Goal: Task Accomplishment & Management: Manage account settings

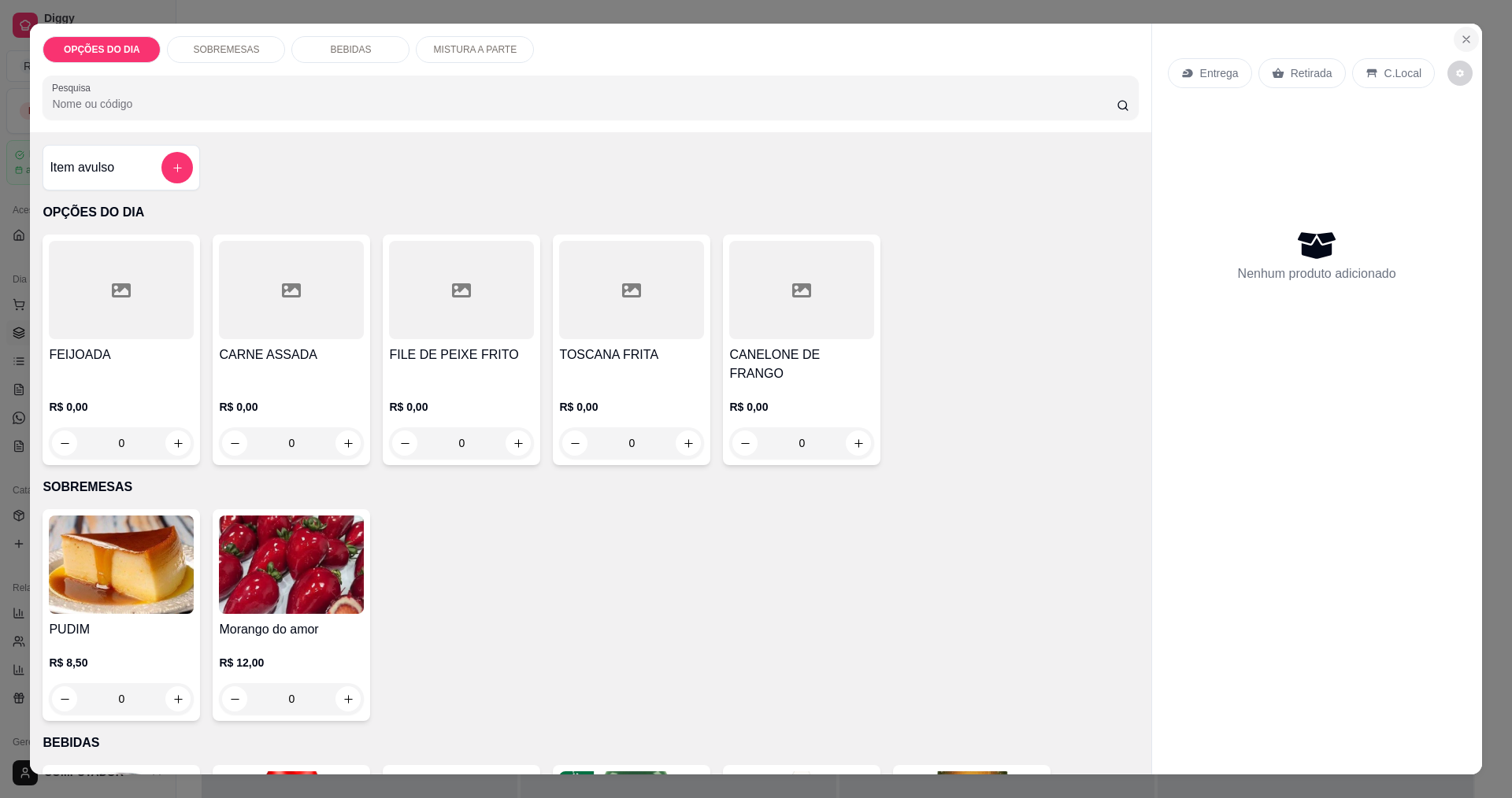
click at [1465, 37] on icon "Close" at bounding box center [1466, 39] width 12 height 12
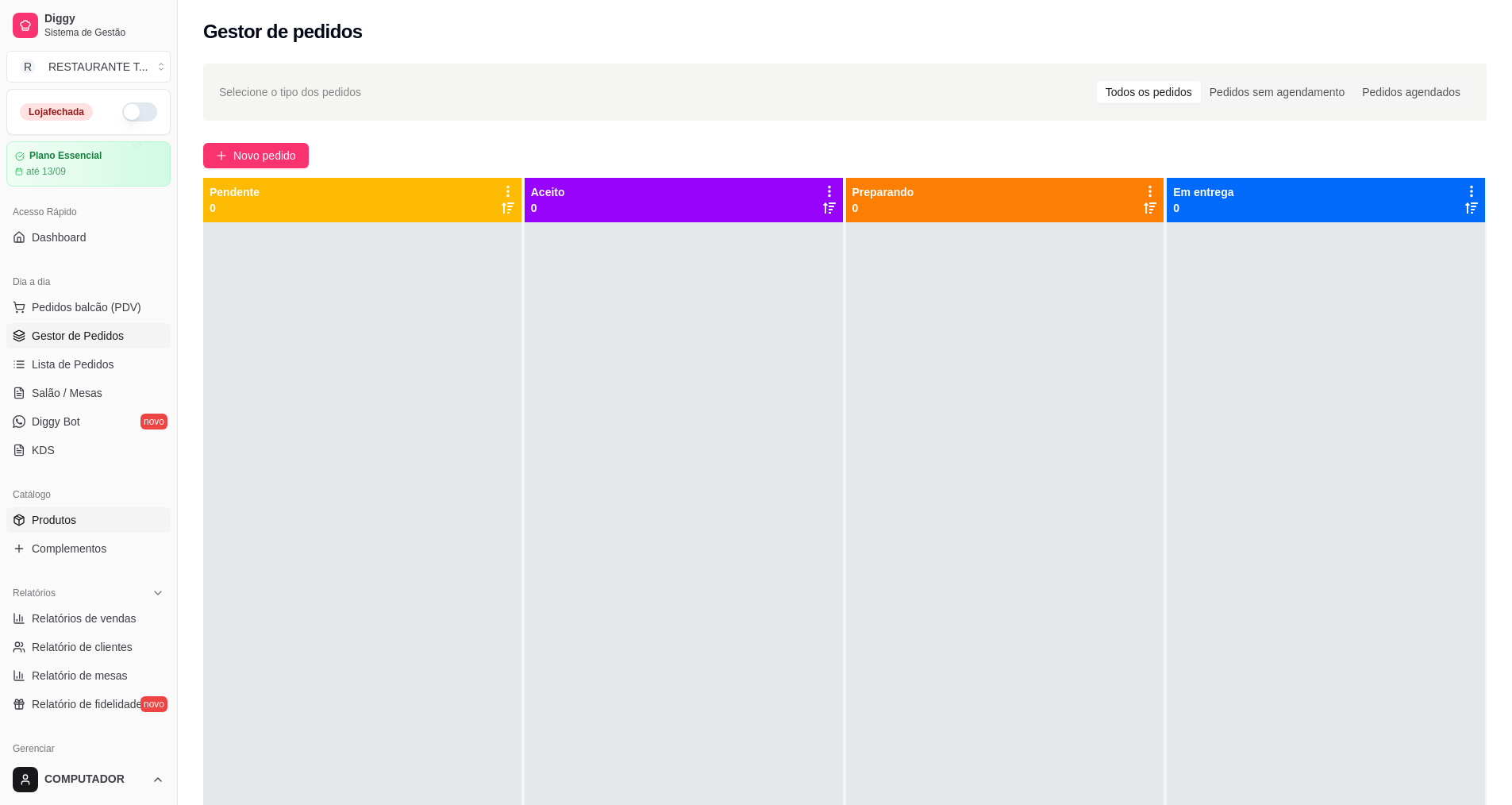
click at [72, 515] on span "Produtos" at bounding box center [54, 520] width 45 height 16
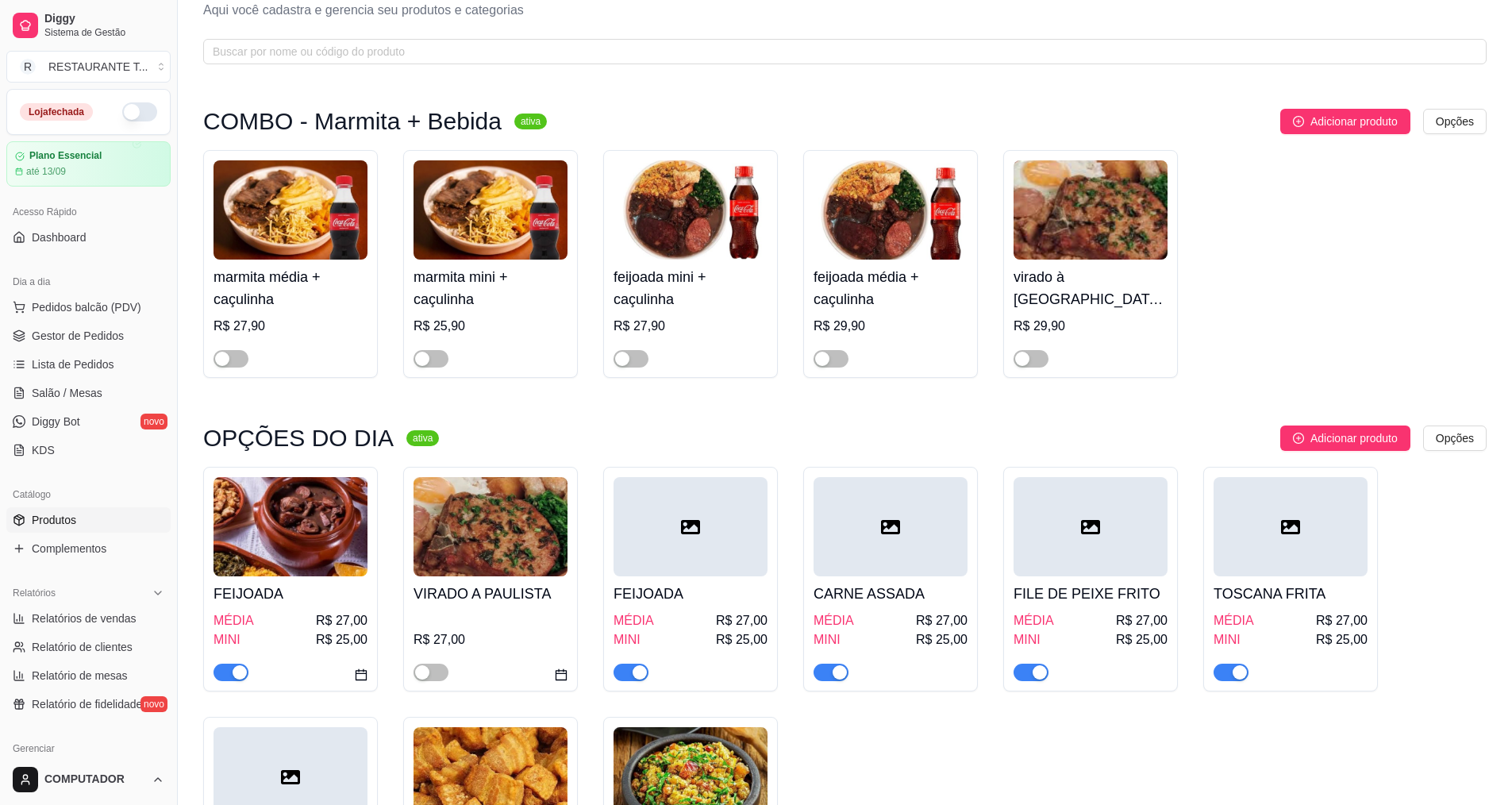
scroll to position [80, 0]
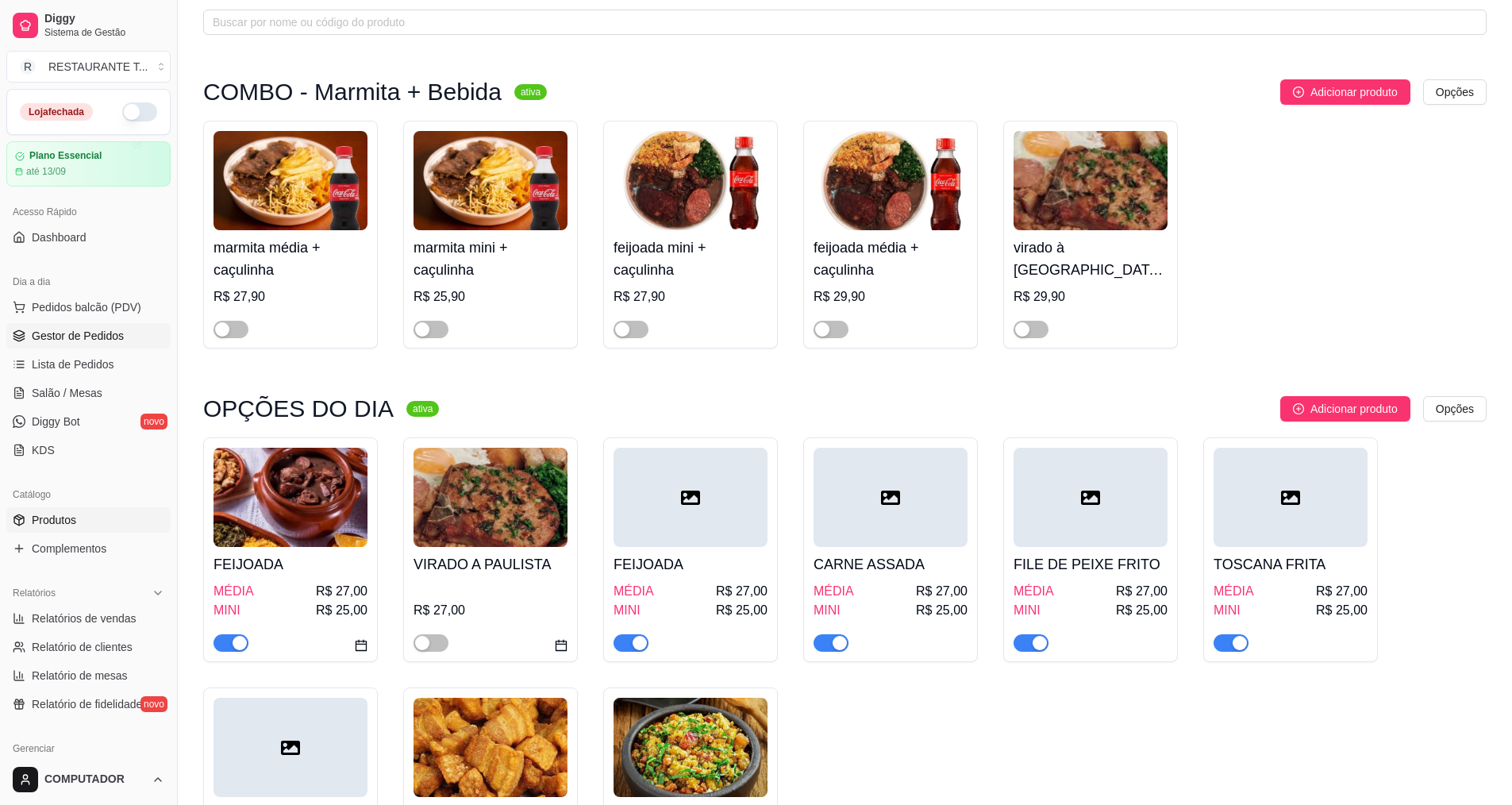
click at [67, 344] on link "Gestor de Pedidos" at bounding box center [89, 335] width 164 height 26
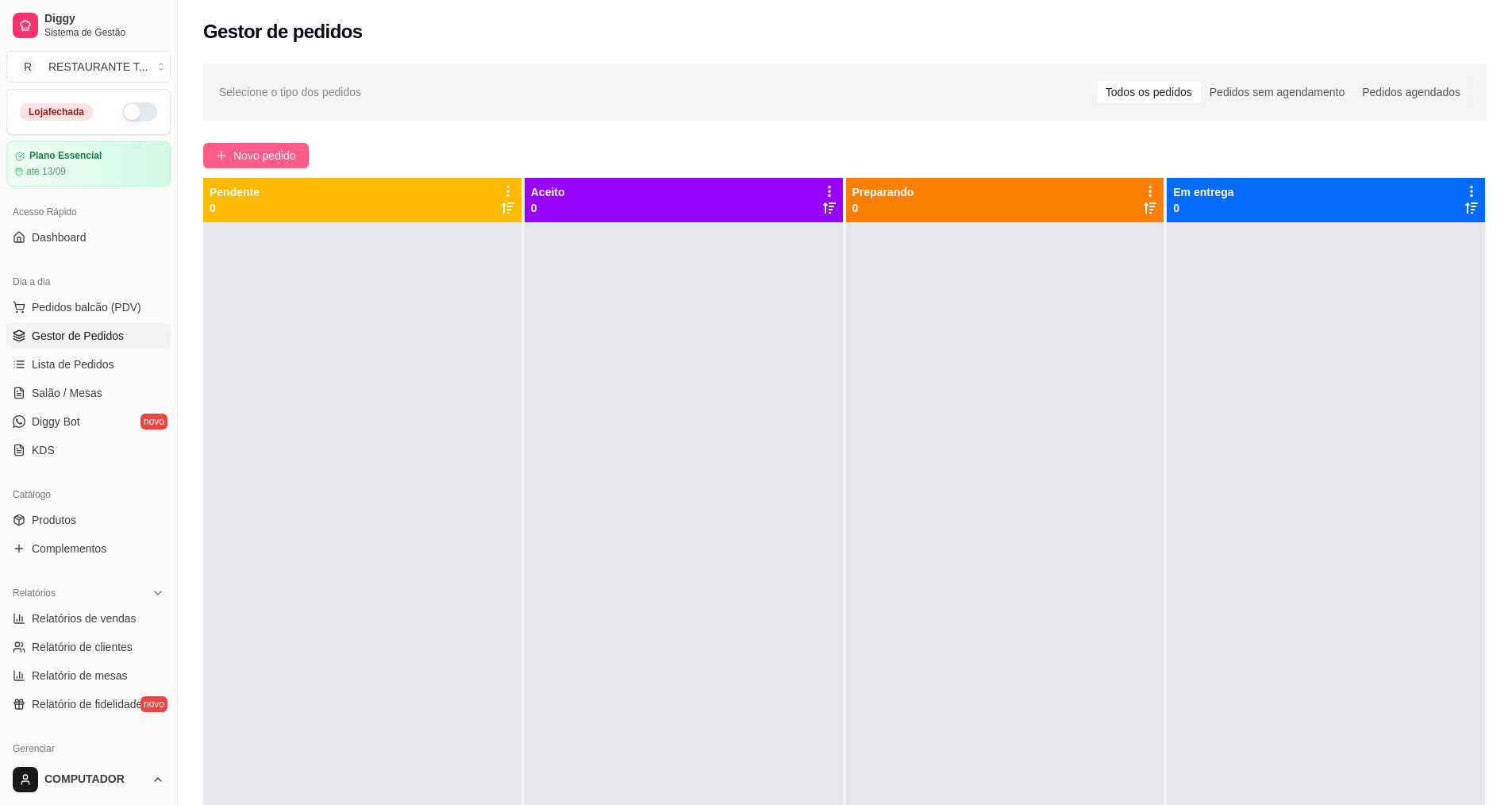
click at [306, 166] on button "Novo pedido" at bounding box center [255, 155] width 105 height 26
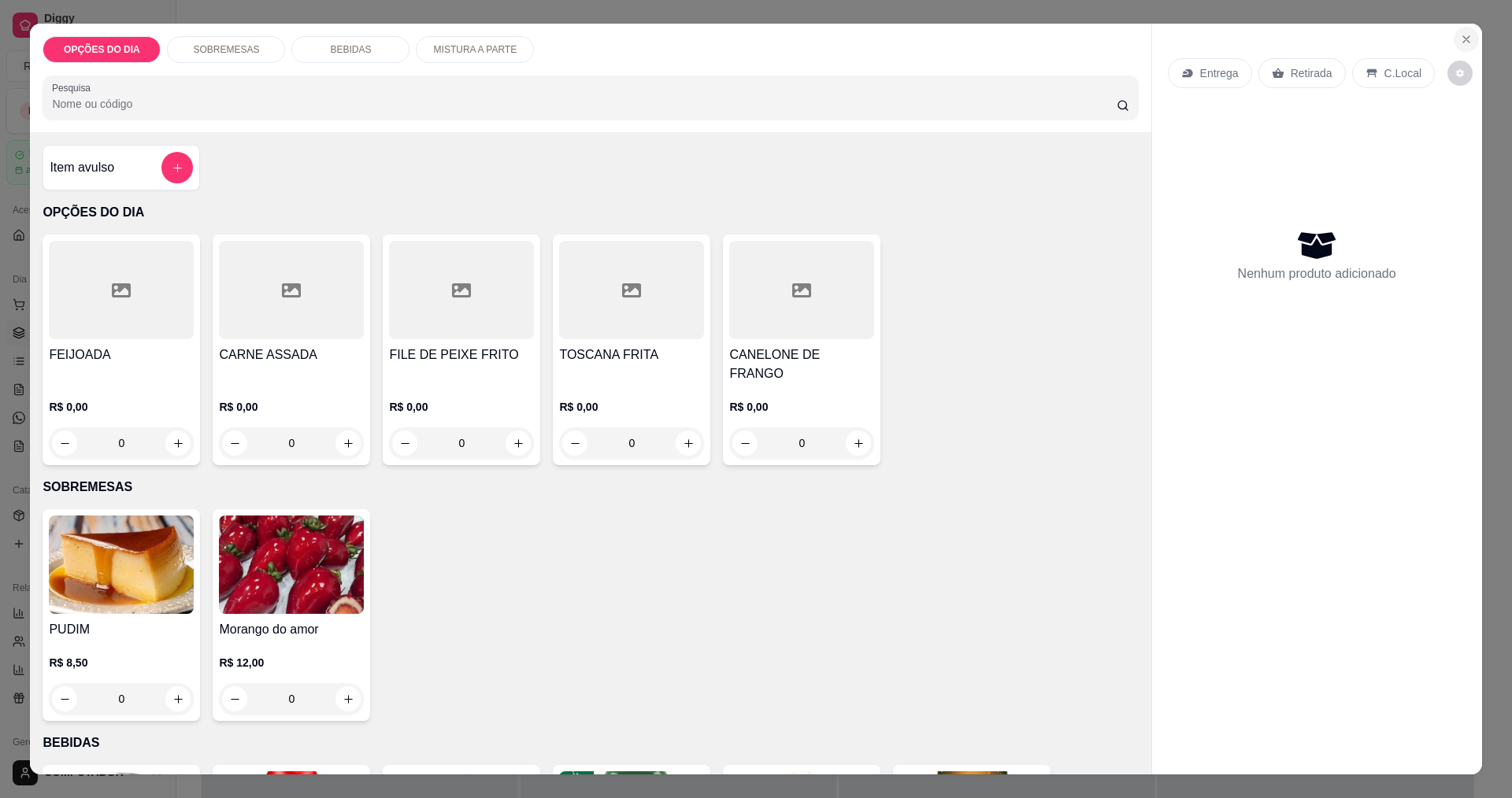
click at [1463, 35] on icon "Close" at bounding box center [1466, 39] width 12 height 12
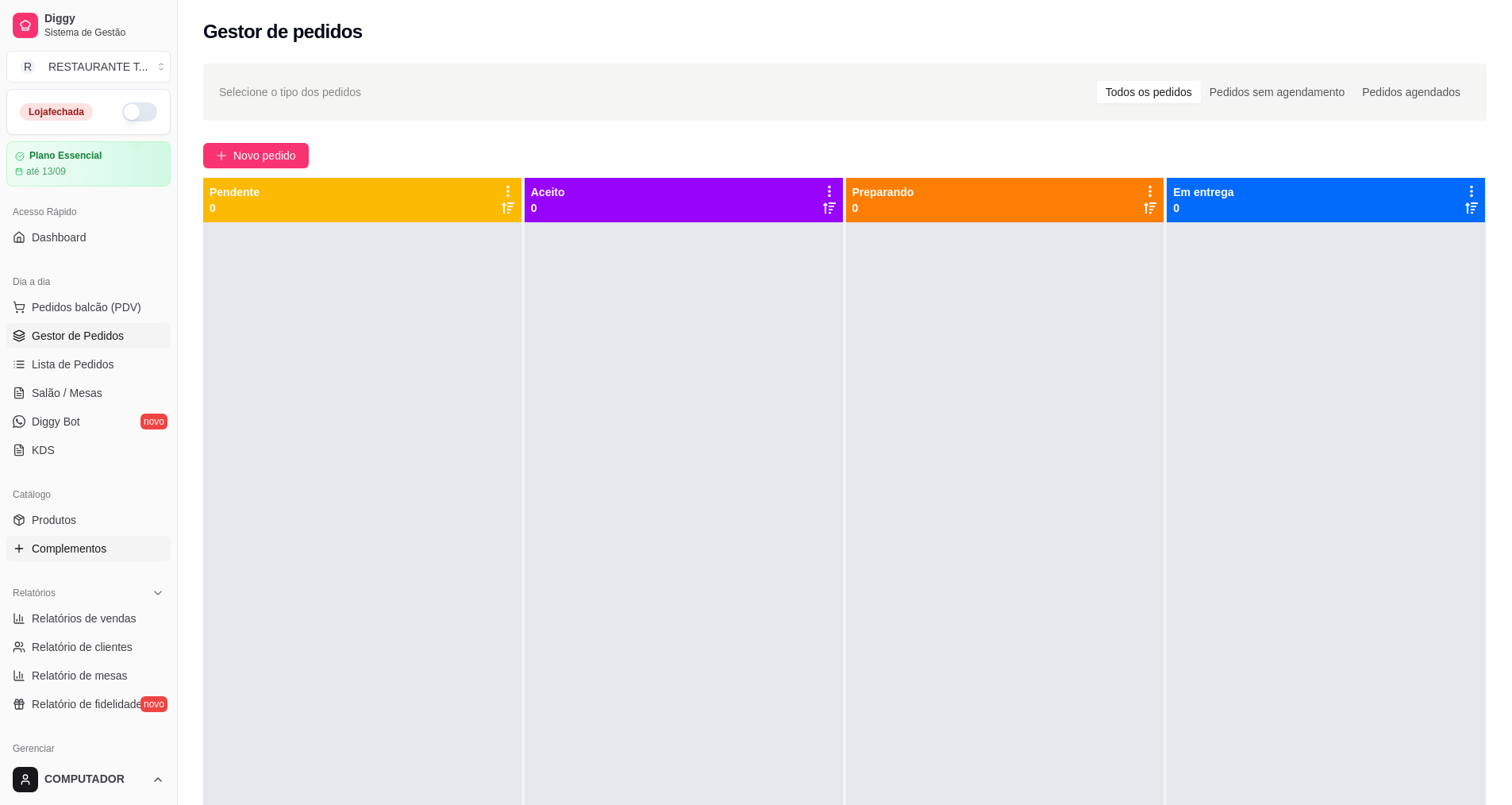
click at [44, 549] on span "Complementos" at bounding box center [69, 549] width 75 height 16
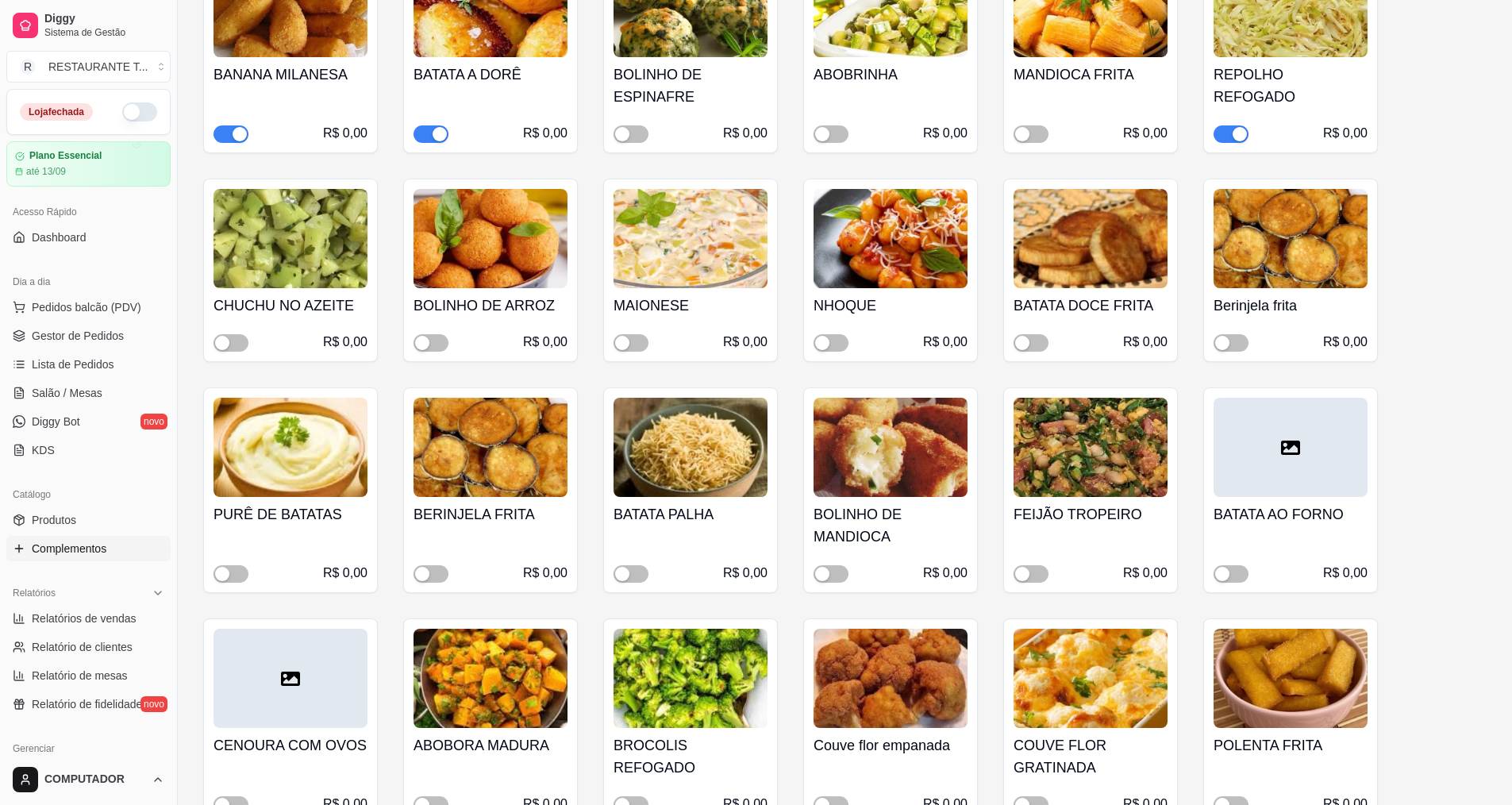
scroll to position [556, 0]
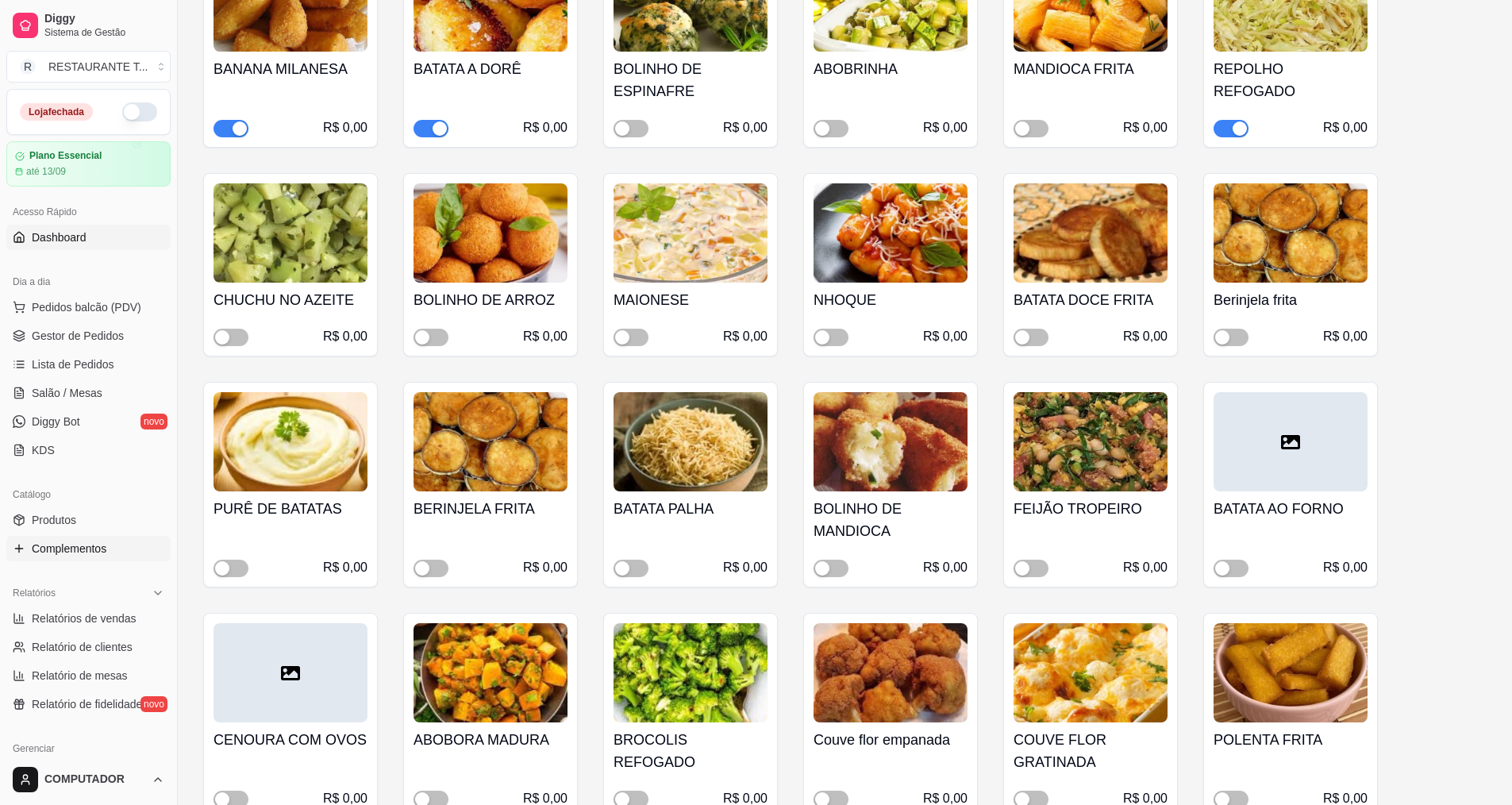
click at [130, 237] on link "Dashboard" at bounding box center [89, 237] width 164 height 26
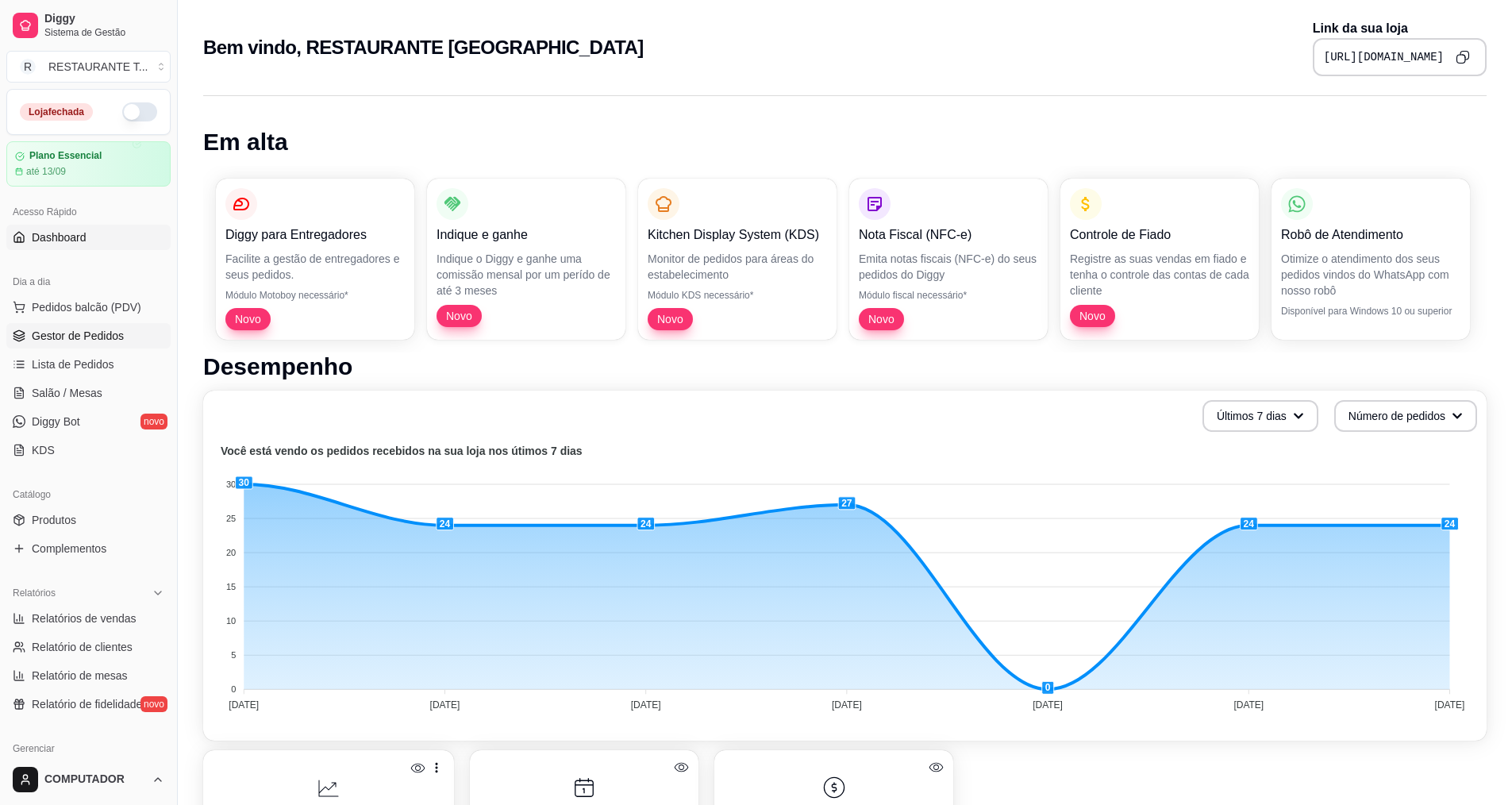
click at [111, 333] on span "Gestor de Pedidos" at bounding box center [77, 335] width 92 height 16
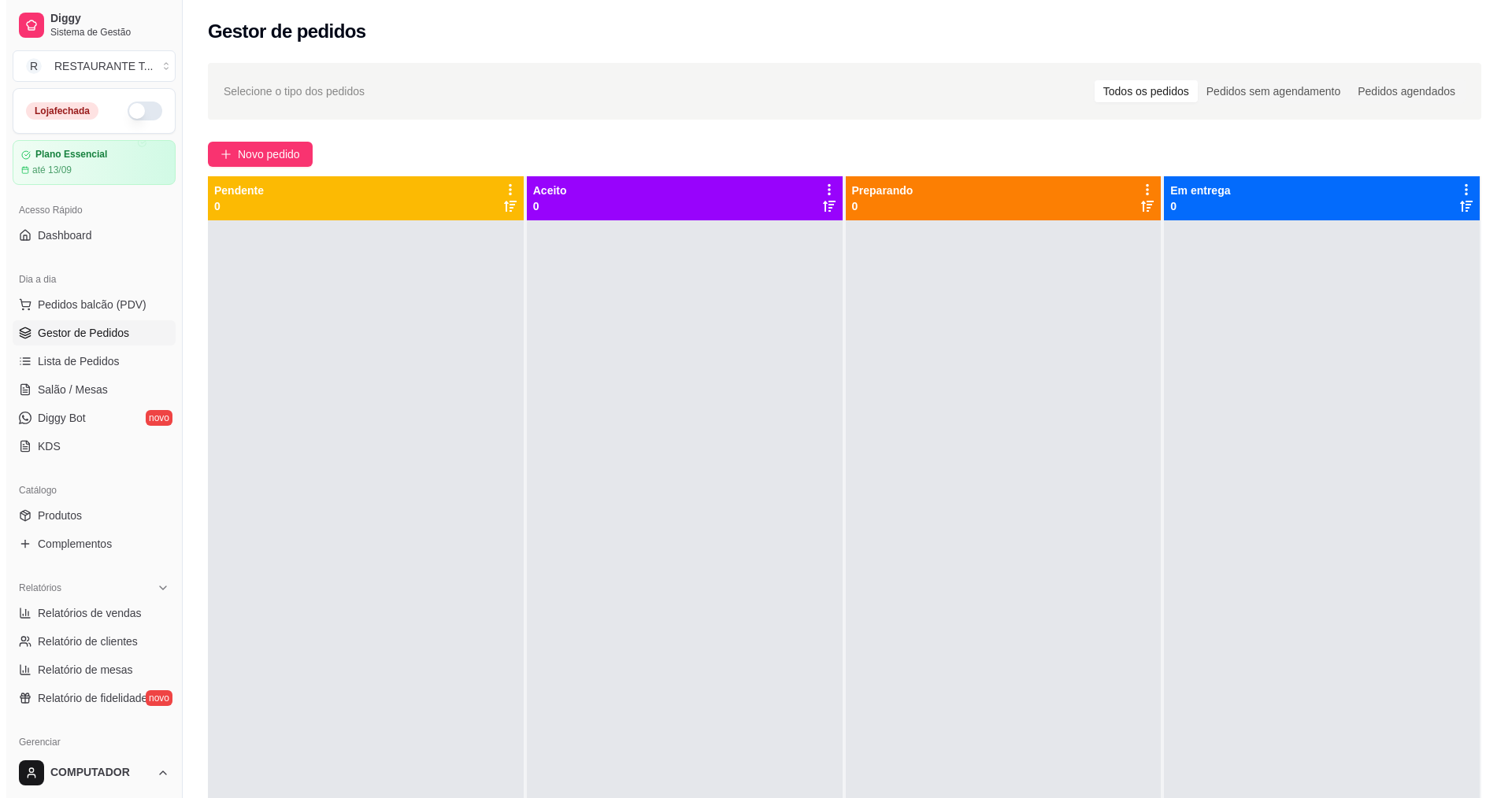
scroll to position [335, 0]
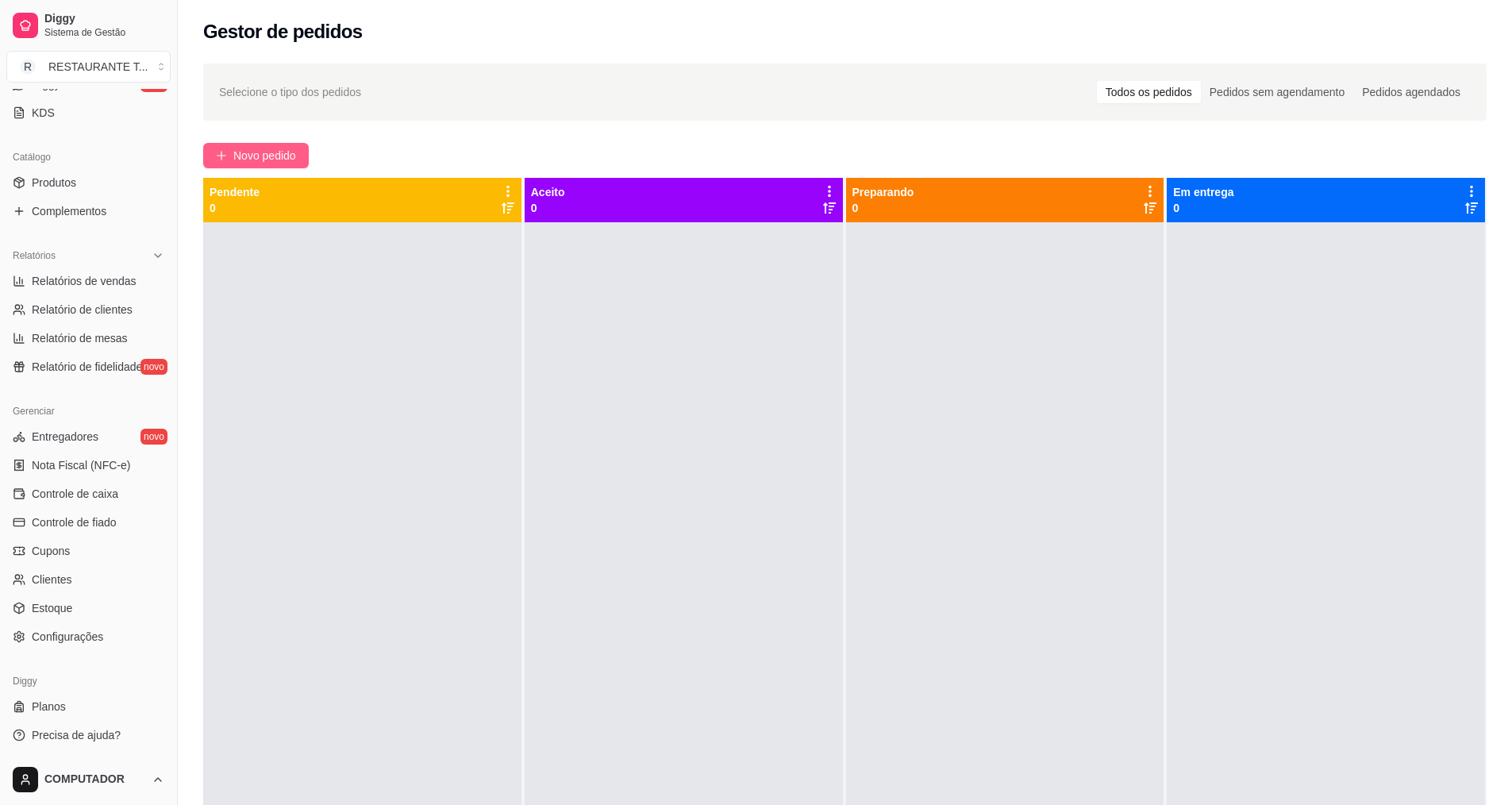
click at [236, 154] on span "Novo pedido" at bounding box center [265, 155] width 63 height 17
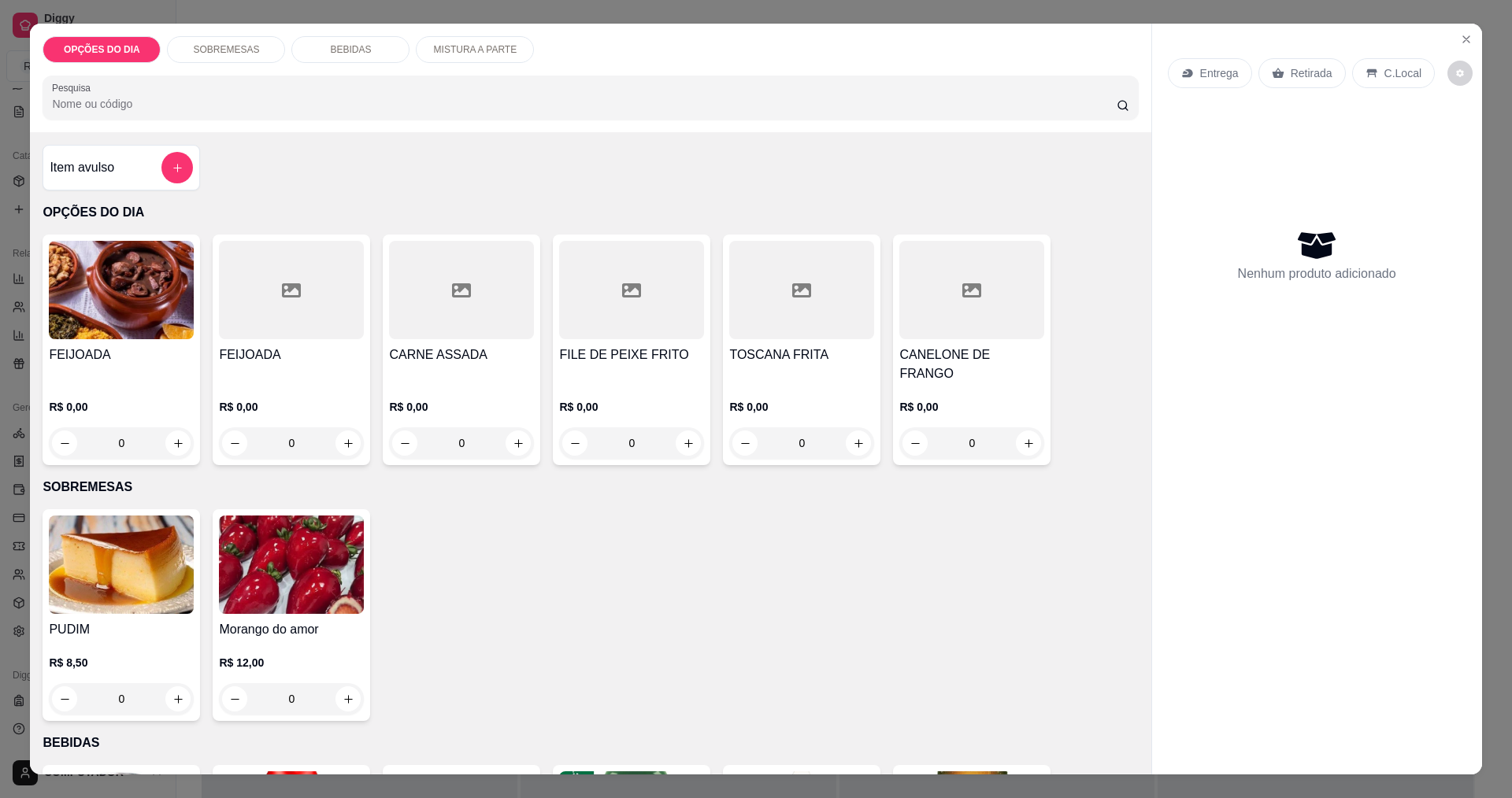
click at [167, 431] on div "0" at bounding box center [121, 443] width 145 height 31
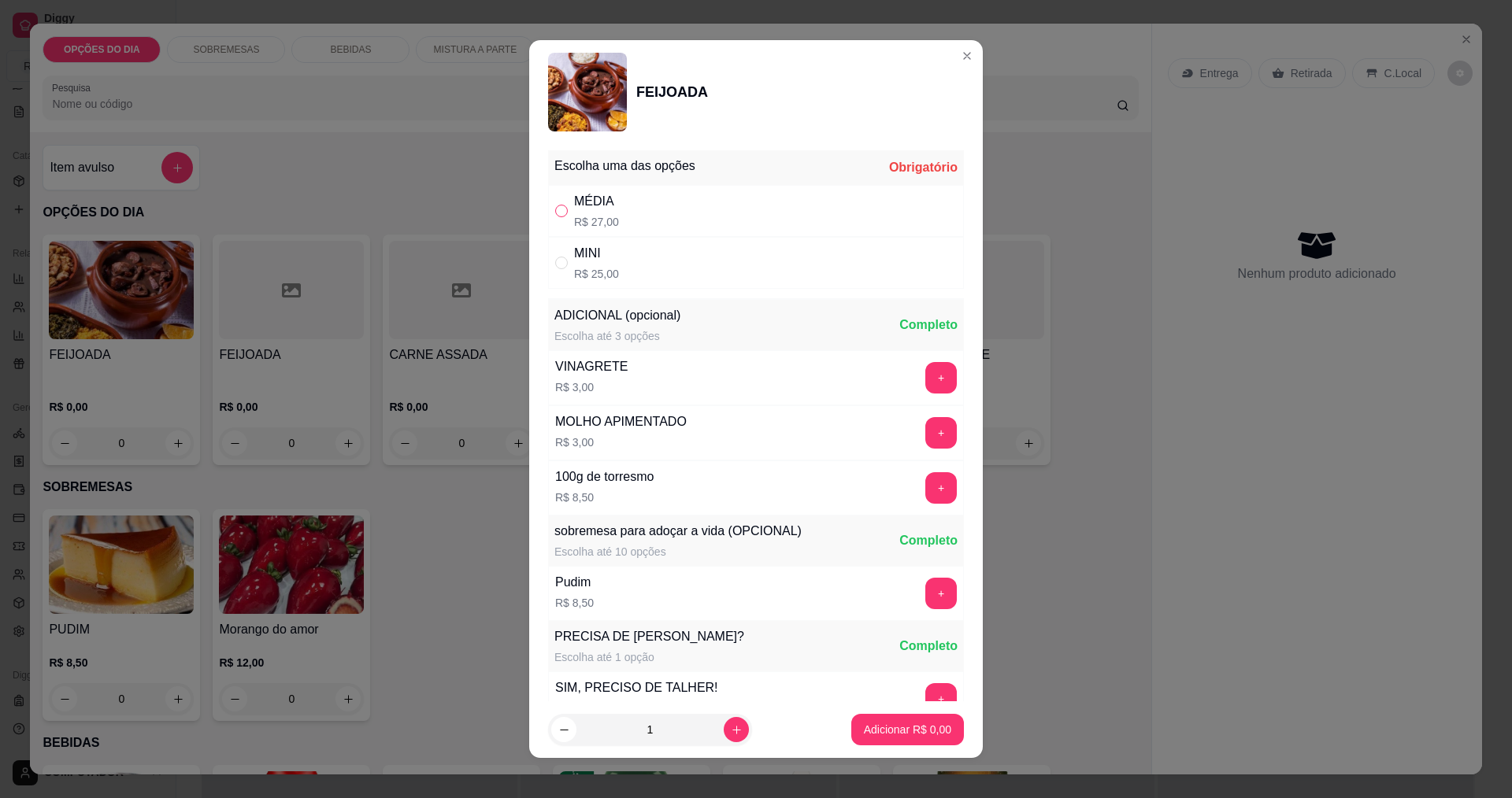
click at [556, 213] on input "" at bounding box center [561, 211] width 12 height 12
radio input "true"
click at [896, 731] on p "Adicionar R$ 27,00" at bounding box center [905, 730] width 91 height 15
type input "1"
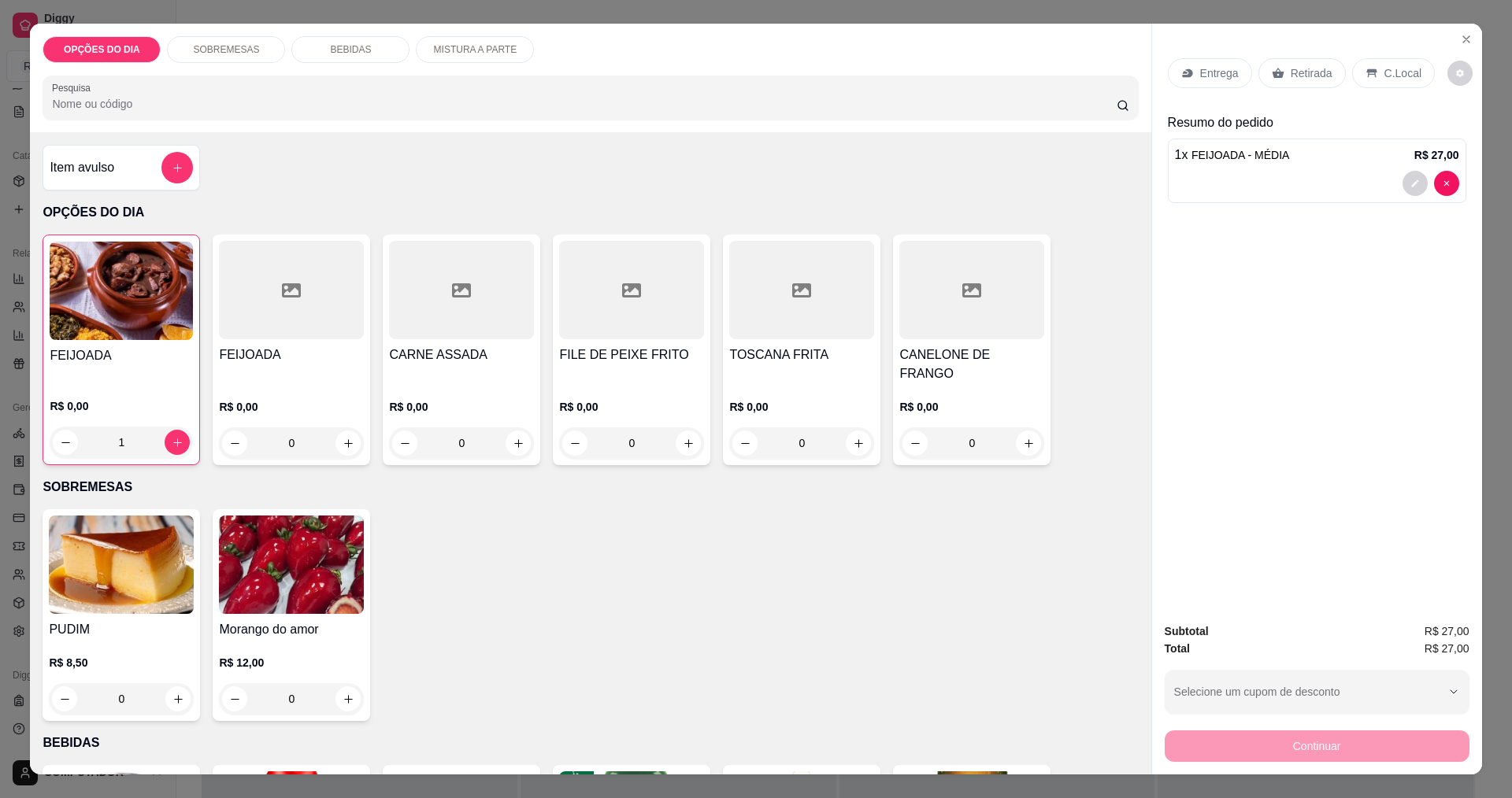
click at [1223, 68] on p "Entrega" at bounding box center [1219, 72] width 39 height 16
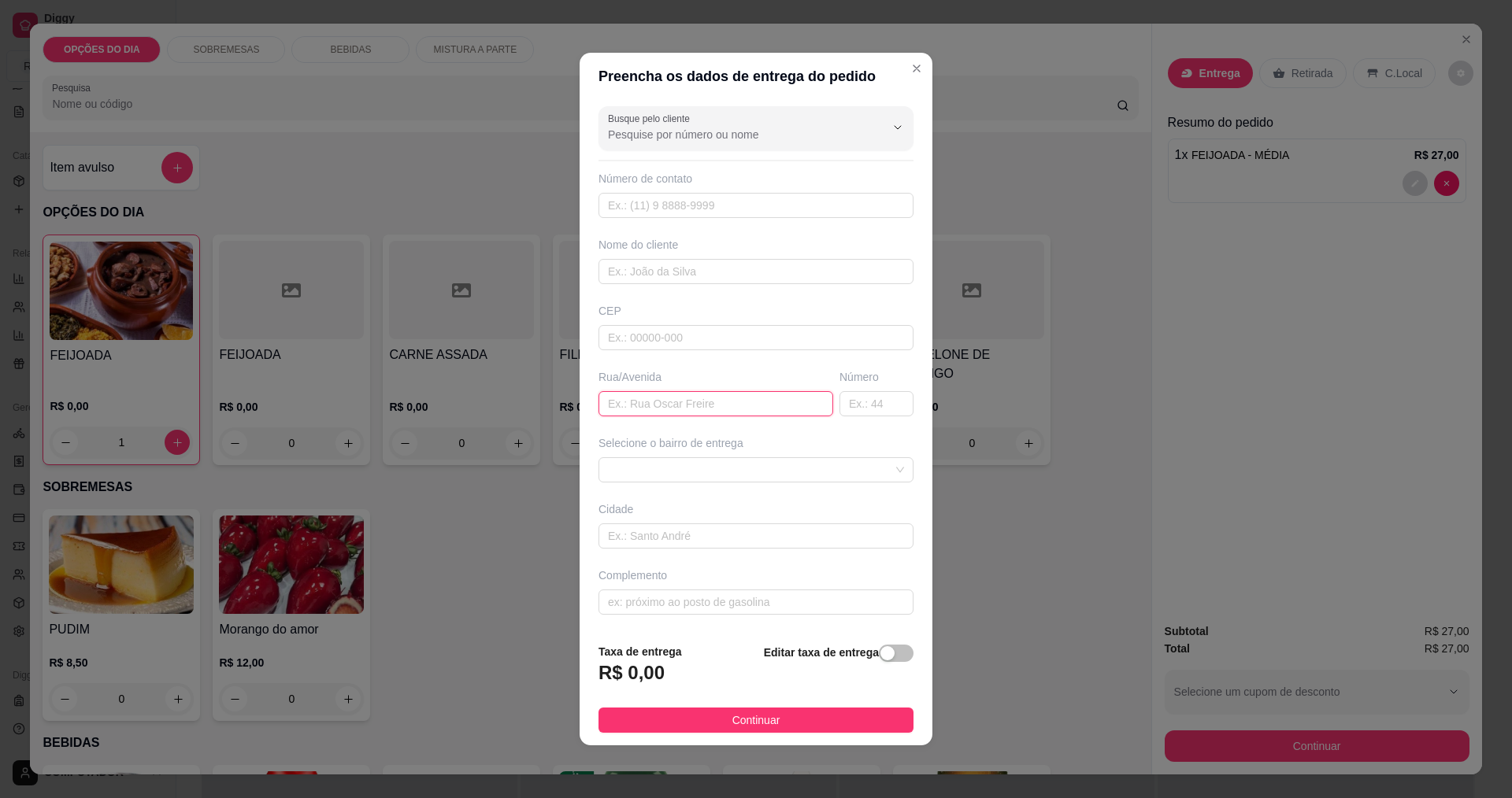
click at [700, 399] on input "text" at bounding box center [715, 404] width 235 height 26
type input "JOSE BUZATO"
click at [737, 478] on span at bounding box center [756, 470] width 296 height 24
type input "1071"
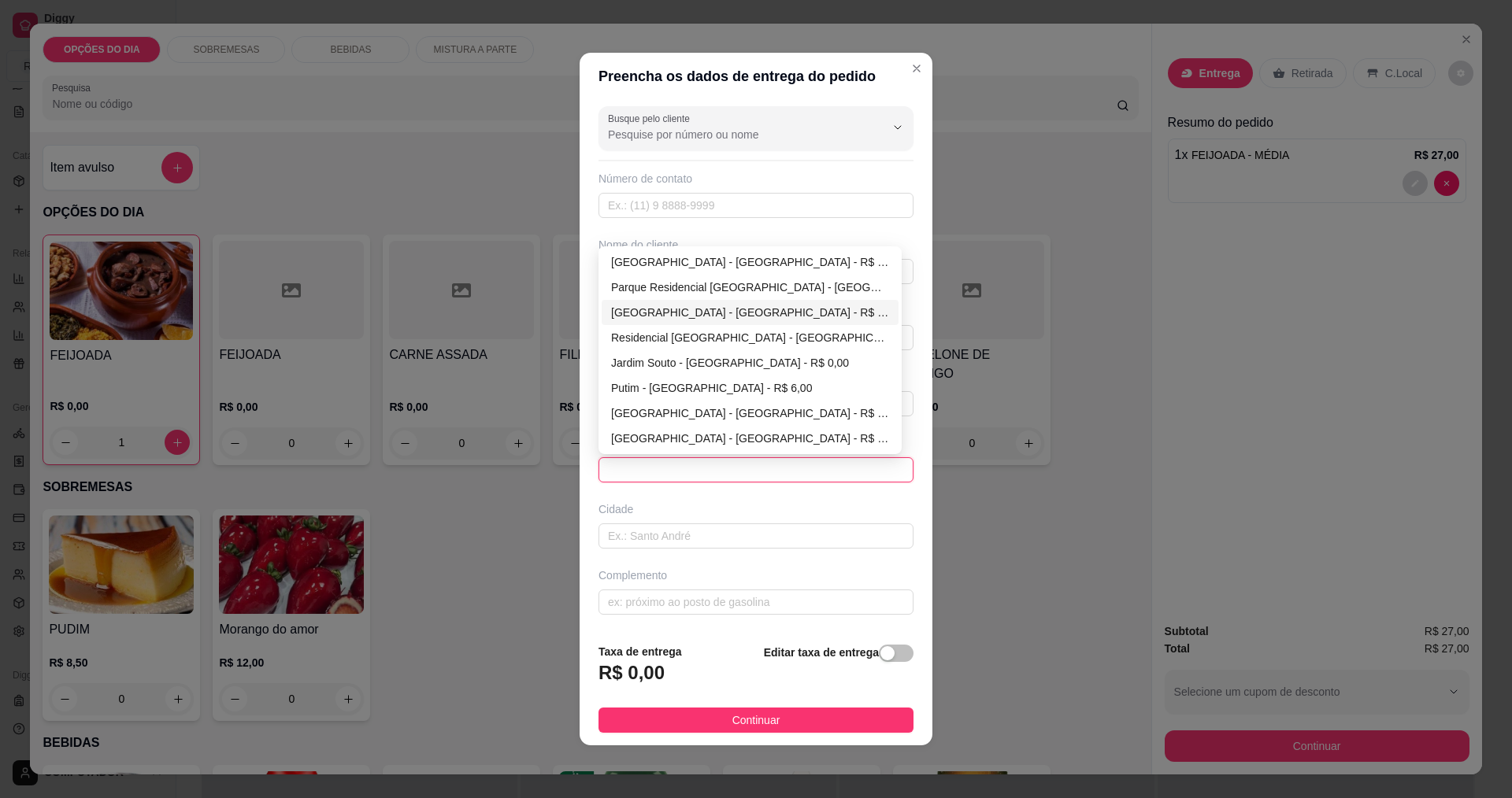
click at [677, 318] on div "Jardim da Granja - São José dos Campos - R$ 0,00" at bounding box center [751, 312] width 278 height 17
type input "São José dos Campos"
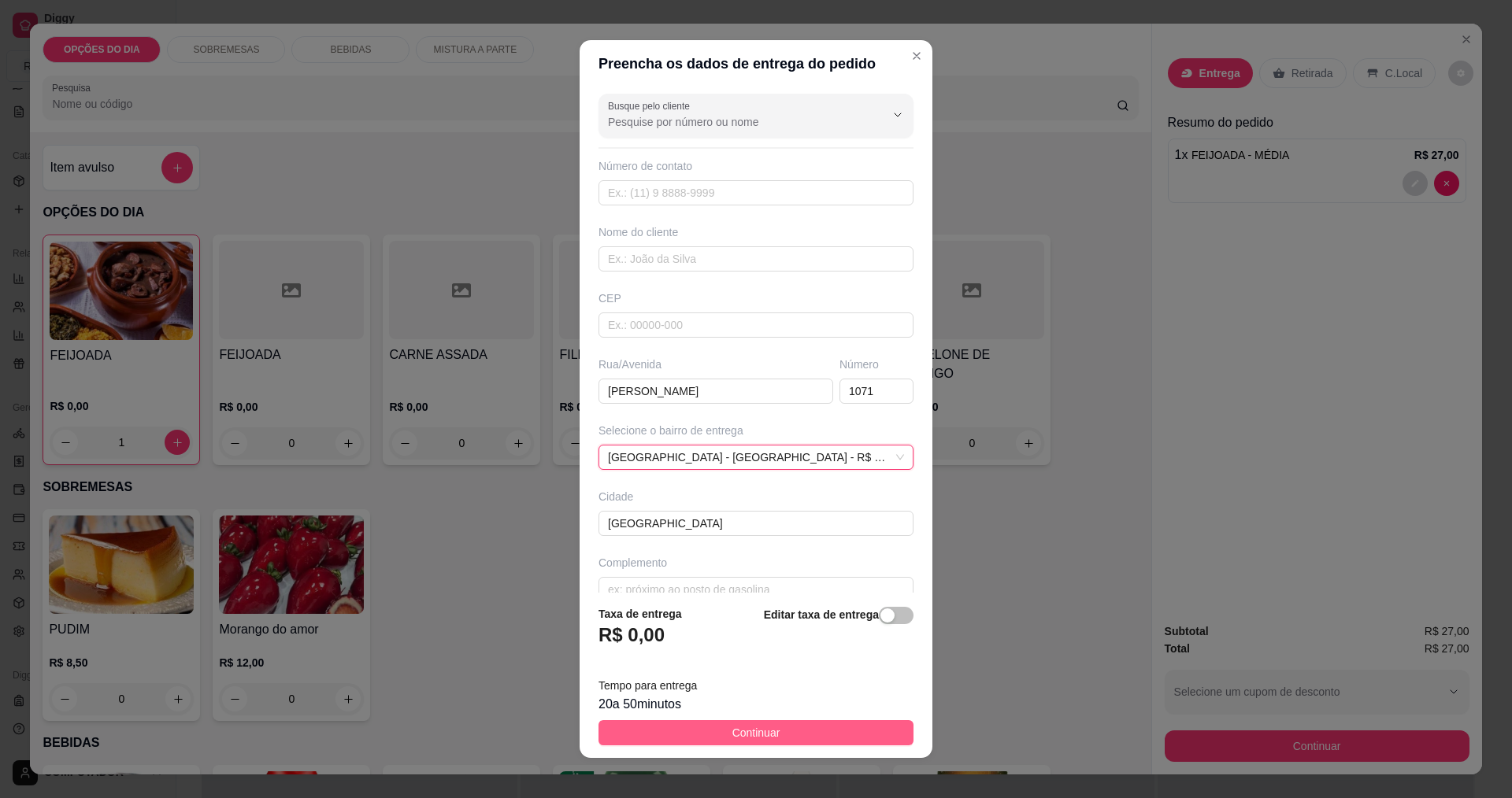
click at [661, 732] on button "Continuar" at bounding box center [756, 733] width 315 height 26
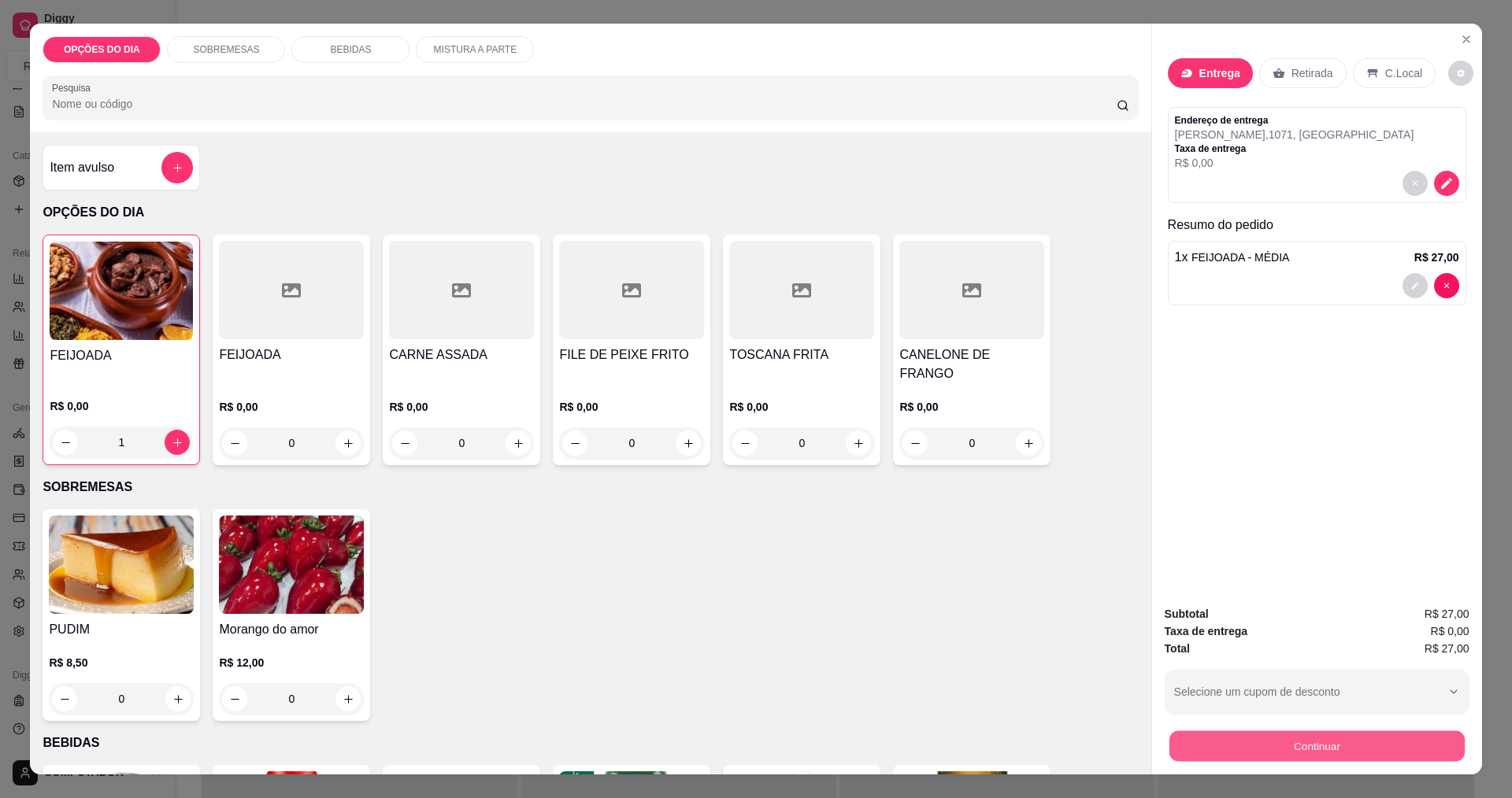
click at [1380, 745] on button "Continuar" at bounding box center [1316, 745] width 295 height 30
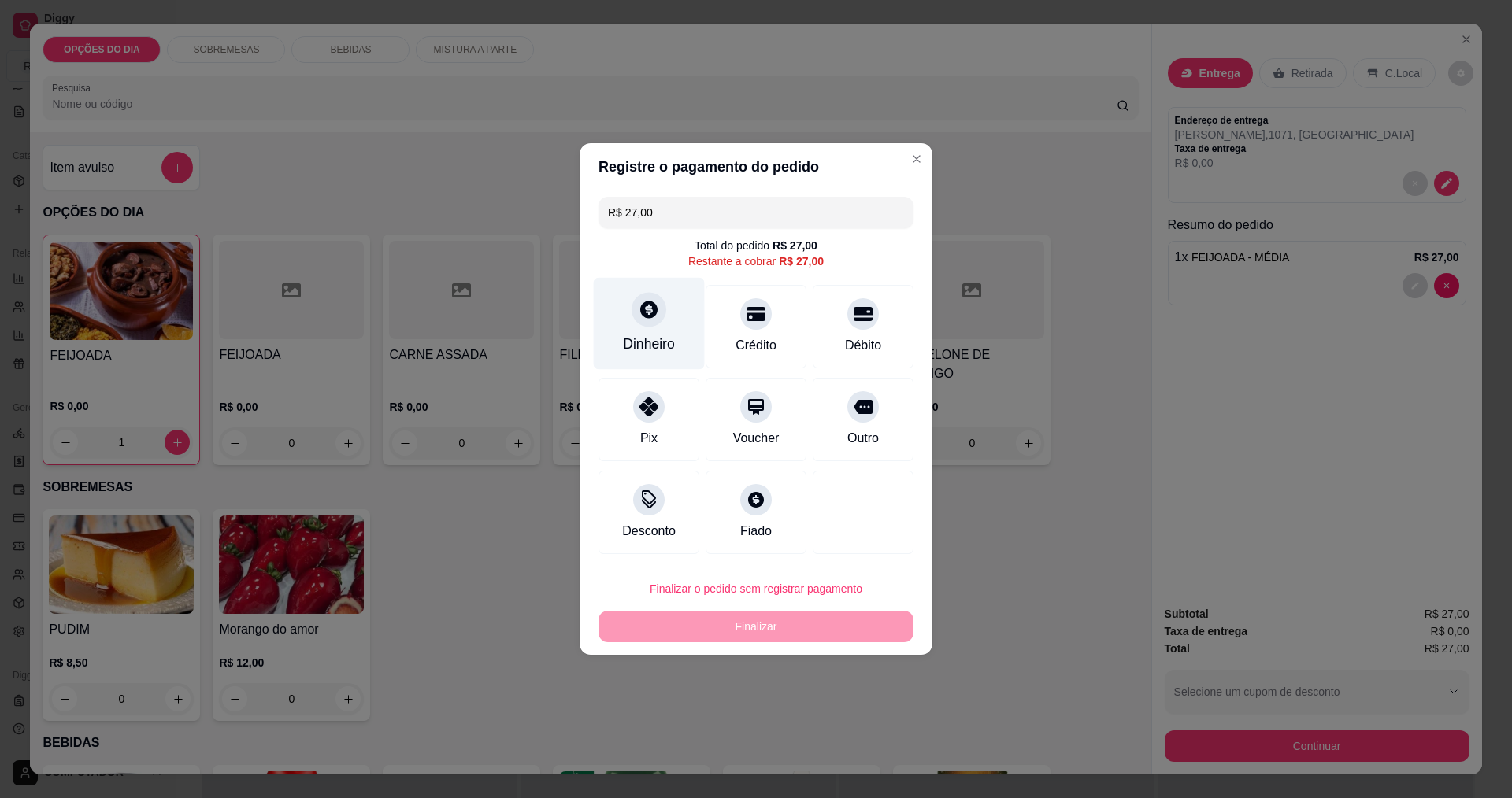
click at [658, 331] on div "Dinheiro" at bounding box center [649, 324] width 111 height 92
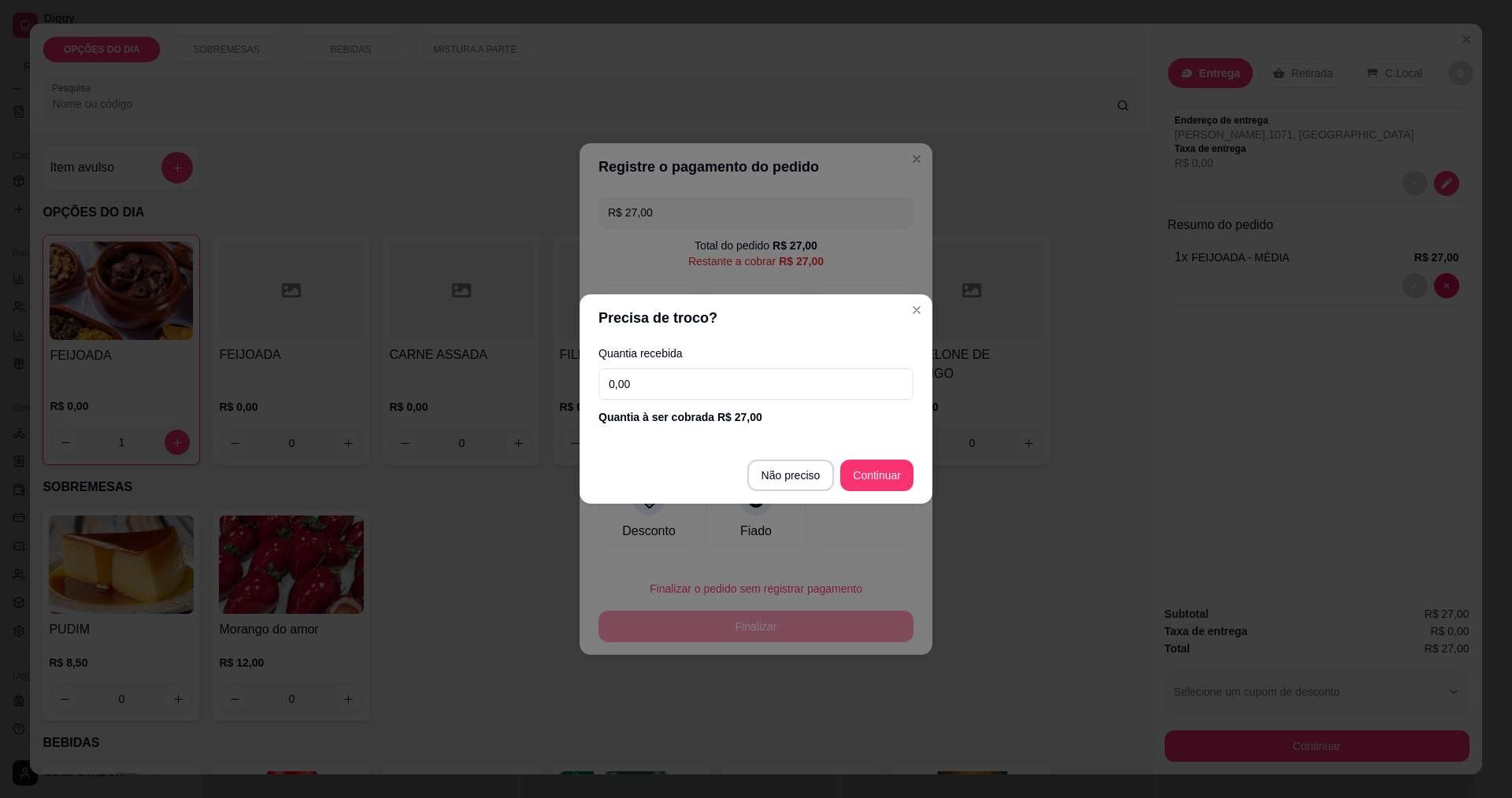
click at [729, 392] on input "0,00" at bounding box center [756, 384] width 315 height 31
type input "100,00"
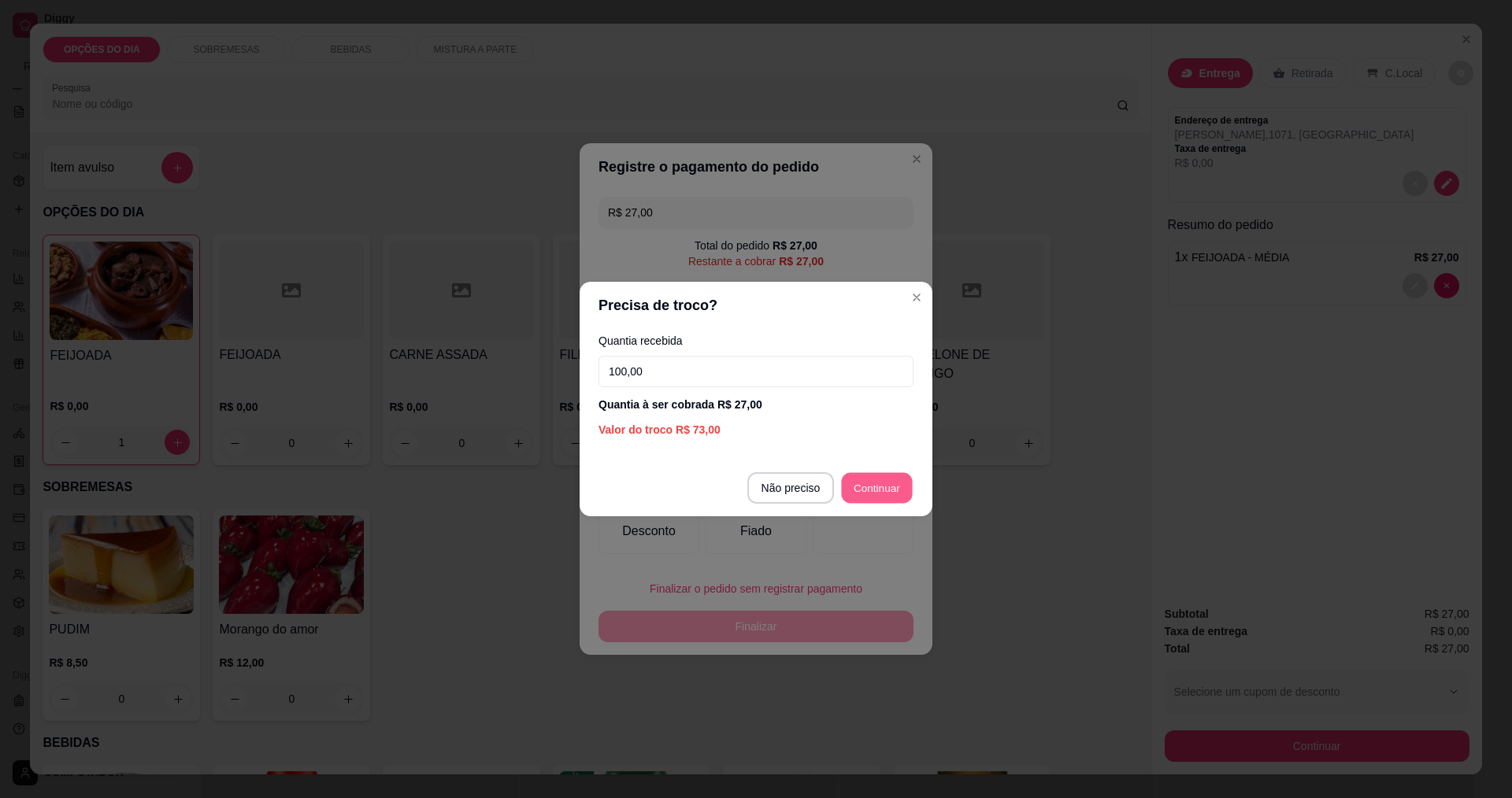
type input "R$ 0,00"
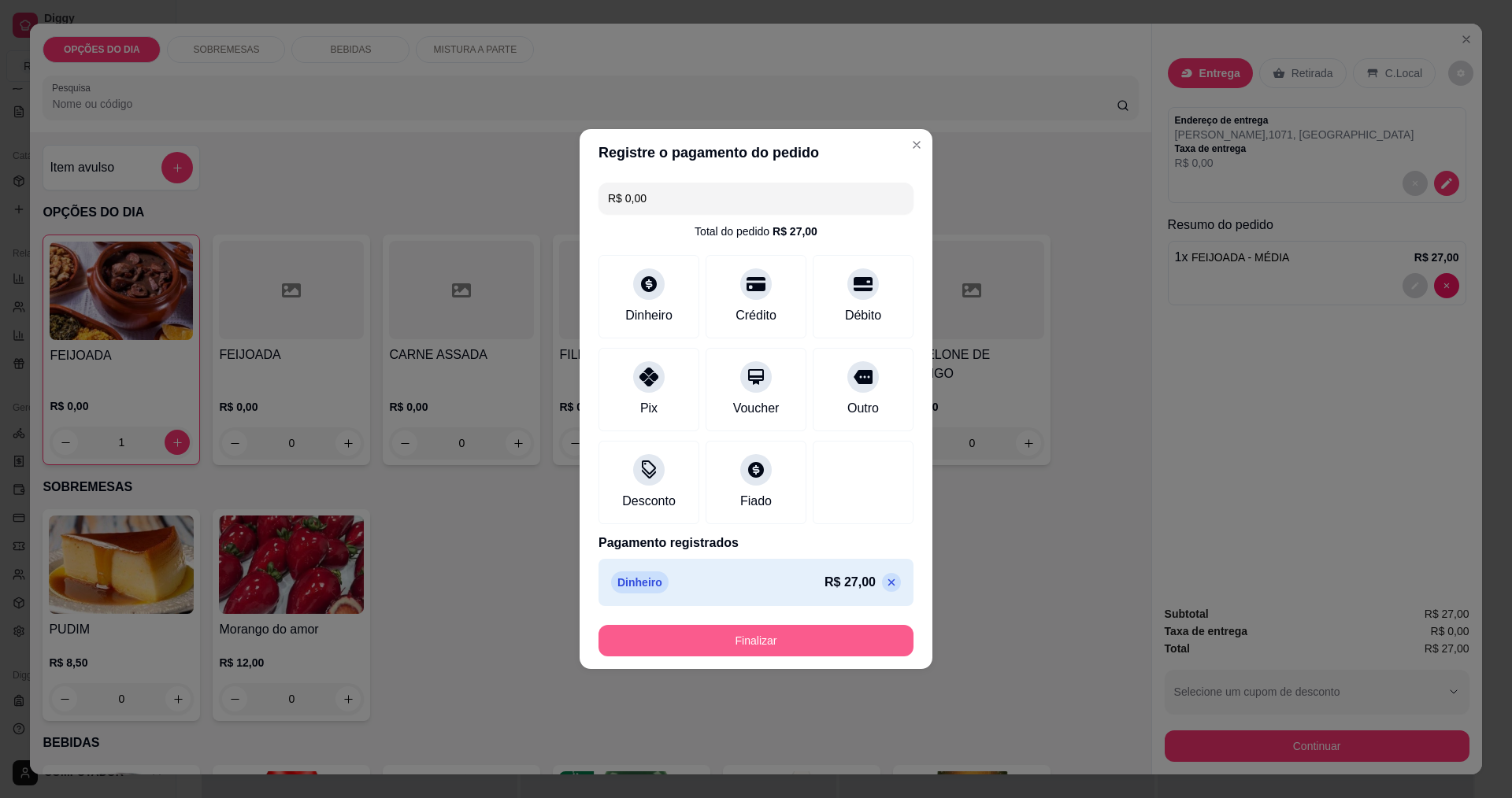
click at [836, 643] on button "Finalizar" at bounding box center [756, 641] width 315 height 31
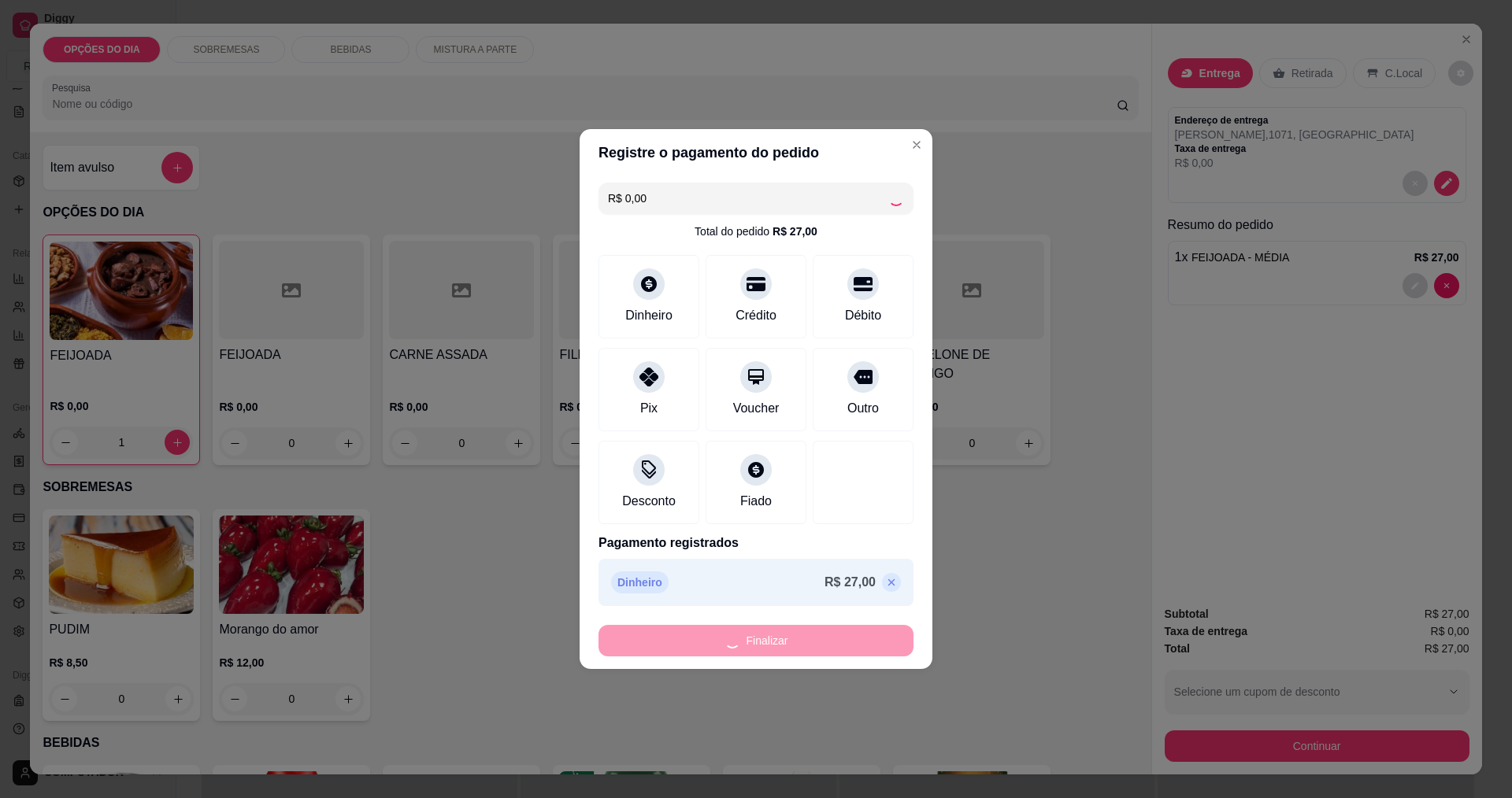
type input "0"
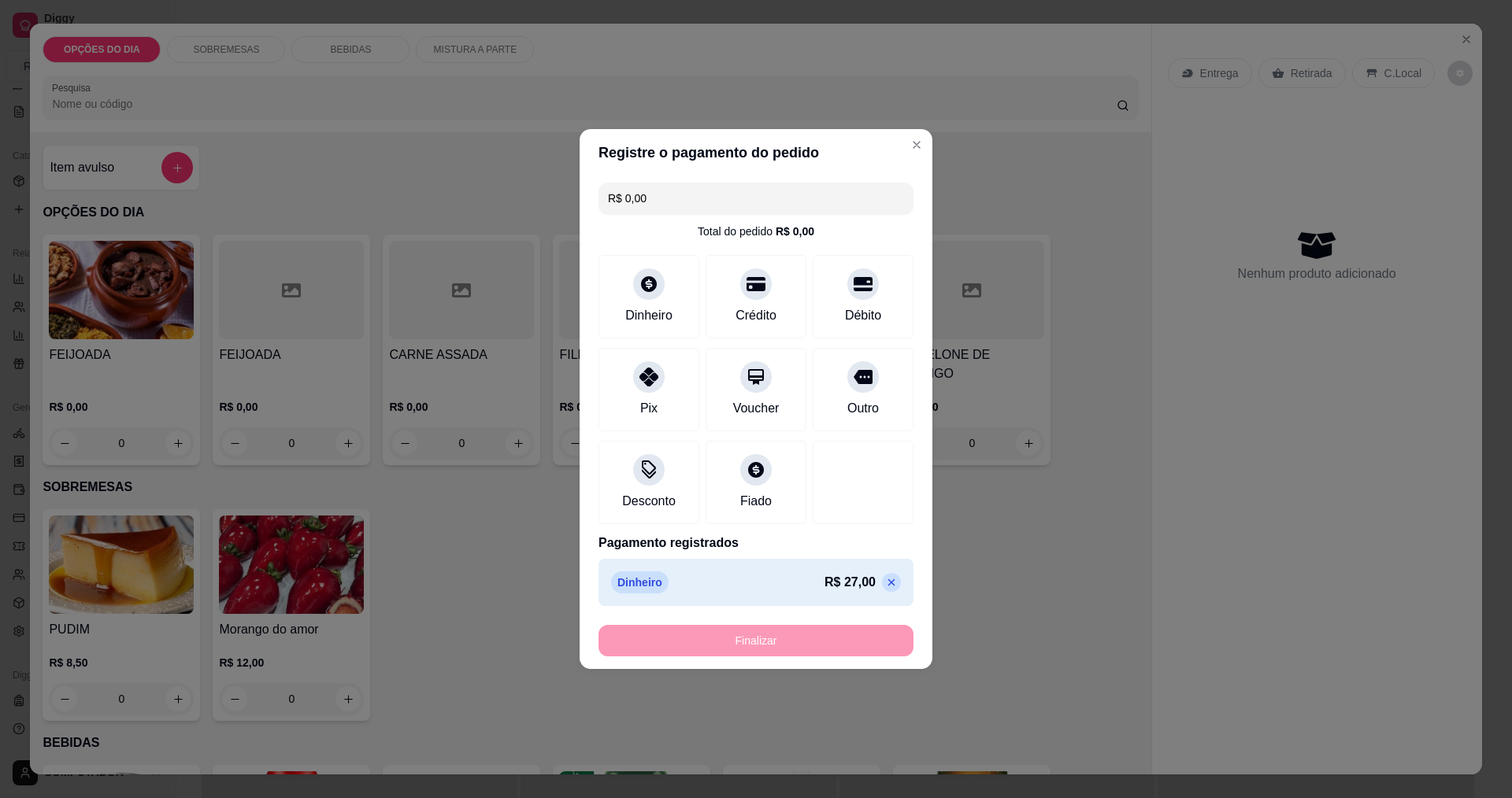
type input "-R$ 27,00"
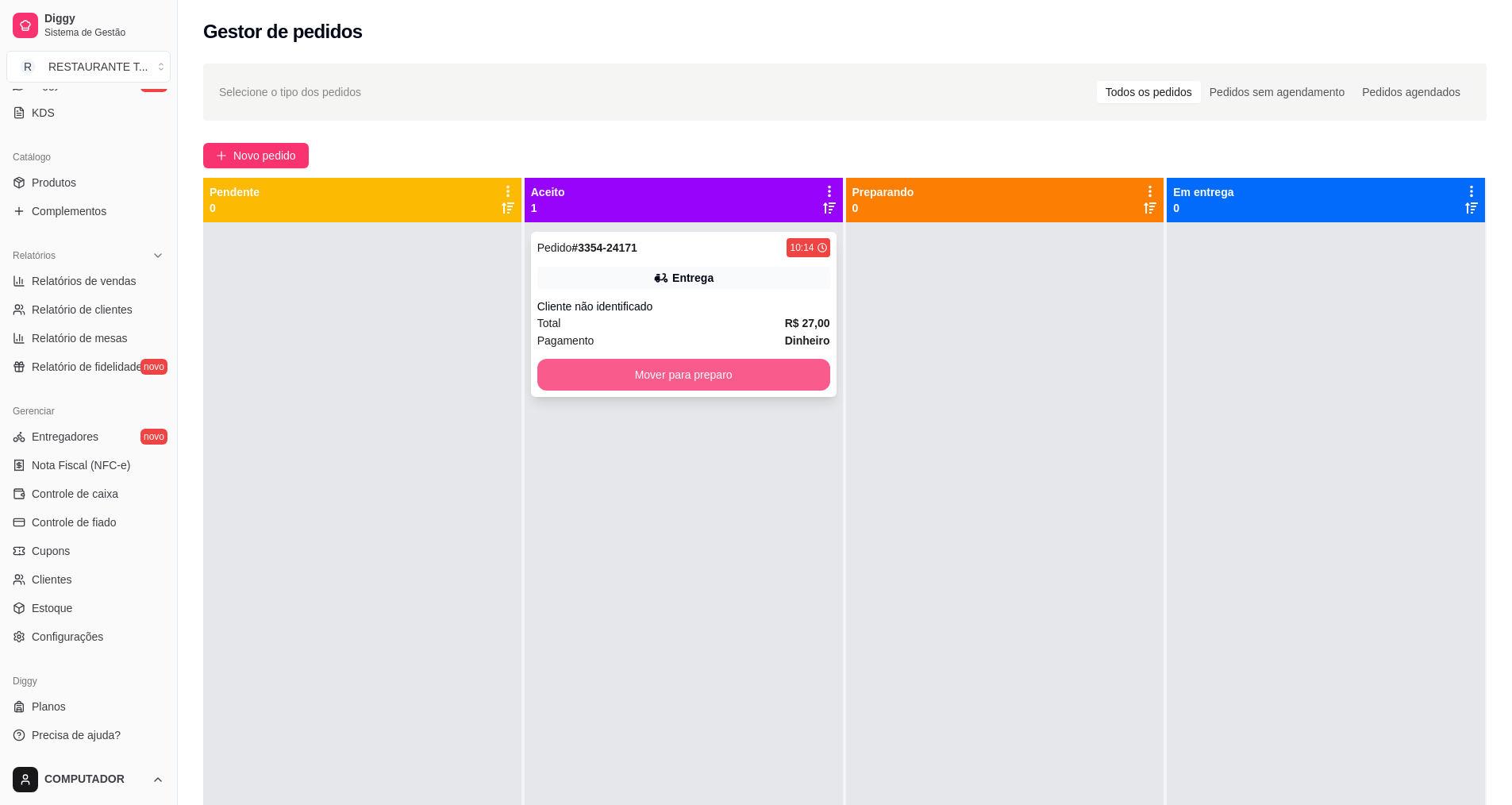
click at [677, 368] on button "Mover para preparo" at bounding box center [683, 375] width 293 height 32
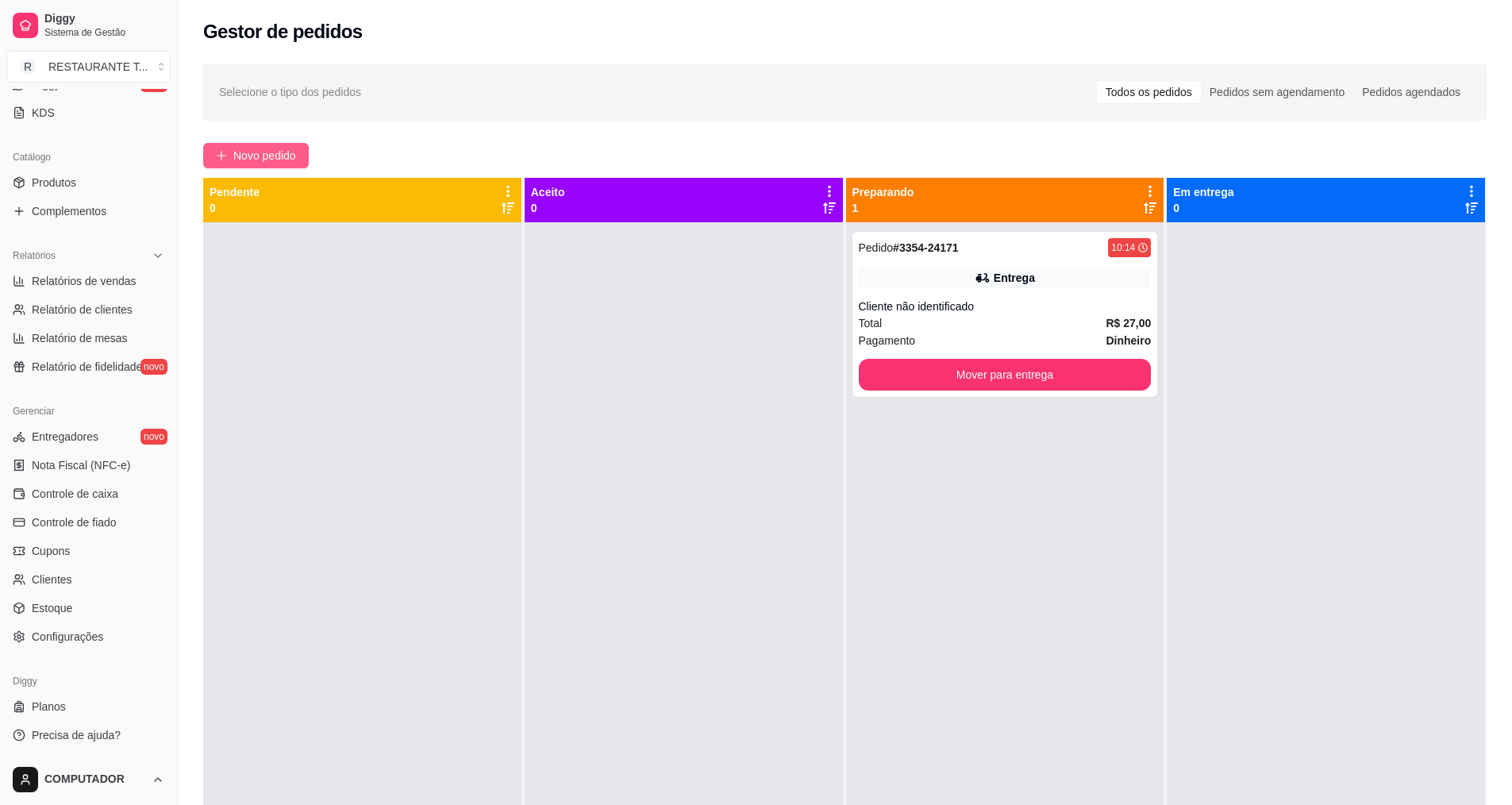
click at [270, 153] on span "Novo pedido" at bounding box center [265, 155] width 63 height 17
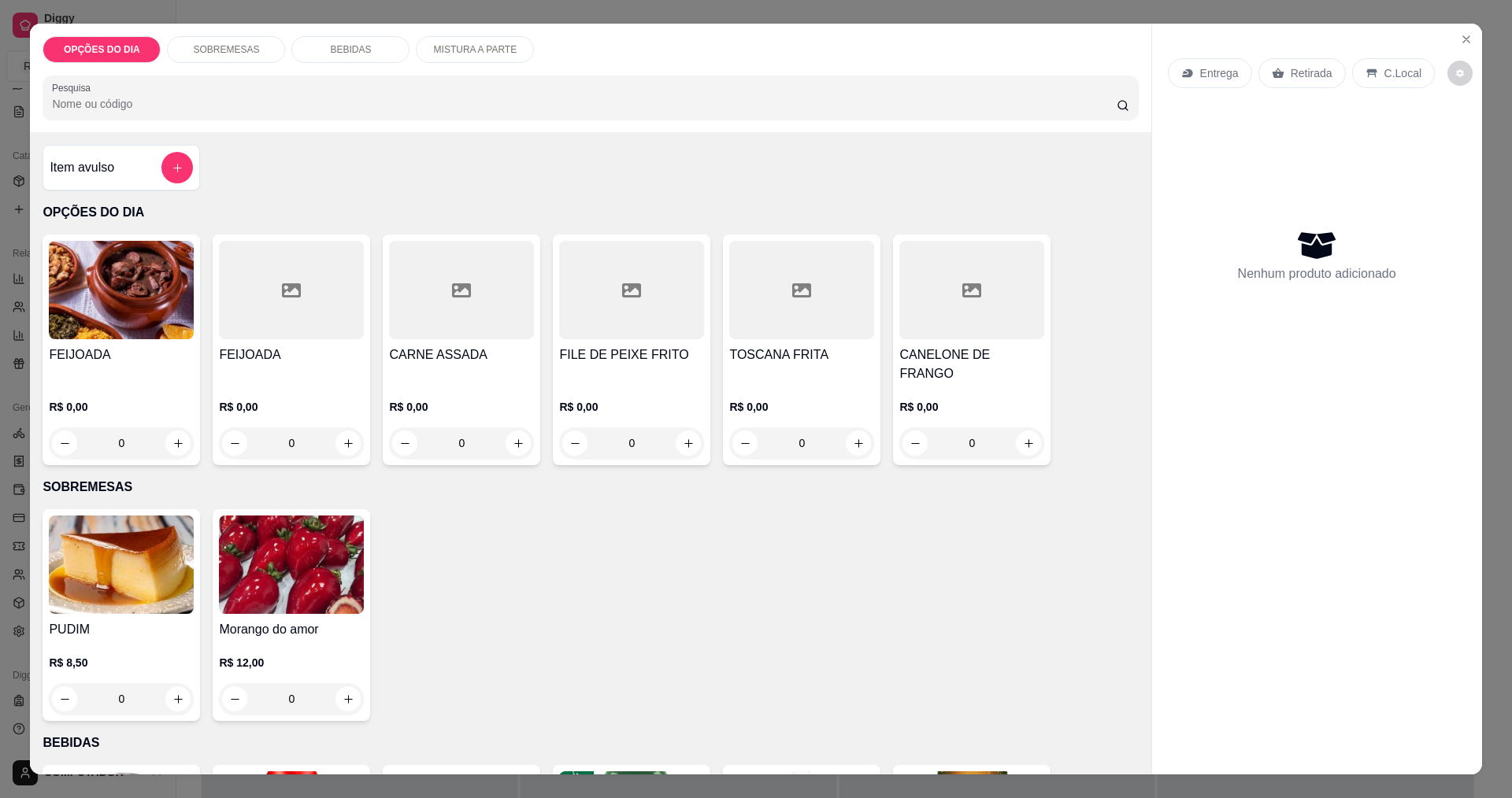
click at [507, 432] on div "0" at bounding box center [462, 443] width 145 height 31
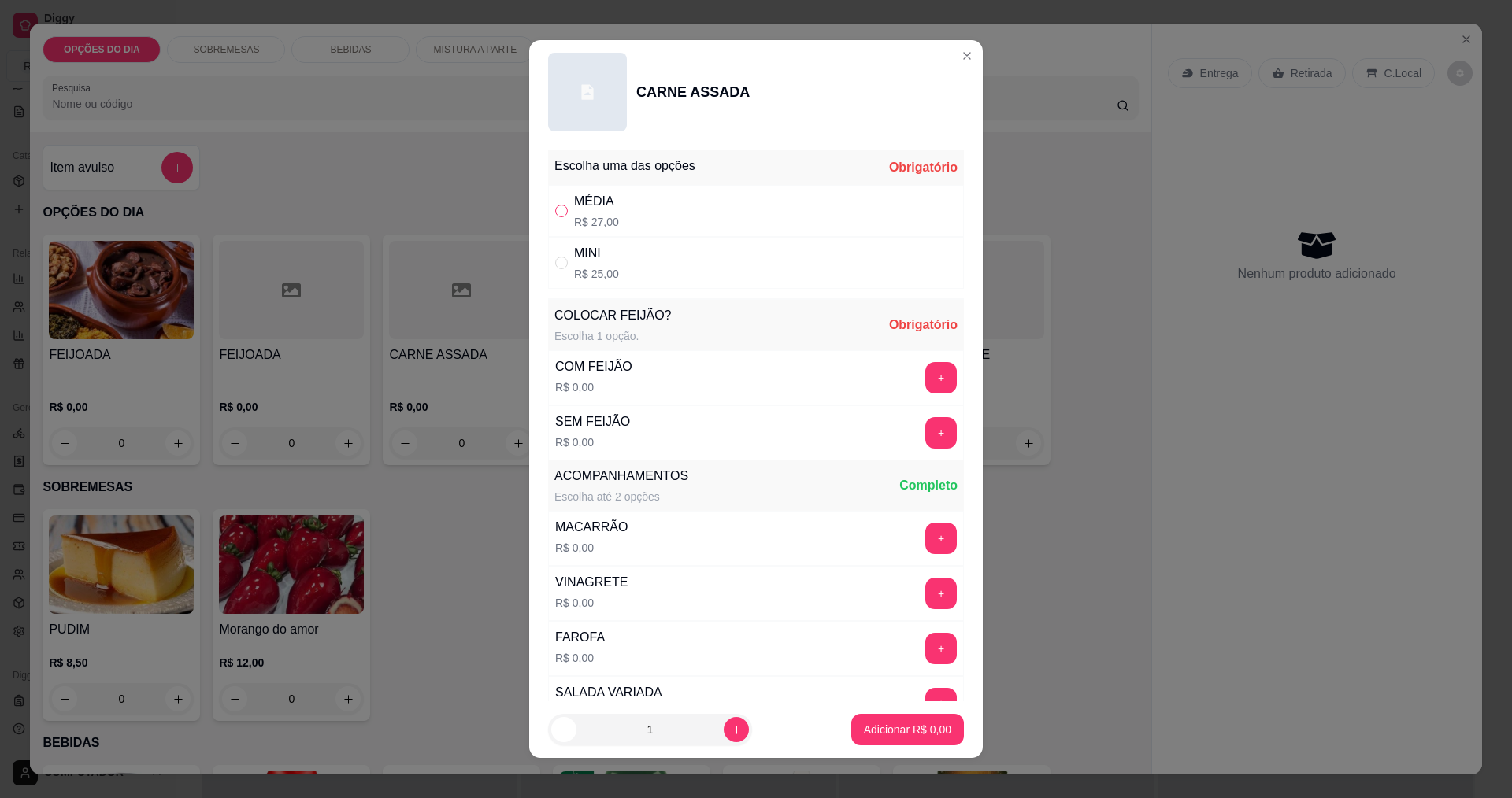
click at [561, 214] on input "" at bounding box center [561, 211] width 12 height 12
radio input "true"
click at [926, 387] on button "+" at bounding box center [941, 377] width 30 height 30
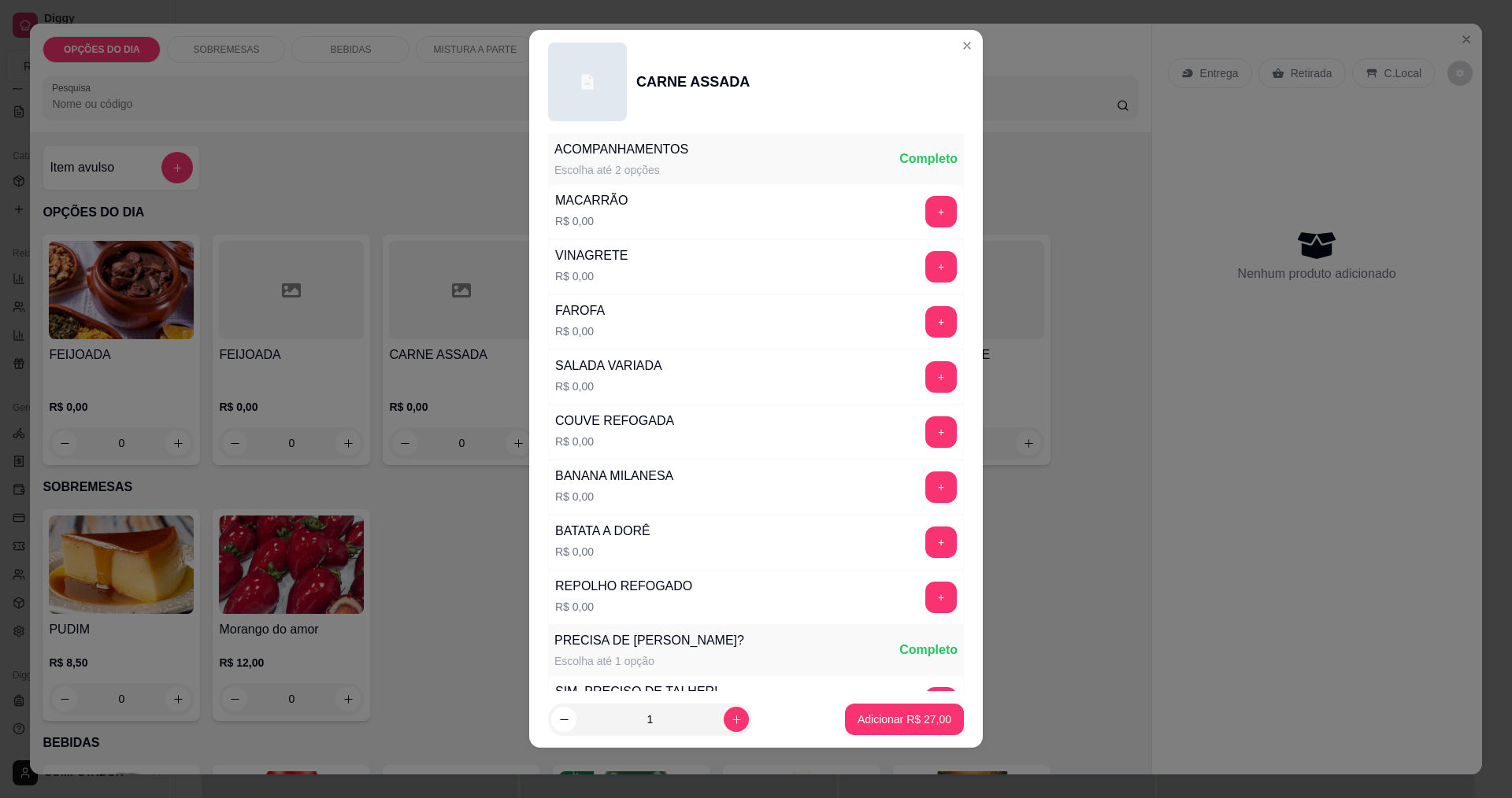
click at [925, 488] on button "+" at bounding box center [941, 487] width 31 height 31
click at [926, 547] on button "+" at bounding box center [941, 541] width 30 height 30
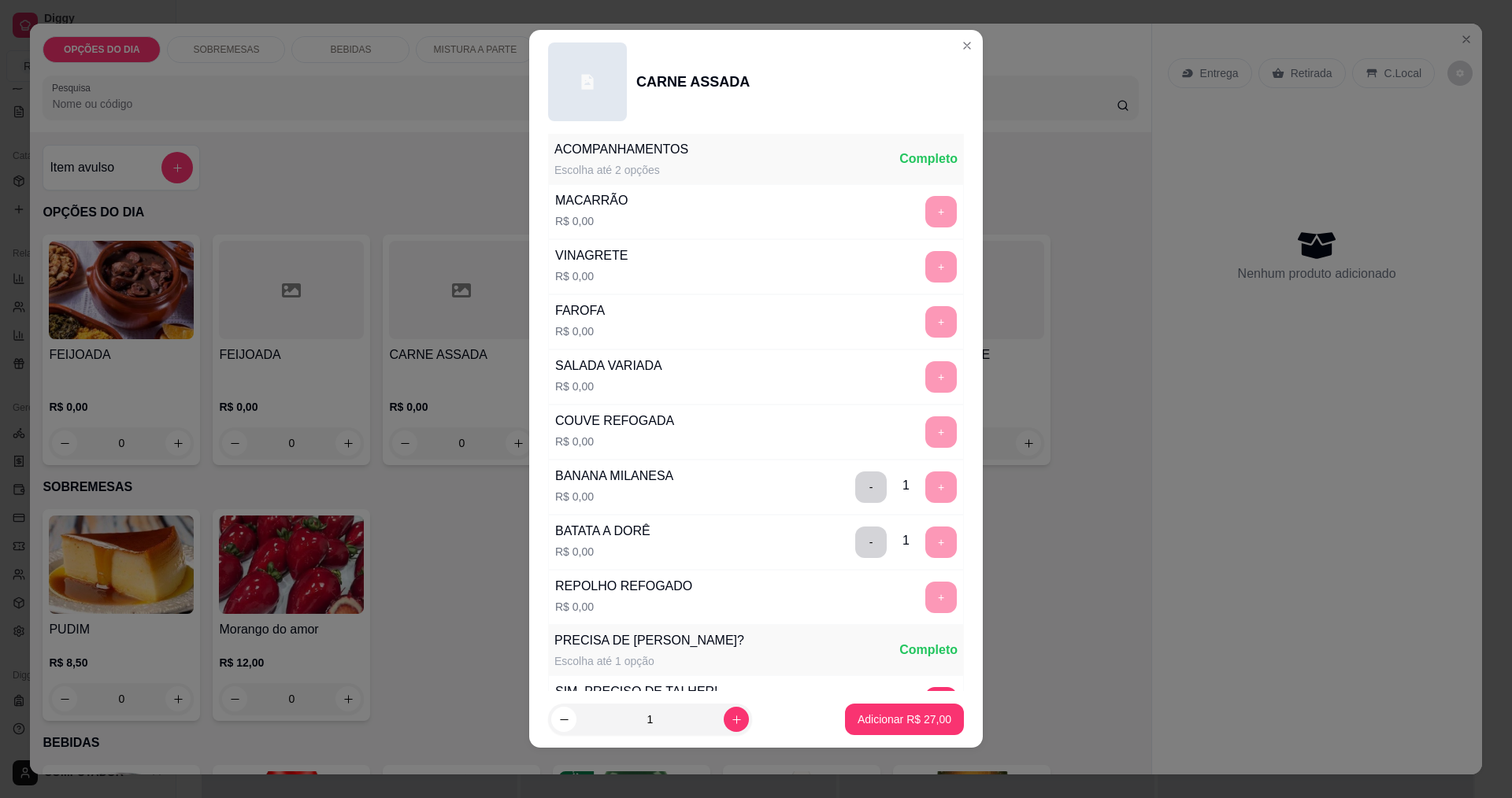
scroll to position [633, 0]
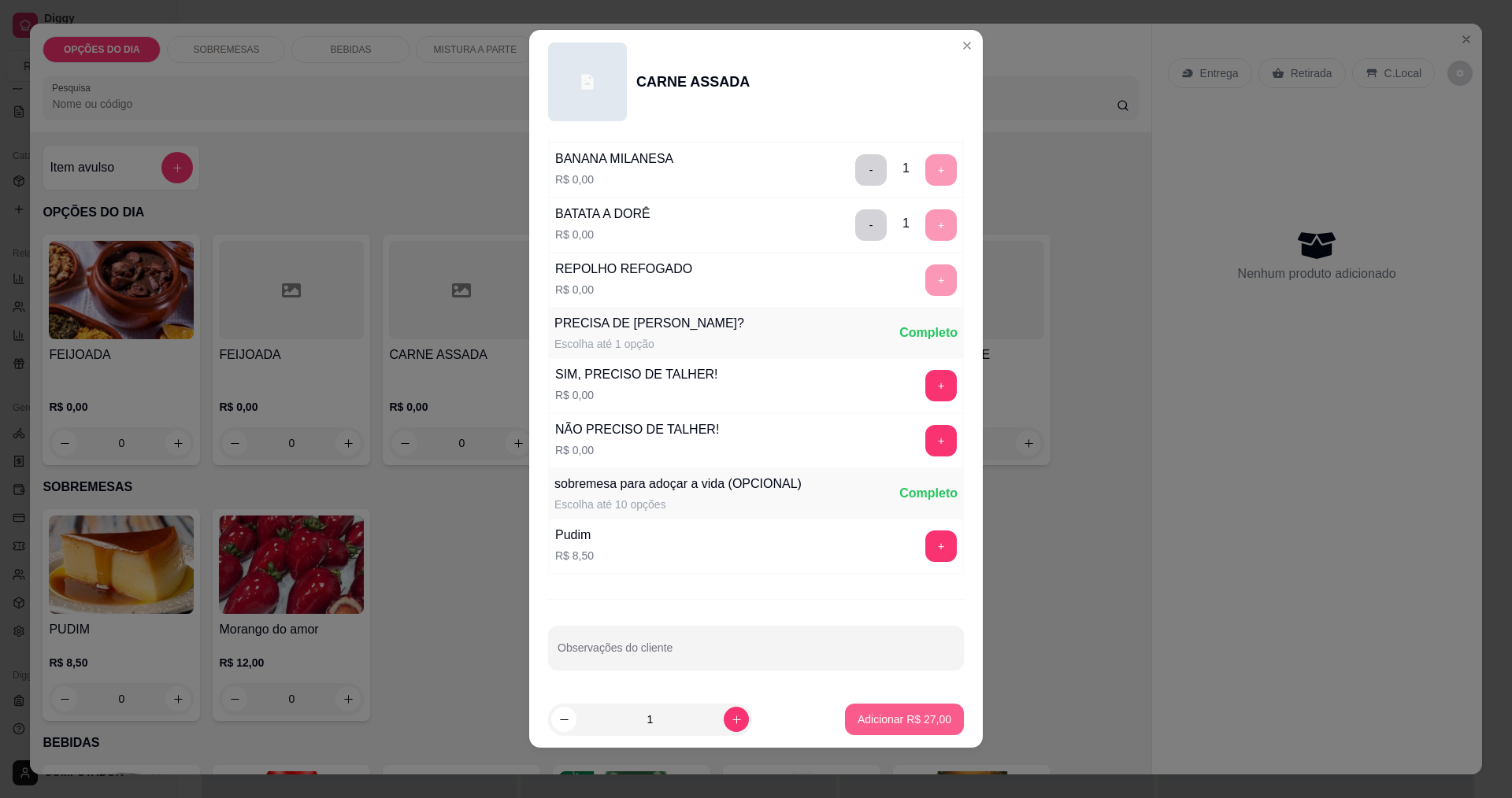
click at [900, 721] on p "Adicionar R$ 27,00" at bounding box center [905, 719] width 94 height 16
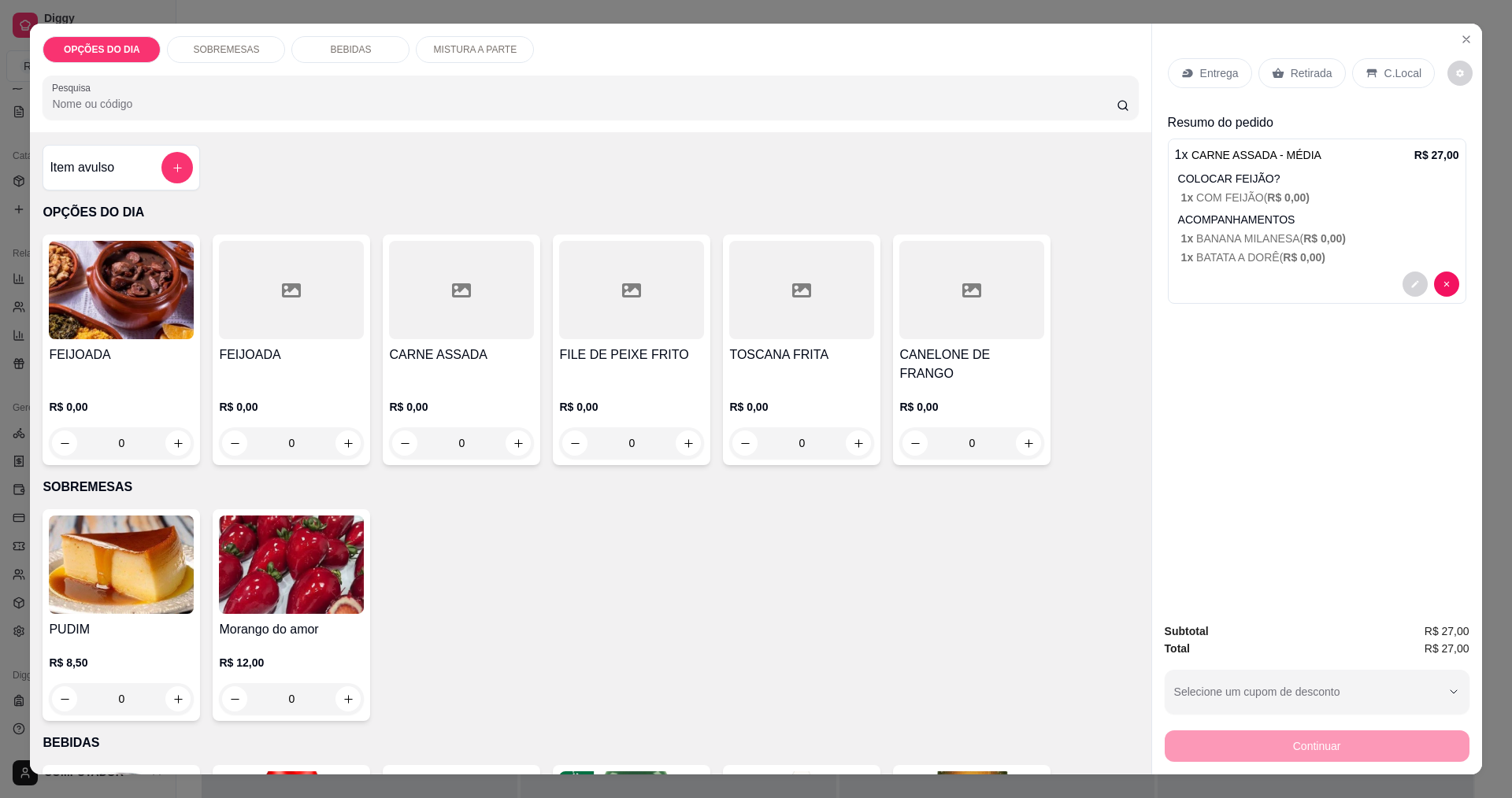
click at [857, 428] on div "0" at bounding box center [802, 443] width 145 height 31
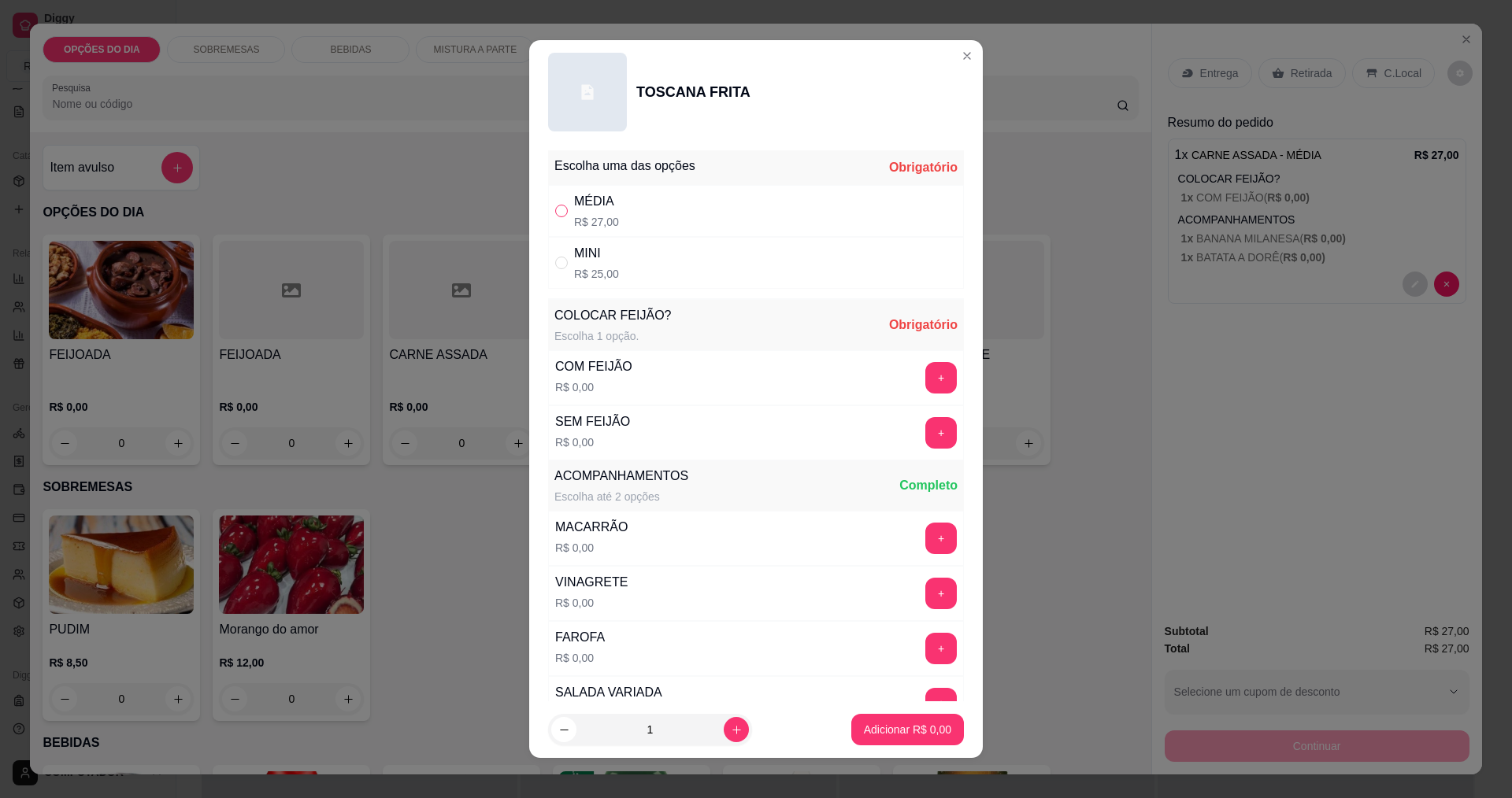
click at [557, 214] on input "" at bounding box center [561, 211] width 12 height 12
radio input "true"
click at [925, 372] on button "+" at bounding box center [941, 378] width 31 height 31
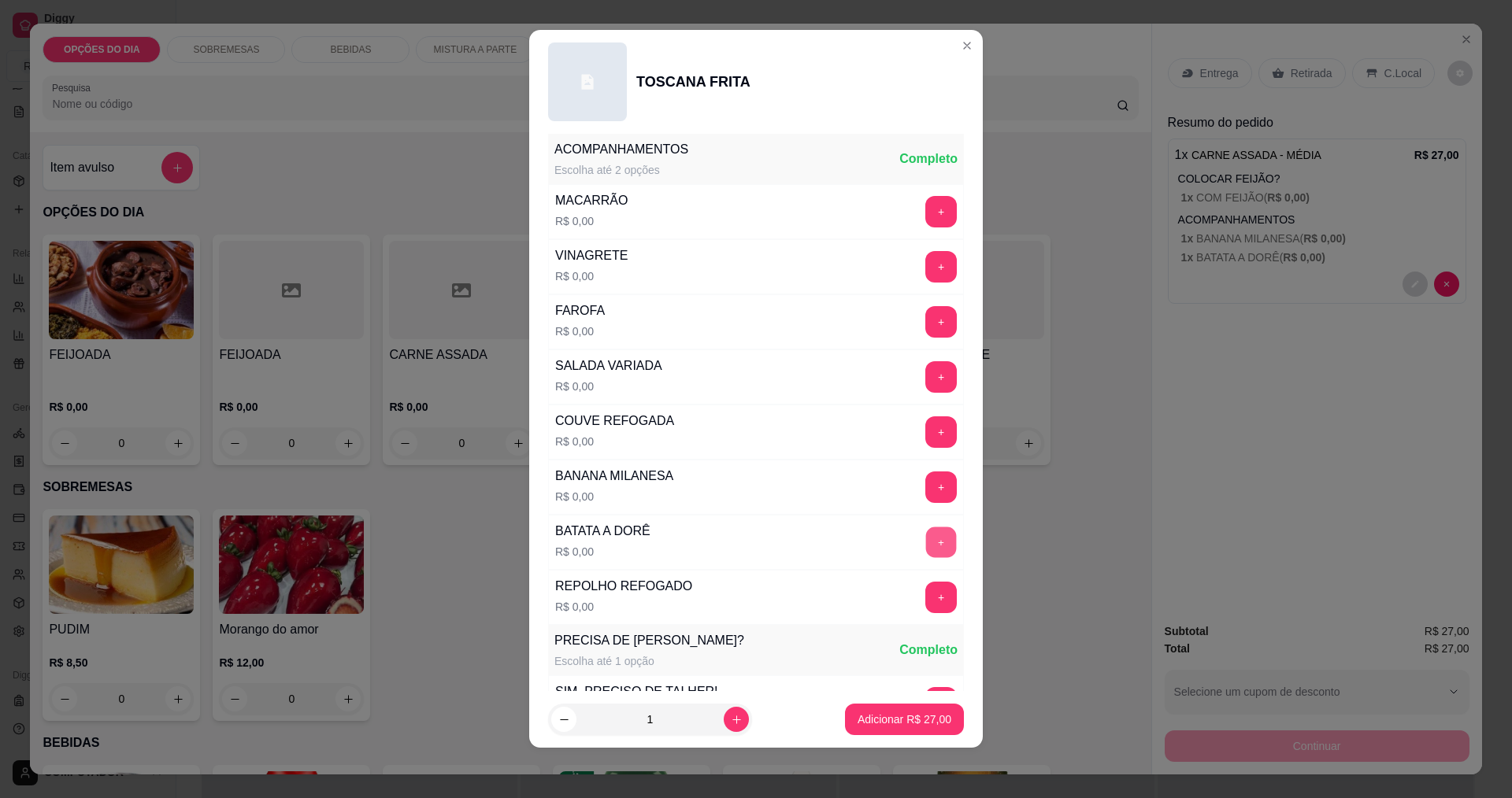
click at [926, 542] on button "+" at bounding box center [941, 541] width 30 height 30
click at [926, 596] on button "+" at bounding box center [941, 596] width 30 height 30
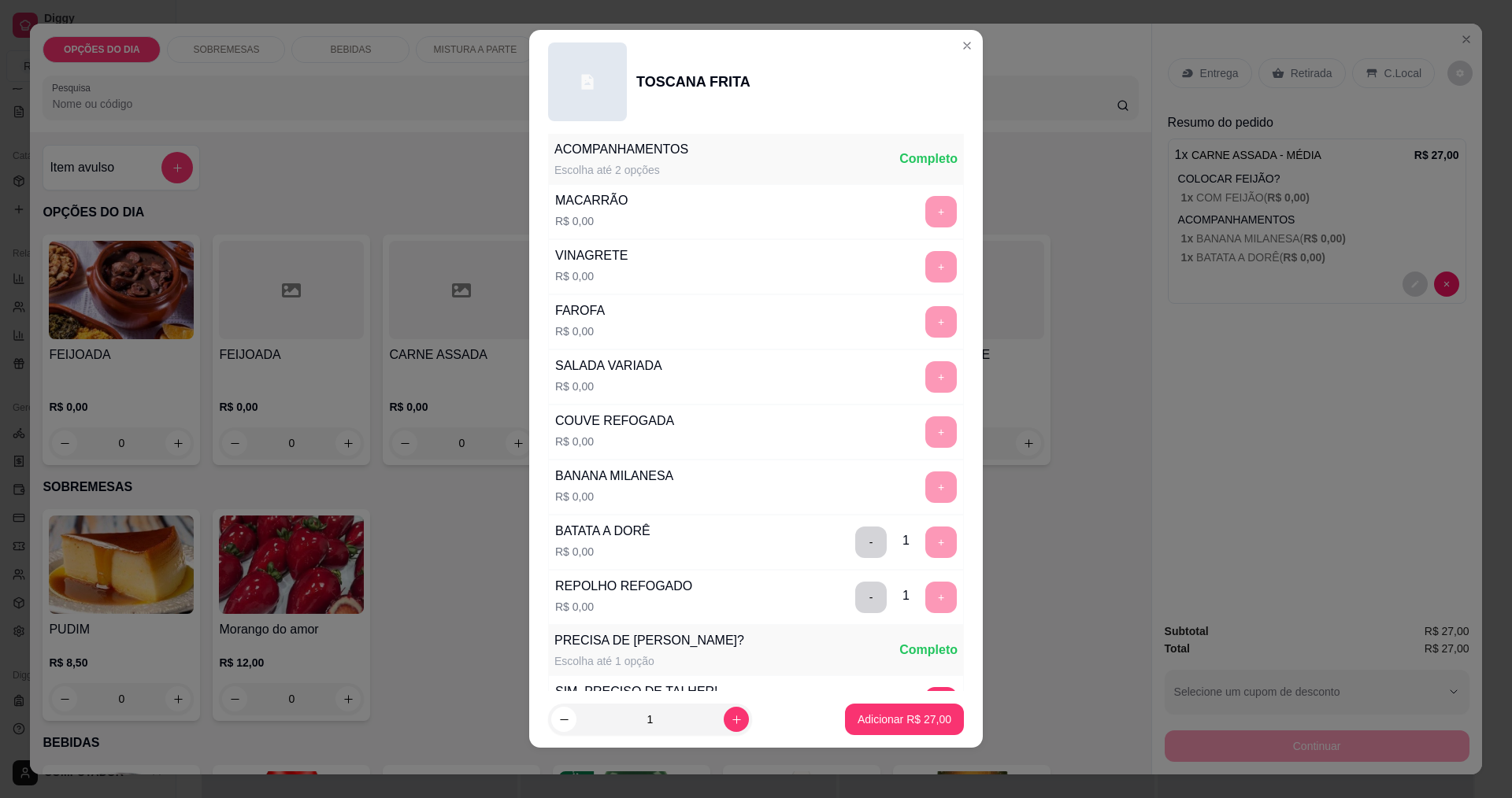
scroll to position [633, 0]
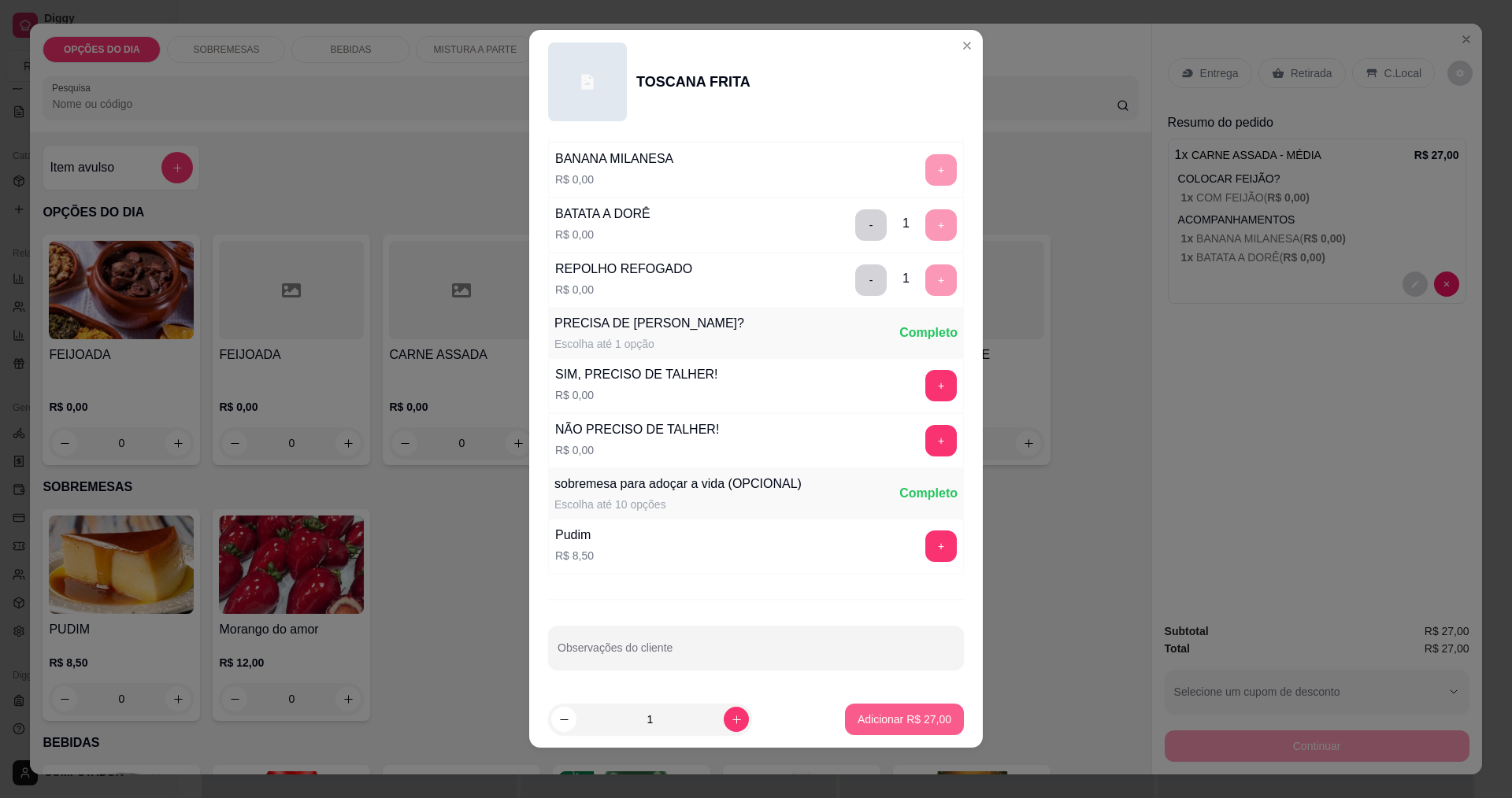
click at [889, 712] on p "Adicionar R$ 27,00" at bounding box center [905, 719] width 94 height 16
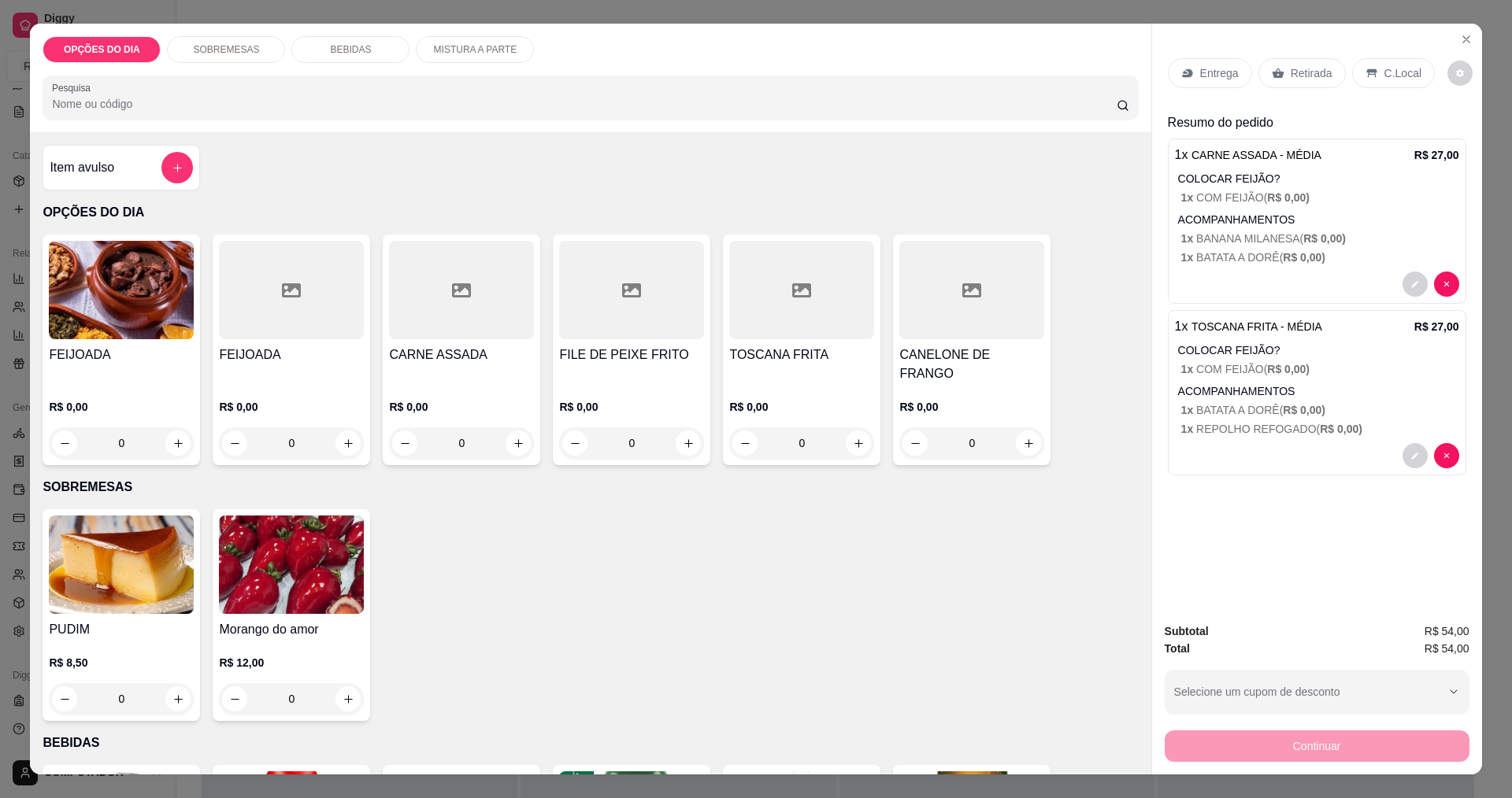
click at [518, 429] on div "0" at bounding box center [462, 443] width 145 height 31
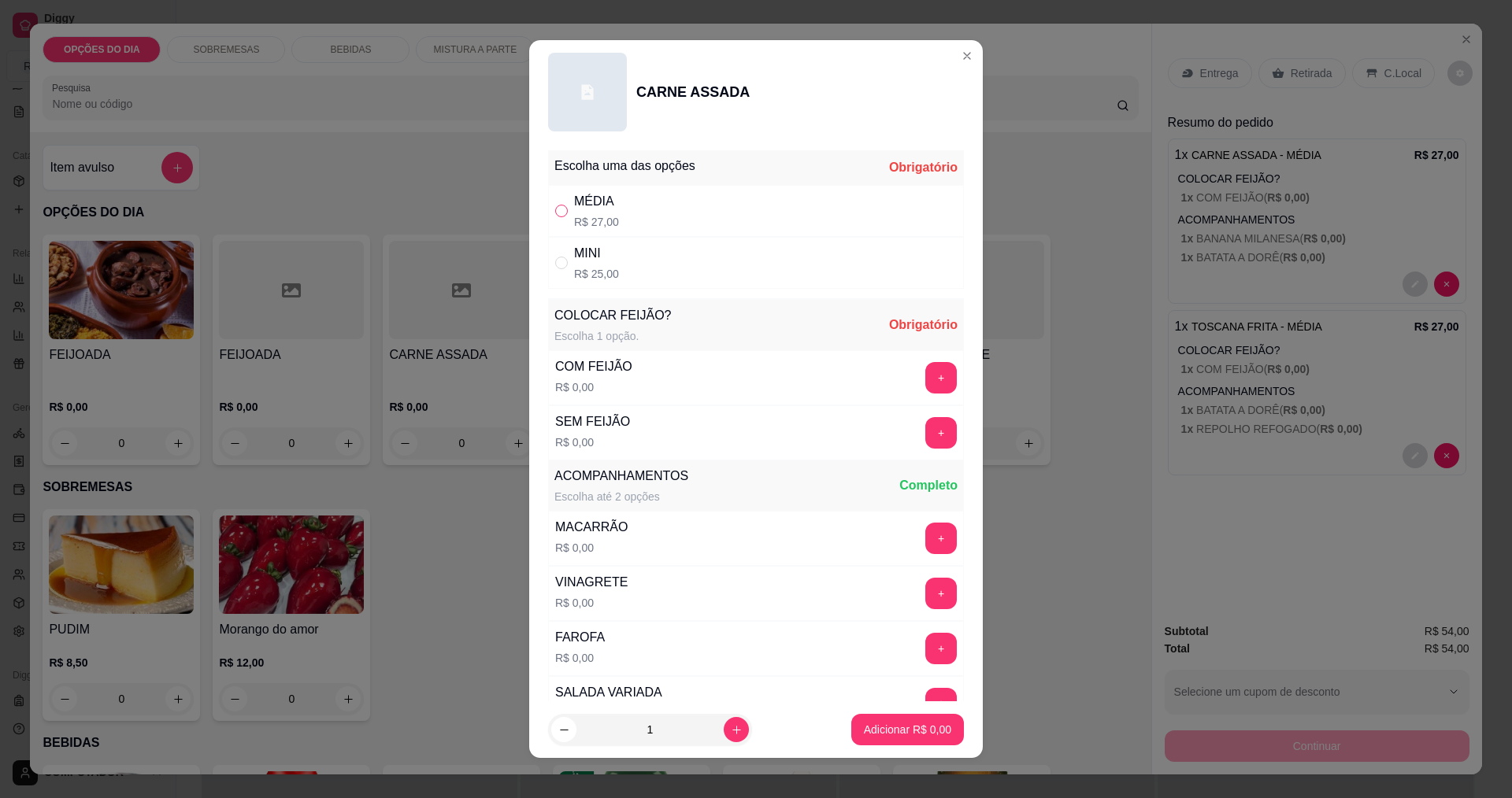
click at [557, 216] on input "" at bounding box center [561, 211] width 12 height 12
radio input "true"
click at [925, 384] on button "+" at bounding box center [941, 378] width 31 height 31
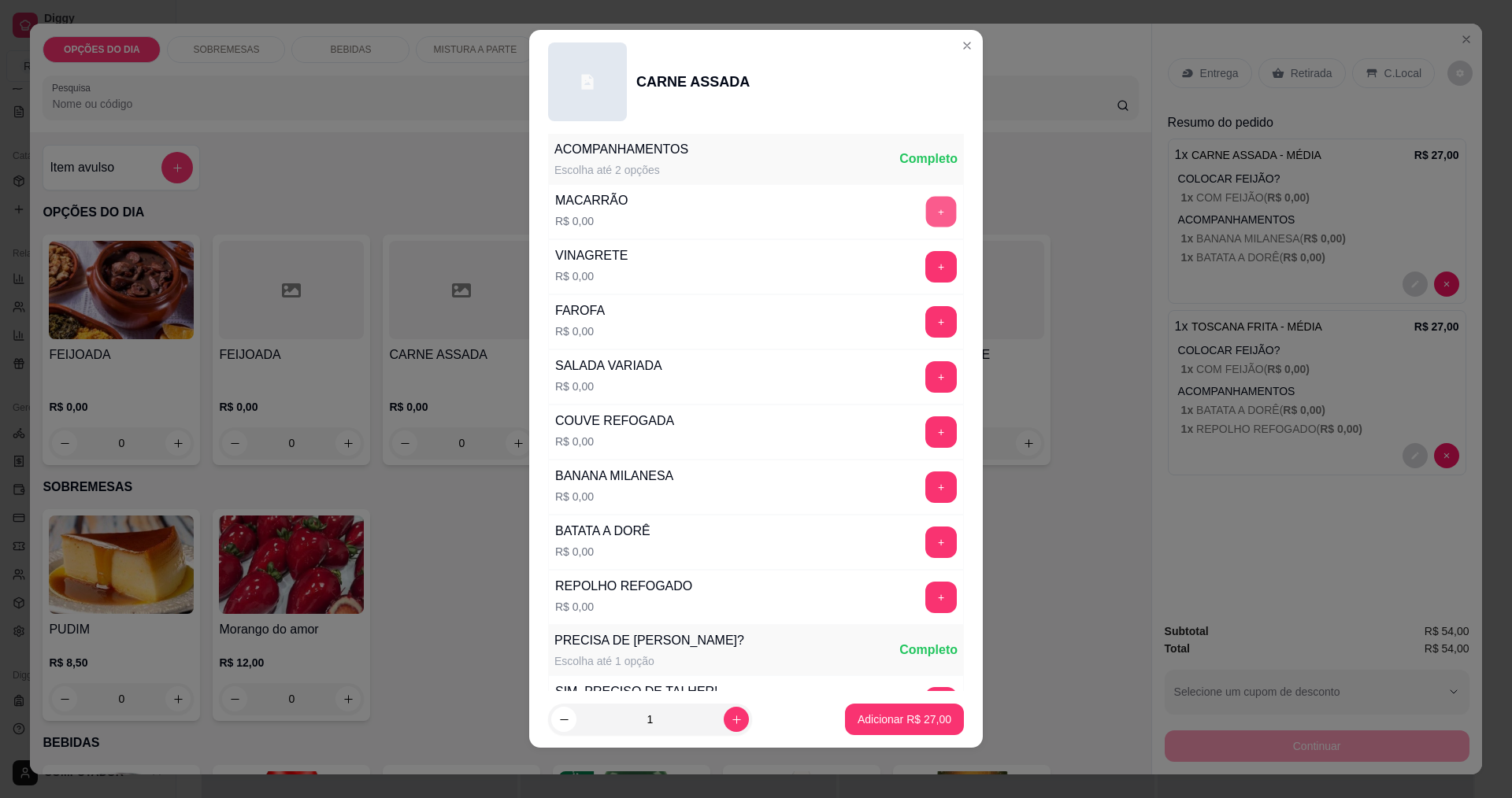
click at [926, 218] on button "+" at bounding box center [941, 211] width 30 height 30
click at [925, 536] on button "+" at bounding box center [941, 542] width 31 height 31
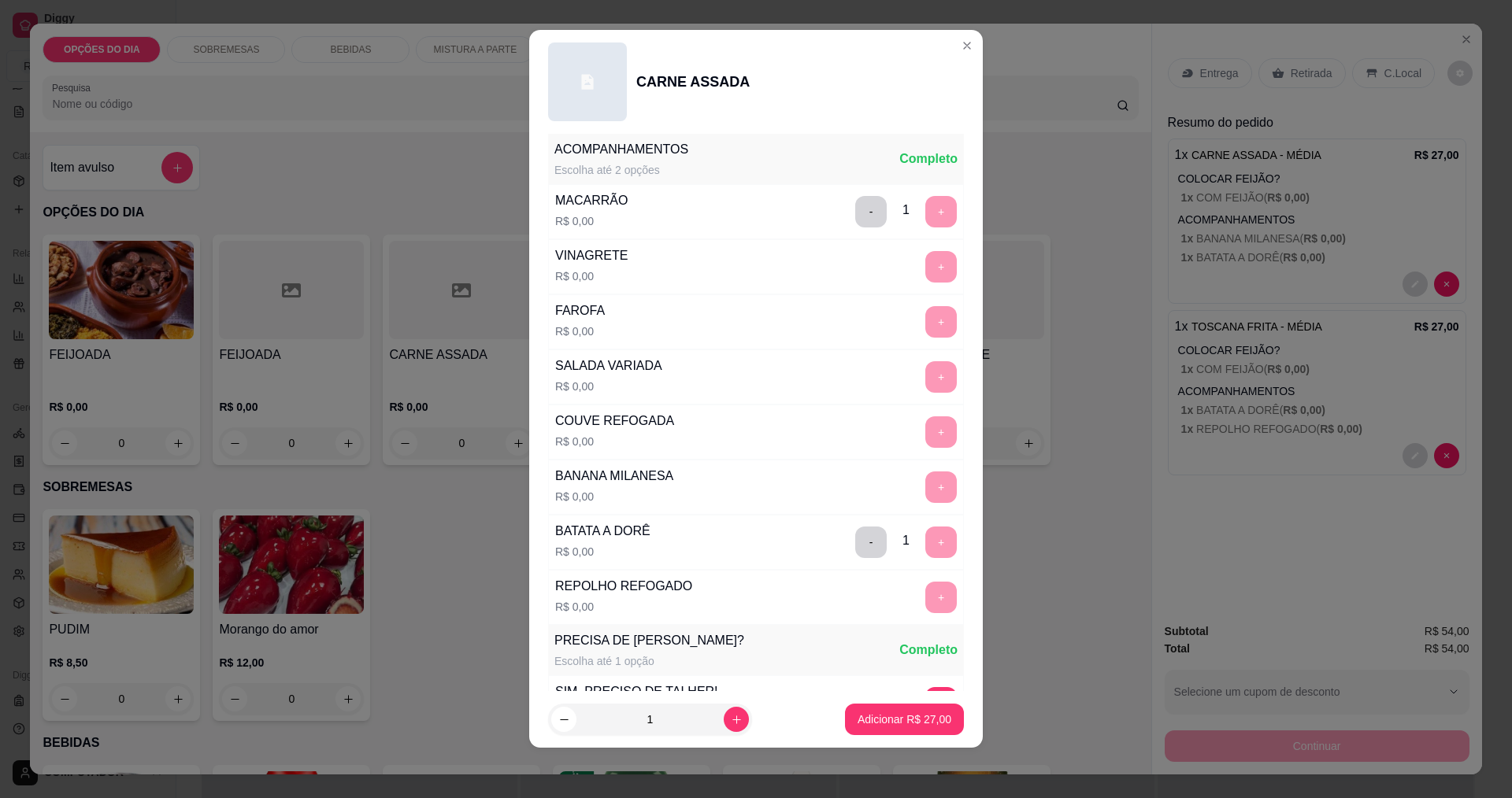
scroll to position [633, 0]
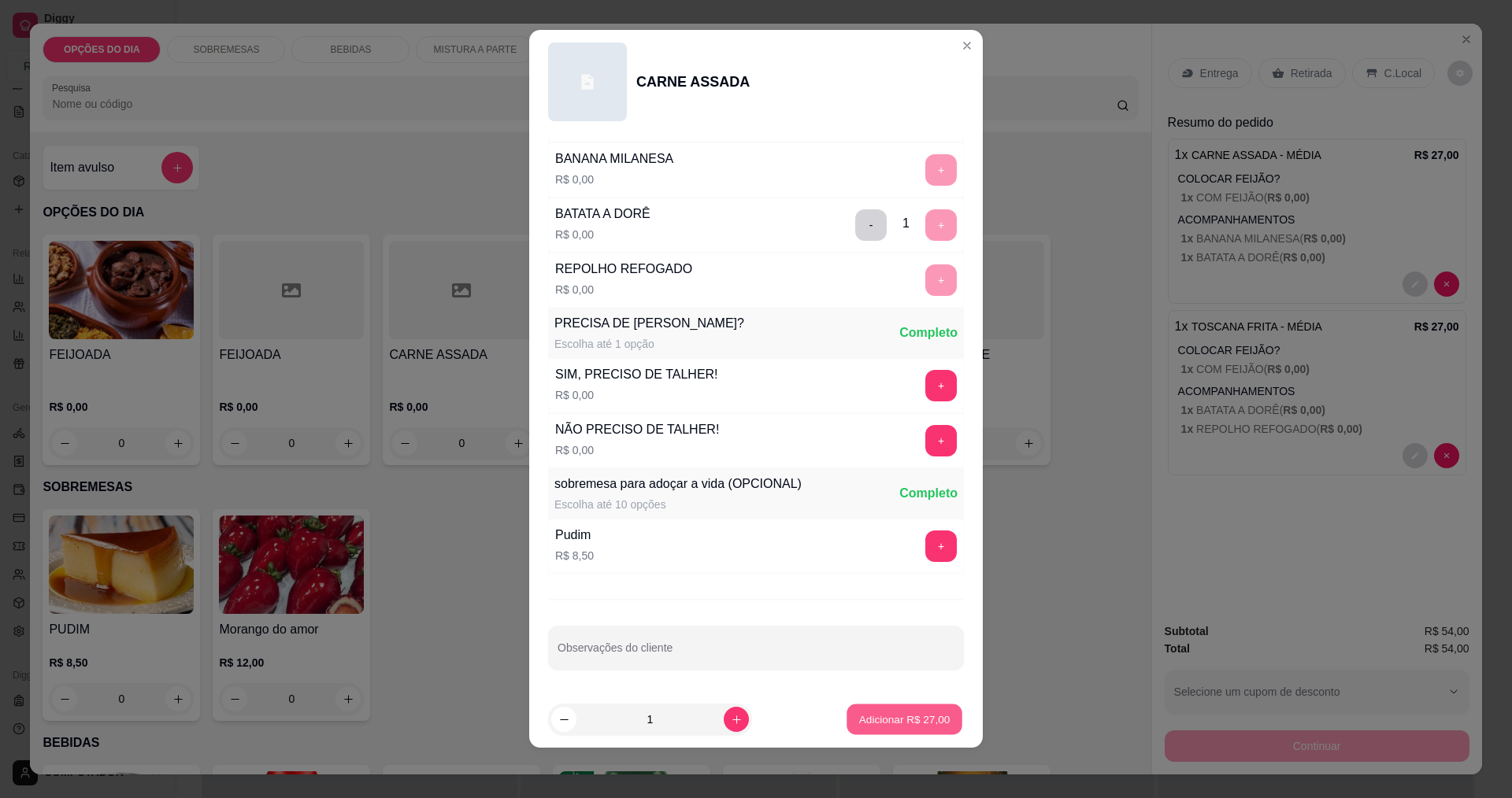
click at [920, 721] on p "Adicionar R$ 27,00" at bounding box center [905, 720] width 91 height 15
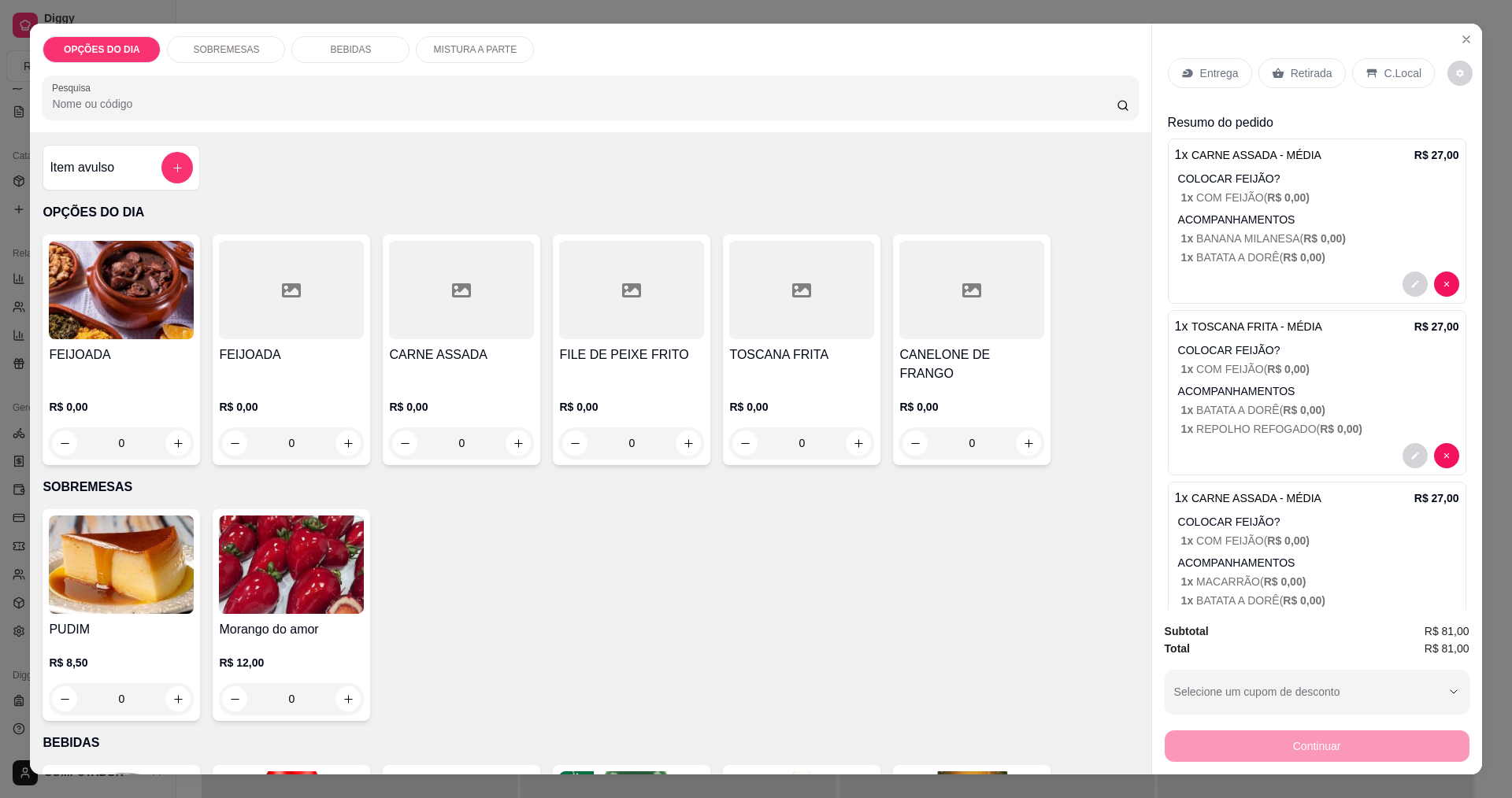
click at [505, 430] on div "0" at bounding box center [462, 443] width 145 height 31
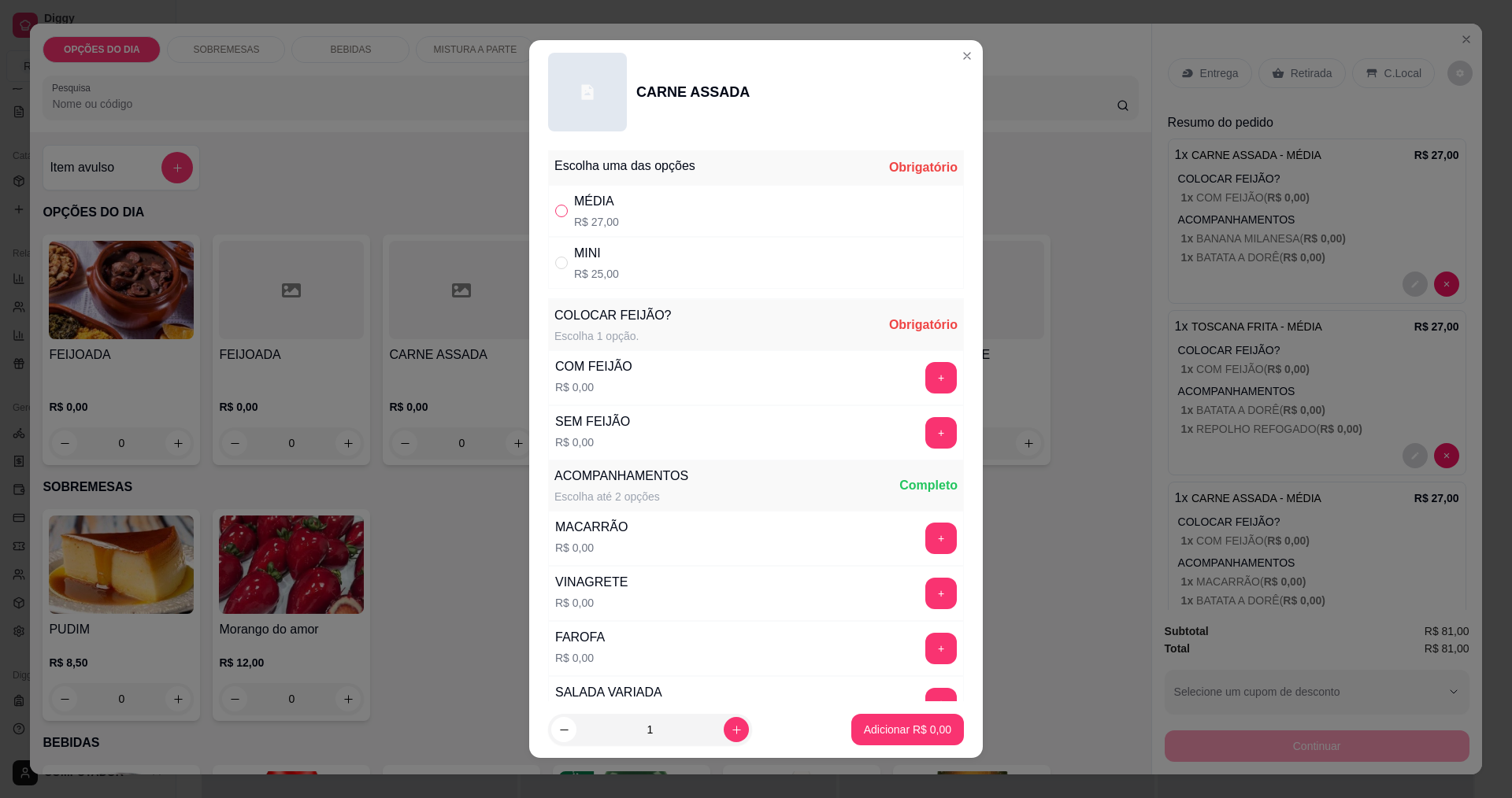
click at [556, 217] on label "" at bounding box center [561, 211] width 12 height 17
click at [556, 217] on input "" at bounding box center [561, 211] width 12 height 12
click at [925, 391] on button "+" at bounding box center [941, 378] width 31 height 31
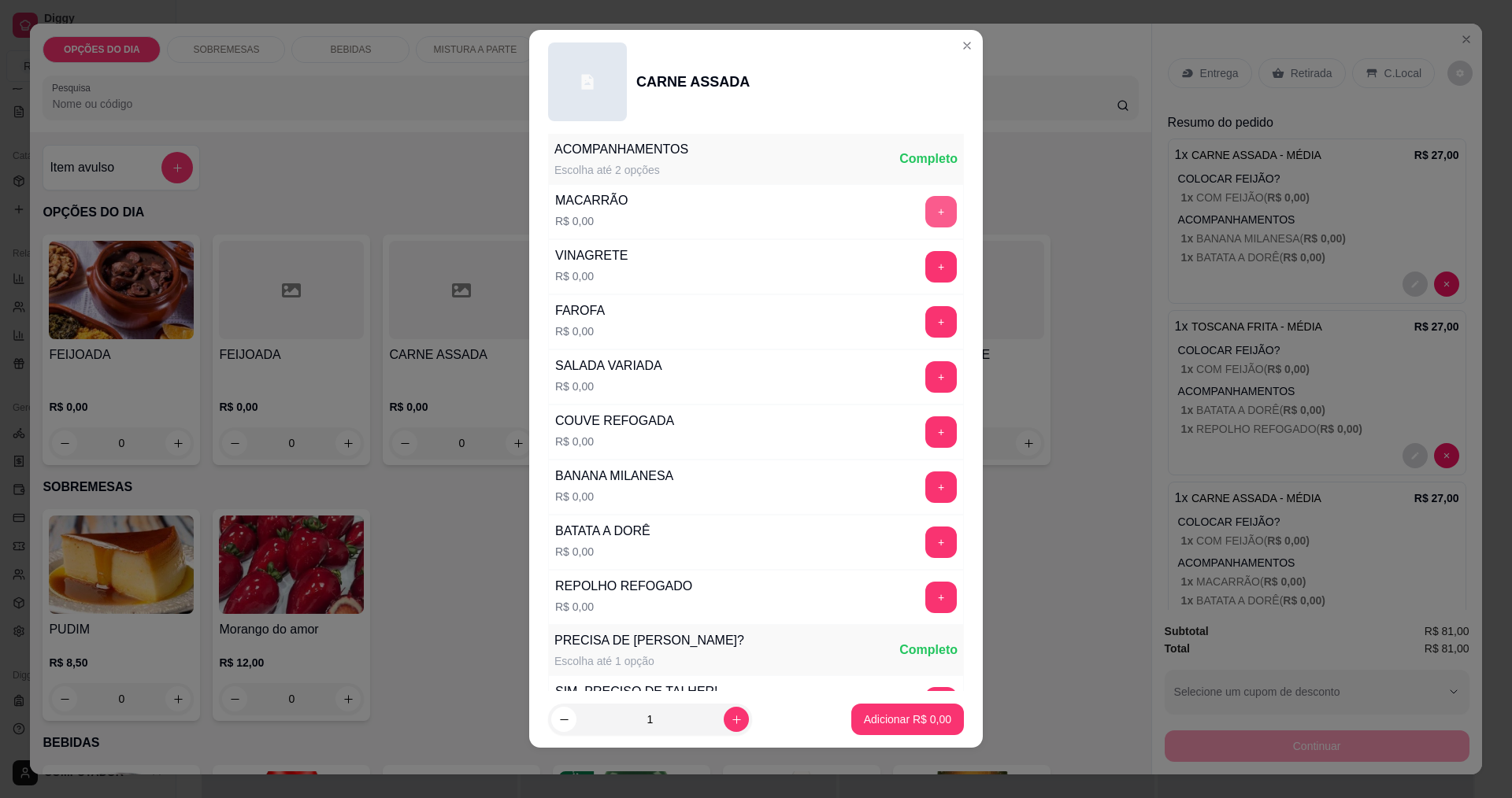
click at [925, 210] on button "+" at bounding box center [941, 211] width 31 height 31
click at [926, 265] on button "+" at bounding box center [941, 266] width 30 height 30
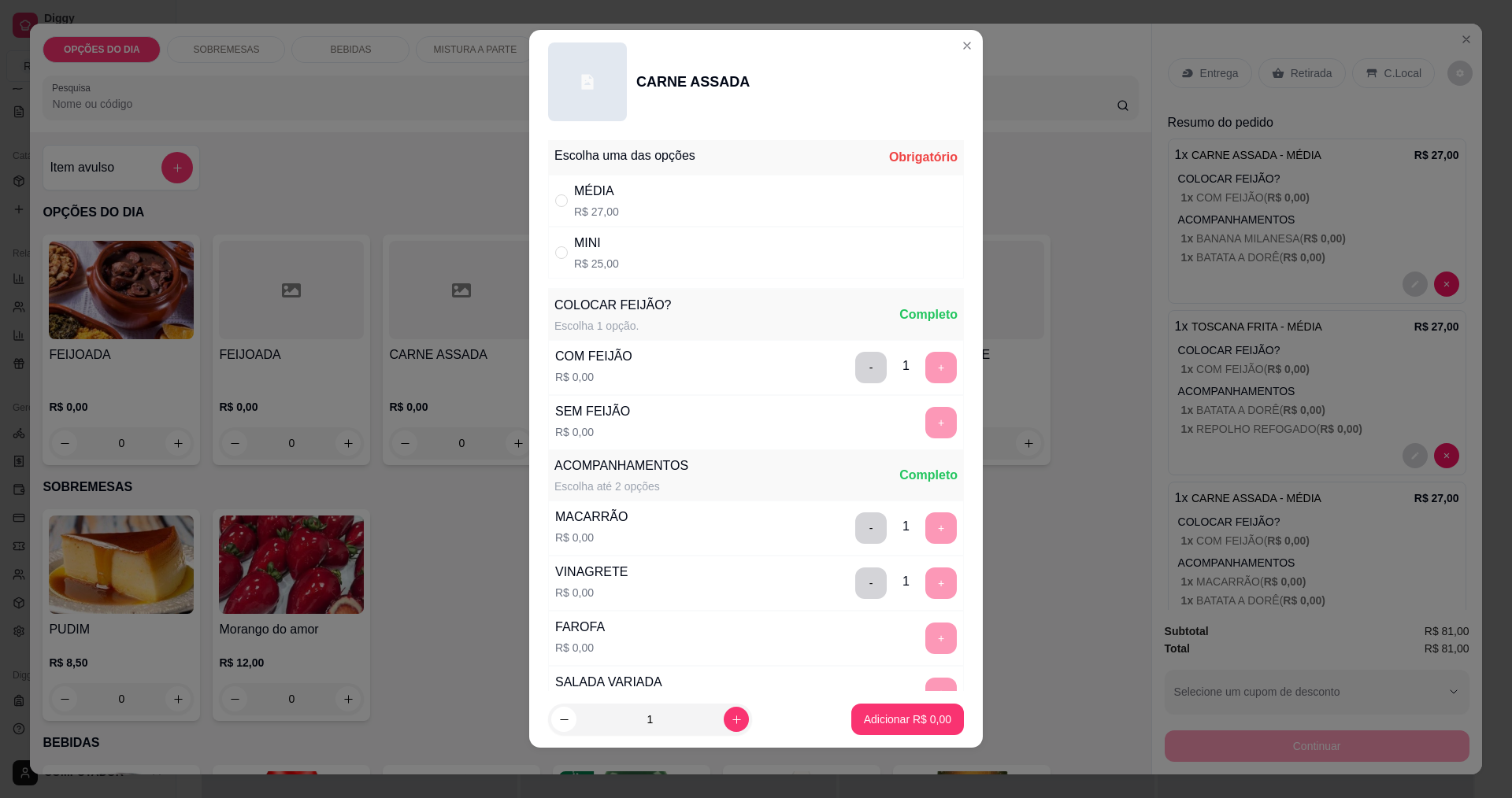
scroll to position [0, 0]
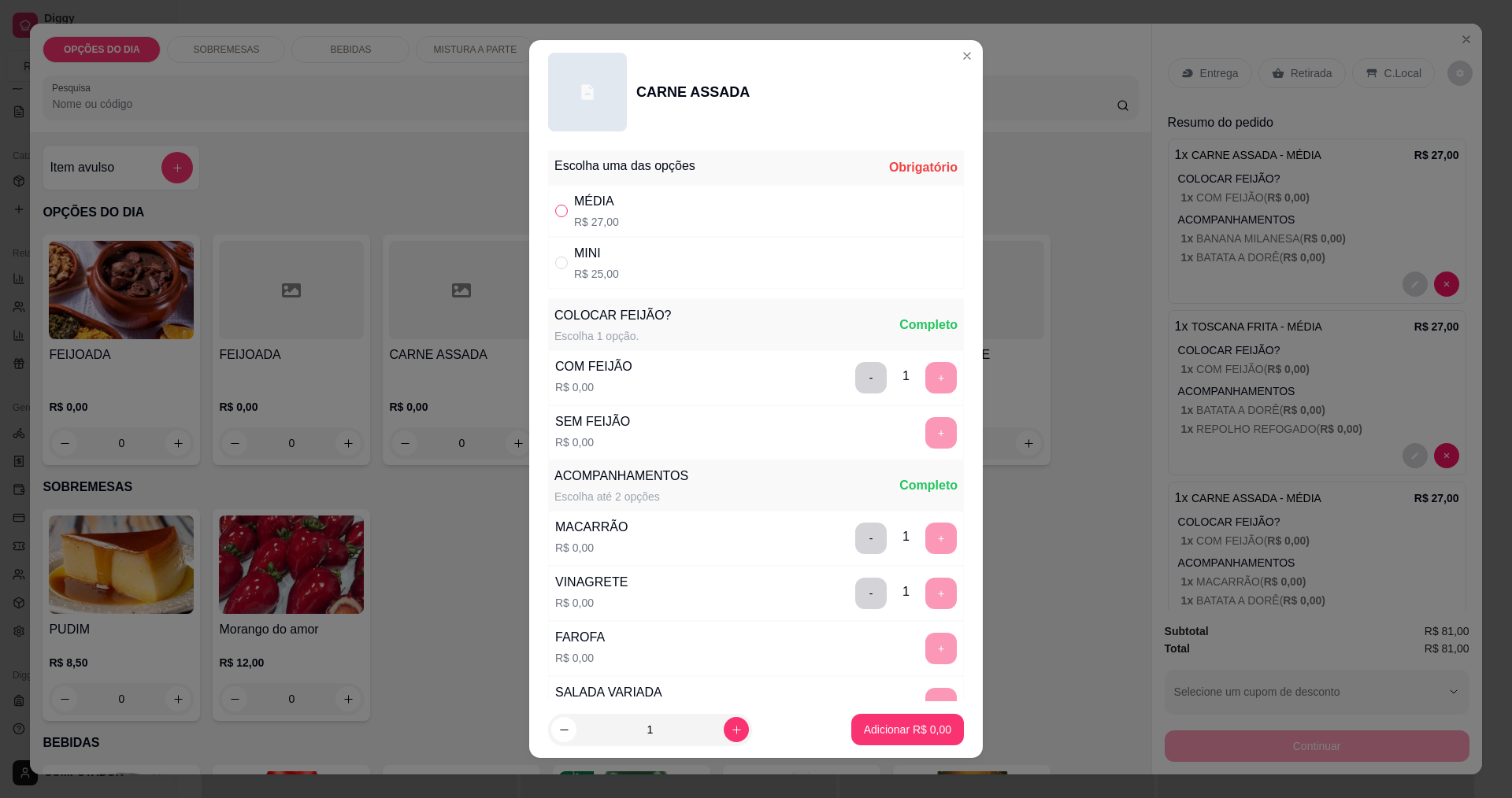
click at [556, 212] on input "" at bounding box center [561, 211] width 12 height 12
radio input "true"
click at [862, 723] on p "Adicionar R$ 27,00" at bounding box center [905, 729] width 94 height 16
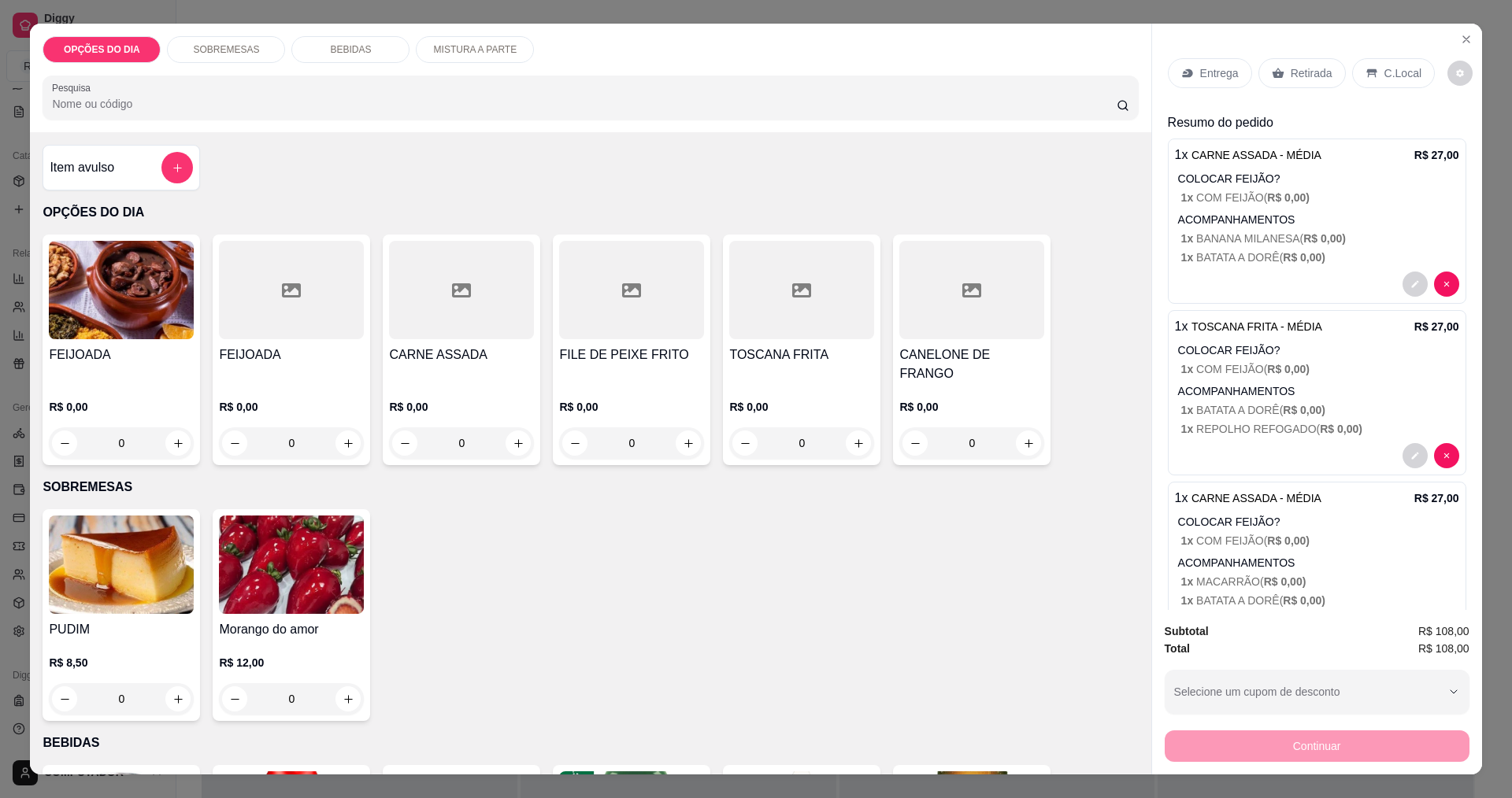
click at [509, 428] on div "0" at bounding box center [462, 443] width 145 height 31
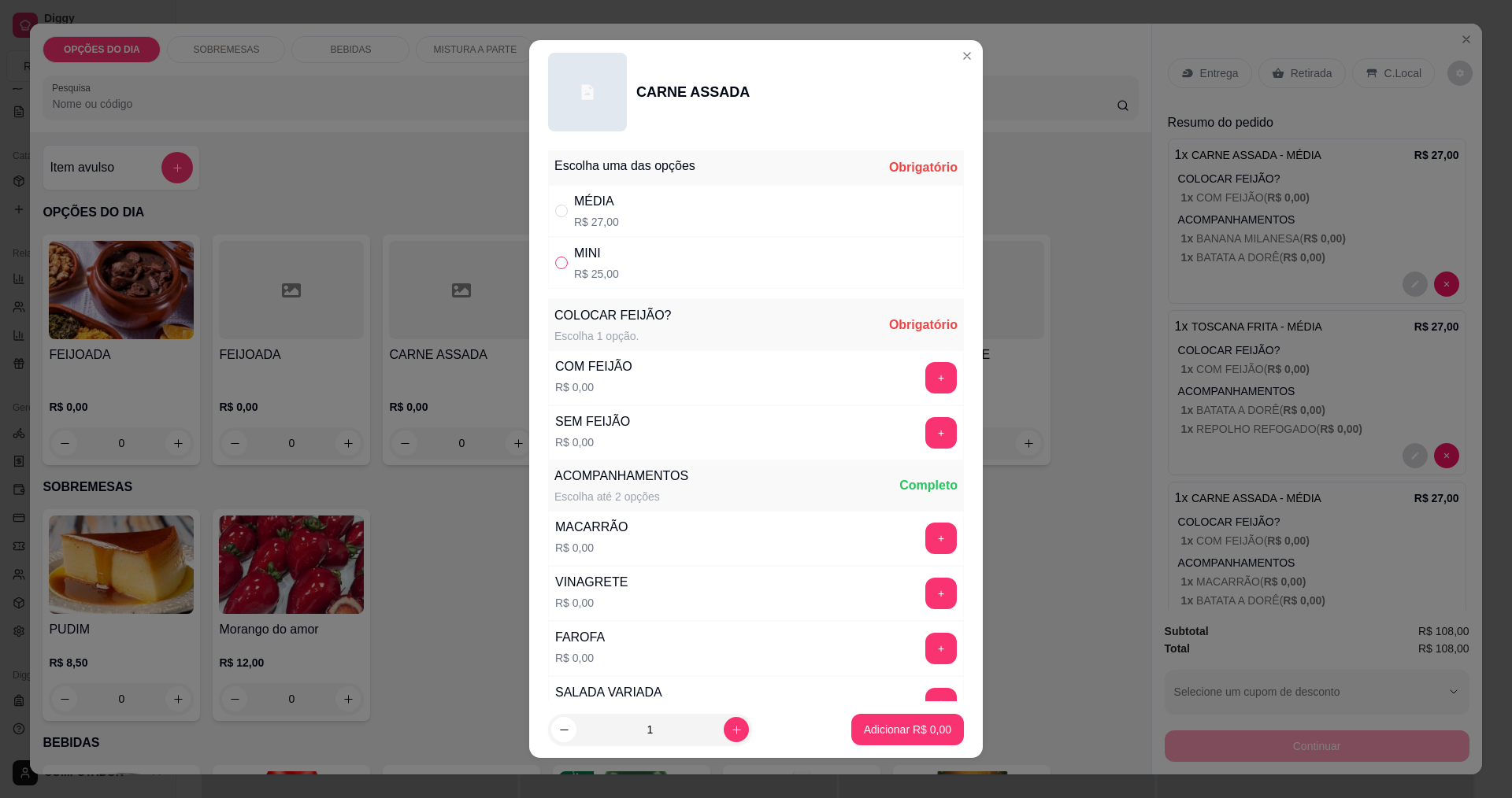
click at [556, 260] on input "" at bounding box center [561, 262] width 12 height 12
radio input "true"
click at [926, 378] on button "+" at bounding box center [941, 377] width 30 height 30
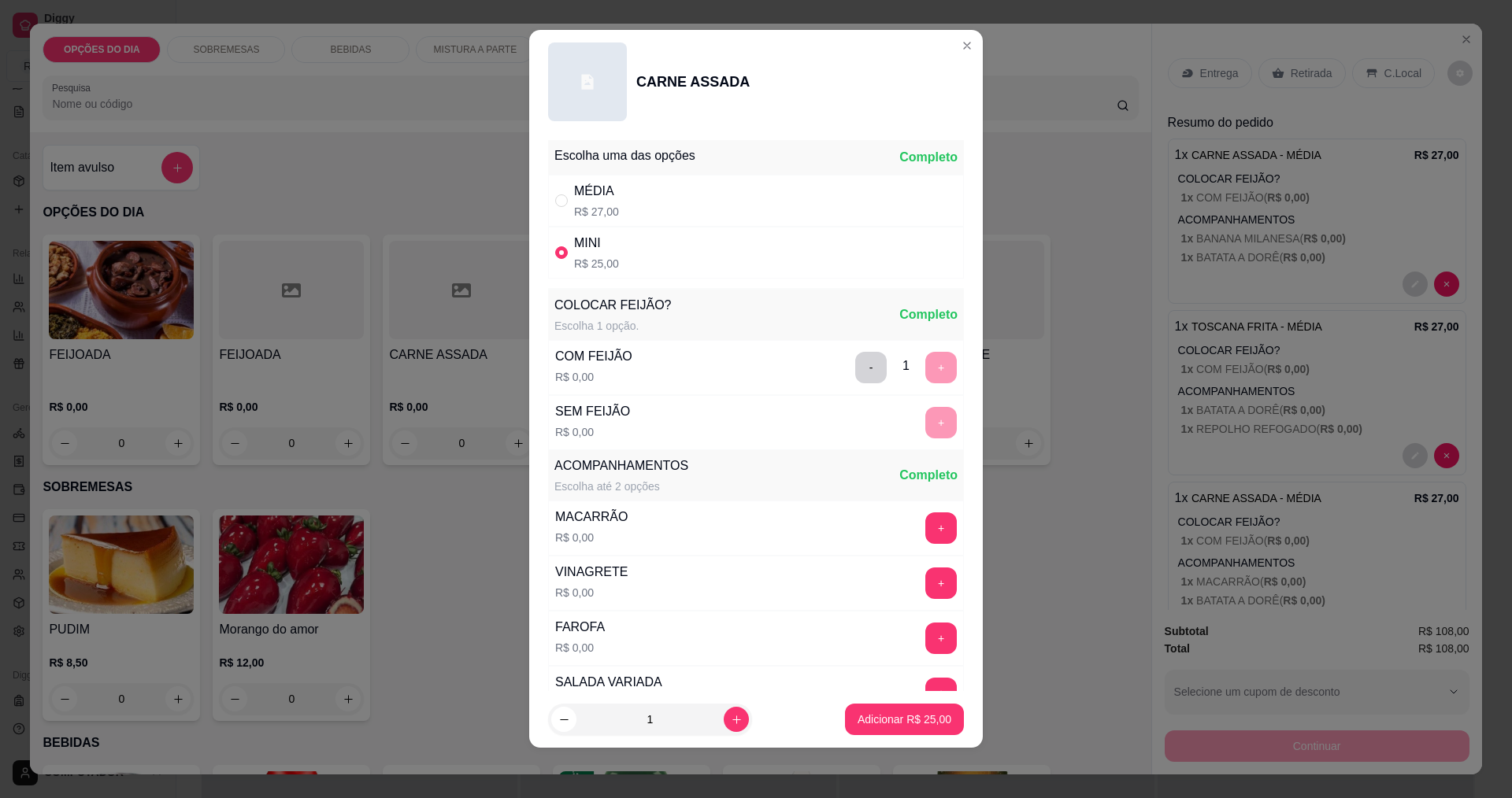
scroll to position [317, 0]
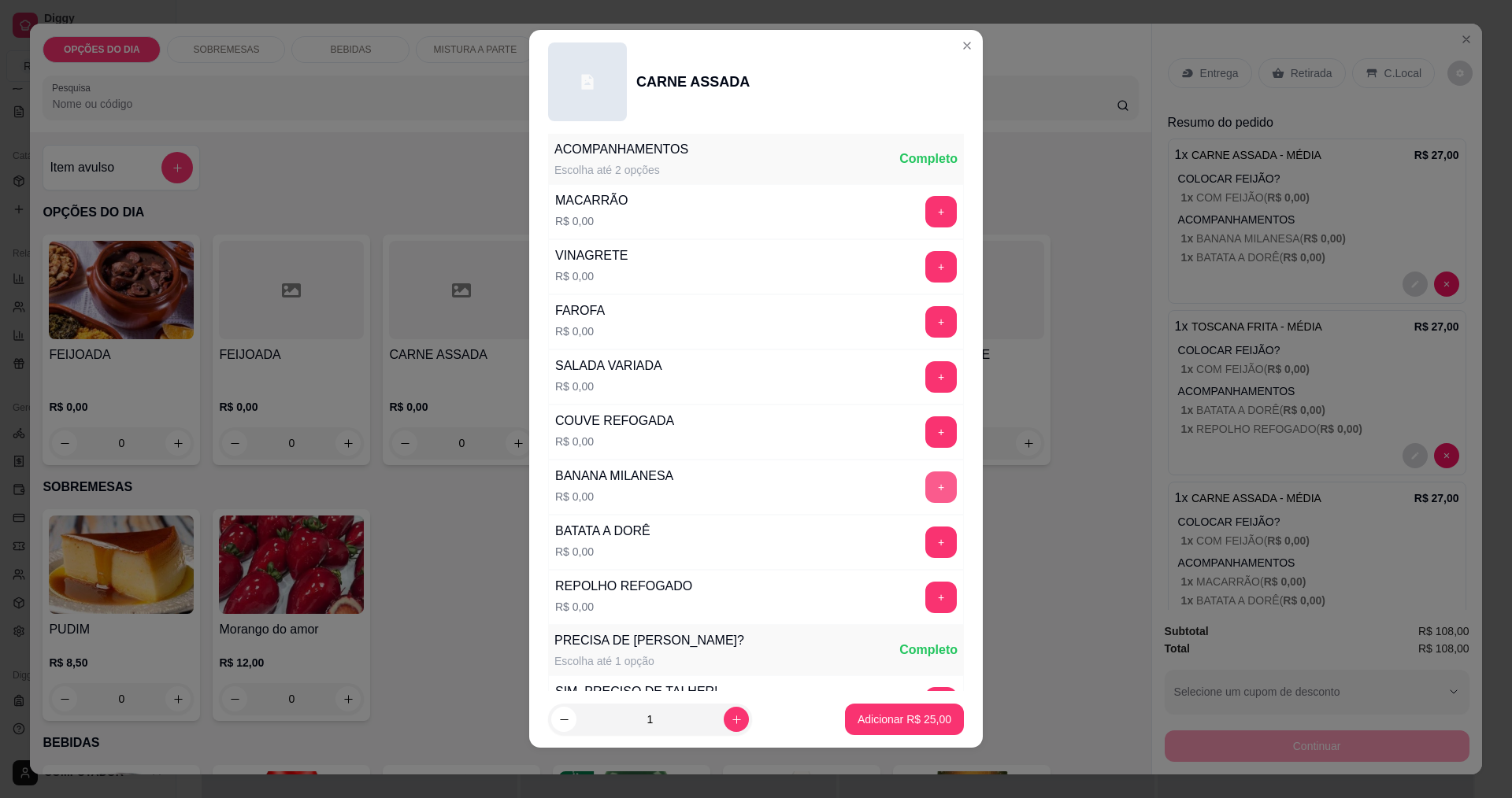
click at [925, 488] on button "+" at bounding box center [941, 487] width 31 height 31
click at [925, 435] on button "+" at bounding box center [941, 432] width 31 height 31
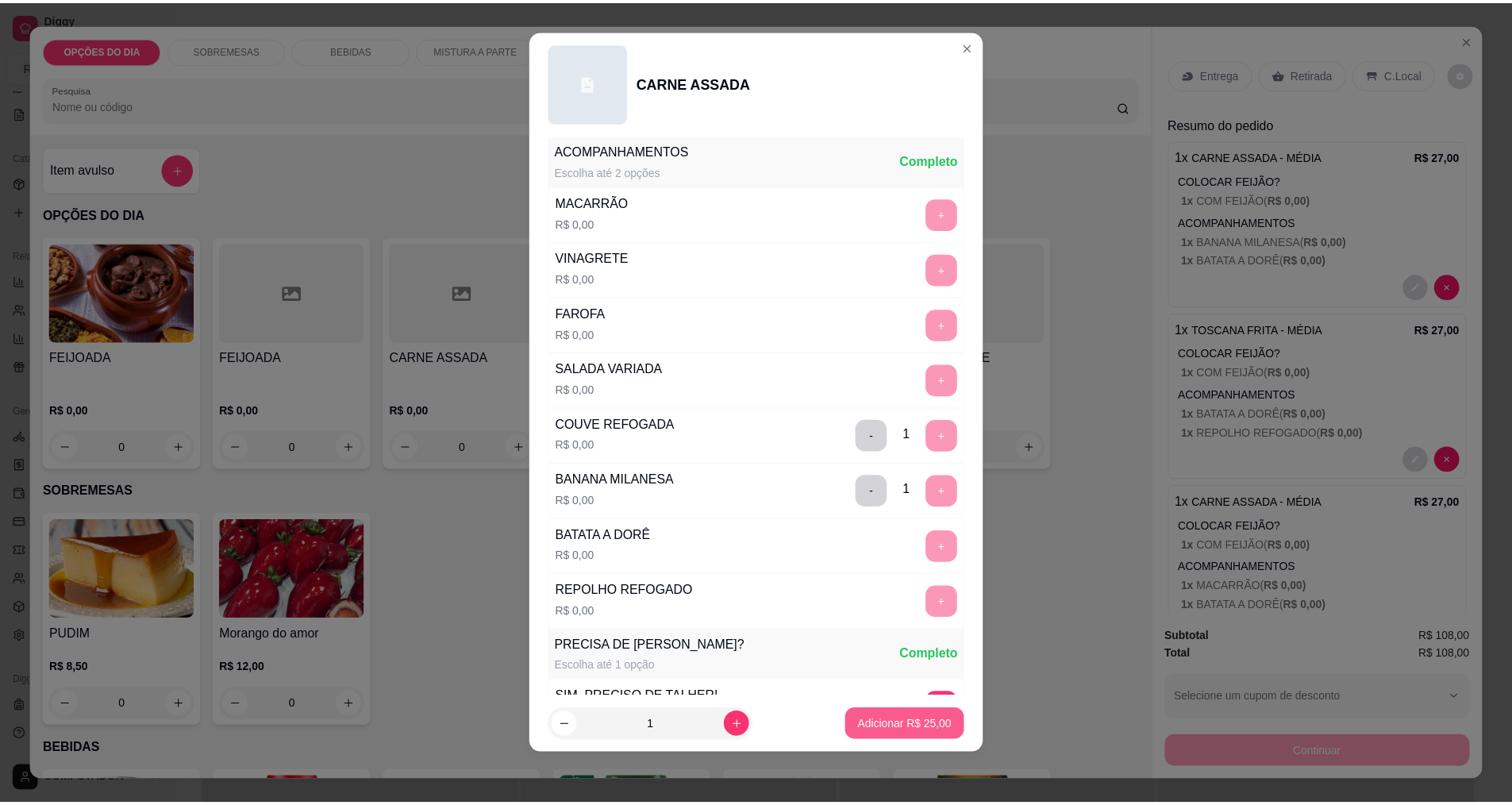
scroll to position [639, 0]
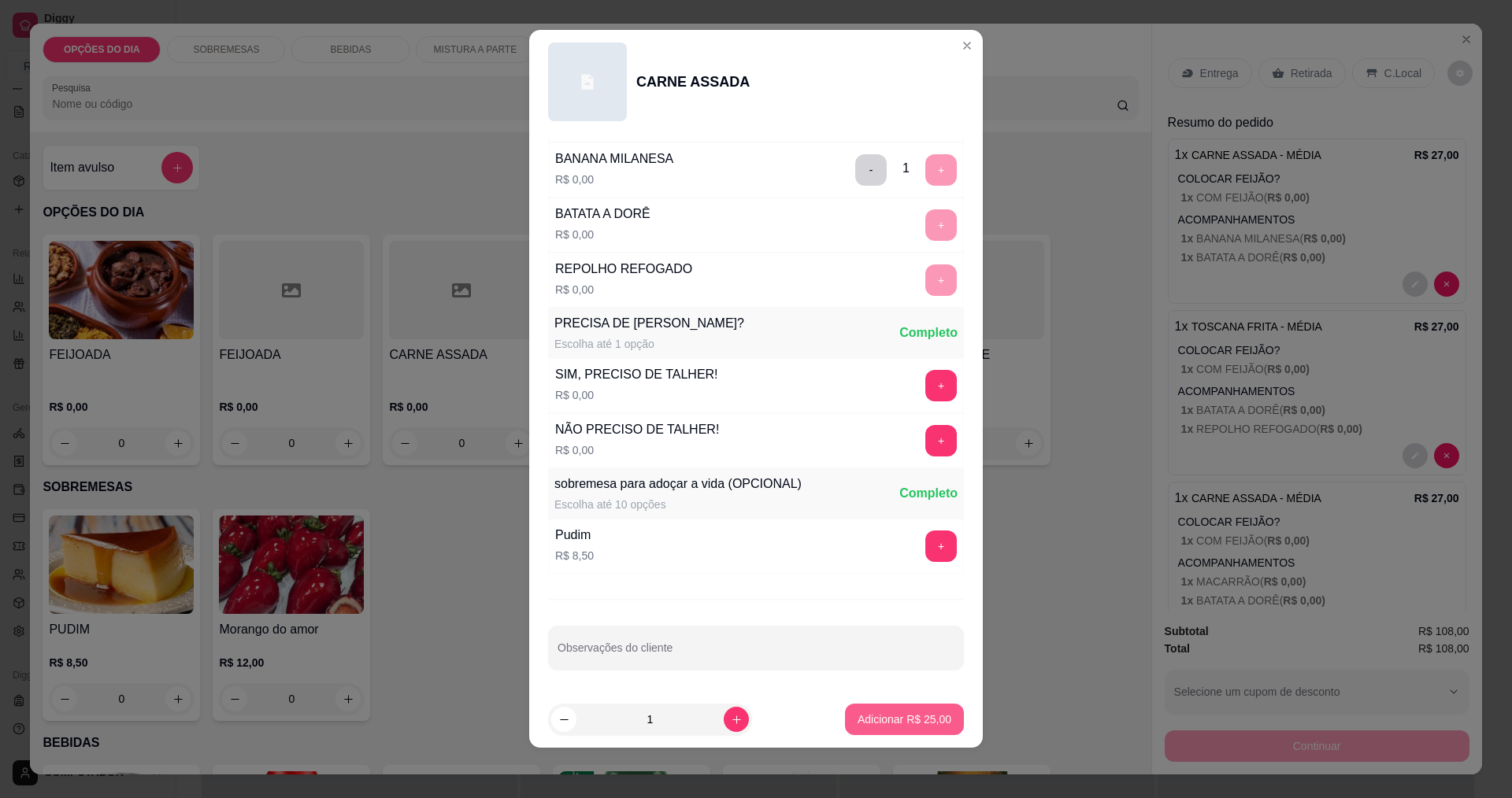
click at [877, 729] on button "Adicionar R$ 25,00" at bounding box center [905, 719] width 119 height 31
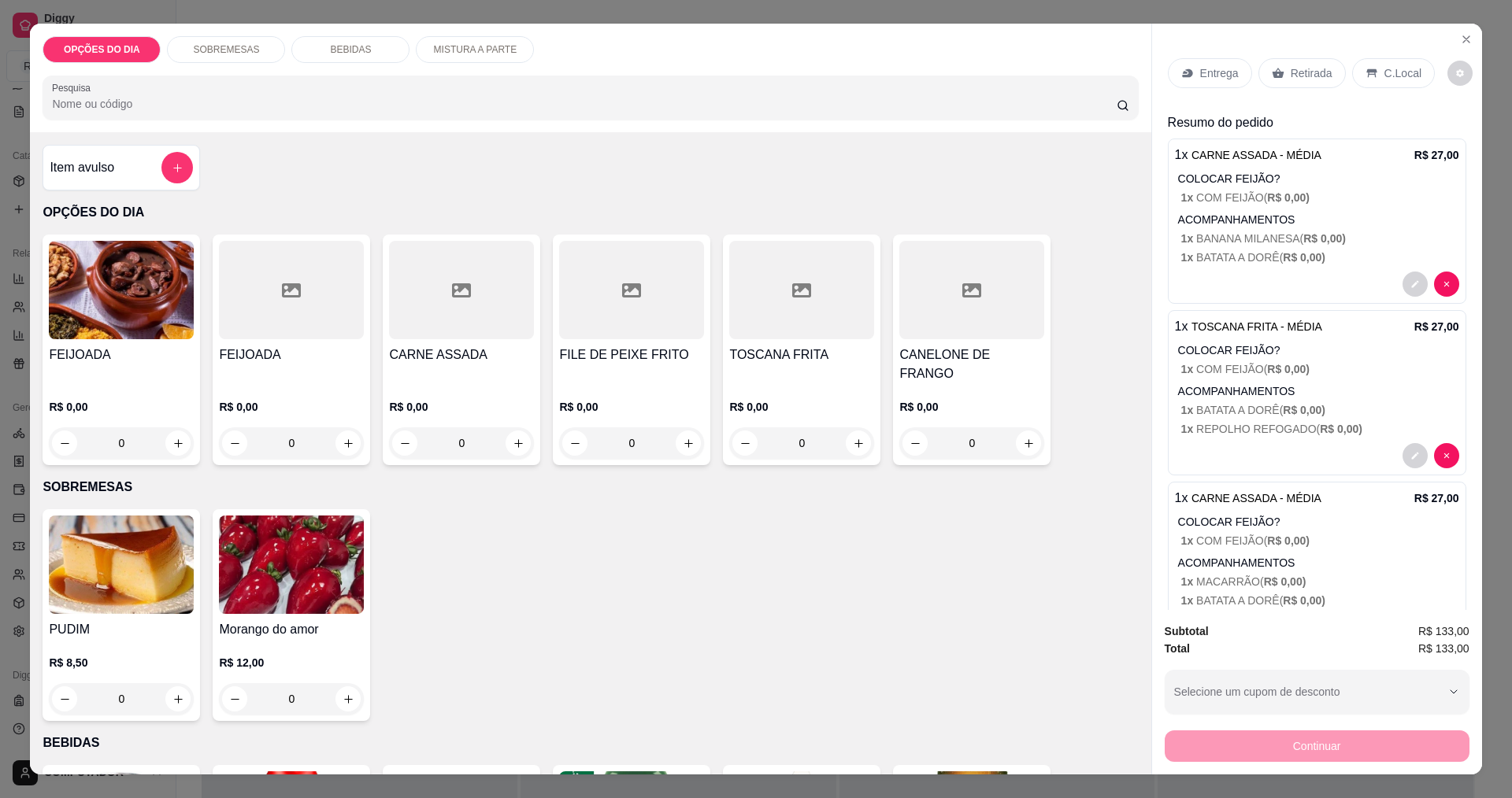
click at [1200, 73] on p "Entrega" at bounding box center [1219, 72] width 39 height 16
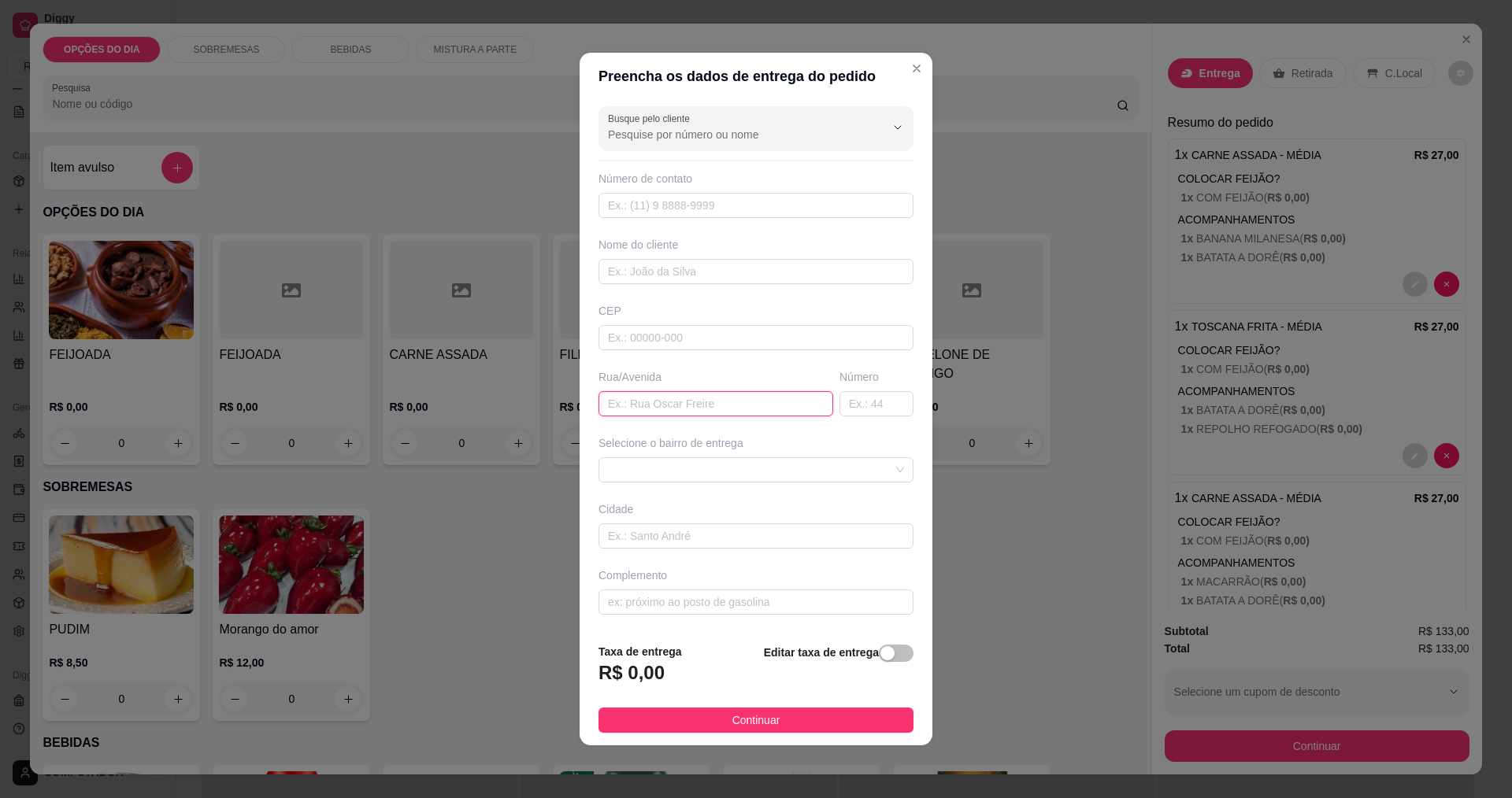
click at [682, 407] on input "text" at bounding box center [715, 404] width 235 height 26
click at [682, 474] on span at bounding box center [756, 470] width 296 height 24
type input "PORTALE MARMORES"
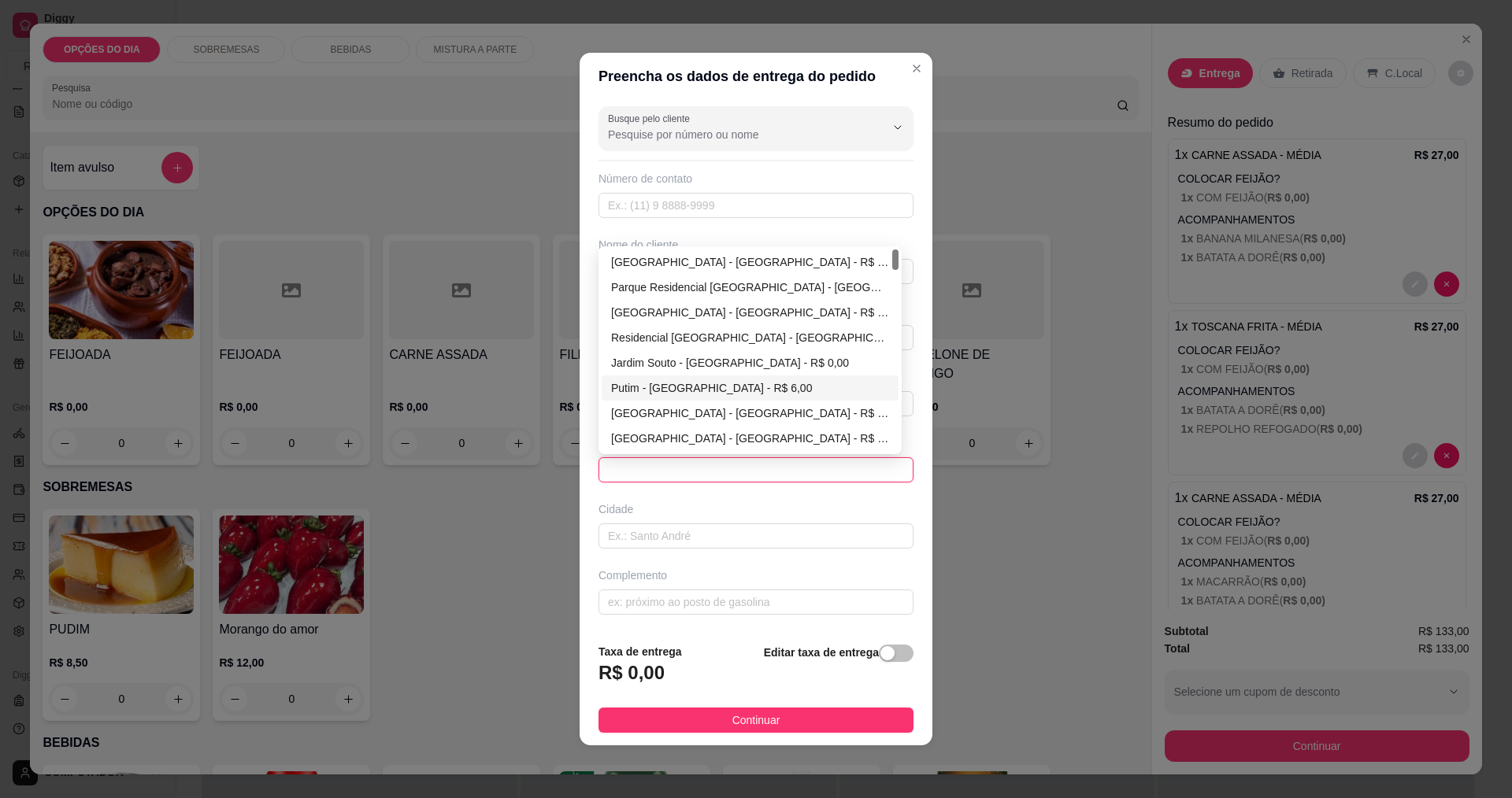
click at [653, 387] on div "Putim - São José dos Campos - R$ 6,00" at bounding box center [751, 387] width 278 height 17
type input "São José dos Campos"
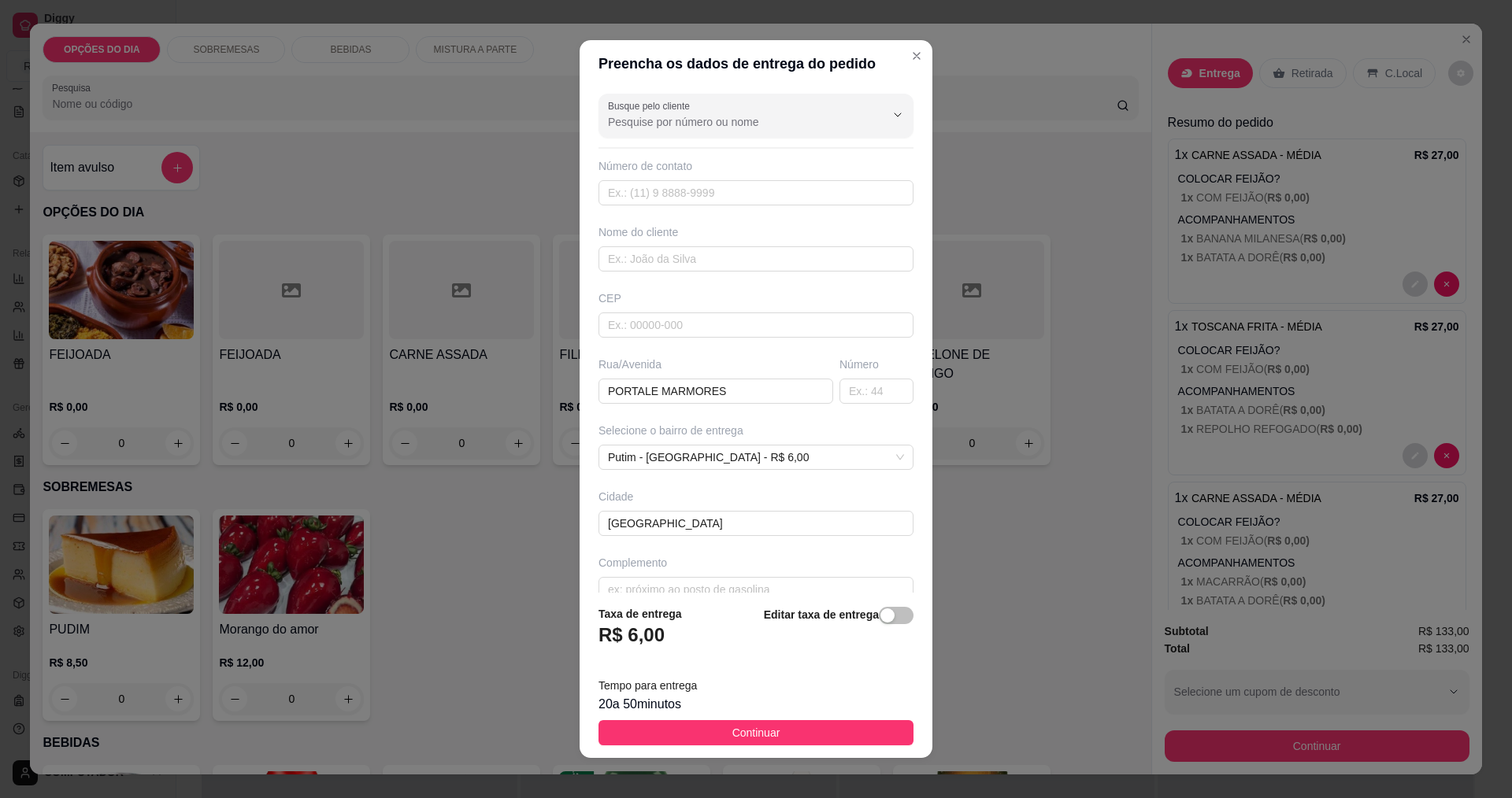
click at [705, 726] on button "Continuar" at bounding box center [756, 733] width 315 height 26
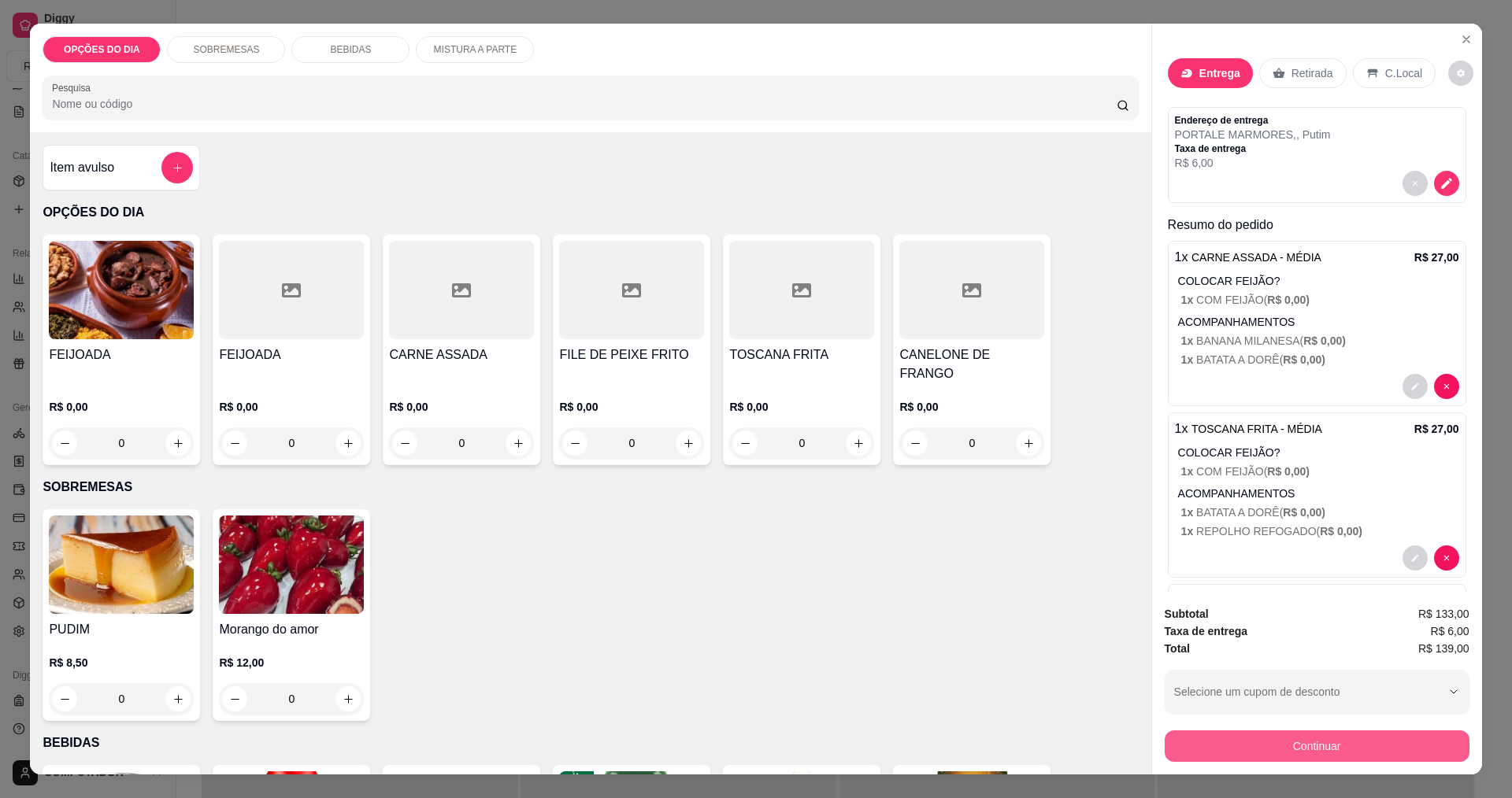
click at [1222, 747] on button "Continuar" at bounding box center [1317, 746] width 305 height 31
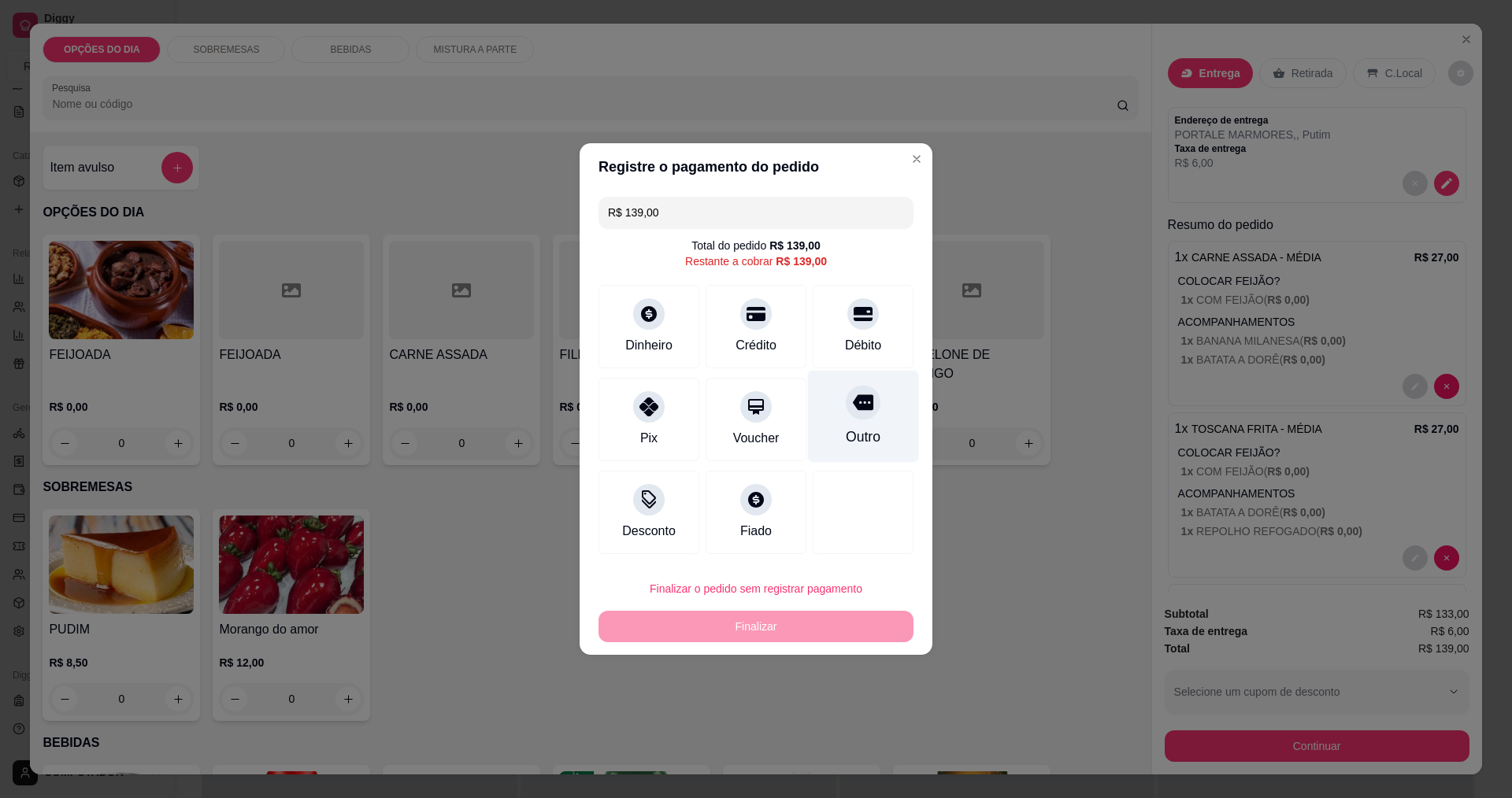
click at [832, 420] on div "Outro" at bounding box center [863, 417] width 111 height 92
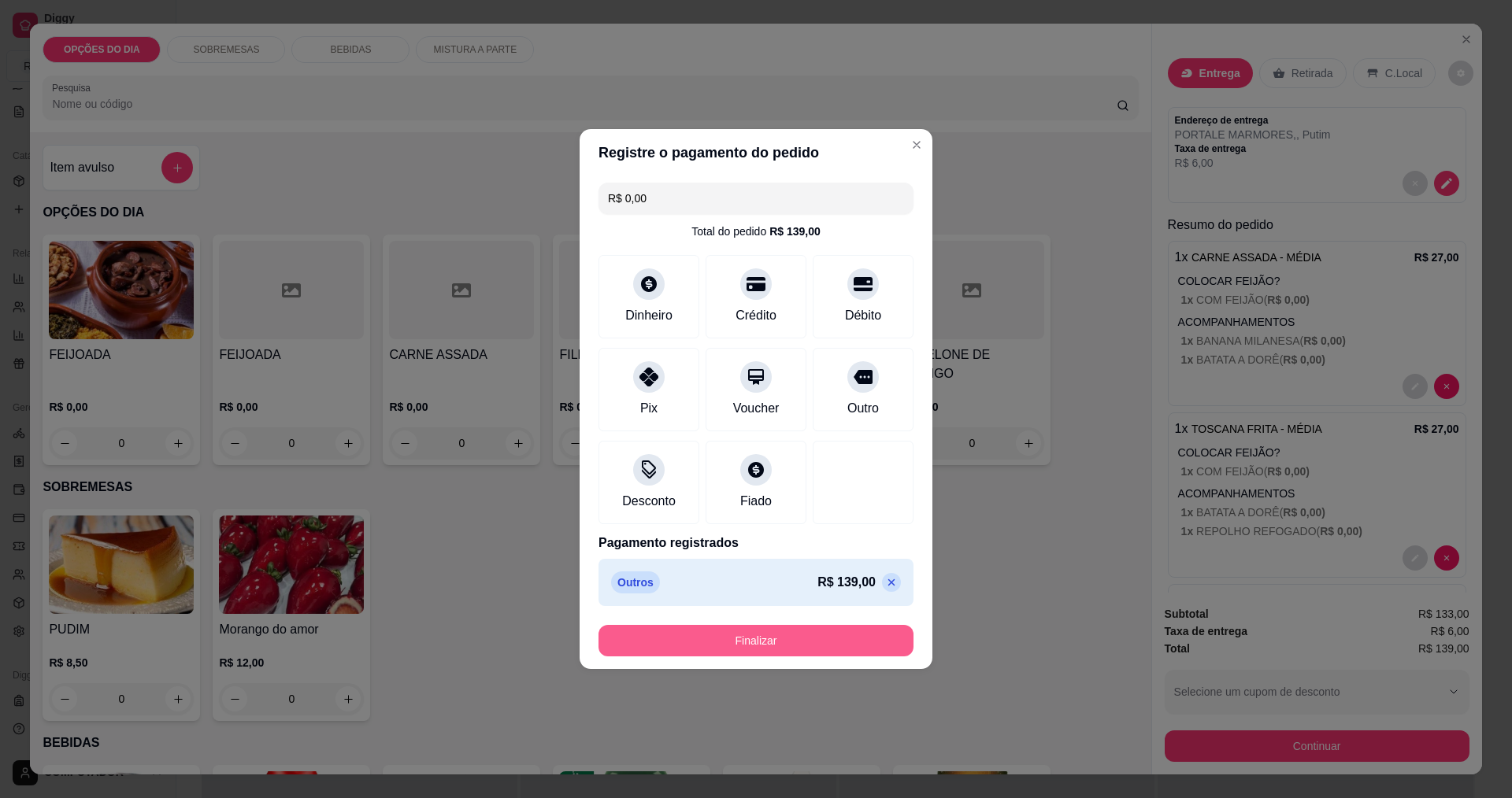
click at [786, 647] on button "Finalizar" at bounding box center [756, 641] width 315 height 31
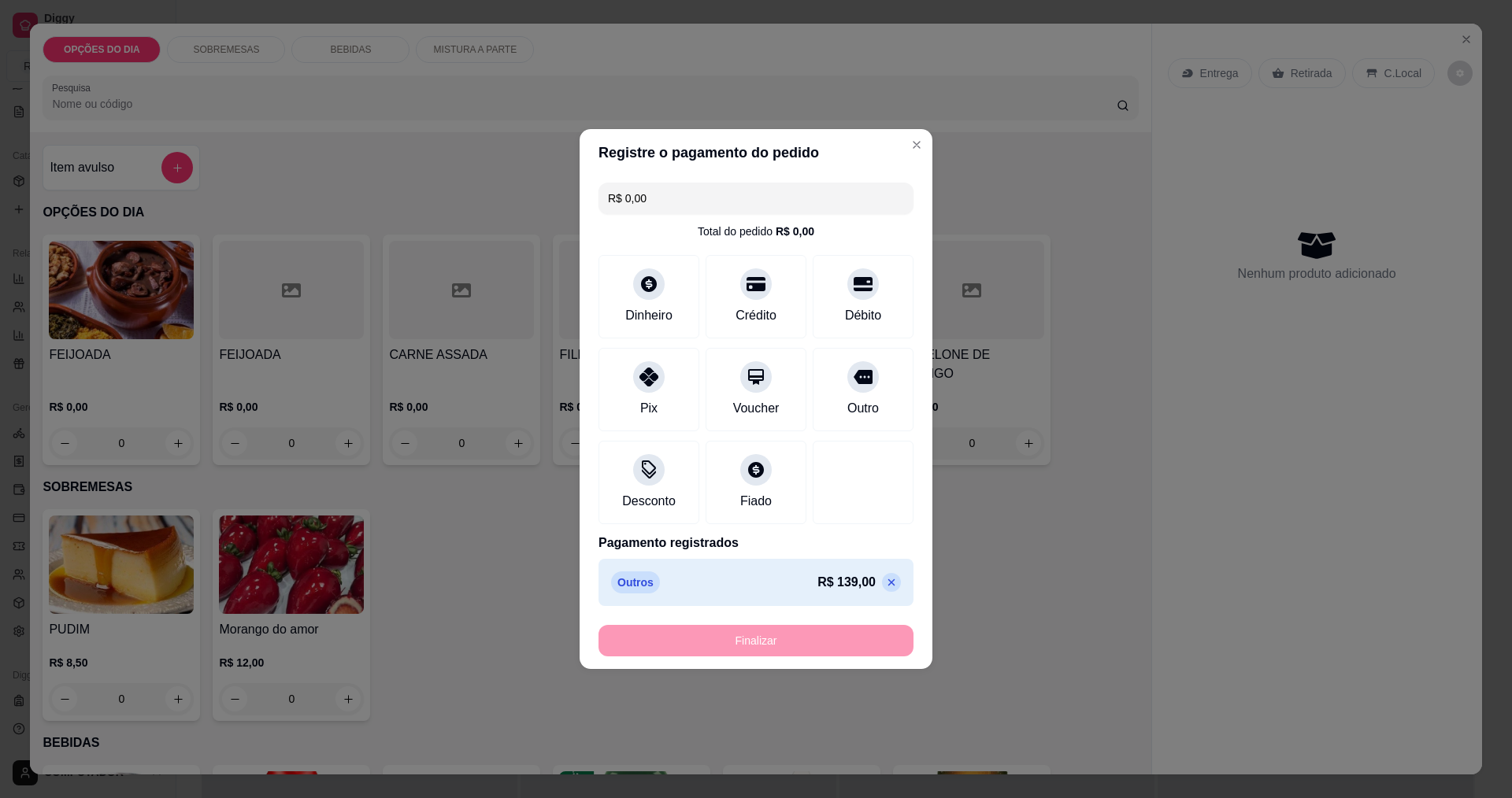
type input "-R$ 139,00"
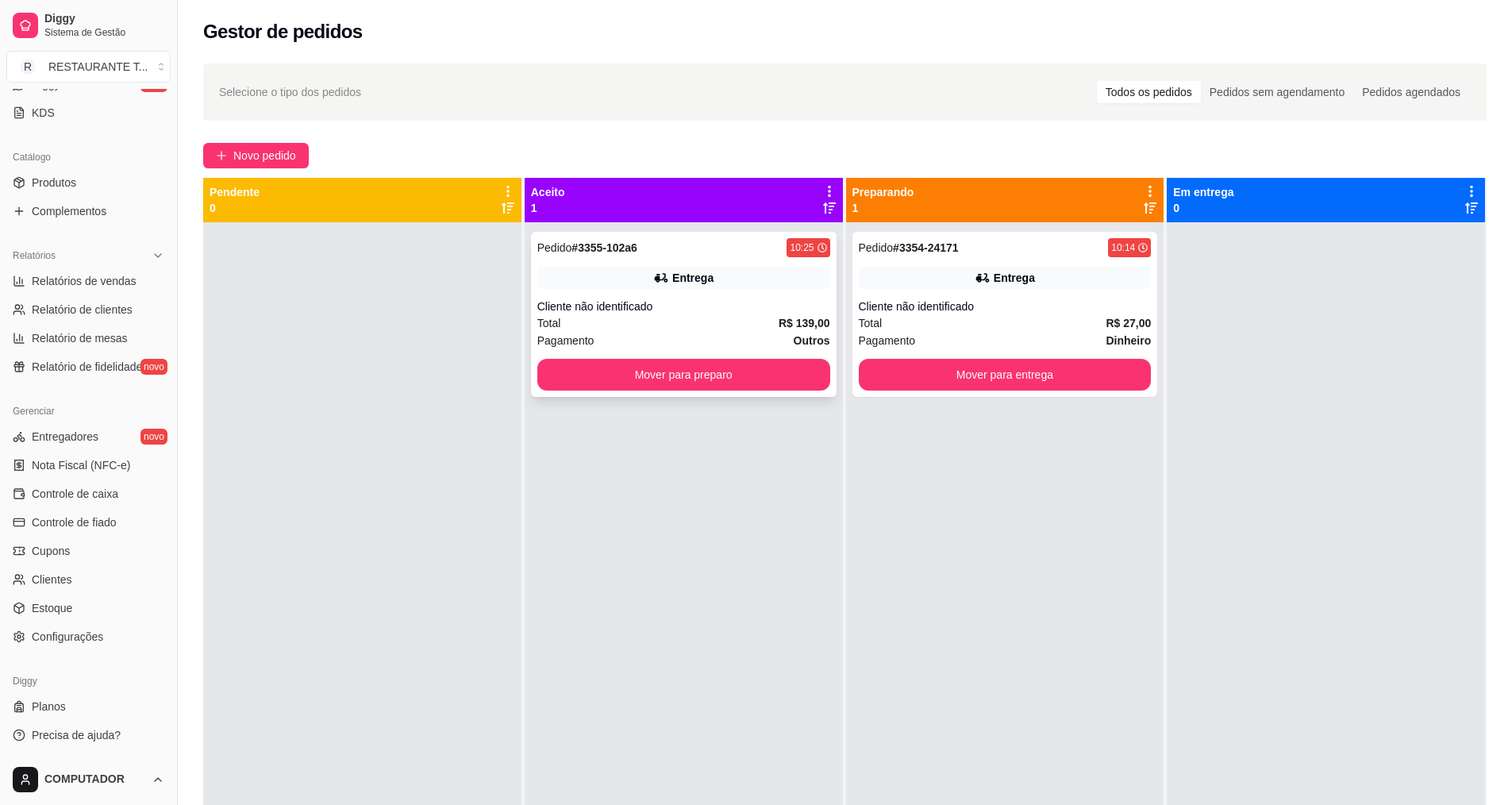
click at [776, 278] on div "Entrega" at bounding box center [683, 278] width 293 height 22
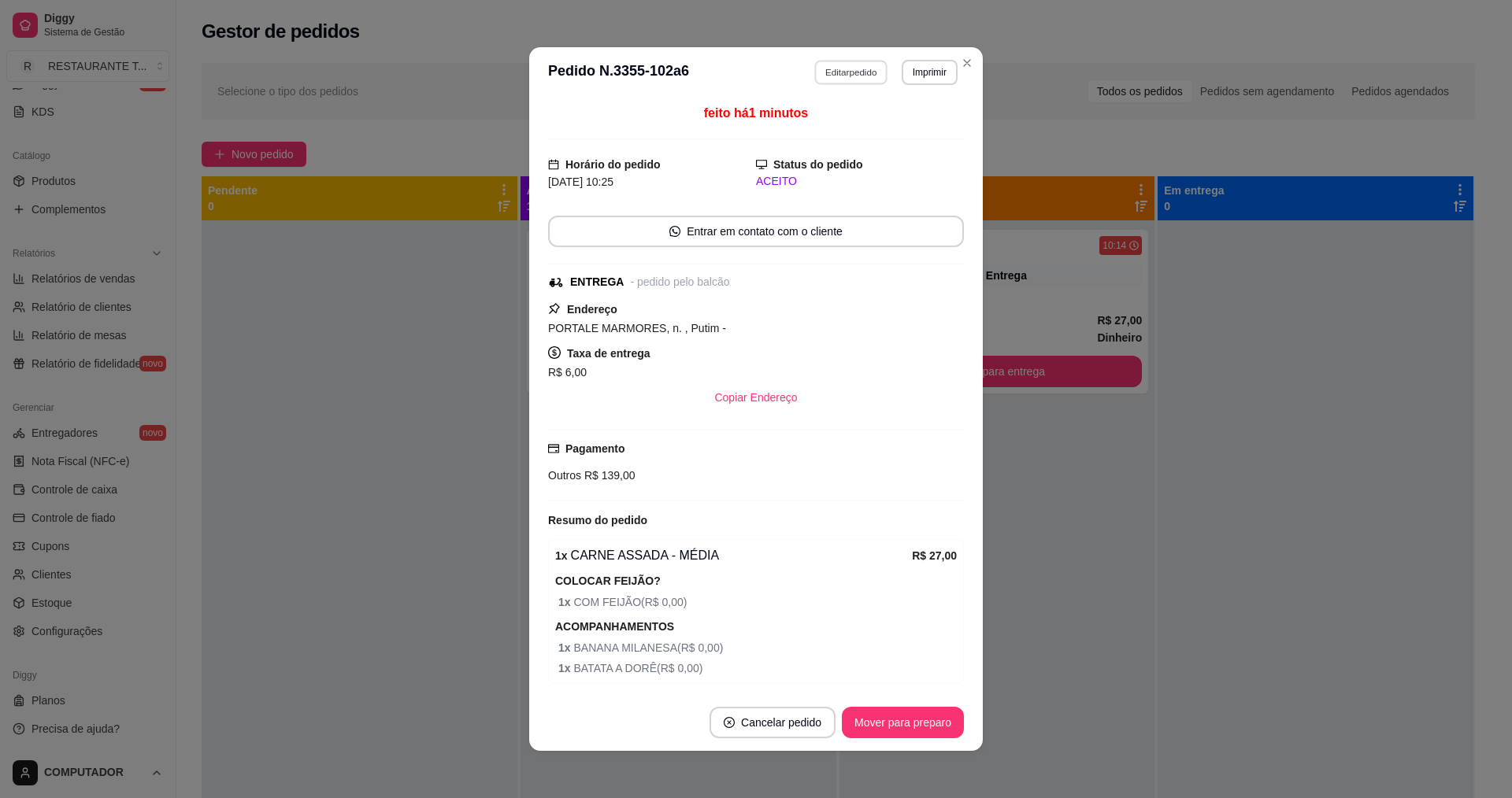
click at [835, 72] on button "Editar pedido" at bounding box center [851, 72] width 73 height 25
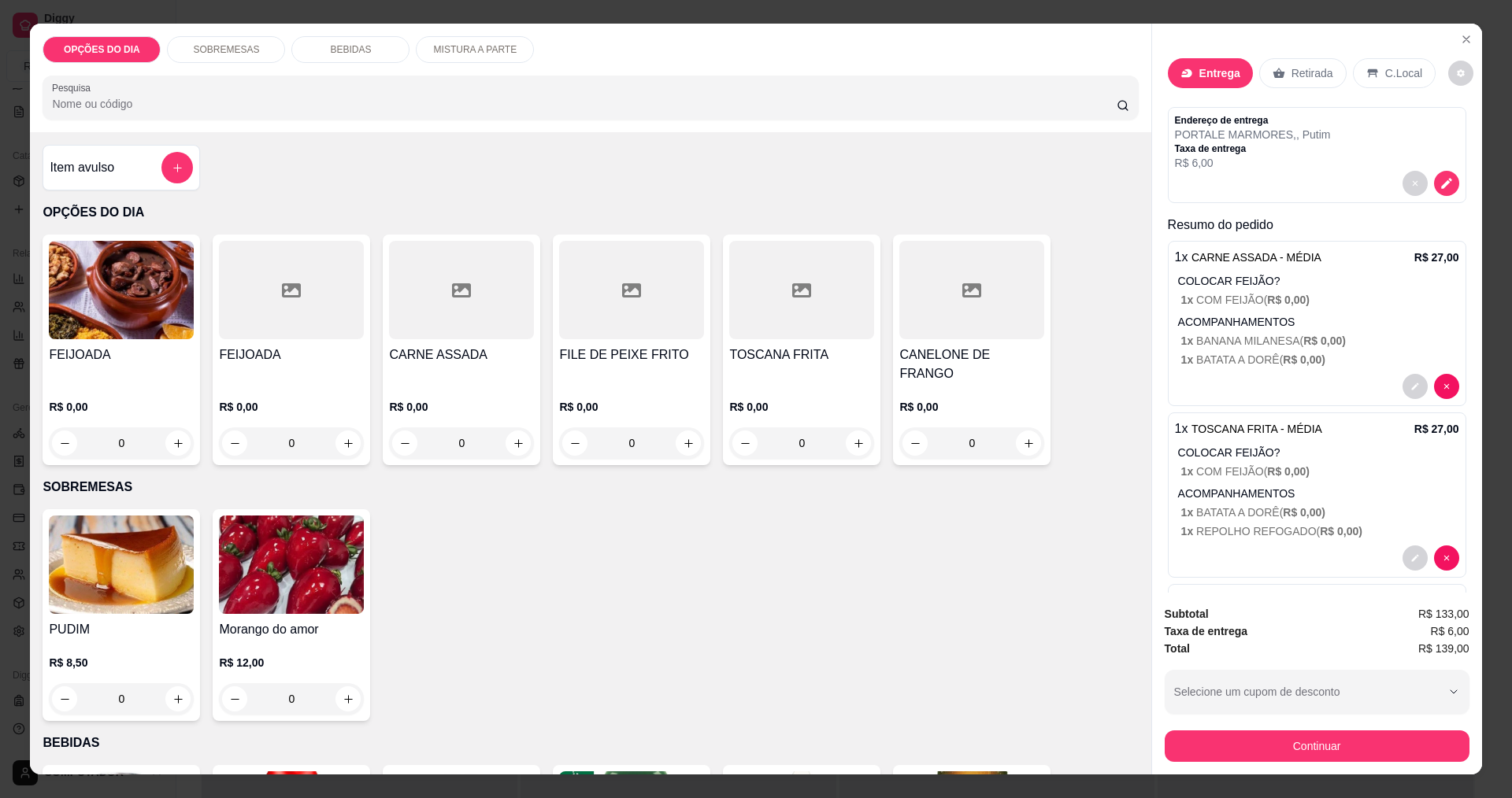
click at [1363, 755] on button "Continuar" at bounding box center [1317, 746] width 305 height 31
click at [1185, 65] on div "Entrega" at bounding box center [1210, 73] width 85 height 30
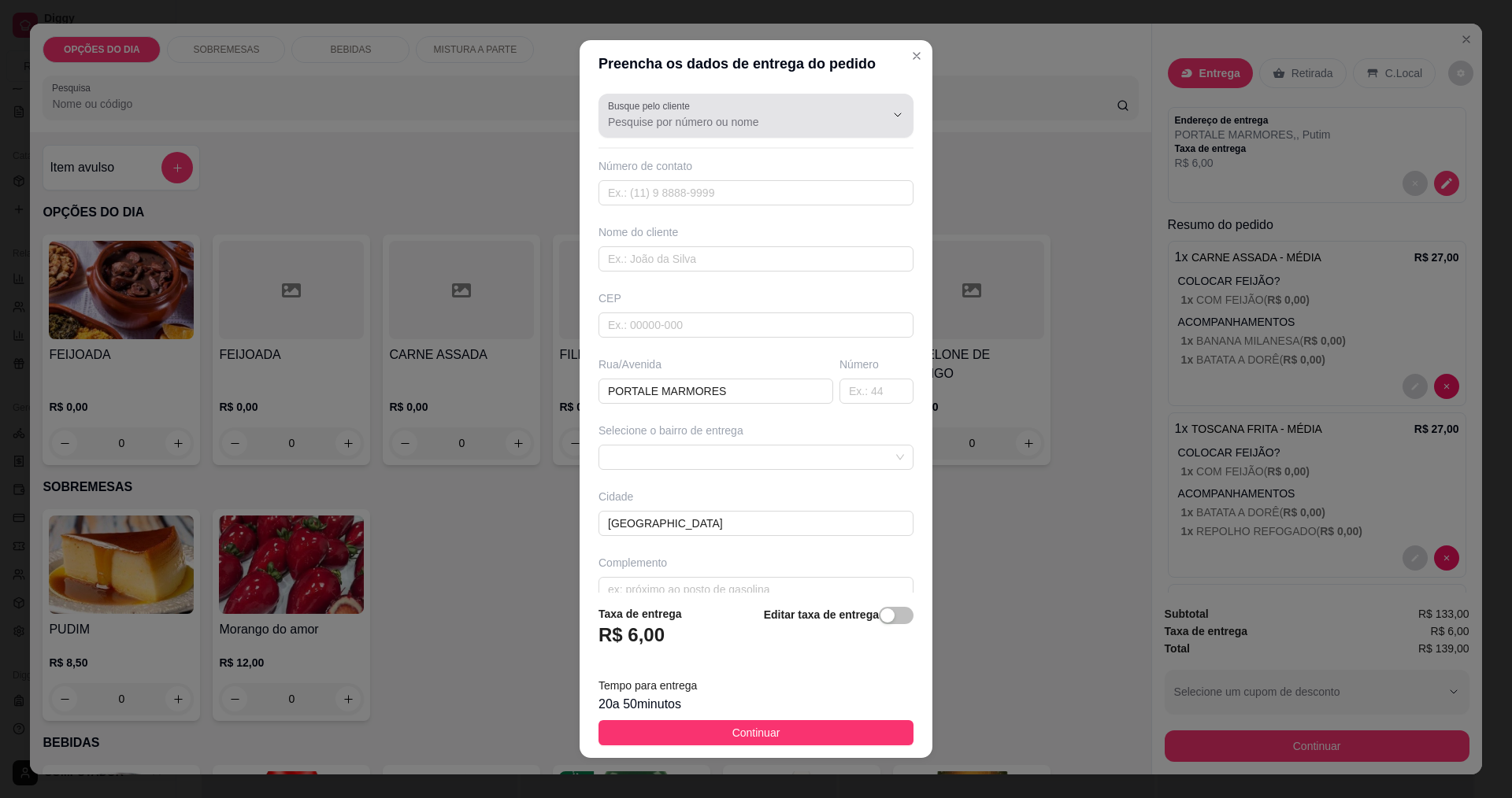
click at [768, 125] on input "Busque pelo cliente" at bounding box center [734, 122] width 252 height 16
type input "P"
type input "p"
type input "m"
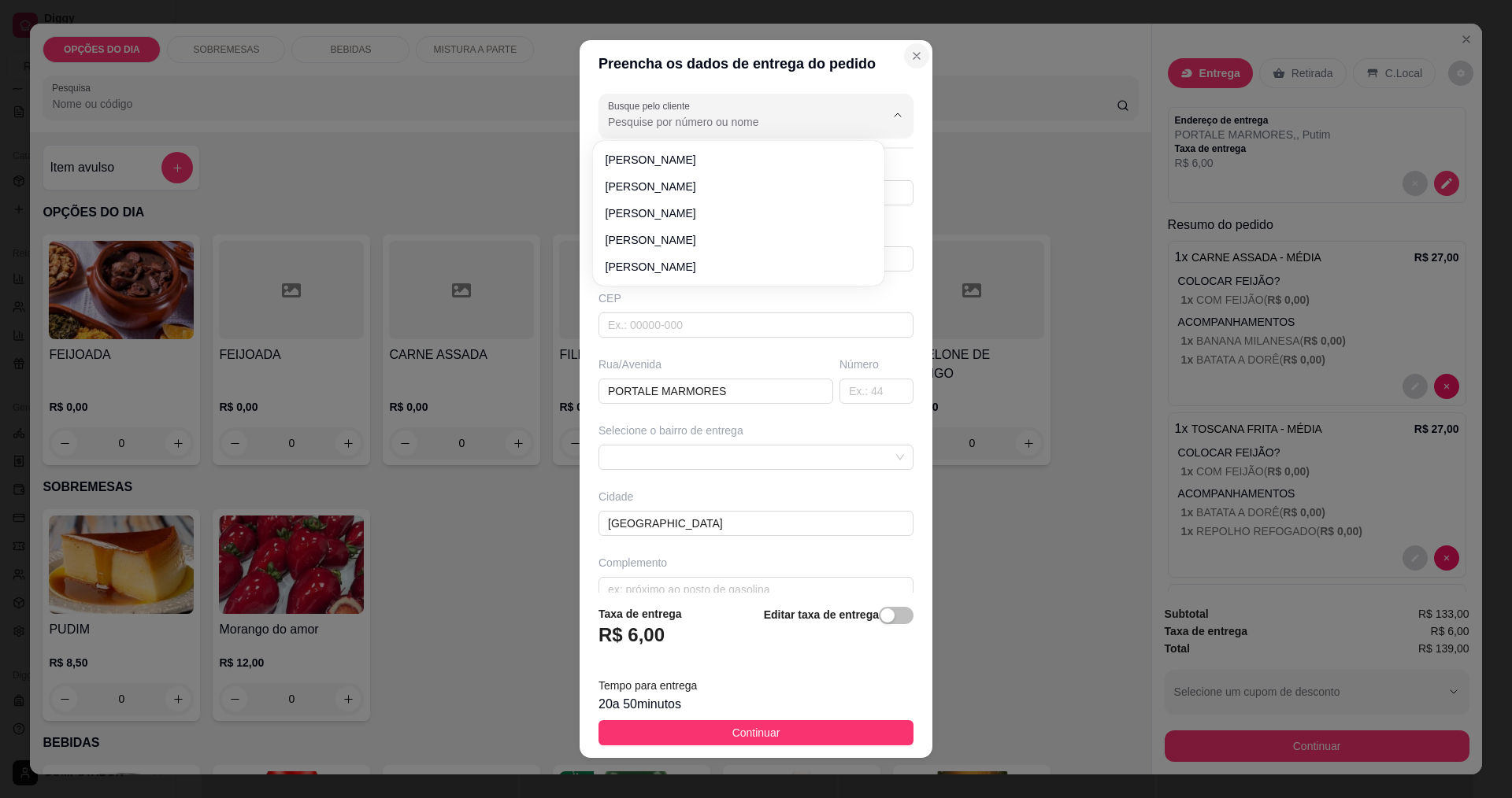
click at [910, 53] on icon "Close" at bounding box center [916, 55] width 12 height 12
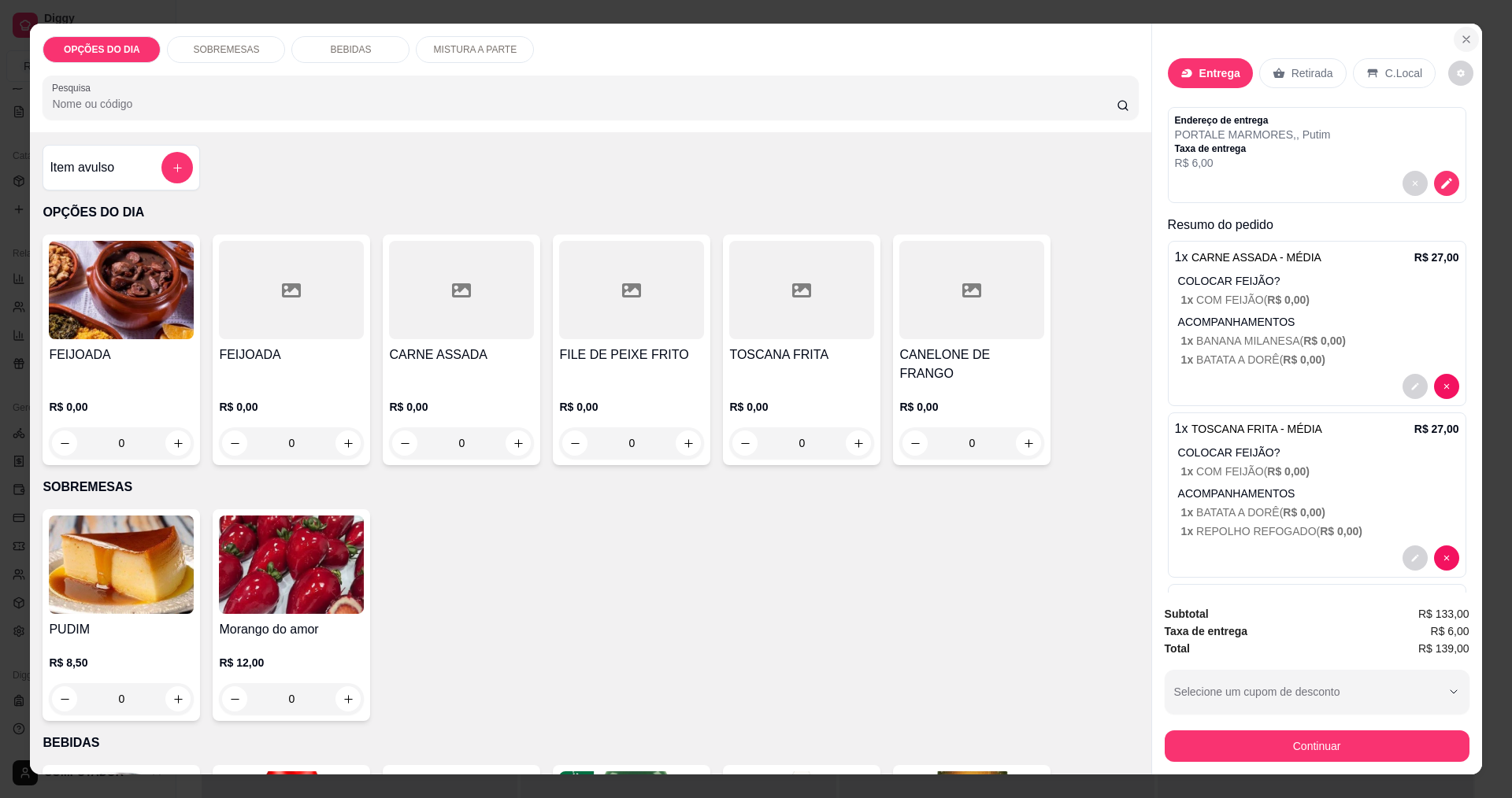
click at [1460, 40] on icon "Close" at bounding box center [1466, 39] width 12 height 12
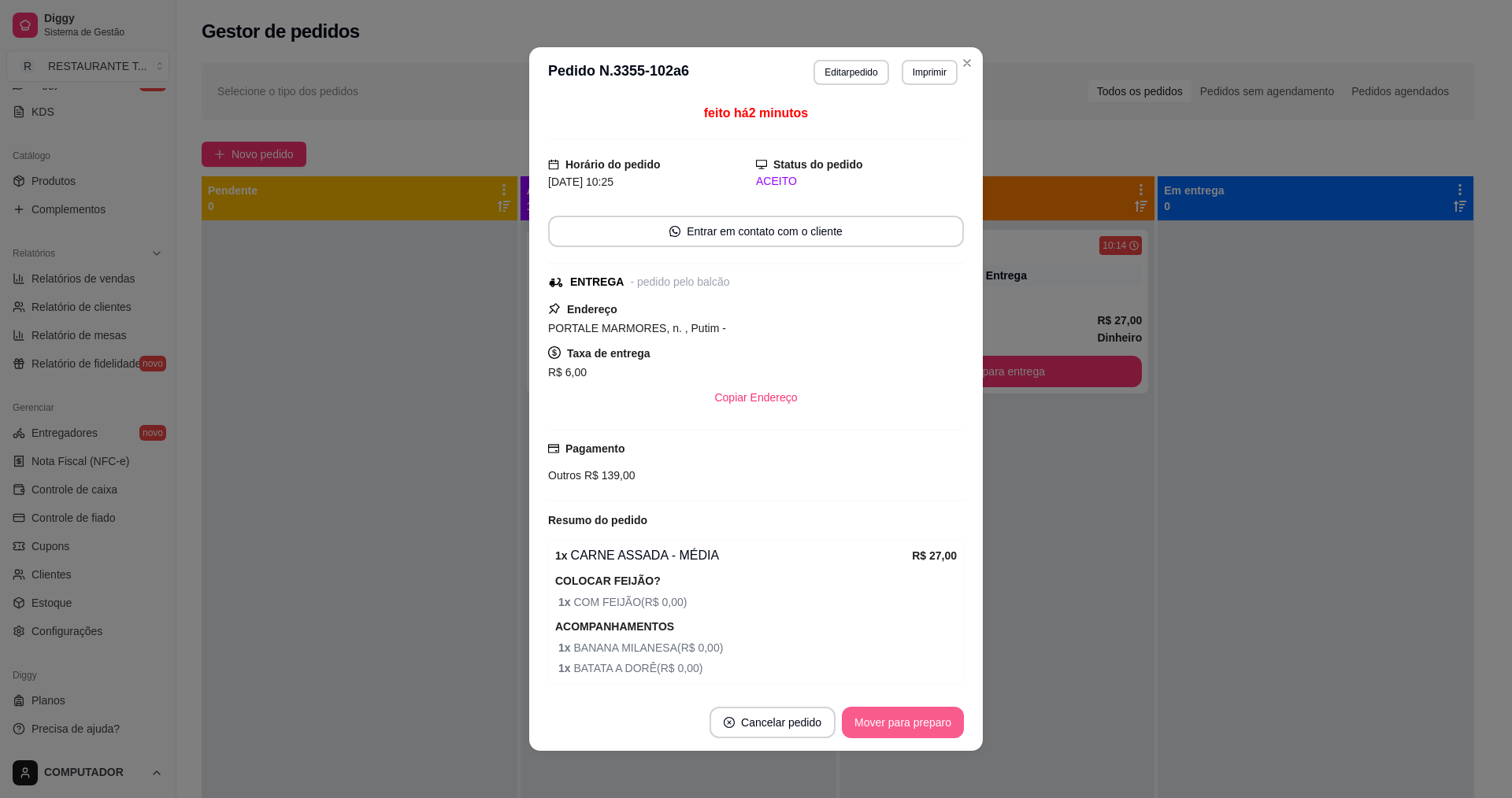
click at [909, 717] on button "Mover para preparo" at bounding box center [903, 722] width 122 height 31
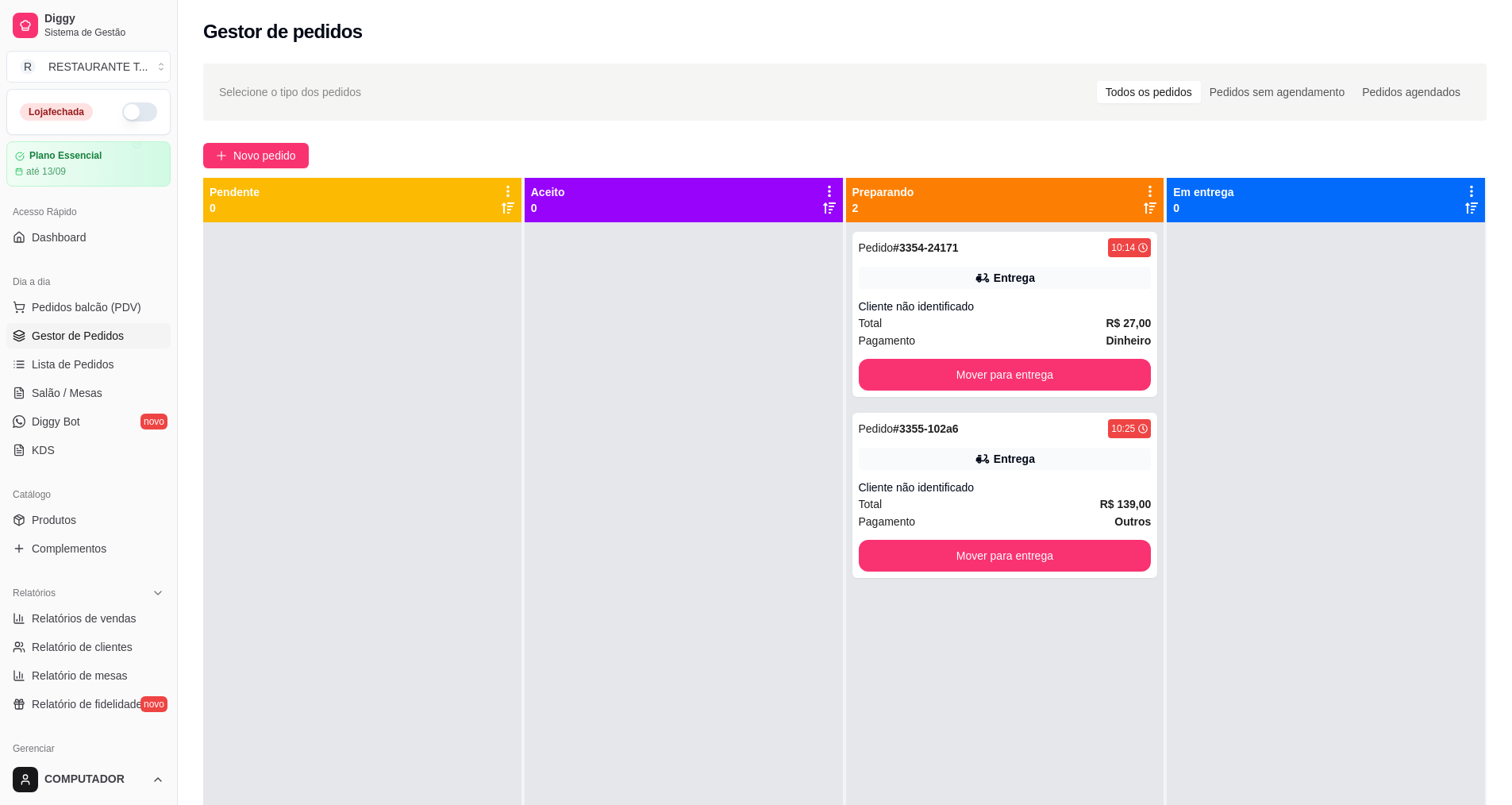
click at [122, 116] on button "button" at bounding box center [139, 111] width 35 height 19
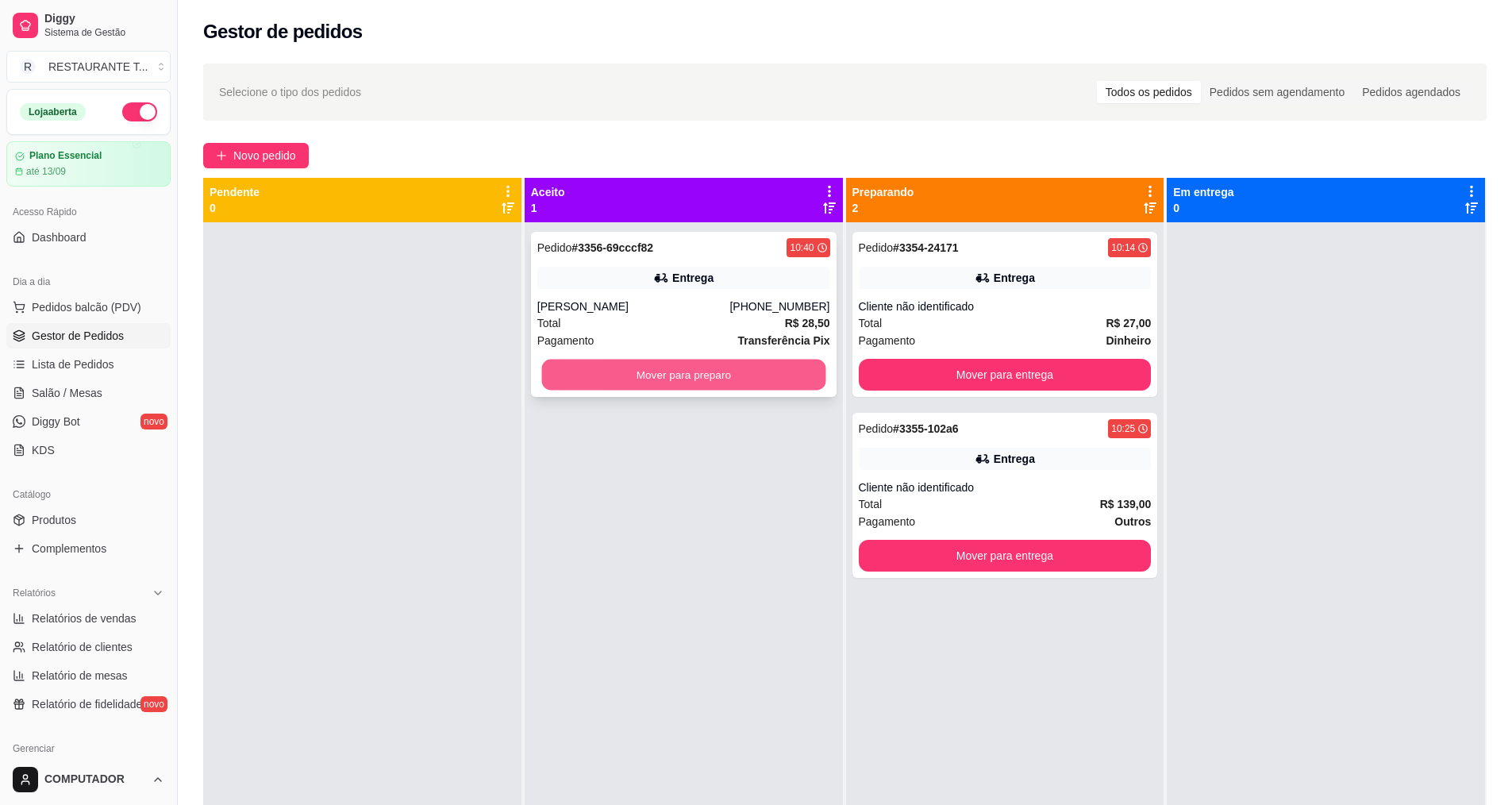
click at [753, 378] on button "Mover para preparo" at bounding box center [683, 374] width 284 height 31
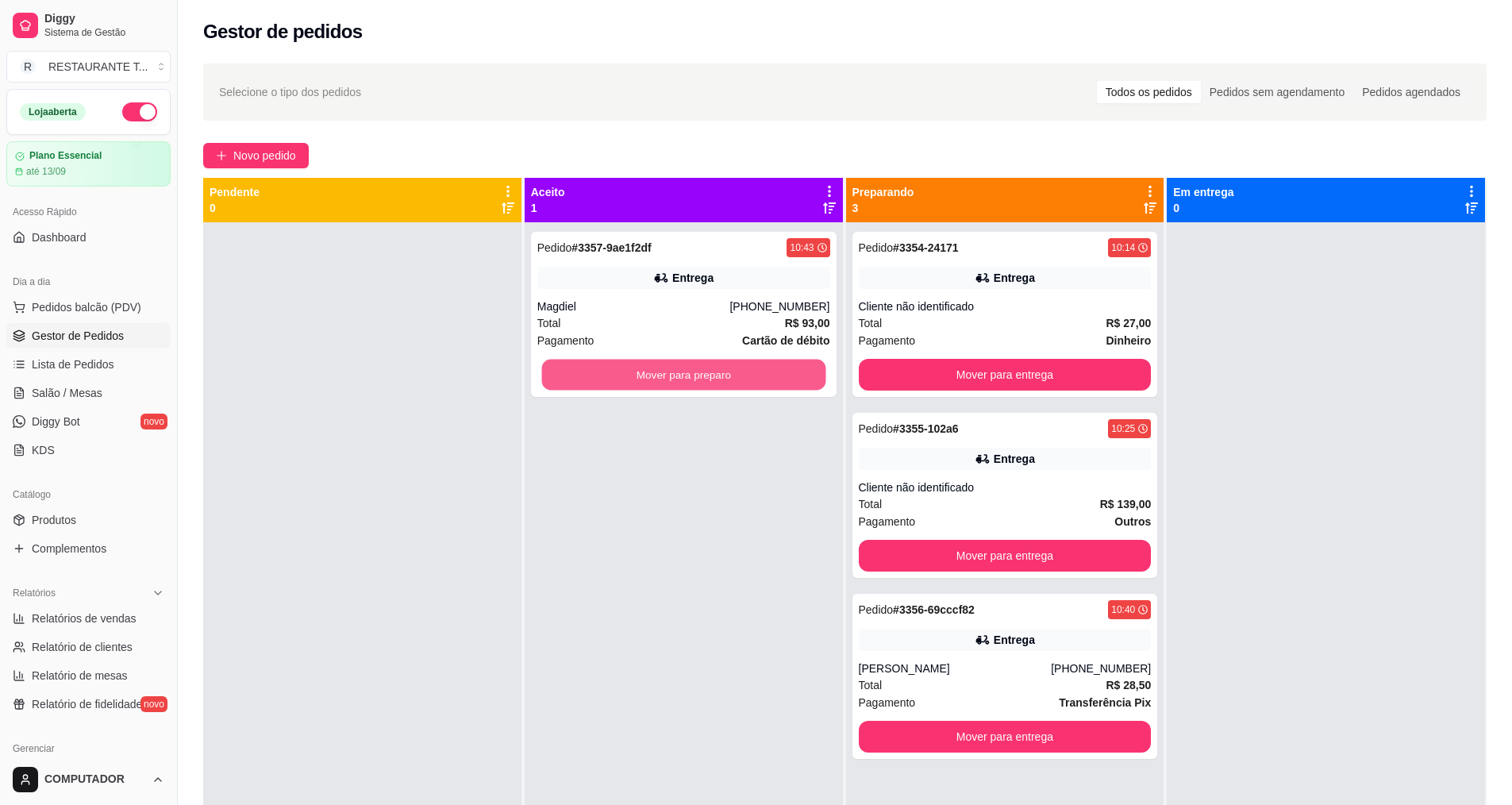
click at [753, 378] on button "Mover para preparo" at bounding box center [683, 374] width 284 height 31
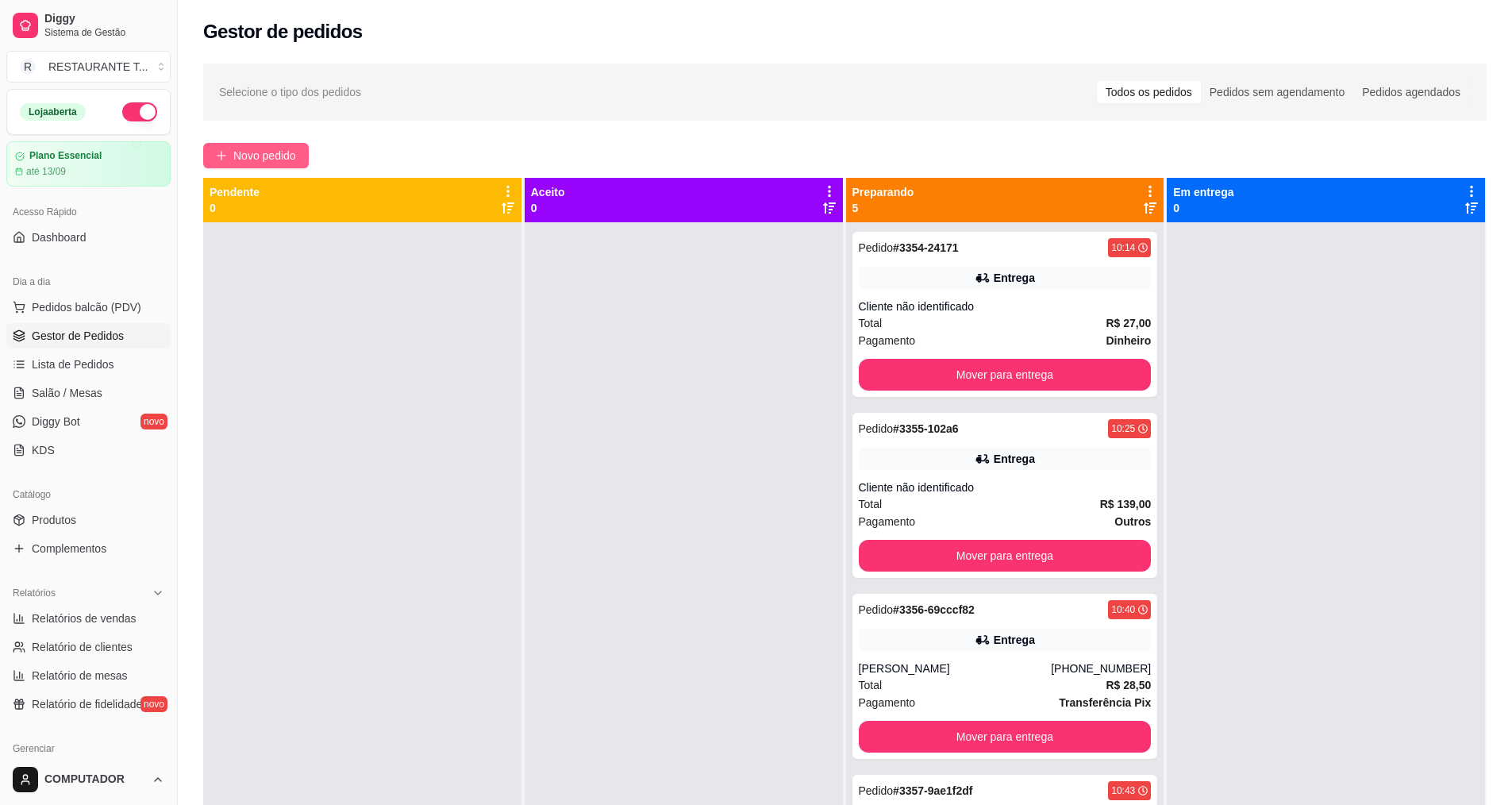
click at [207, 157] on button "Novo pedido" at bounding box center [255, 155] width 105 height 26
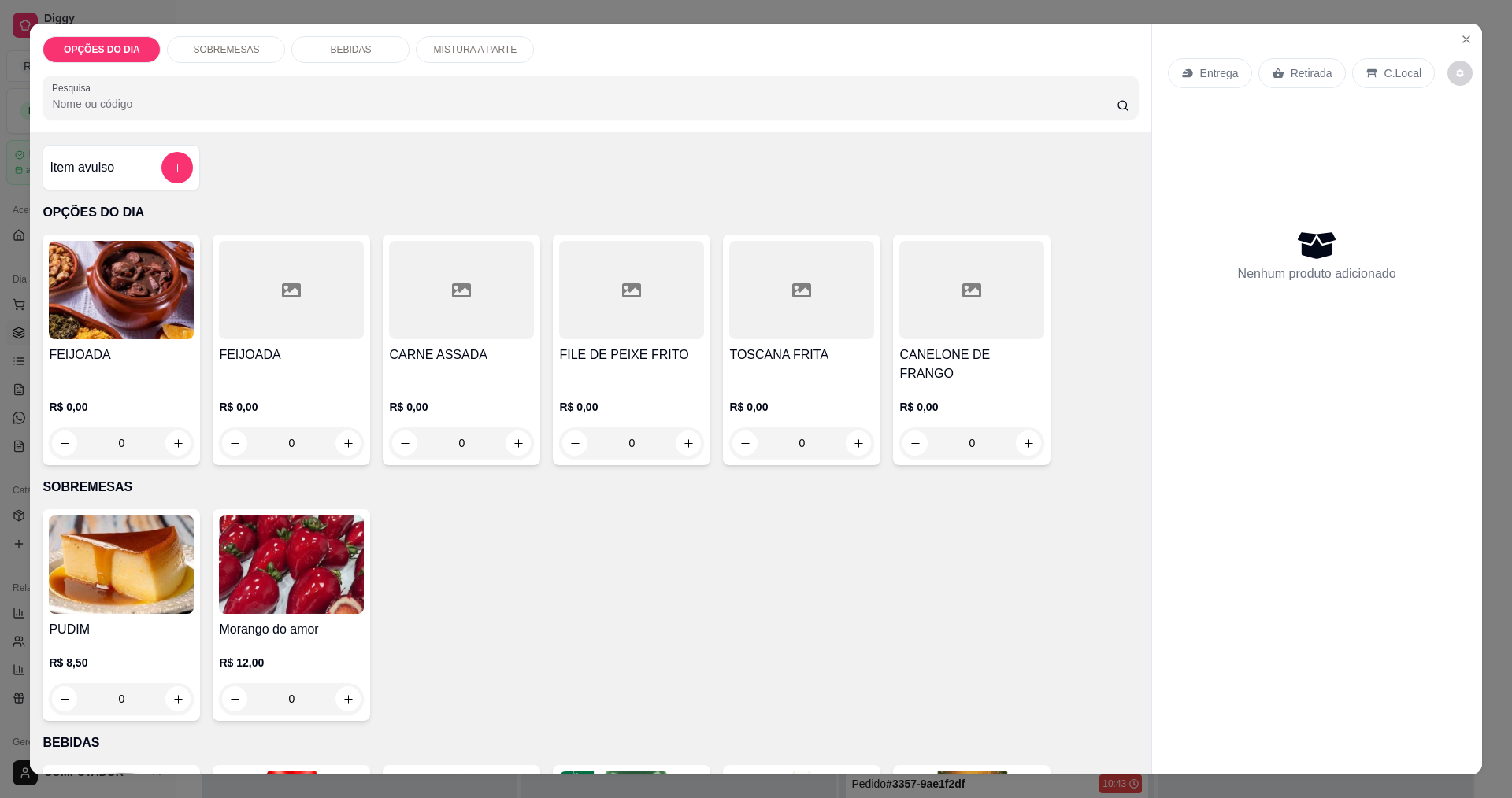
click at [519, 428] on div "0" at bounding box center [462, 443] width 145 height 31
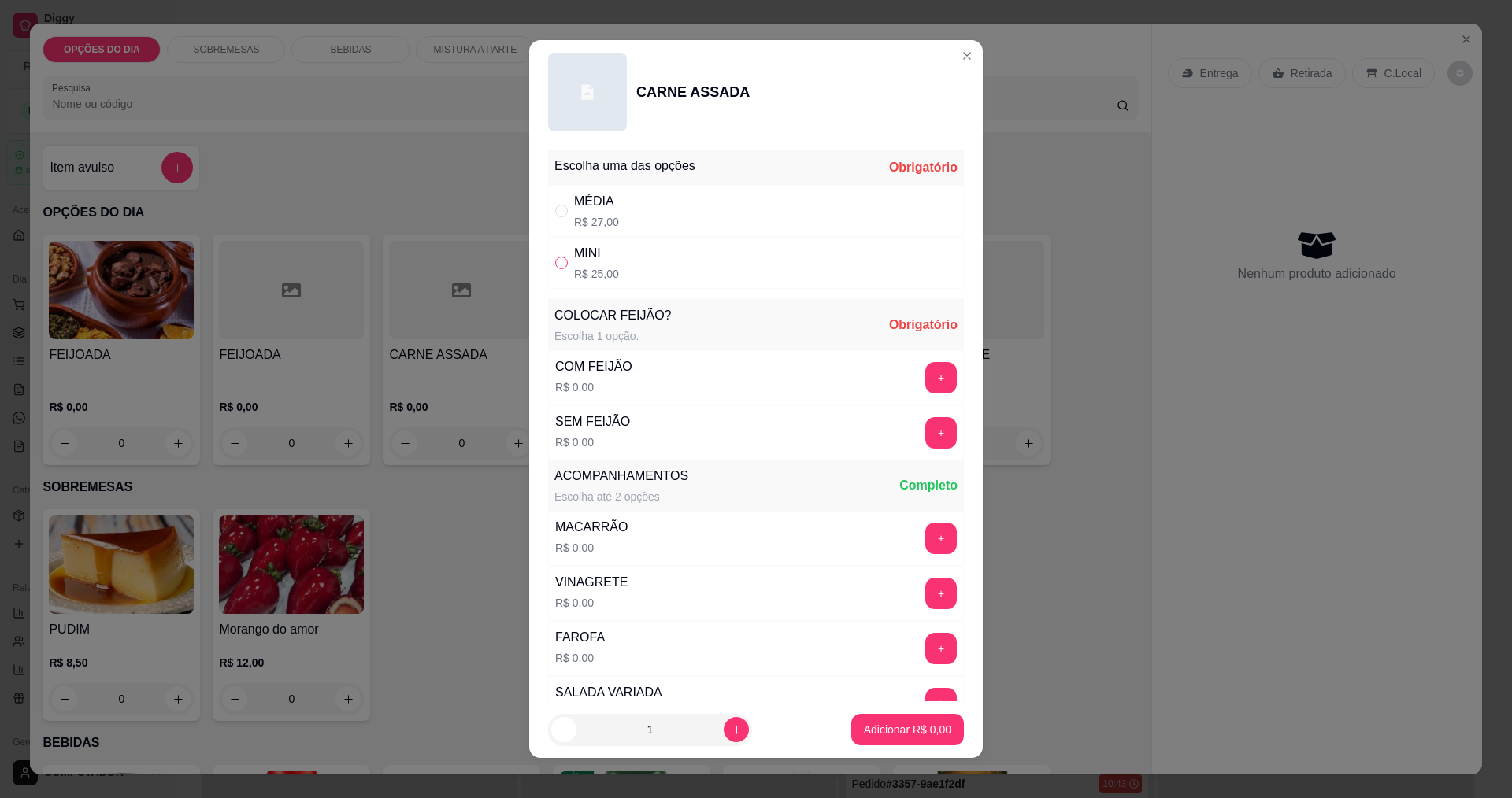
click at [556, 262] on input "" at bounding box center [561, 262] width 12 height 12
radio input "true"
click at [926, 377] on button "+" at bounding box center [941, 377] width 30 height 30
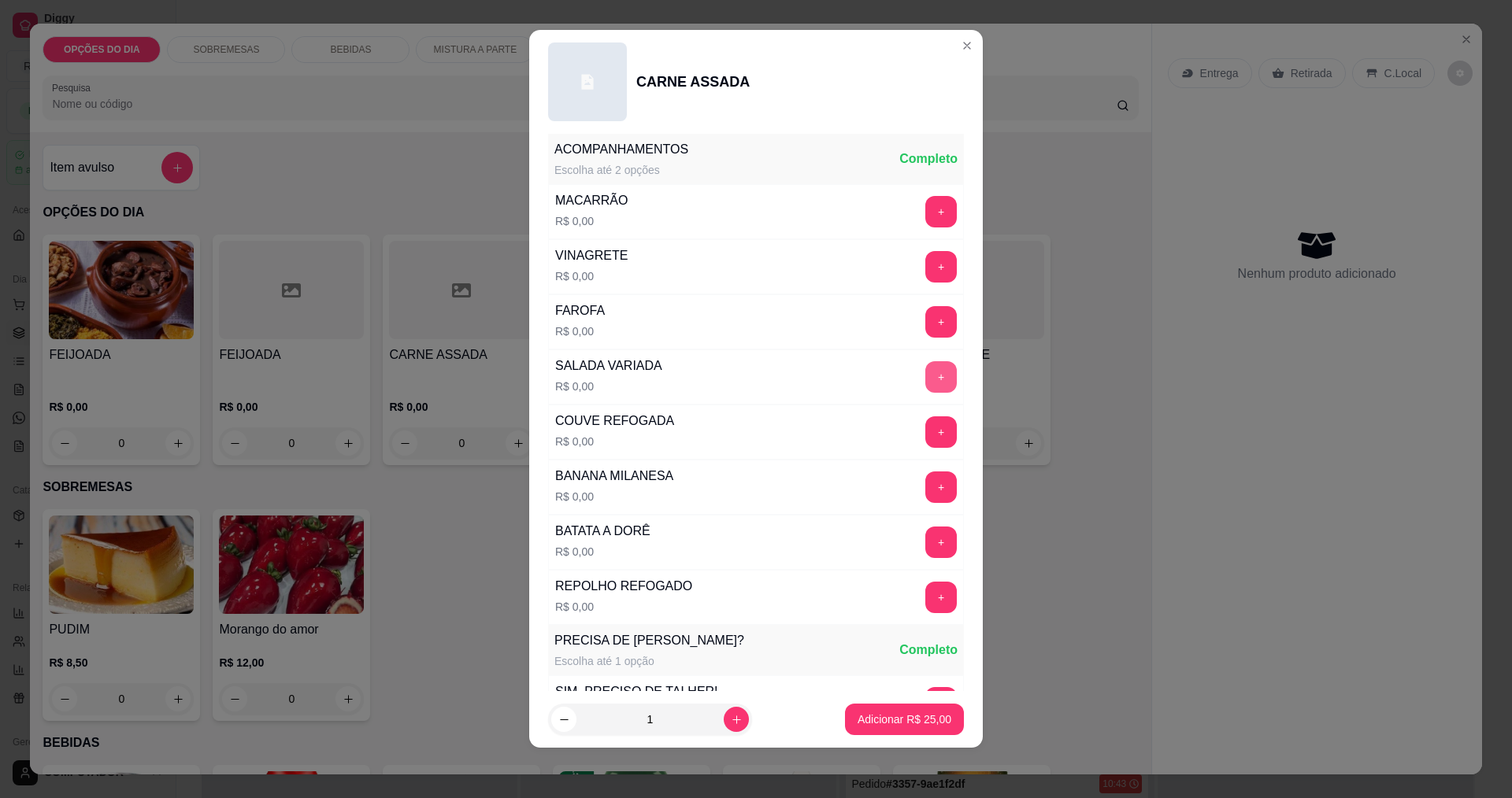
click at [925, 372] on button "+" at bounding box center [941, 377] width 31 height 31
click at [914, 717] on p "Adicionar R$ 25,00" at bounding box center [905, 719] width 94 height 16
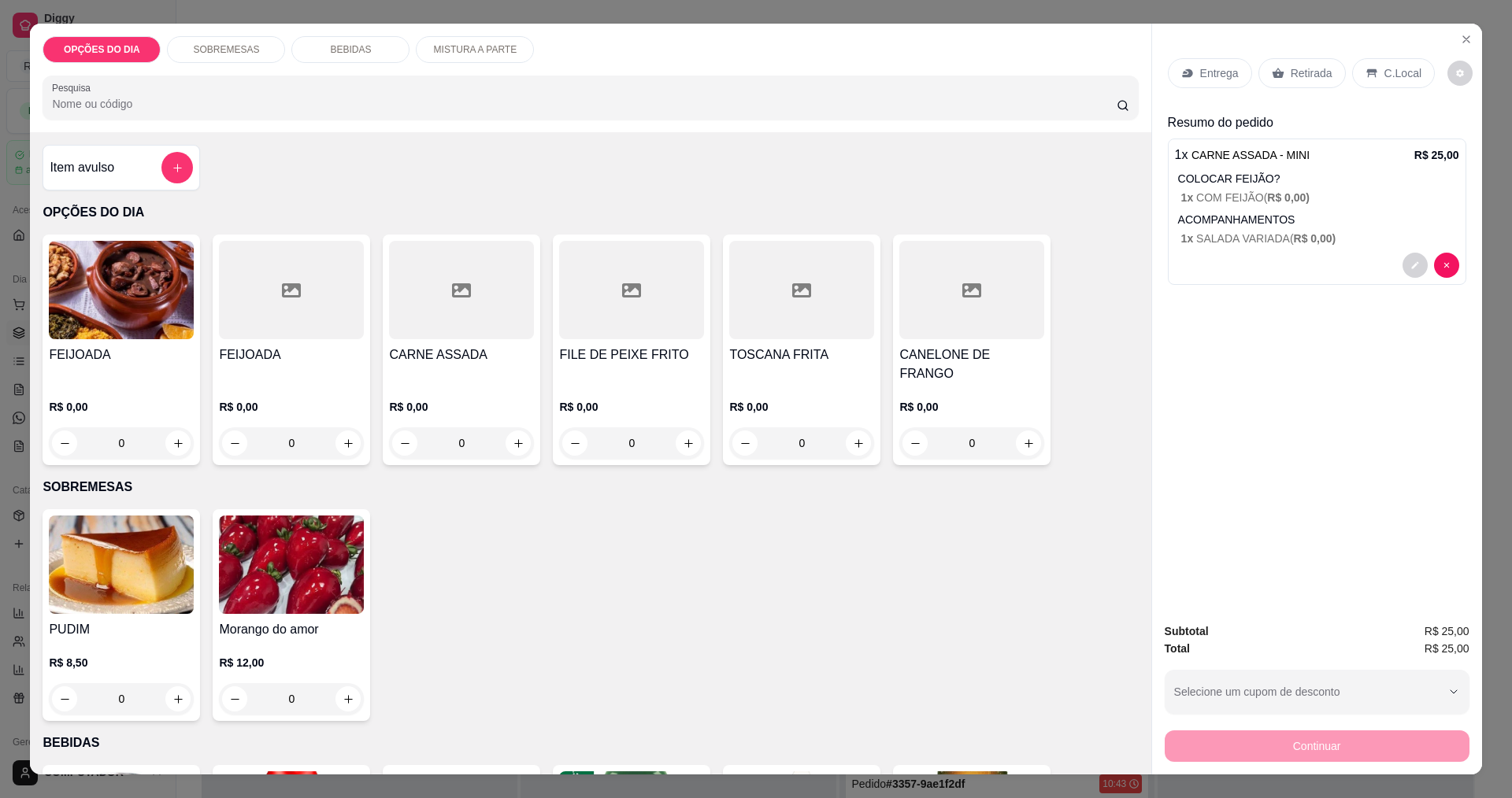
click at [491, 357] on h4 "CARNE ASSADA" at bounding box center [462, 355] width 145 height 19
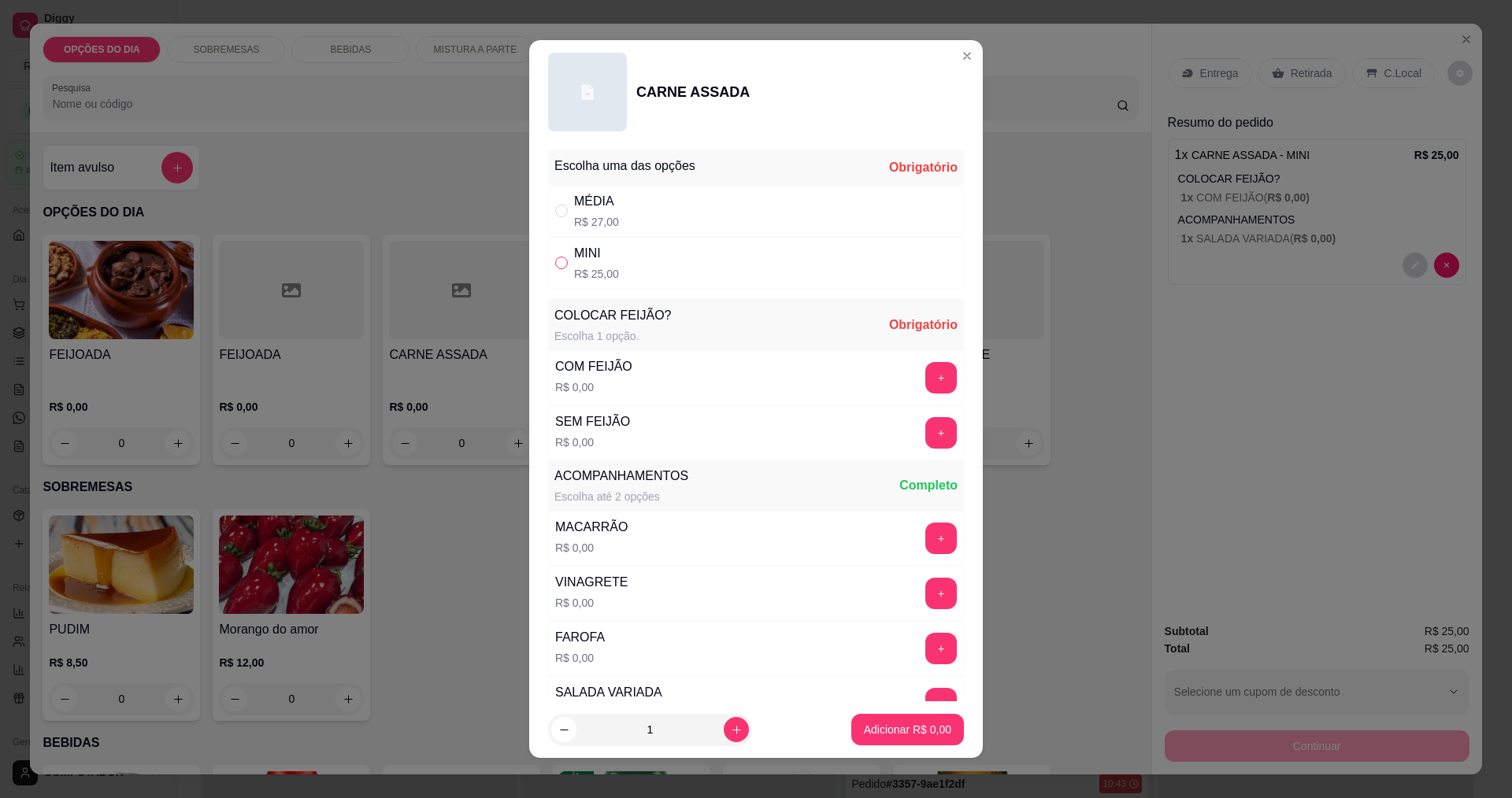
click at [561, 266] on input "" at bounding box center [561, 262] width 12 height 12
radio input "true"
click at [926, 378] on button "+" at bounding box center [941, 377] width 30 height 30
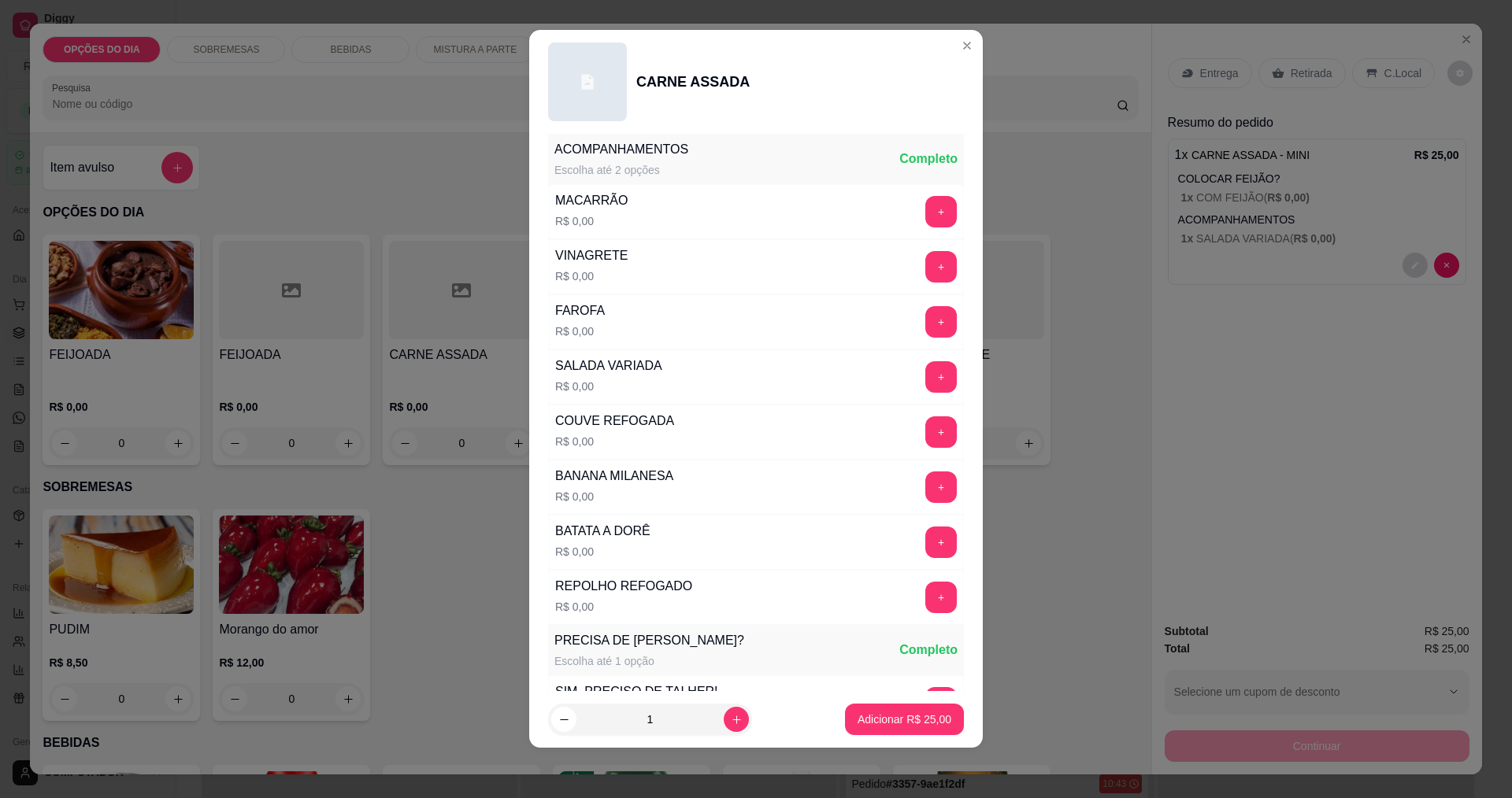
click at [925, 488] on button "+" at bounding box center [941, 487] width 31 height 31
click at [940, 716] on button "Adicionar R$ 25,00" at bounding box center [905, 719] width 119 height 31
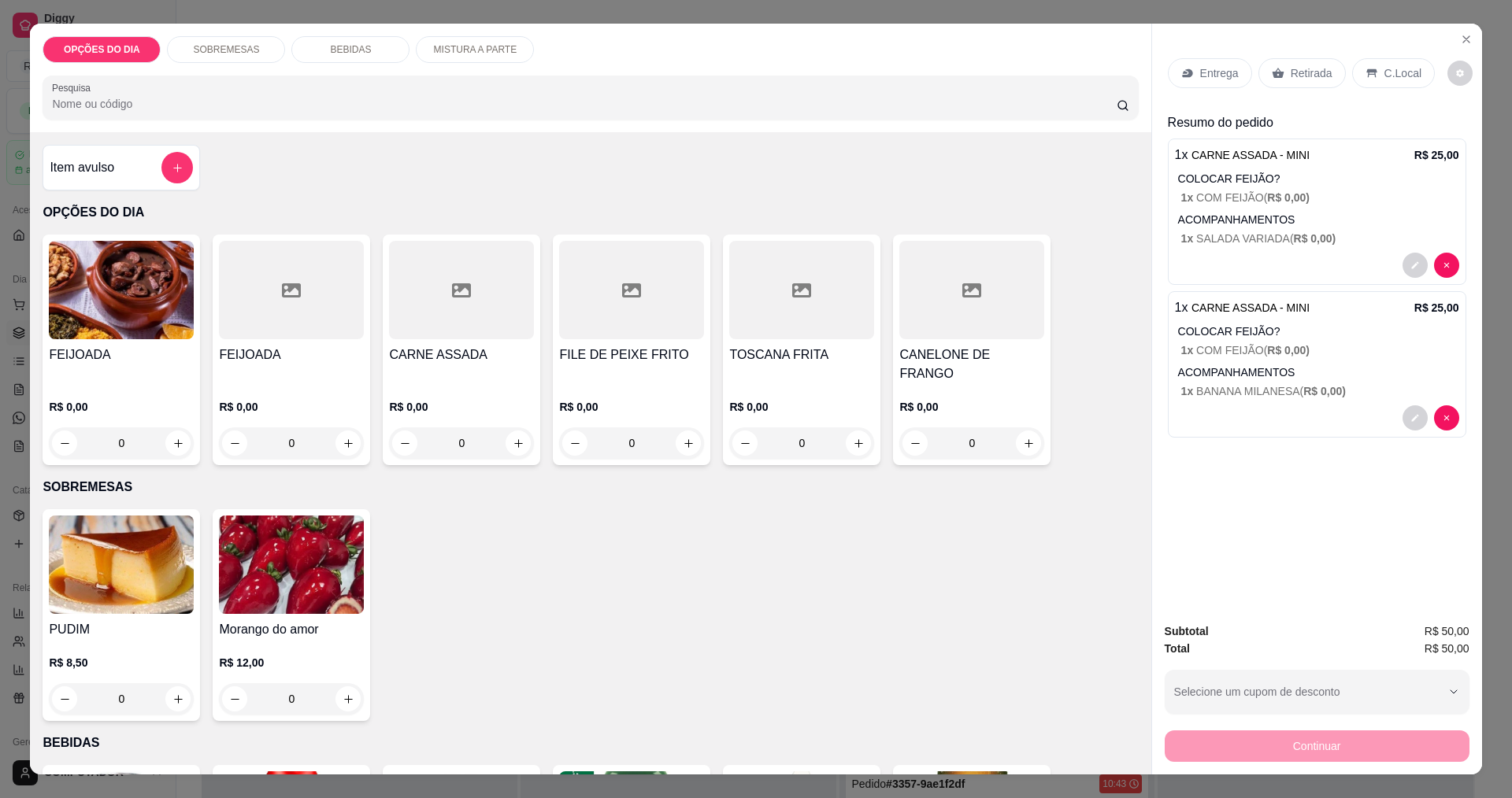
click at [417, 326] on div at bounding box center [462, 290] width 145 height 99
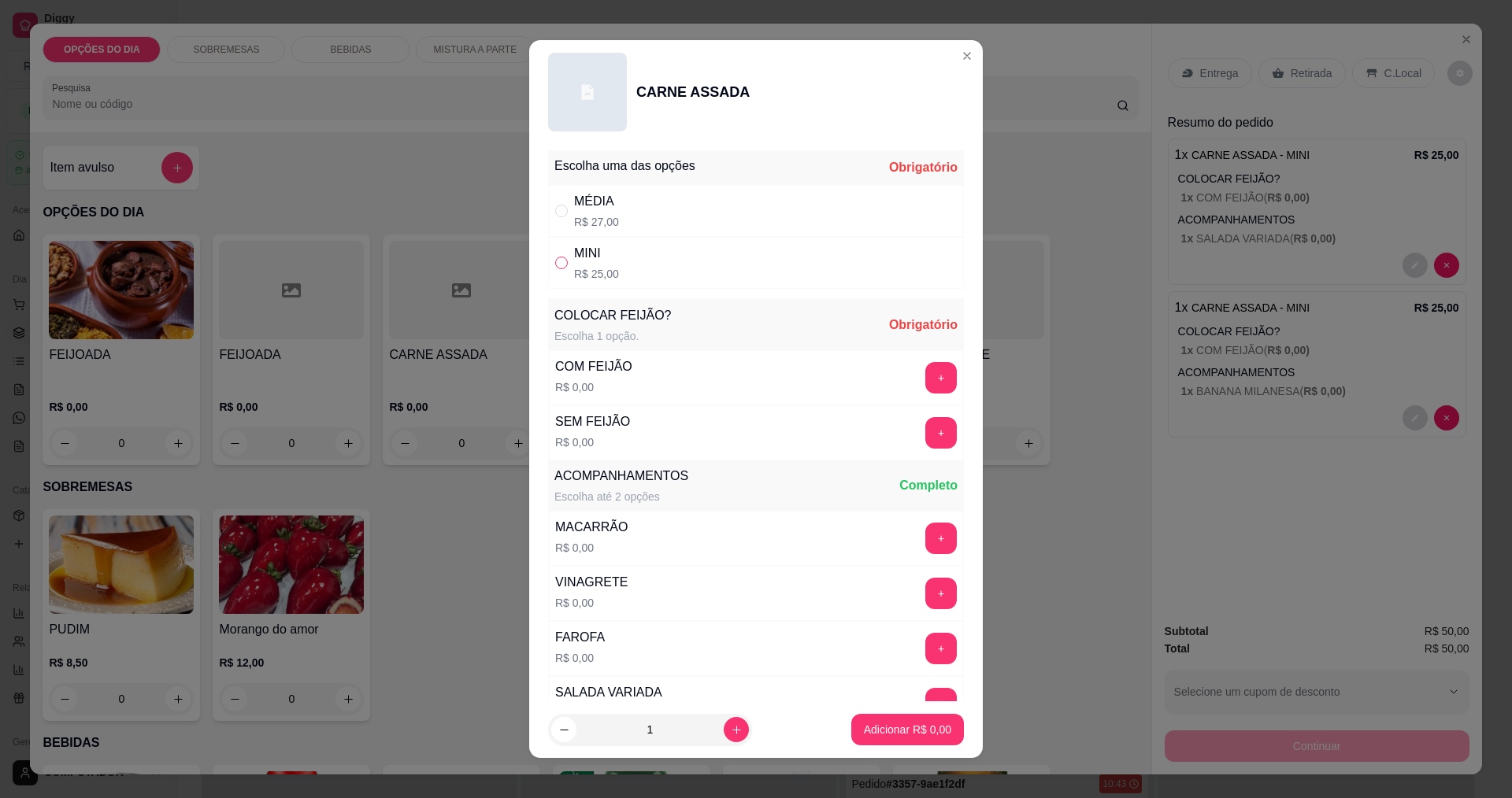
click at [556, 263] on input "" at bounding box center [561, 262] width 12 height 12
radio input "true"
click at [925, 381] on button "+" at bounding box center [941, 378] width 31 height 31
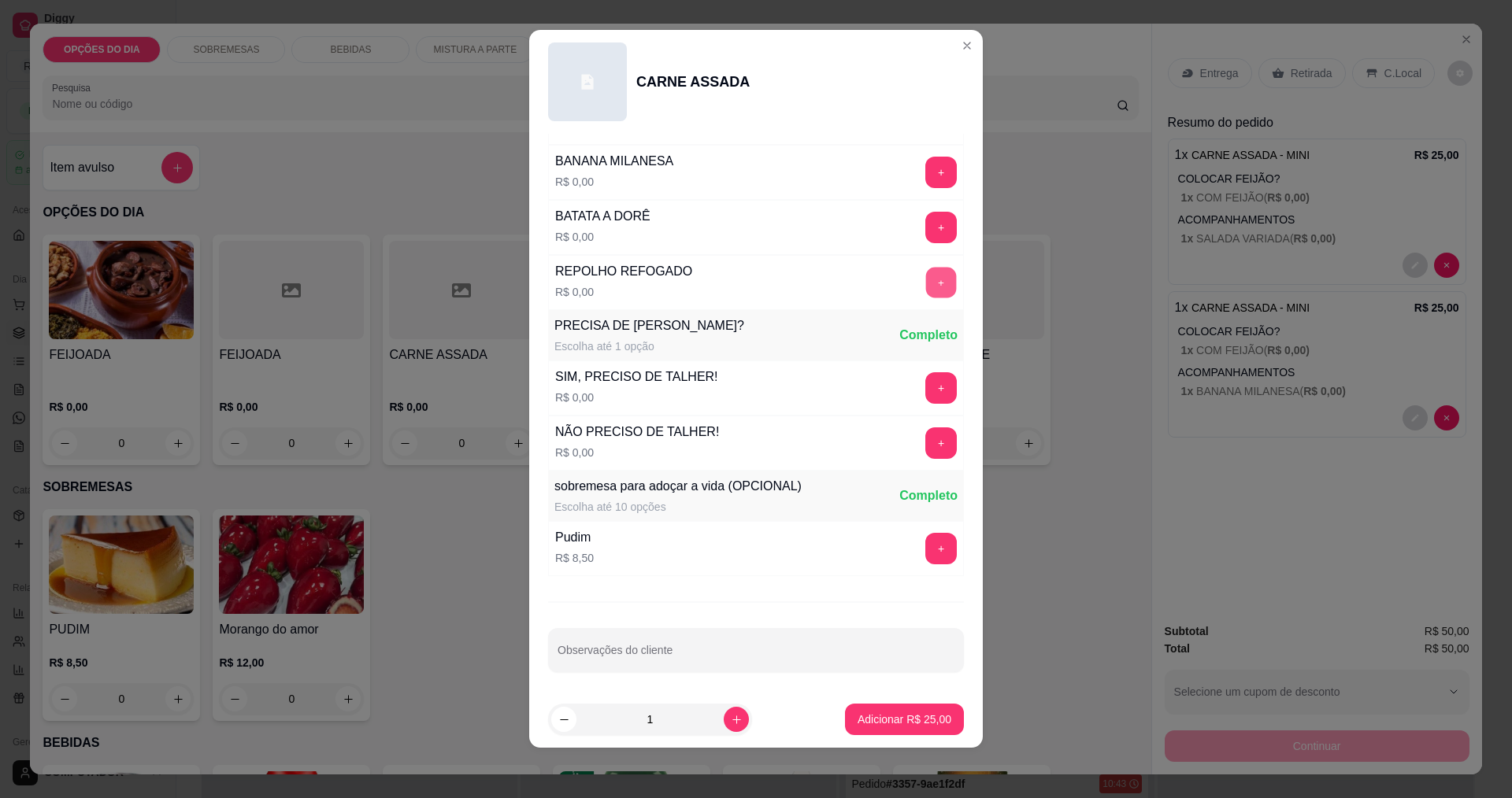
click at [926, 296] on button "+" at bounding box center [941, 281] width 30 height 30
click at [890, 724] on p "Adicionar R$ 25,00" at bounding box center [905, 719] width 94 height 16
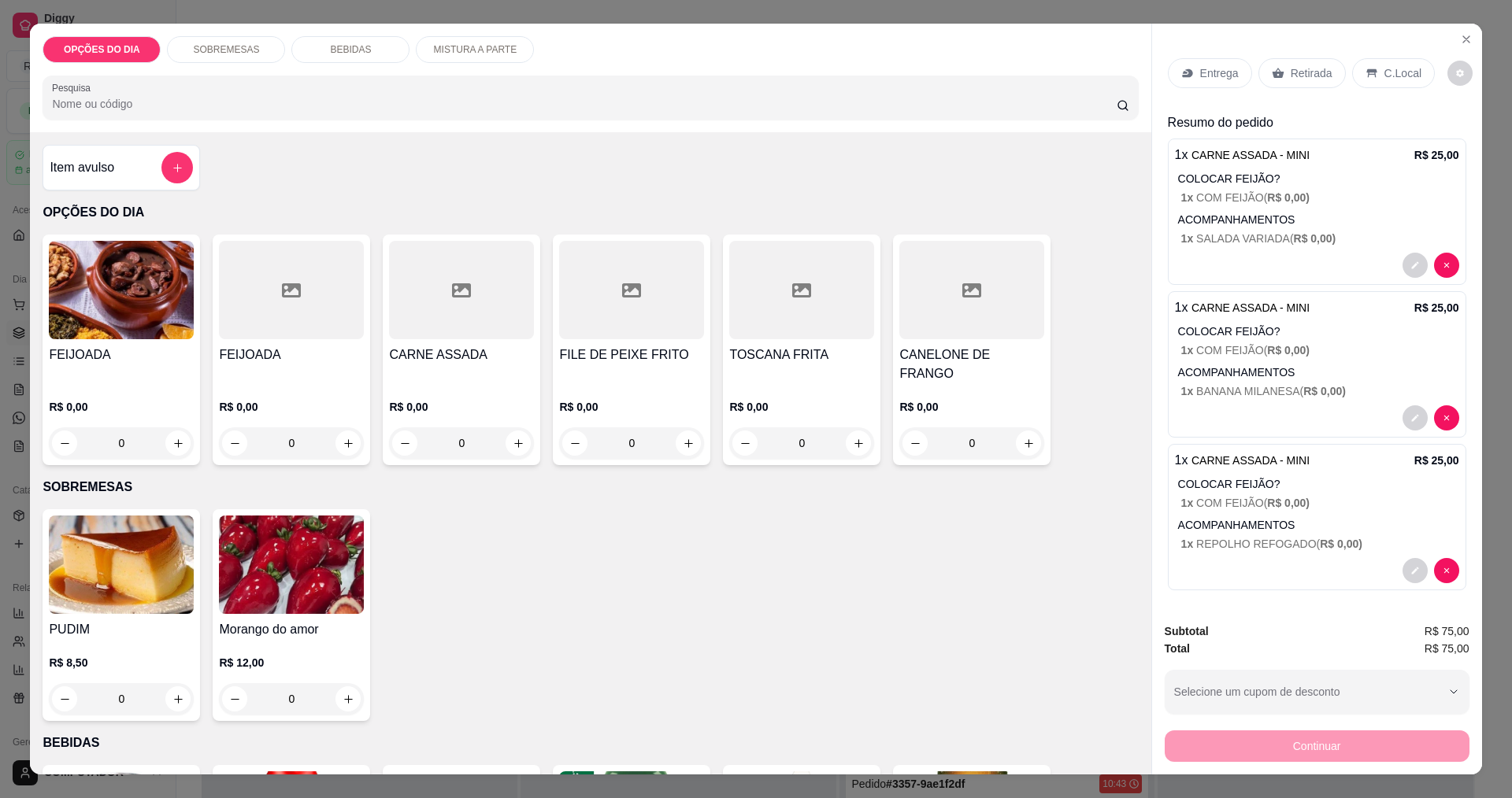
click at [1221, 77] on p "Entrega" at bounding box center [1219, 72] width 39 height 16
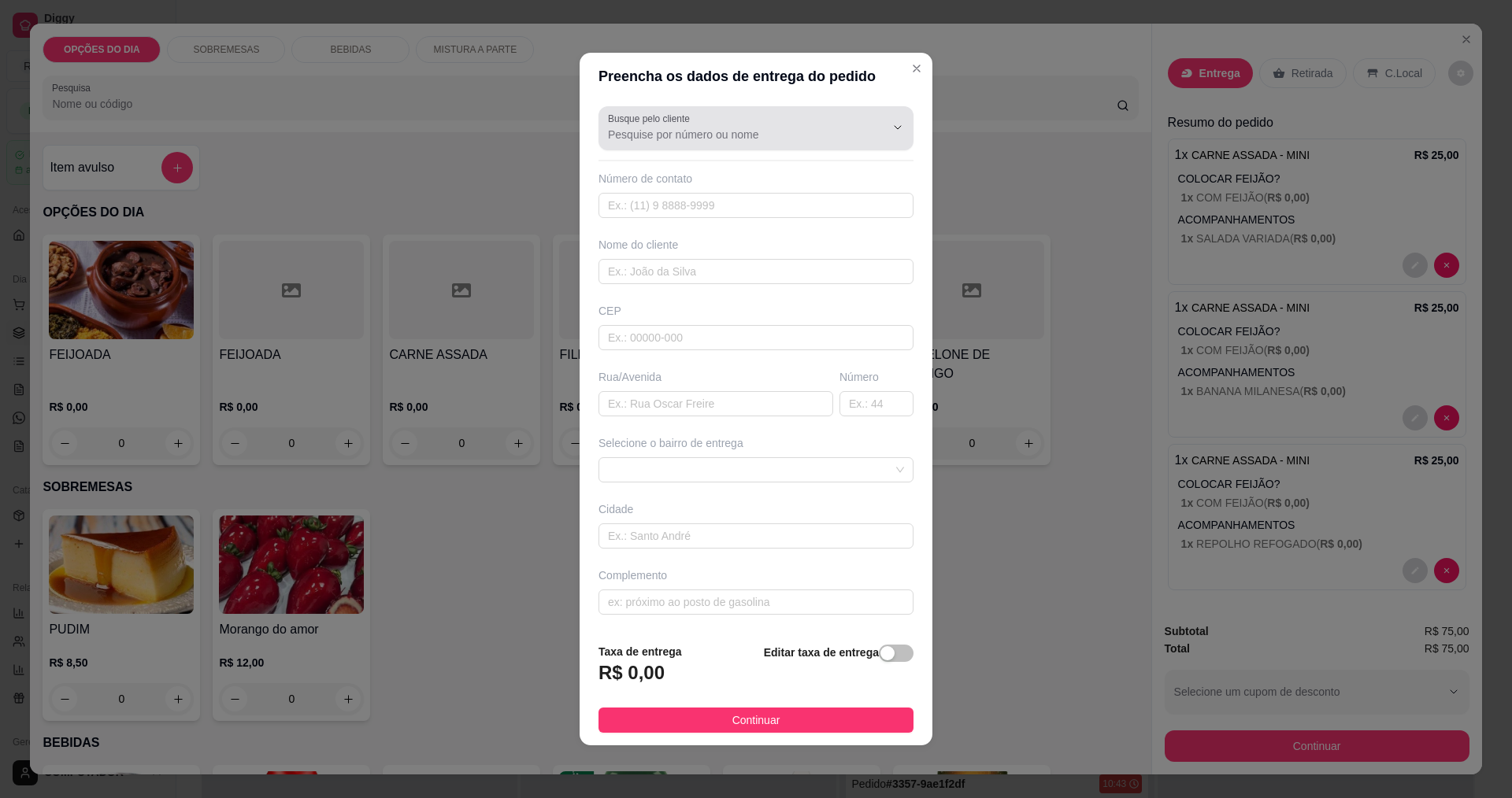
click at [798, 131] on input "Busque pelo cliente" at bounding box center [734, 134] width 252 height 16
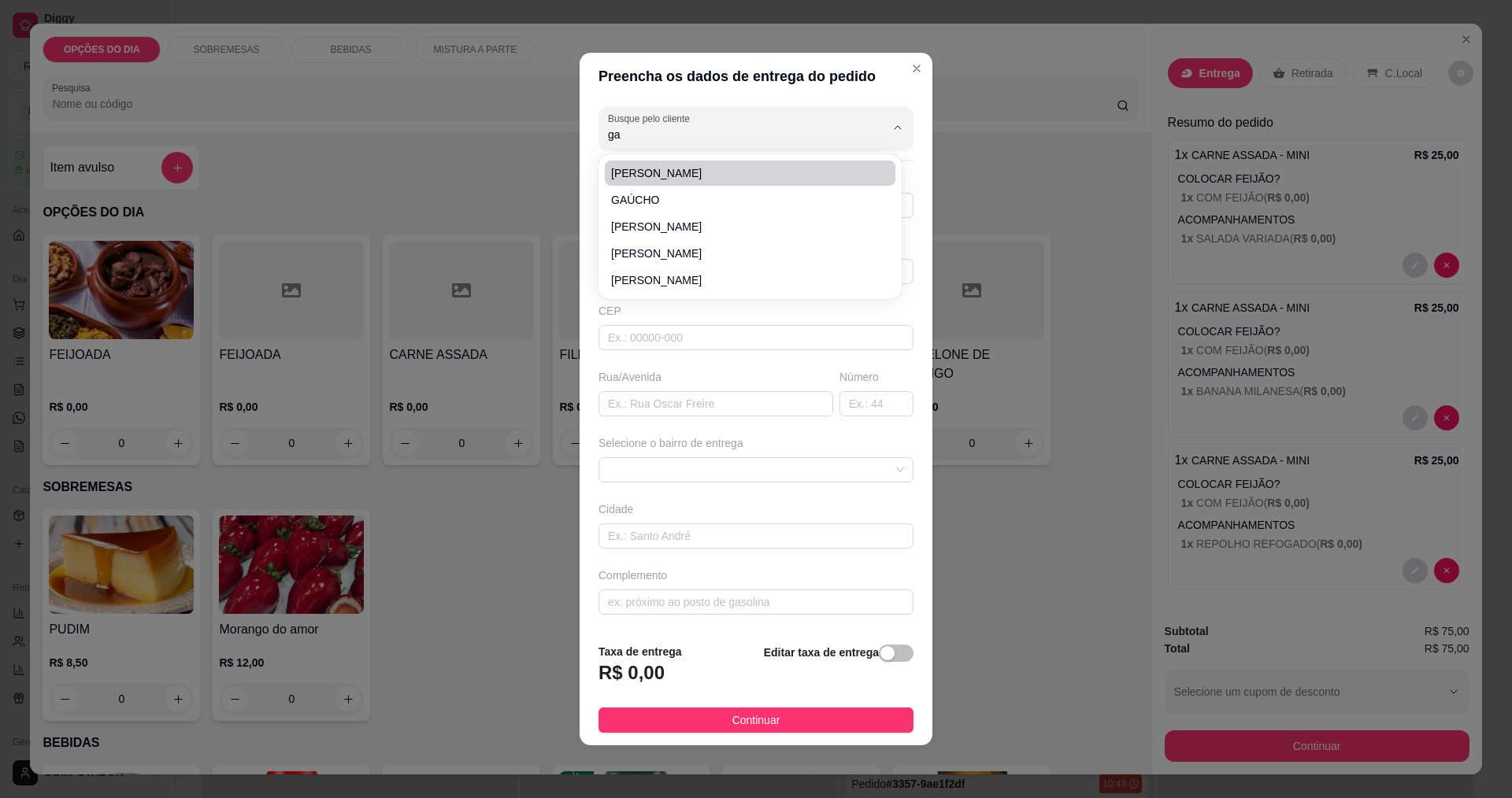
click at [668, 197] on span "GAÚCHO" at bounding box center [742, 199] width 263 height 16
type input "GAÚCHO"
type input "12988166003"
type input "GAÚCHO"
type input "jupiter"
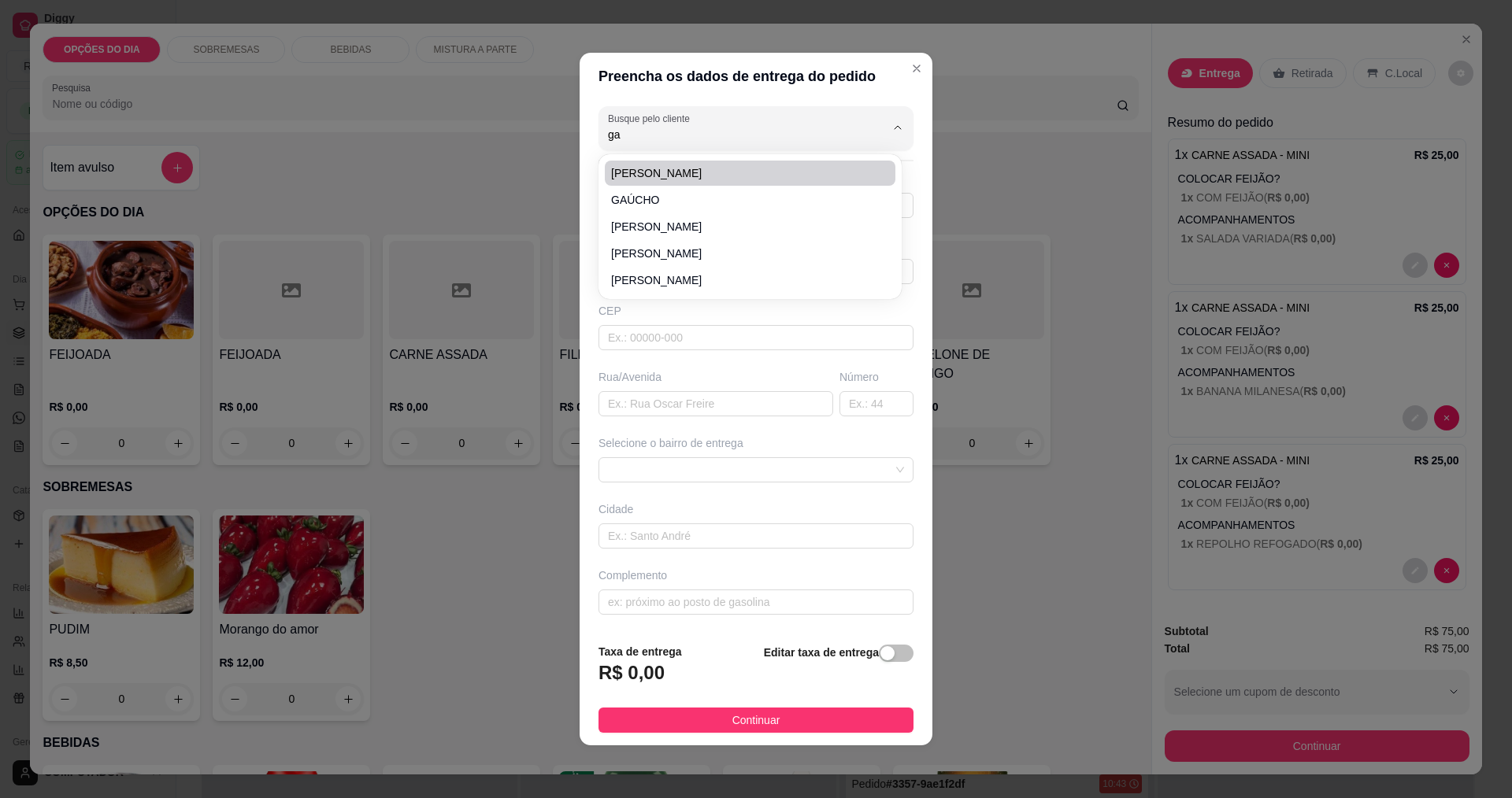
type input "336"
type input "São José dos Campos"
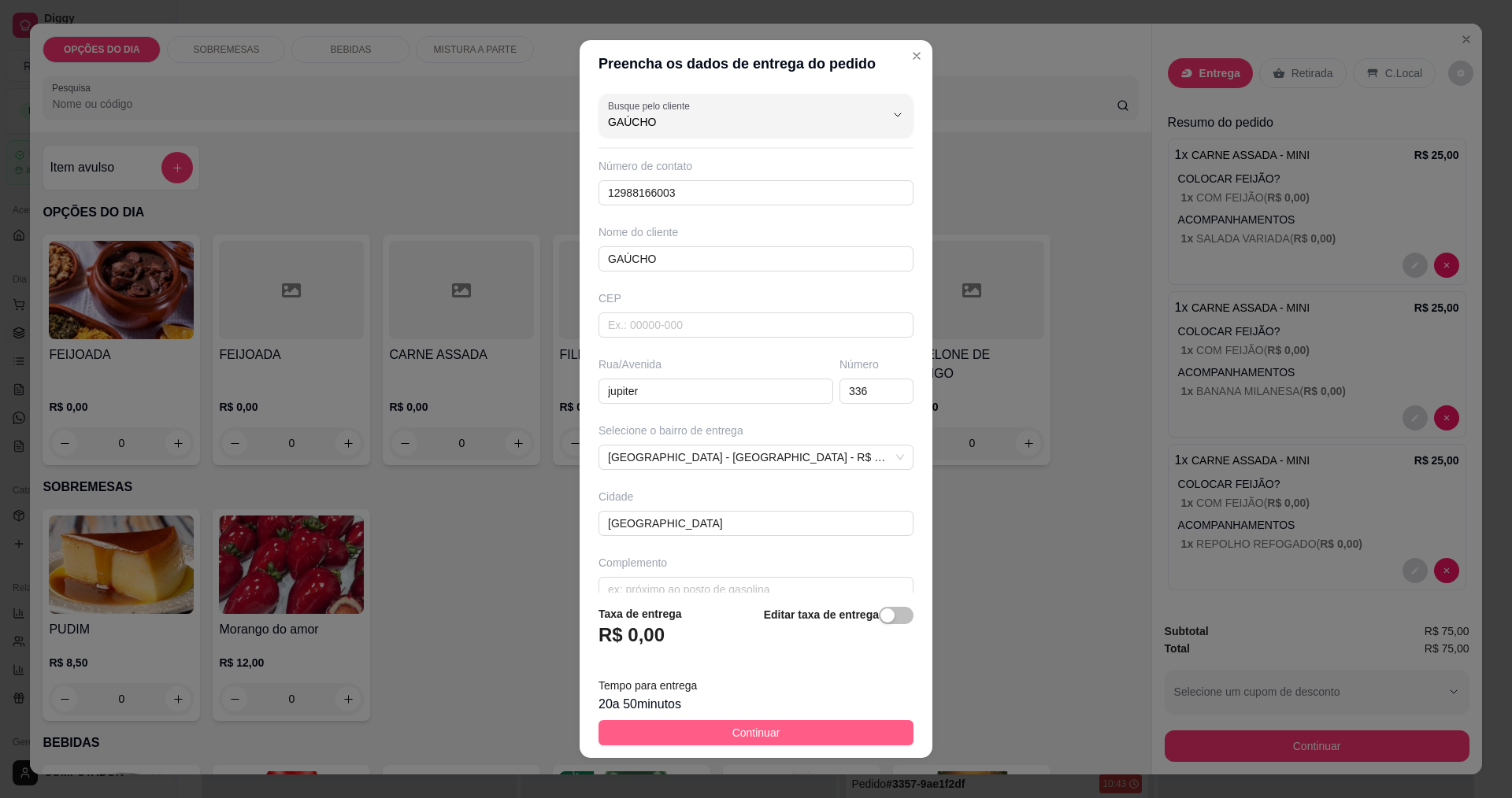
click at [691, 737] on button "Continuar" at bounding box center [756, 733] width 315 height 26
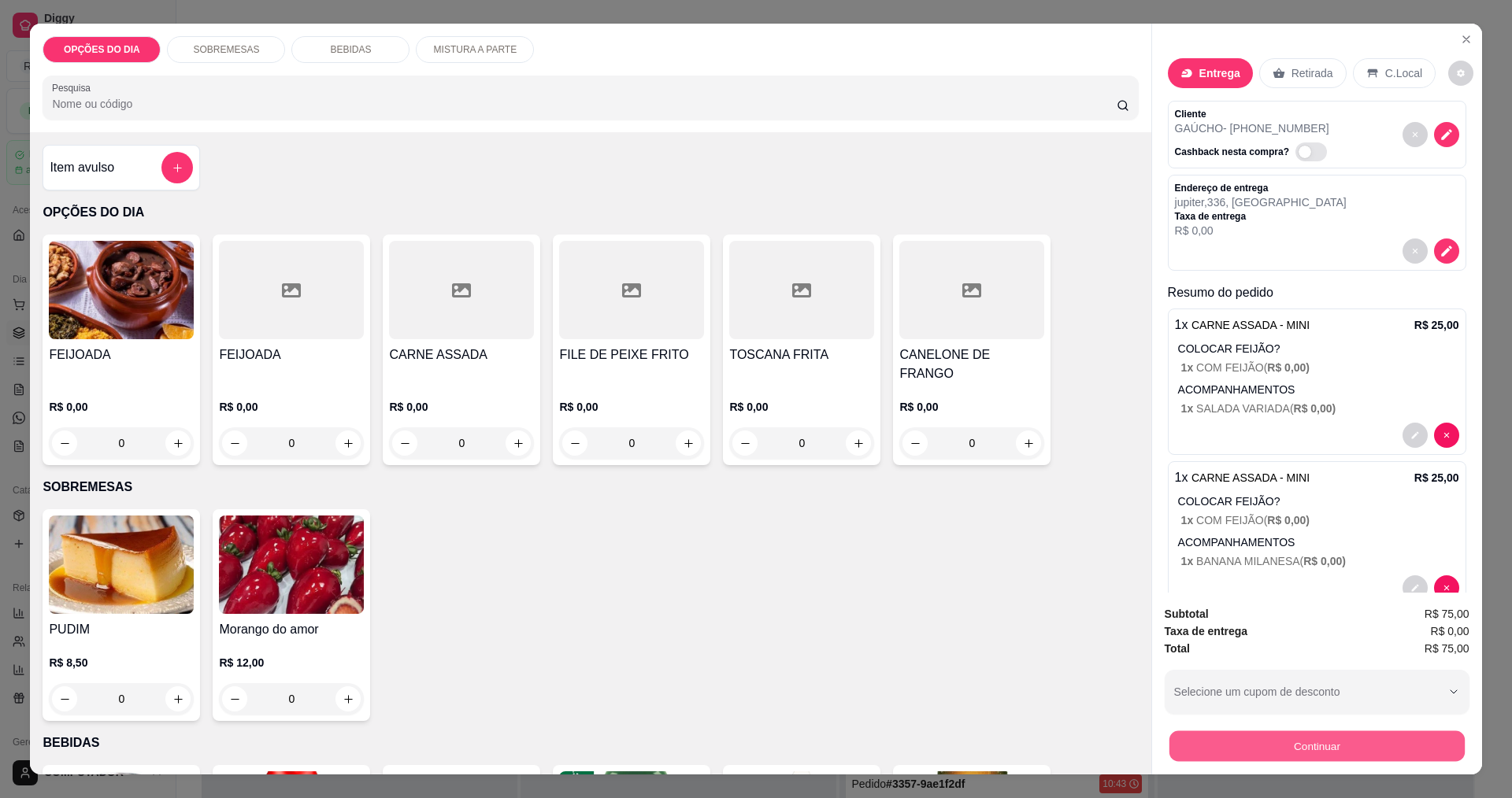
click at [1337, 750] on button "Continuar" at bounding box center [1316, 745] width 295 height 30
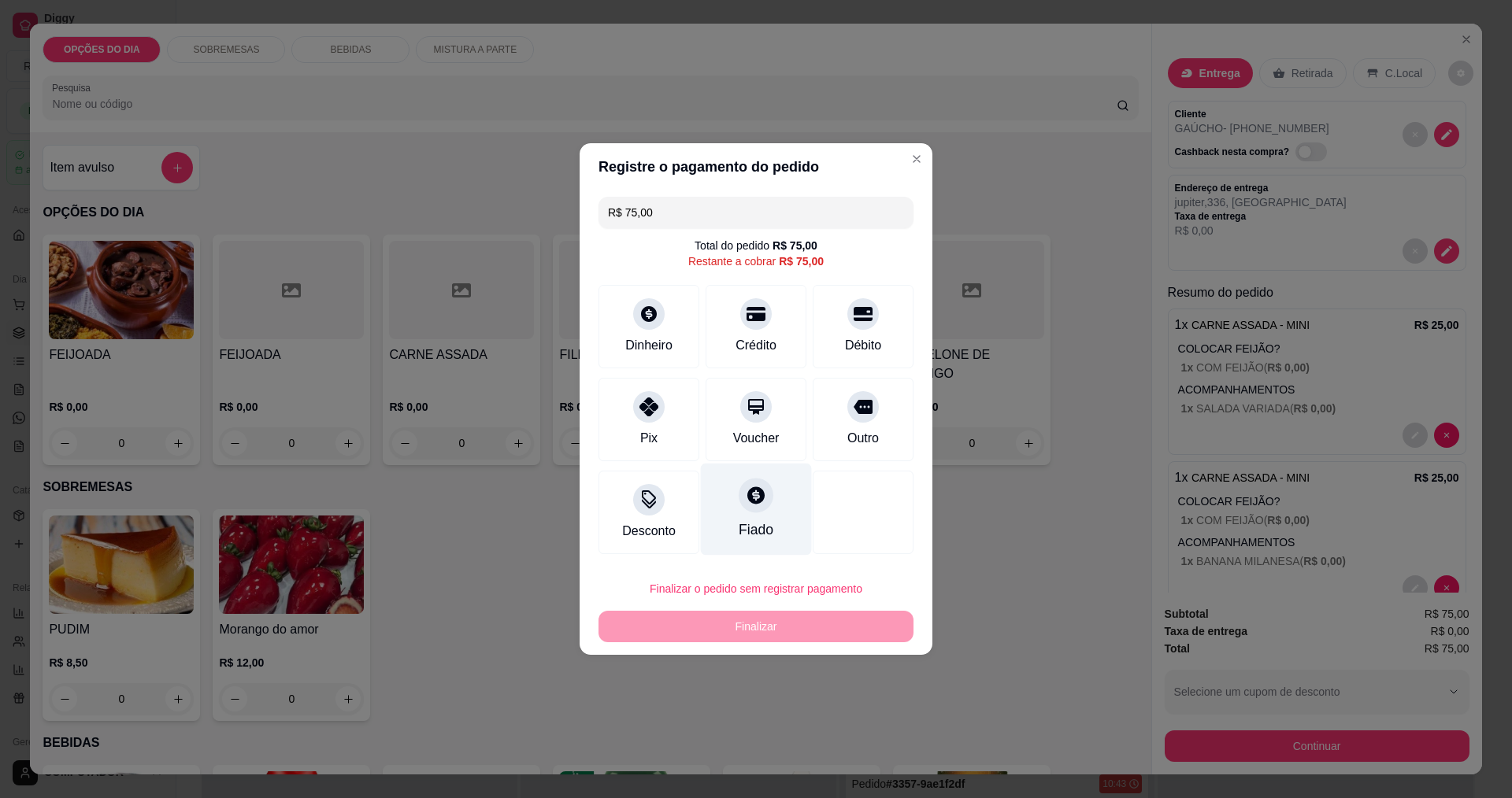
click at [775, 515] on div "Fiado" at bounding box center [756, 510] width 111 height 92
type input "R$ 0,00"
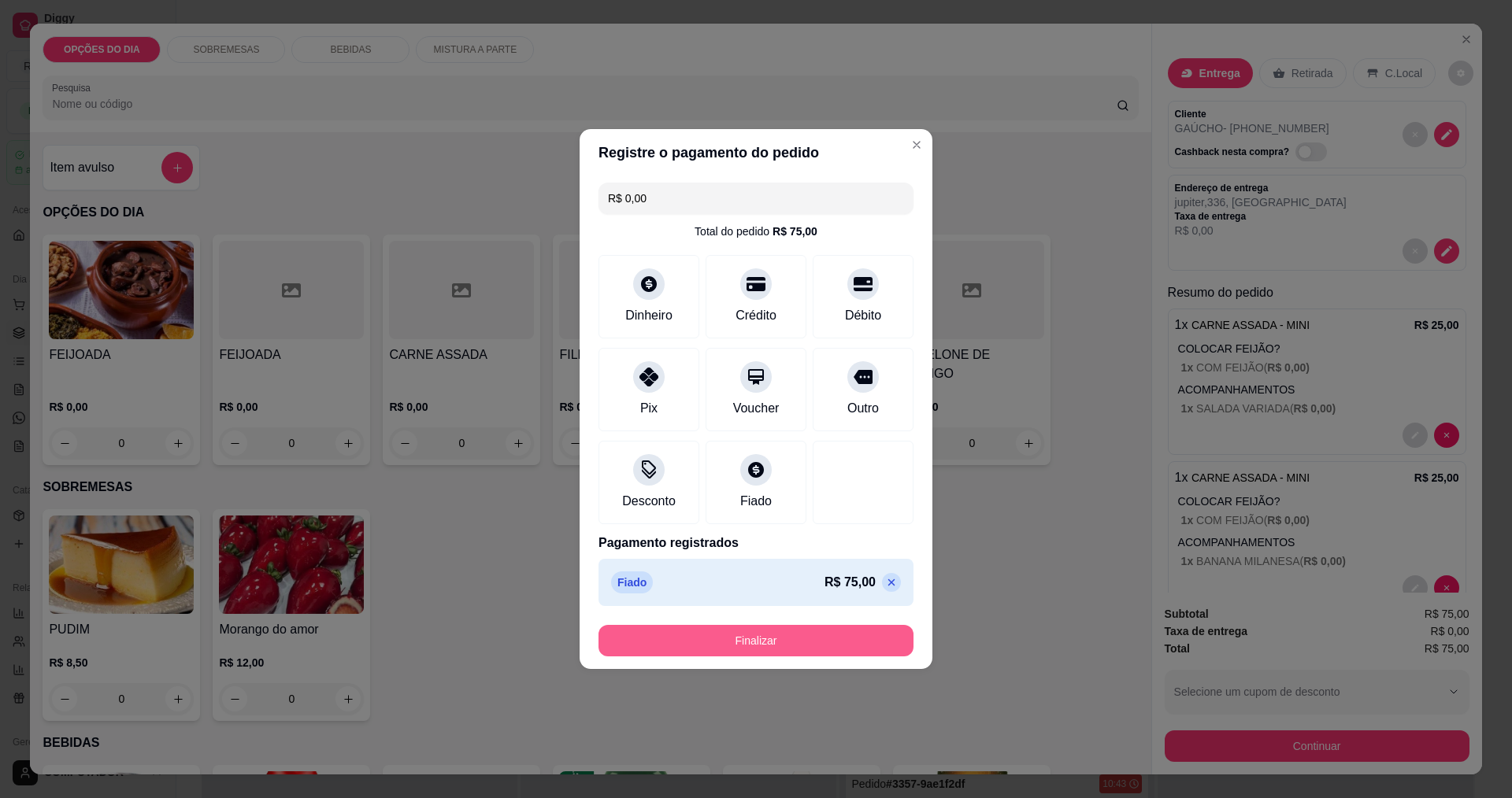
click at [826, 648] on button "Finalizar" at bounding box center [756, 641] width 315 height 31
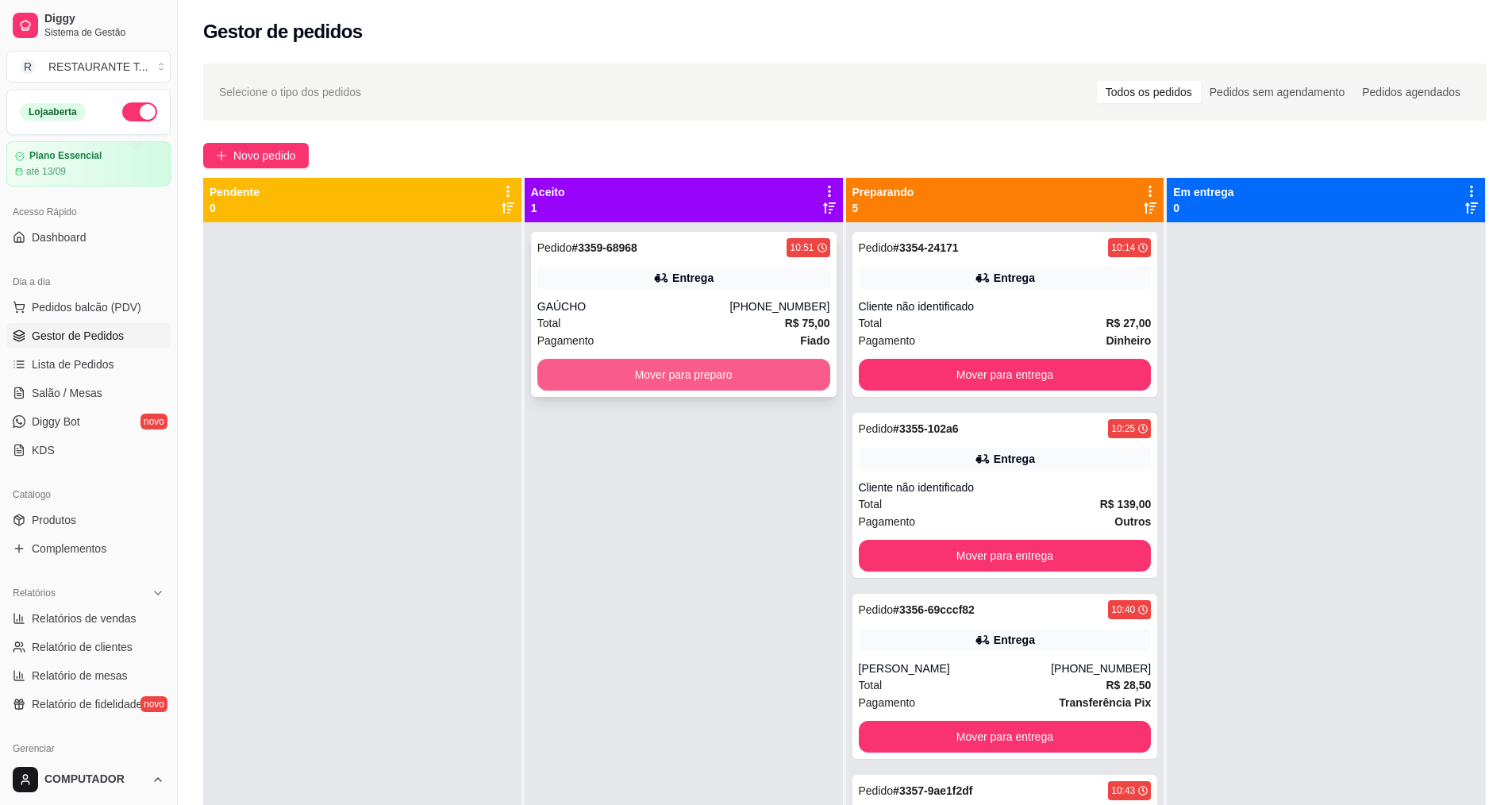
click at [677, 385] on button "Mover para preparo" at bounding box center [683, 375] width 293 height 32
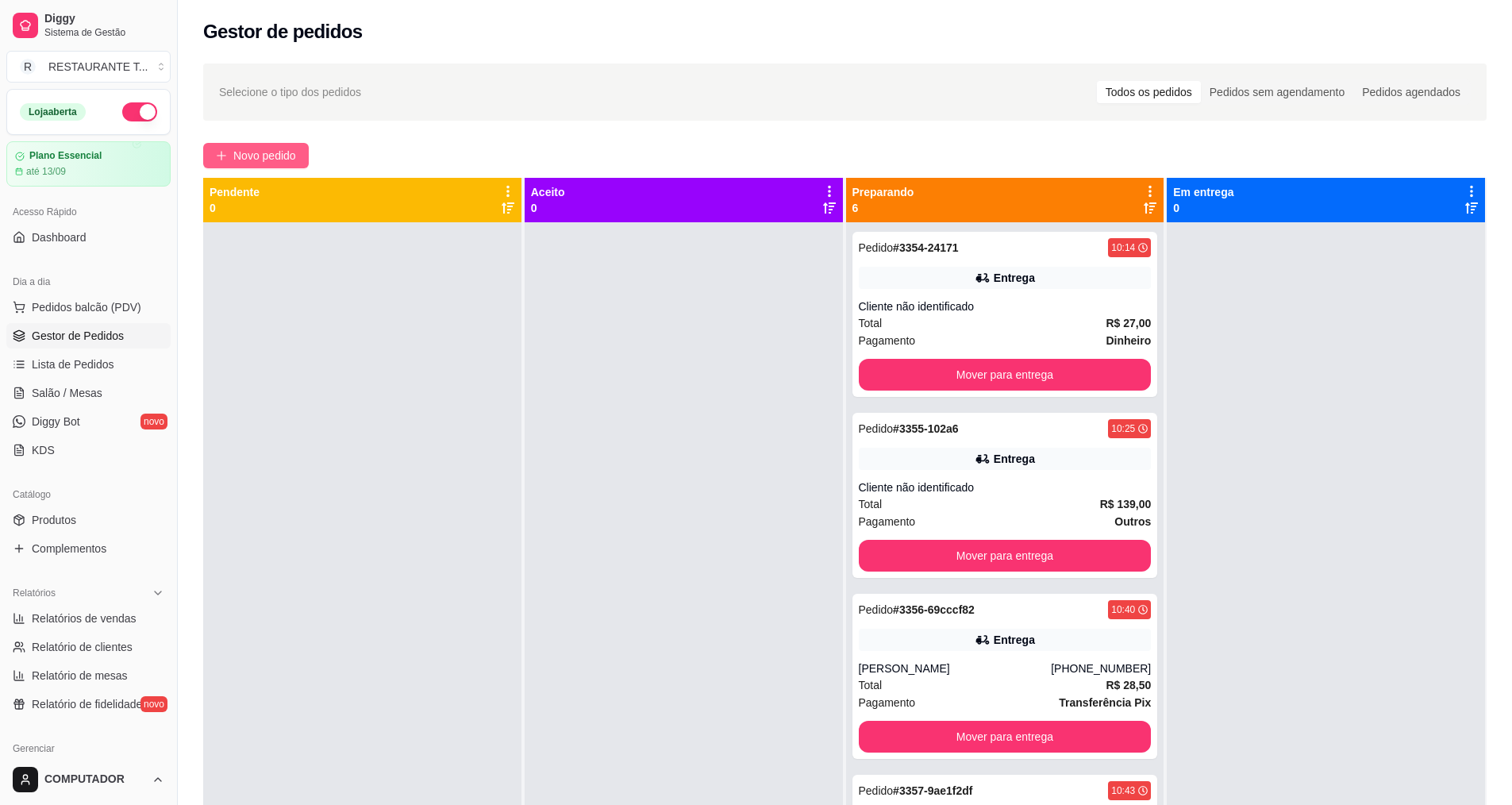
click at [232, 160] on button "Novo pedido" at bounding box center [255, 155] width 105 height 26
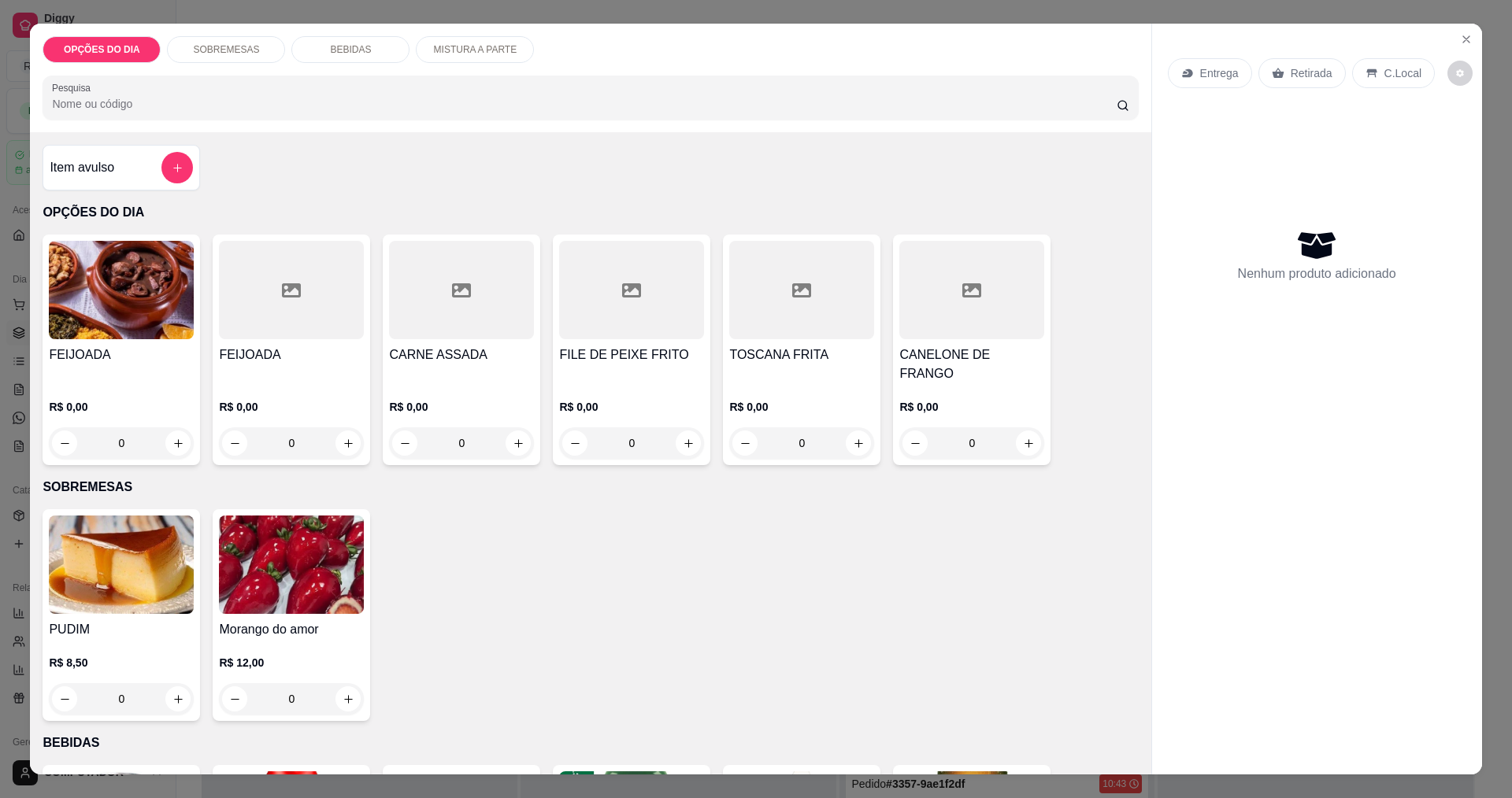
click at [165, 429] on div "0" at bounding box center [121, 443] width 145 height 31
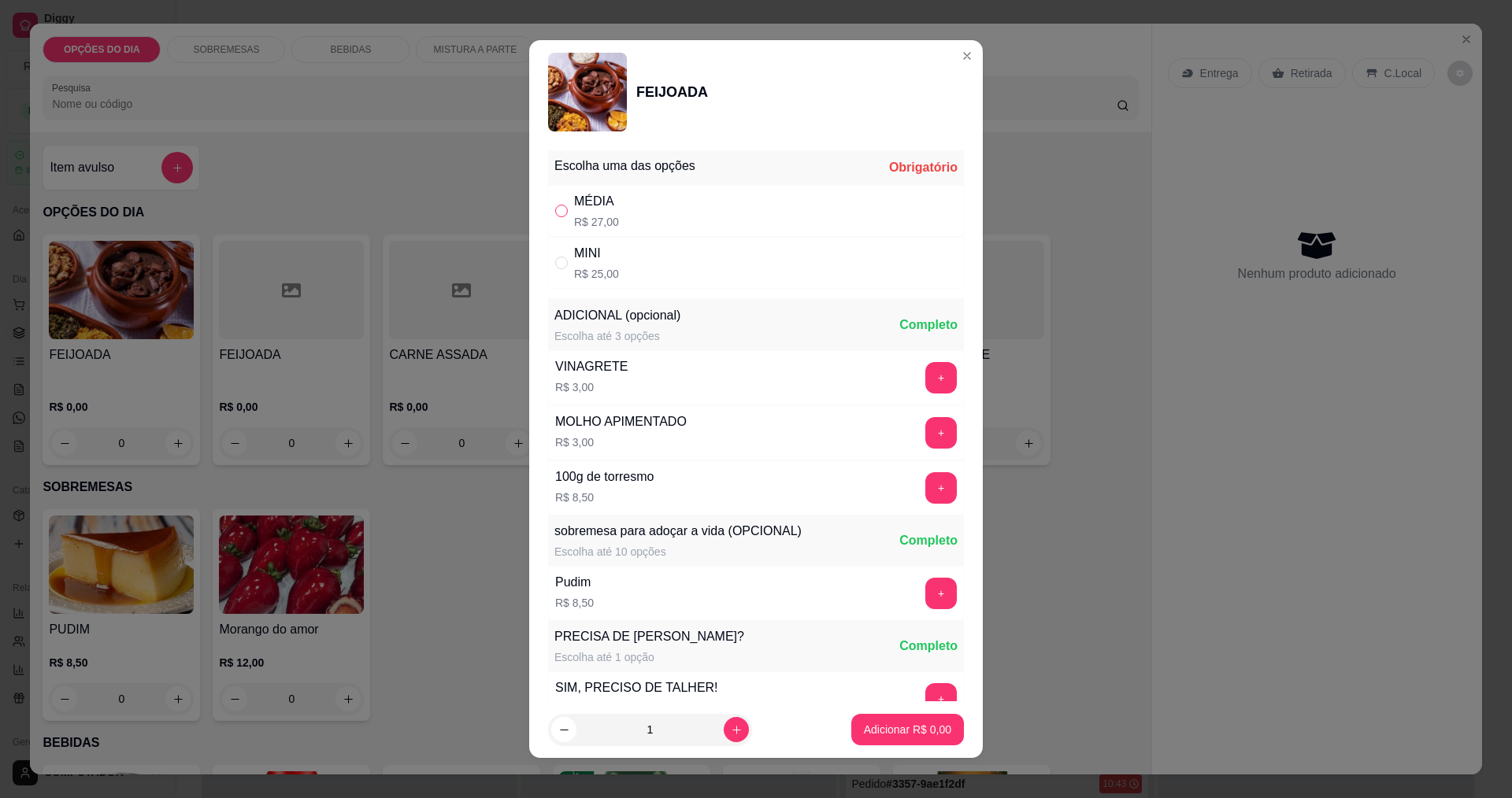
click at [556, 214] on input "" at bounding box center [561, 211] width 12 height 12
radio input "true"
click at [731, 734] on icon "increase-product-quantity" at bounding box center [737, 730] width 12 height 12
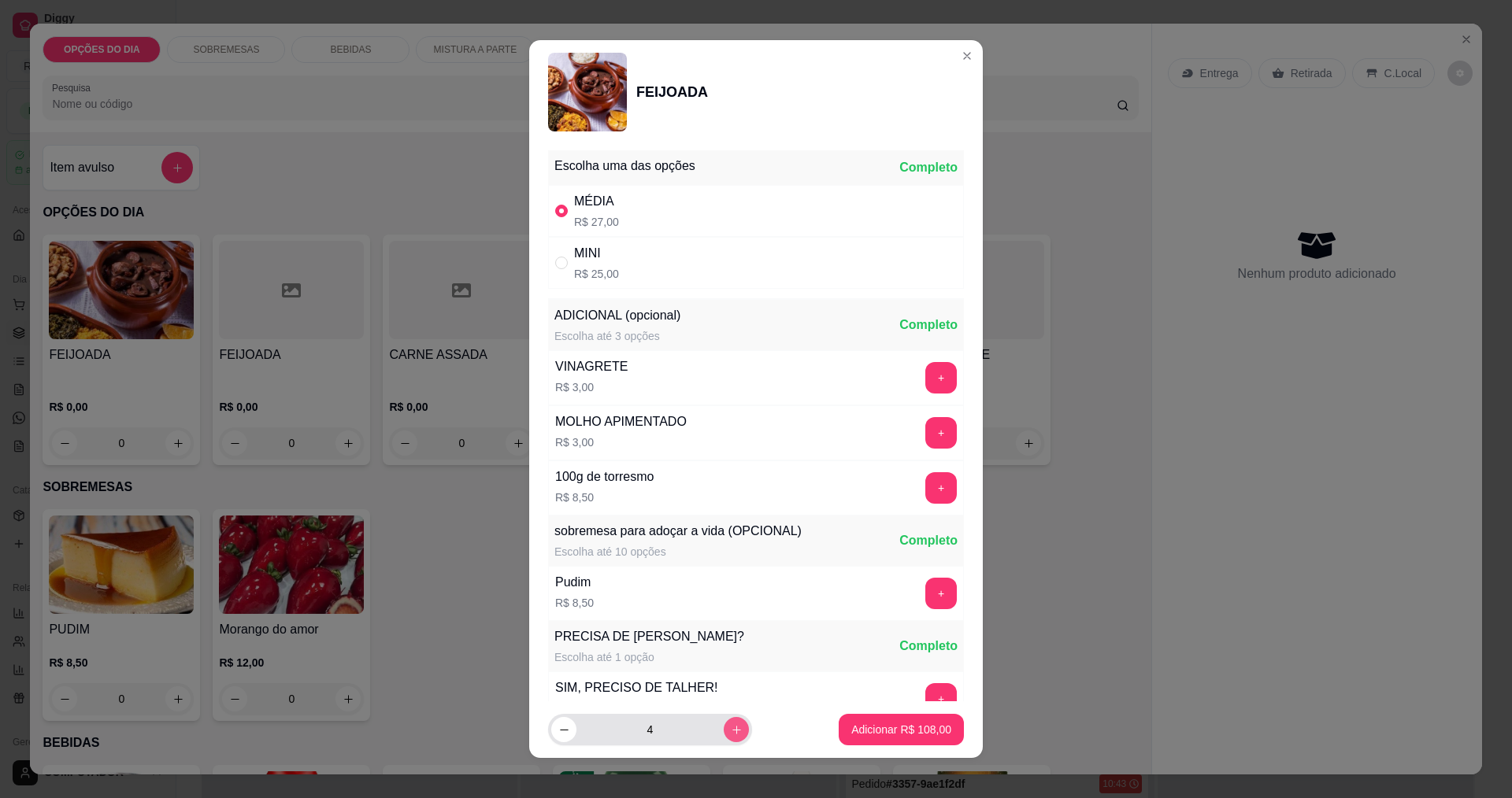
click at [731, 734] on icon "increase-product-quantity" at bounding box center [737, 730] width 12 height 12
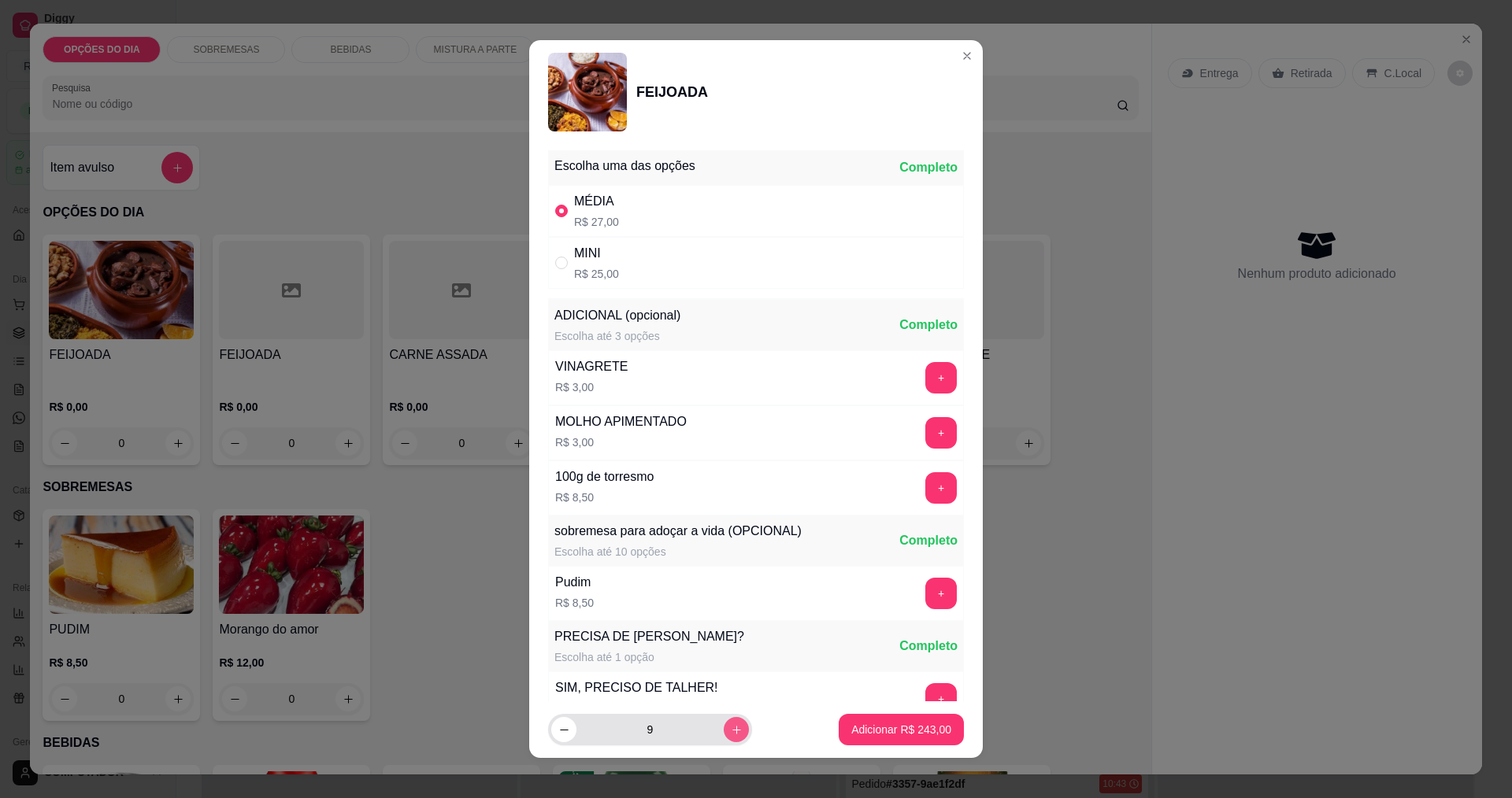
click at [731, 734] on icon "increase-product-quantity" at bounding box center [737, 730] width 12 height 12
click at [559, 731] on icon "decrease-product-quantity" at bounding box center [564, 730] width 12 height 12
type input "10"
click at [900, 738] on button "Adicionar R$ 270,00" at bounding box center [901, 730] width 125 height 31
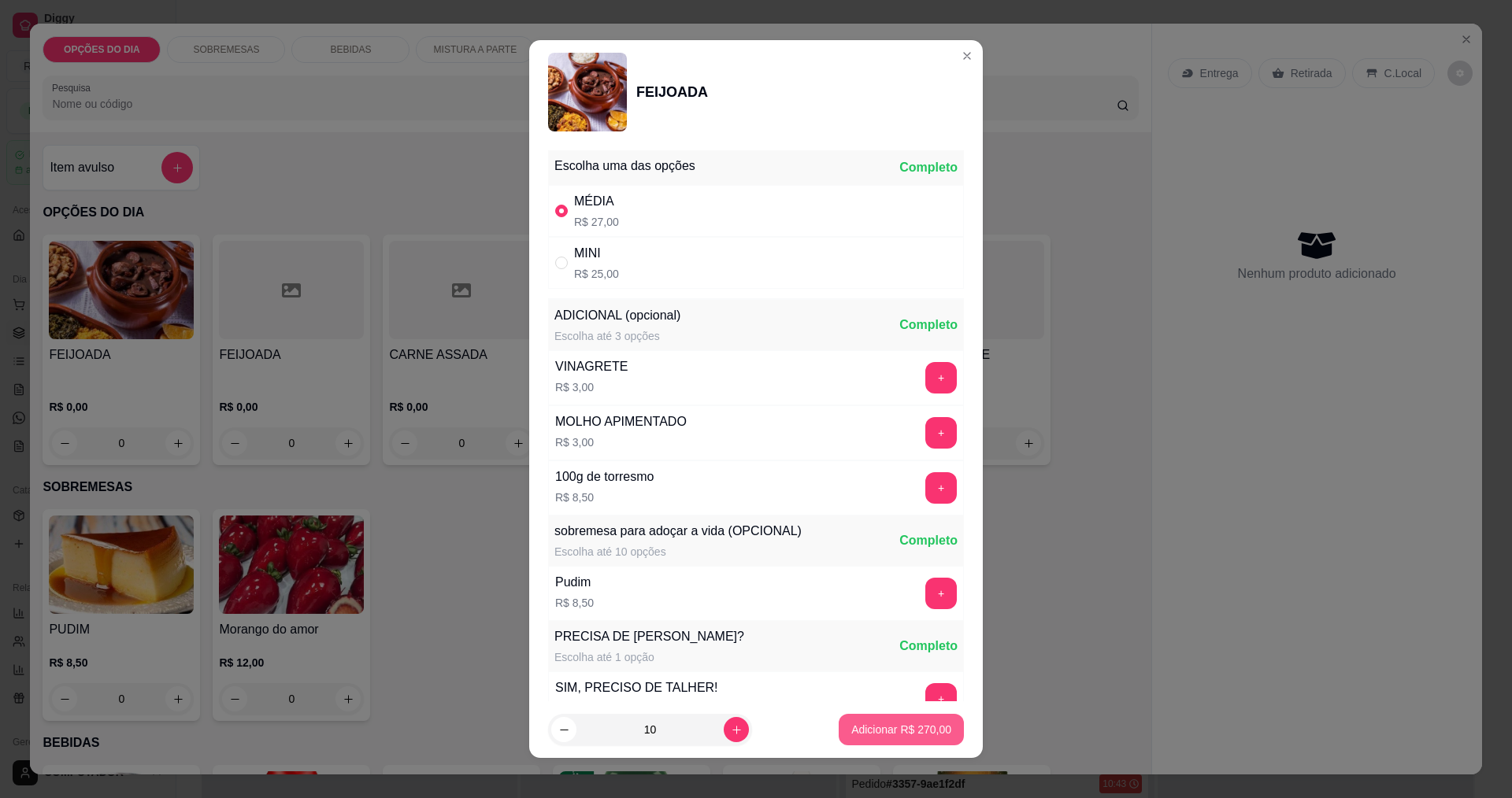
type input "10"
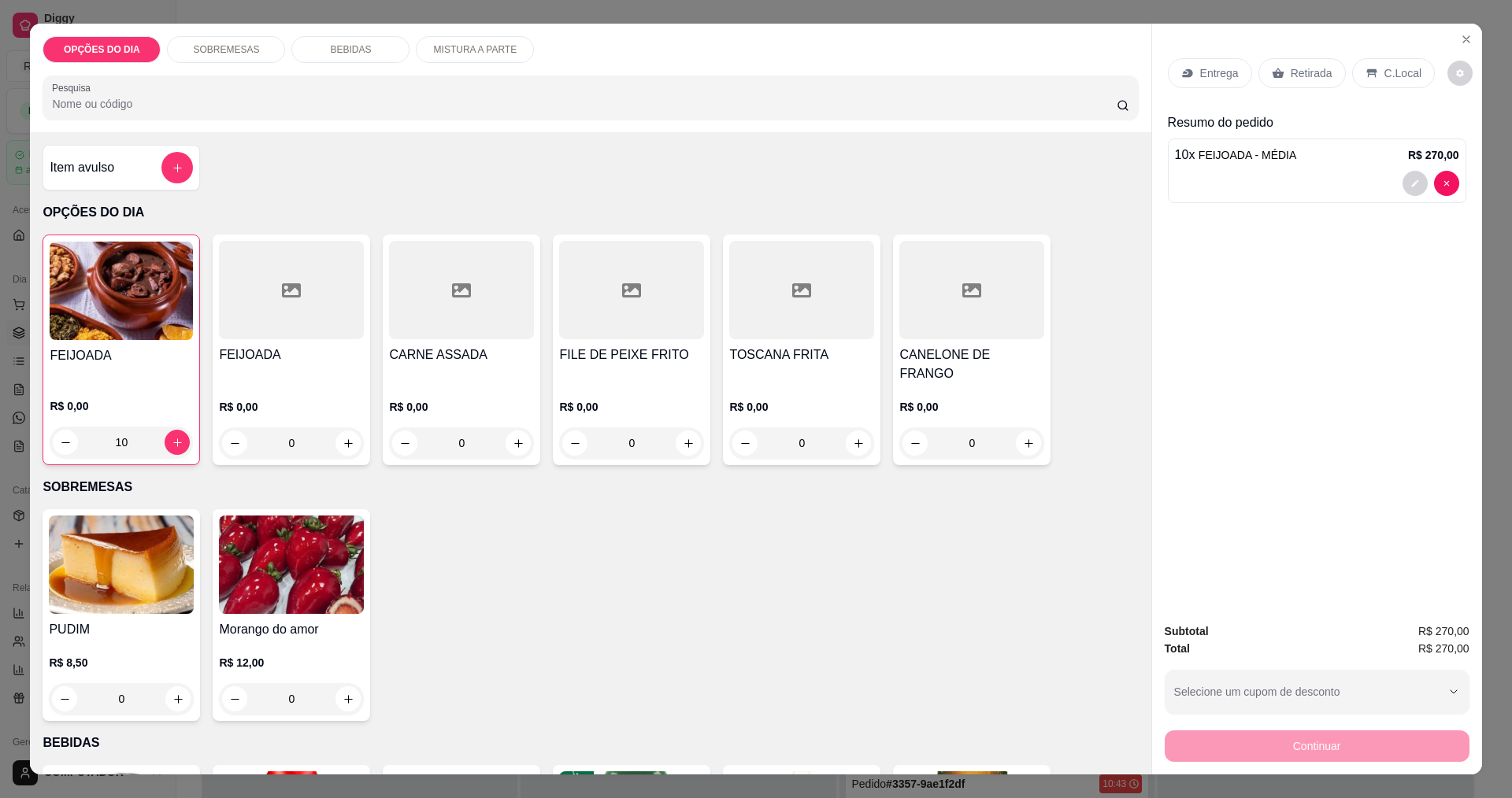
click at [1272, 77] on icon at bounding box center [1277, 73] width 12 height 10
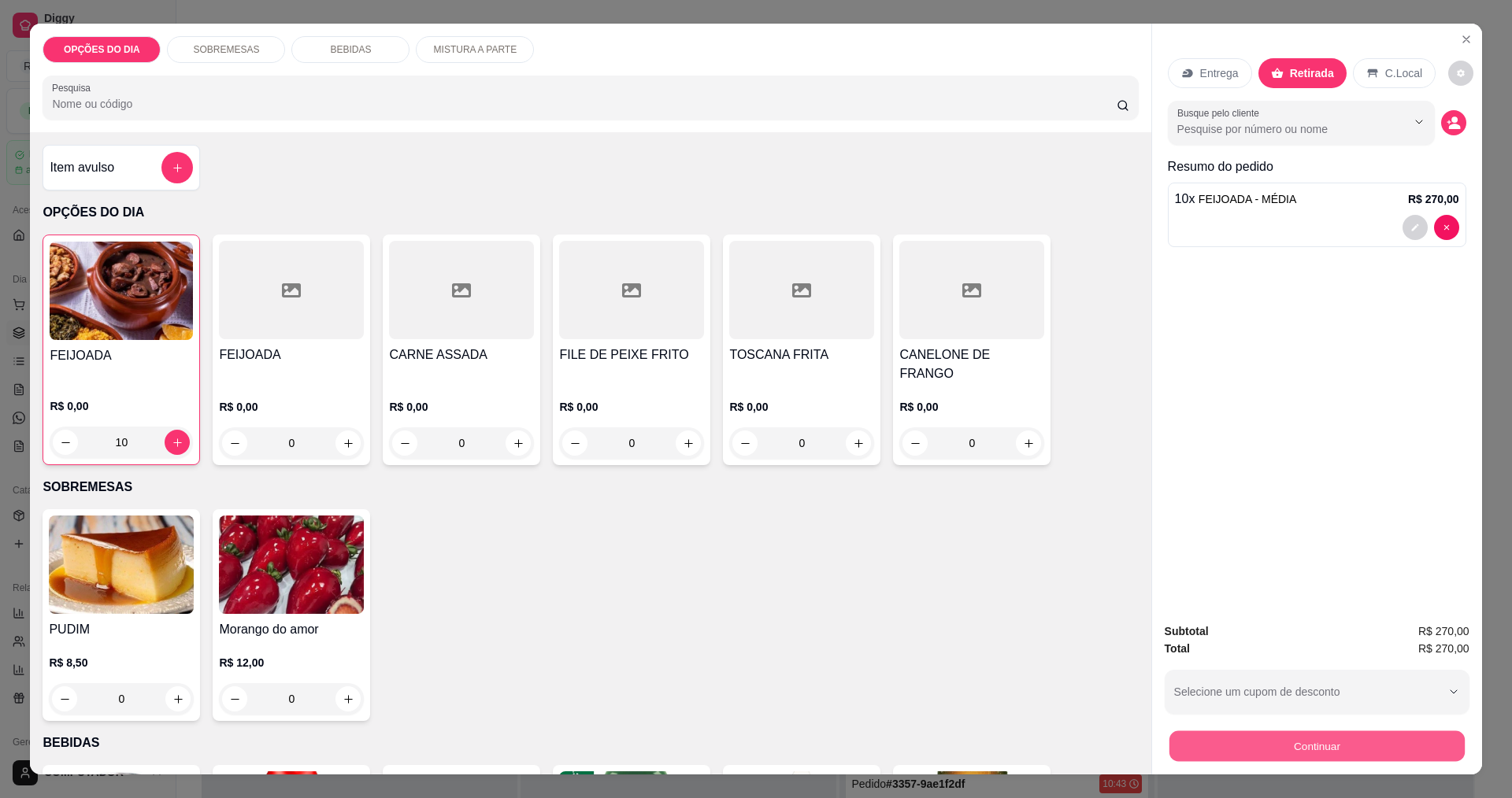
click at [1296, 755] on button "Continuar" at bounding box center [1316, 745] width 295 height 30
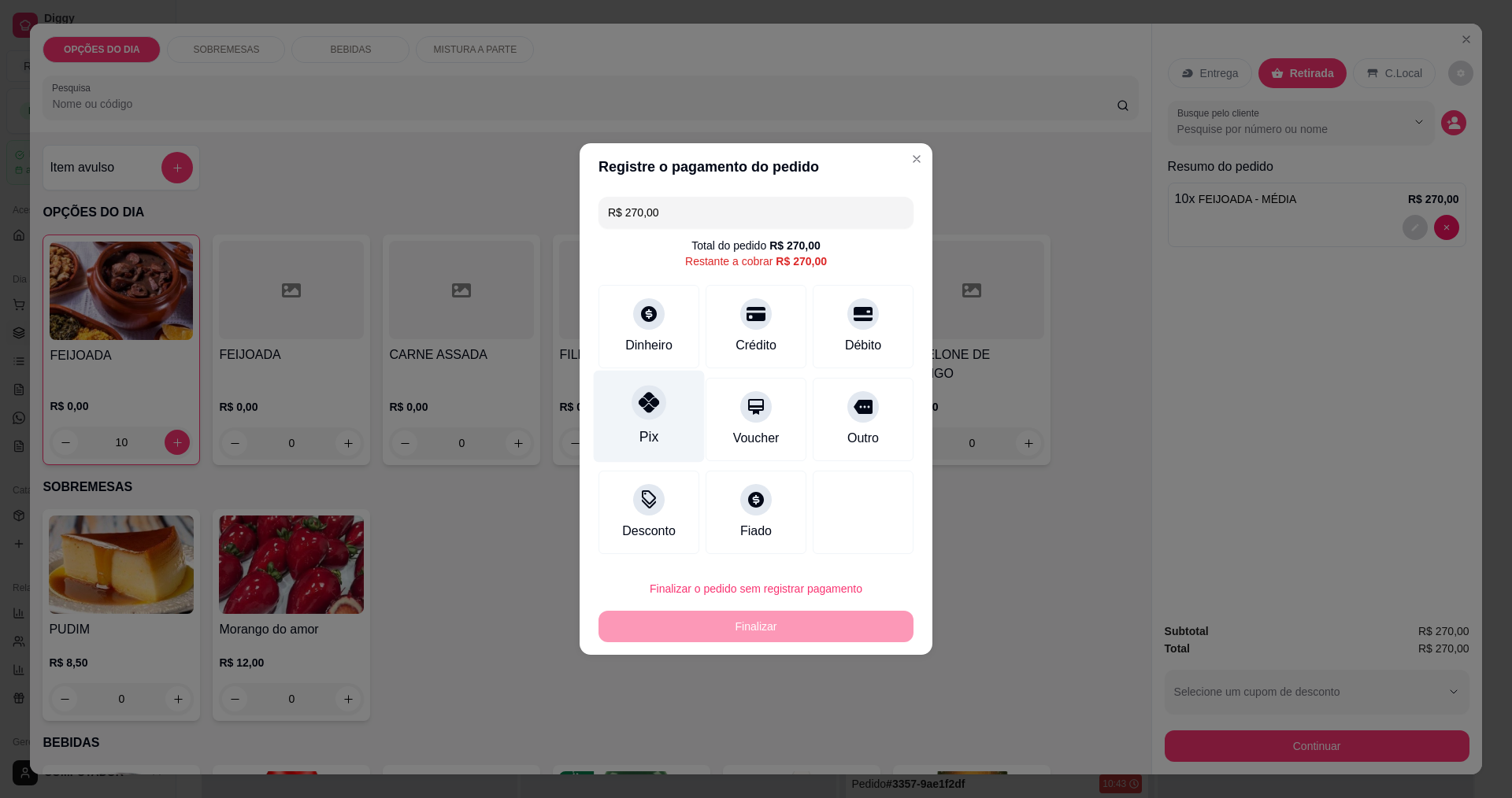
click at [683, 427] on div "Pix" at bounding box center [649, 417] width 111 height 92
type input "R$ 0,00"
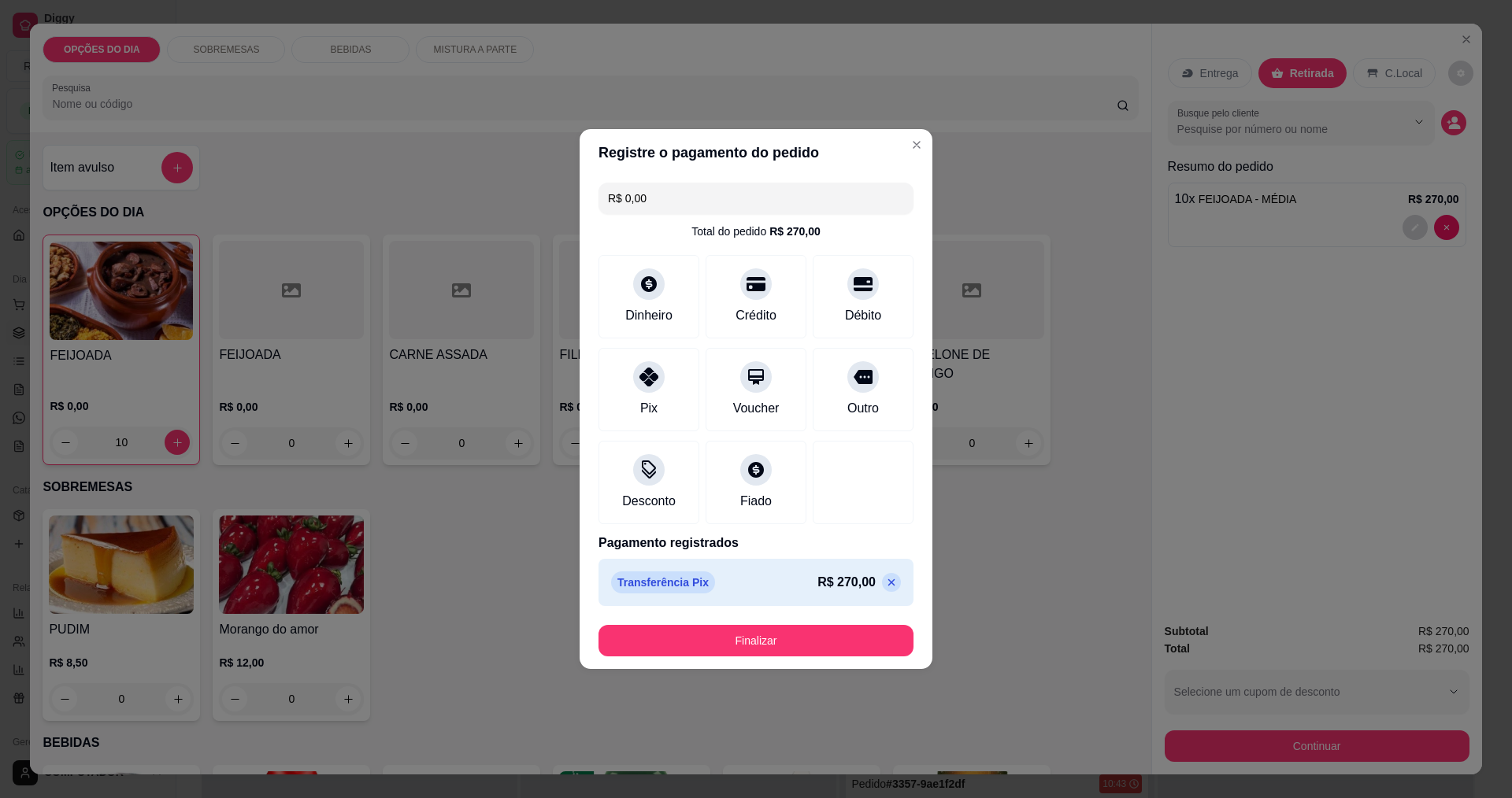
click at [777, 636] on button "Finalizar" at bounding box center [756, 641] width 315 height 31
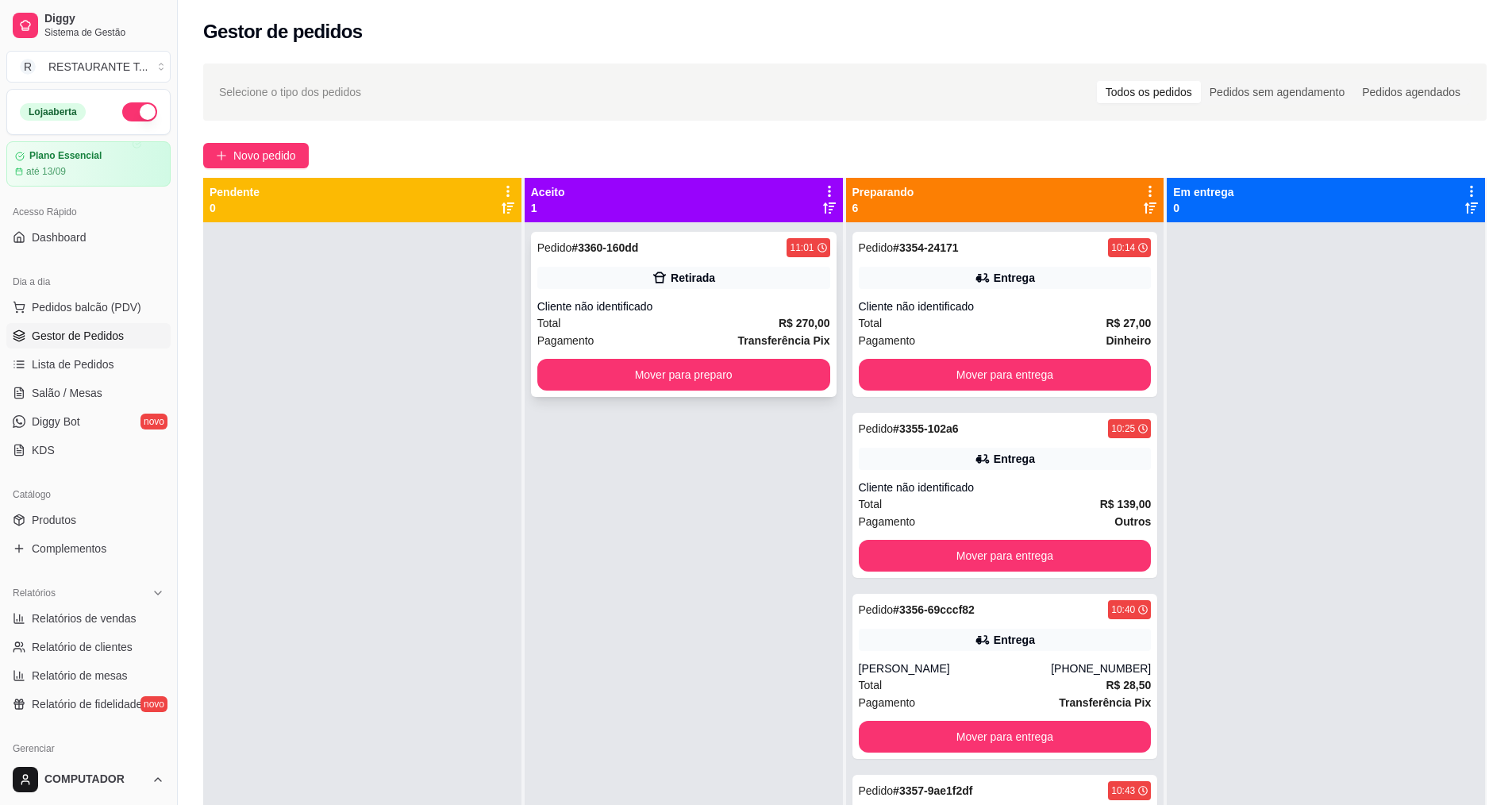
click at [771, 394] on div "Pedido # 3360-160dd 11:01 Retirada Cliente não identificado Total R$ 270,00 Pag…" at bounding box center [683, 314] width 305 height 165
click at [785, 378] on button "Mover para preparo" at bounding box center [683, 374] width 284 height 31
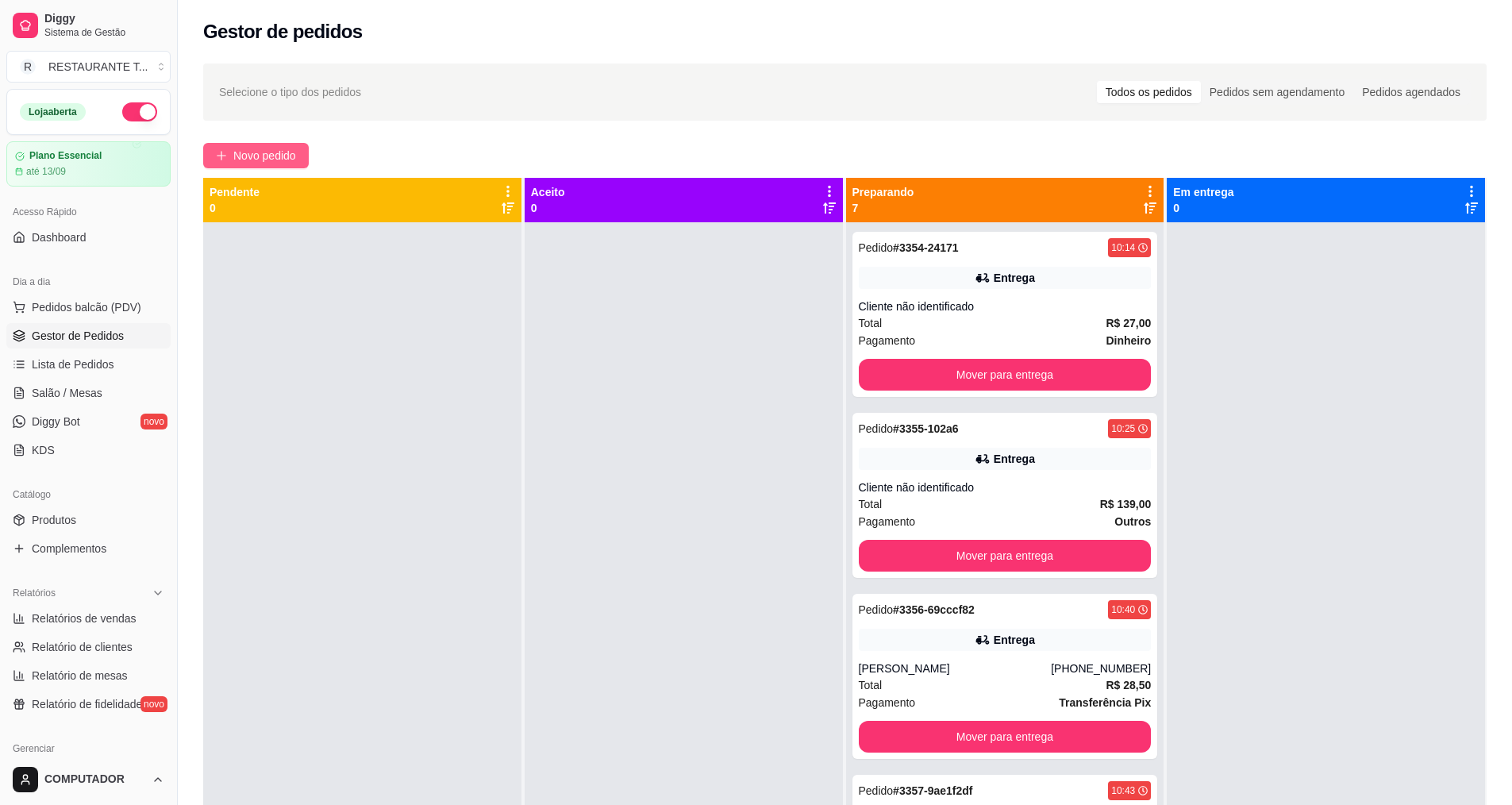
click at [281, 158] on span "Novo pedido" at bounding box center [265, 155] width 63 height 17
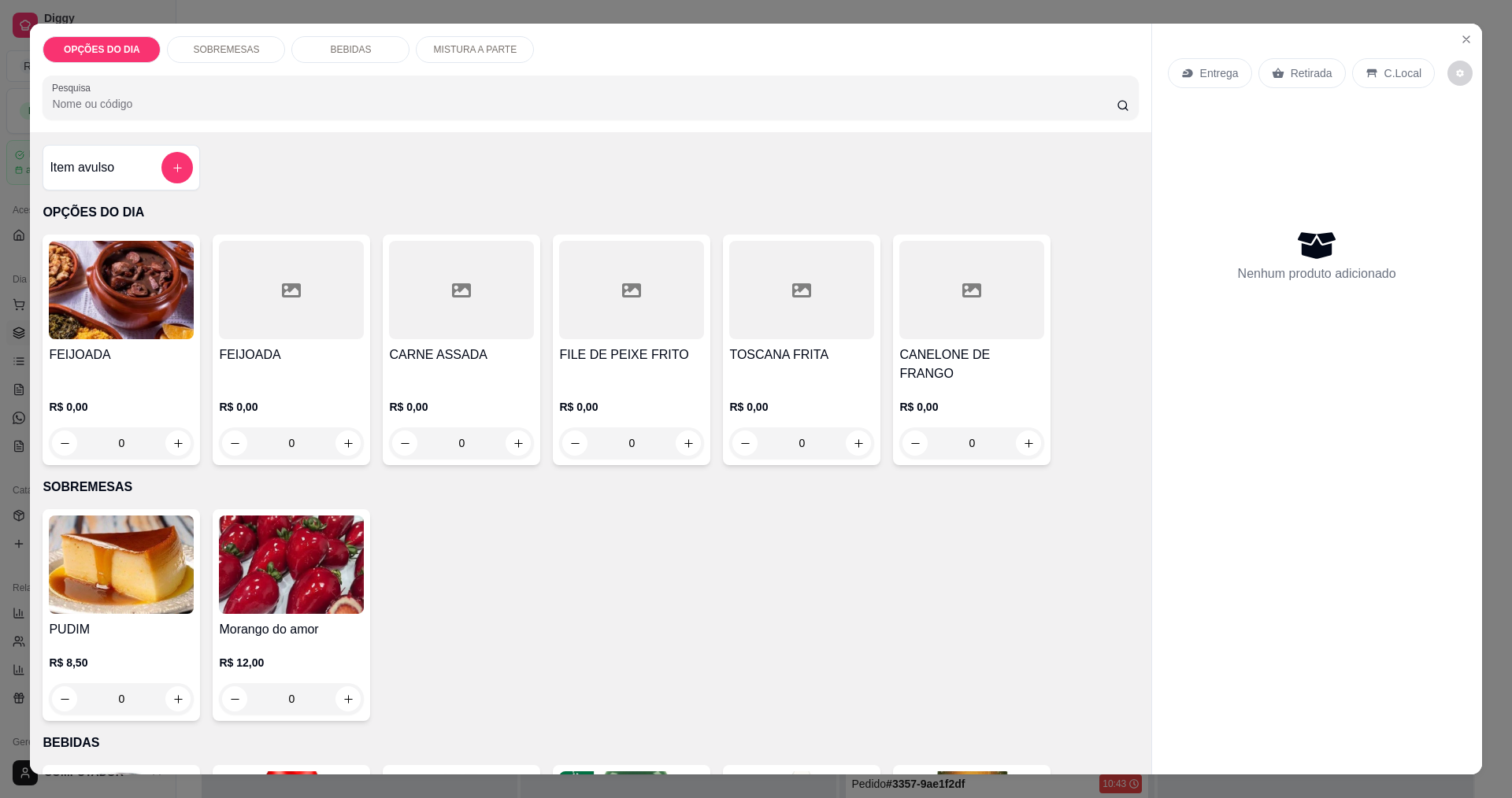
click at [168, 428] on div "0" at bounding box center [121, 443] width 145 height 31
click at [158, 346] on h4 "FEIJOADA" at bounding box center [121, 355] width 145 height 19
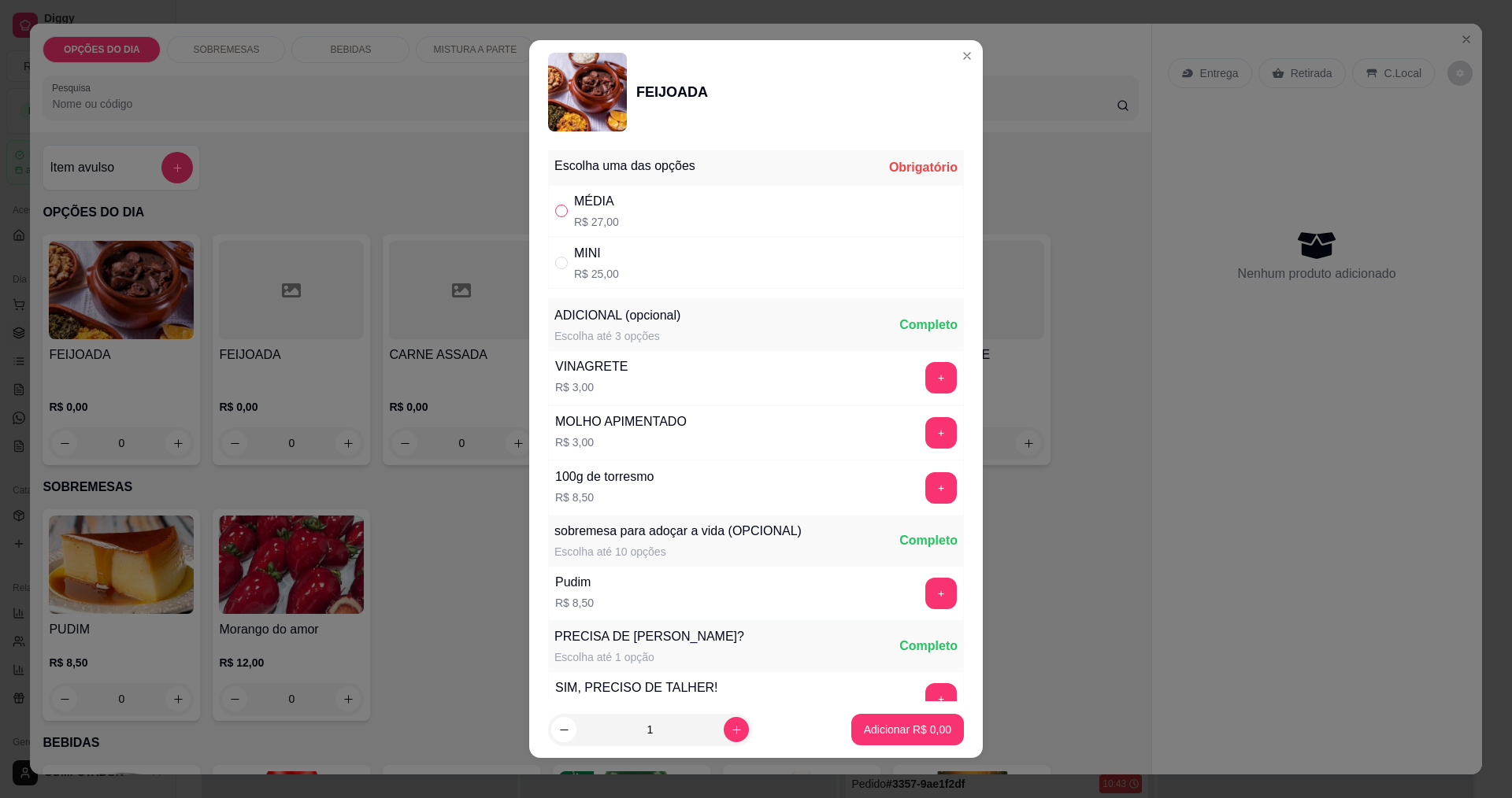
click at [560, 215] on input "" at bounding box center [561, 211] width 12 height 12
radio input "true"
click at [723, 740] on button "increase-product-quantity" at bounding box center [736, 731] width 25 height 25
type input "2"
click at [926, 387] on button "+" at bounding box center [941, 377] width 30 height 30
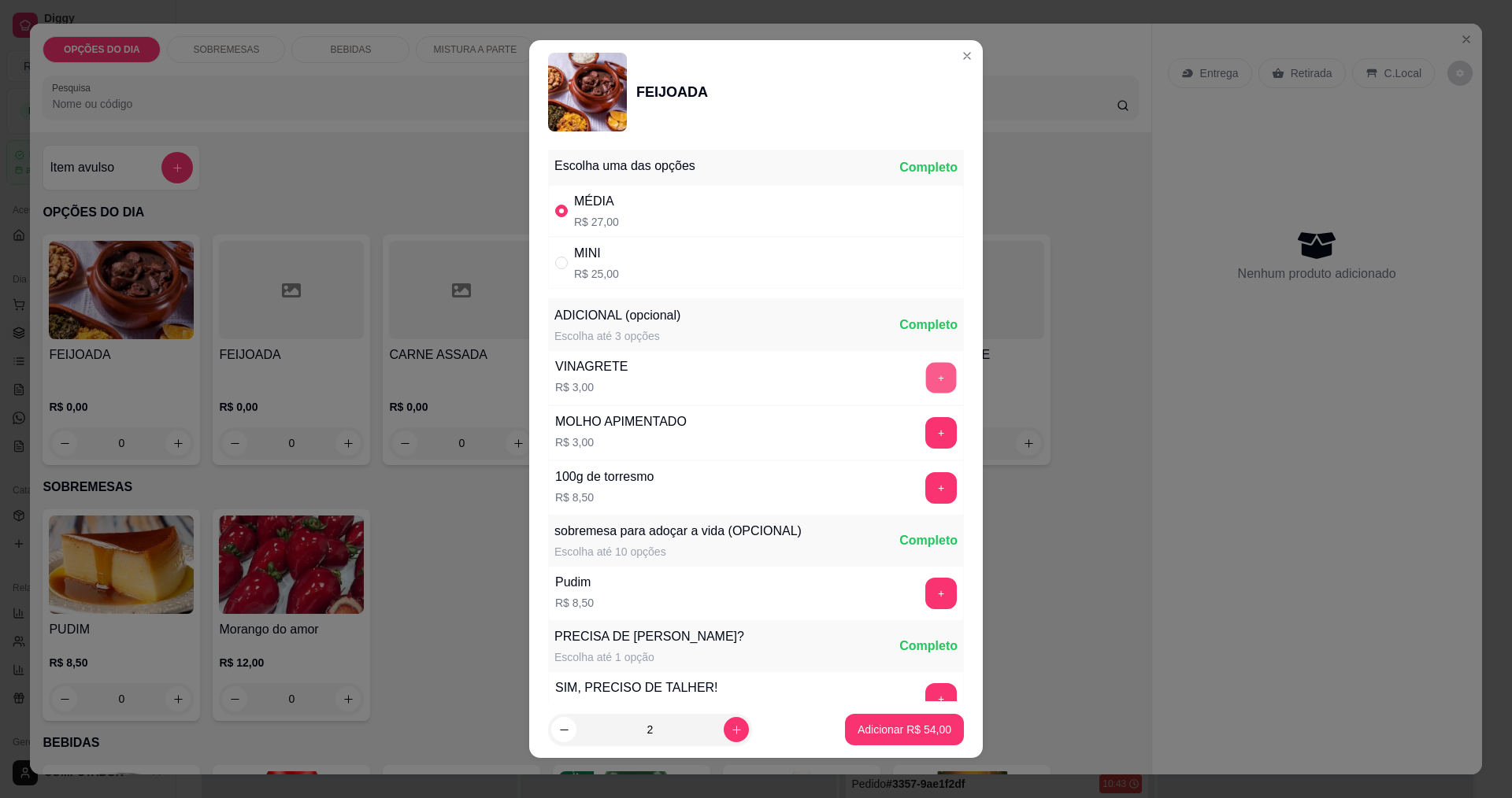
click at [926, 387] on button "+" at bounding box center [941, 377] width 30 height 30
click at [923, 731] on p "Adicionar R$ 66,00" at bounding box center [905, 730] width 91 height 15
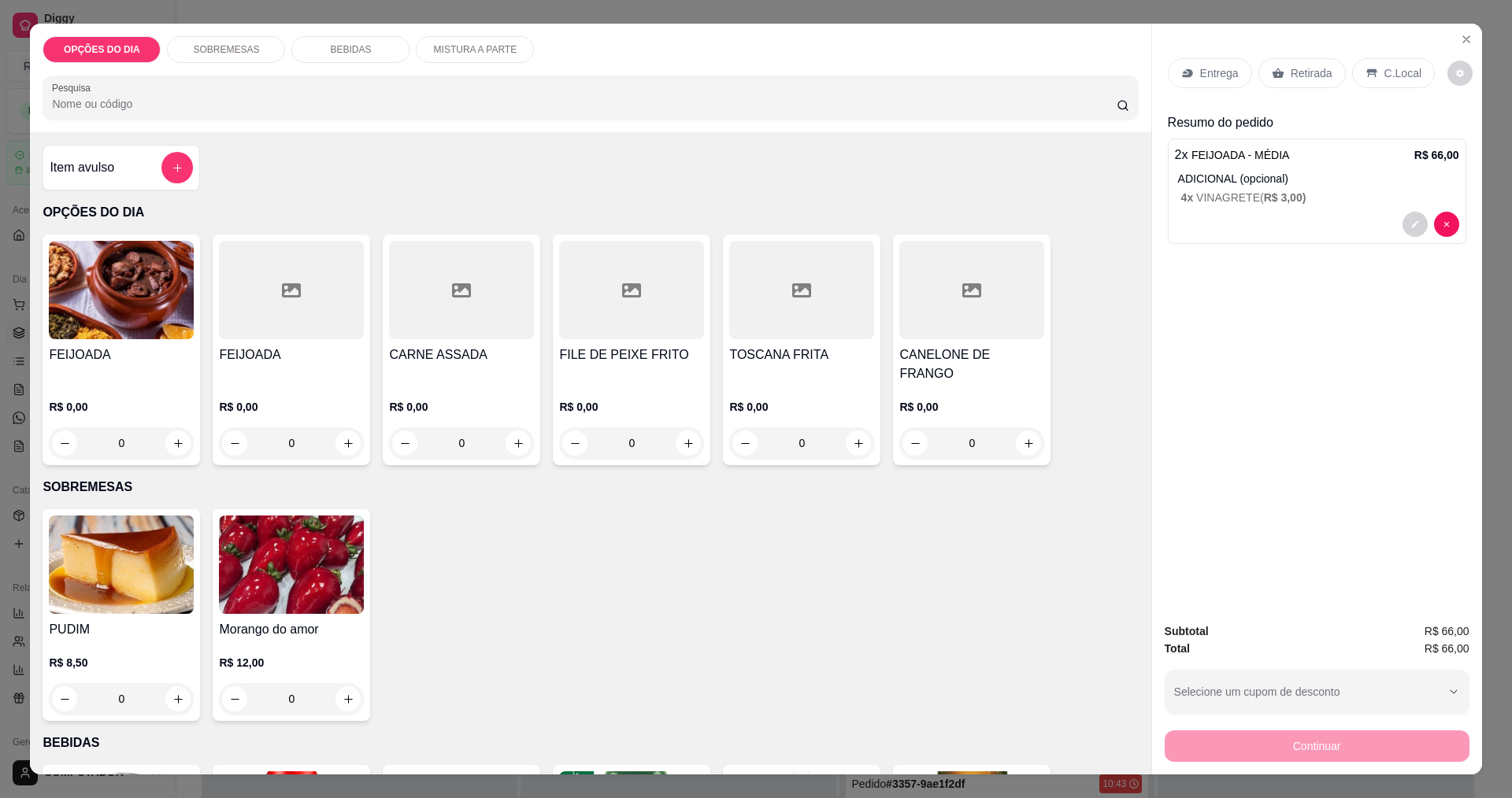
click at [1237, 188] on div "ADICIONAL (opcional) 4 x VINAGRETE ( R$ 3,00 )" at bounding box center [1319, 188] width 281 height 35
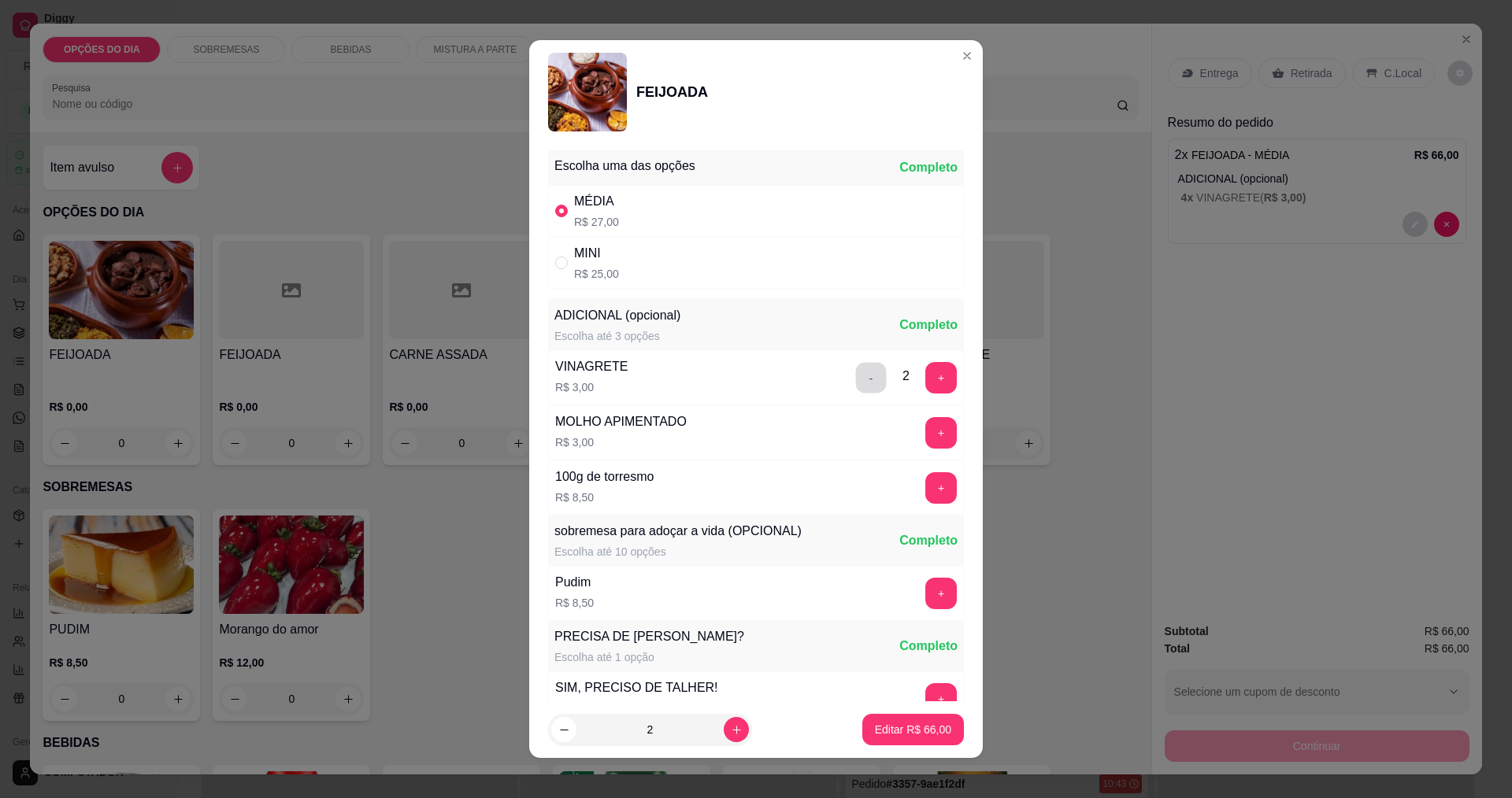
click at [856, 392] on button "-" at bounding box center [871, 377] width 30 height 30
click at [926, 376] on button "+" at bounding box center [941, 377] width 30 height 30
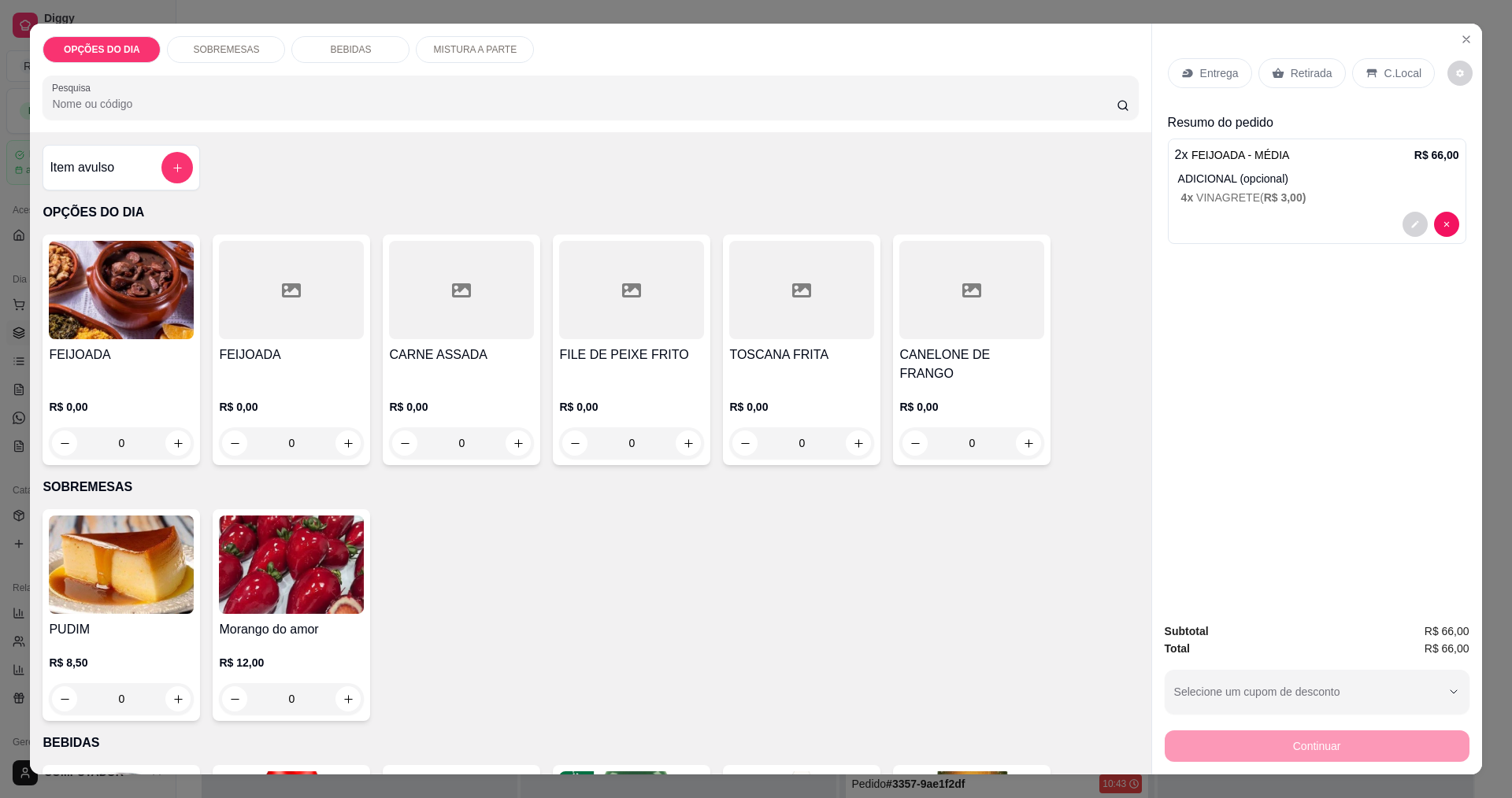
click at [507, 428] on div "0" at bounding box center [462, 443] width 145 height 31
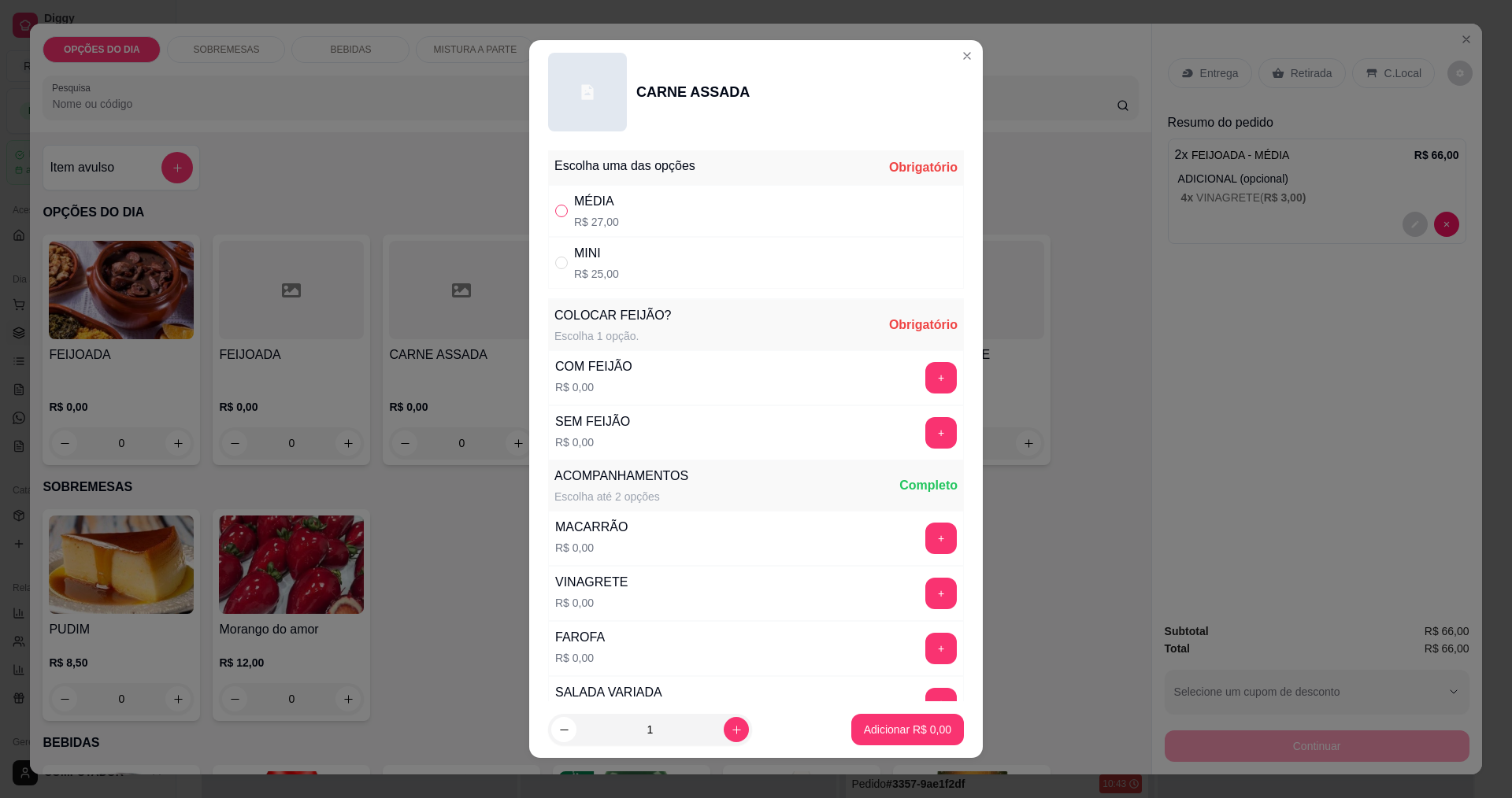
click at [557, 215] on input "" at bounding box center [561, 211] width 12 height 12
radio input "true"
click at [926, 388] on button "+" at bounding box center [941, 377] width 30 height 30
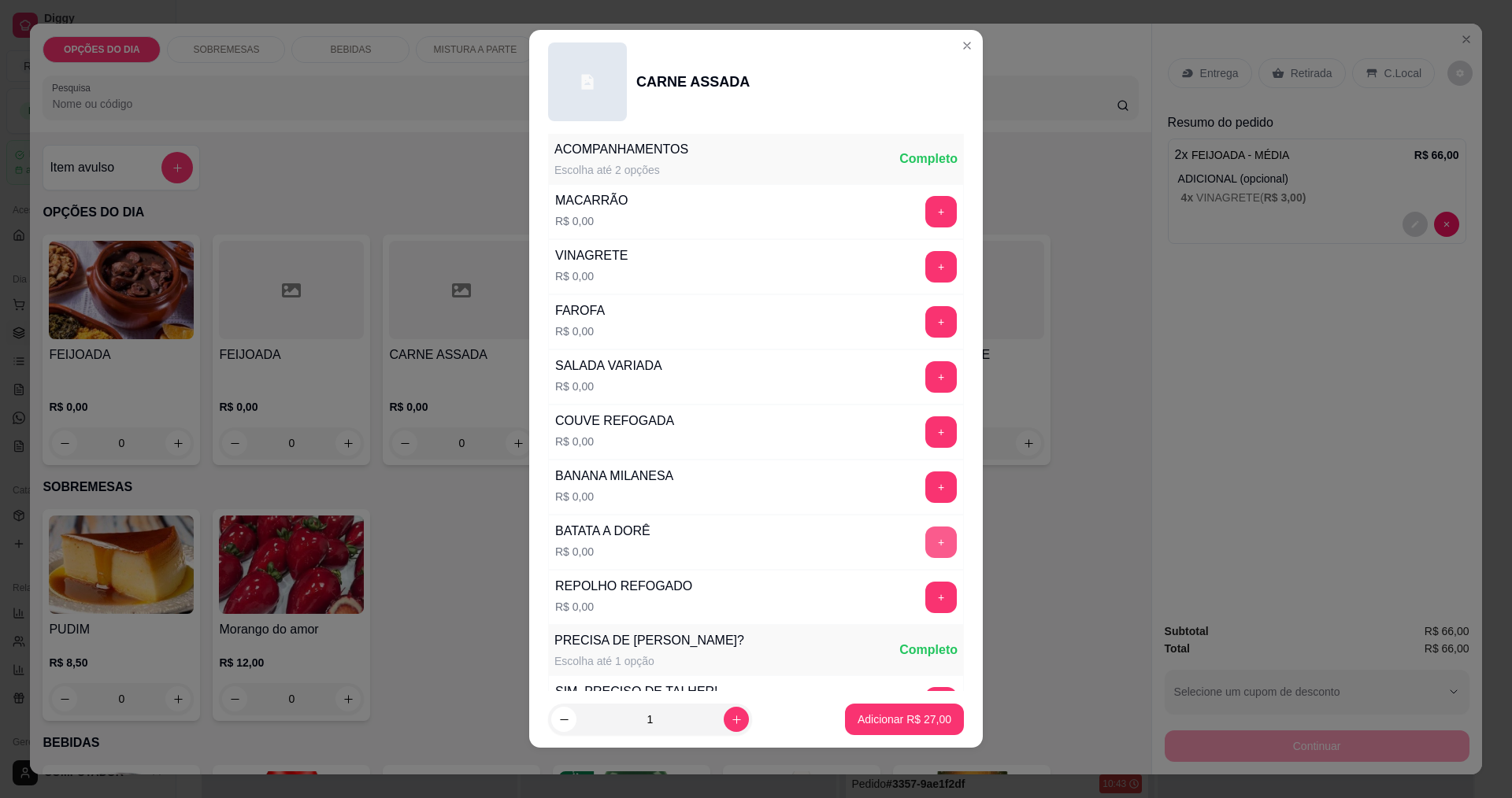
click at [925, 539] on button "+" at bounding box center [941, 542] width 31 height 31
click at [925, 491] on button "+" at bounding box center [941, 487] width 31 height 31
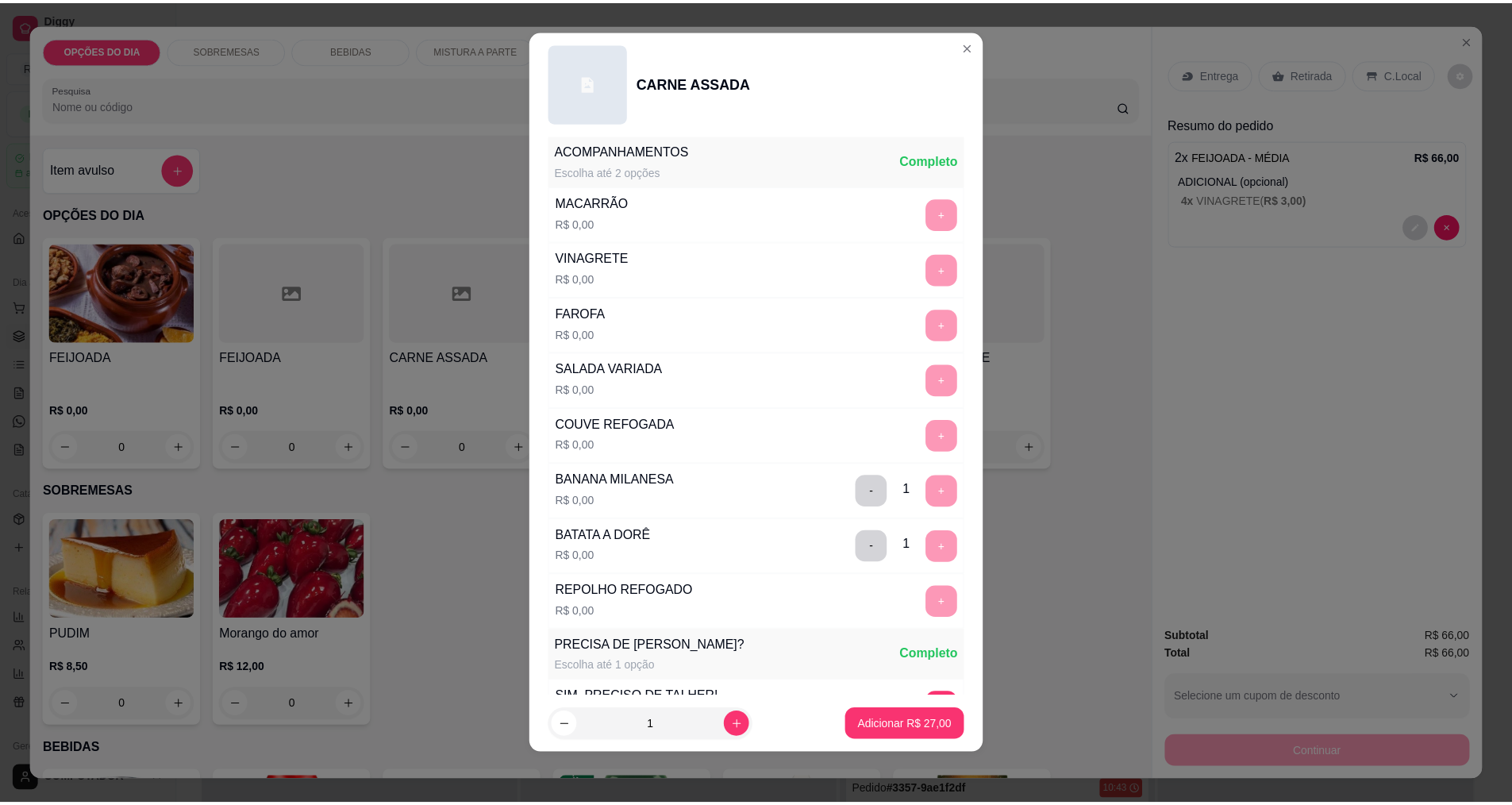
scroll to position [639, 0]
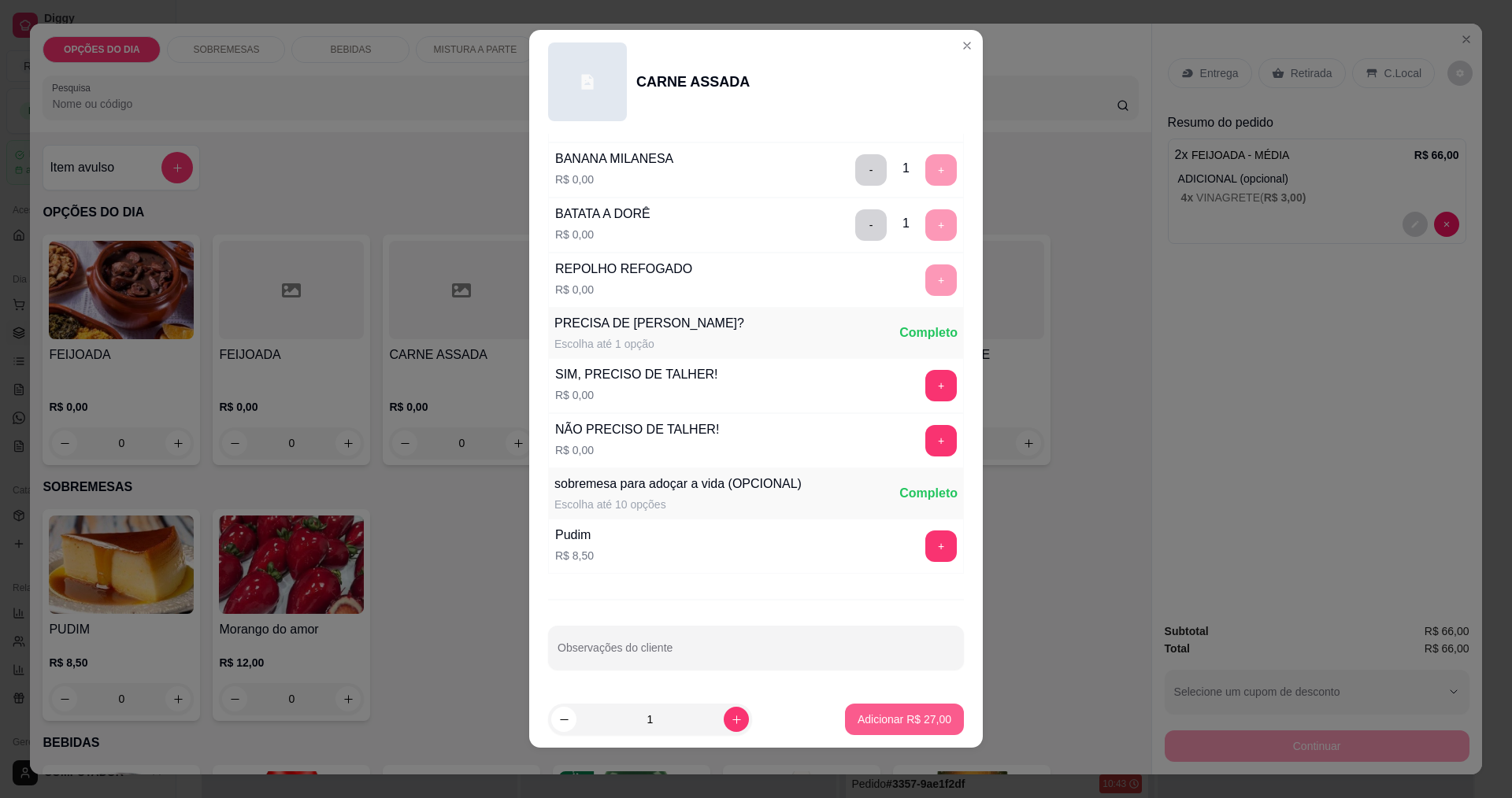
click at [903, 726] on p "Adicionar R$ 27,00" at bounding box center [905, 719] width 94 height 16
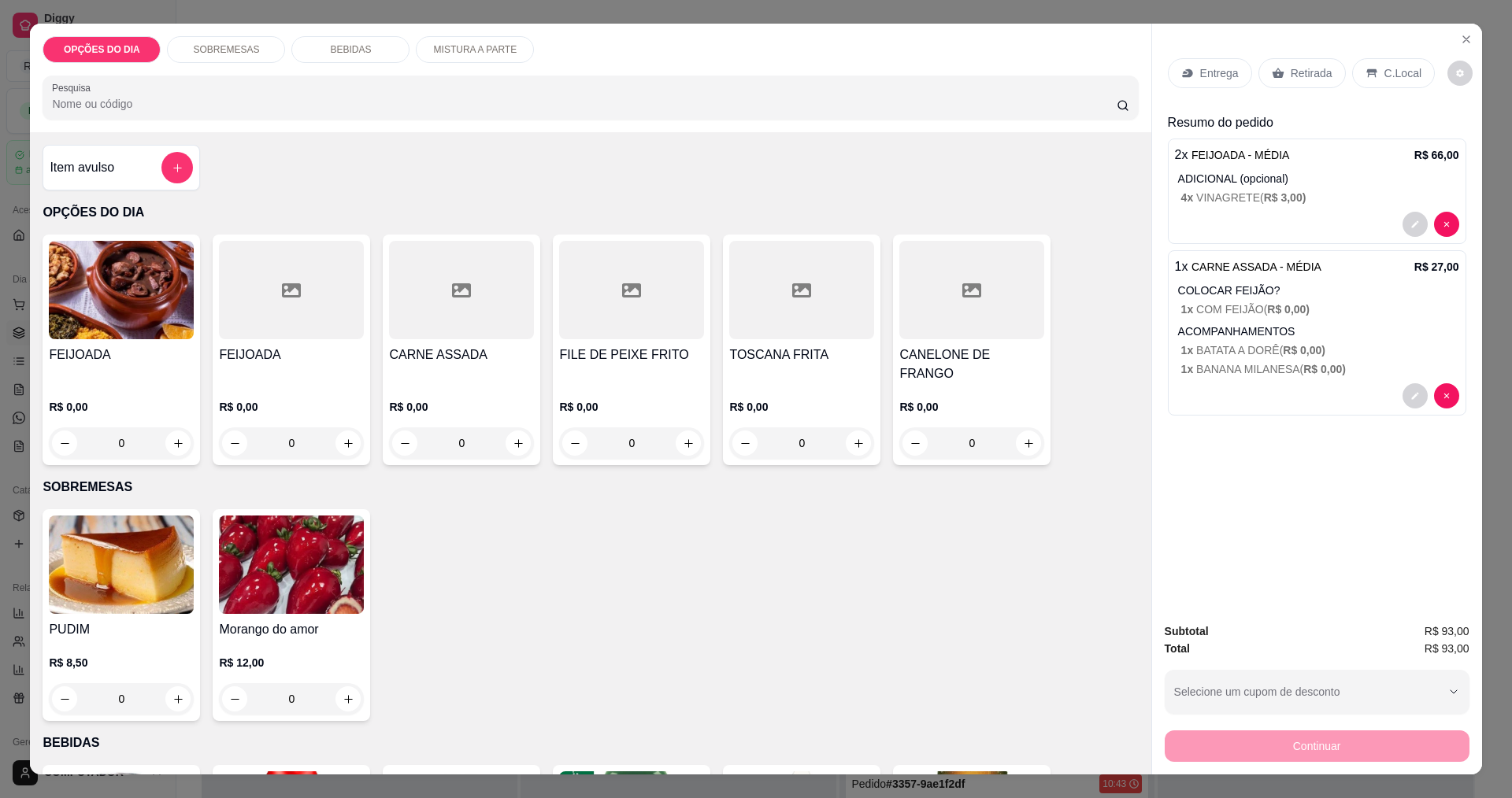
click at [1221, 76] on p "Entrega" at bounding box center [1219, 72] width 39 height 16
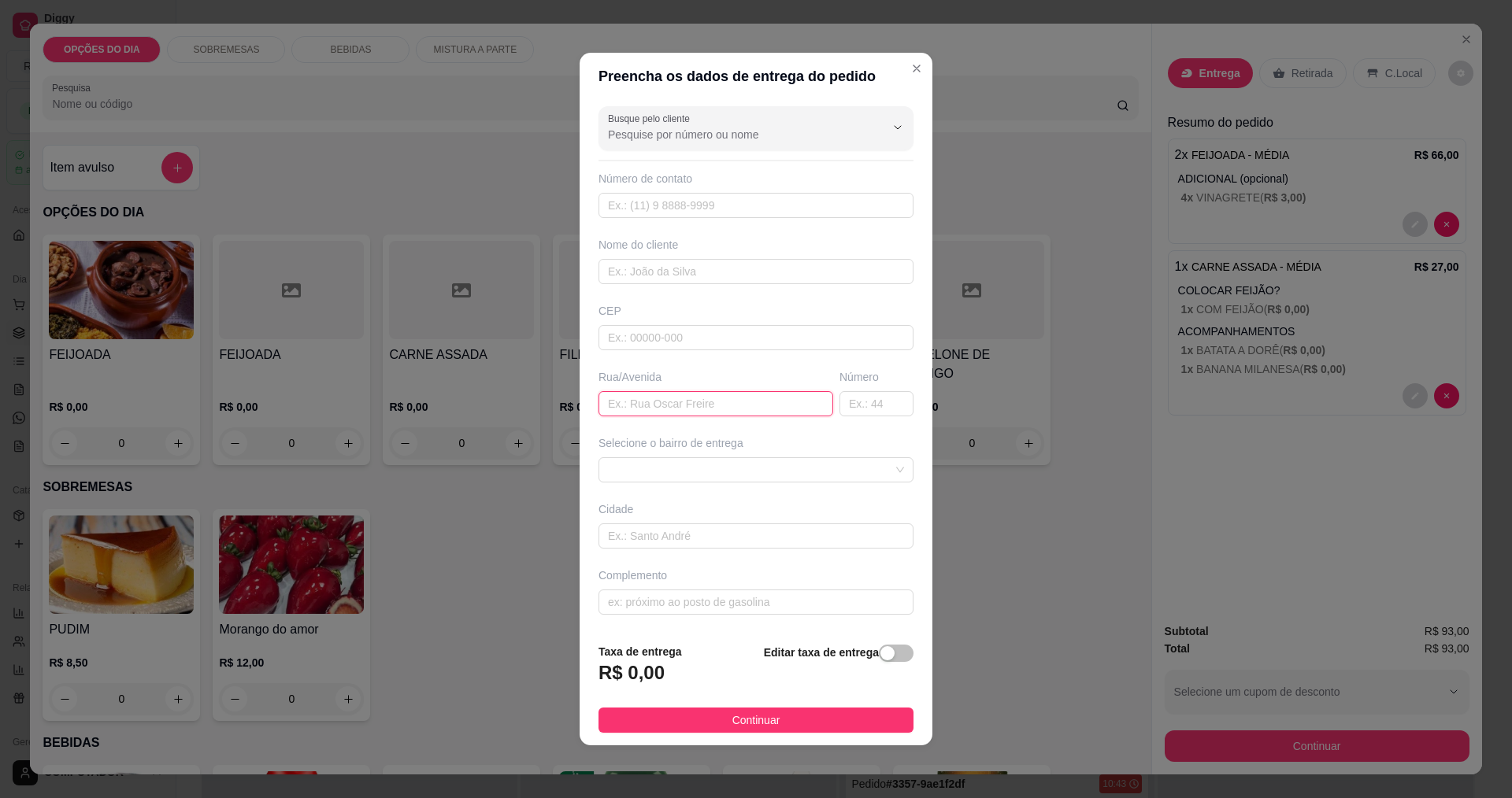
click at [763, 401] on input "text" at bounding box center [715, 404] width 235 height 26
type input "netuno"
click at [818, 482] on div at bounding box center [756, 470] width 315 height 26
type input "200"
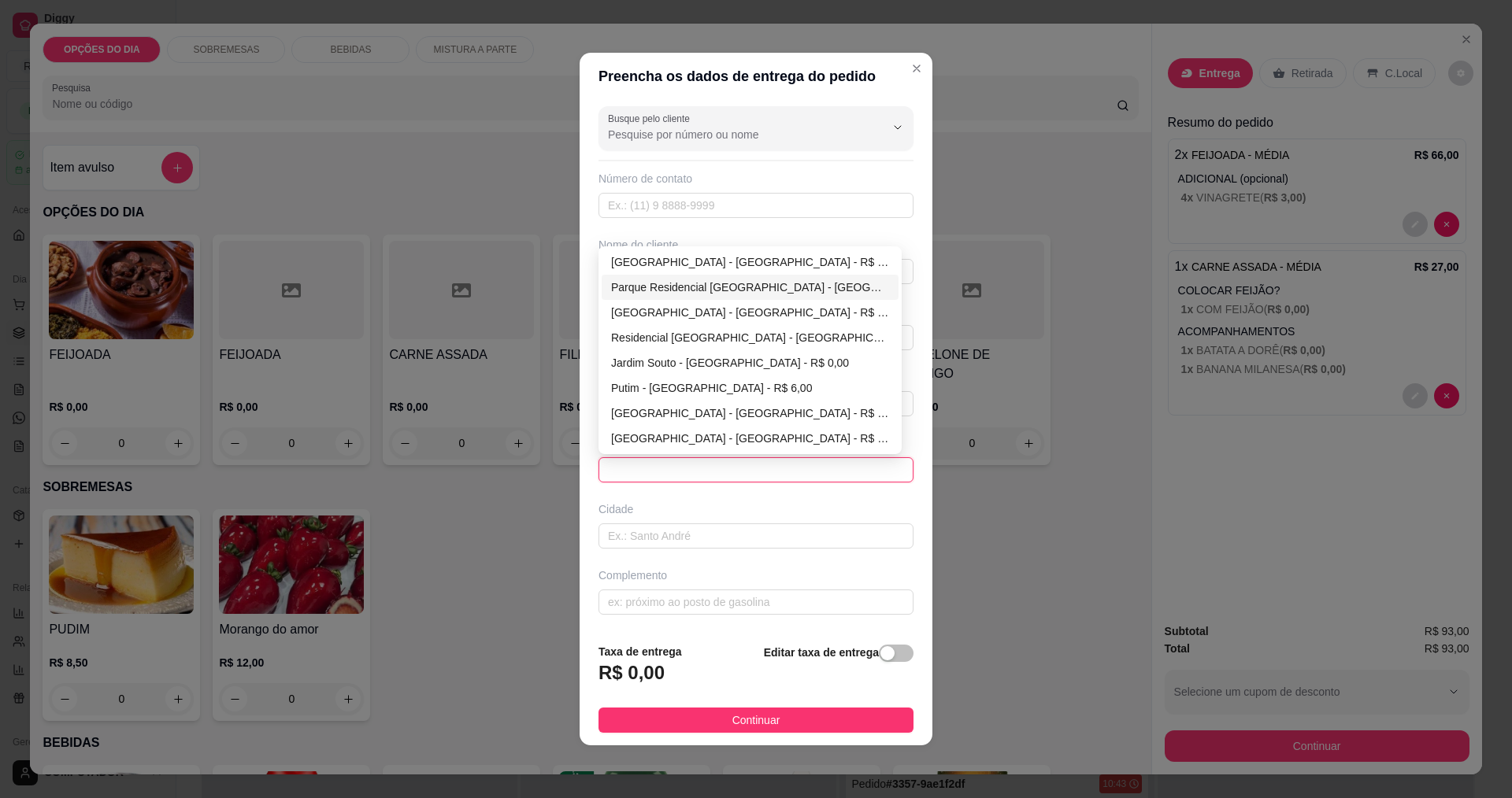
click at [704, 306] on div "Jardim da Granja - São José dos Campos - R$ 0,00" at bounding box center [751, 312] width 278 height 17
type input "São José dos Campos"
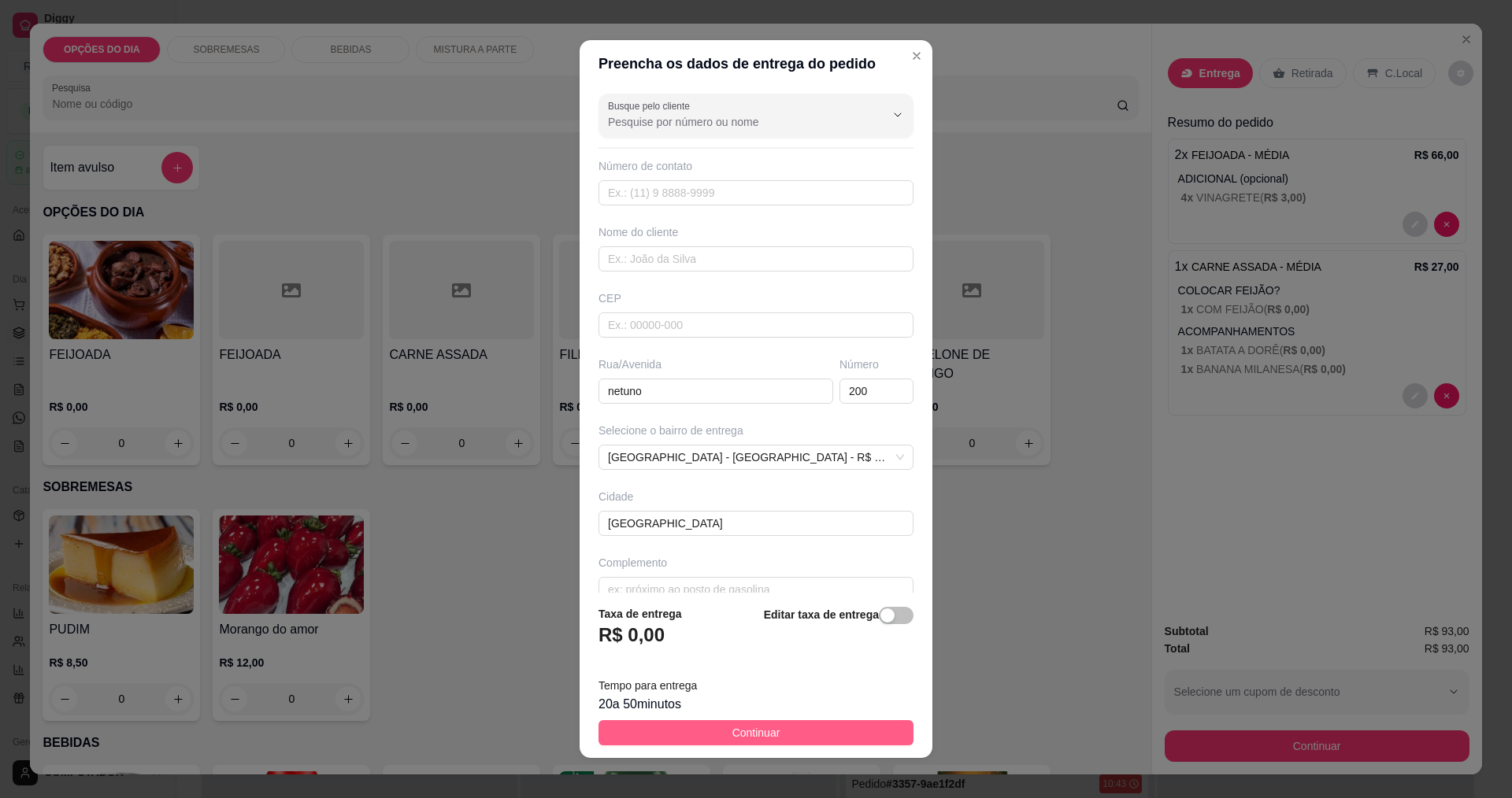
click at [752, 731] on span "Continuar" at bounding box center [756, 732] width 48 height 17
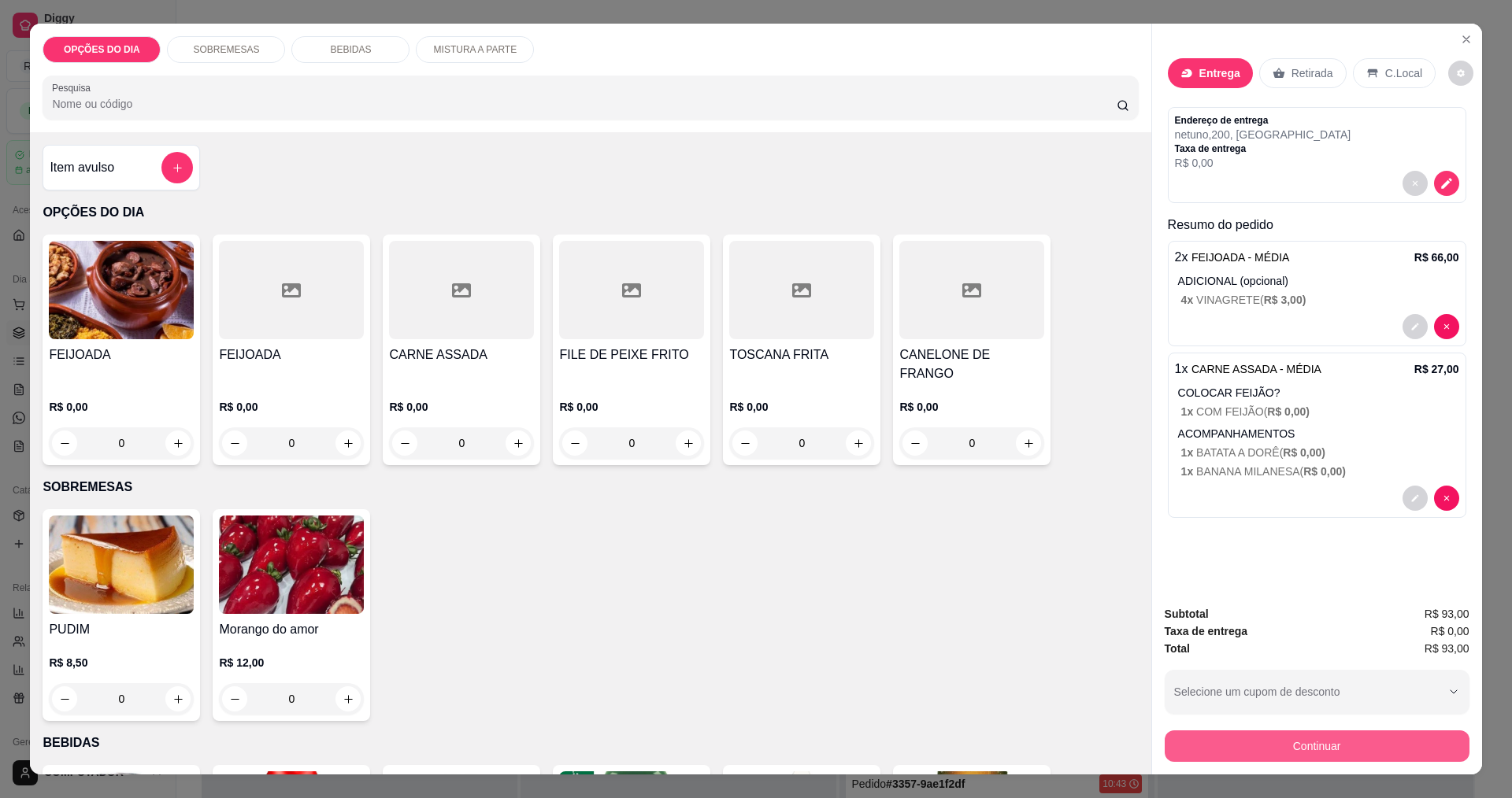
click at [1244, 749] on button "Continuar" at bounding box center [1317, 746] width 305 height 31
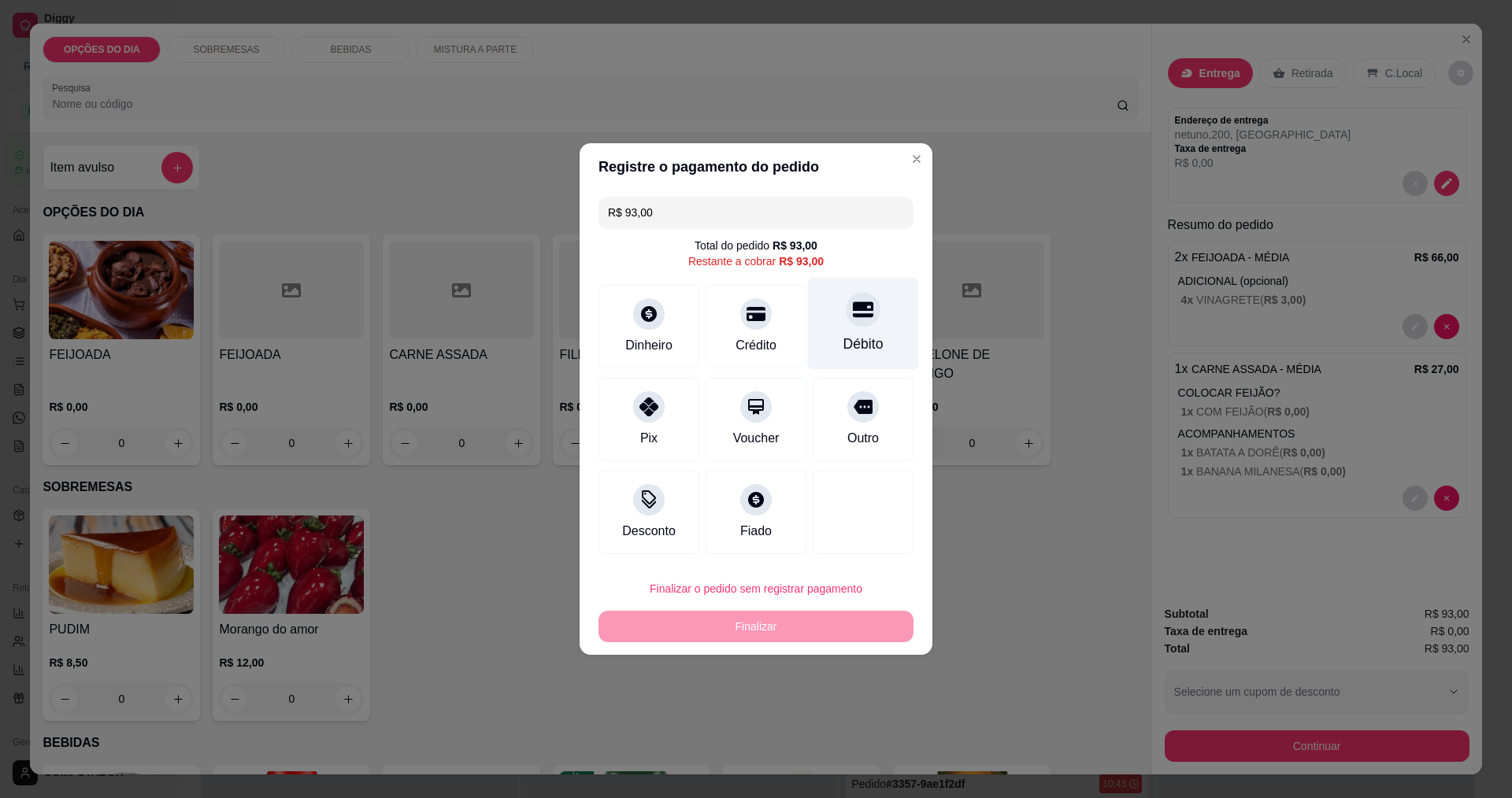
click at [879, 327] on div "Débito" at bounding box center [863, 324] width 111 height 92
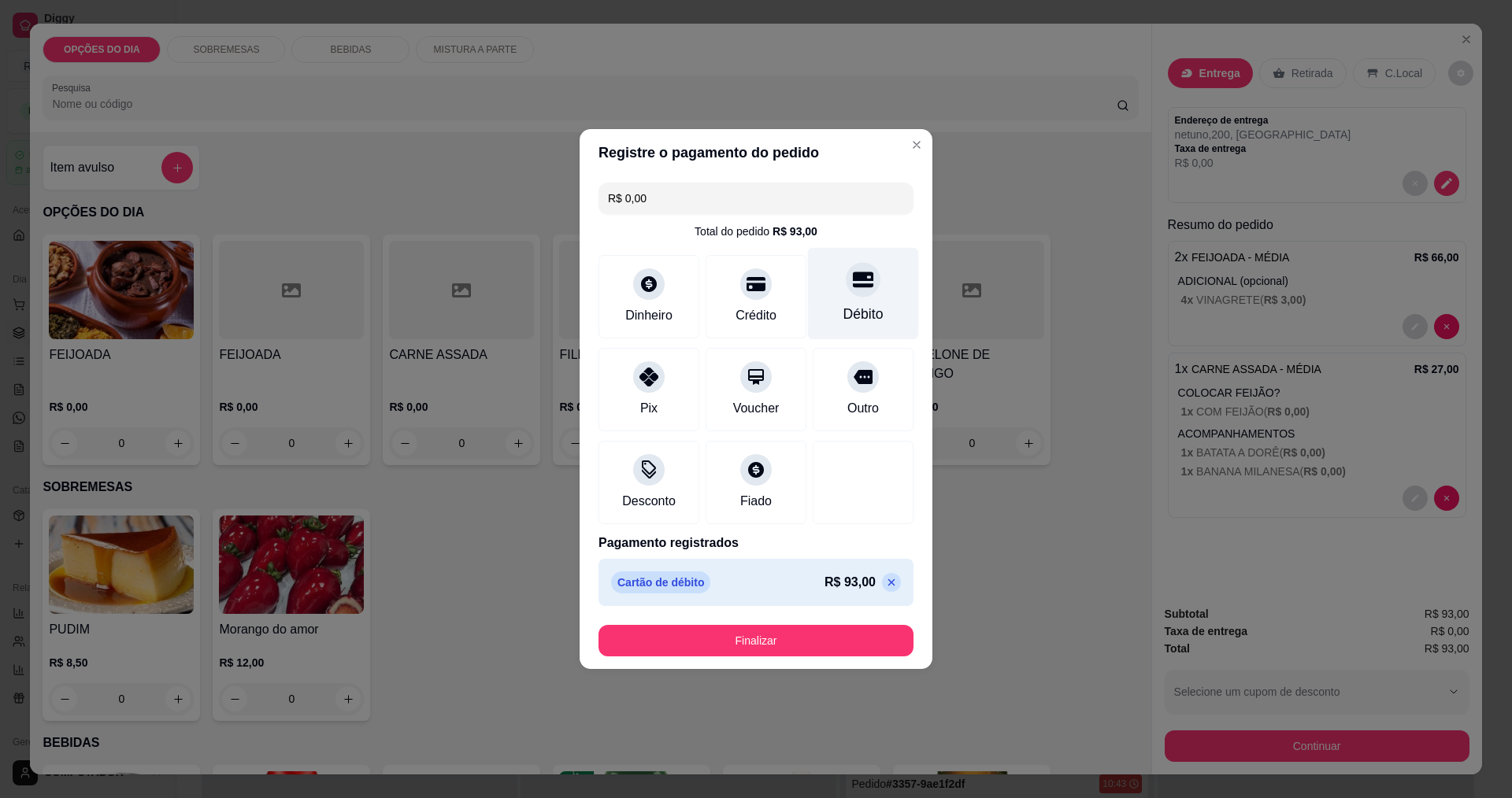
type input "R$ 0,00"
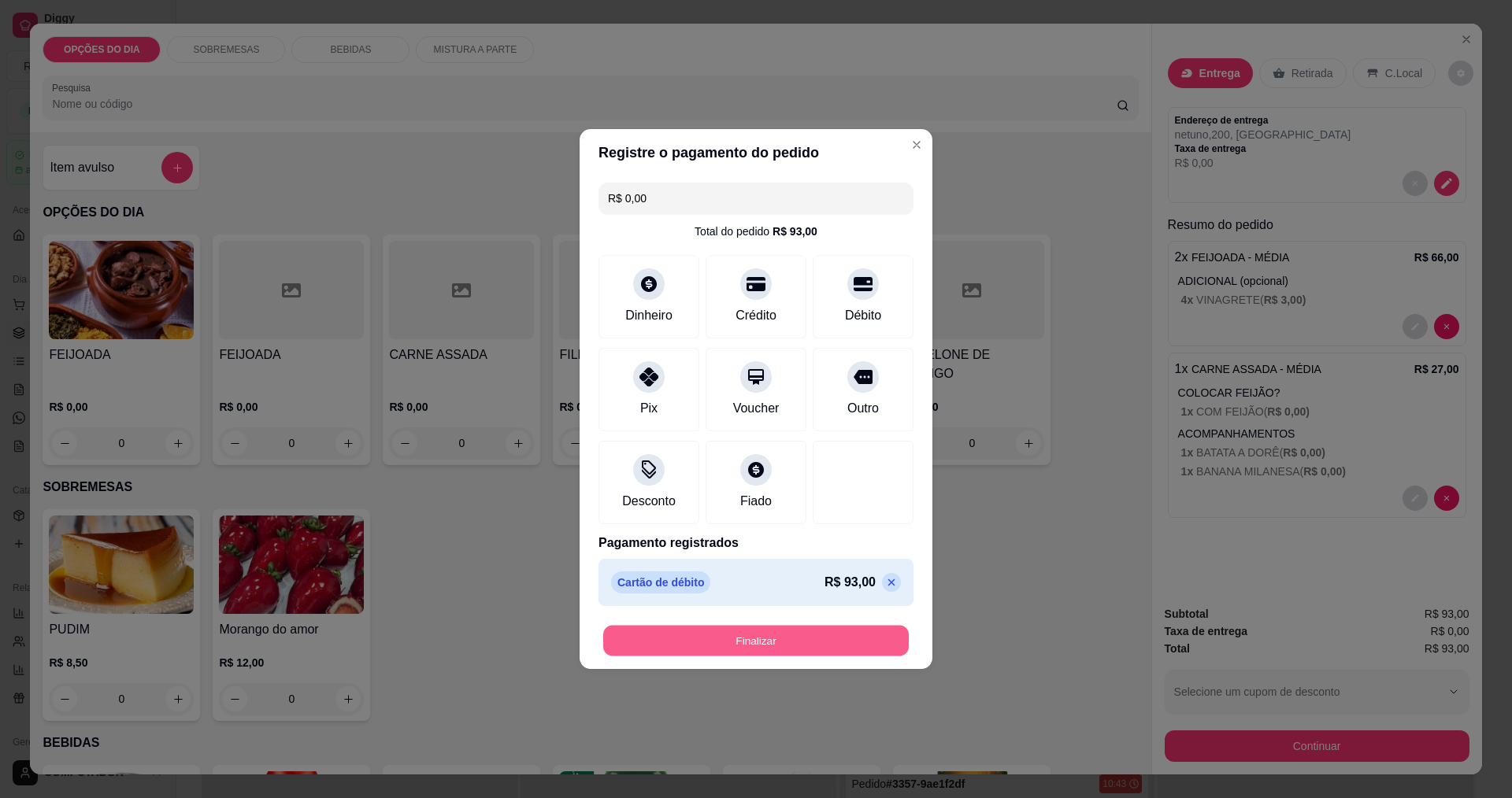
click at [775, 650] on button "Finalizar" at bounding box center [756, 641] width 305 height 30
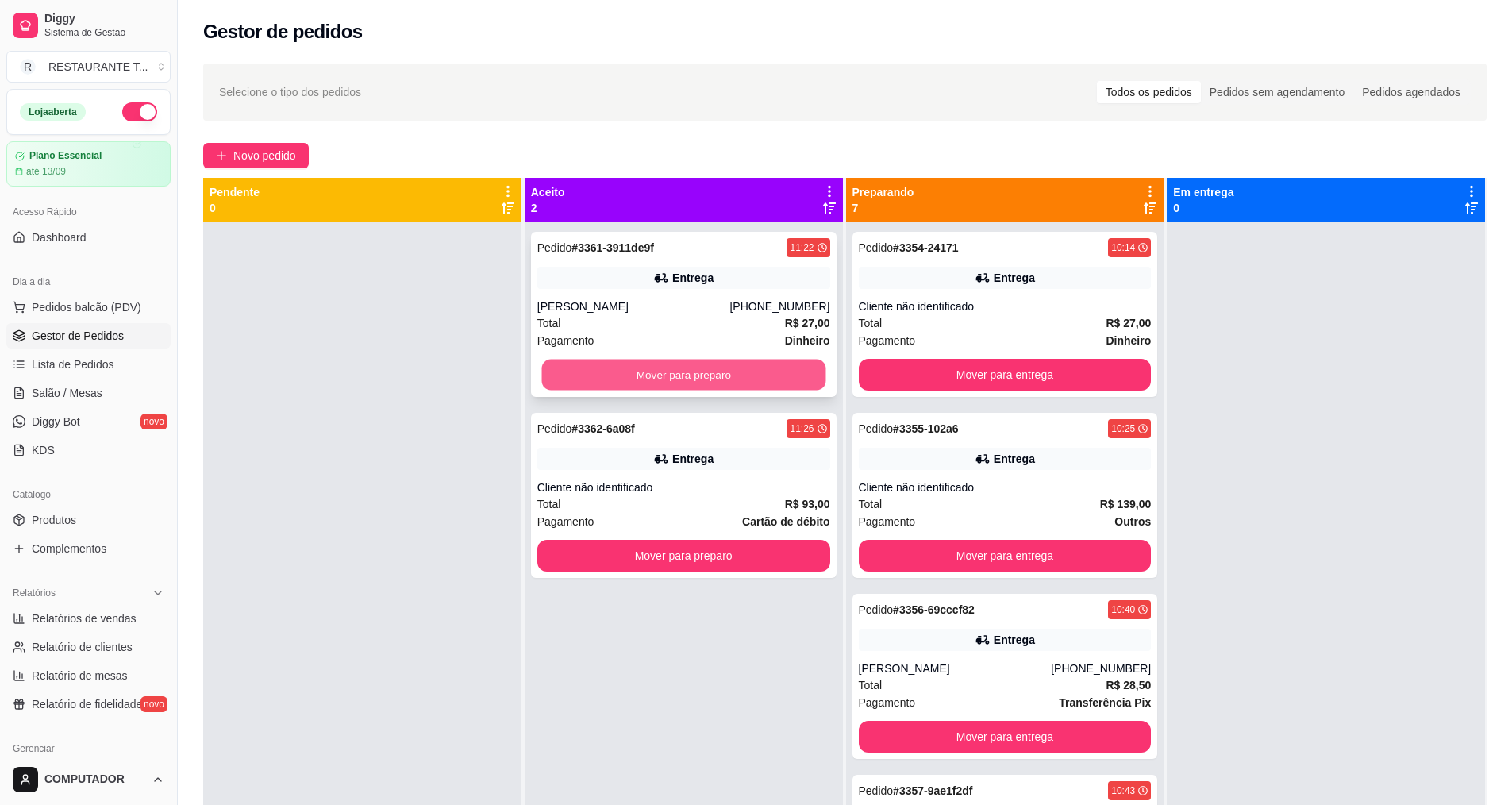
click at [769, 360] on button "Mover para preparo" at bounding box center [683, 374] width 284 height 31
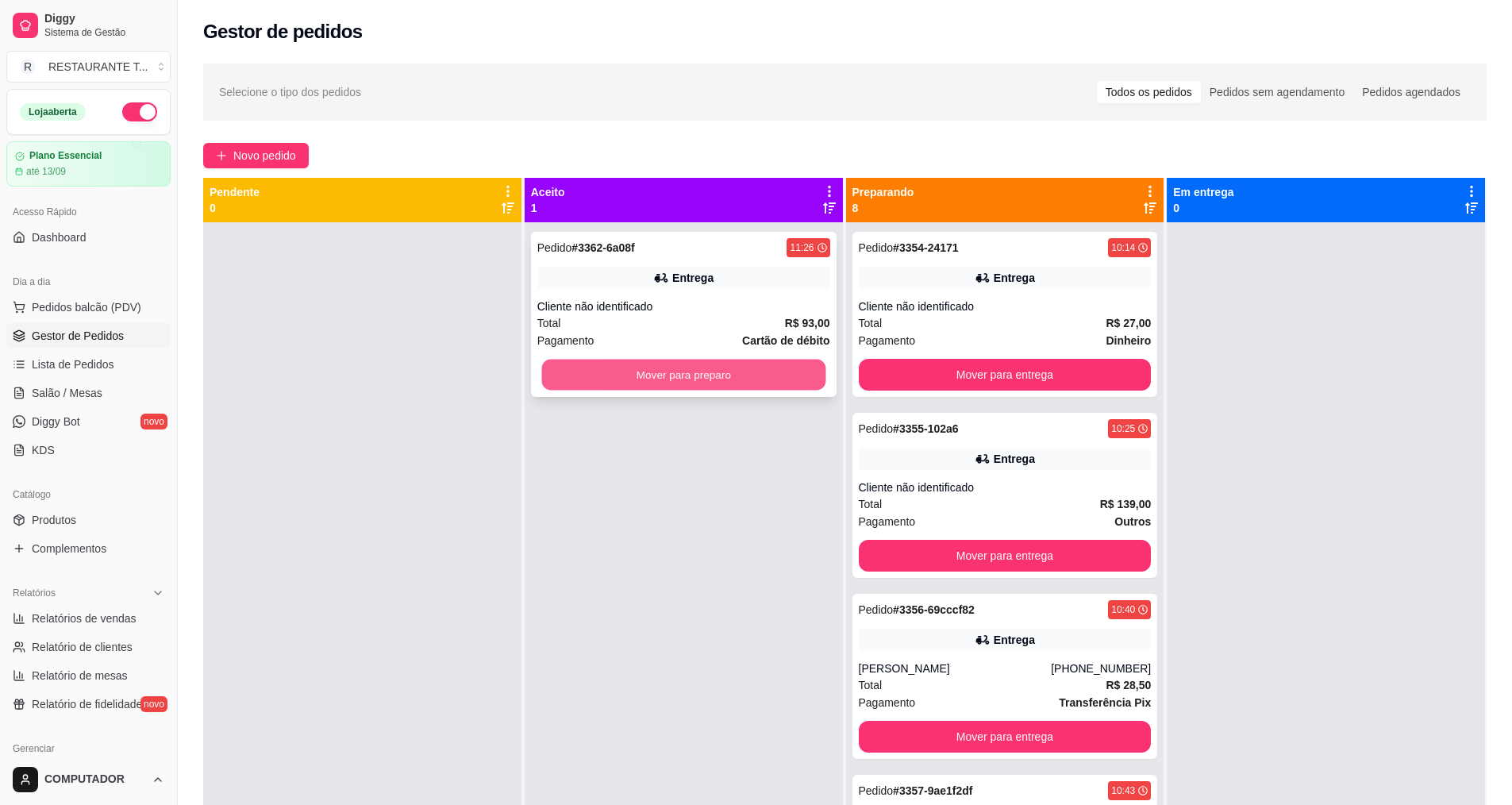
click at [721, 371] on button "Mover para preparo" at bounding box center [683, 374] width 284 height 31
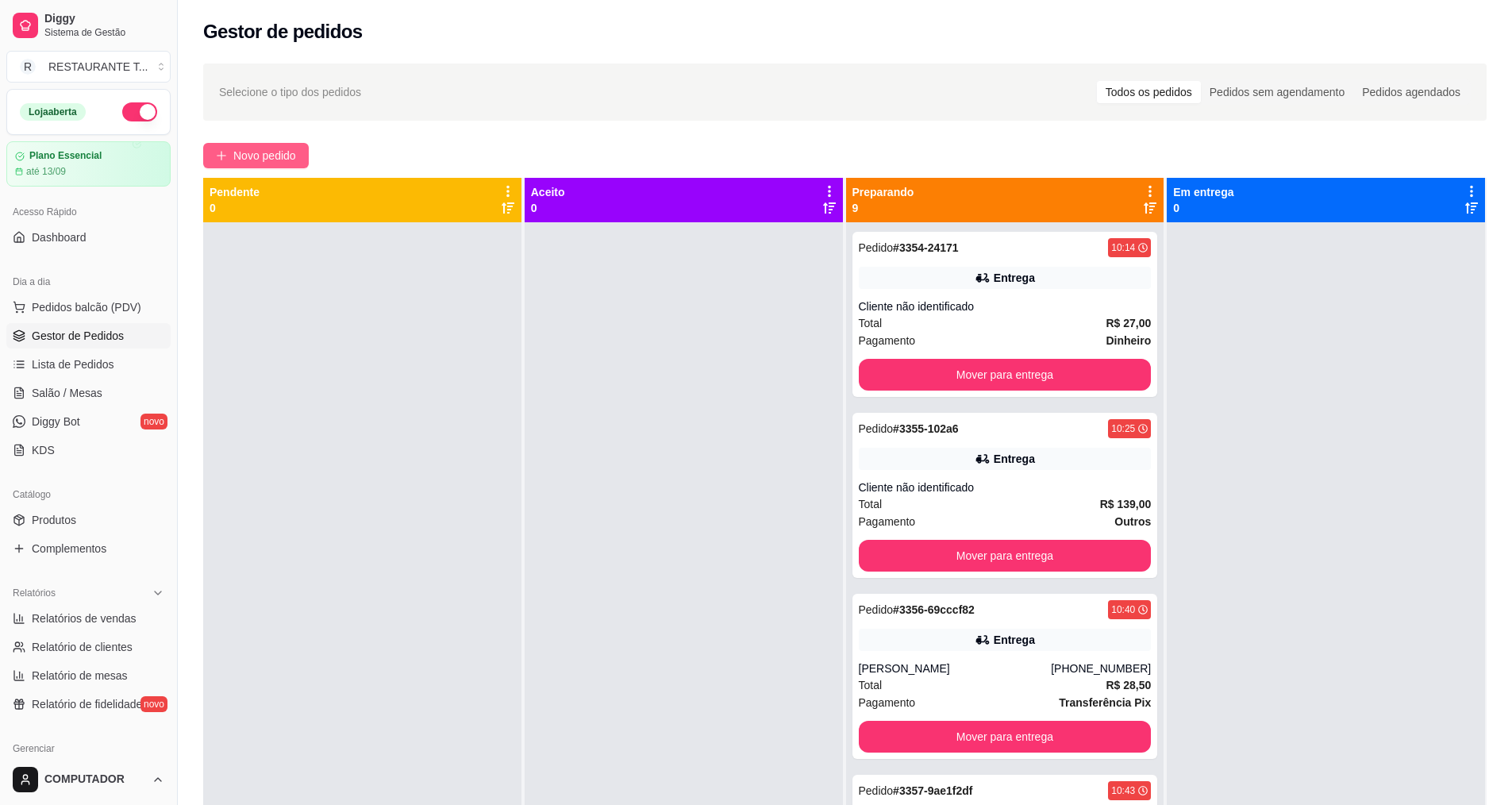
click at [278, 160] on span "Novo pedido" at bounding box center [265, 155] width 63 height 17
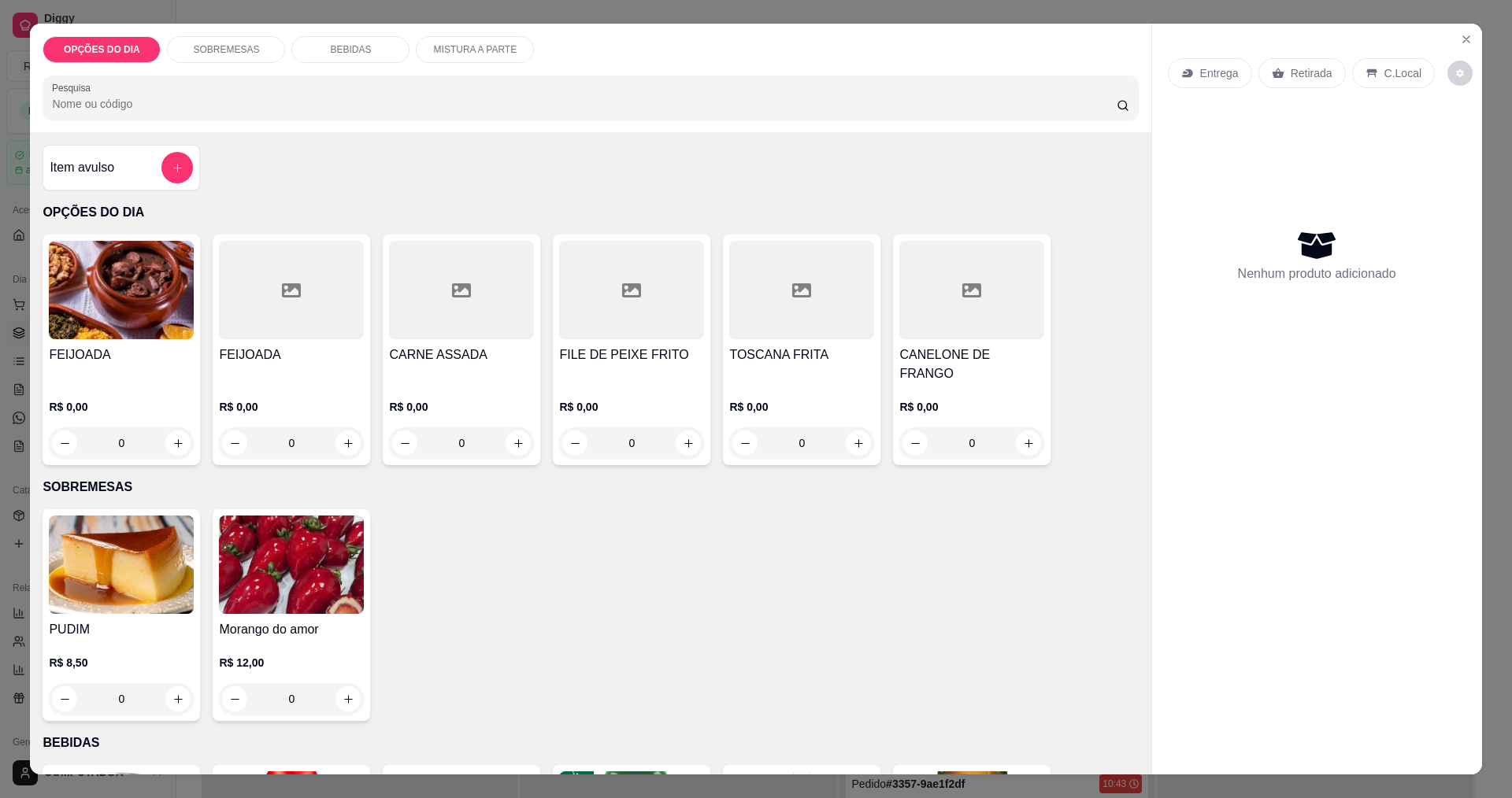
click at [178, 360] on h4 "FEIJOADA" at bounding box center [121, 355] width 145 height 19
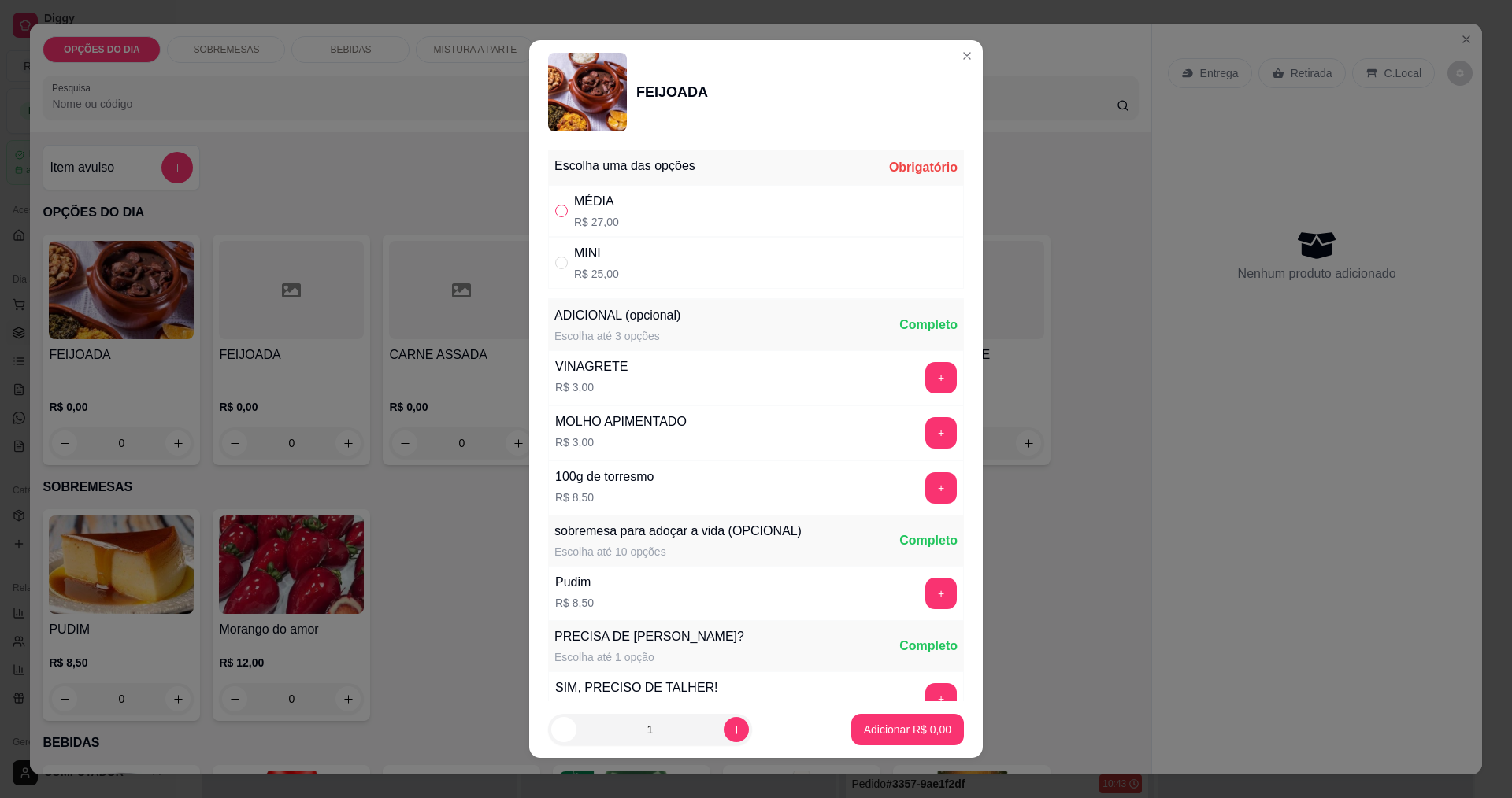
click at [556, 210] on input "" at bounding box center [561, 211] width 12 height 12
radio input "true"
click at [731, 735] on icon "increase-product-quantity" at bounding box center [737, 730] width 12 height 12
type input "2"
click at [909, 731] on p "Adicionar R$ 54,00" at bounding box center [905, 730] width 91 height 15
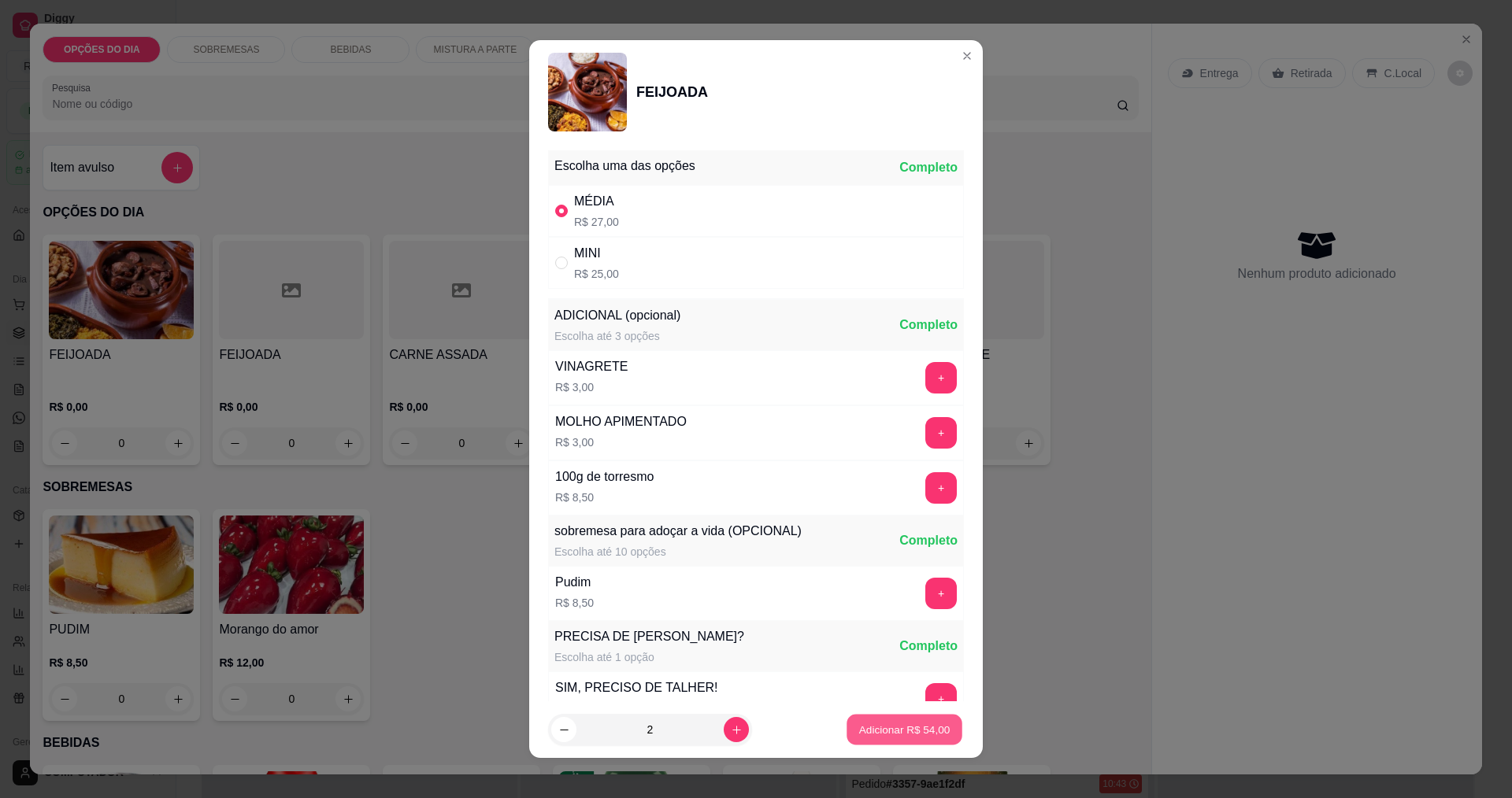
type input "2"
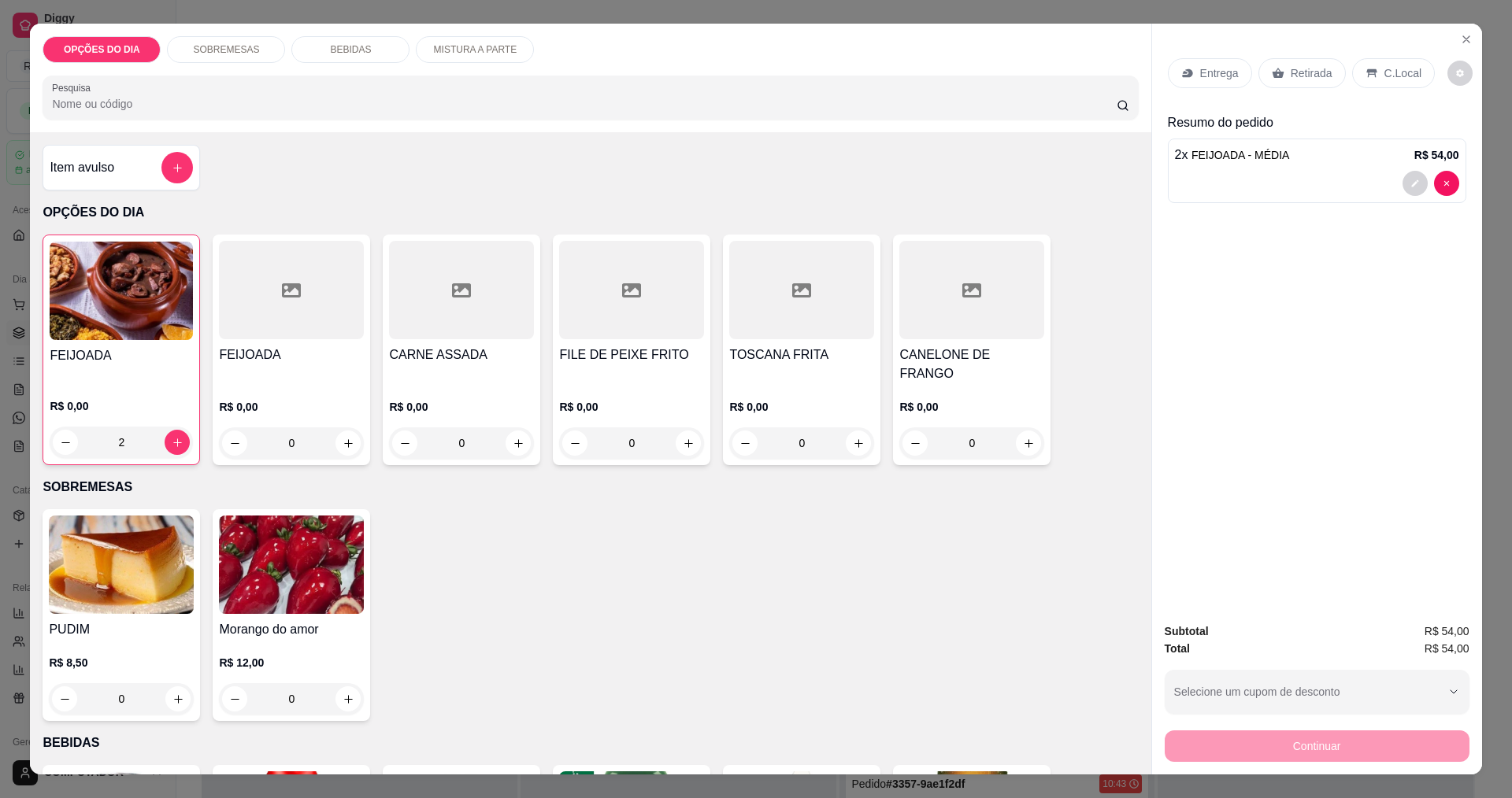
click at [519, 431] on div "0" at bounding box center [462, 443] width 145 height 31
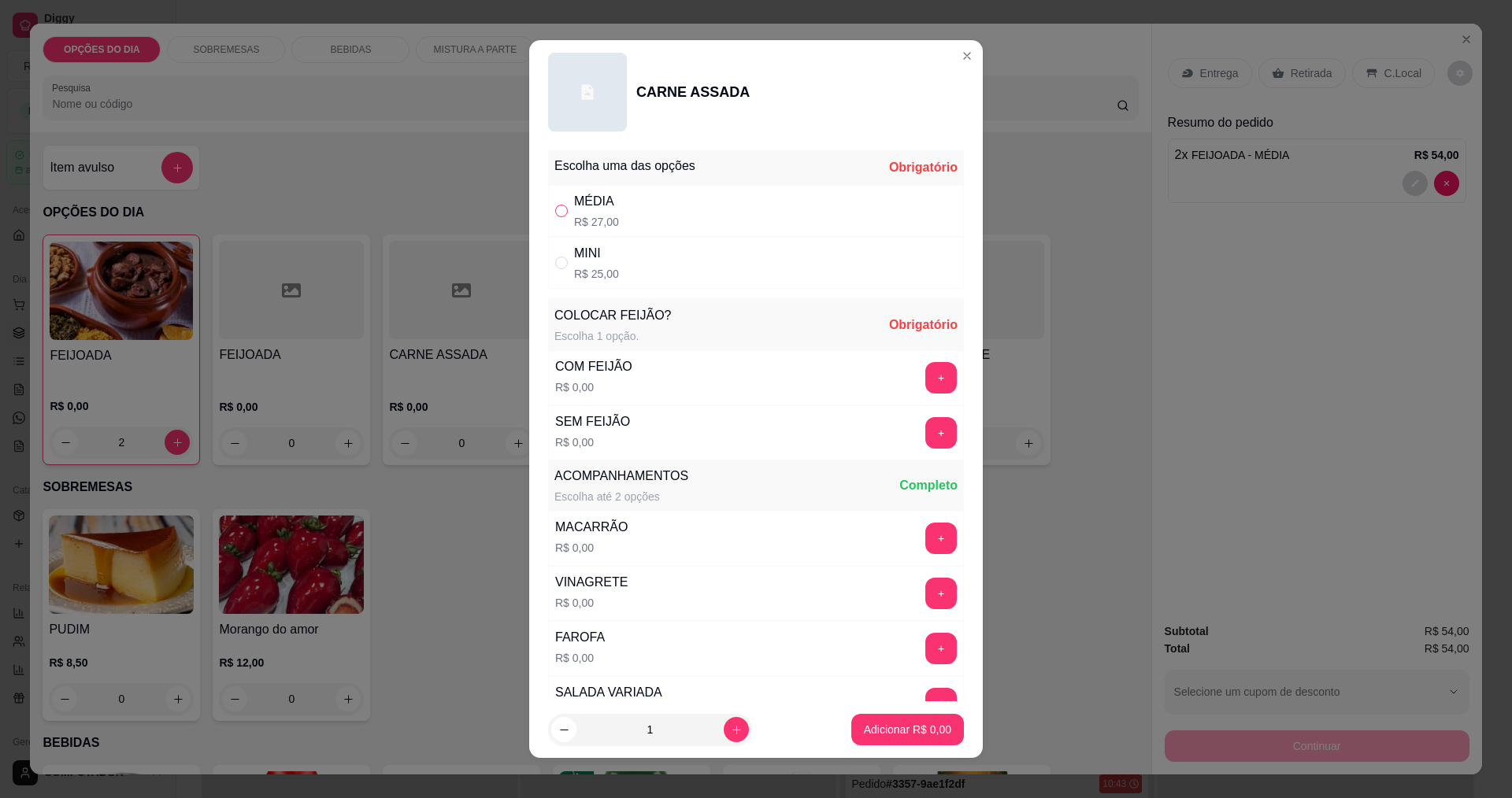
click at [561, 210] on input "" at bounding box center [561, 211] width 12 height 12
radio input "true"
click at [926, 383] on button "+" at bounding box center [941, 377] width 30 height 30
click at [845, 718] on button "Adicionar R$ 27,00" at bounding box center [905, 730] width 119 height 31
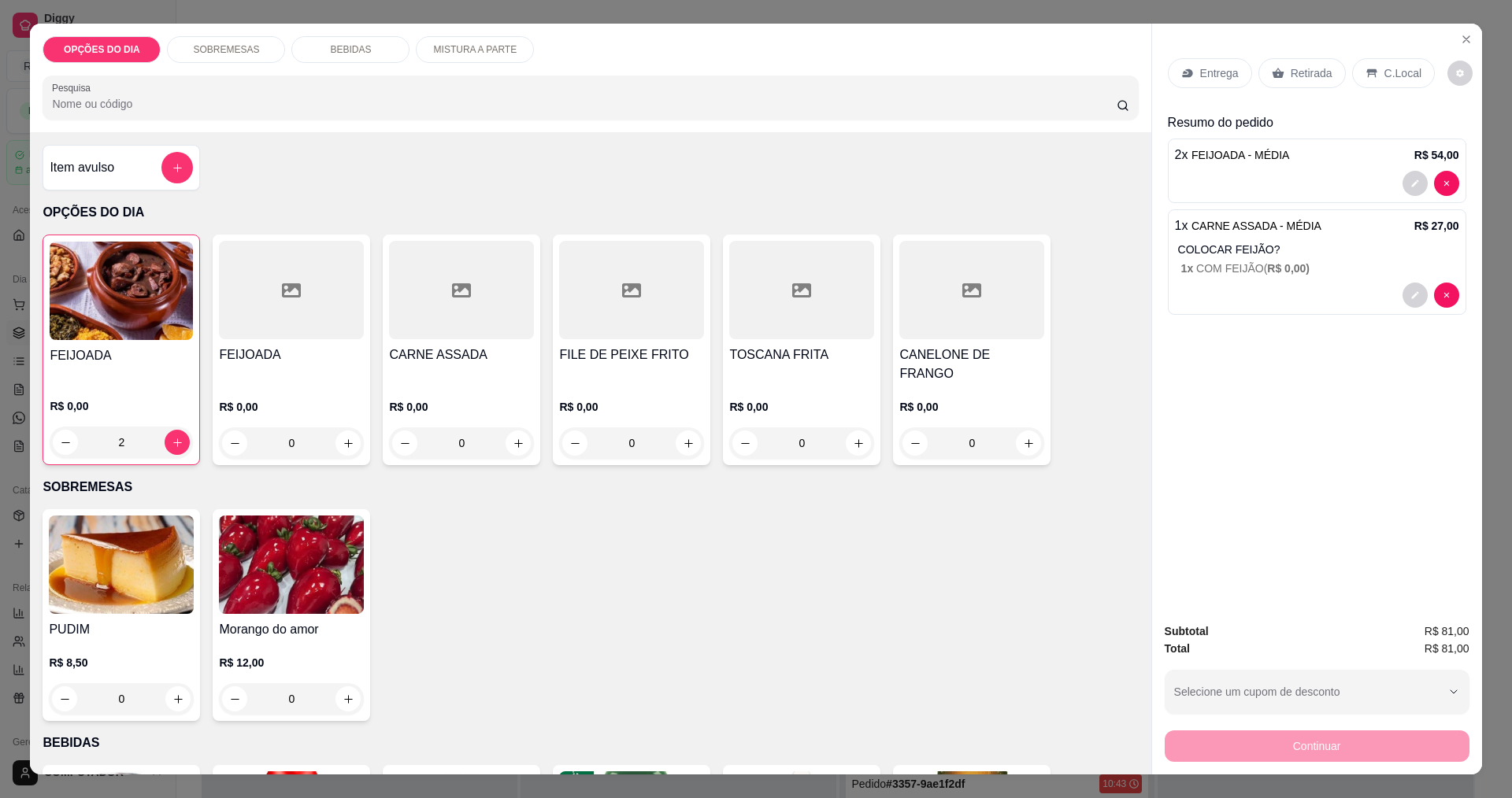
click at [1191, 81] on div "Entrega" at bounding box center [1210, 73] width 84 height 30
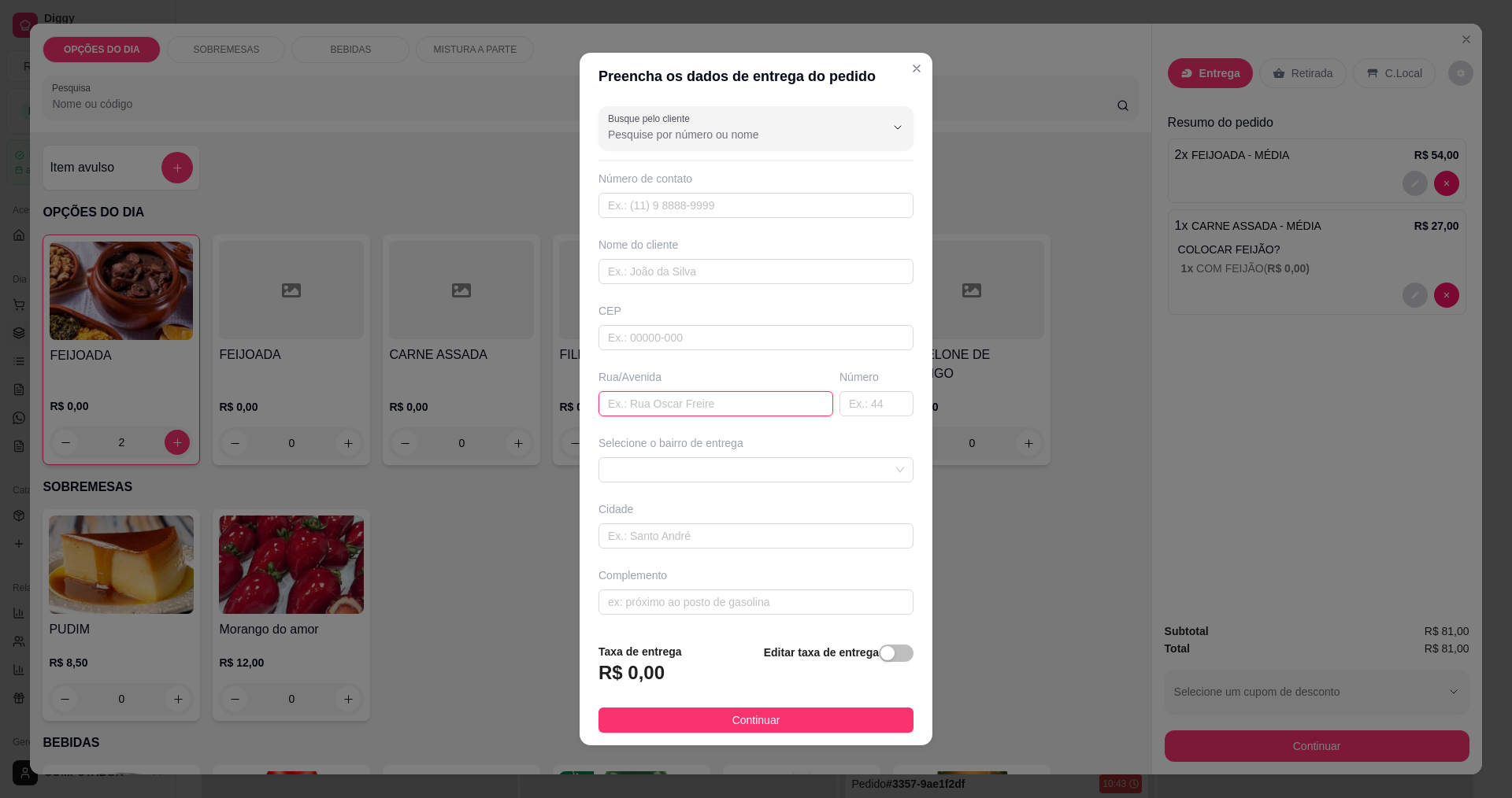
click at [611, 406] on input "text" at bounding box center [715, 404] width 235 height 26
click at [668, 137] on input "Busque pelo cliente" at bounding box center [734, 134] width 252 height 16
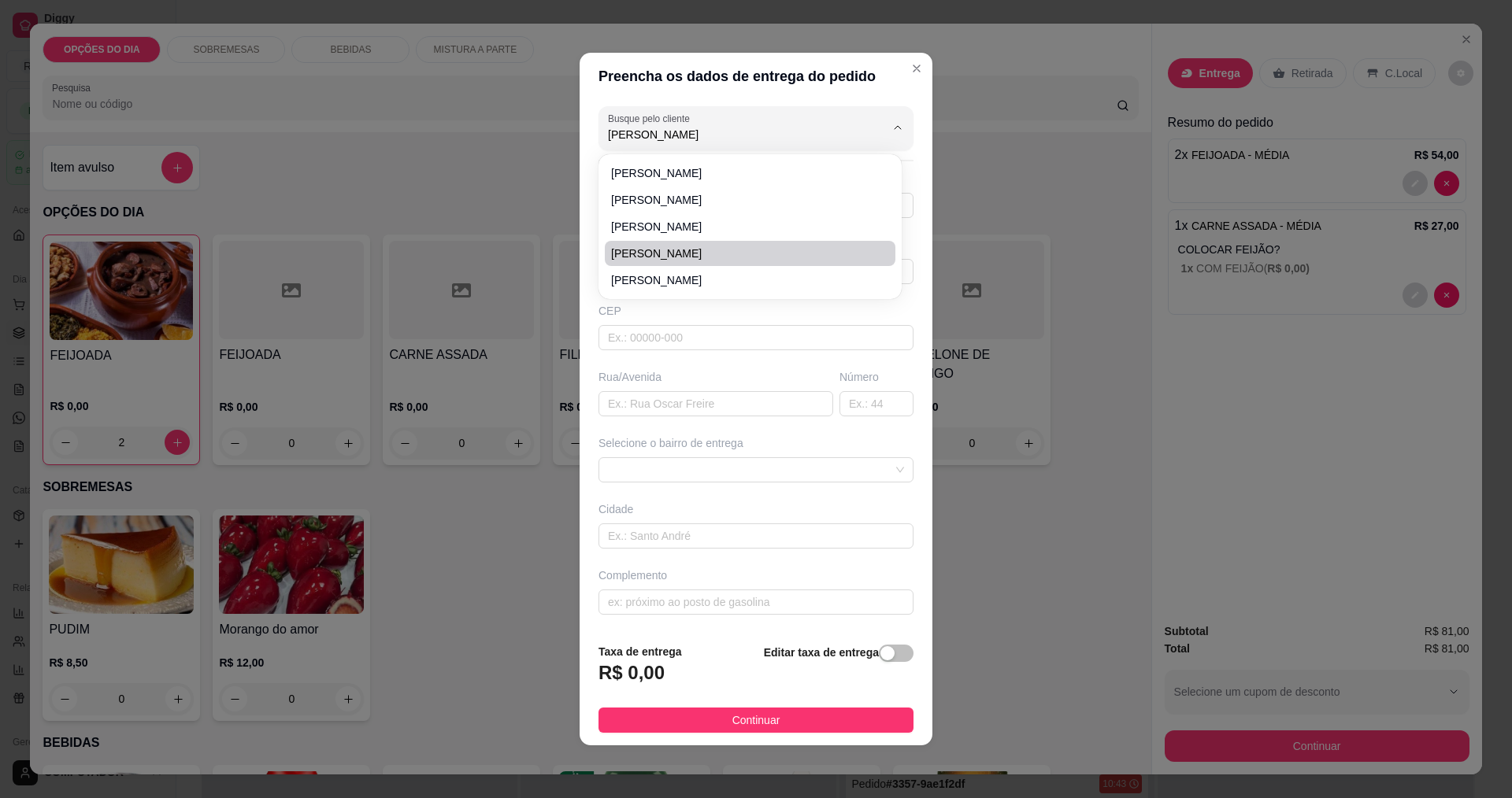
click at [650, 254] on span "ADRIANA COUTINHO" at bounding box center [742, 253] width 263 height 16
type input "ADRIANA COUTINHO"
type input "12988521256"
type input "ADRIANA COUTINHO"
type input "MADRE TEREZA DE CALCUTA"
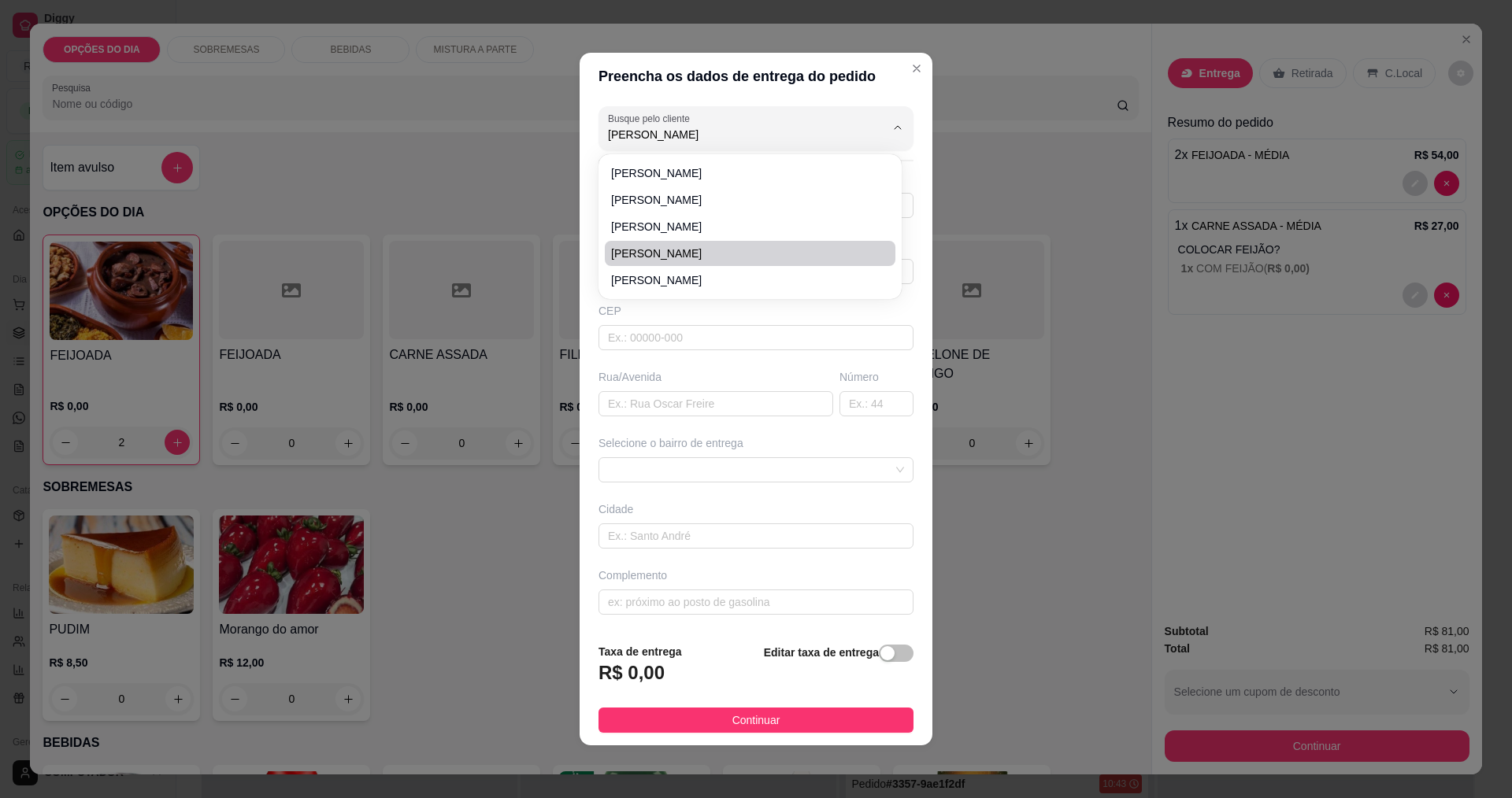
type input "1760"
type input "São José dos Campos"
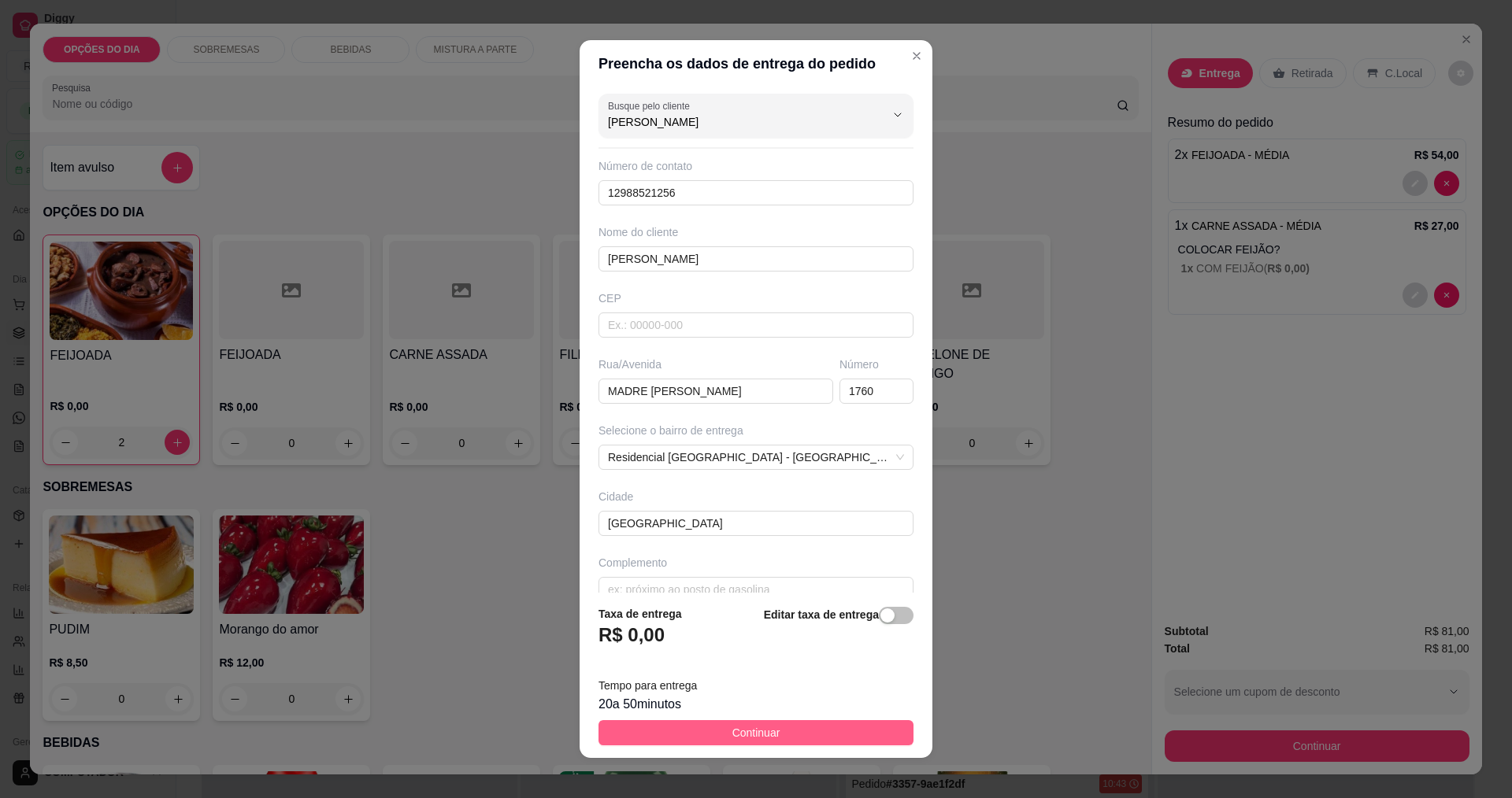
type input "ADRIANA COUTINHO"
click at [763, 724] on span "Continuar" at bounding box center [756, 732] width 48 height 17
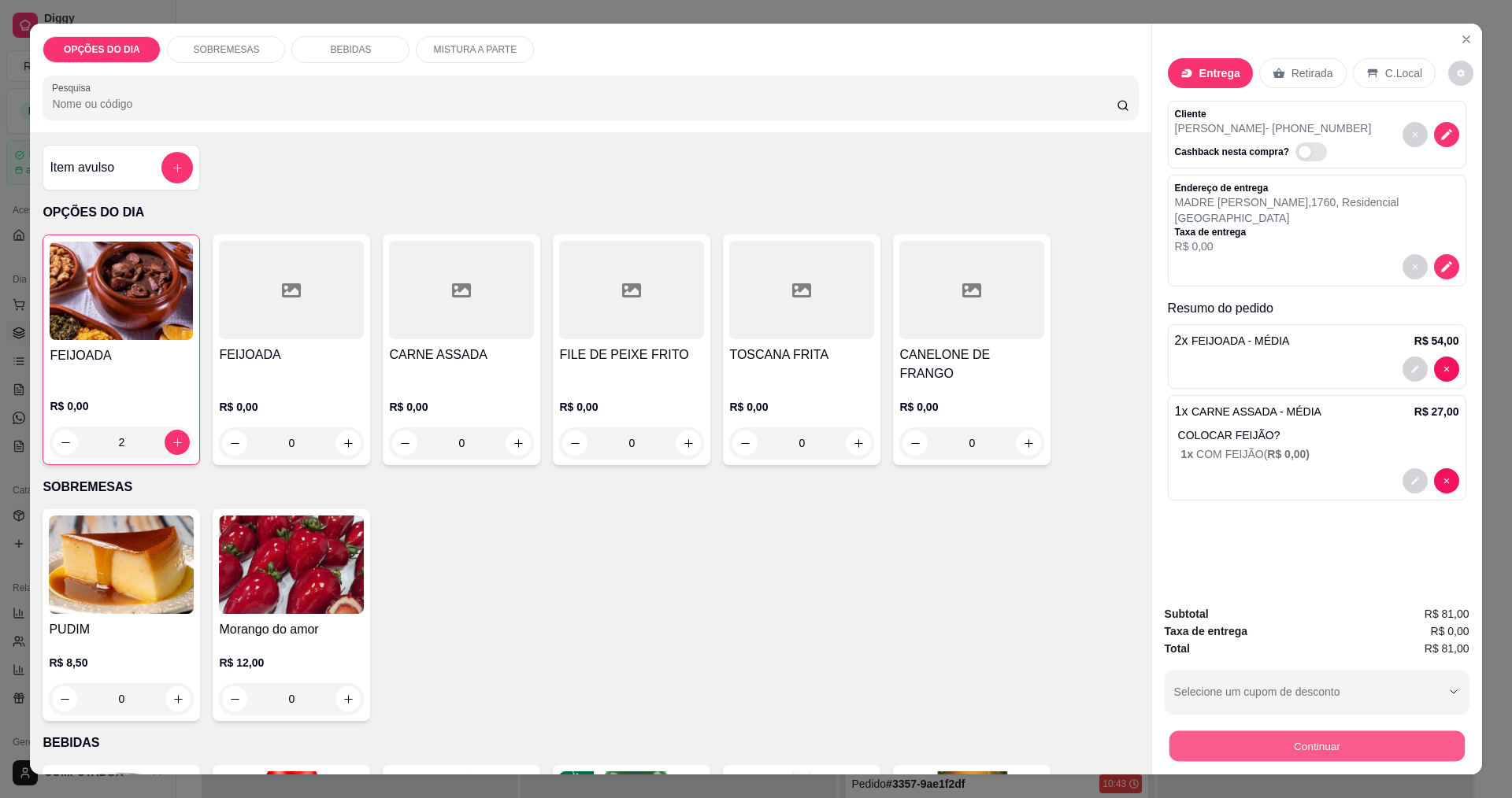
click at [1232, 740] on button "Continuar" at bounding box center [1316, 745] width 295 height 30
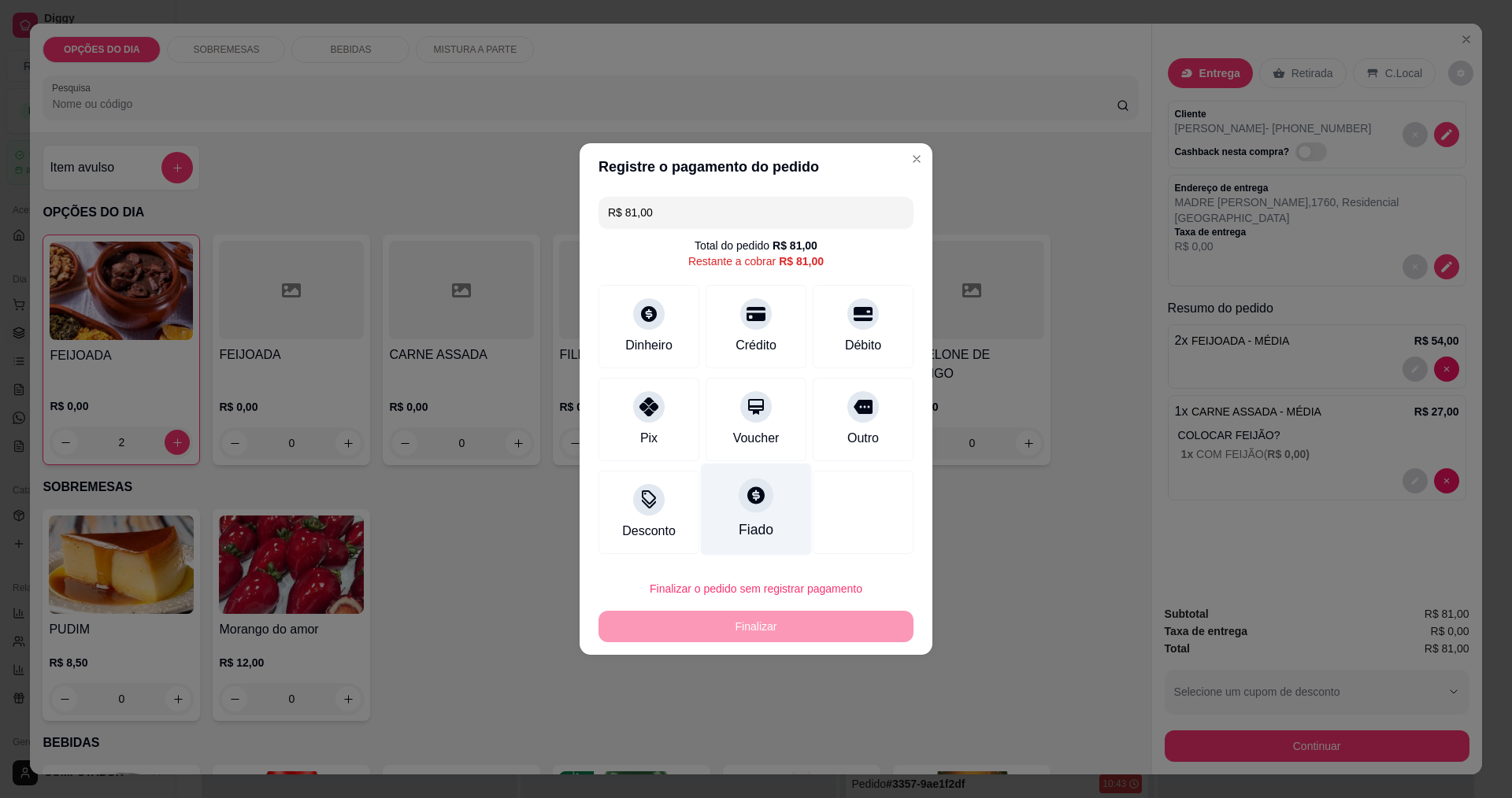
click at [760, 486] on div at bounding box center [756, 495] width 35 height 35
type input "R$ 0,00"
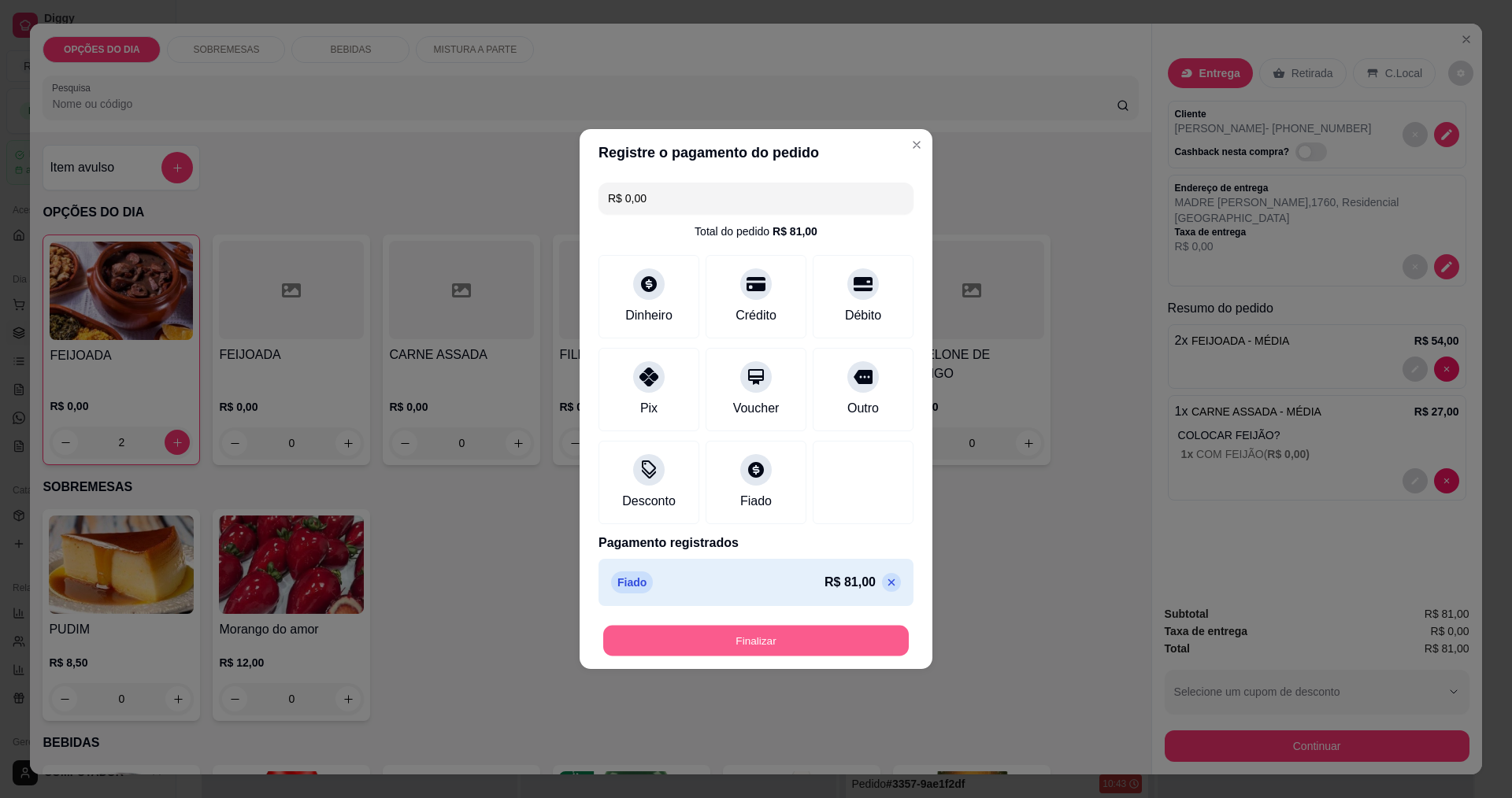
click at [769, 648] on button "Finalizar" at bounding box center [756, 641] width 305 height 30
type input "0"
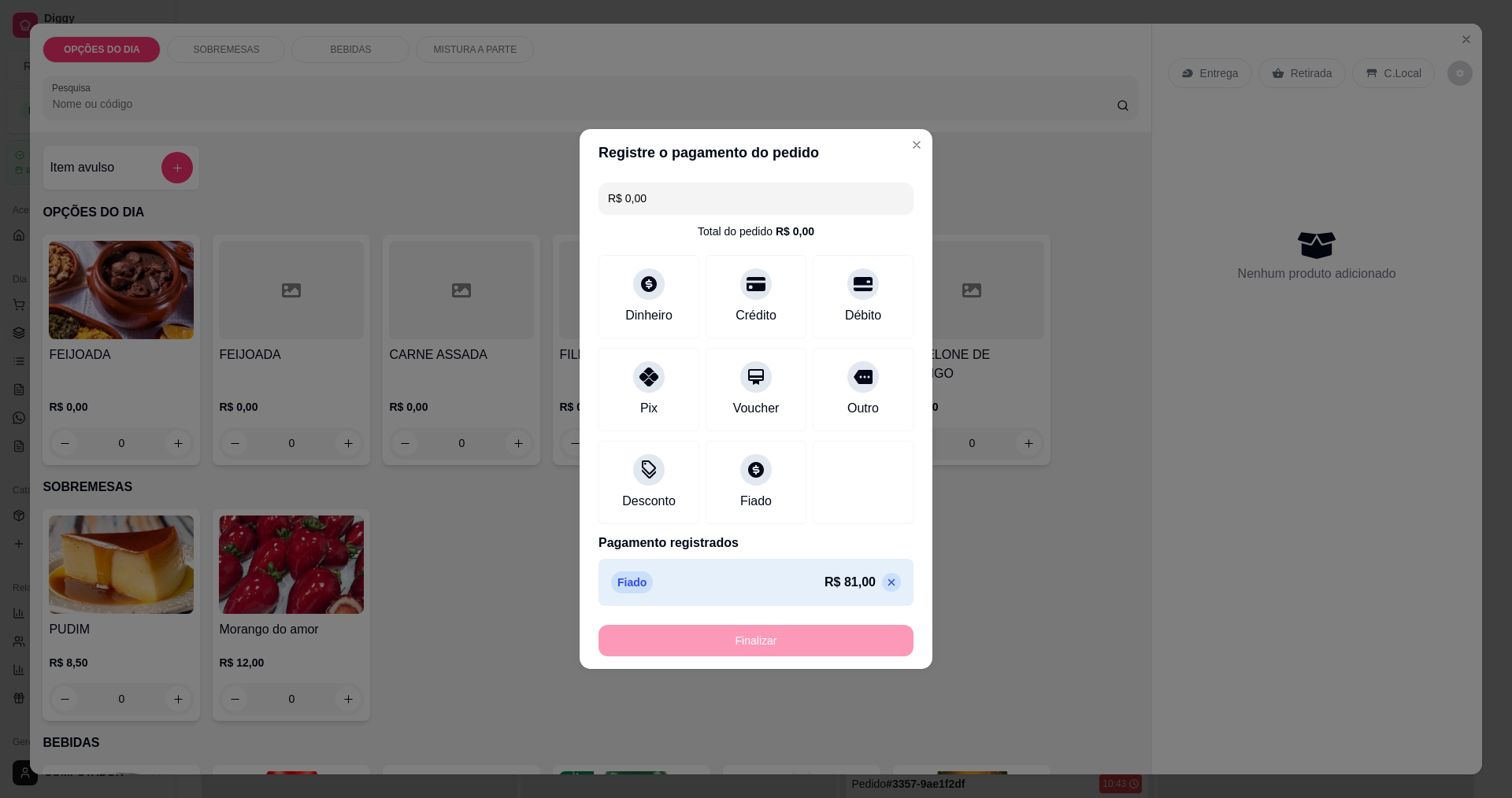
type input "-R$ 81,00"
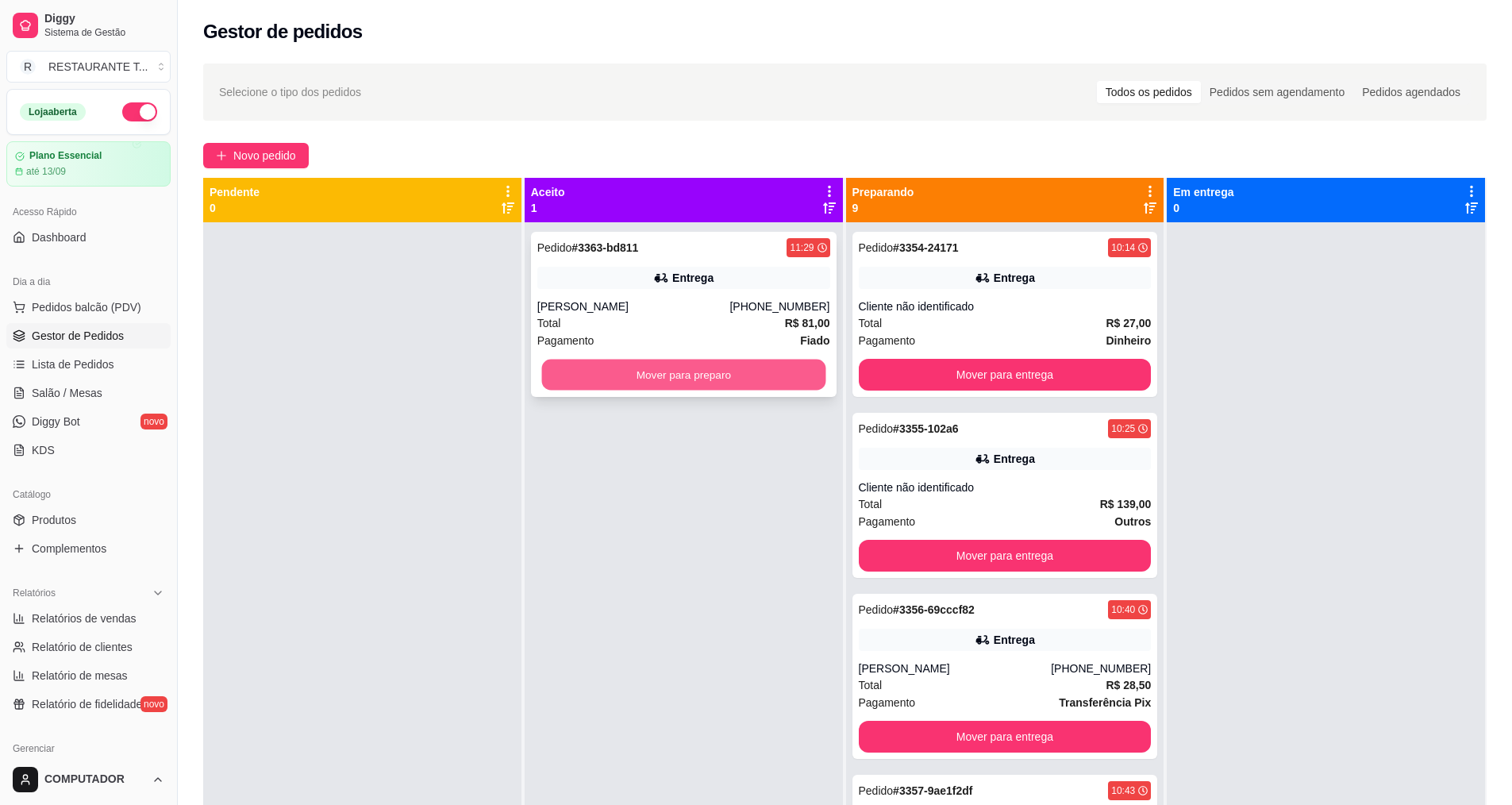
click at [695, 378] on button "Mover para preparo" at bounding box center [683, 374] width 284 height 31
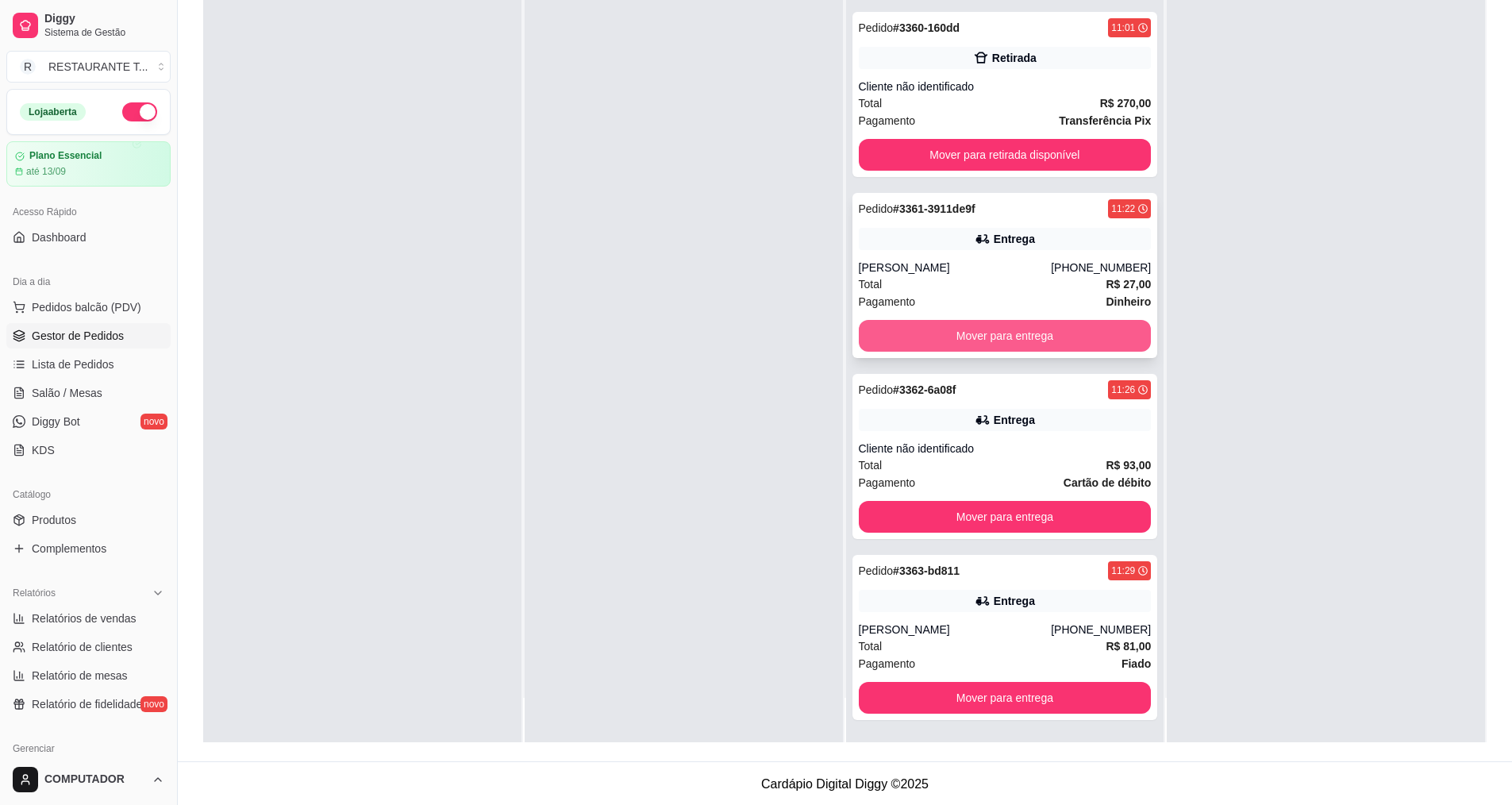
scroll to position [4, 0]
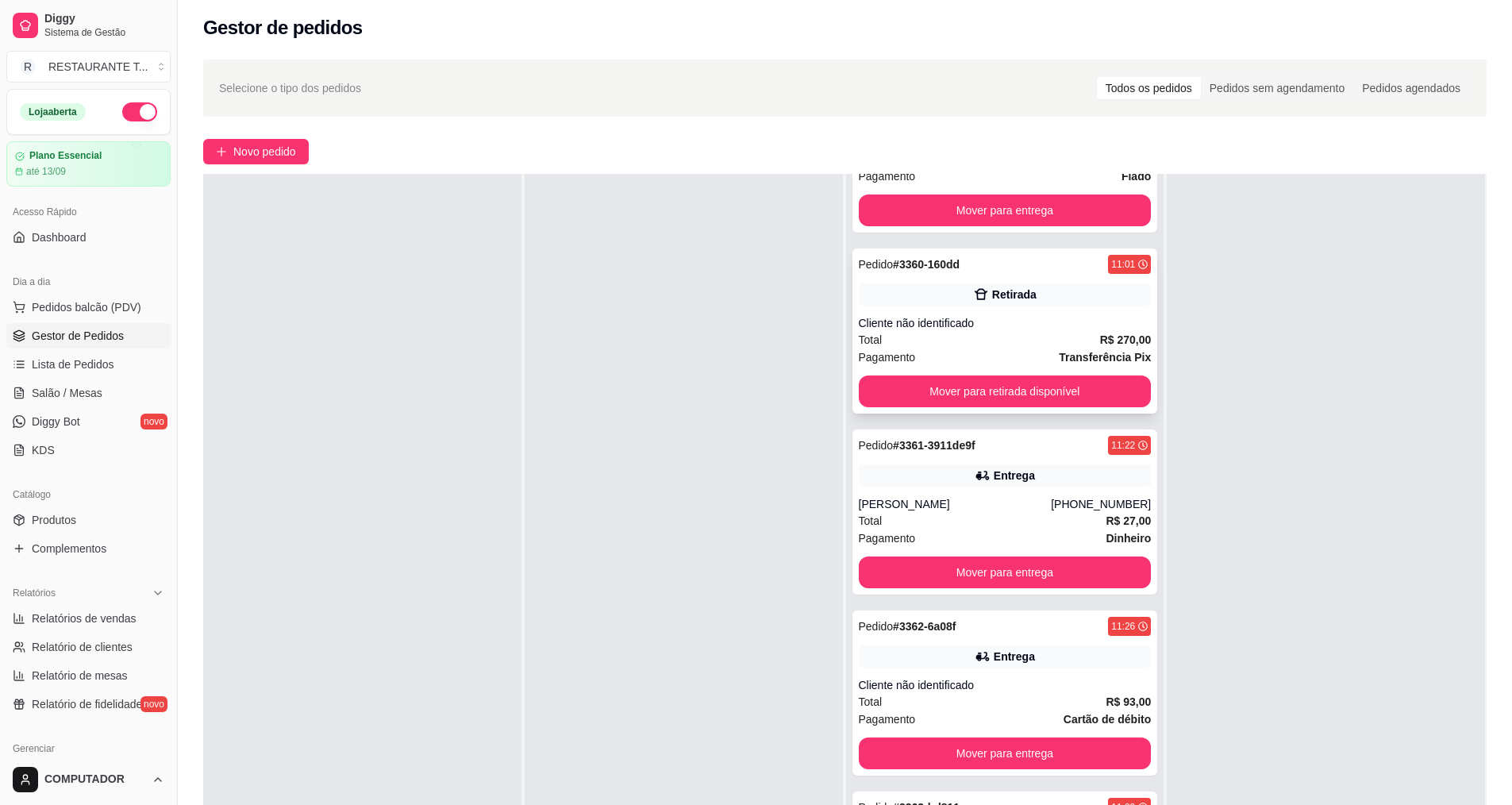
click at [965, 276] on div "Pedido # 3360-160dd 11:01 Retirada Cliente não identificado Total R$ 270,00 Pag…" at bounding box center [1005, 331] width 305 height 165
click at [1009, 681] on div "Cliente não identificado" at bounding box center [1004, 685] width 293 height 16
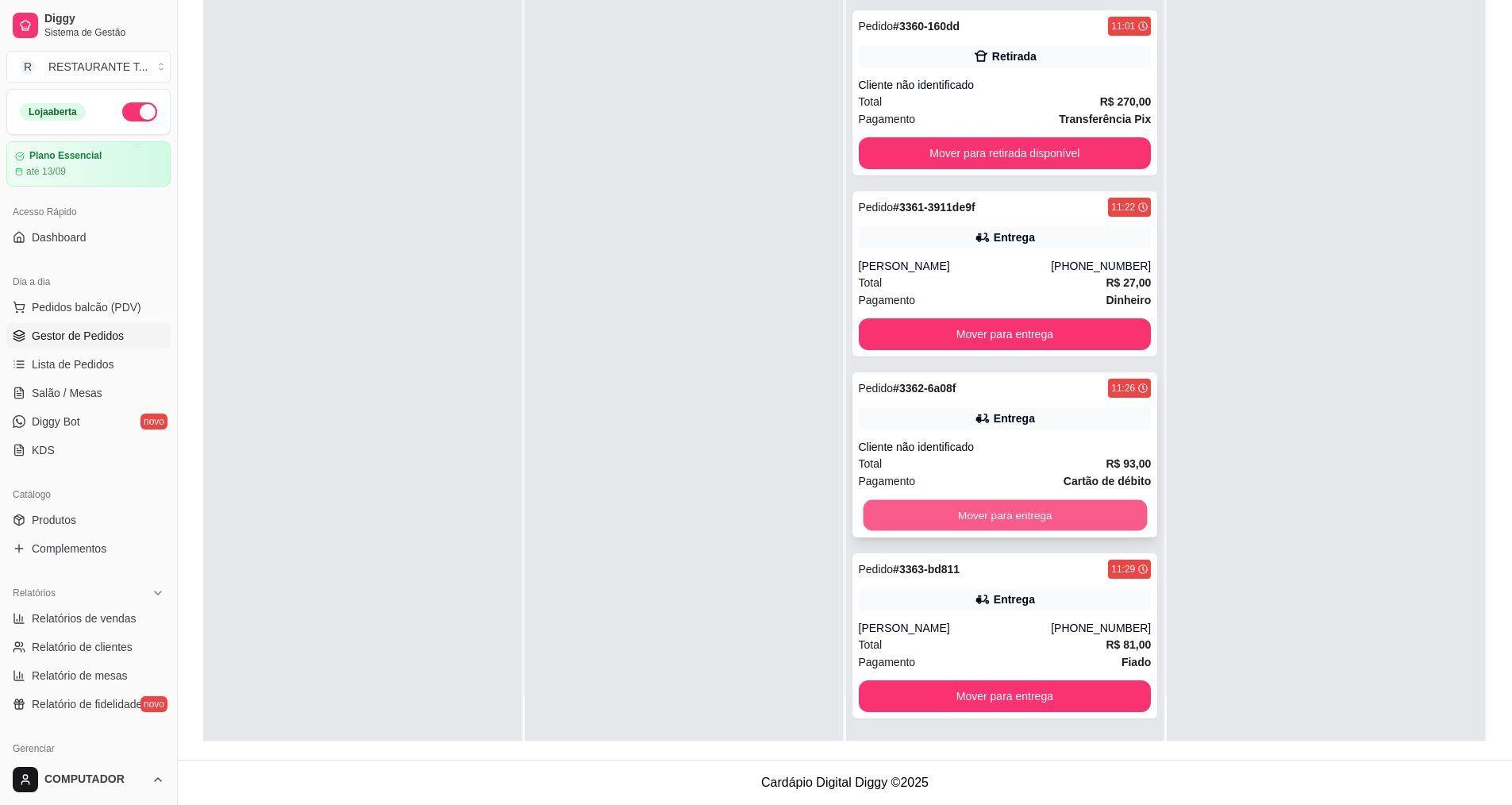
click at [900, 525] on button "Mover para entrega" at bounding box center [1004, 515] width 284 height 31
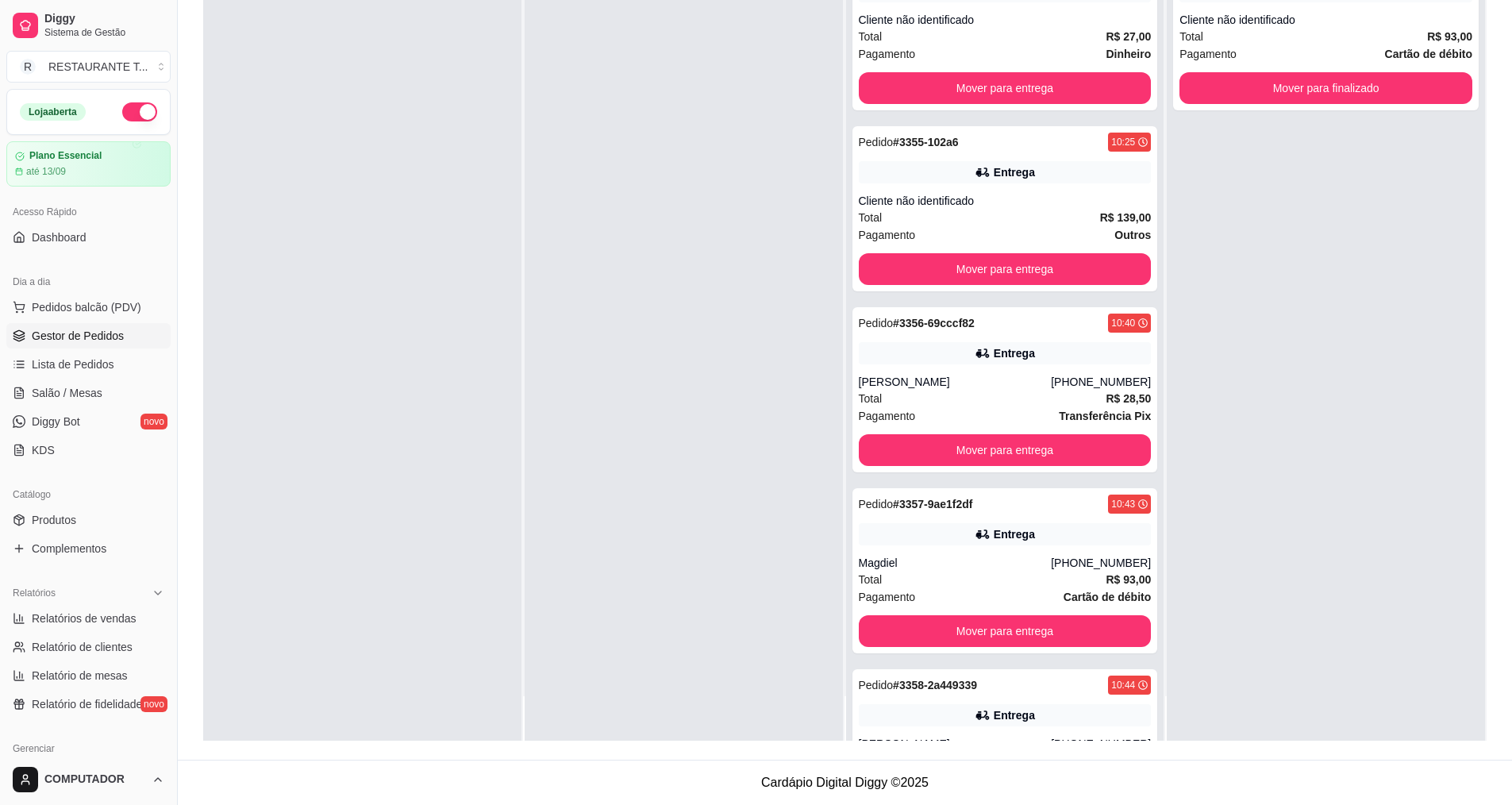
scroll to position [0, 0]
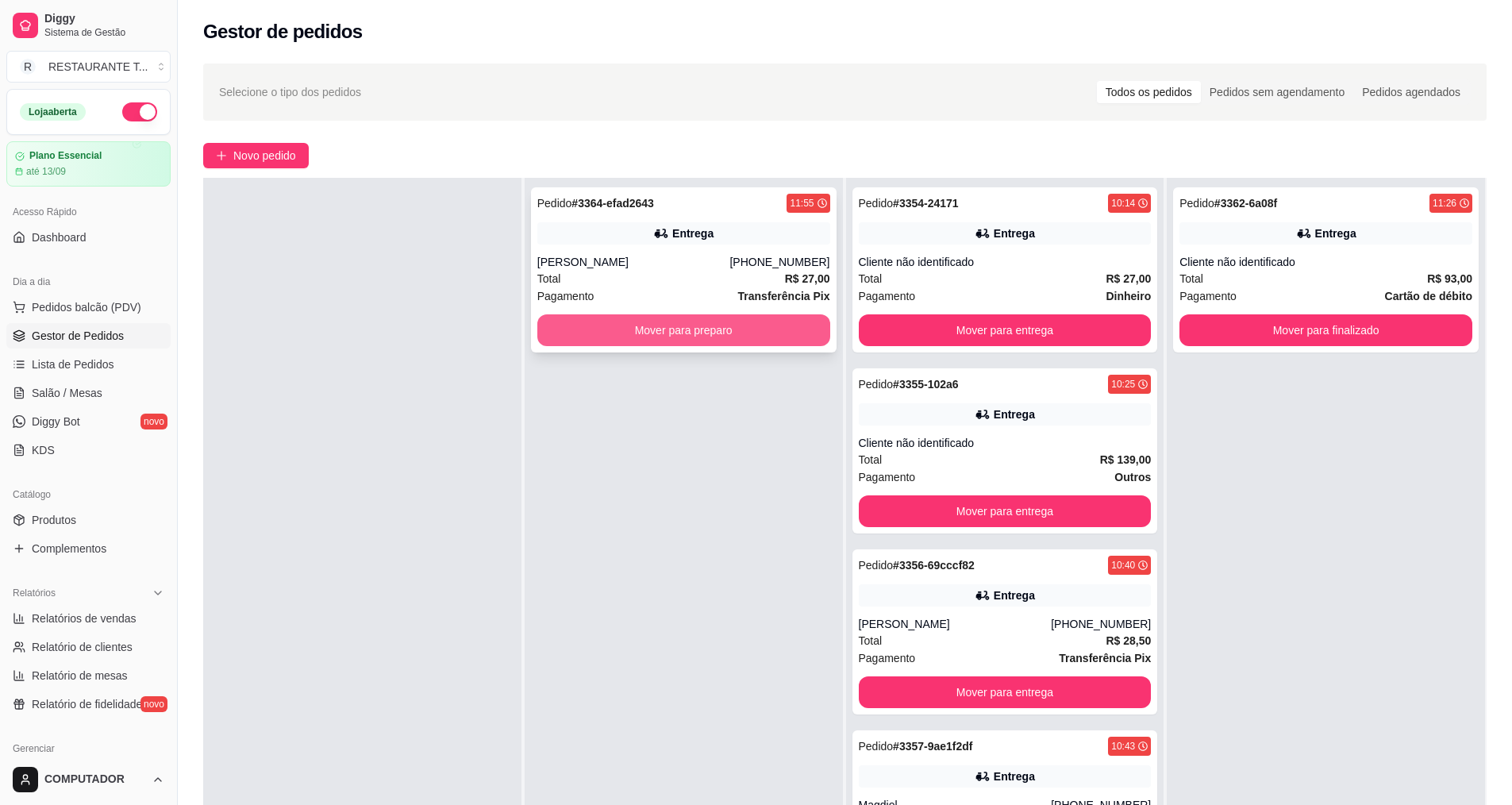
click at [609, 331] on button "Mover para preparo" at bounding box center [683, 330] width 293 height 32
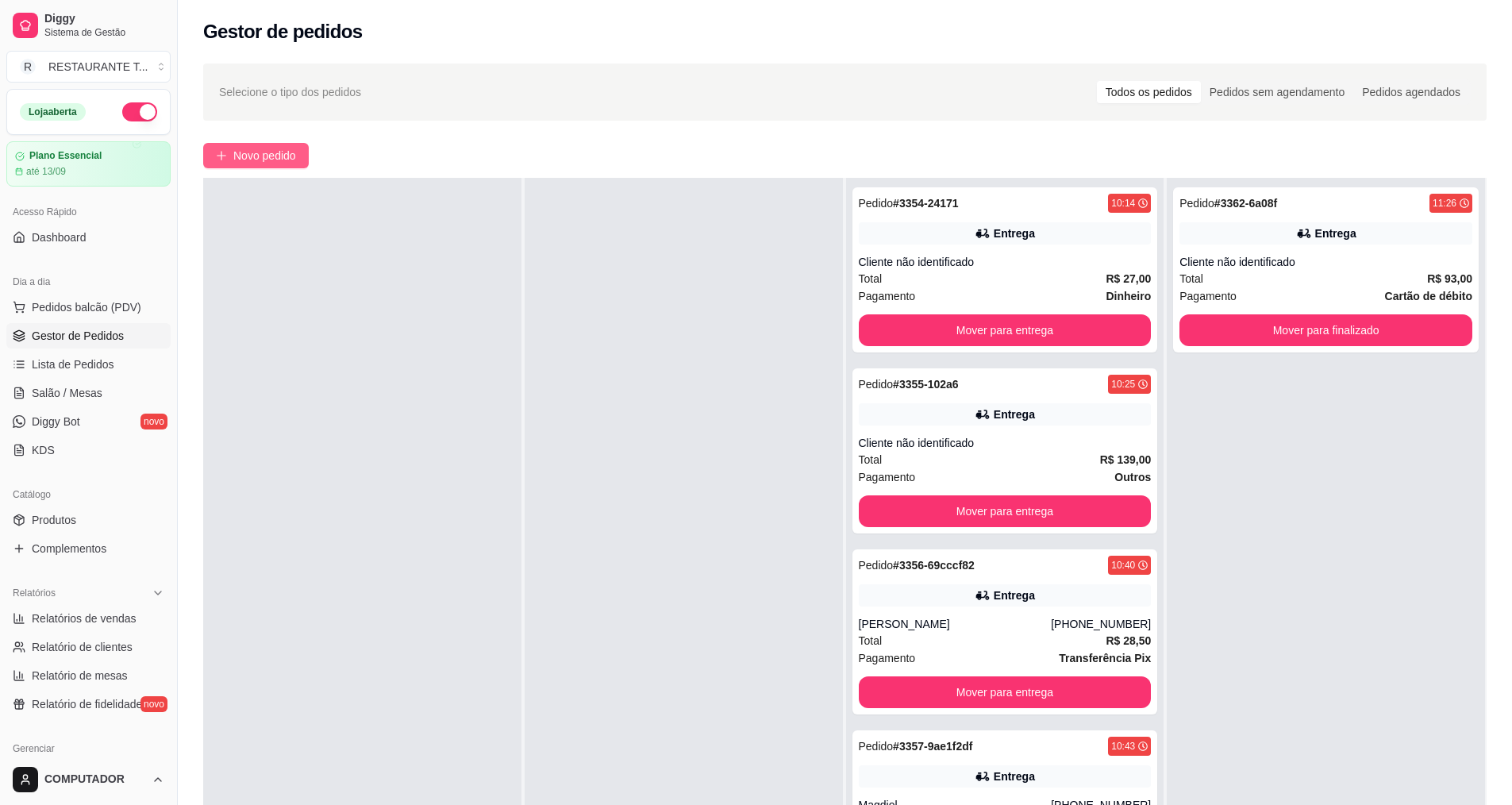
click at [254, 157] on span "Novo pedido" at bounding box center [265, 155] width 63 height 17
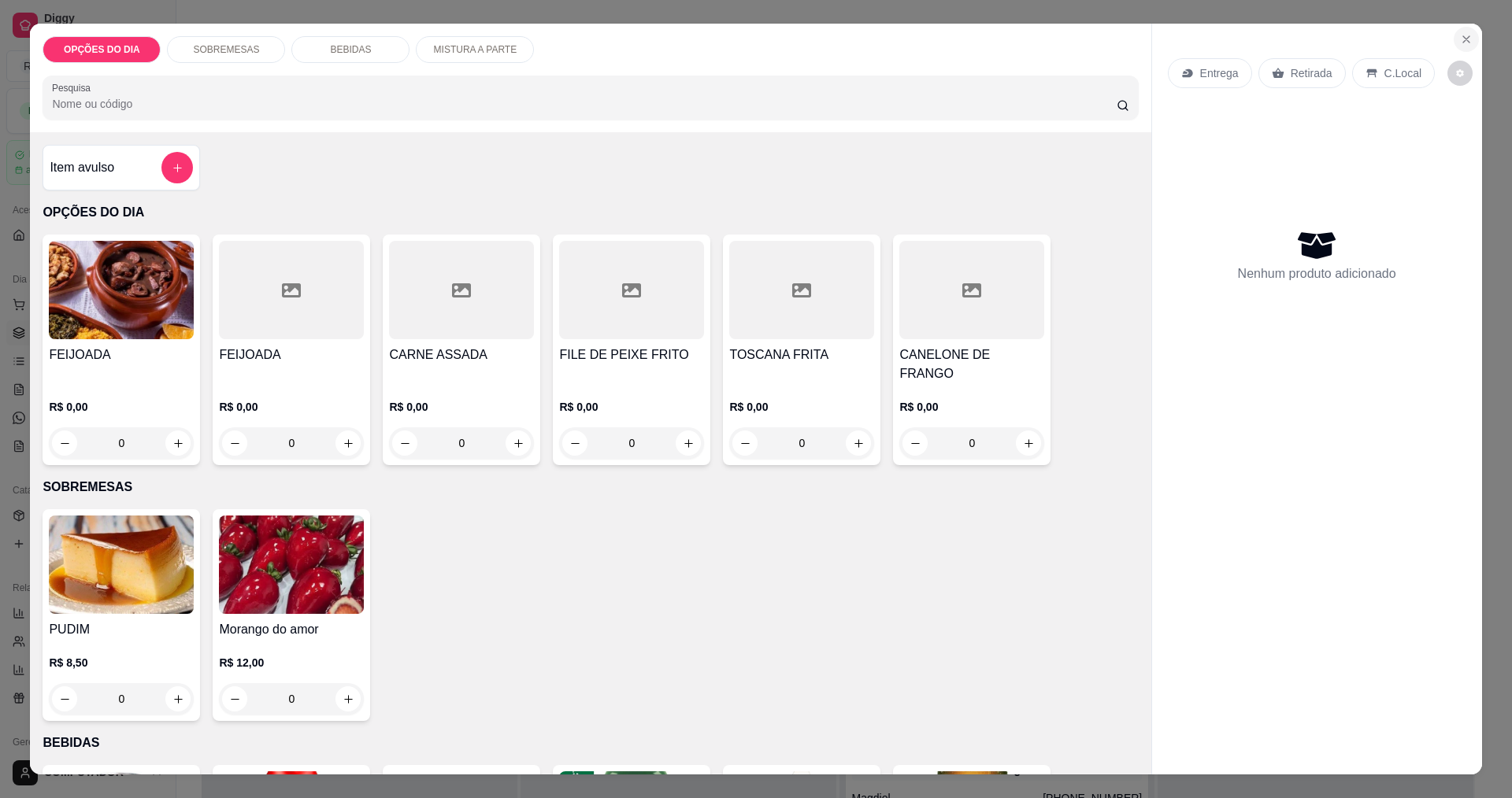
click at [1460, 36] on icon "Close" at bounding box center [1466, 39] width 12 height 12
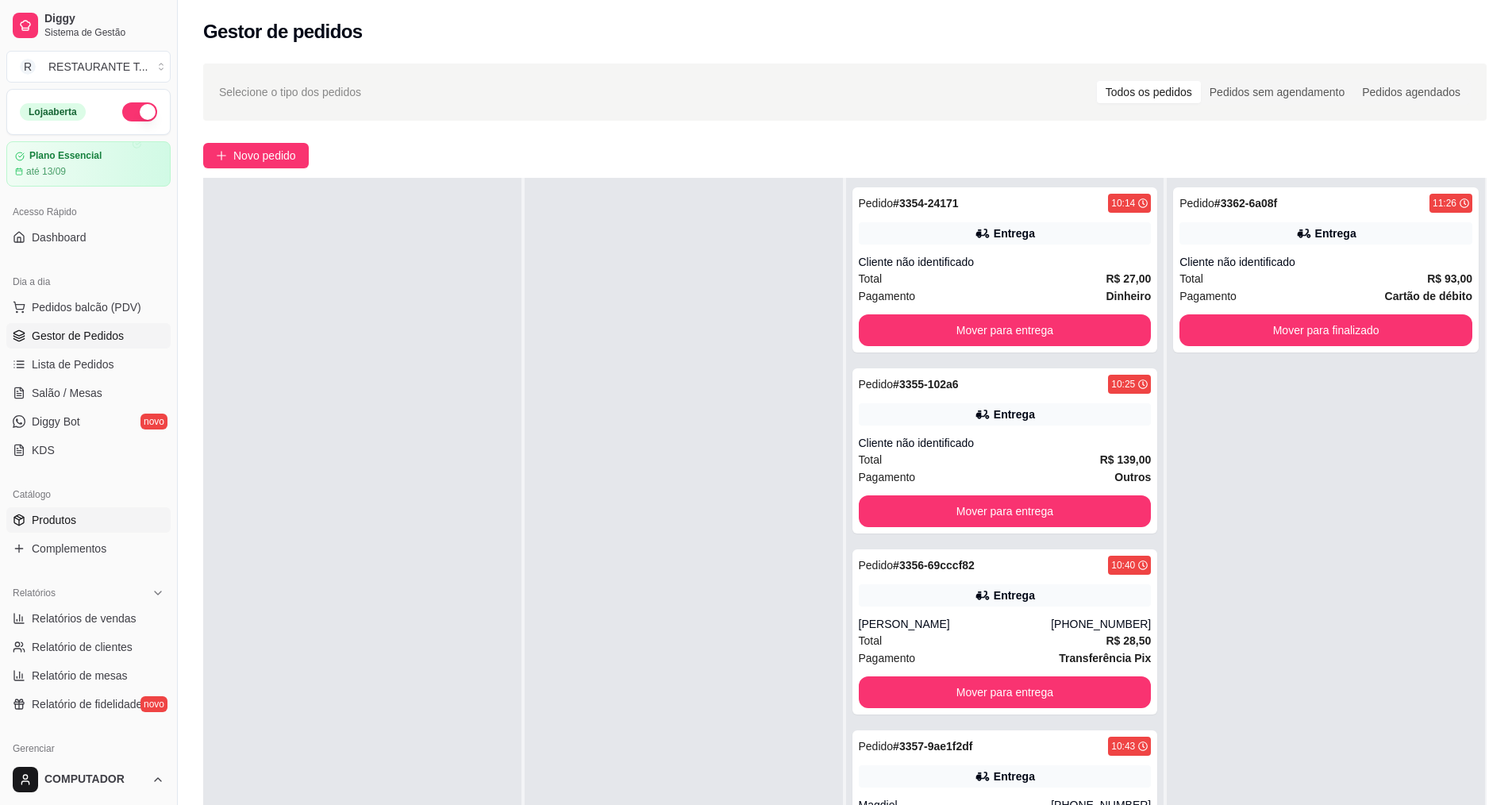
click at [83, 514] on link "Produtos" at bounding box center [89, 520] width 164 height 26
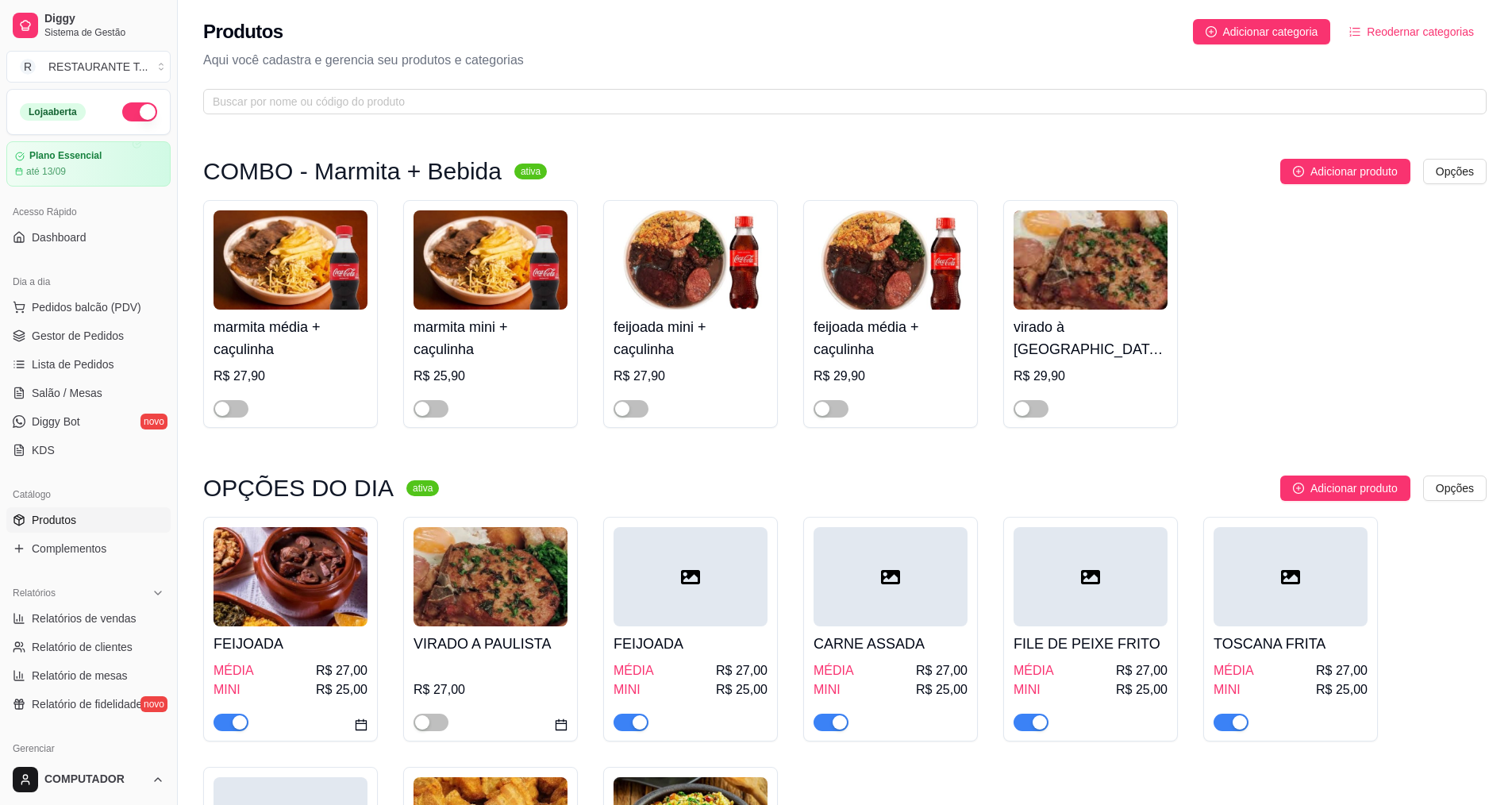
click at [630, 723] on button "button" at bounding box center [631, 722] width 35 height 17
click at [93, 341] on span "Gestor de Pedidos" at bounding box center [77, 335] width 92 height 16
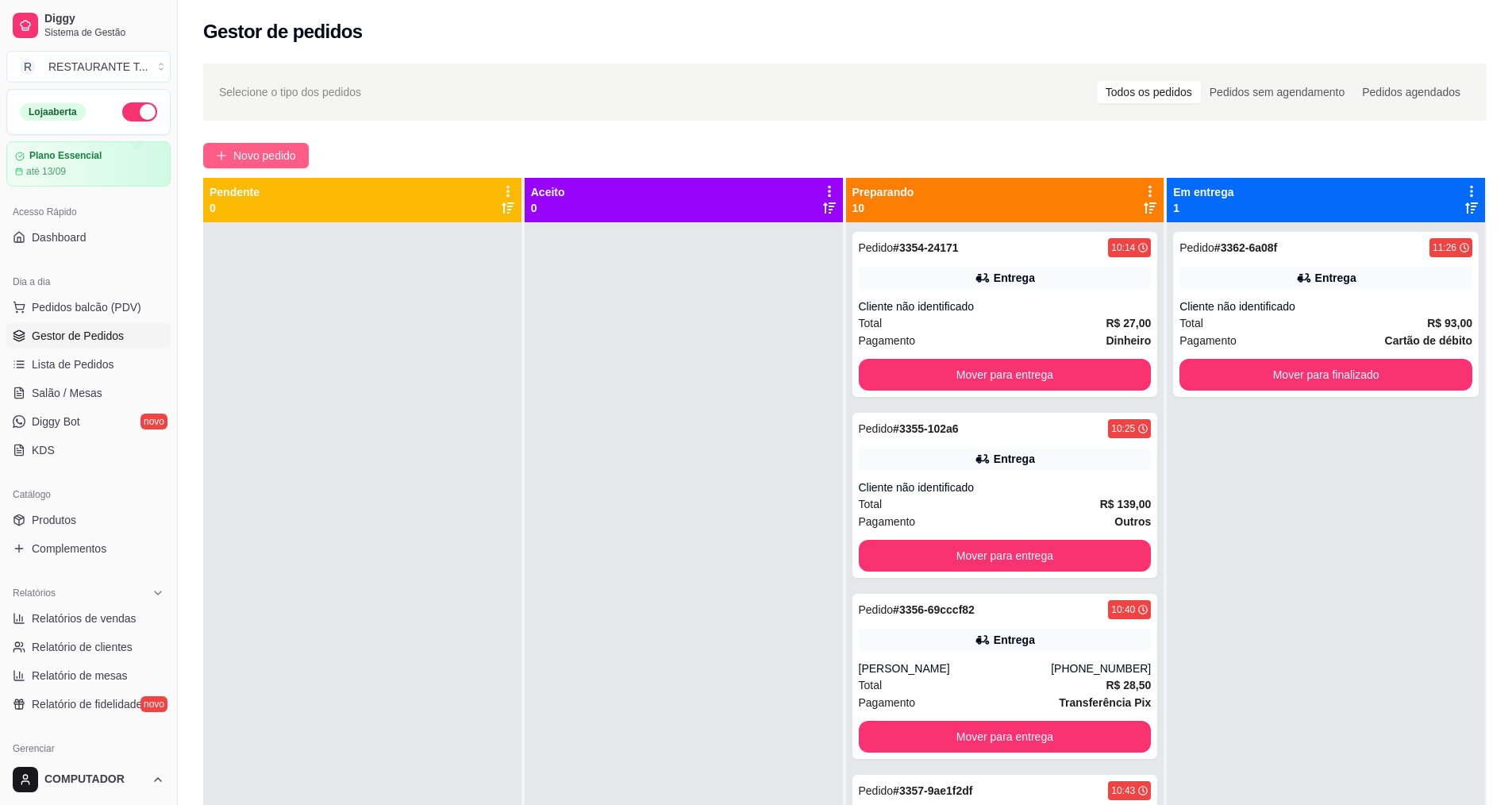
click at [249, 147] on span "Novo pedido" at bounding box center [265, 155] width 63 height 17
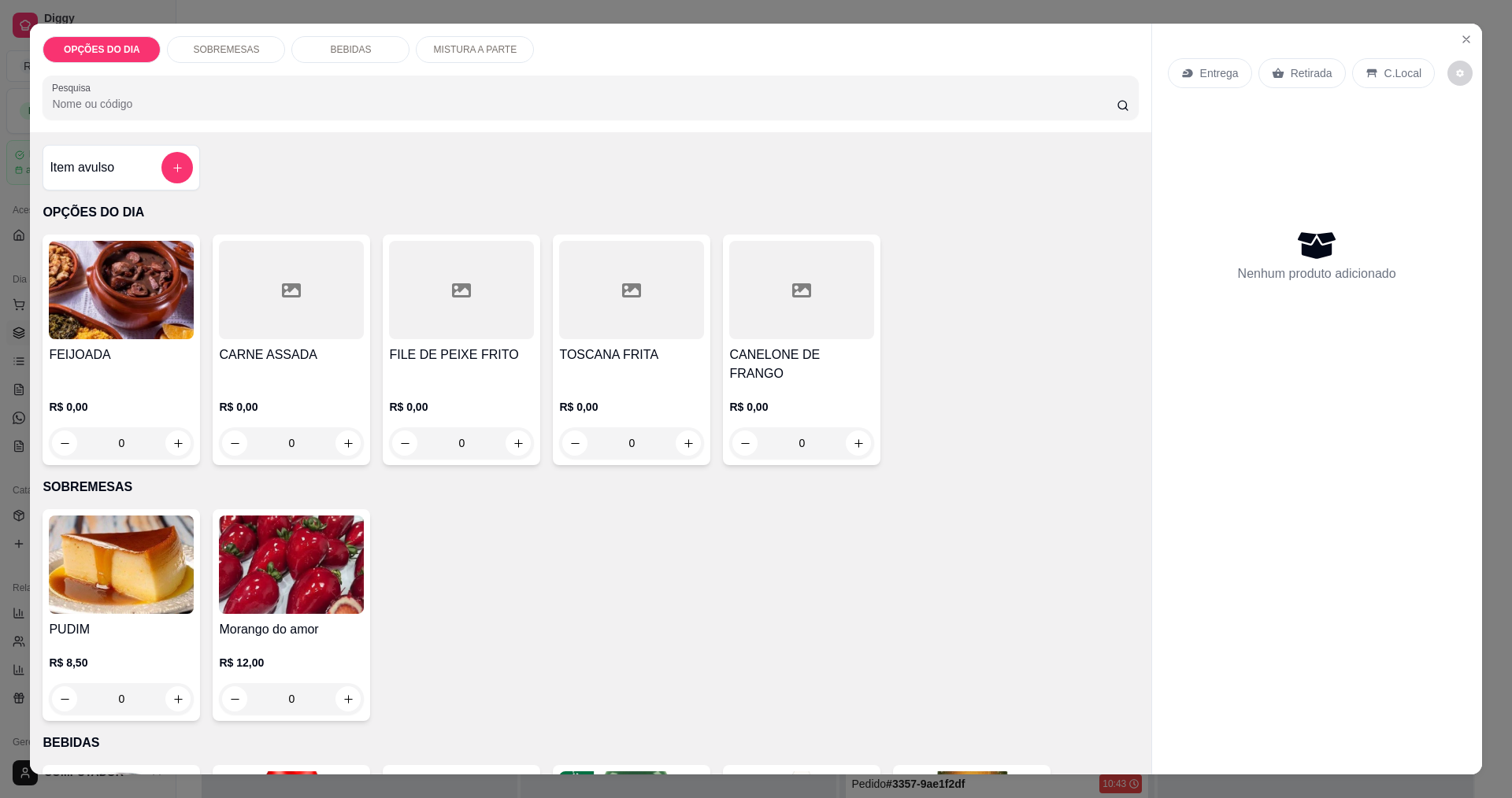
click at [849, 432] on div "0" at bounding box center [802, 443] width 145 height 31
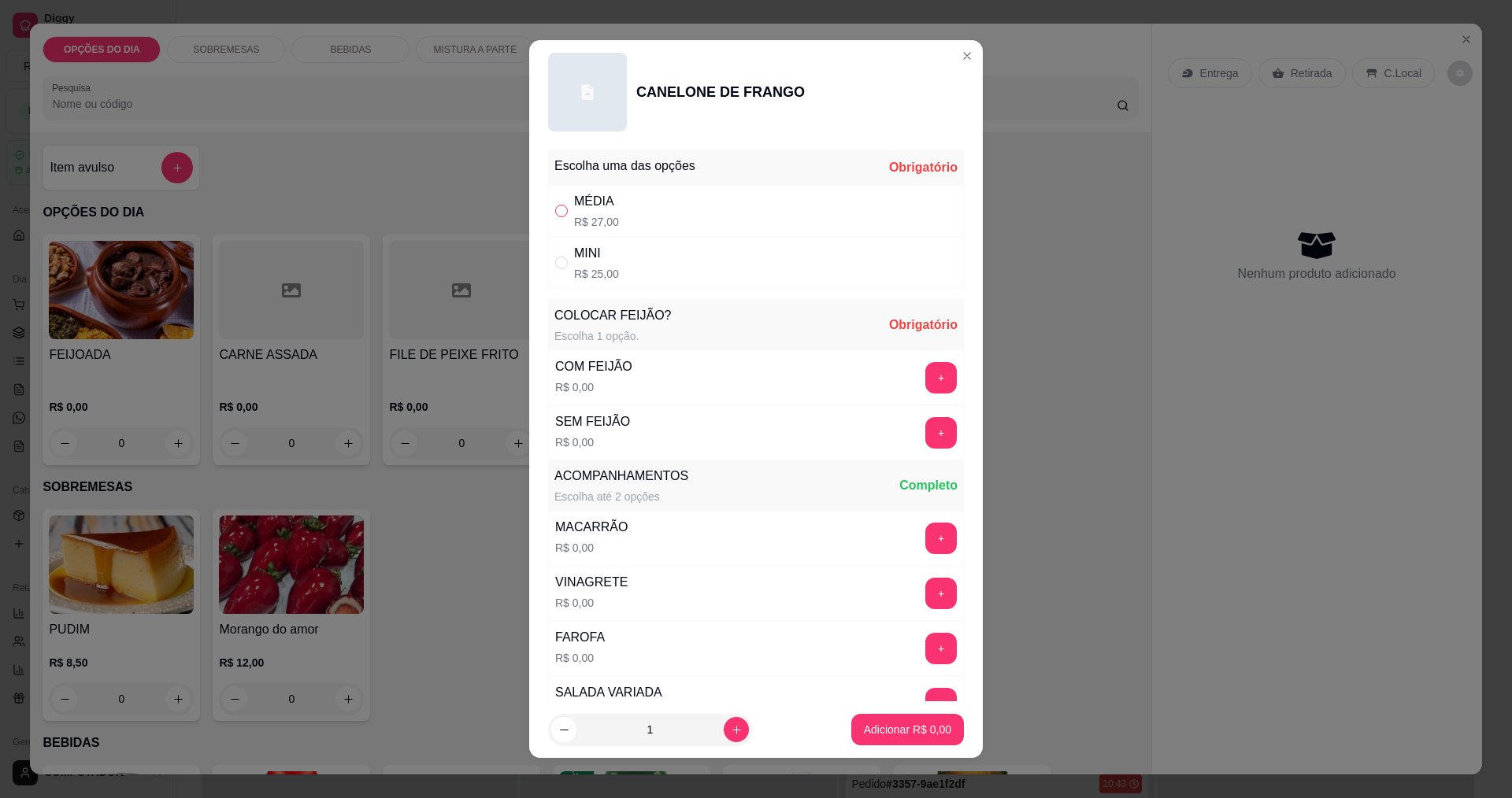
click at [559, 213] on input "" at bounding box center [561, 211] width 12 height 12
radio input "true"
click at [925, 376] on button "+" at bounding box center [941, 378] width 31 height 31
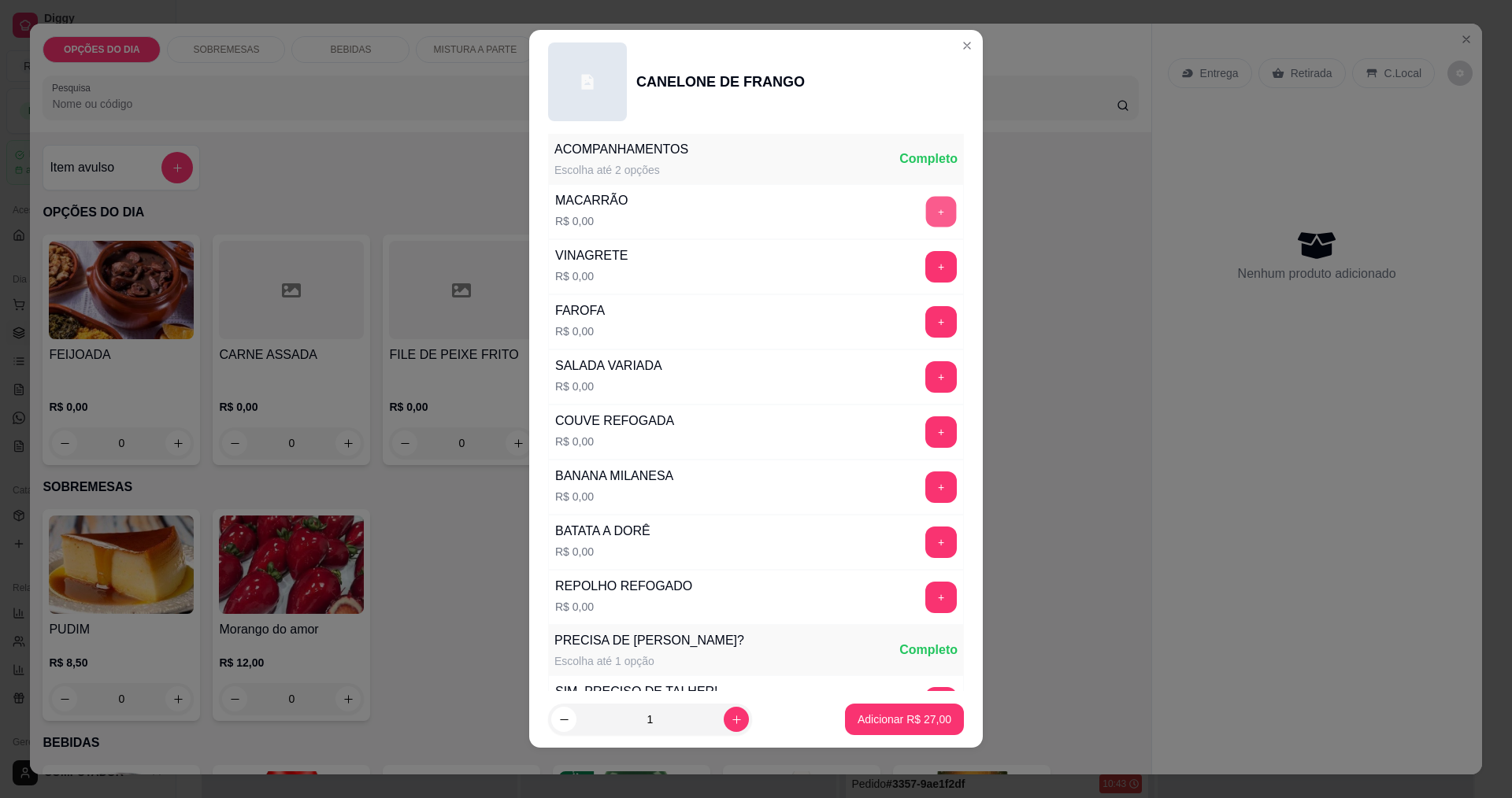
click at [926, 206] on button "+" at bounding box center [941, 211] width 30 height 30
click at [925, 485] on button "+" at bounding box center [941, 487] width 31 height 31
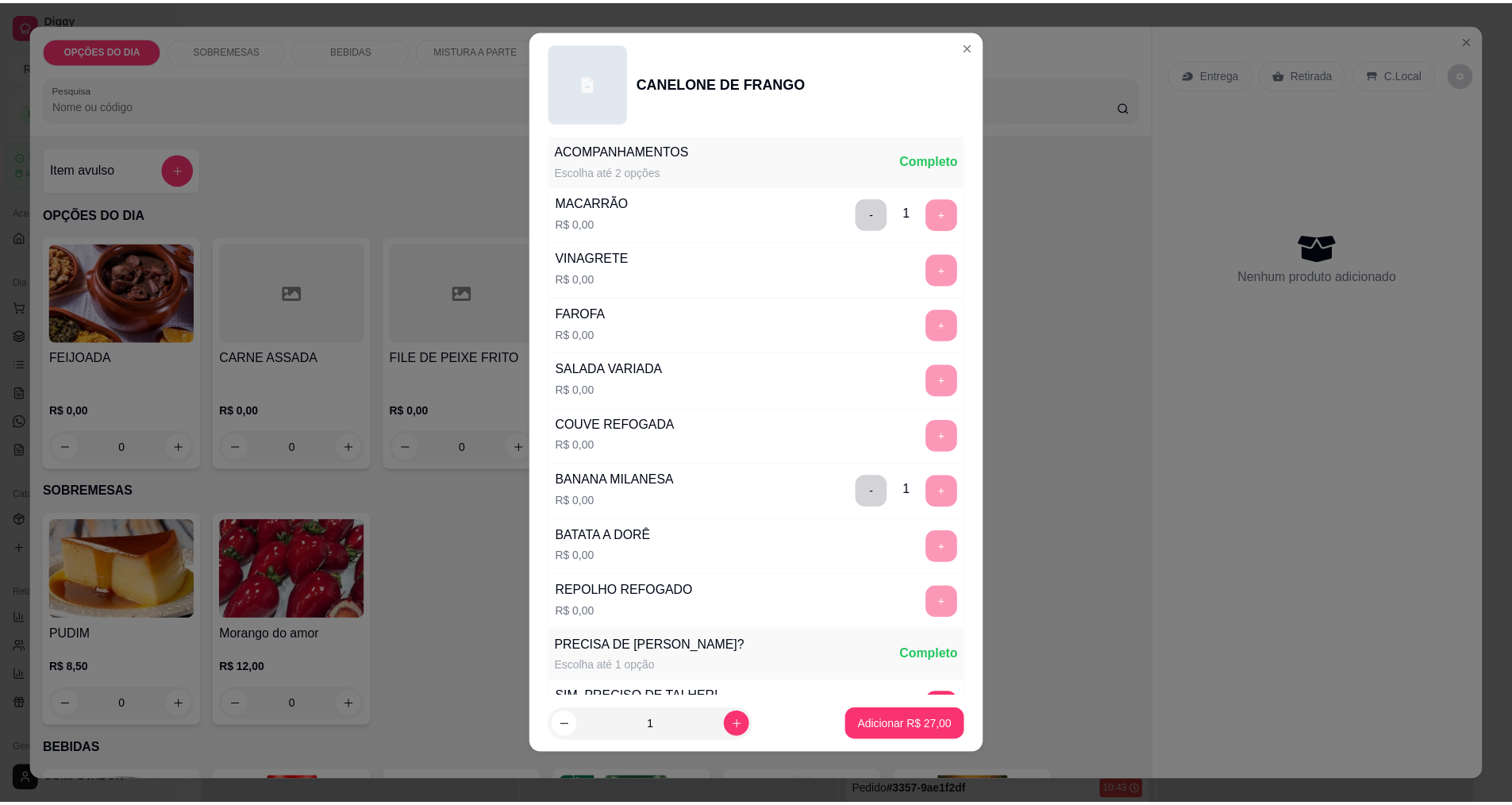
scroll to position [639, 0]
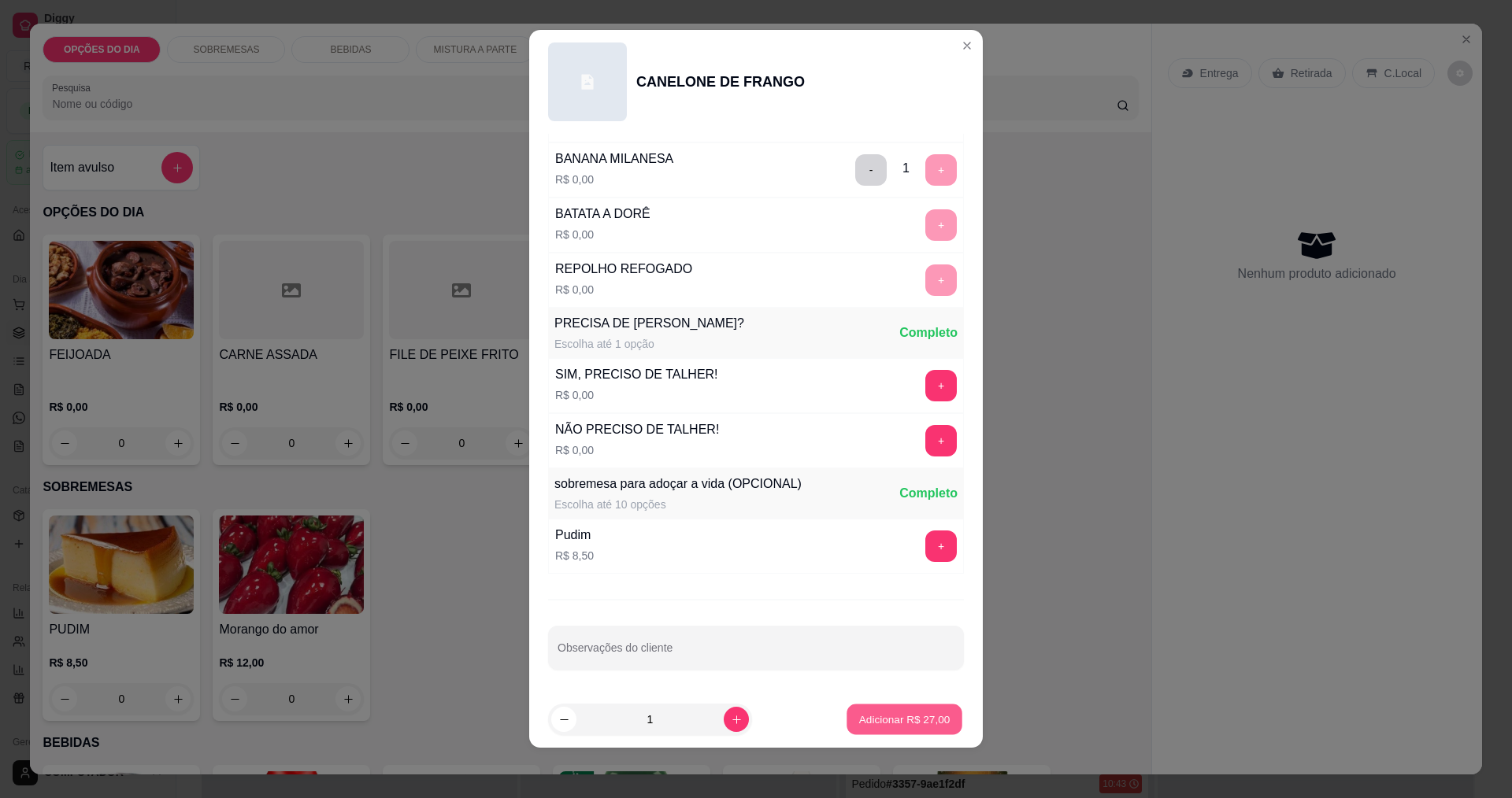
click at [902, 721] on p "Adicionar R$ 27,00" at bounding box center [905, 720] width 91 height 15
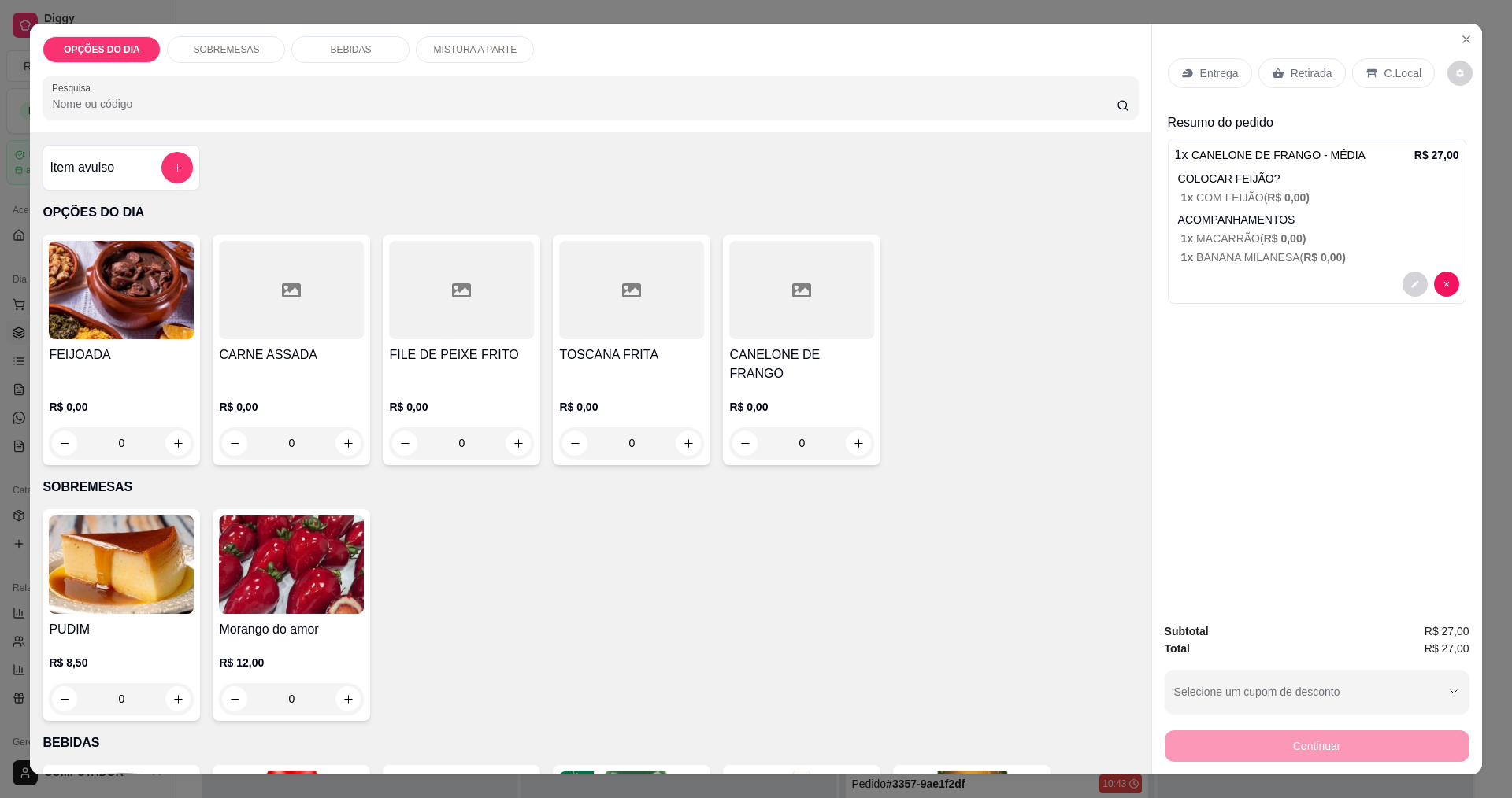
click at [1200, 67] on p "Entrega" at bounding box center [1219, 72] width 39 height 16
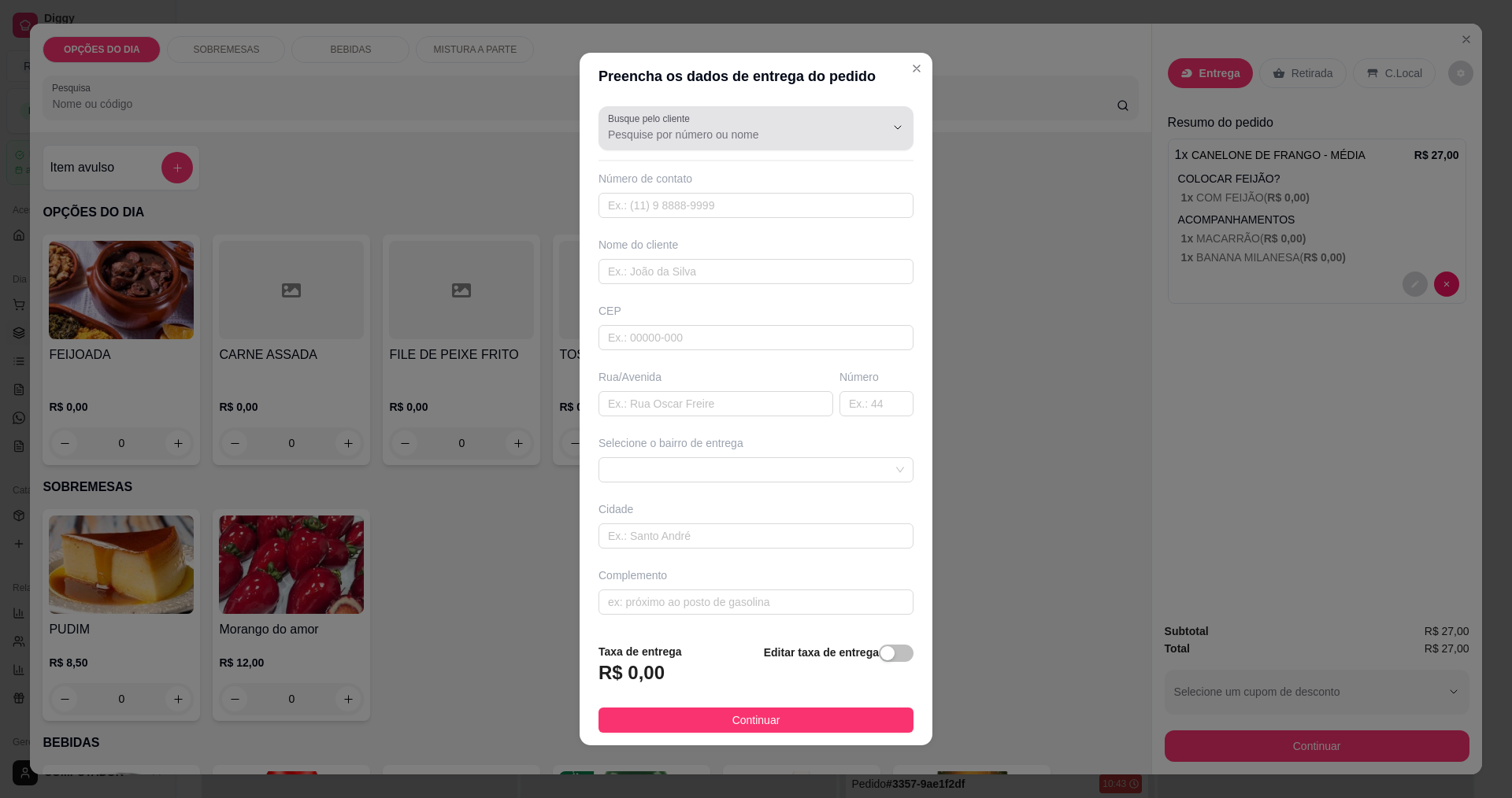
click at [700, 144] on div "Busque pelo cliente" at bounding box center [756, 128] width 315 height 44
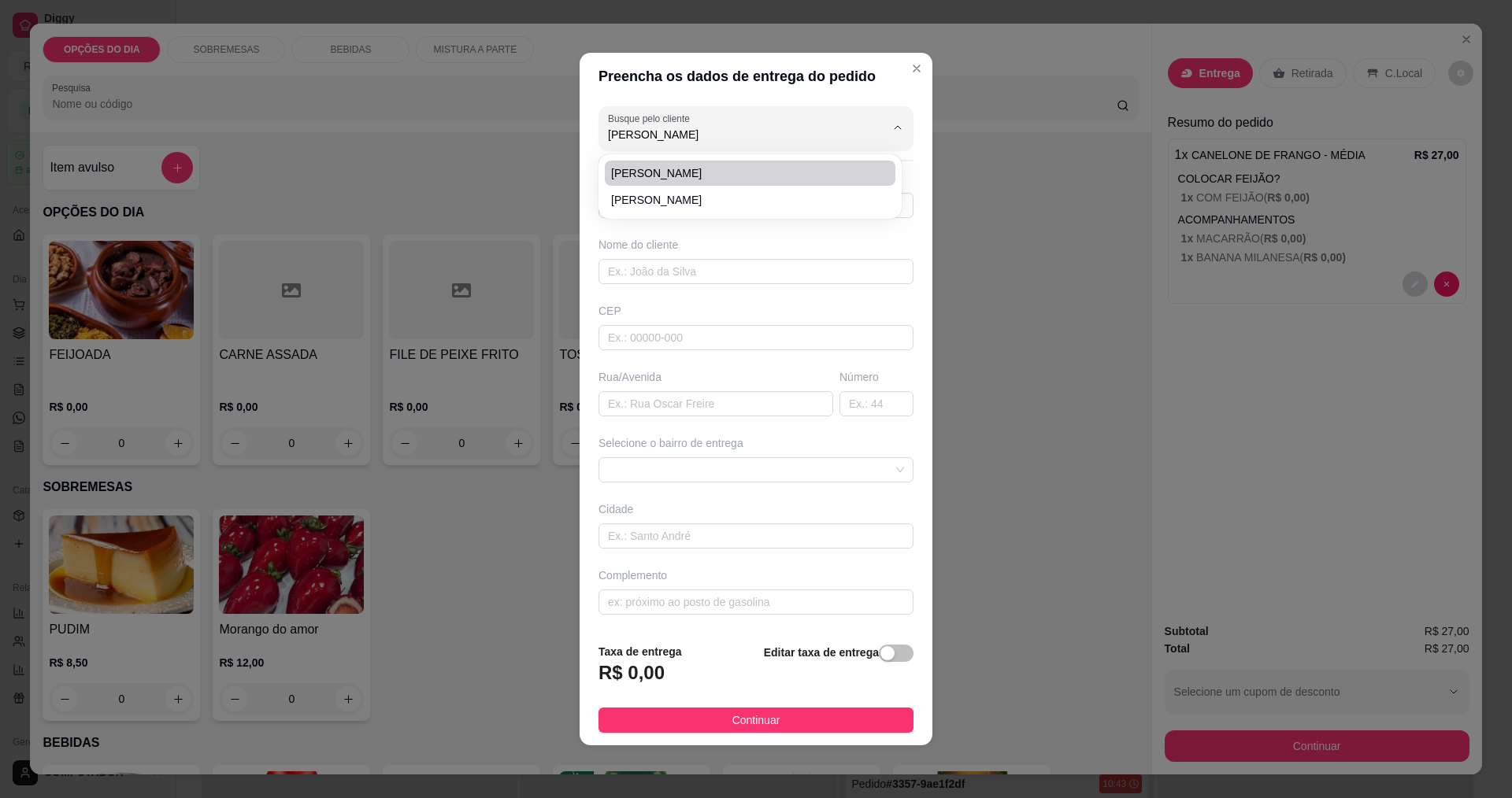
click at [667, 174] on span "ADRIANO" at bounding box center [742, 173] width 263 height 16
type input "ADRIANO"
type input "17997347926"
type input "ADRIANO"
type input "PORTSARIA 3 IMPE"
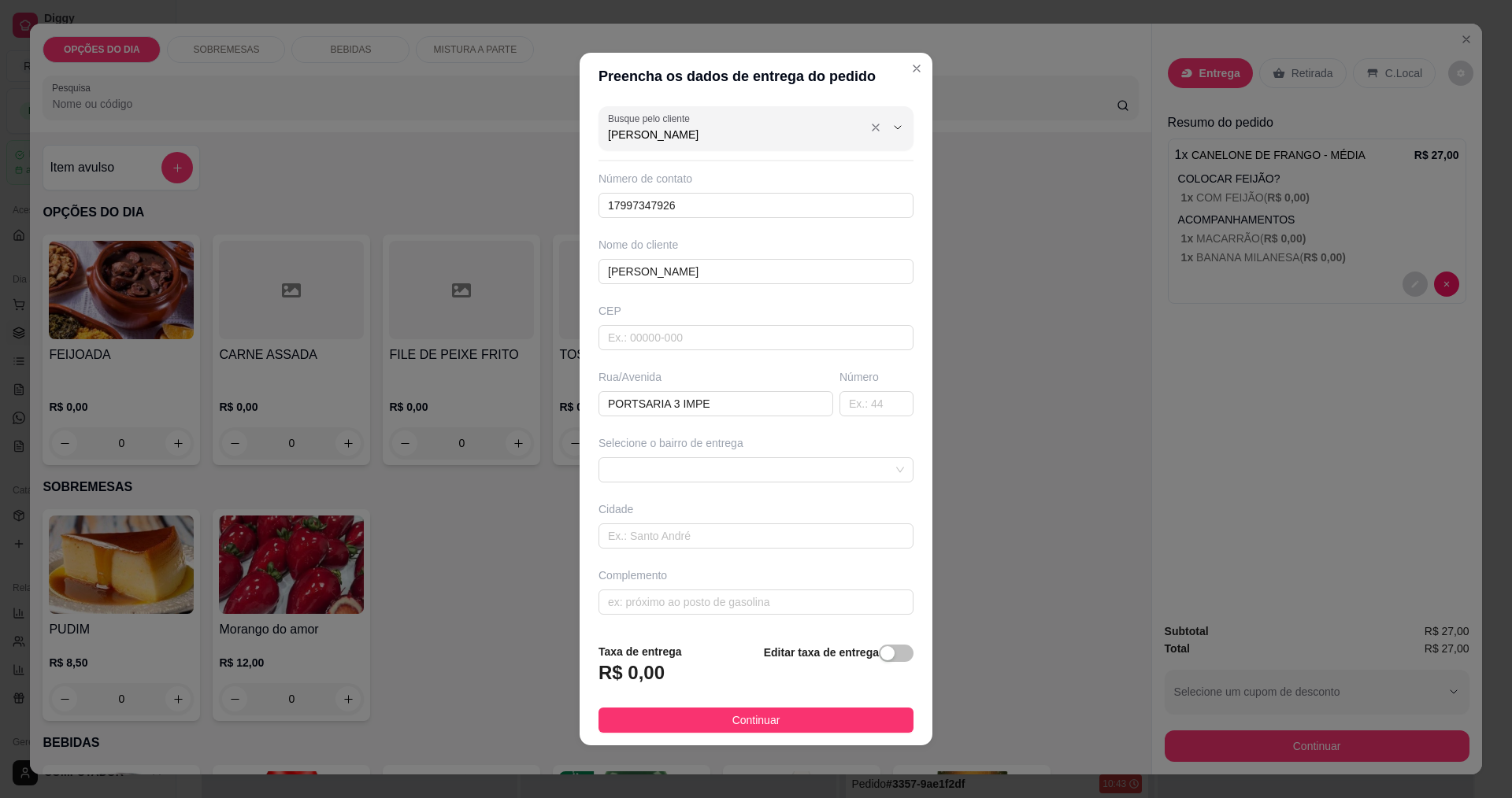
click at [696, 134] on input "ADRIANO" at bounding box center [734, 134] width 252 height 16
type input "A"
click at [672, 203] on span "ADRIANO" at bounding box center [742, 199] width 263 height 16
type input "ADRIANO"
type input "12997343716"
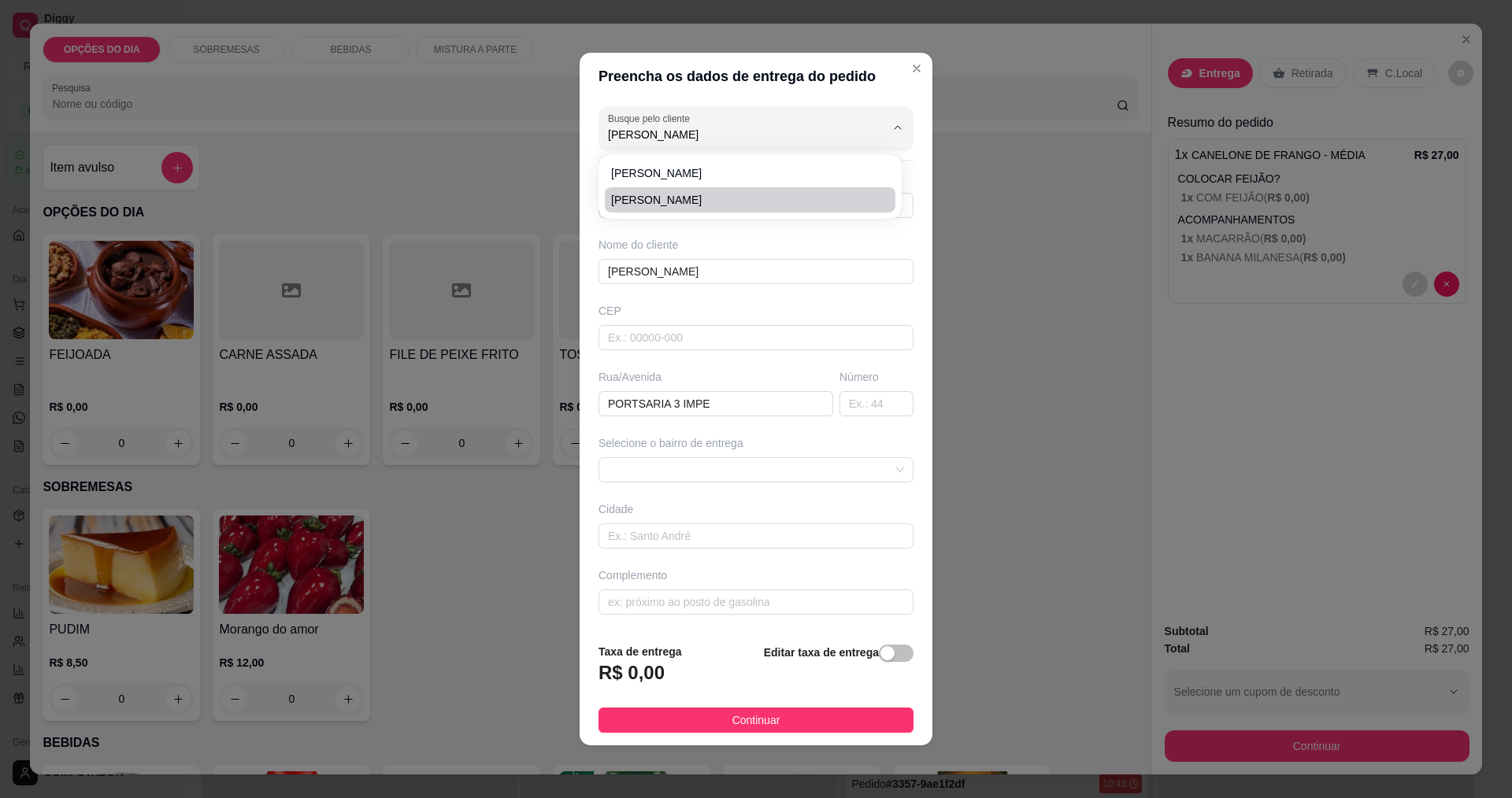
type input "ADRIANO AEROPORTO"
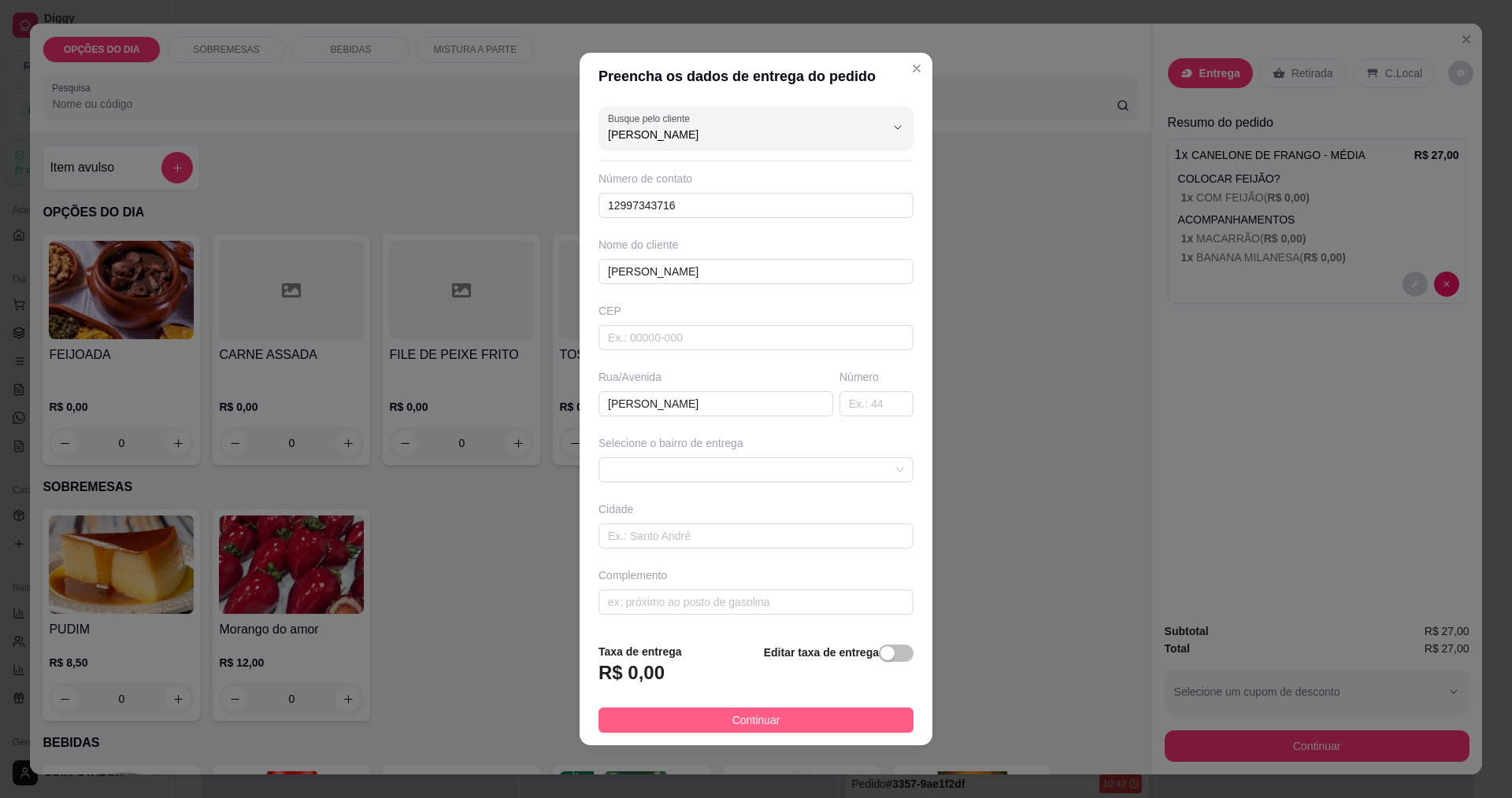
click at [684, 729] on button "Continuar" at bounding box center [756, 720] width 315 height 26
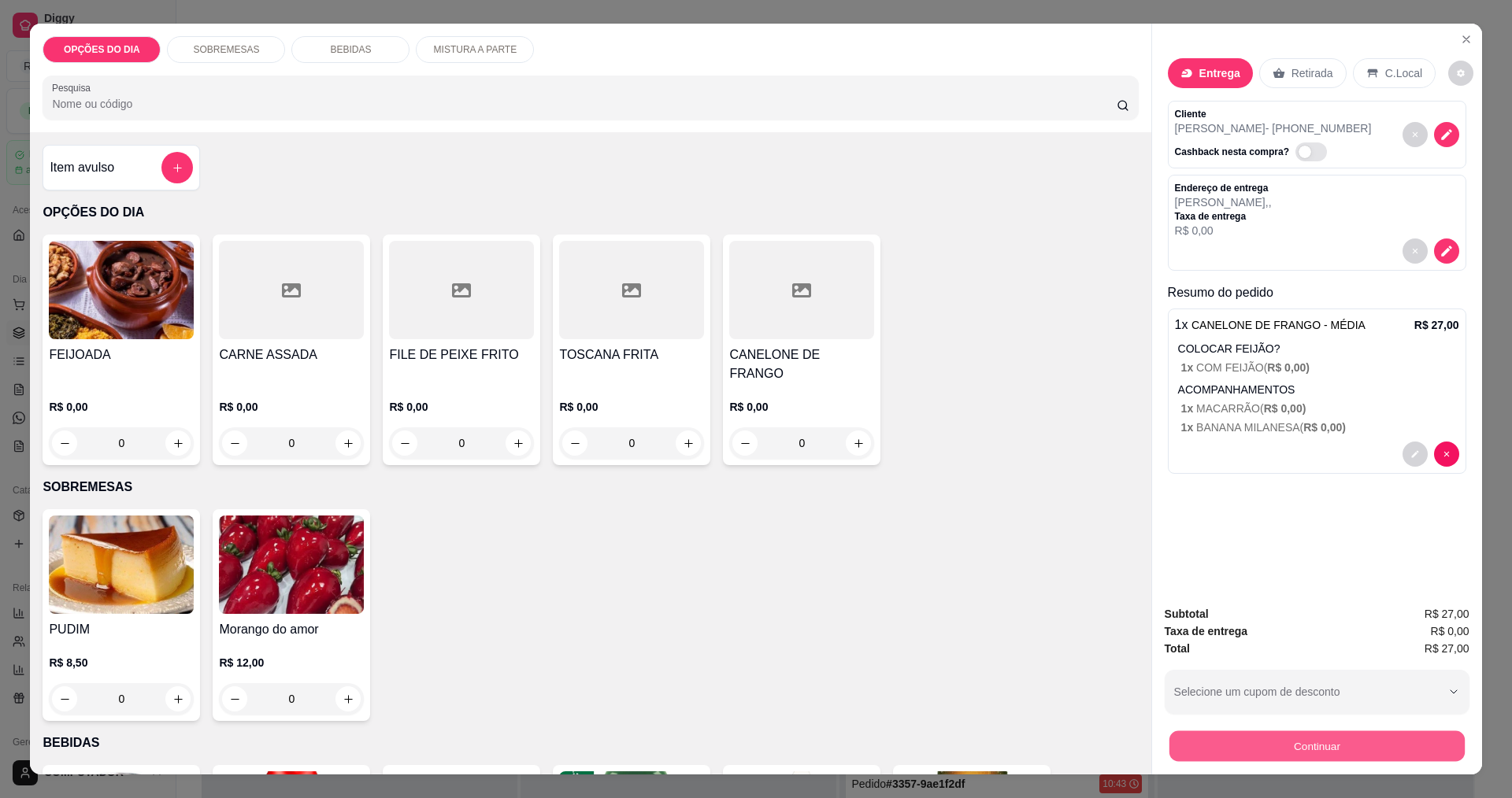
click at [1388, 735] on button "Continuar" at bounding box center [1316, 745] width 295 height 30
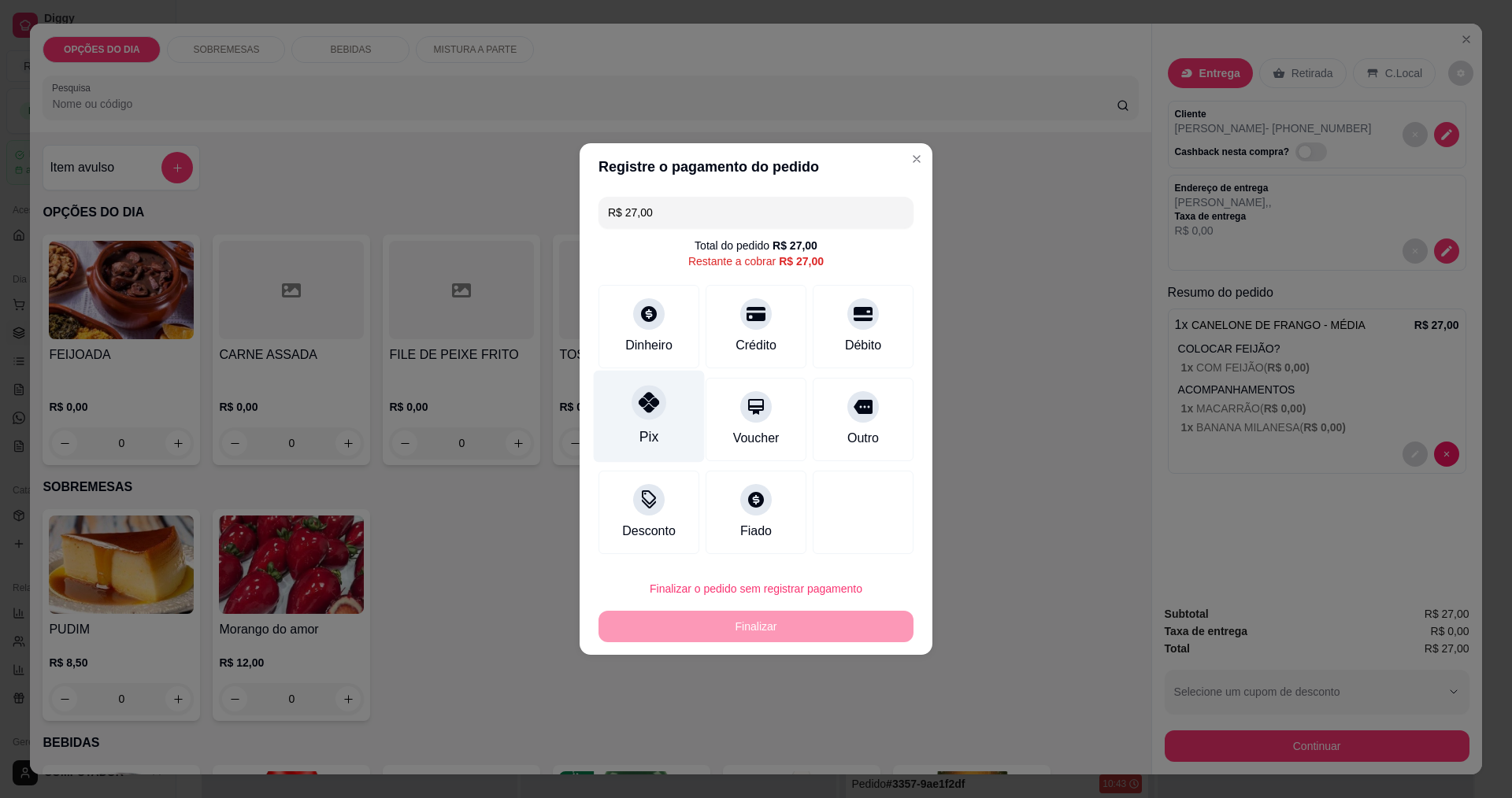
click at [645, 412] on icon at bounding box center [649, 402] width 21 height 21
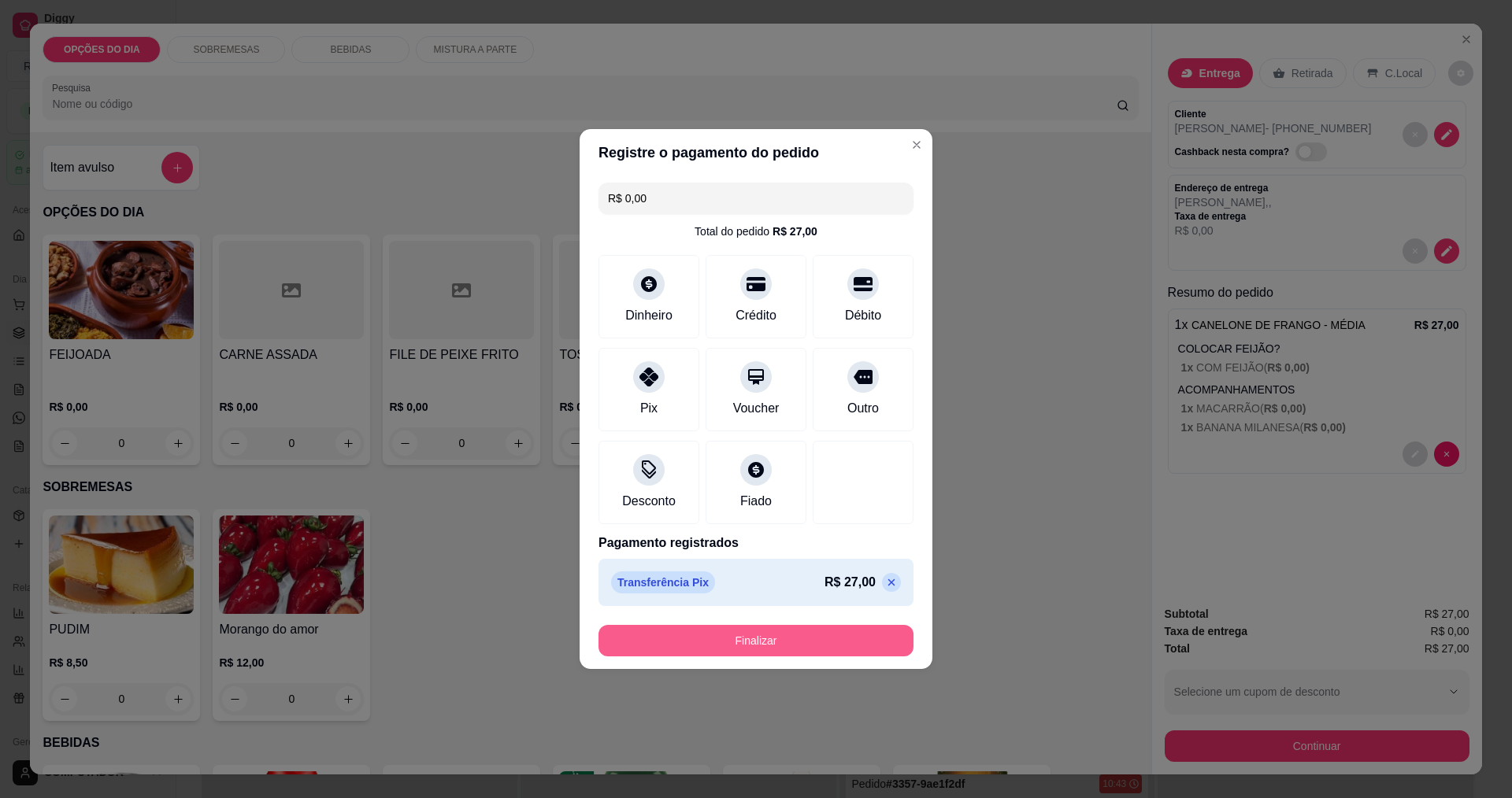
click at [679, 643] on button "Finalizar" at bounding box center [756, 641] width 315 height 31
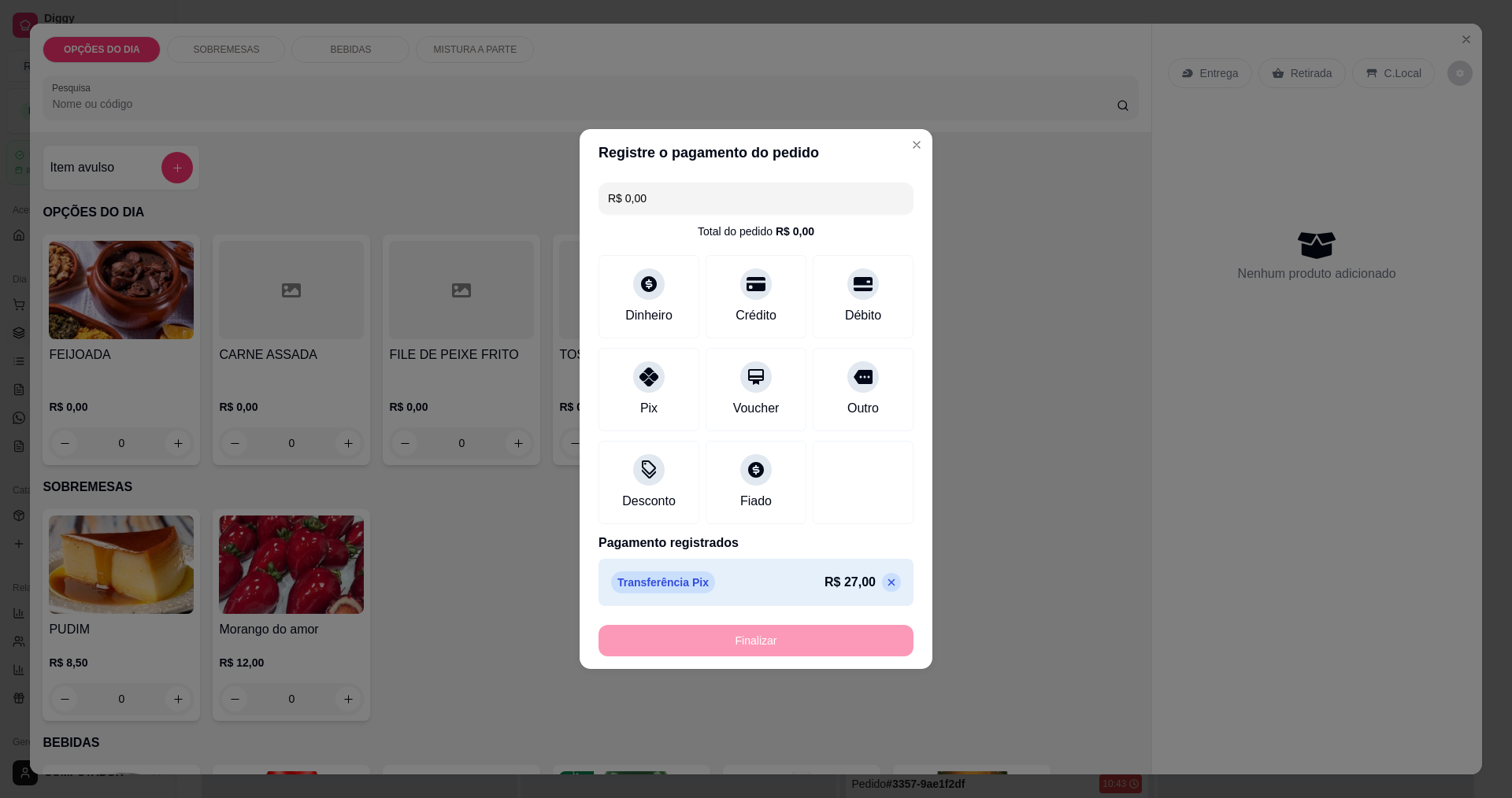
type input "-R$ 27,00"
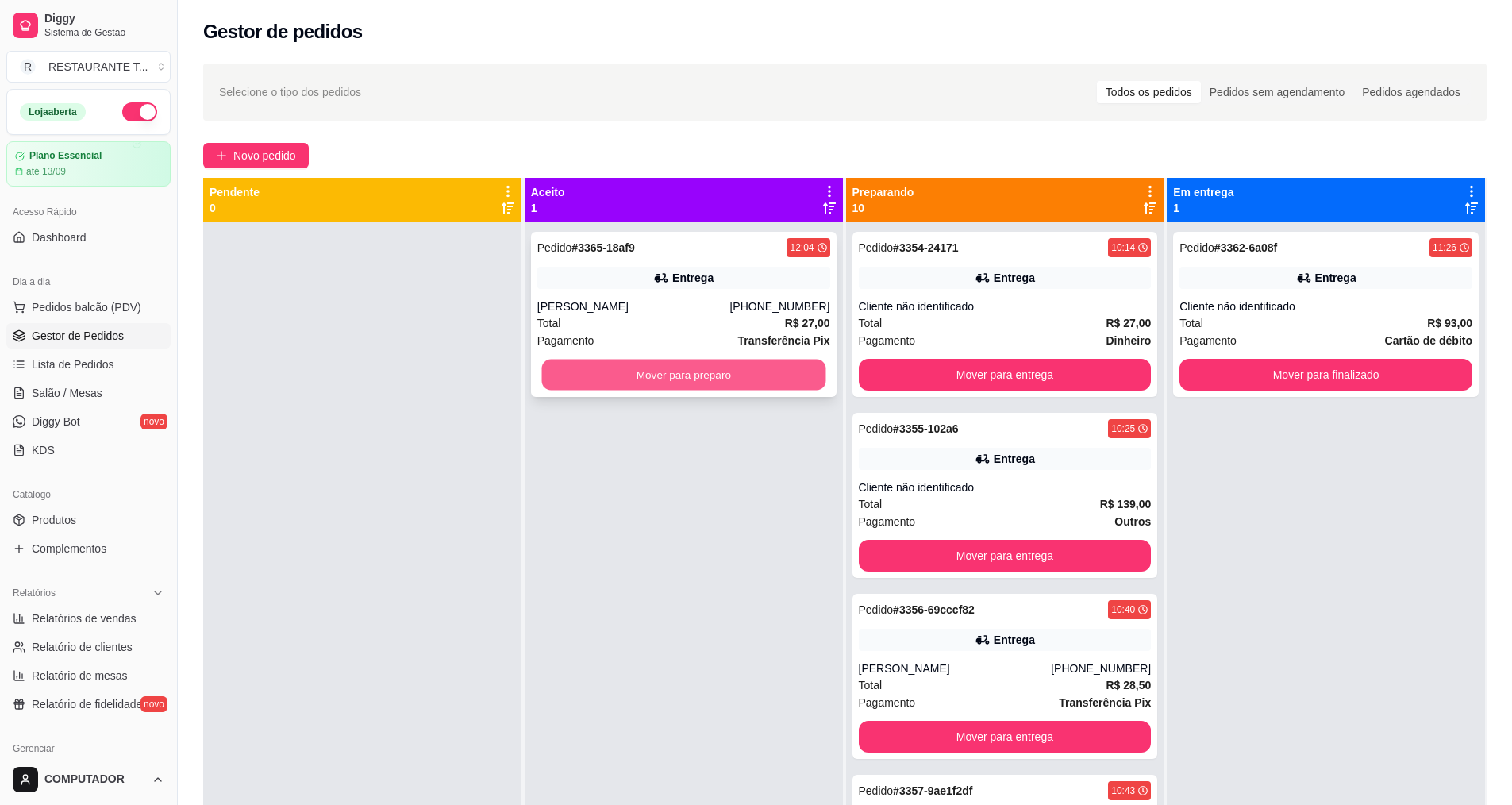
click at [683, 388] on button "Mover para preparo" at bounding box center [683, 374] width 284 height 31
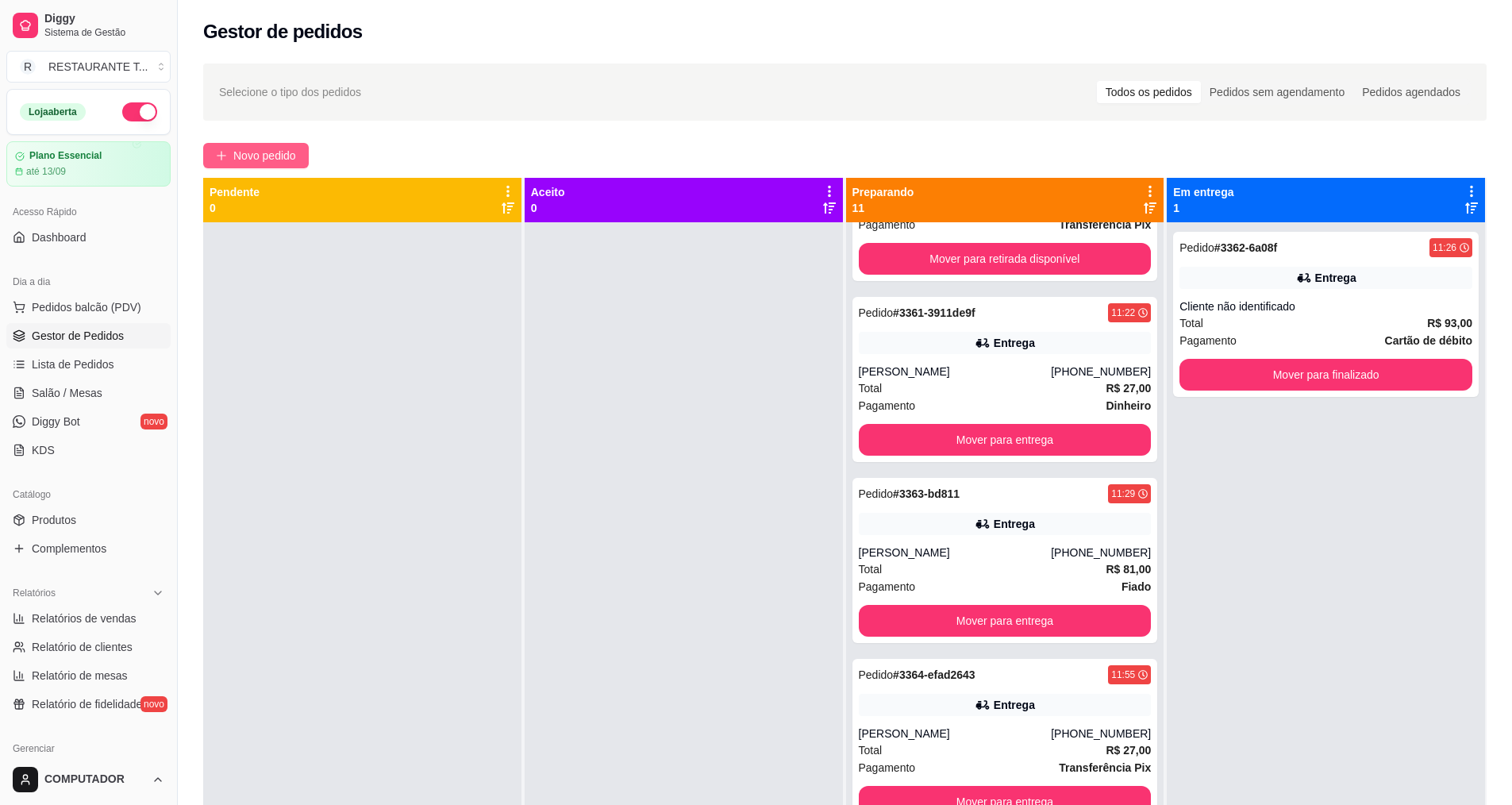
click at [269, 150] on span "Novo pedido" at bounding box center [265, 155] width 63 height 17
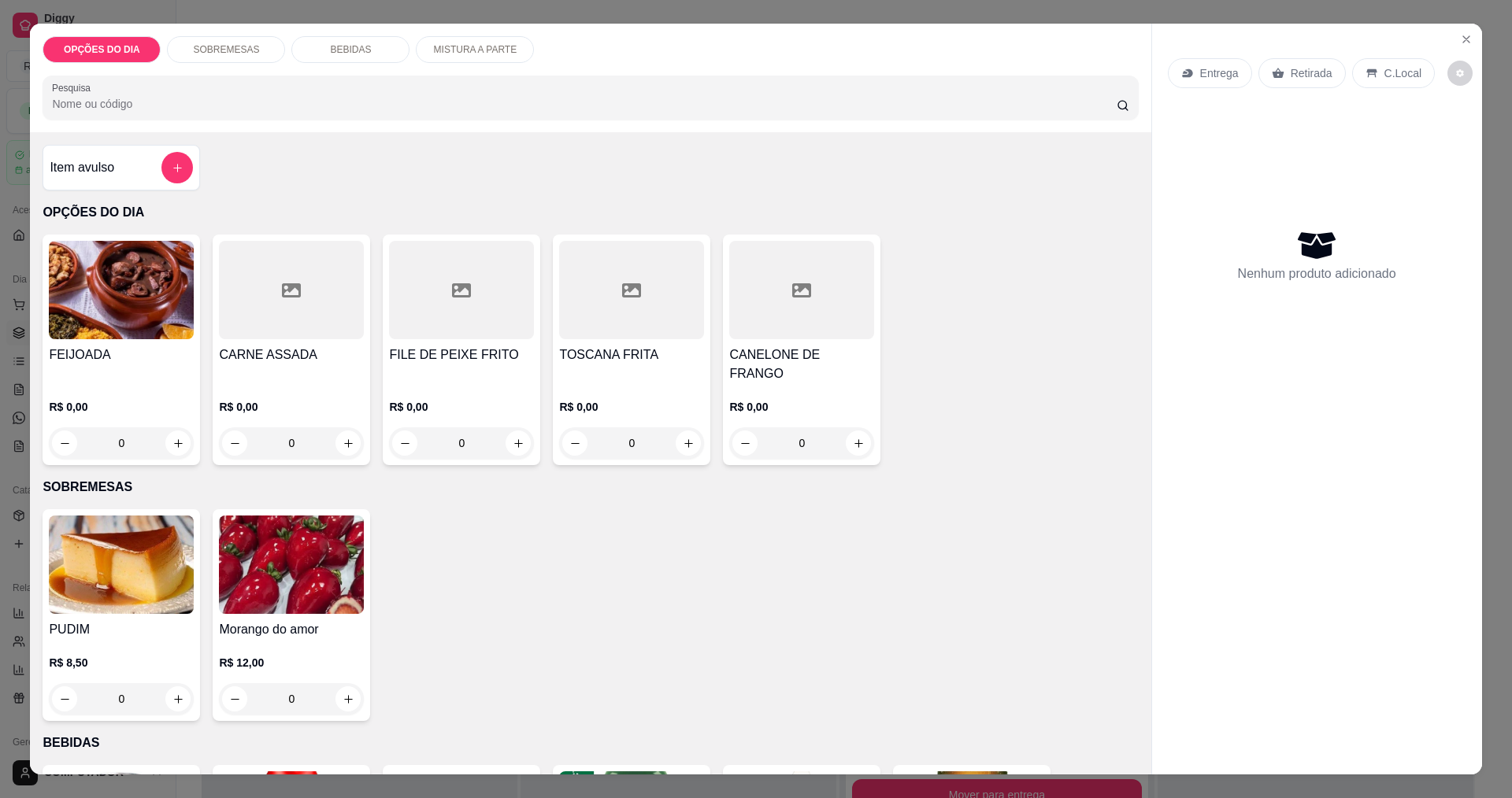
click at [344, 428] on div "0" at bounding box center [291, 443] width 145 height 31
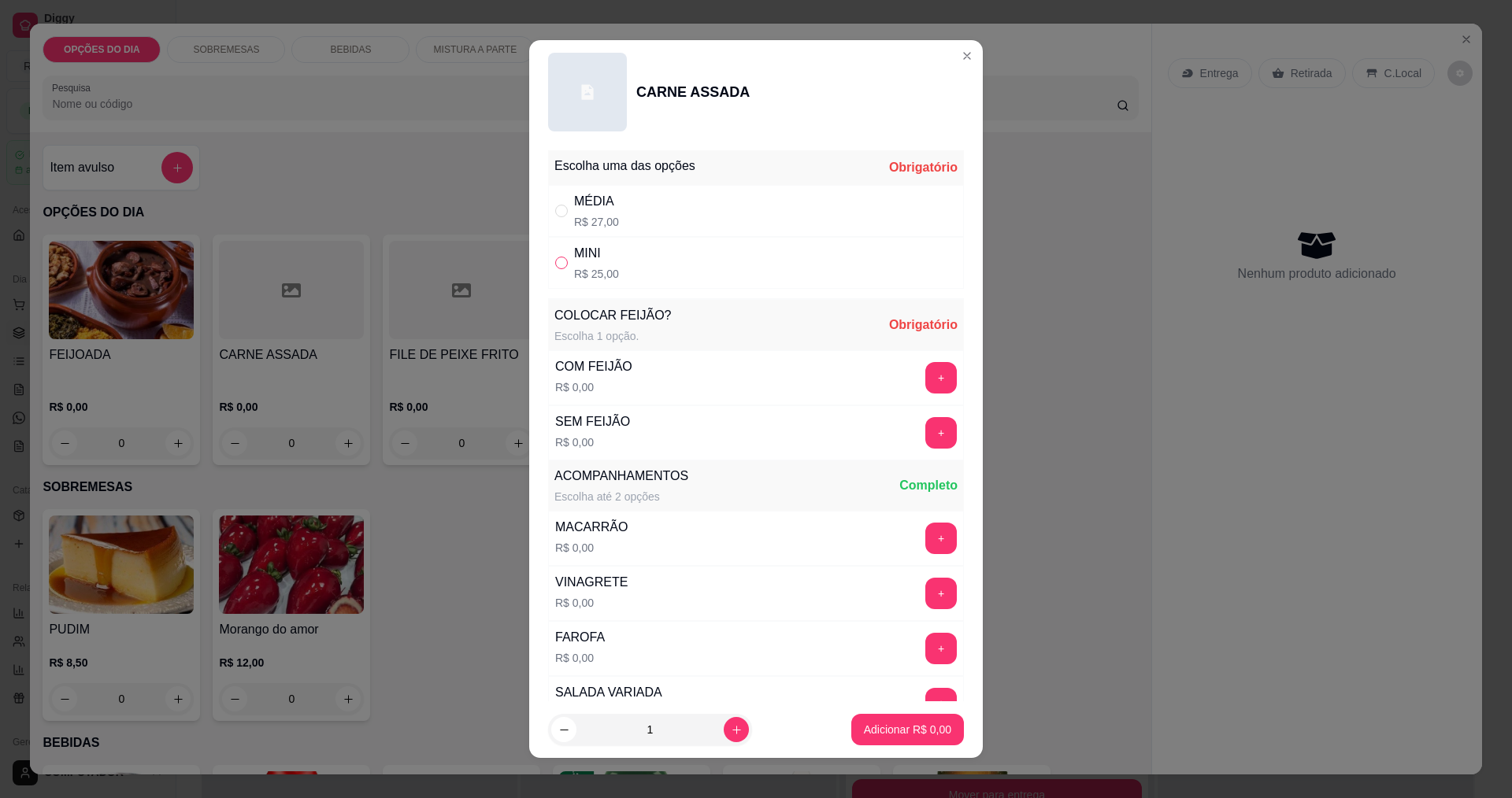
click at [556, 258] on input "" at bounding box center [561, 262] width 12 height 12
radio input "true"
click at [926, 387] on button "+" at bounding box center [941, 377] width 30 height 30
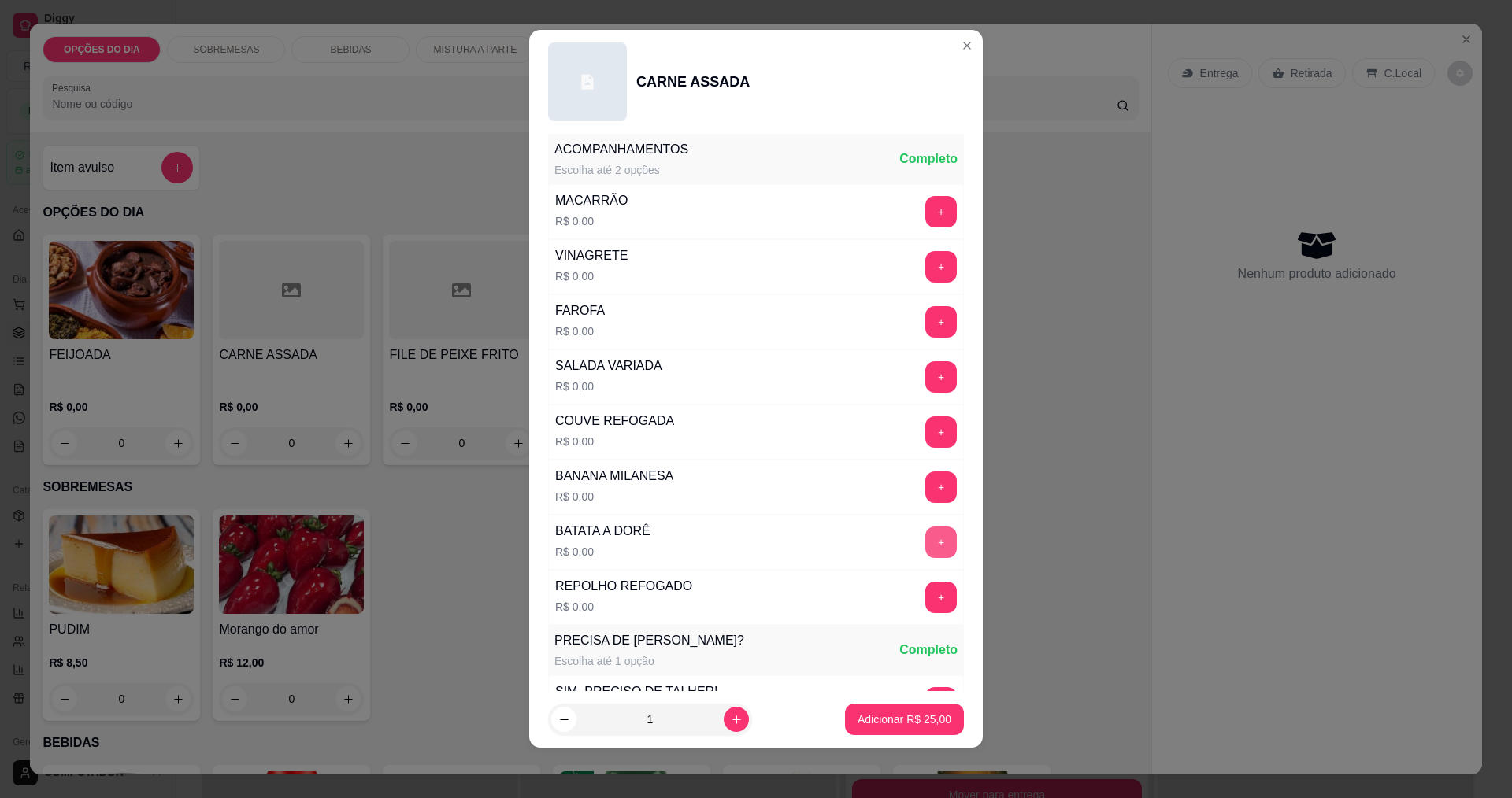
click at [925, 538] on button "+" at bounding box center [941, 542] width 31 height 31
click at [926, 610] on button "+" at bounding box center [941, 596] width 30 height 30
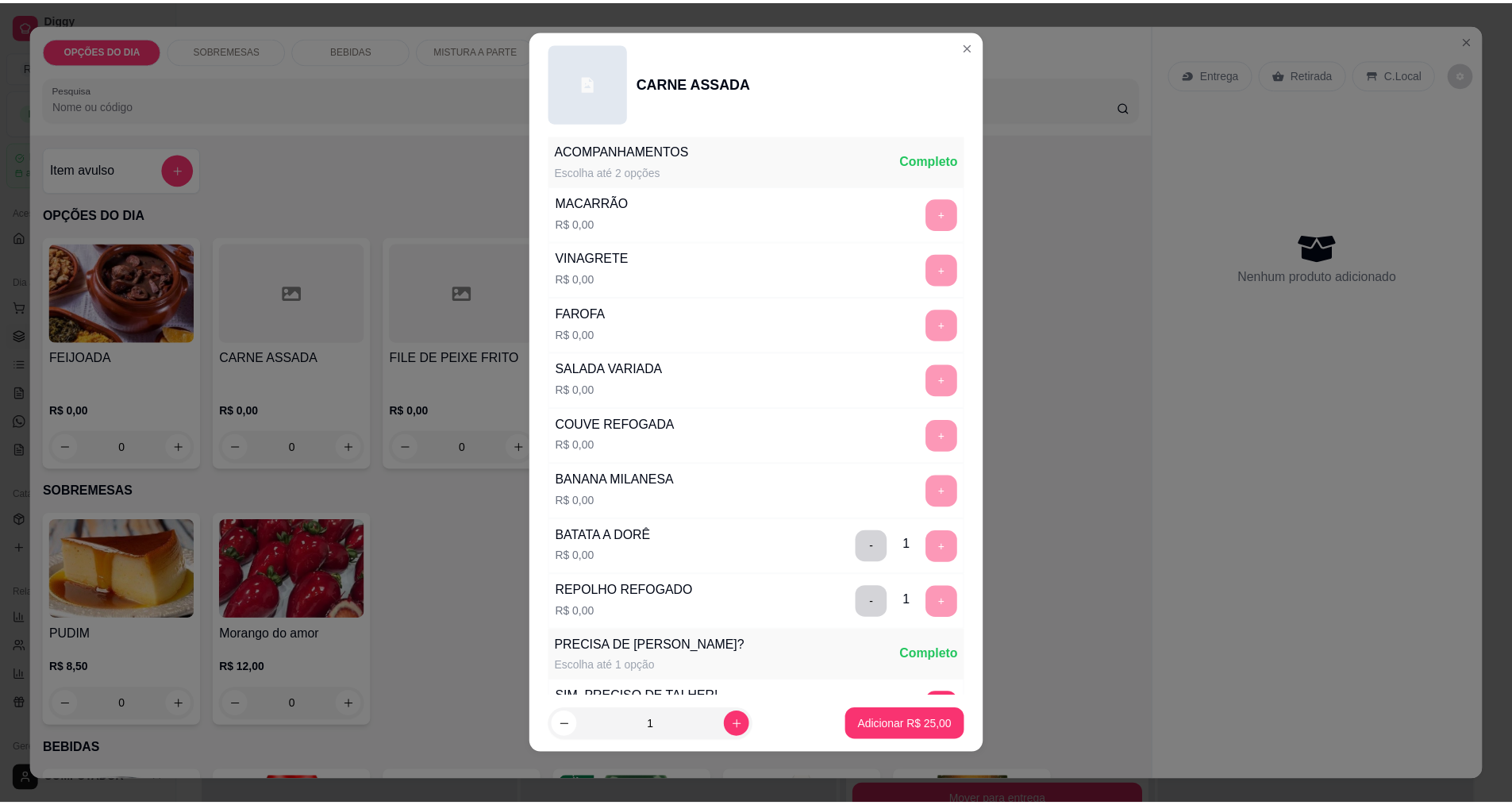
scroll to position [639, 0]
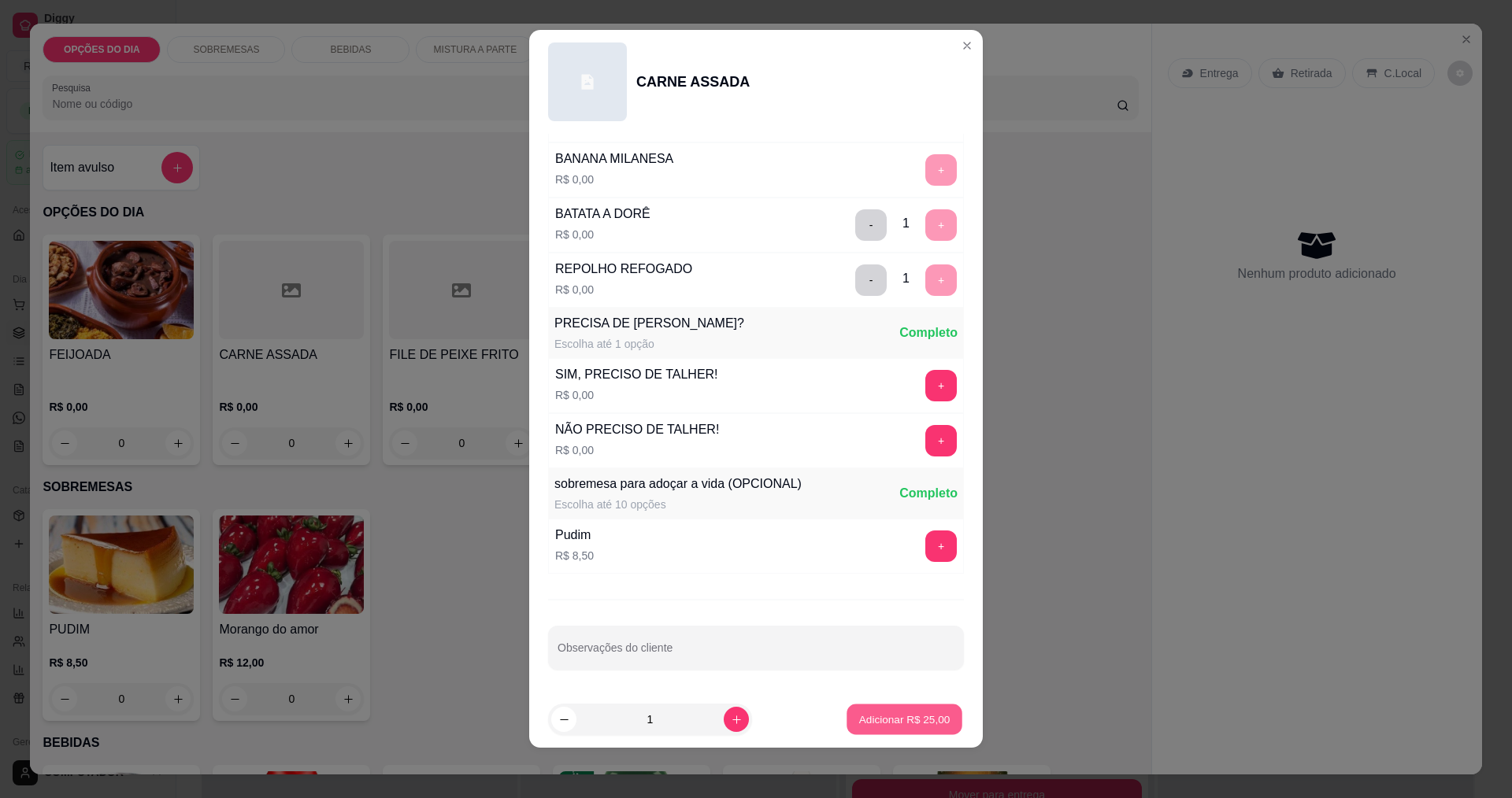
click at [859, 721] on p "Adicionar R$ 25,00" at bounding box center [905, 720] width 91 height 15
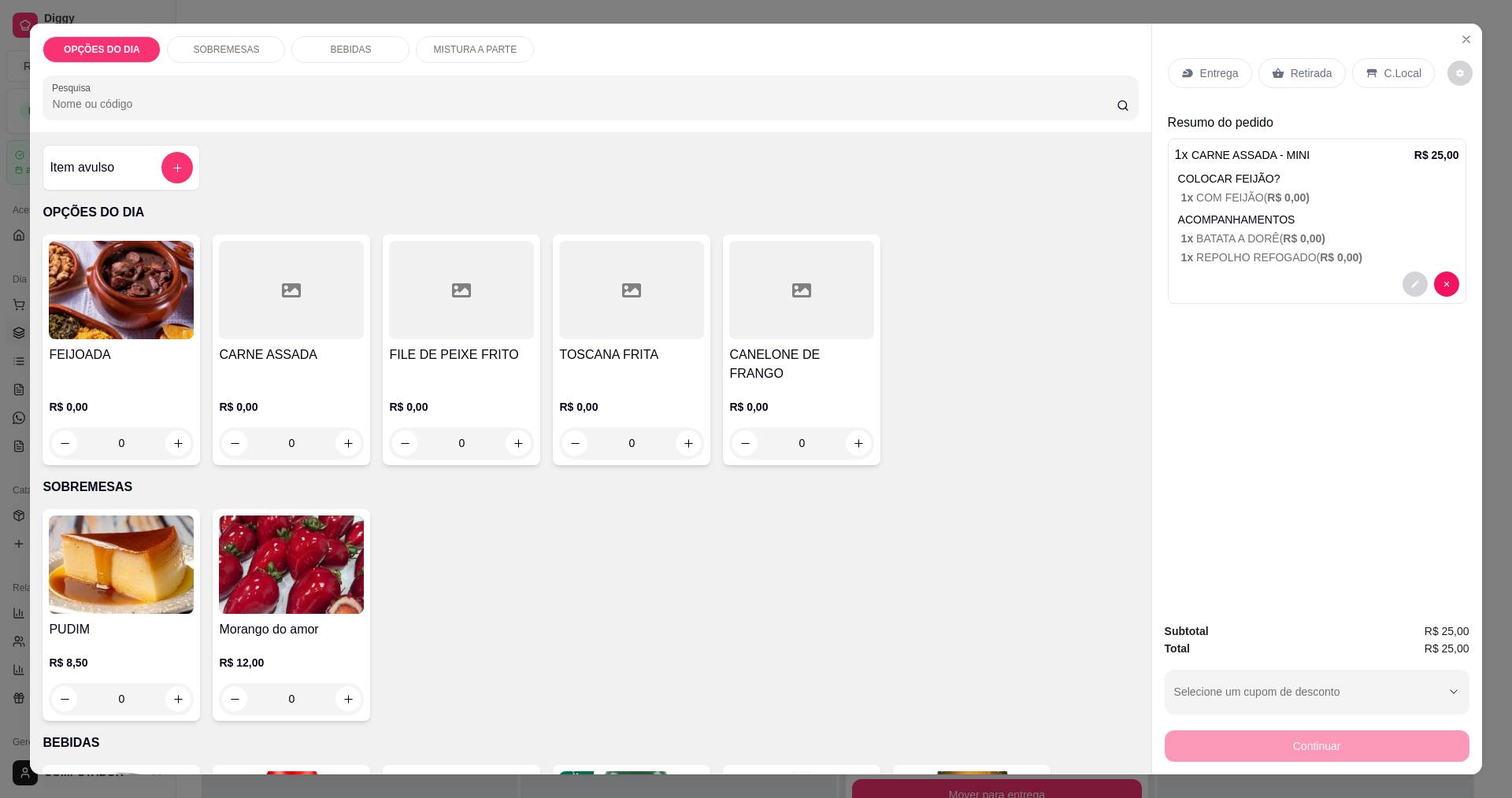
click at [1188, 78] on icon at bounding box center [1187, 72] width 12 height 12
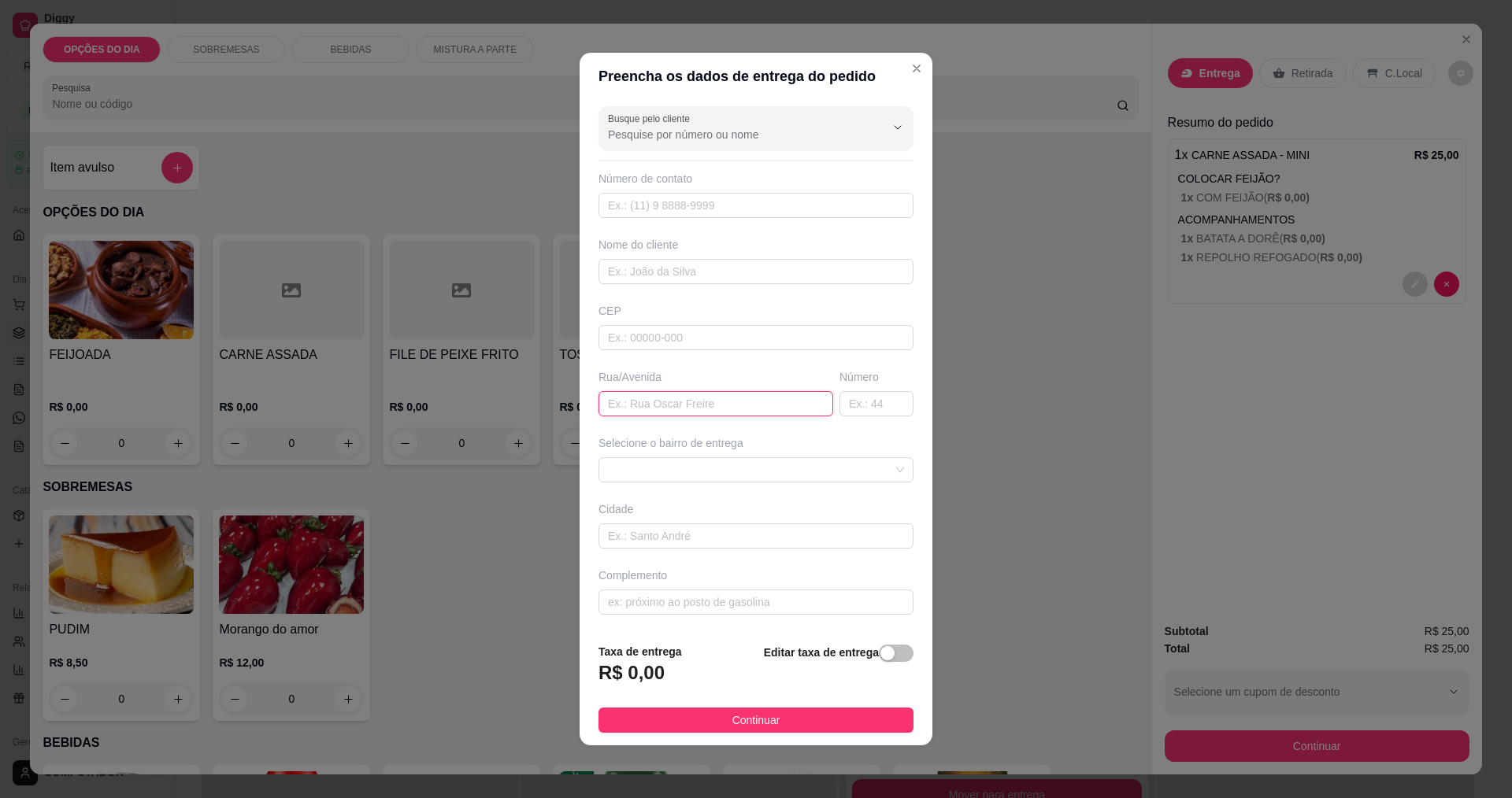
click at [667, 403] on input "text" at bounding box center [715, 404] width 235 height 26
type input "capricornio"
click at [703, 471] on span at bounding box center [756, 470] width 296 height 24
type input "12"
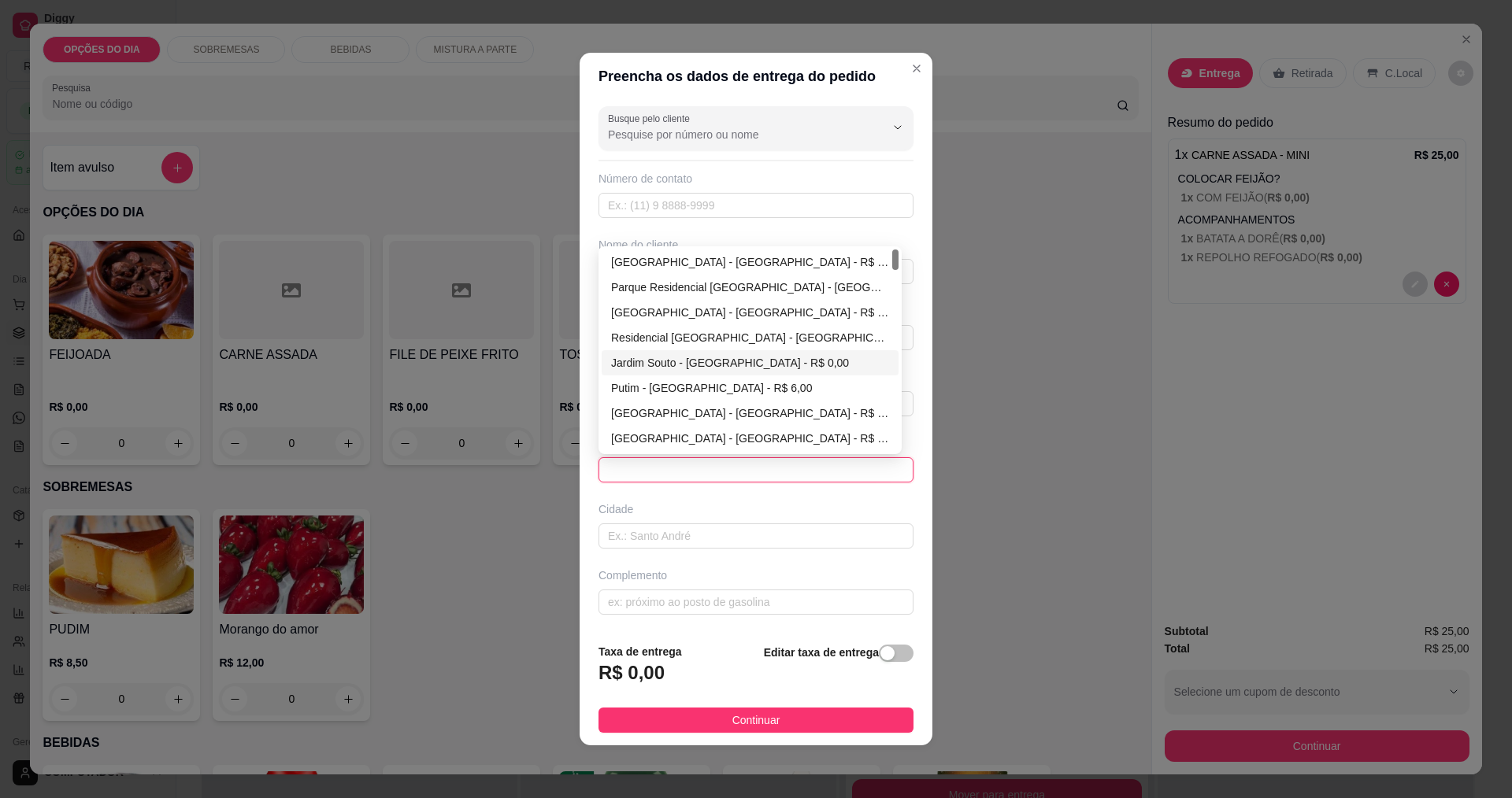
click at [653, 317] on div "Jardim da Granja - São José dos Campos - R$ 0,00" at bounding box center [751, 312] width 278 height 17
type input "São José dos Campos"
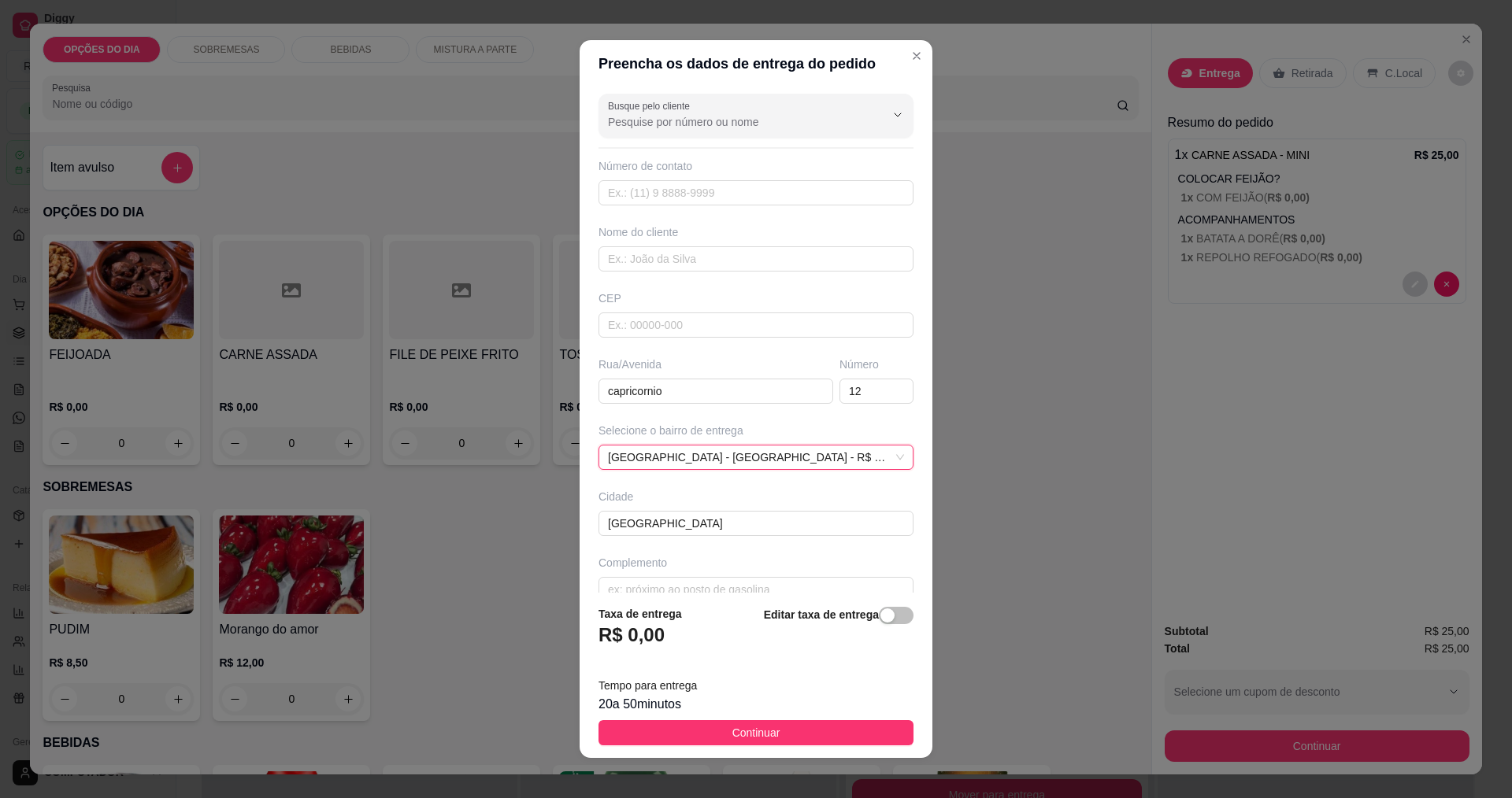
click at [761, 713] on div "20 a 50 minutos" at bounding box center [756, 704] width 315 height 19
click at [662, 733] on button "Continuar" at bounding box center [756, 733] width 315 height 26
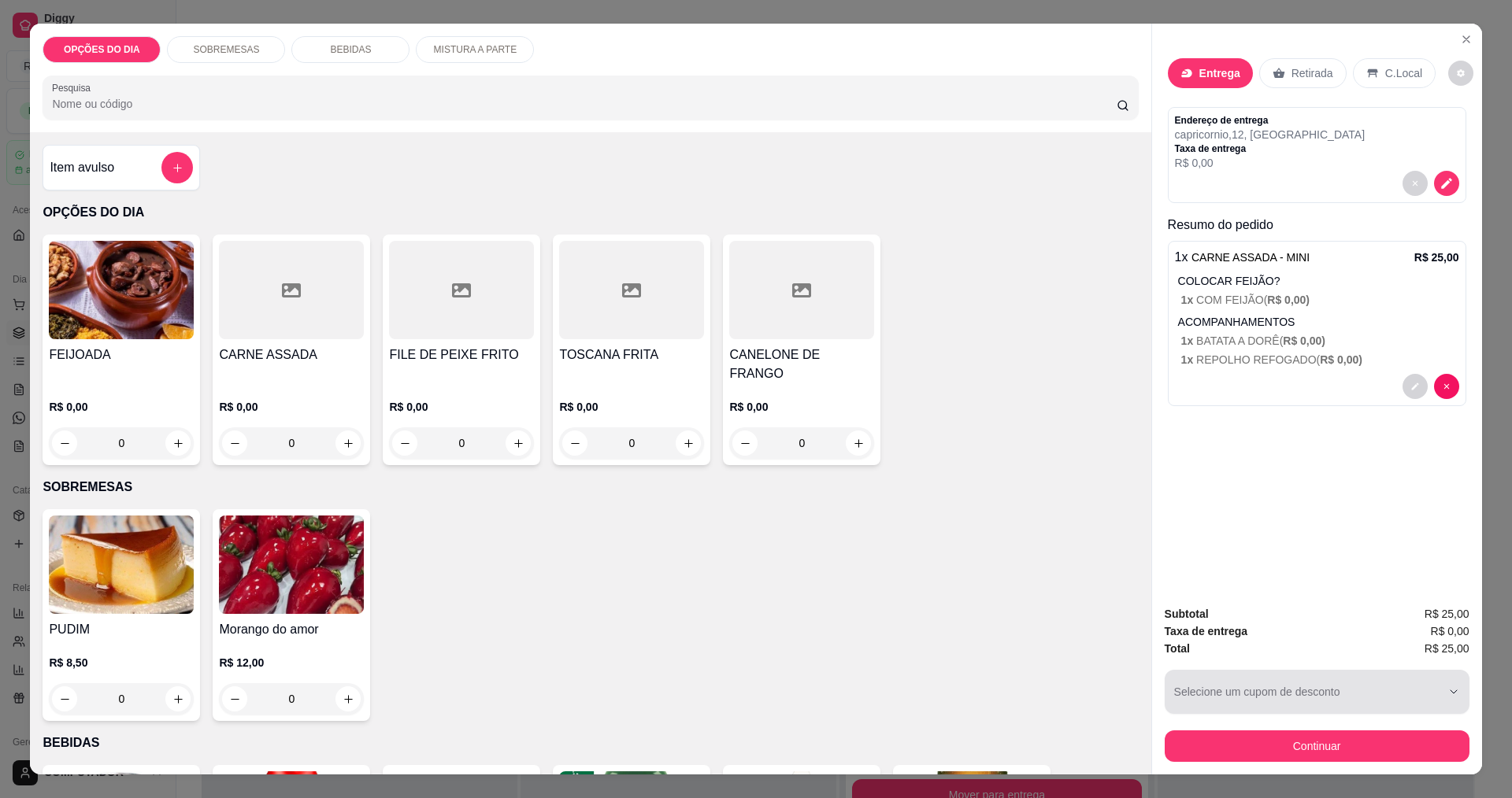
click at [1225, 735] on button "Continuar" at bounding box center [1317, 746] width 305 height 31
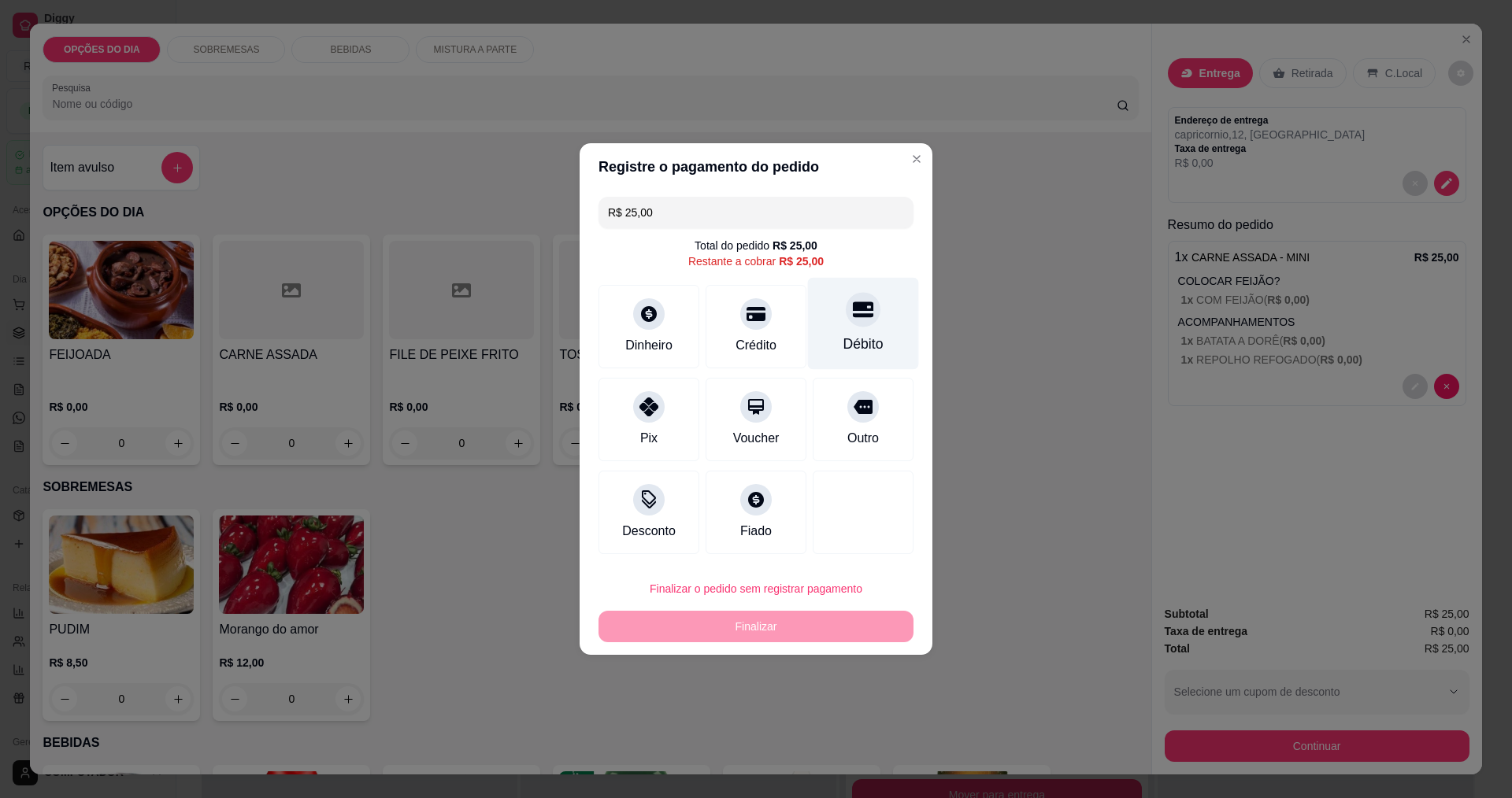
click at [857, 321] on div at bounding box center [863, 309] width 35 height 35
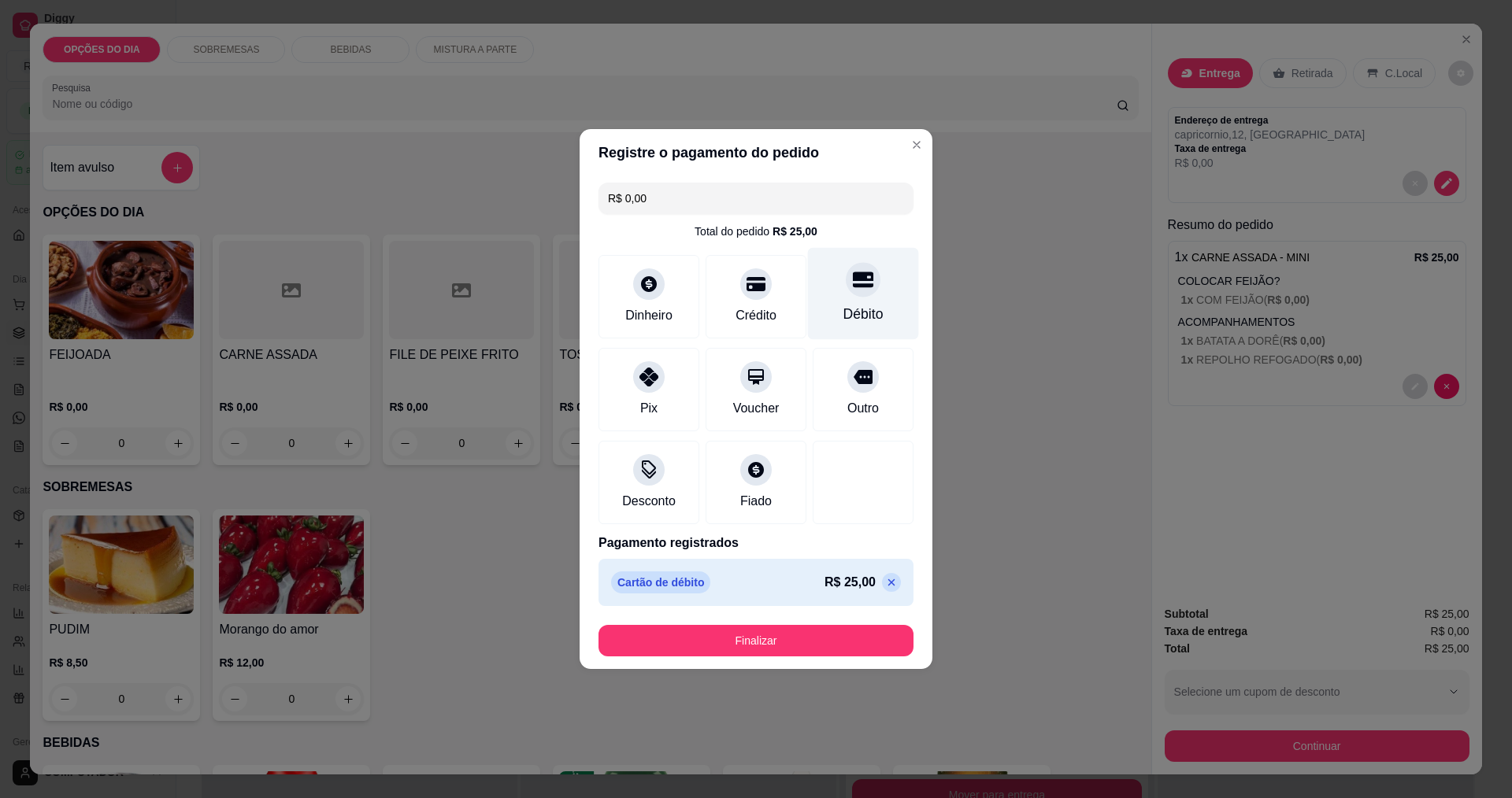
type input "R$ 0,00"
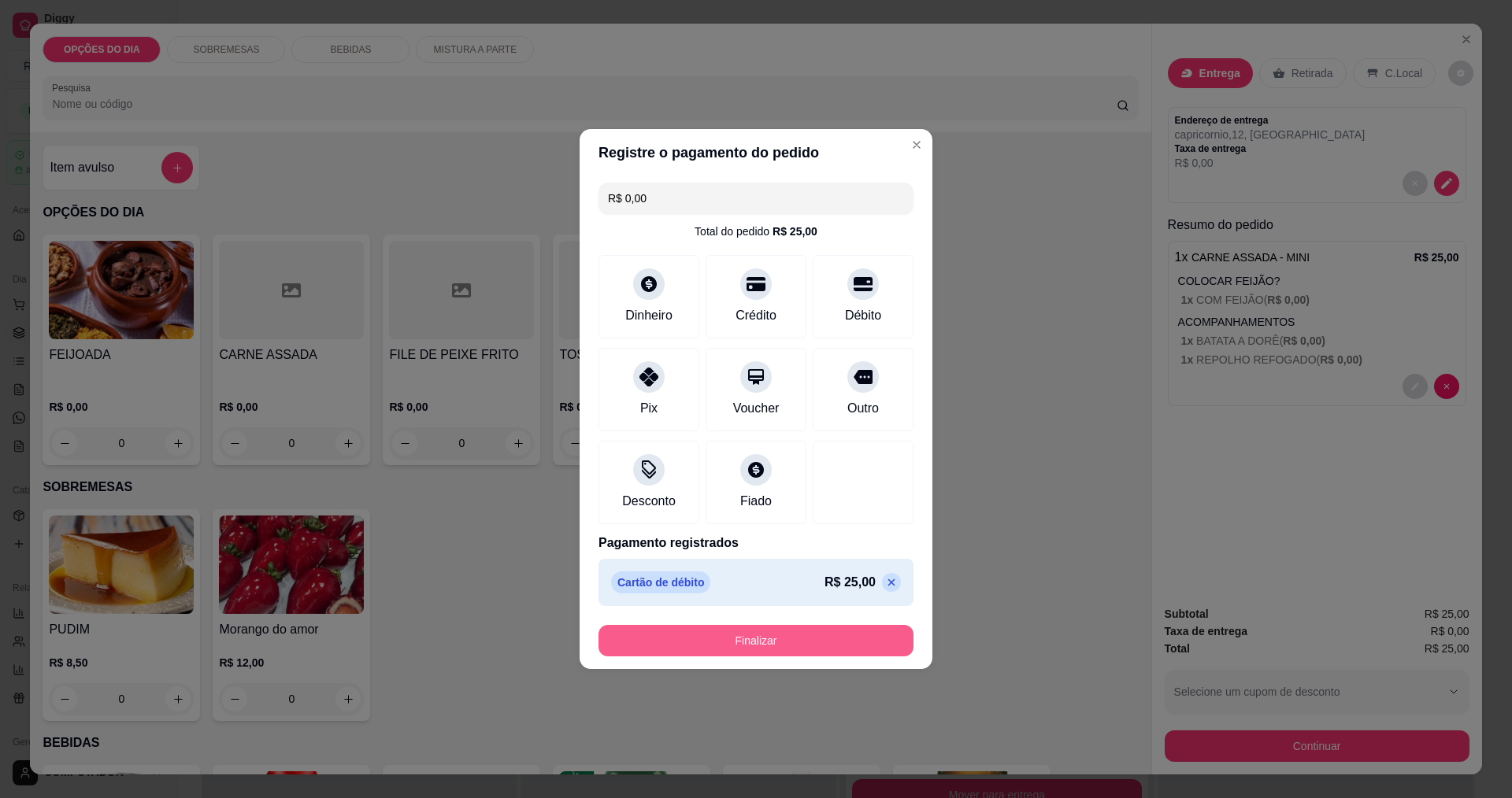
click at [718, 624] on footer "Finalizar" at bounding box center [756, 640] width 353 height 57
click at [761, 638] on button "Finalizar" at bounding box center [756, 641] width 315 height 31
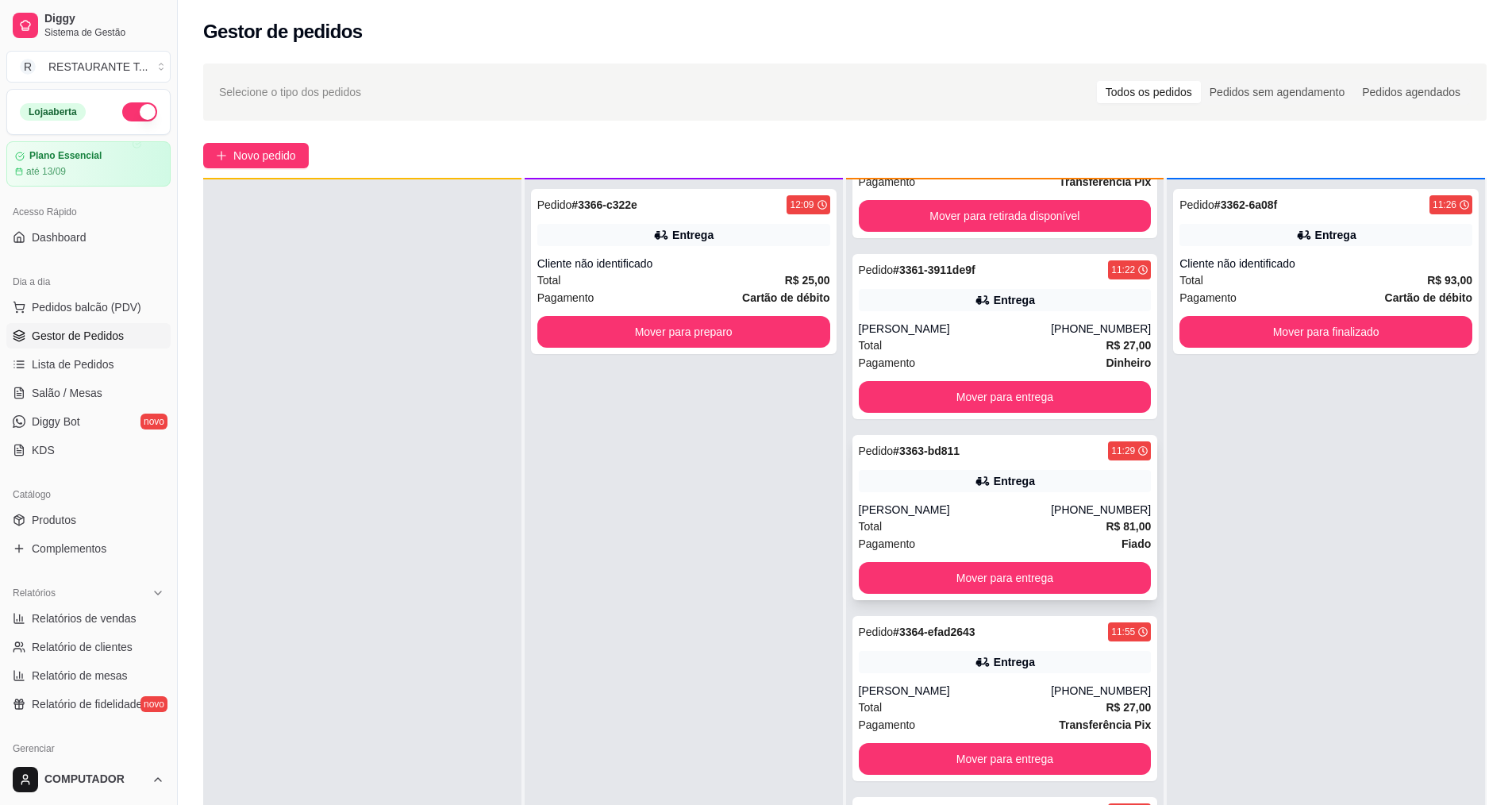
scroll to position [45, 0]
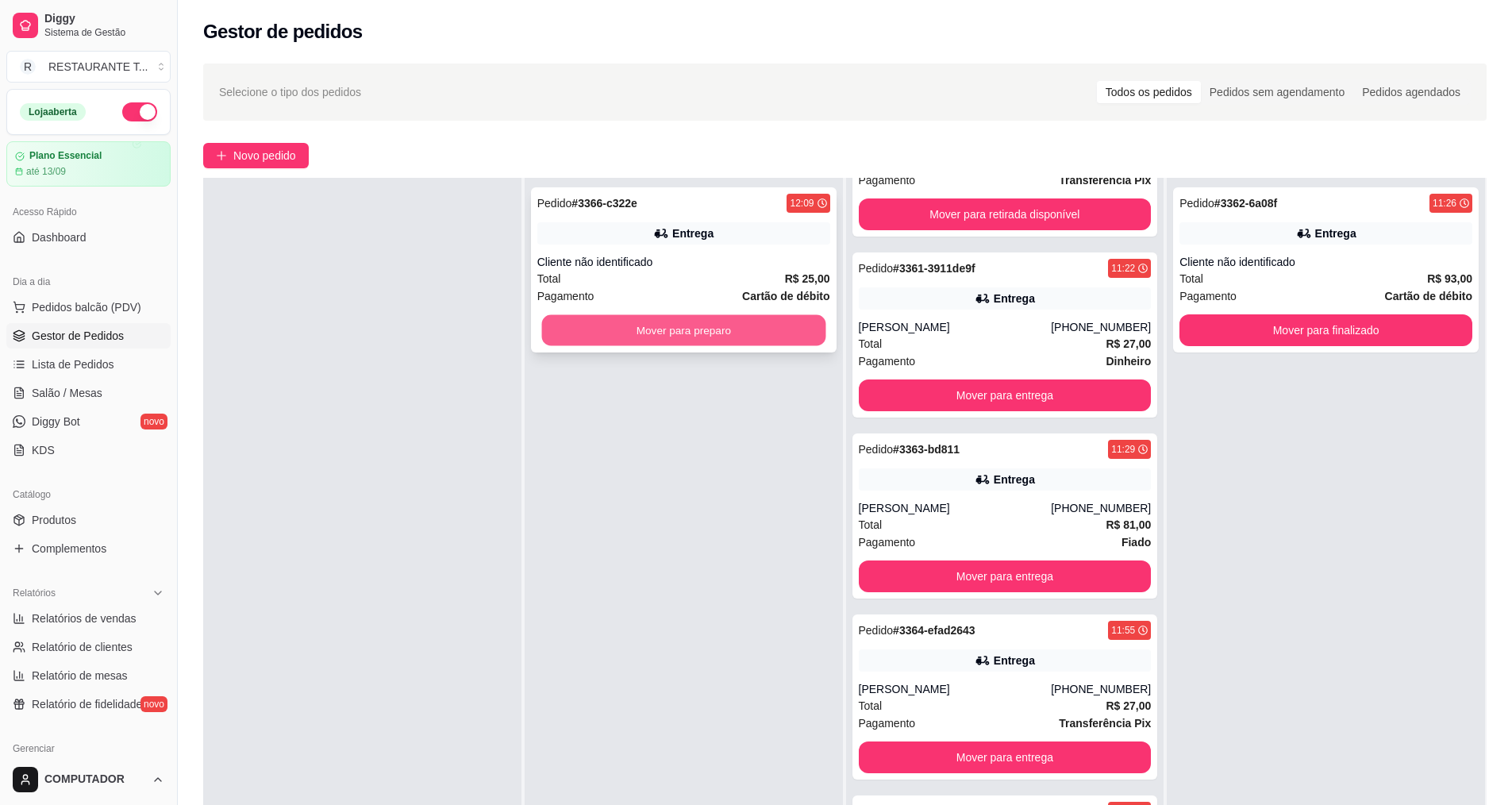
click at [610, 324] on button "Mover para preparo" at bounding box center [683, 330] width 284 height 31
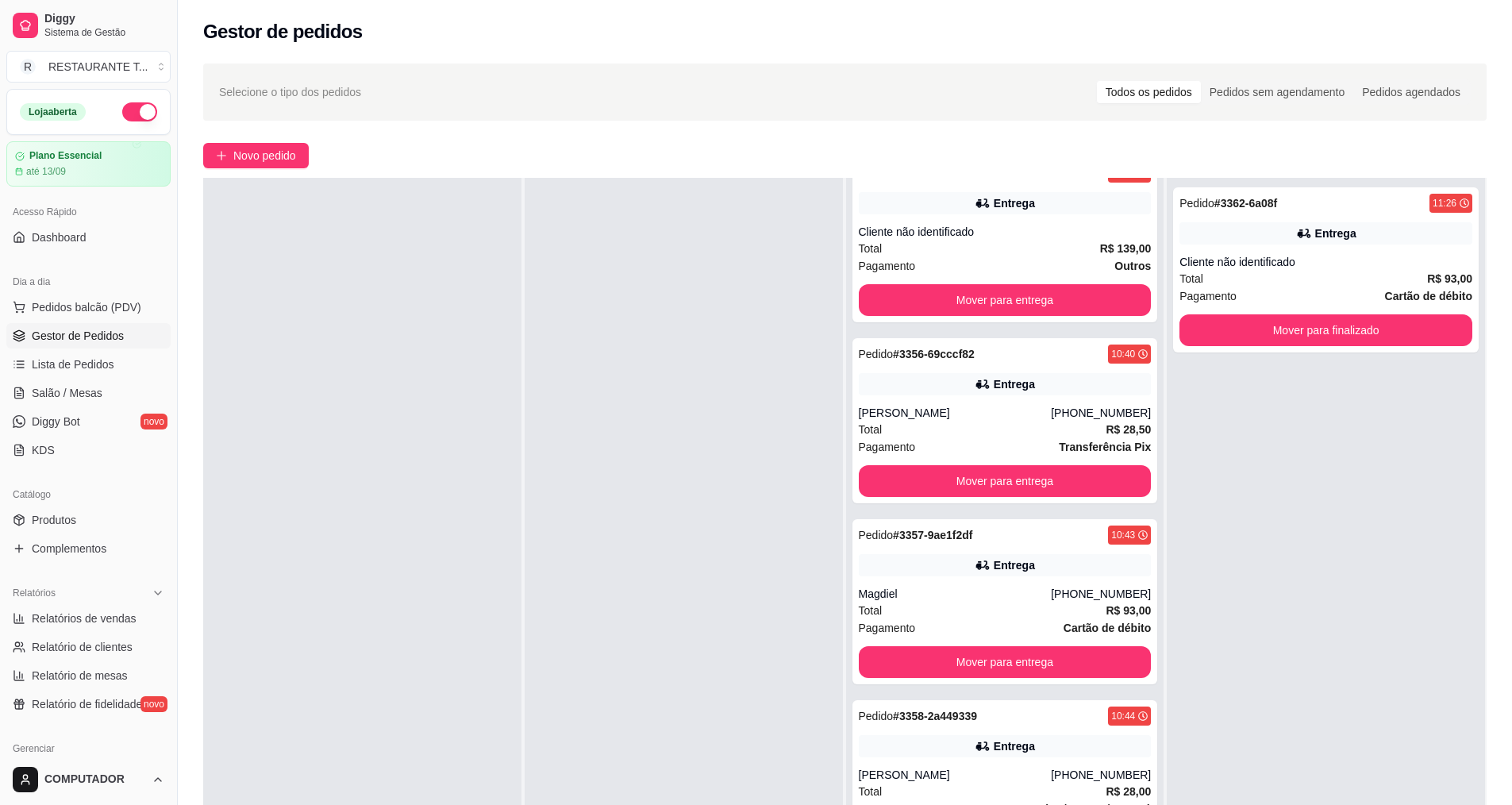
scroll to position [0, 0]
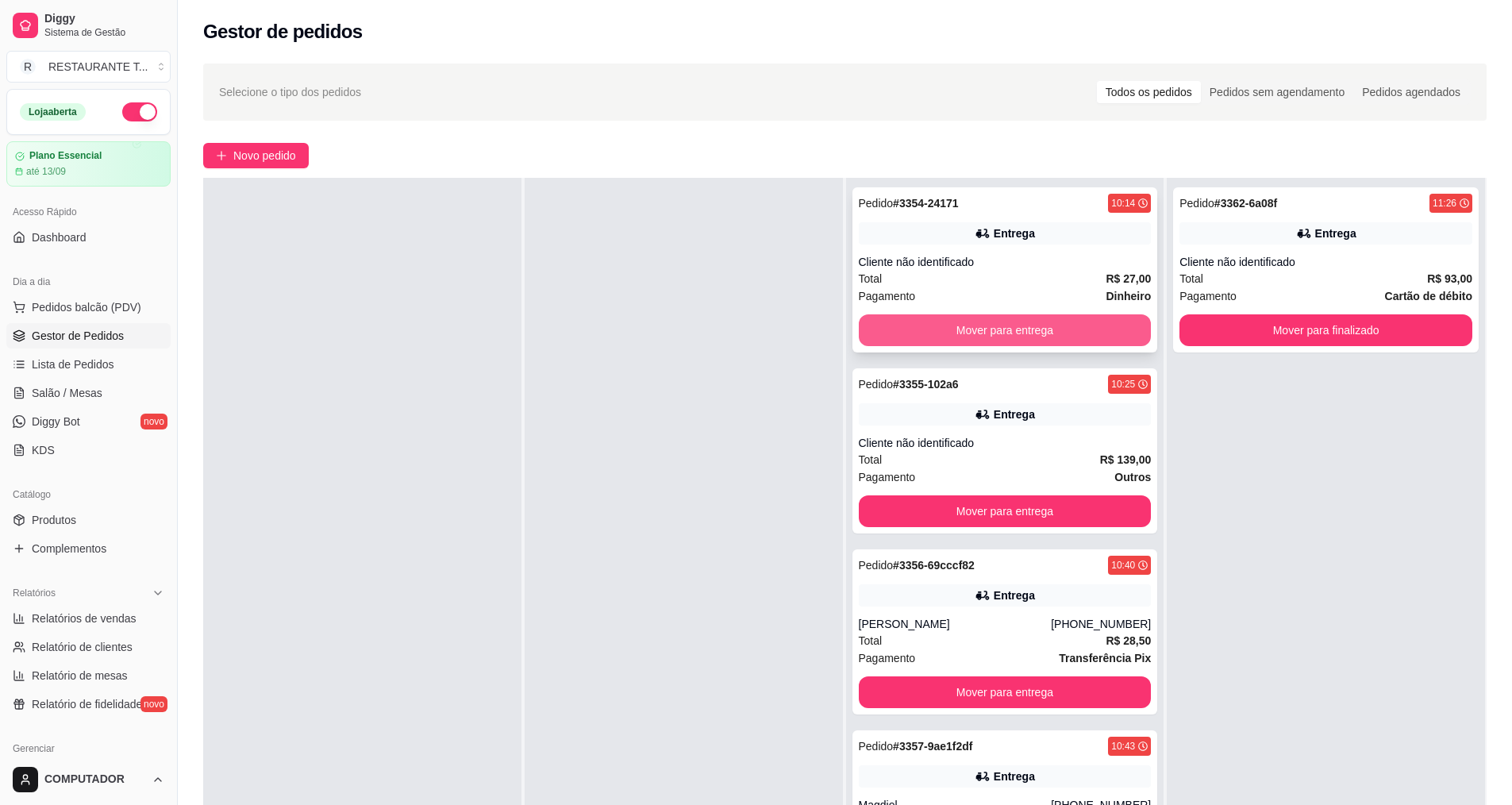
click at [1001, 339] on button "Mover para entrega" at bounding box center [1004, 330] width 293 height 32
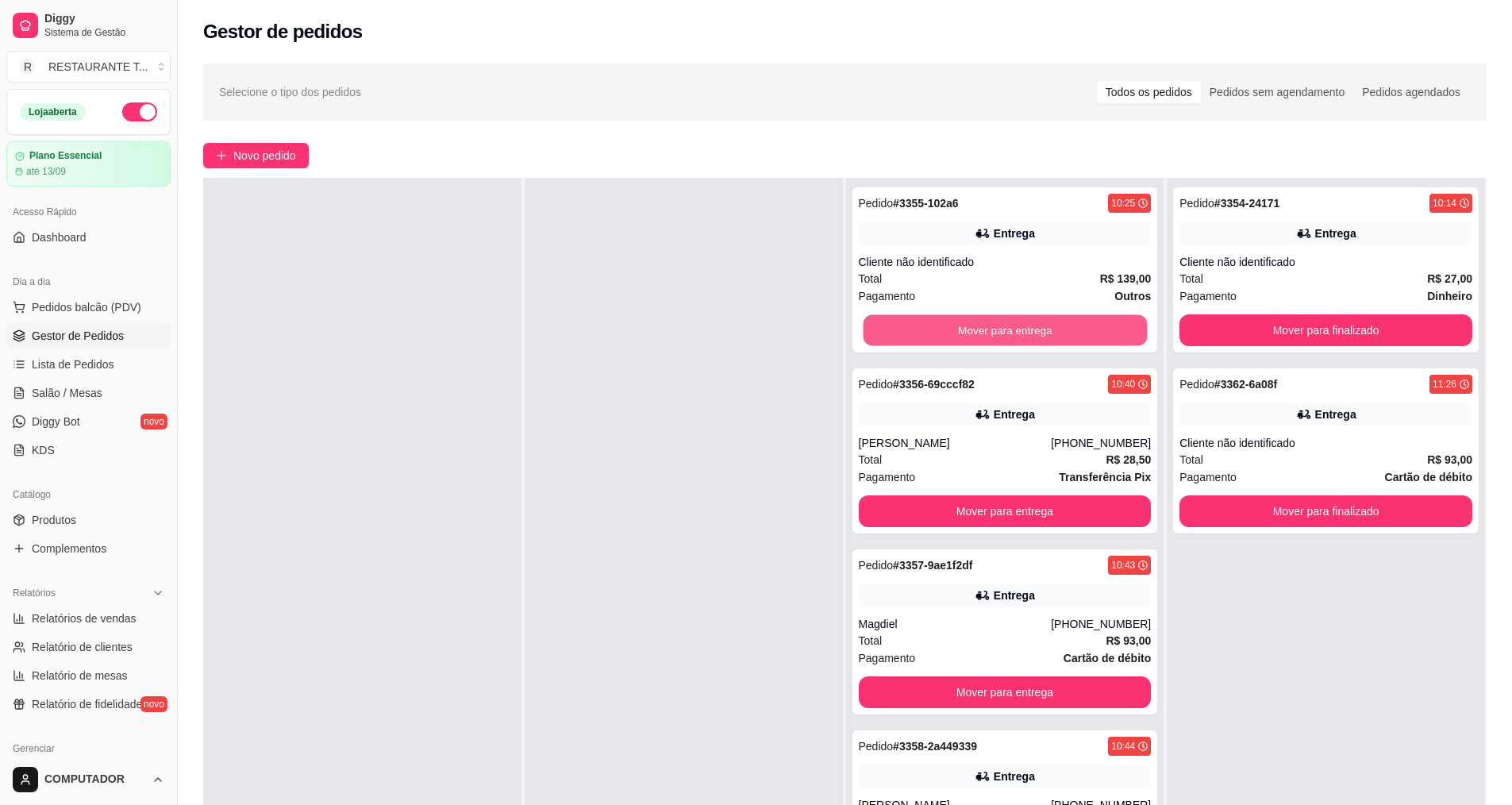
click at [1001, 339] on button "Mover para entrega" at bounding box center [1004, 330] width 284 height 31
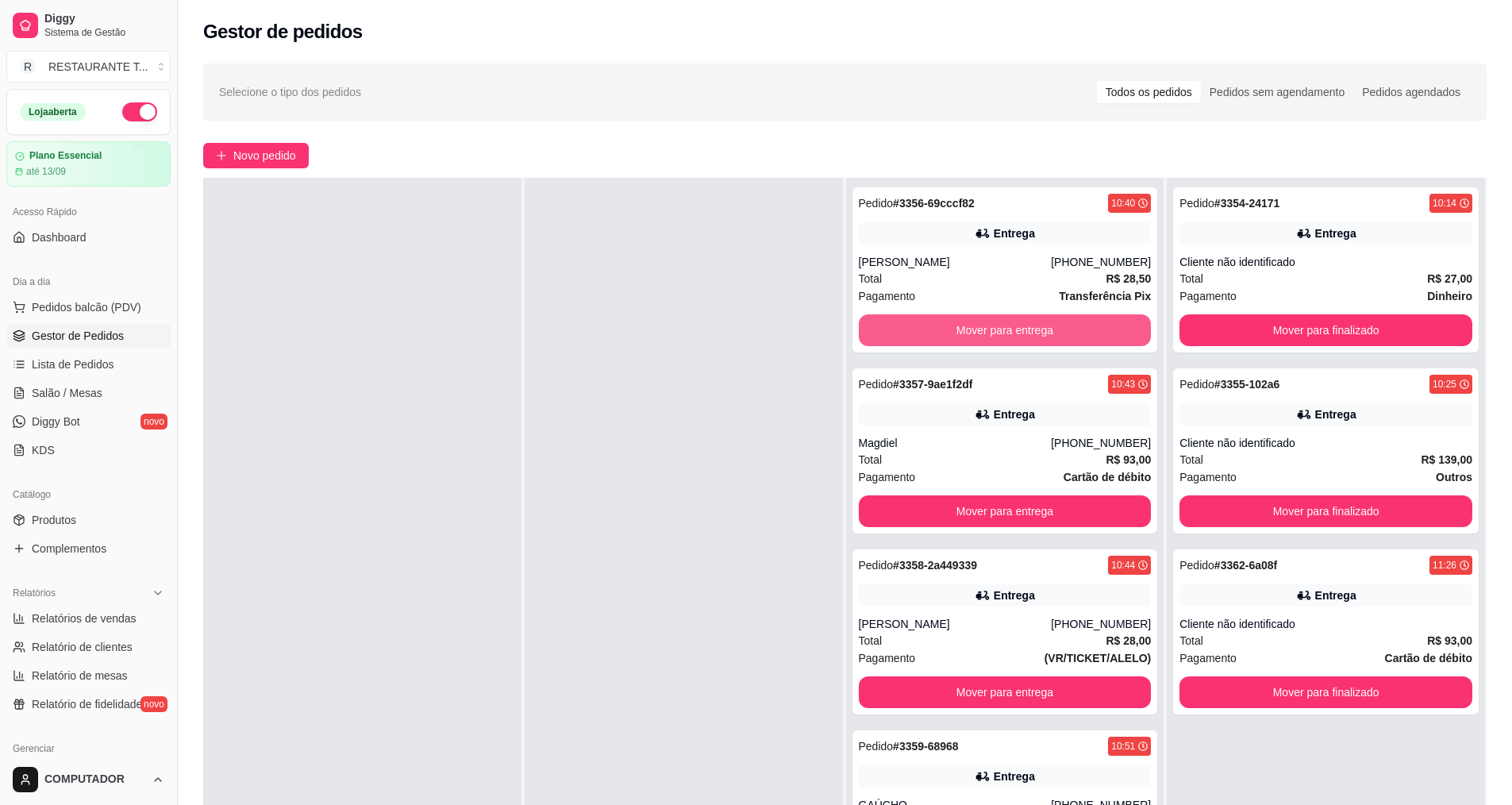
click at [1001, 339] on button "Mover para entrega" at bounding box center [1004, 330] width 293 height 32
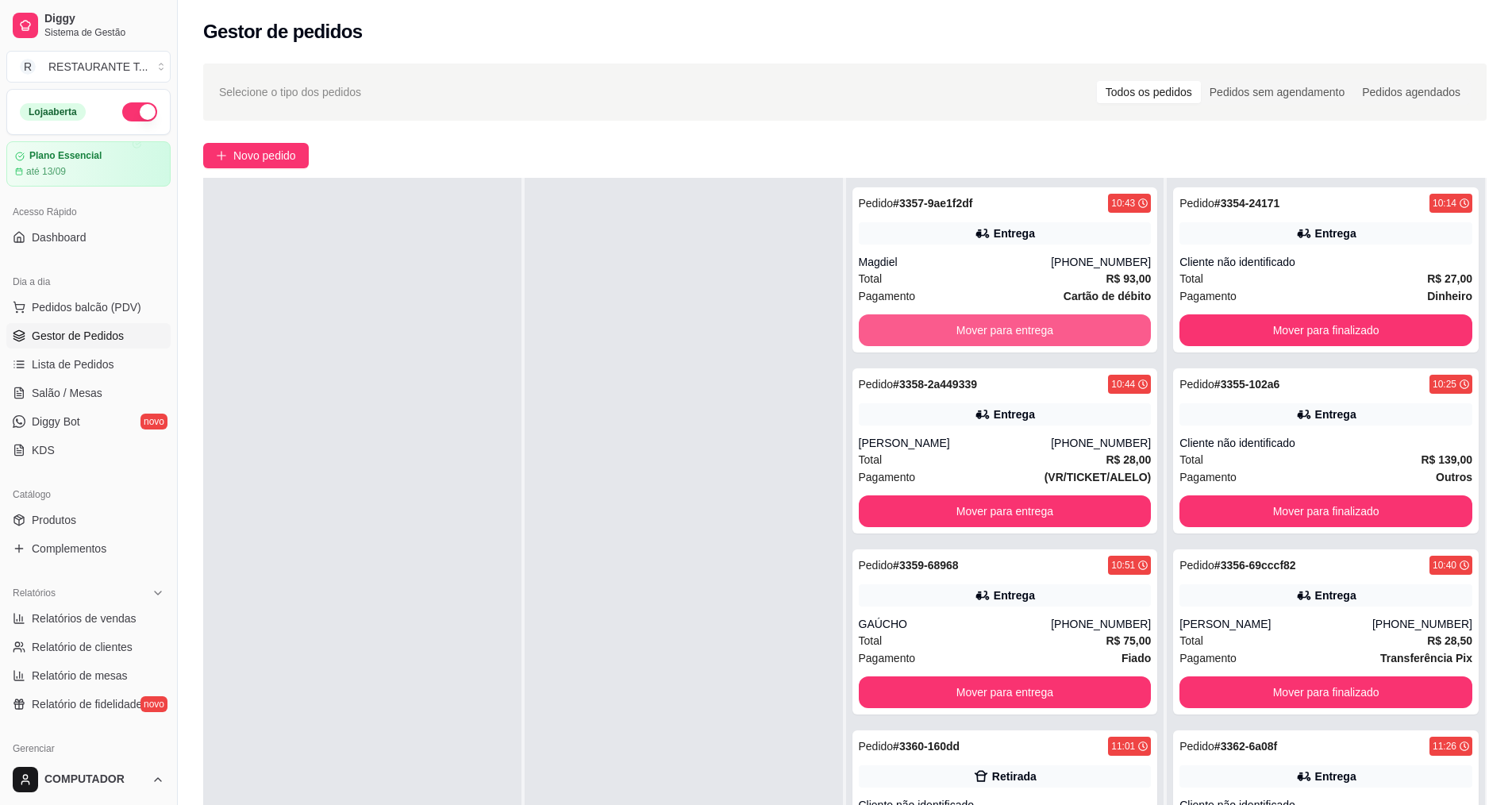
click at [1001, 339] on button "Mover para entrega" at bounding box center [1004, 330] width 293 height 32
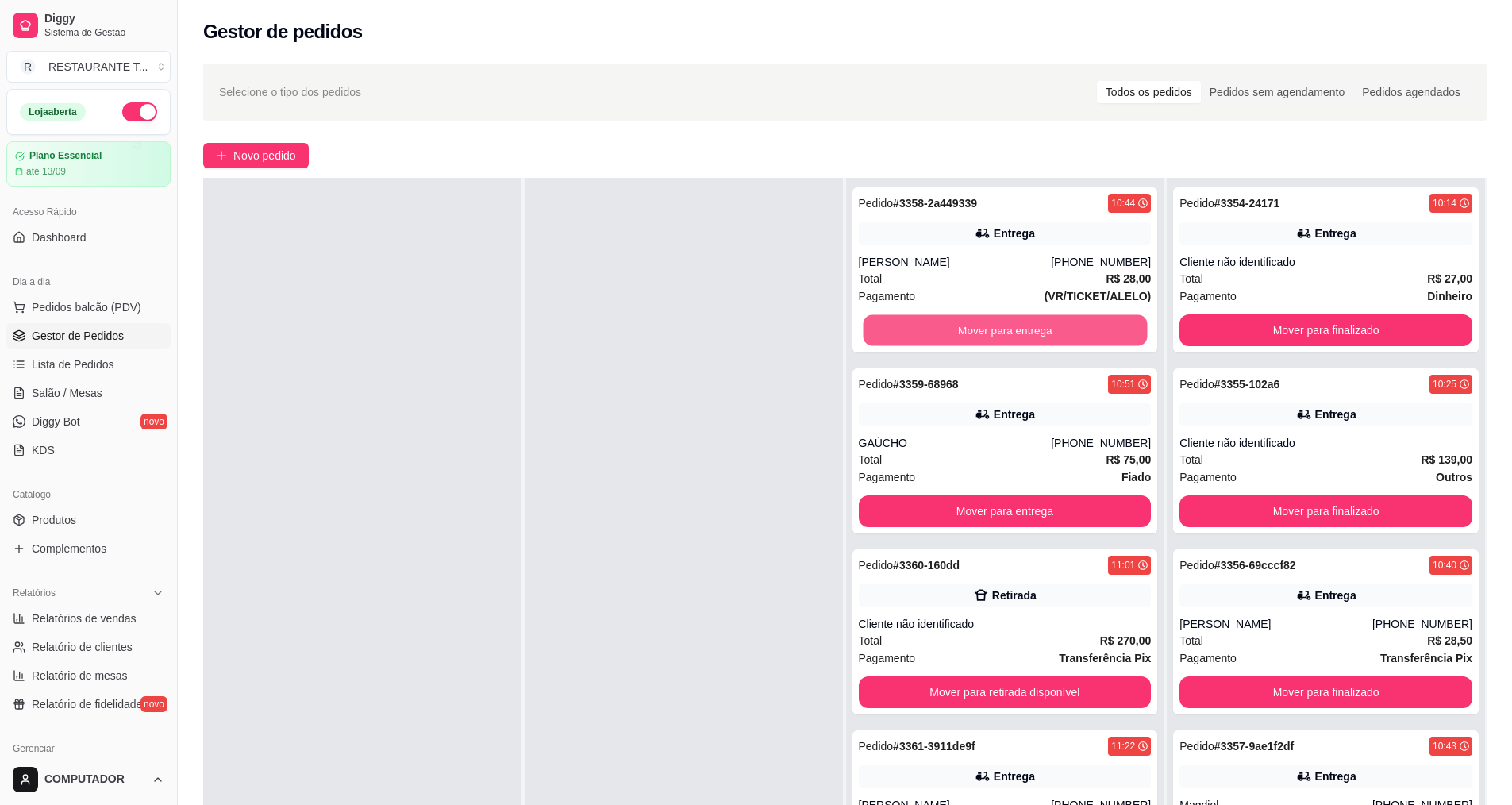
click at [1001, 339] on button "Mover para entrega" at bounding box center [1004, 330] width 284 height 31
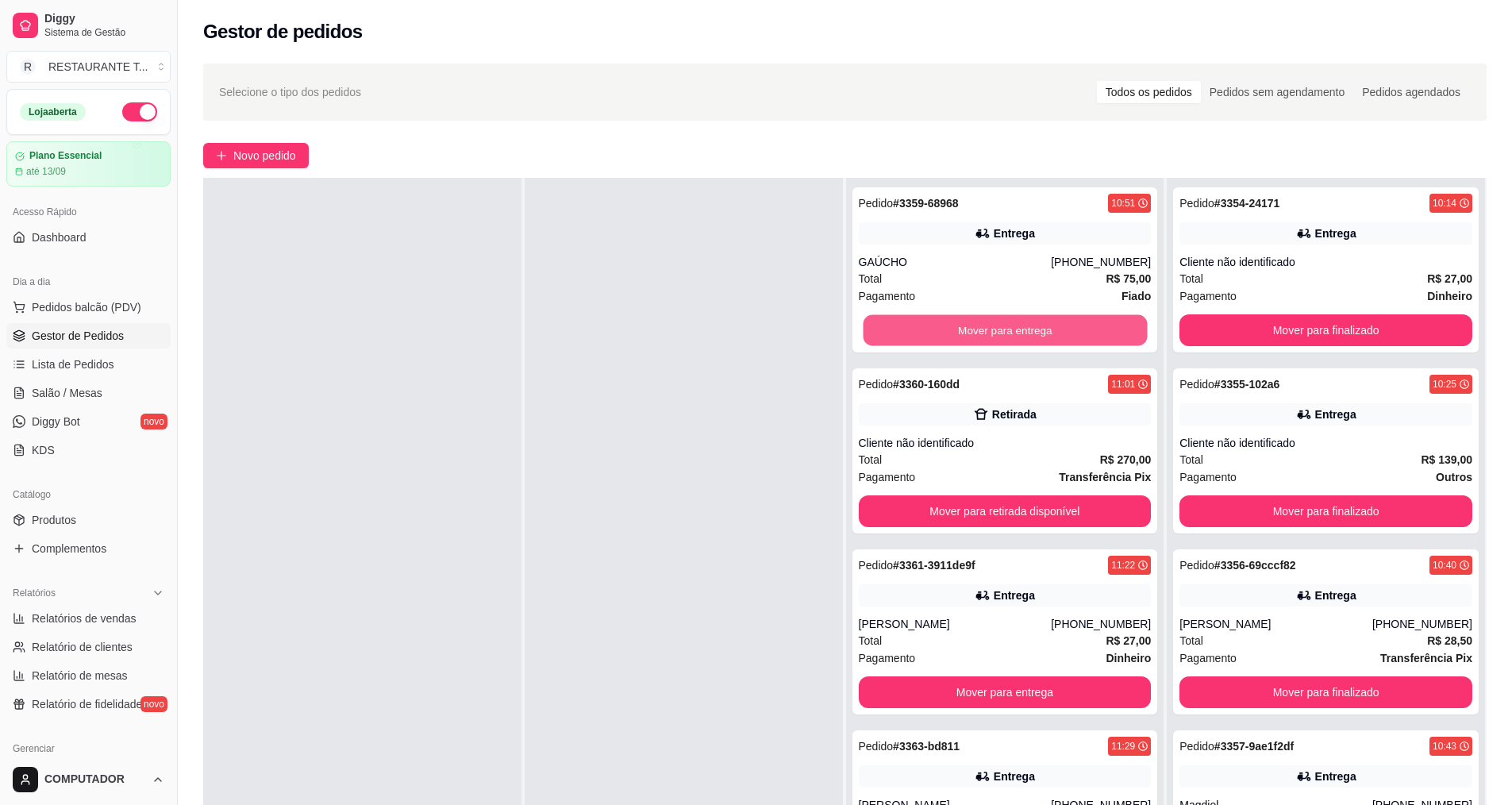
click at [1001, 339] on button "Mover para entrega" at bounding box center [1004, 330] width 284 height 31
click at [1001, 339] on button "Mover para retirada disponível" at bounding box center [1004, 330] width 284 height 31
click at [1001, 339] on button "Mover para entrega" at bounding box center [1004, 330] width 293 height 32
click at [1001, 339] on button "Mover para entrega" at bounding box center [1004, 330] width 284 height 31
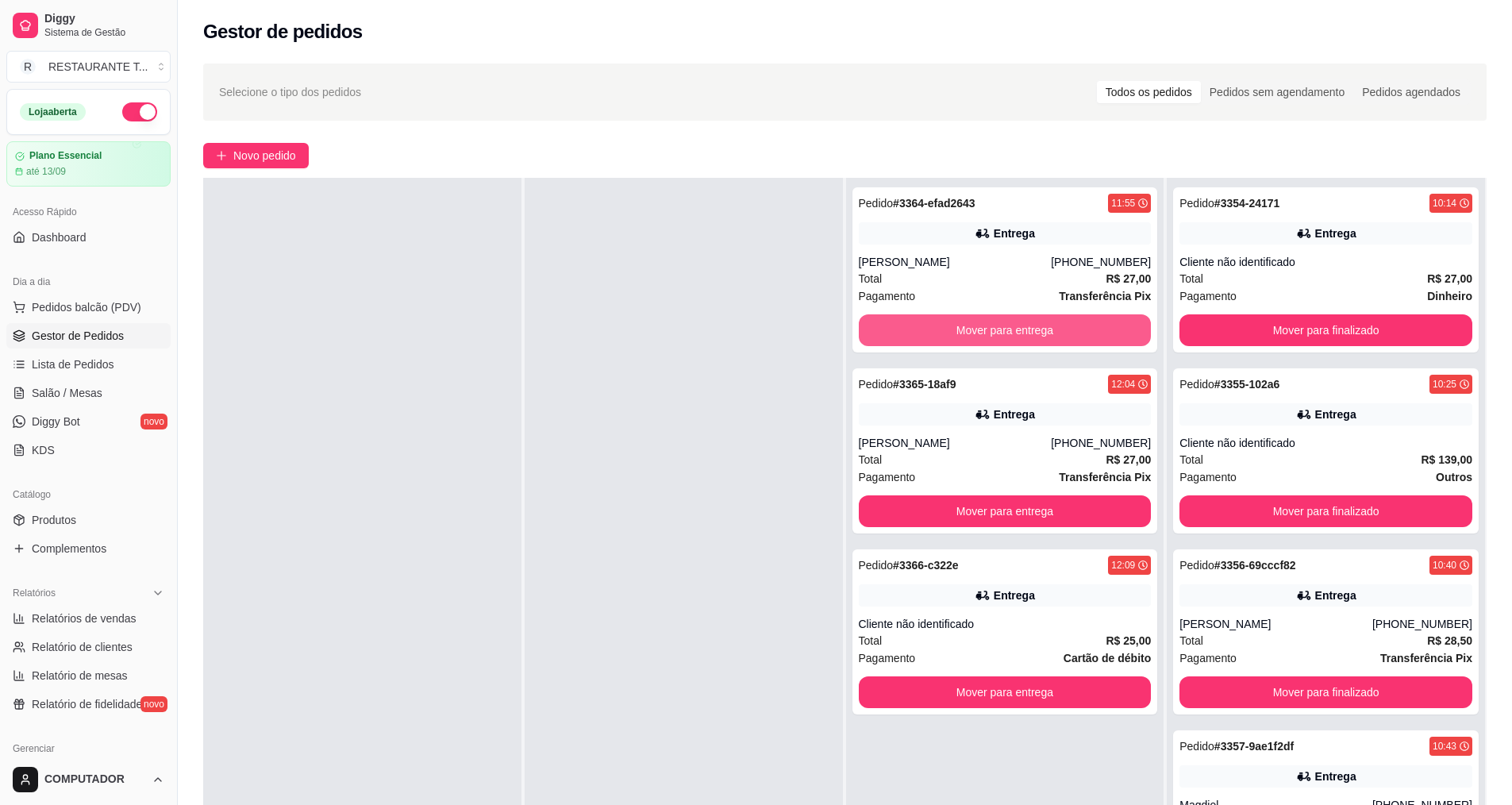
click at [1001, 339] on button "Mover para entrega" at bounding box center [1004, 330] width 293 height 32
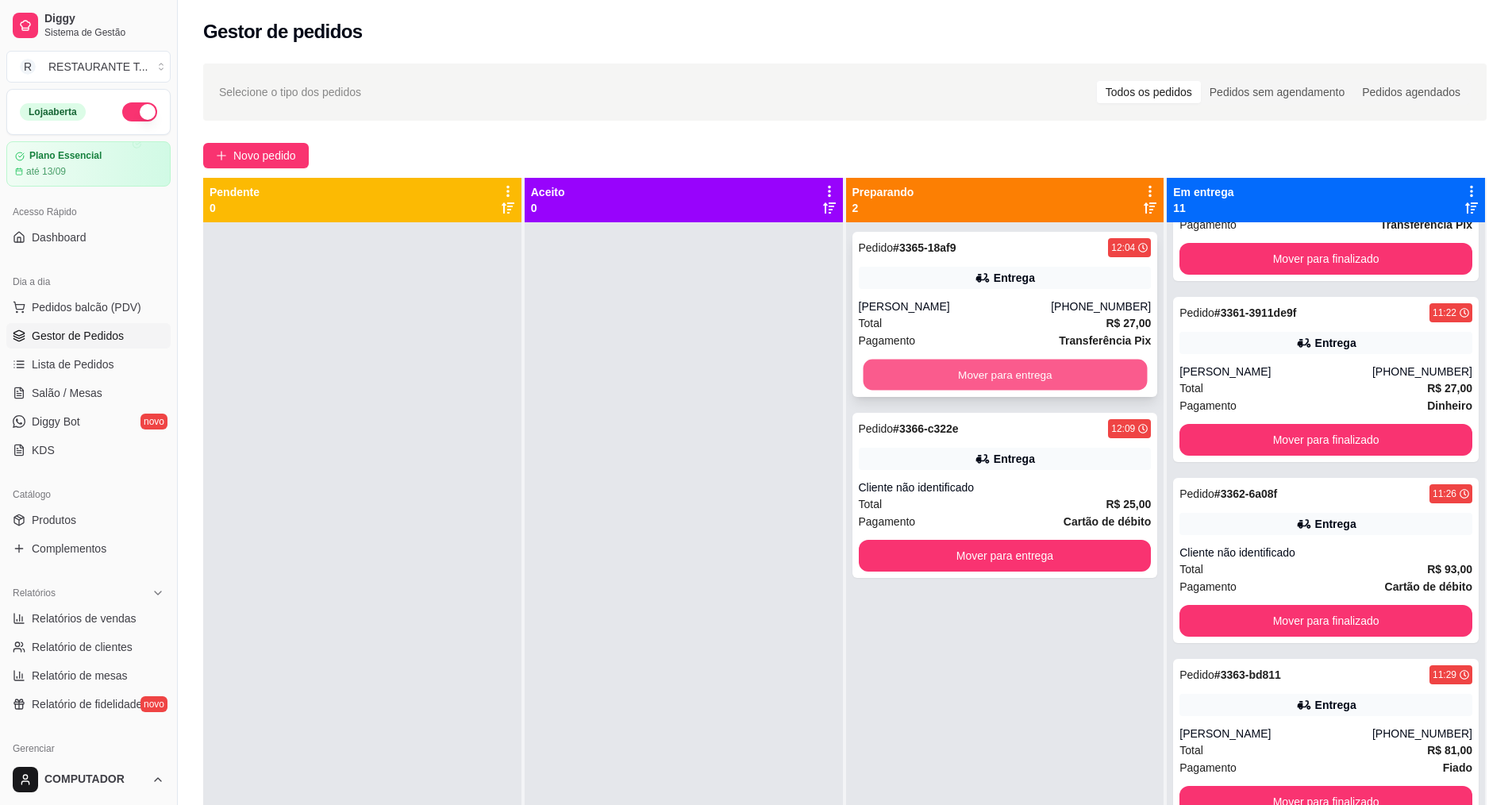
click at [1090, 378] on button "Mover para entrega" at bounding box center [1004, 374] width 284 height 31
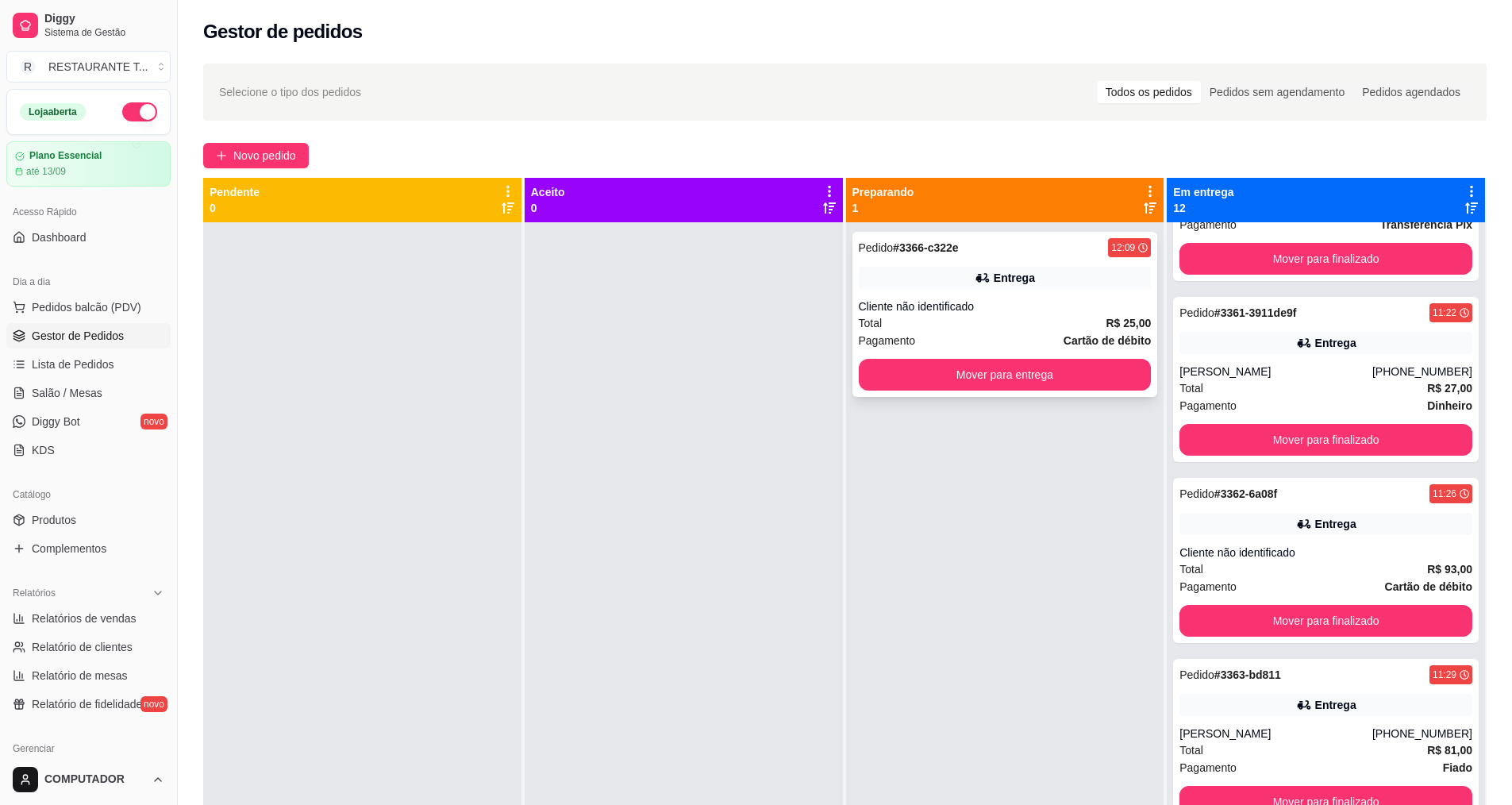
click at [1004, 244] on div "Pedido # 3366-c322e 12:09" at bounding box center [1004, 247] width 293 height 19
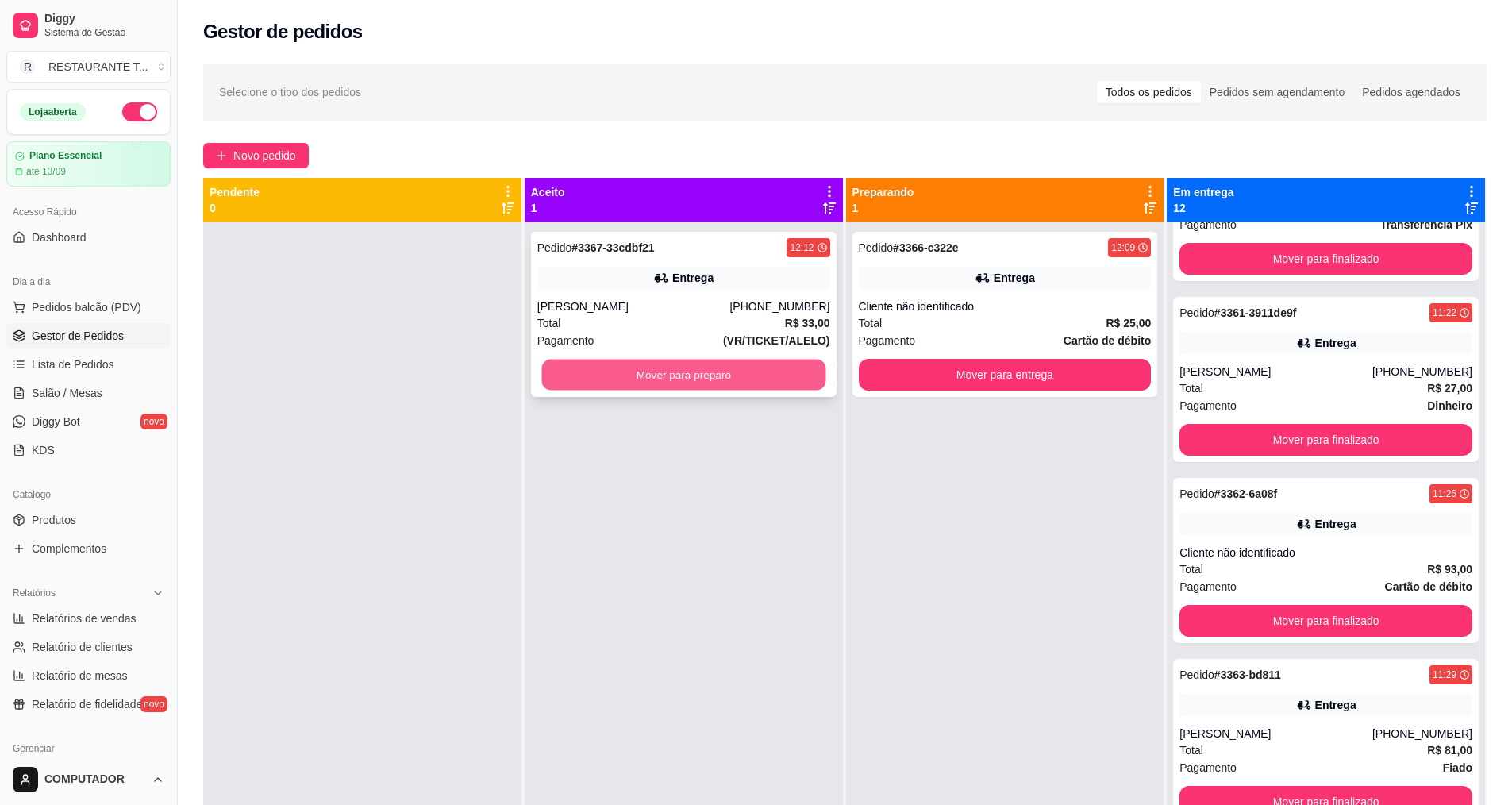
click at [664, 383] on button "Mover para preparo" at bounding box center [683, 374] width 284 height 31
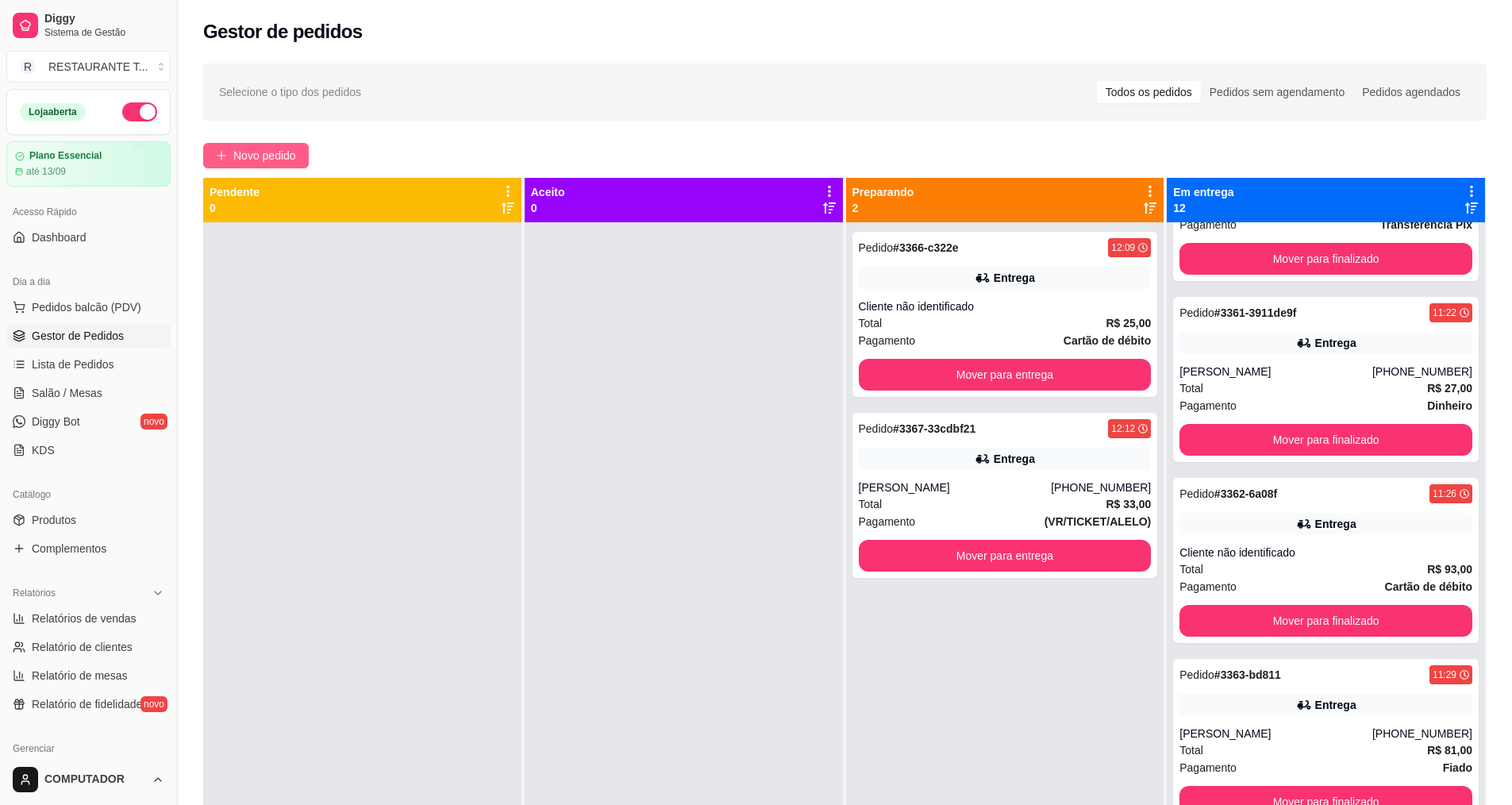
click at [245, 164] on button "Novo pedido" at bounding box center [255, 155] width 105 height 26
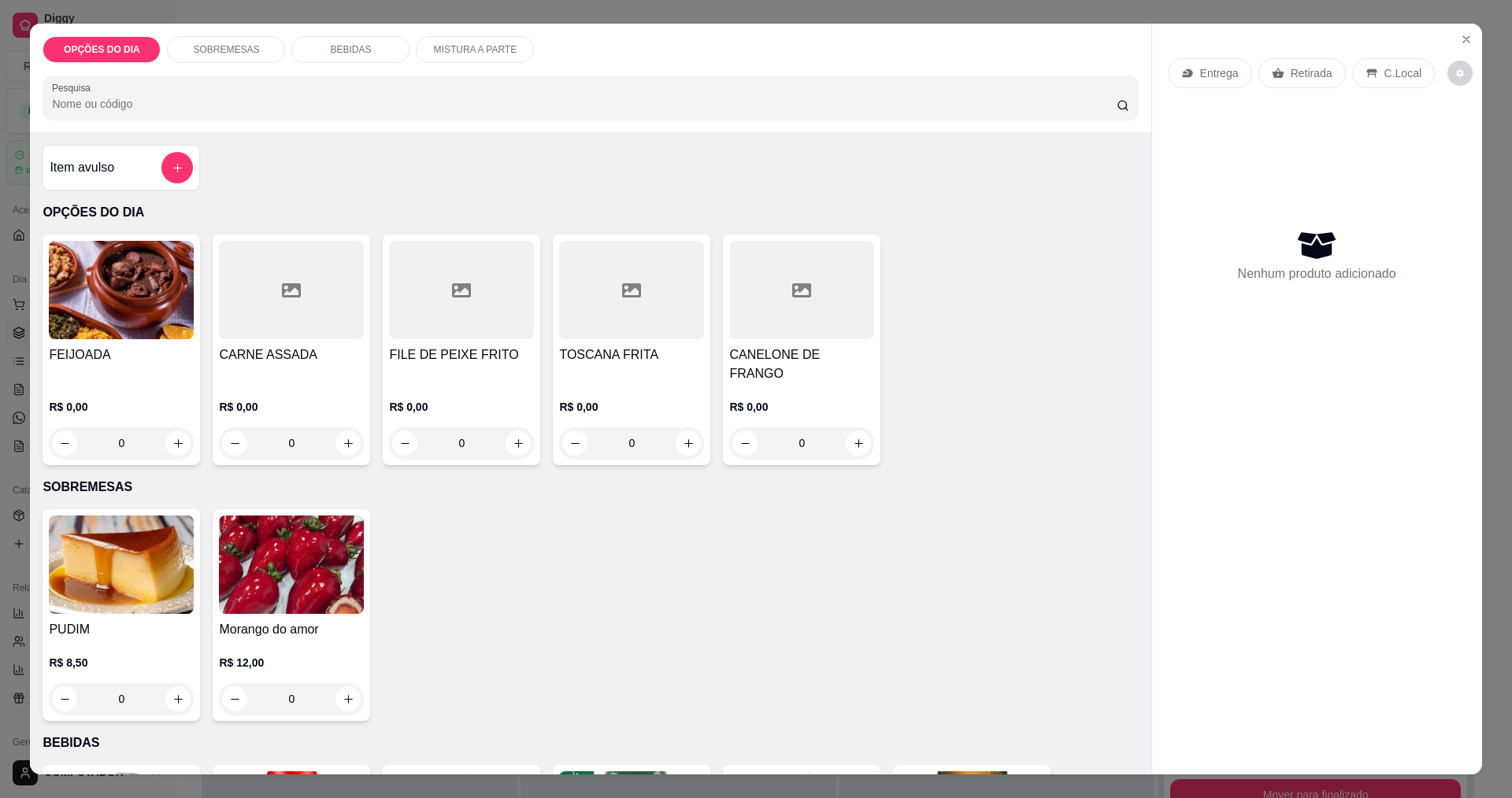
click at [338, 428] on div "0" at bounding box center [291, 443] width 145 height 31
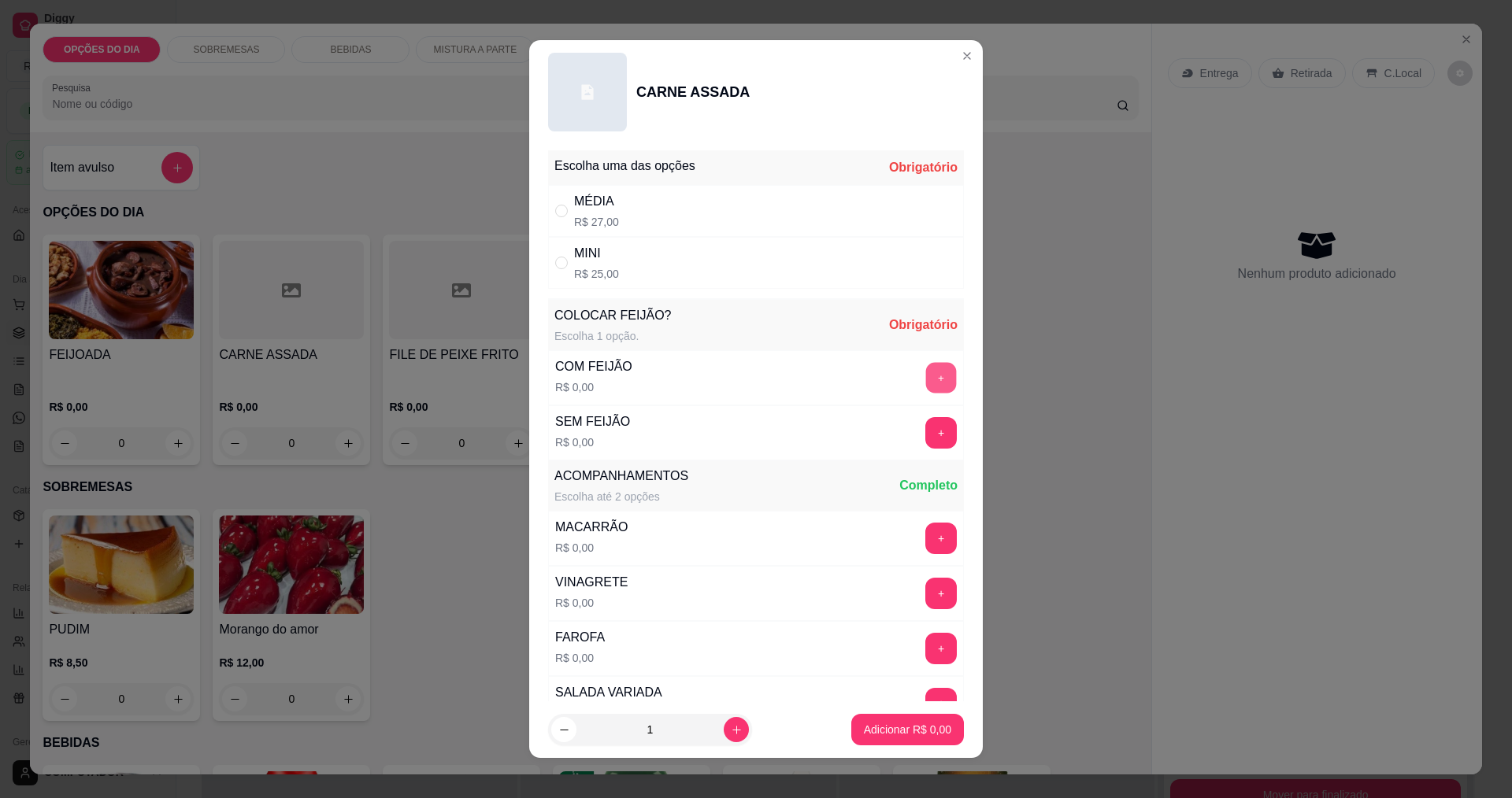
click at [926, 384] on button "+" at bounding box center [941, 377] width 30 height 30
click at [558, 540] on p "R$ 0,00" at bounding box center [592, 547] width 72 height 16
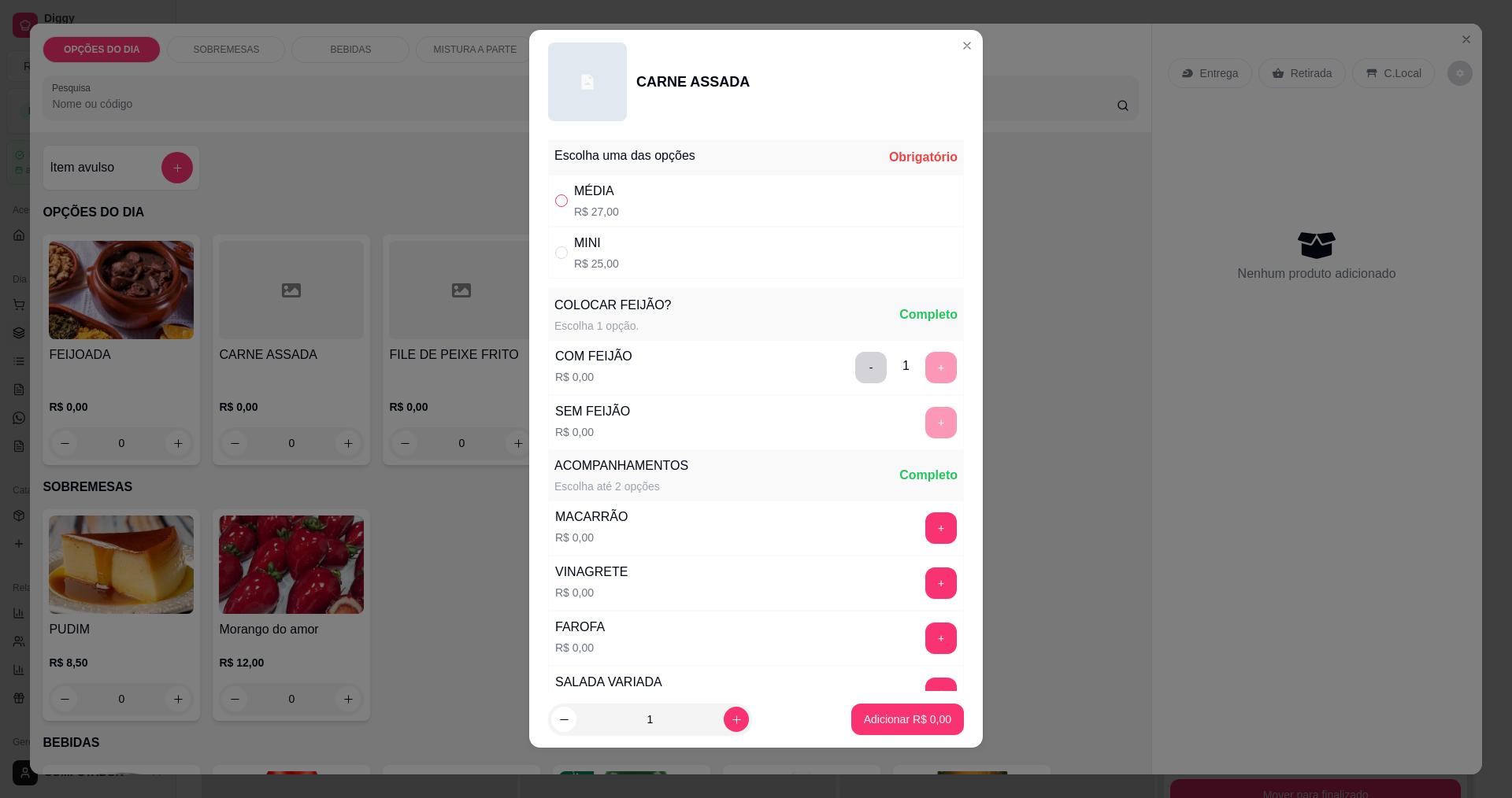
click at [556, 198] on input "" at bounding box center [561, 200] width 12 height 12
radio input "true"
click at [907, 719] on p "Adicionar R$ 27,00" at bounding box center [905, 720] width 91 height 15
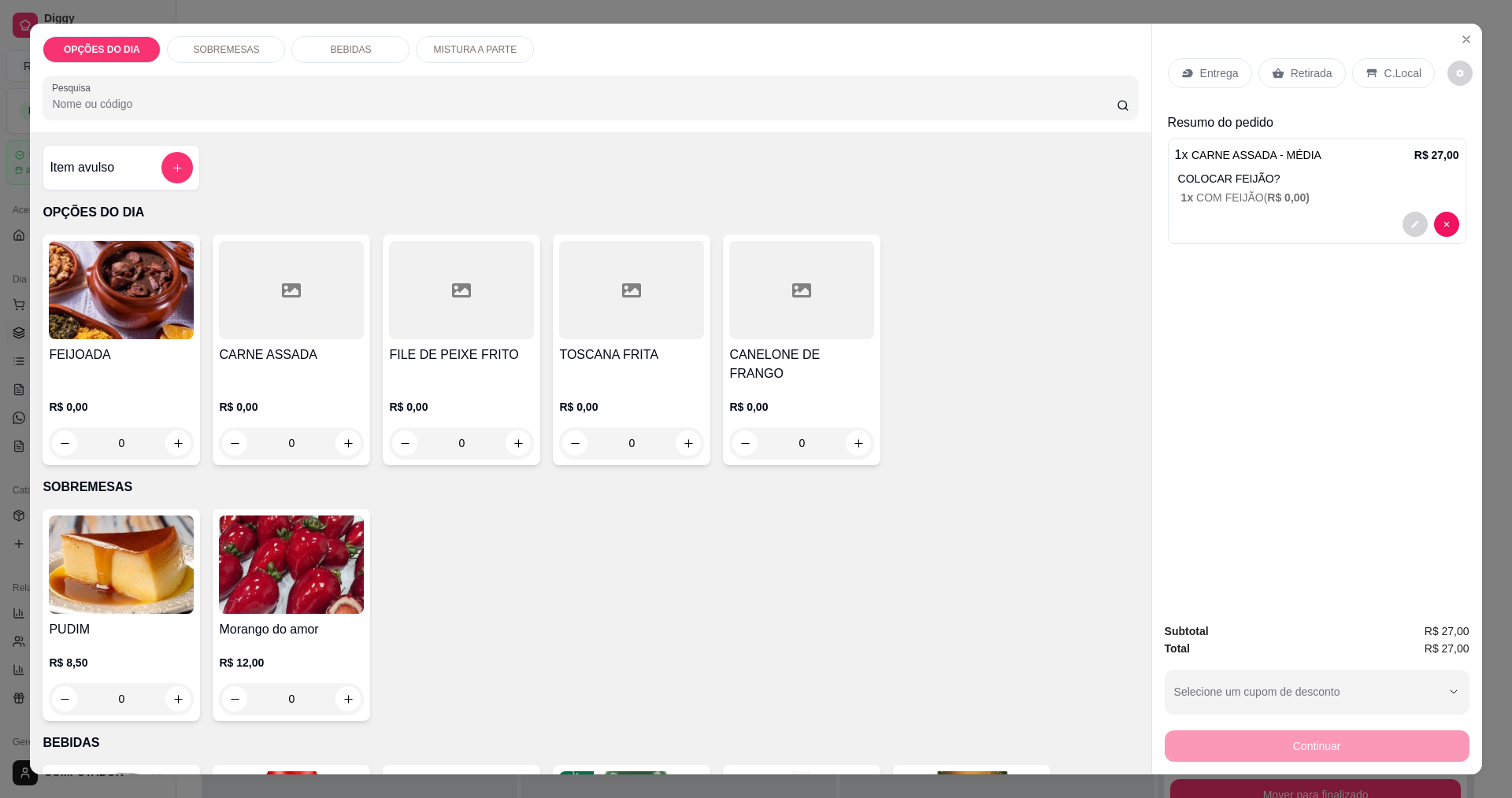
click at [1201, 82] on div "Entrega" at bounding box center [1210, 73] width 84 height 30
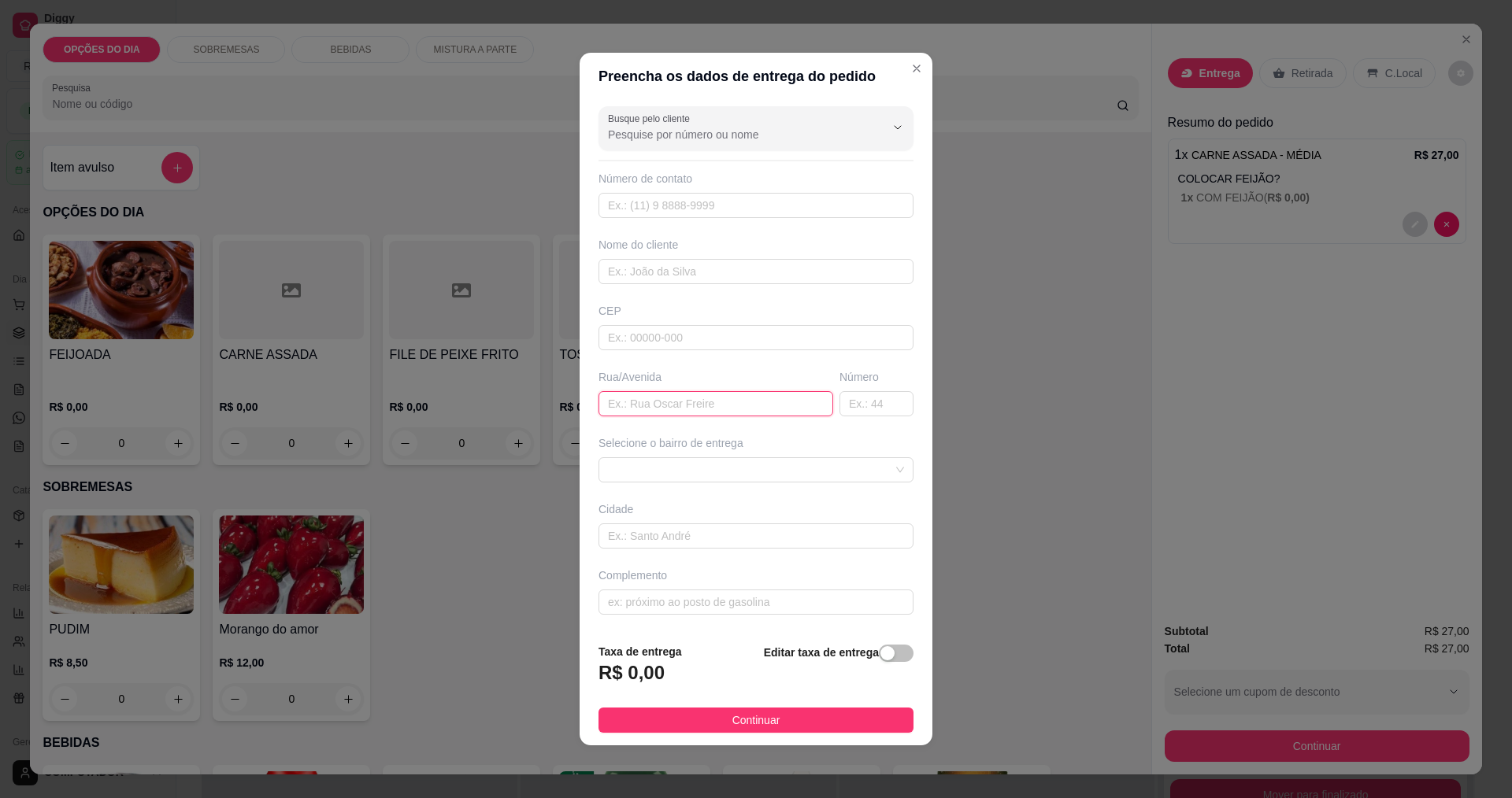
click at [658, 408] on input "text" at bounding box center [715, 404] width 235 height 26
click at [668, 458] on span at bounding box center [756, 470] width 296 height 24
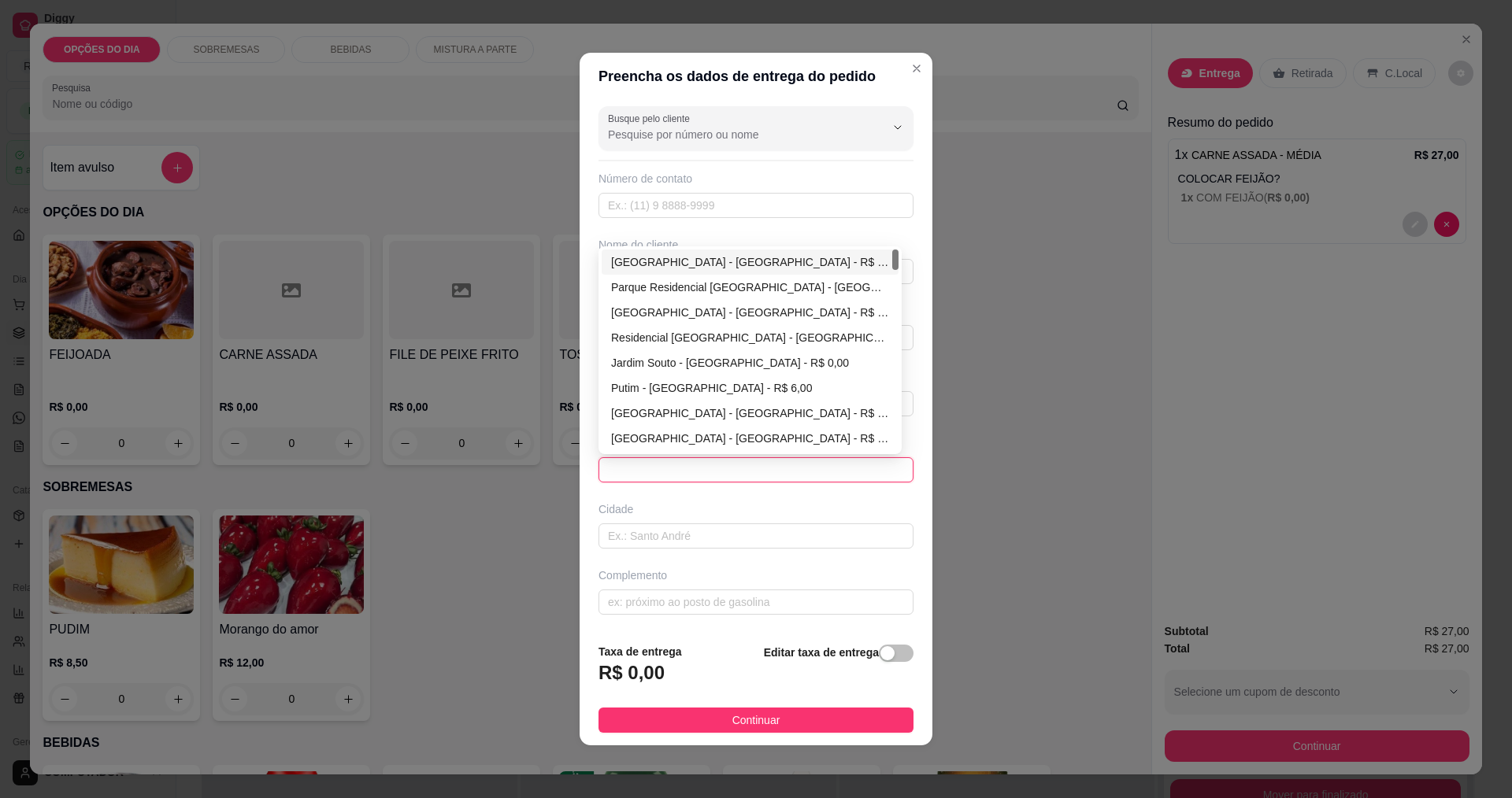
click at [670, 468] on span at bounding box center [756, 470] width 296 height 24
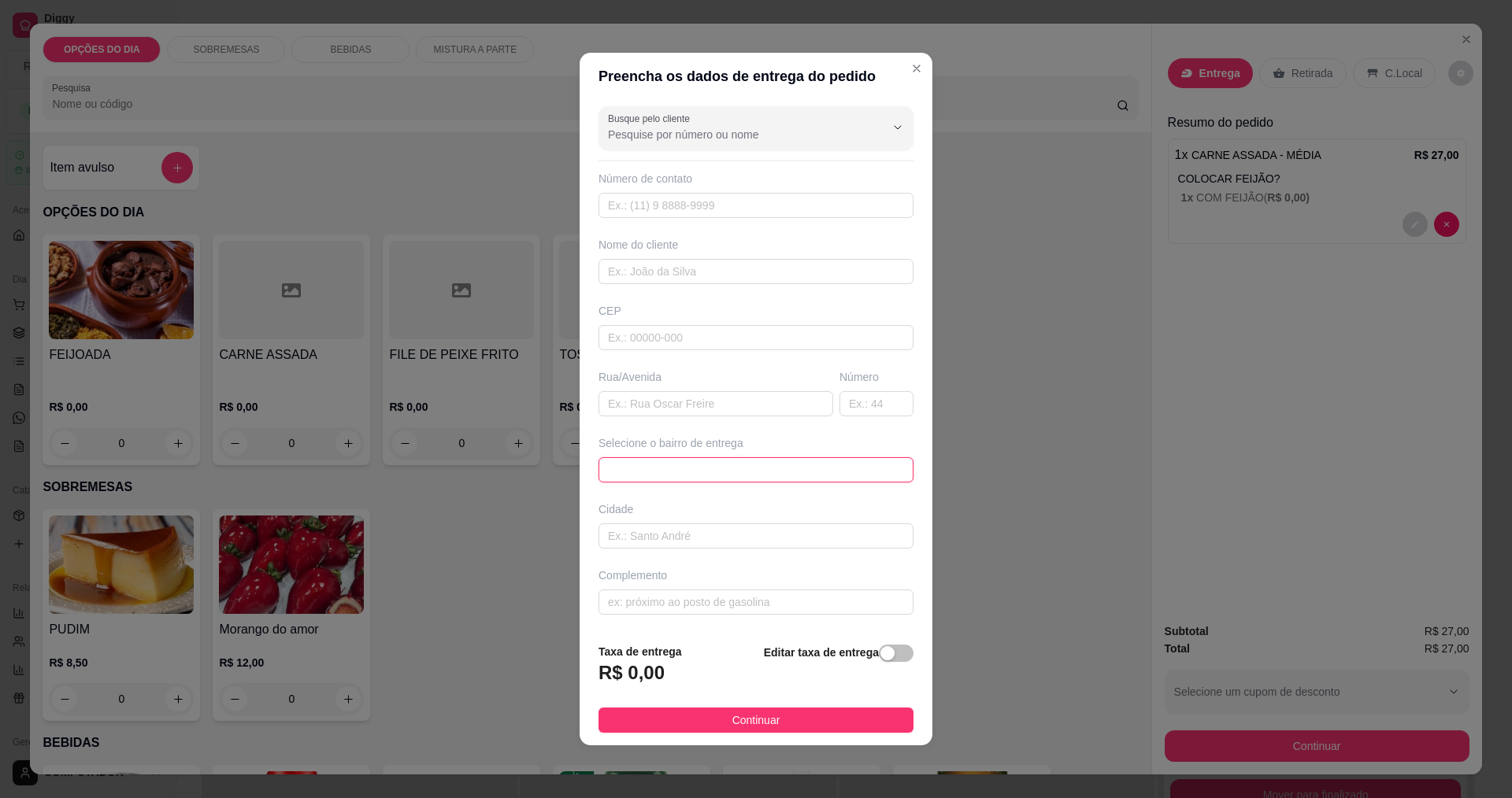
click at [685, 466] on span at bounding box center [756, 470] width 296 height 24
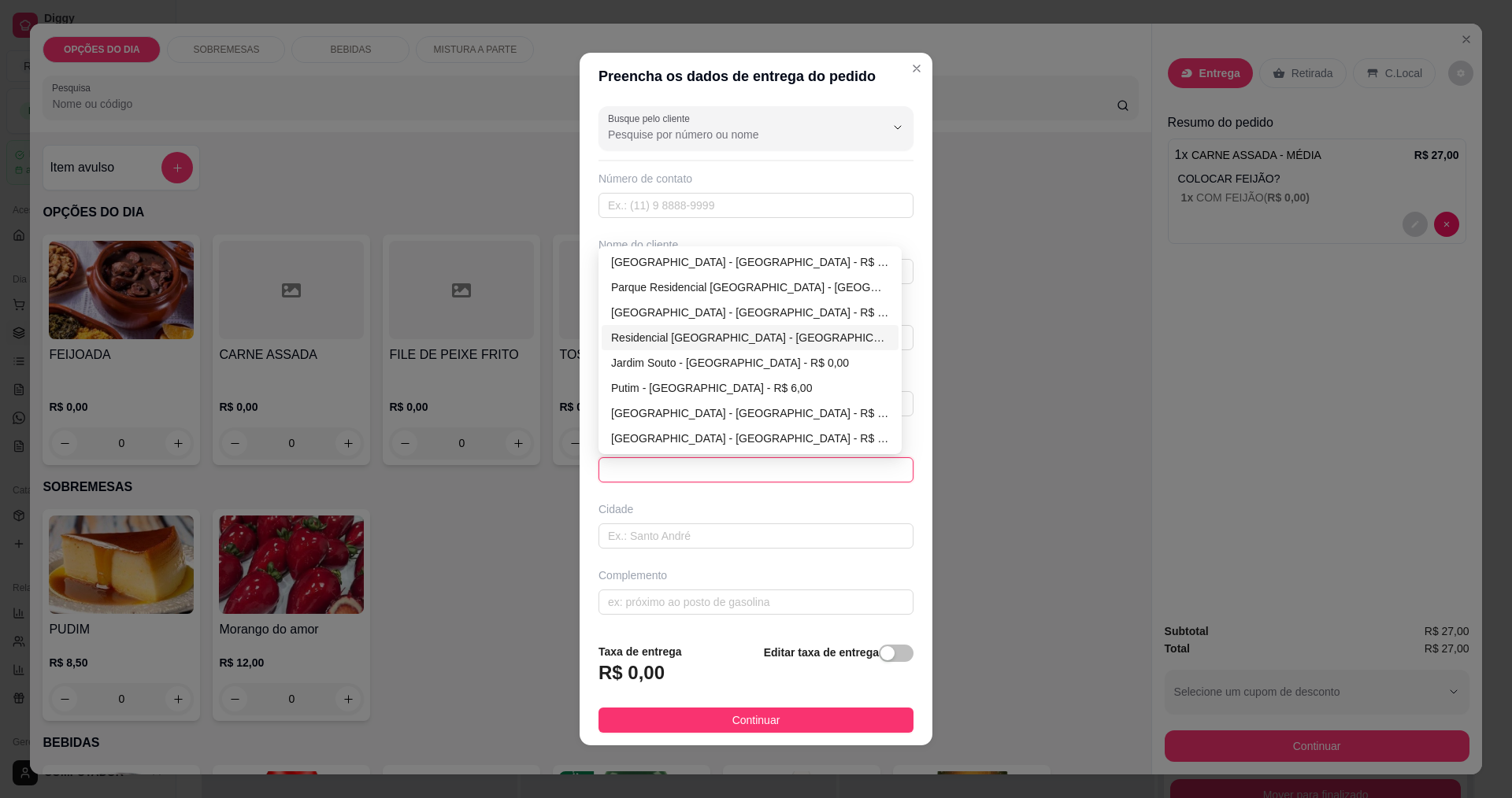
click at [701, 343] on div "Residencial Sao Francisco - São José dos Campos - R$ 0,00" at bounding box center [751, 337] width 278 height 17
type input "São José dos Campos"
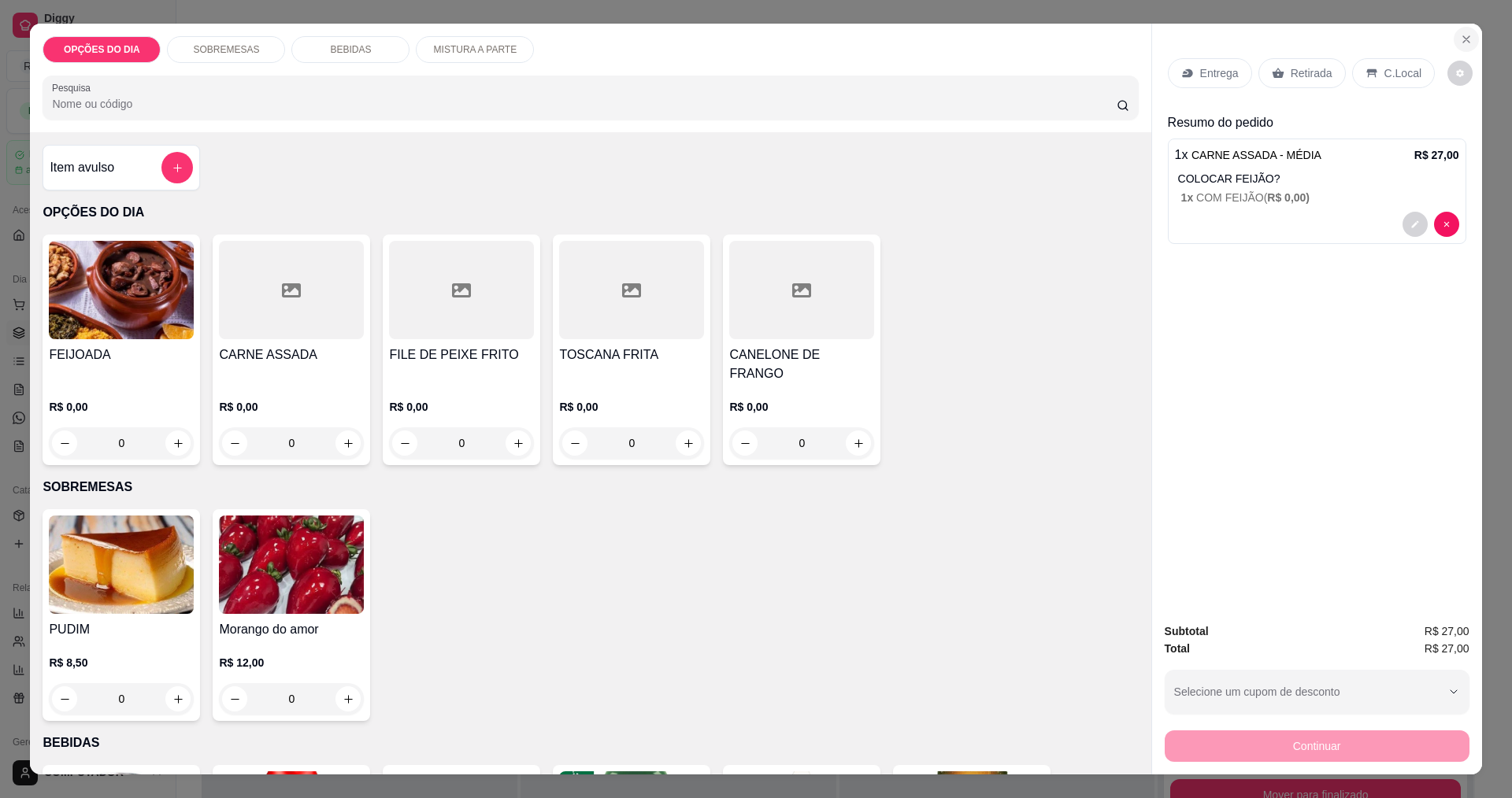
click at [1466, 43] on icon "Close" at bounding box center [1466, 39] width 12 height 12
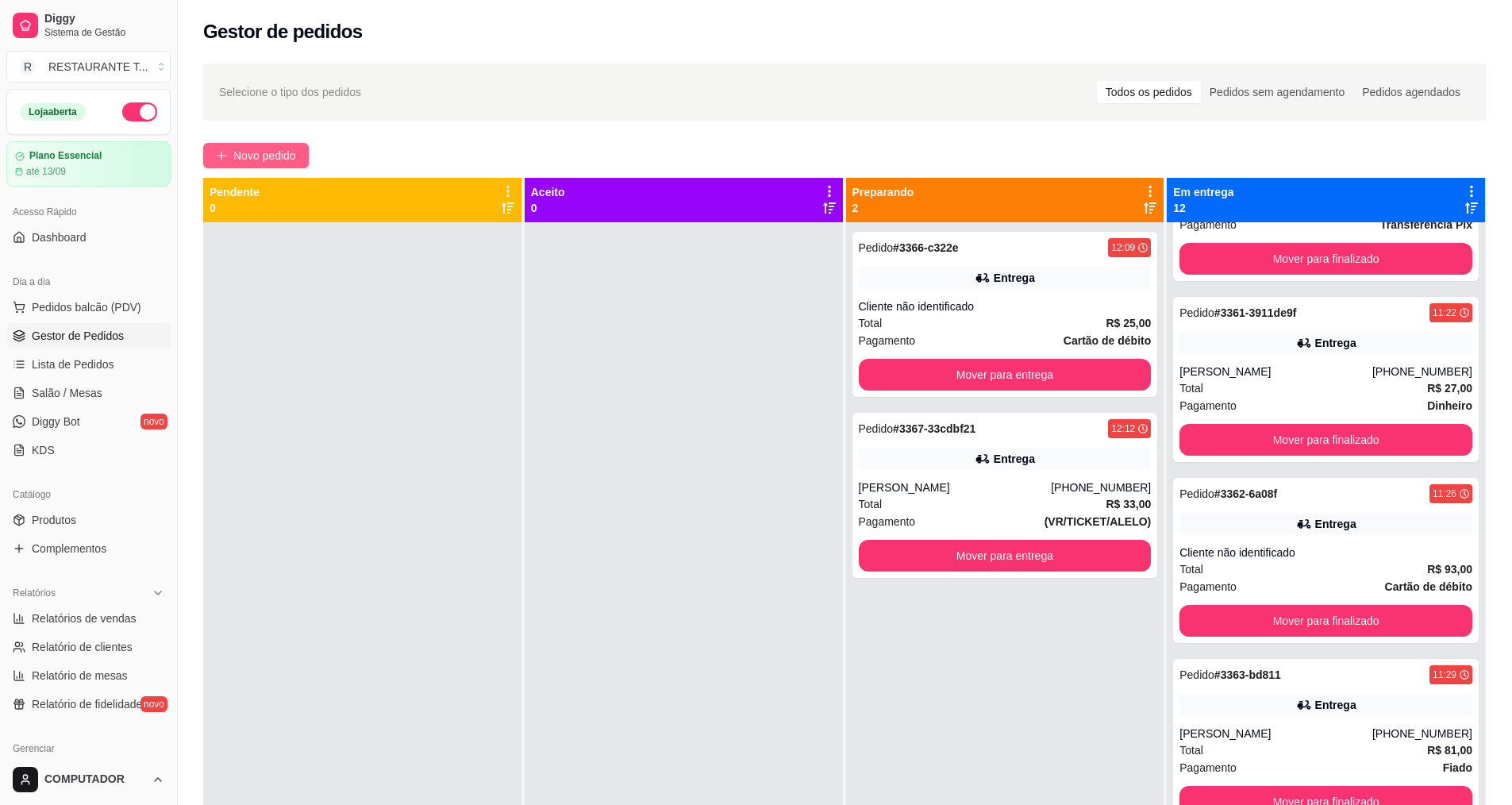
click at [234, 166] on button "Novo pedido" at bounding box center [255, 155] width 105 height 26
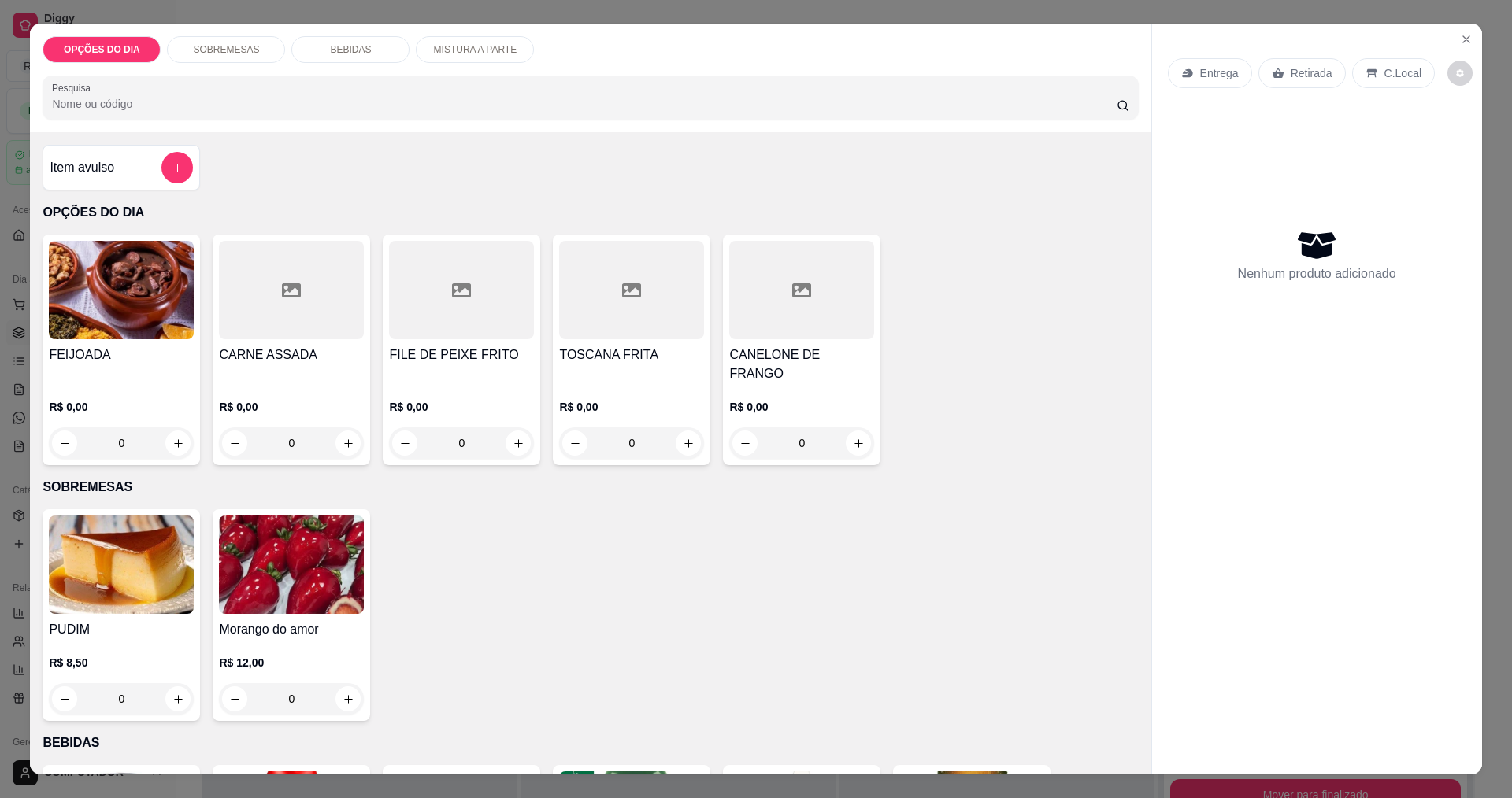
click at [514, 428] on div "0" at bounding box center [462, 443] width 145 height 31
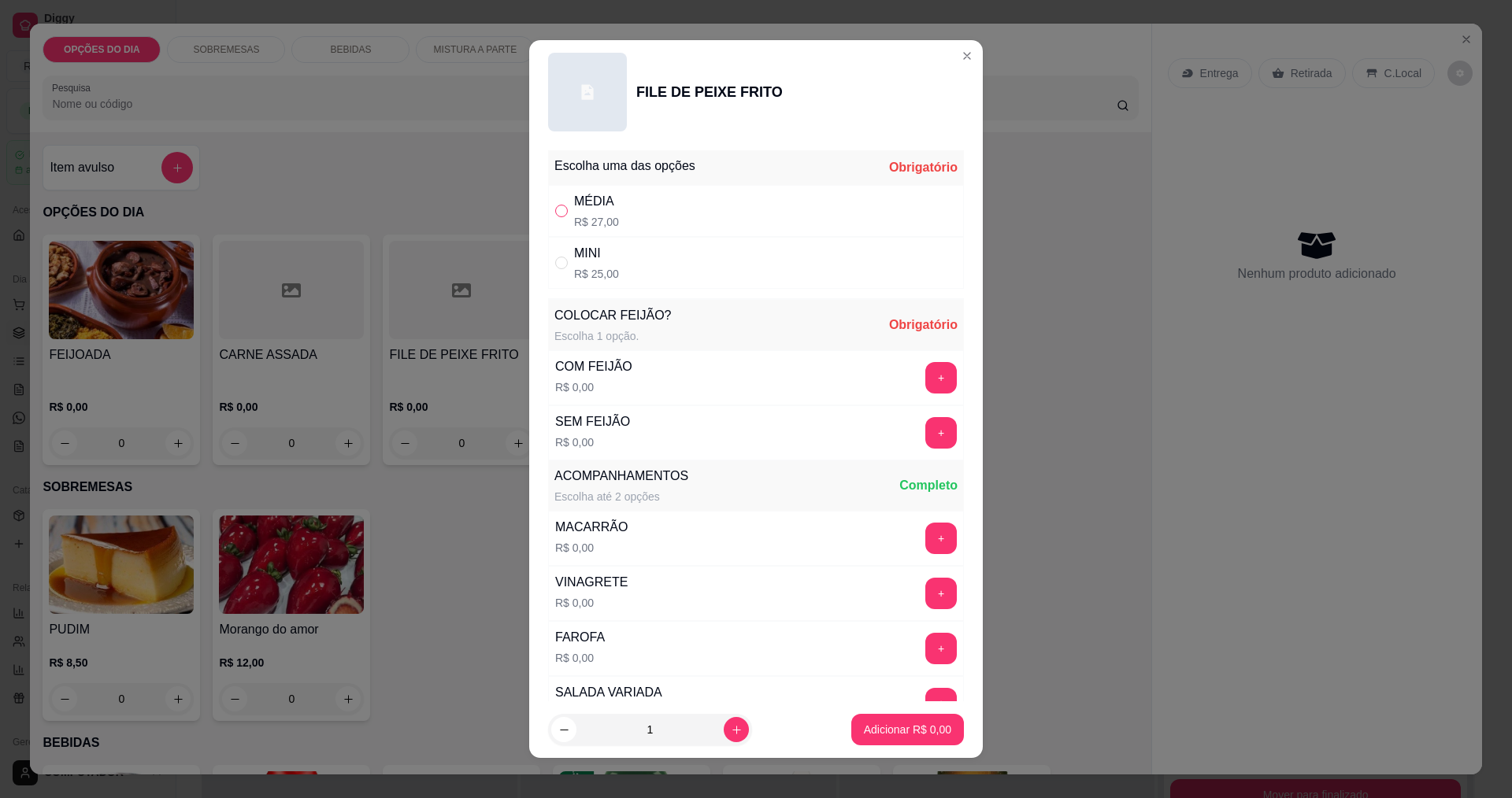
click at [557, 211] on input "" at bounding box center [561, 211] width 12 height 12
radio input "true"
click at [926, 385] on button "+" at bounding box center [941, 377] width 30 height 30
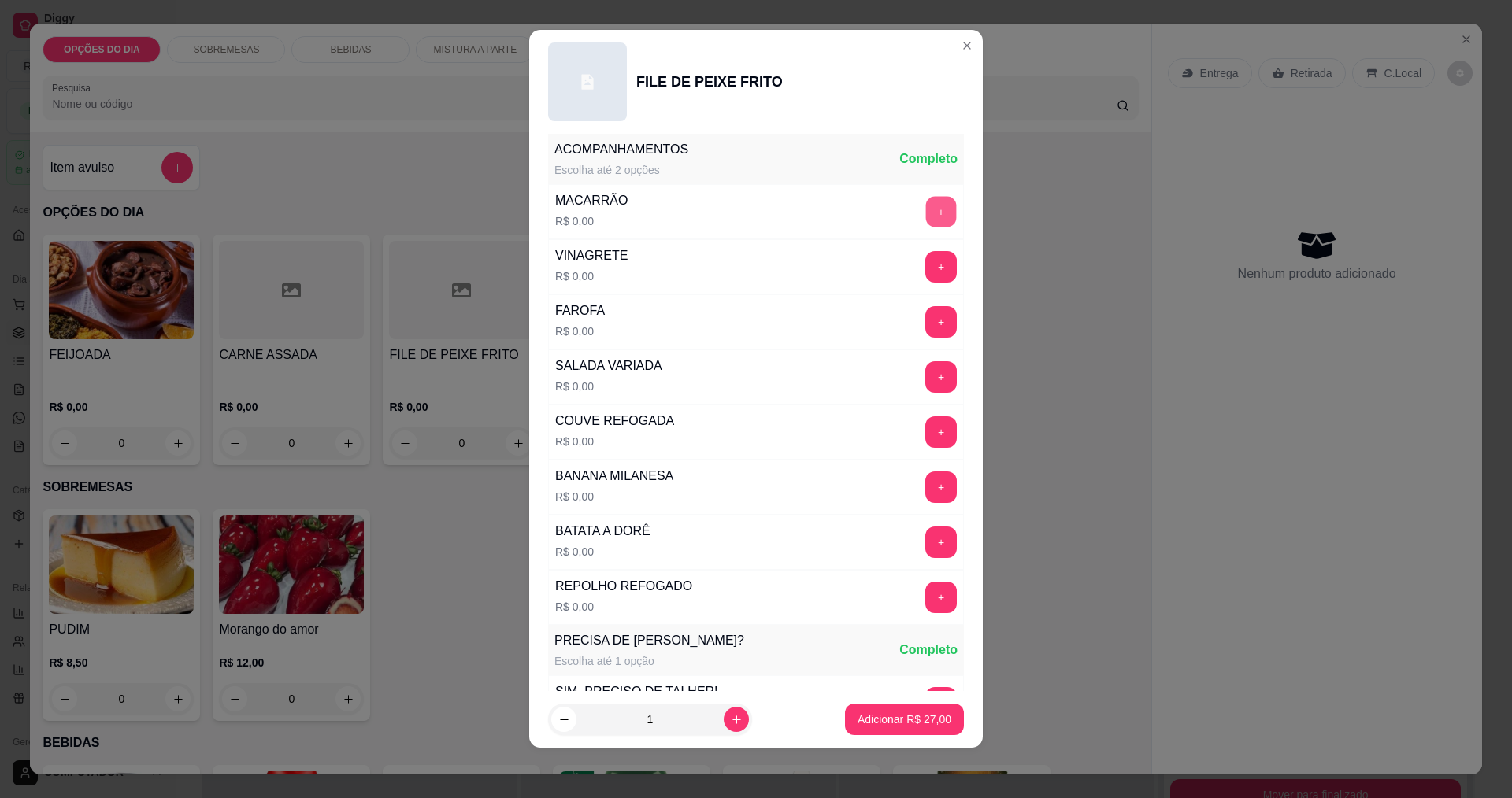
click at [926, 212] on button "+" at bounding box center [941, 211] width 30 height 30
click at [926, 437] on button "+" at bounding box center [941, 431] width 30 height 30
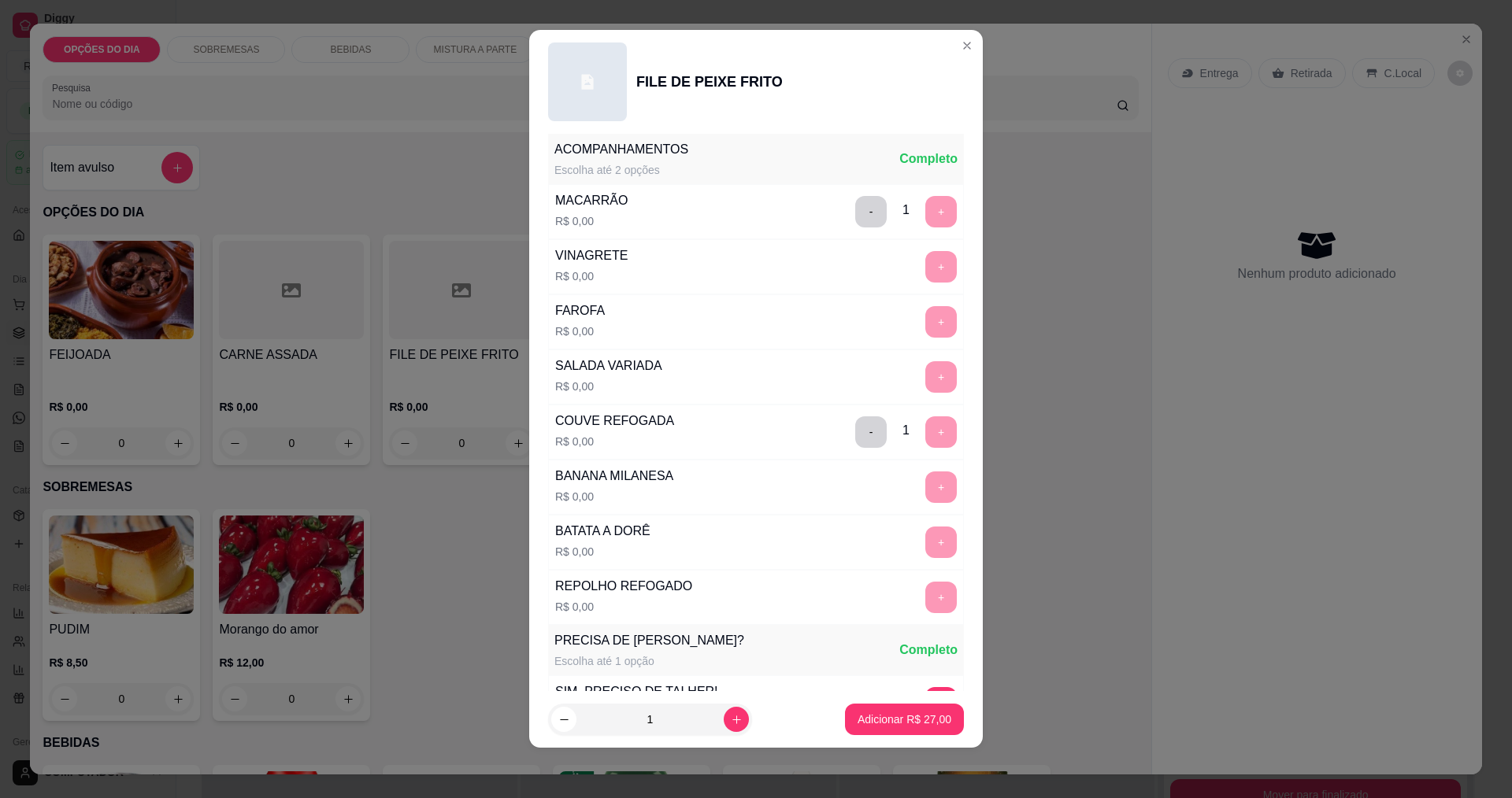
scroll to position [633, 0]
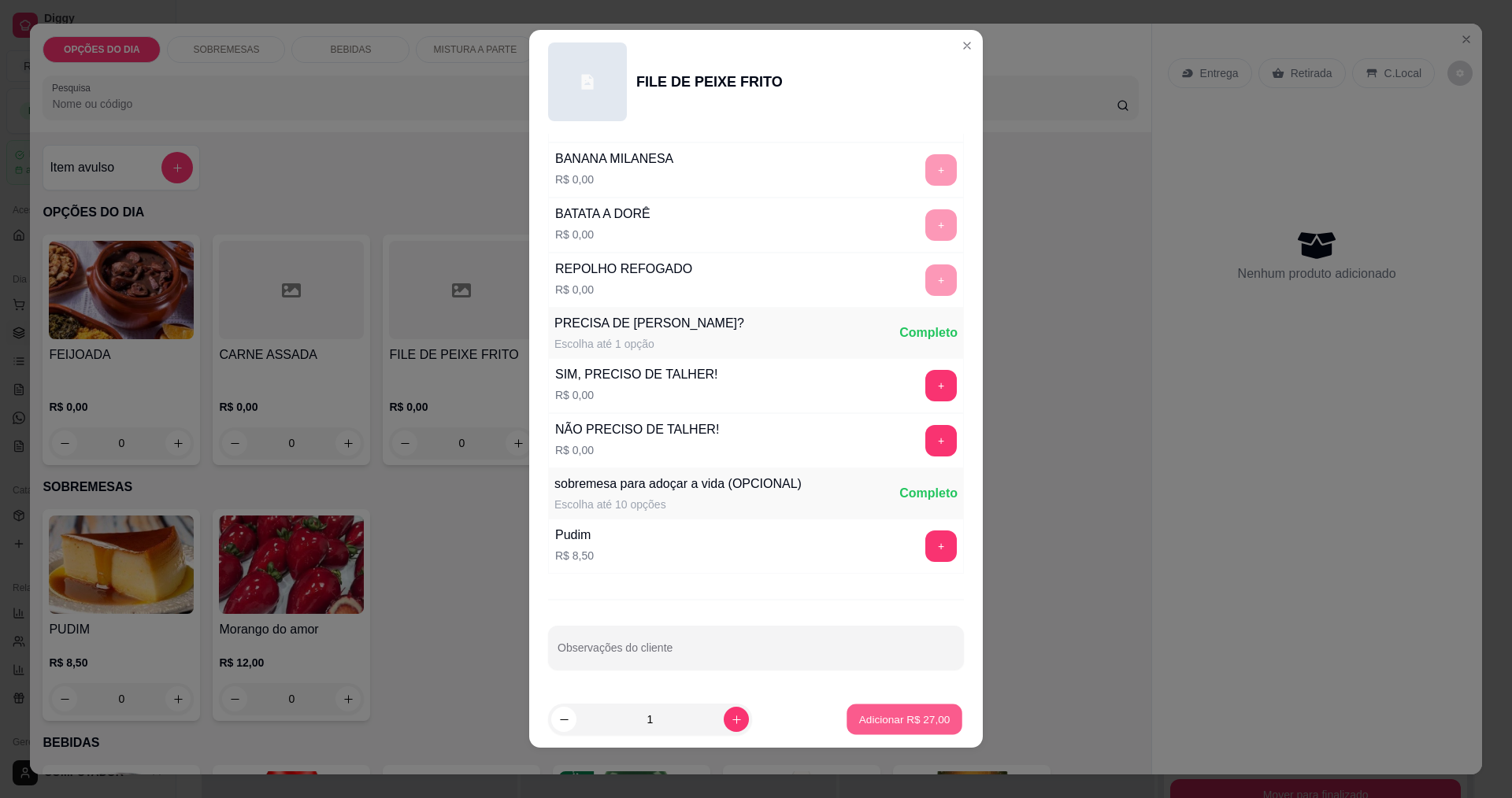
click at [866, 723] on p "Adicionar R$ 27,00" at bounding box center [905, 720] width 91 height 15
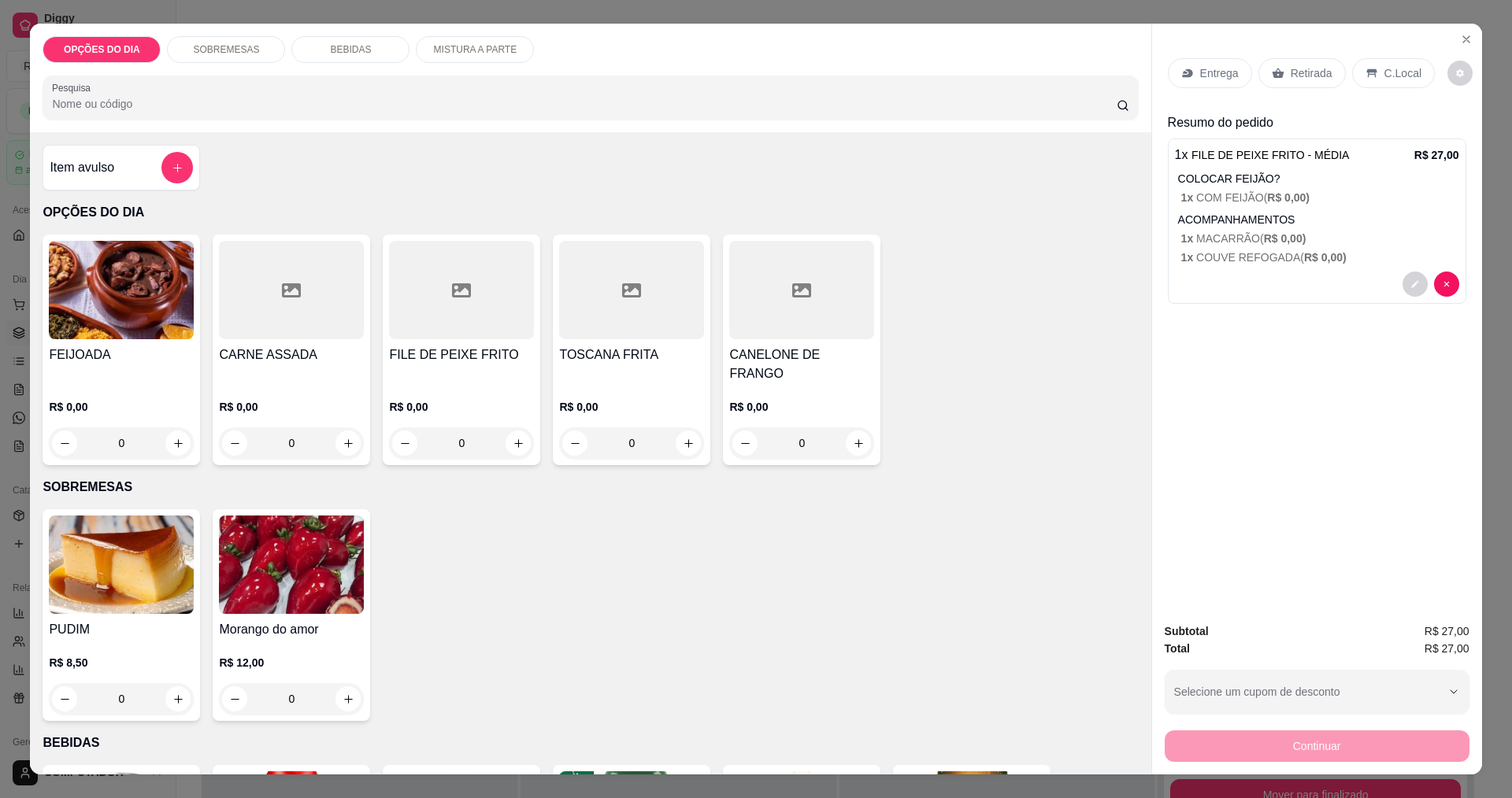
click at [1187, 81] on div "Entrega" at bounding box center [1210, 73] width 84 height 30
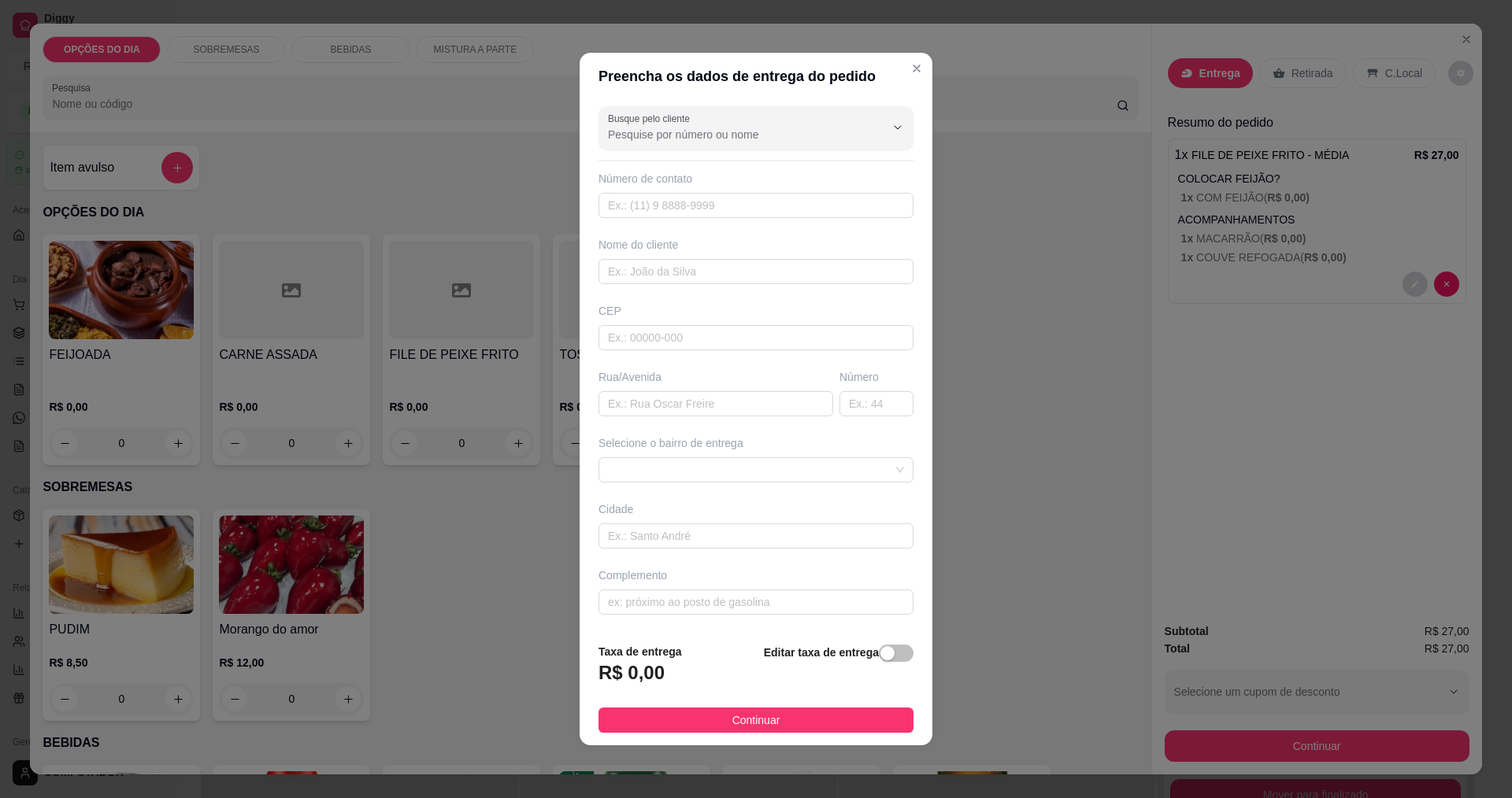
click at [778, 131] on input "Busque pelo cliente" at bounding box center [734, 134] width 252 height 16
click at [638, 197] on span "ROSANA" at bounding box center [742, 199] width 263 height 16
type input "ROSANA"
type input "12997890057"
type input "ROSANA"
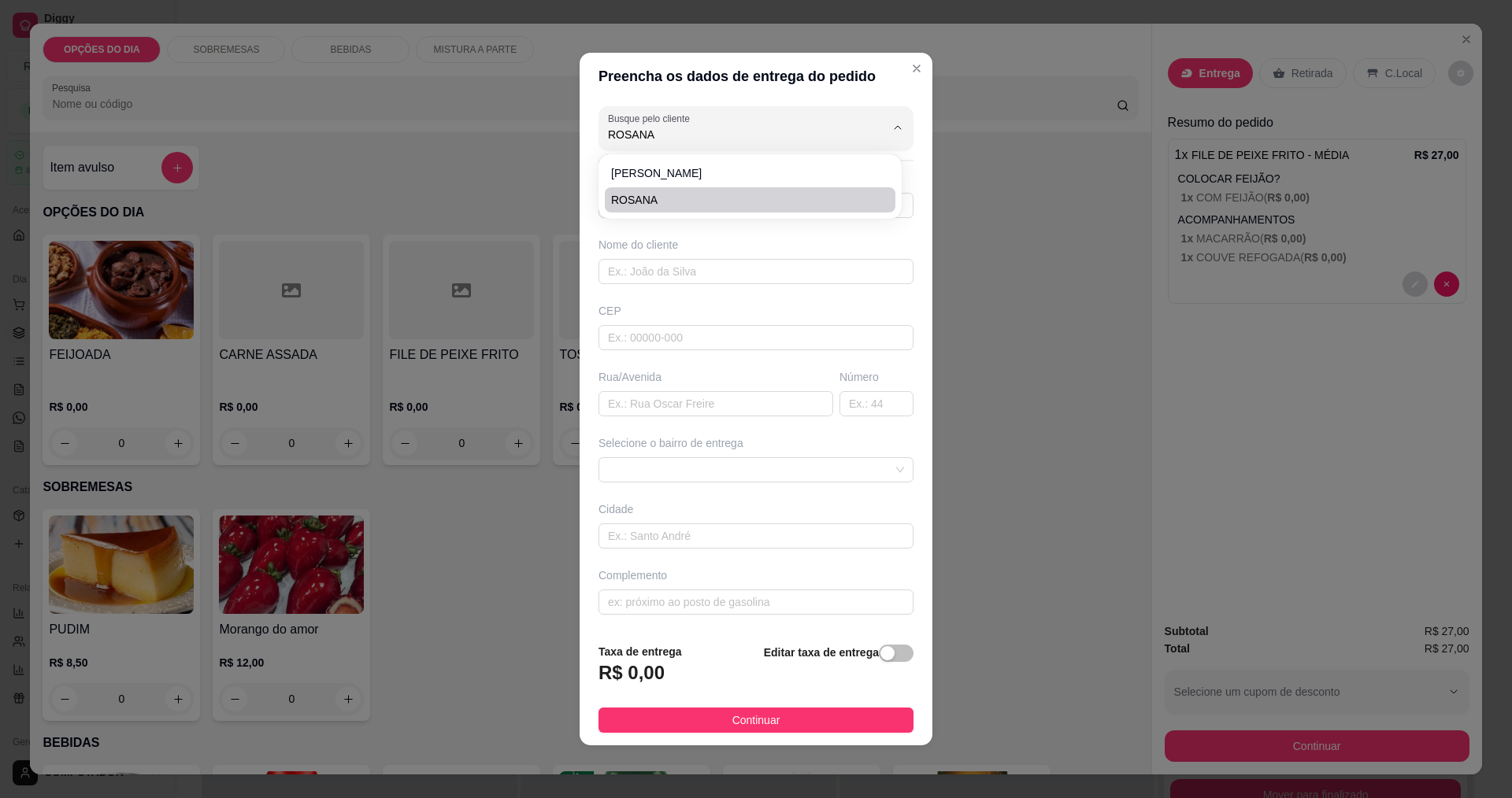
type input "OSWALDO RICCI"
type input "172"
type input "São José dos Campos"
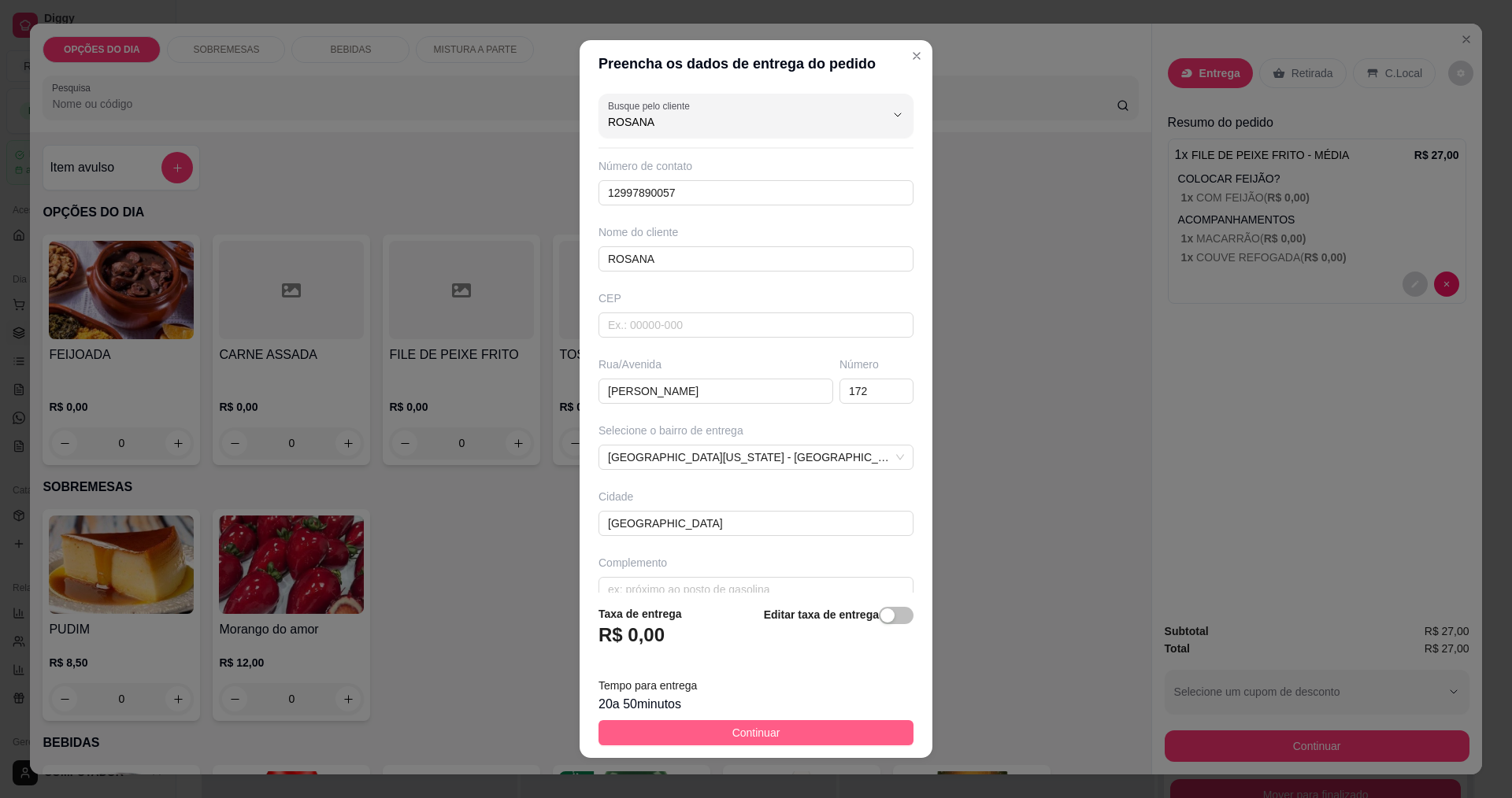
click at [620, 730] on button "Continuar" at bounding box center [756, 733] width 315 height 26
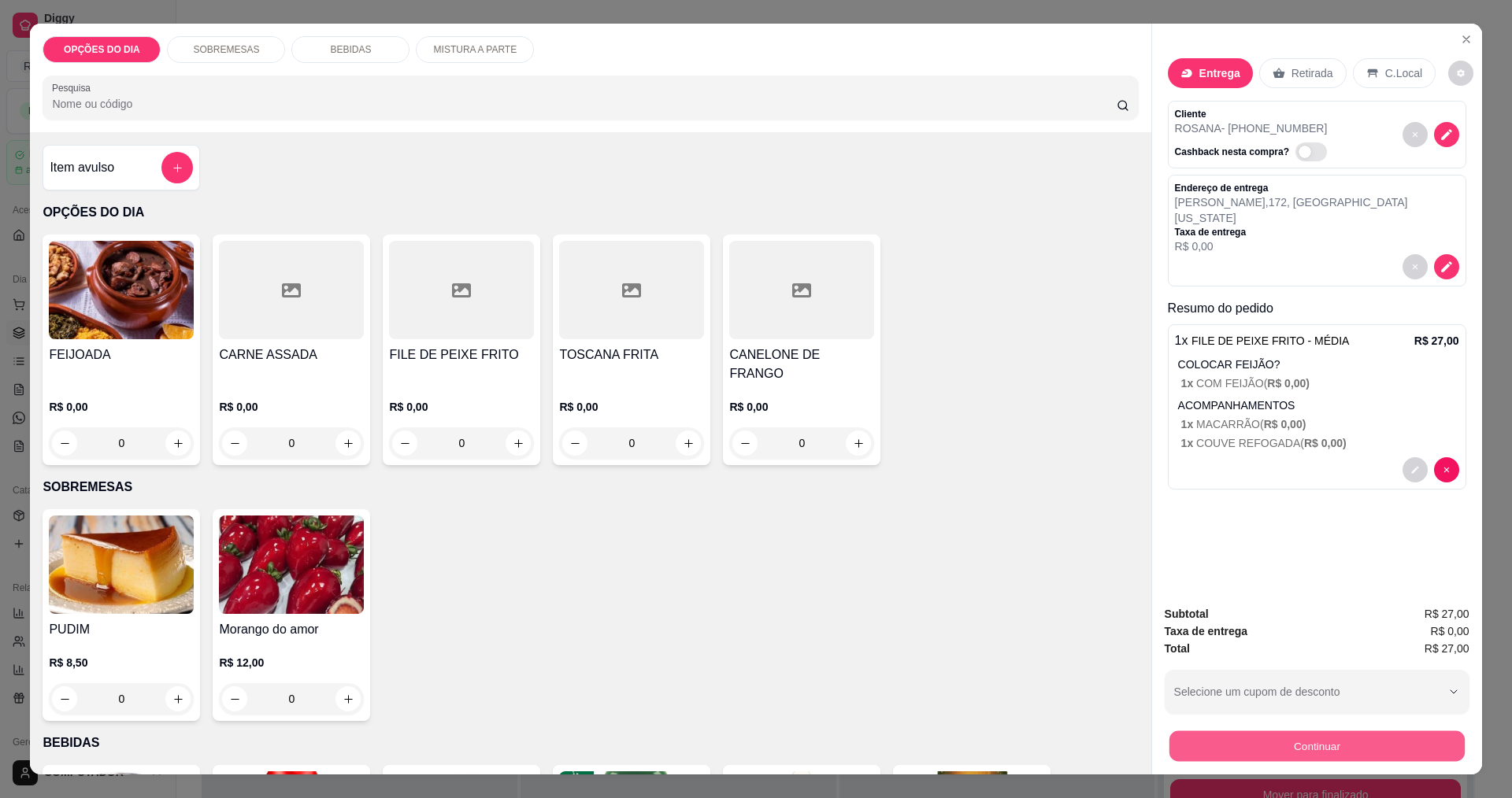
click at [1260, 745] on button "Continuar" at bounding box center [1316, 745] width 295 height 30
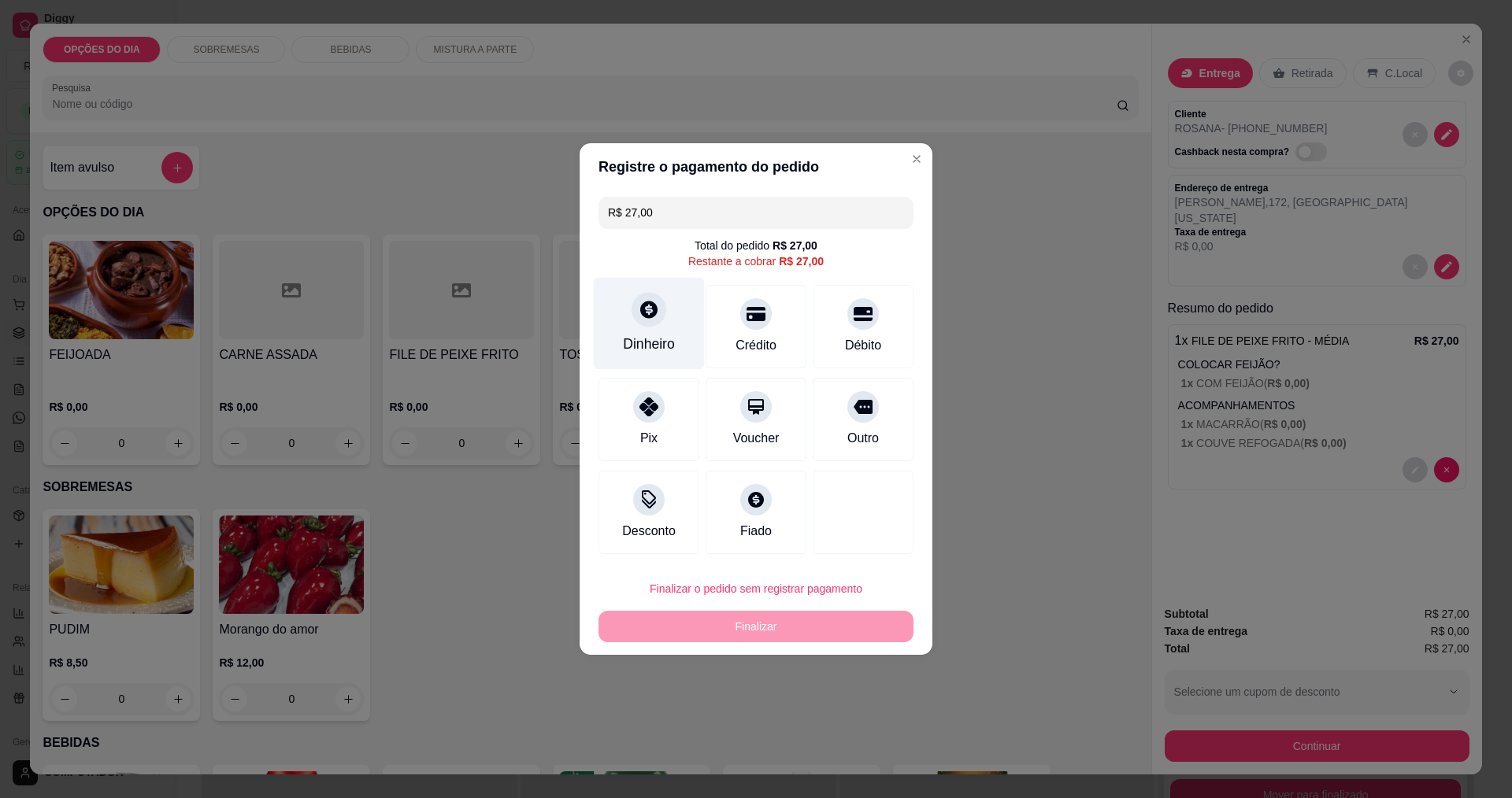
click at [672, 356] on div "Dinheiro" at bounding box center [649, 324] width 111 height 92
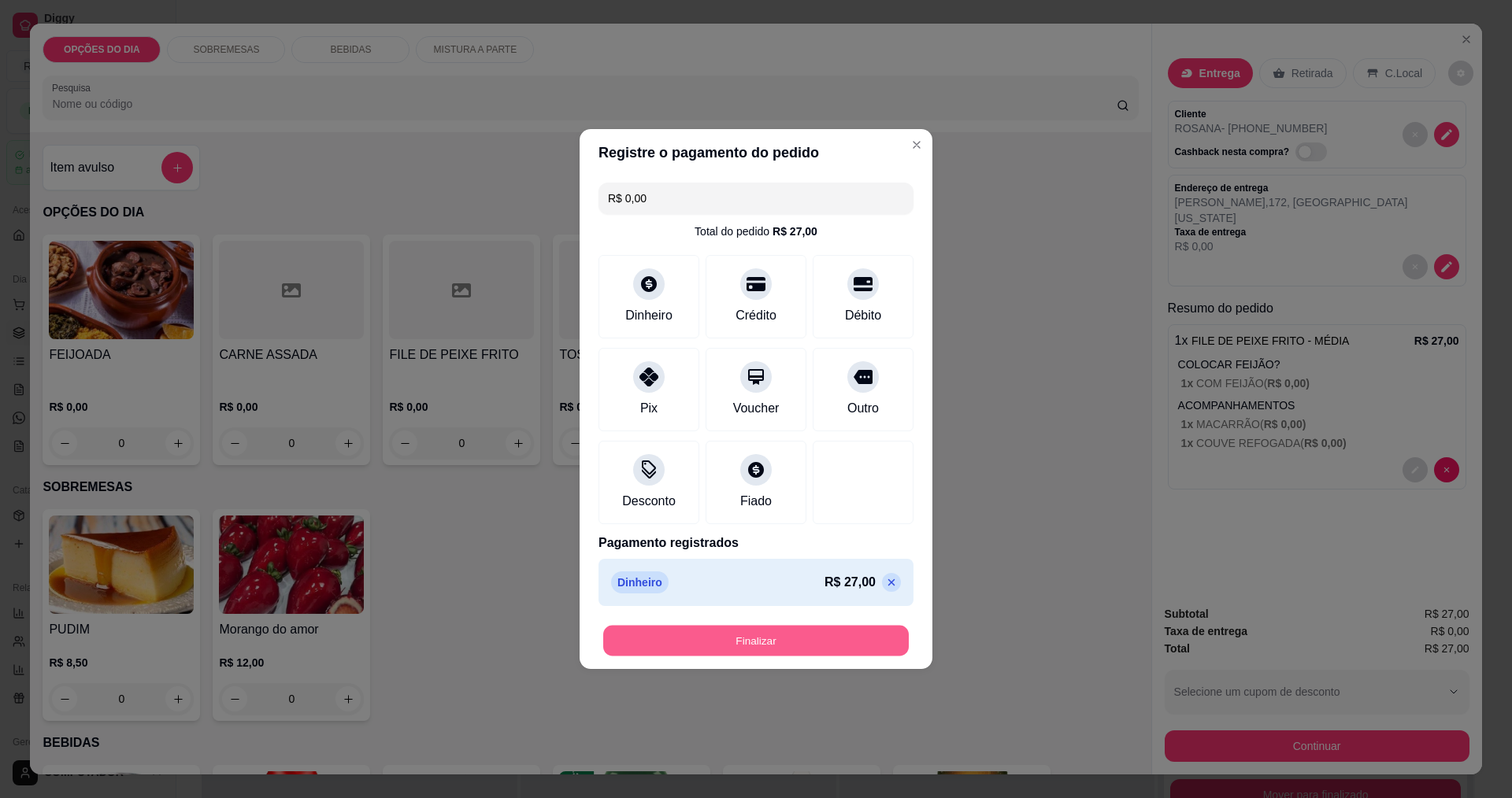
click at [616, 638] on button "Finalizar" at bounding box center [756, 641] width 305 height 30
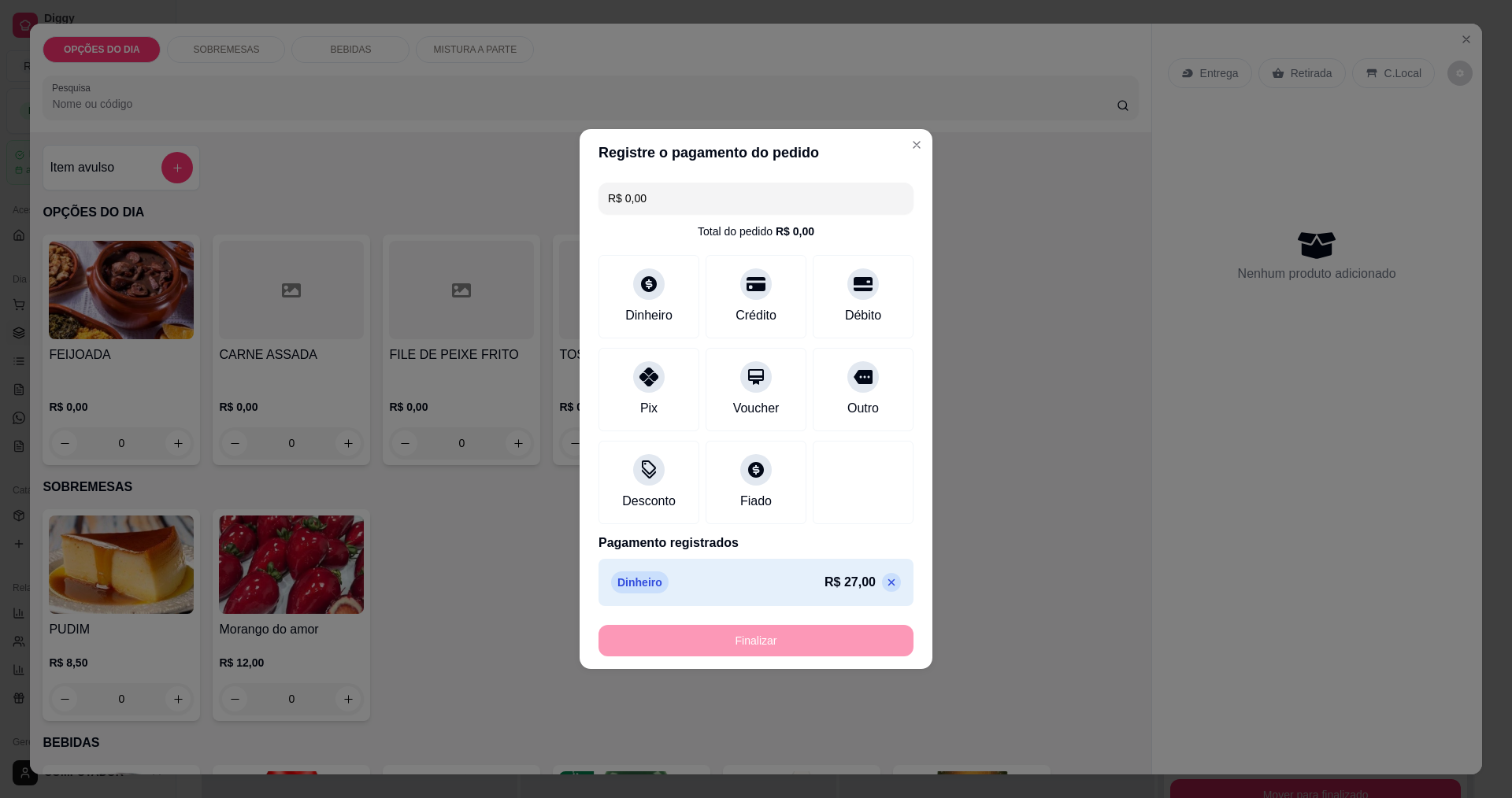
type input "-R$ 27,00"
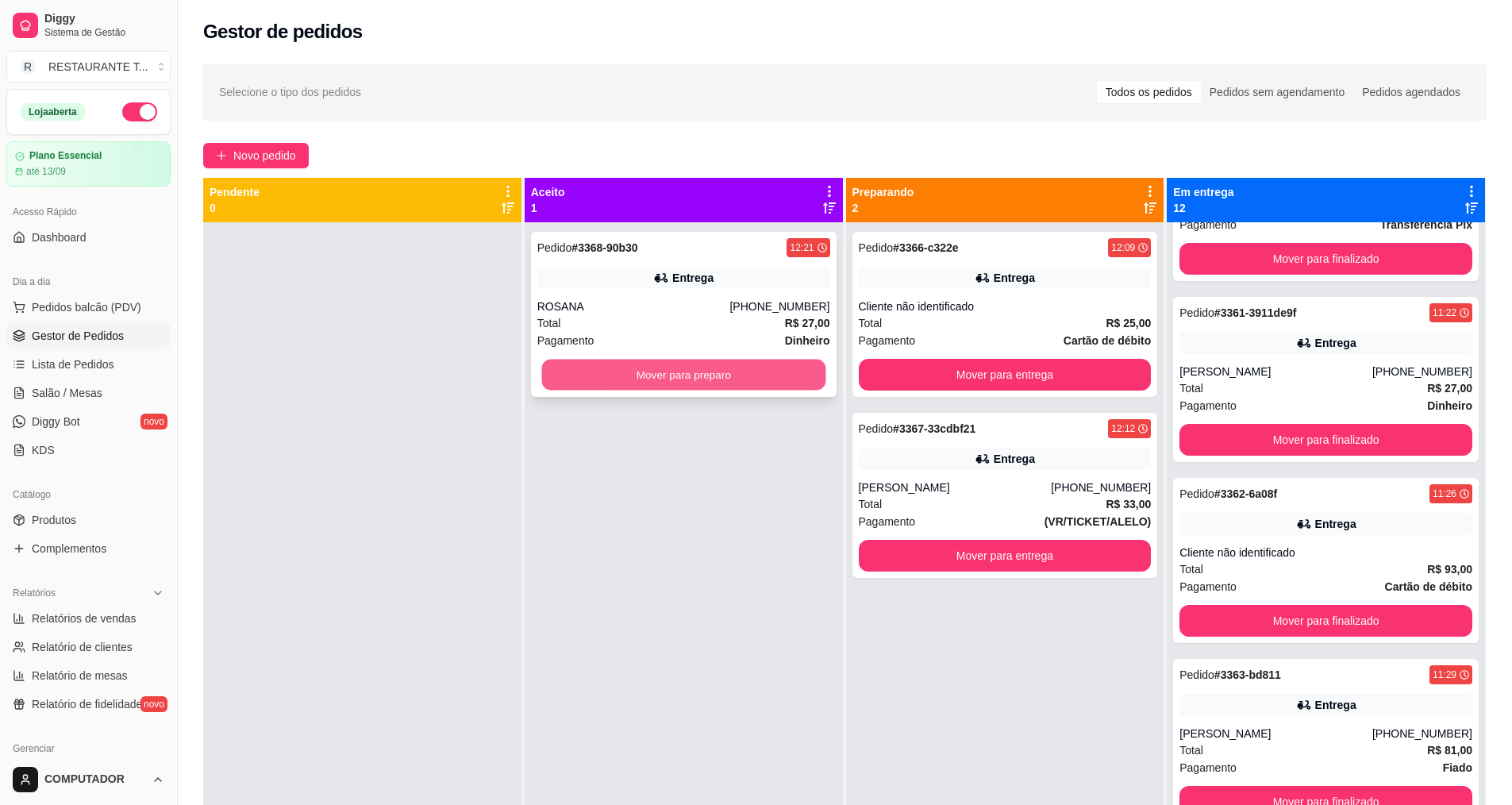
click at [664, 378] on button "Mover para preparo" at bounding box center [683, 374] width 284 height 31
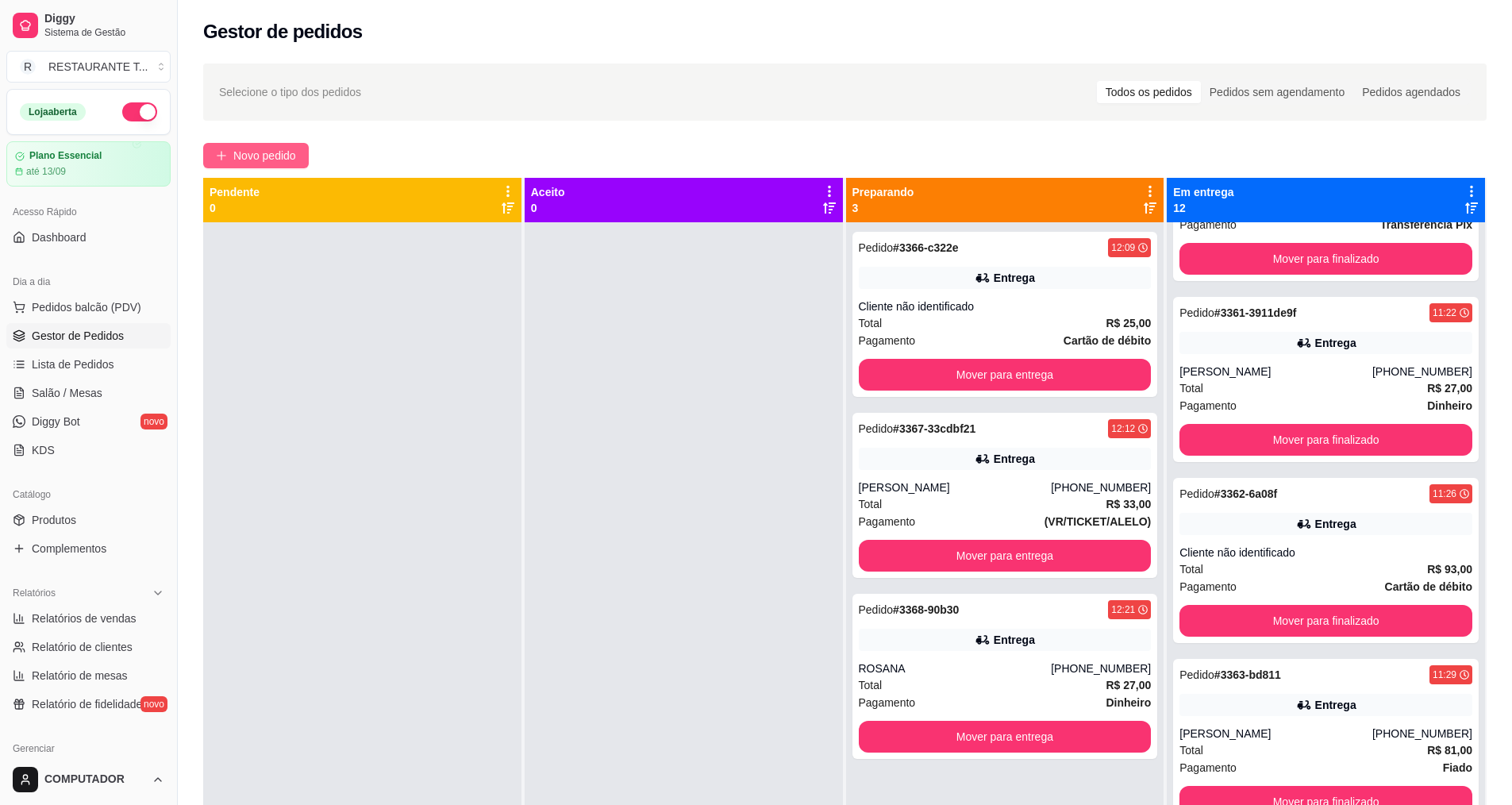
click at [271, 159] on span "Novo pedido" at bounding box center [265, 155] width 63 height 17
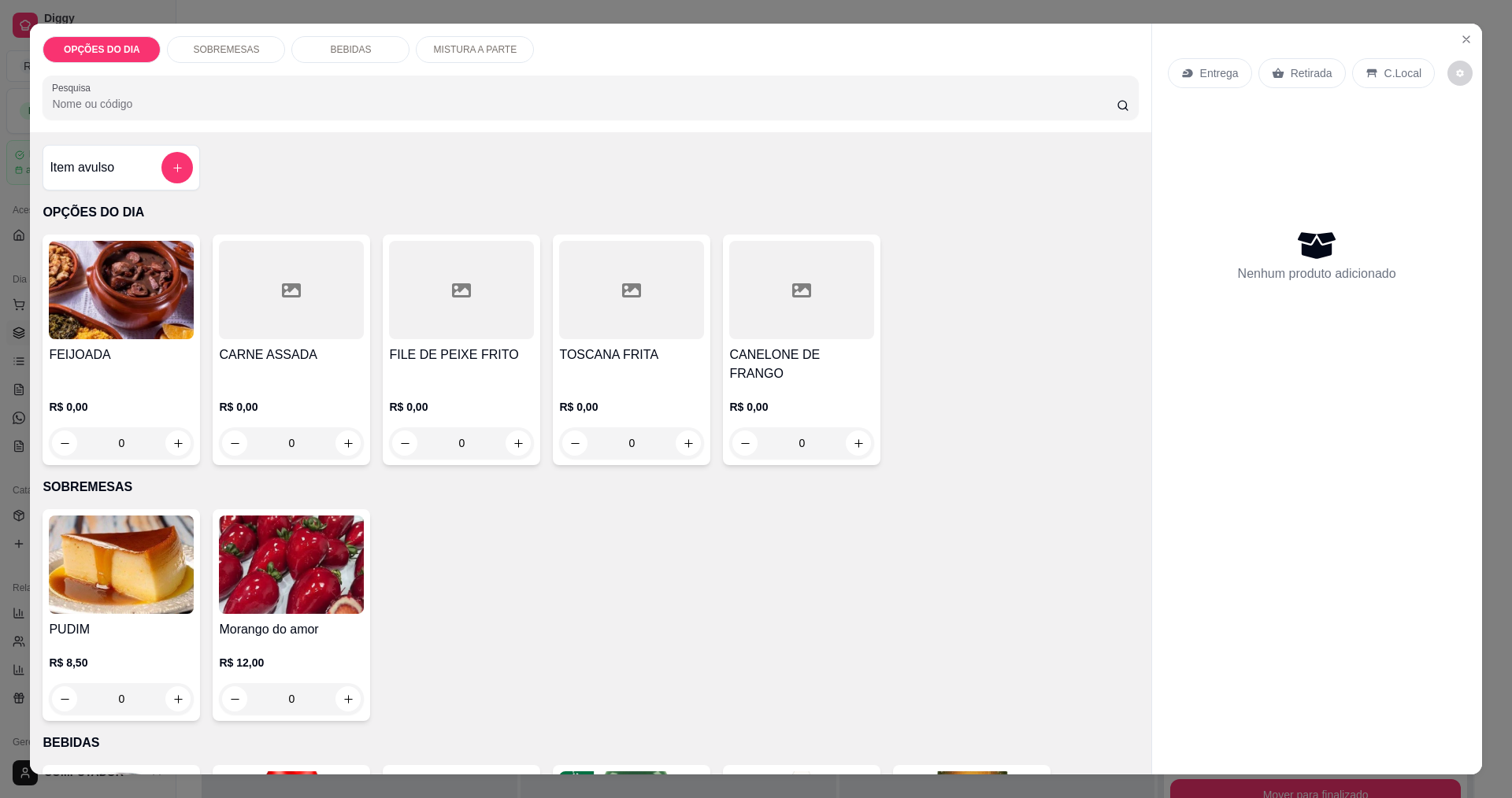
click at [175, 428] on div "0" at bounding box center [121, 443] width 145 height 31
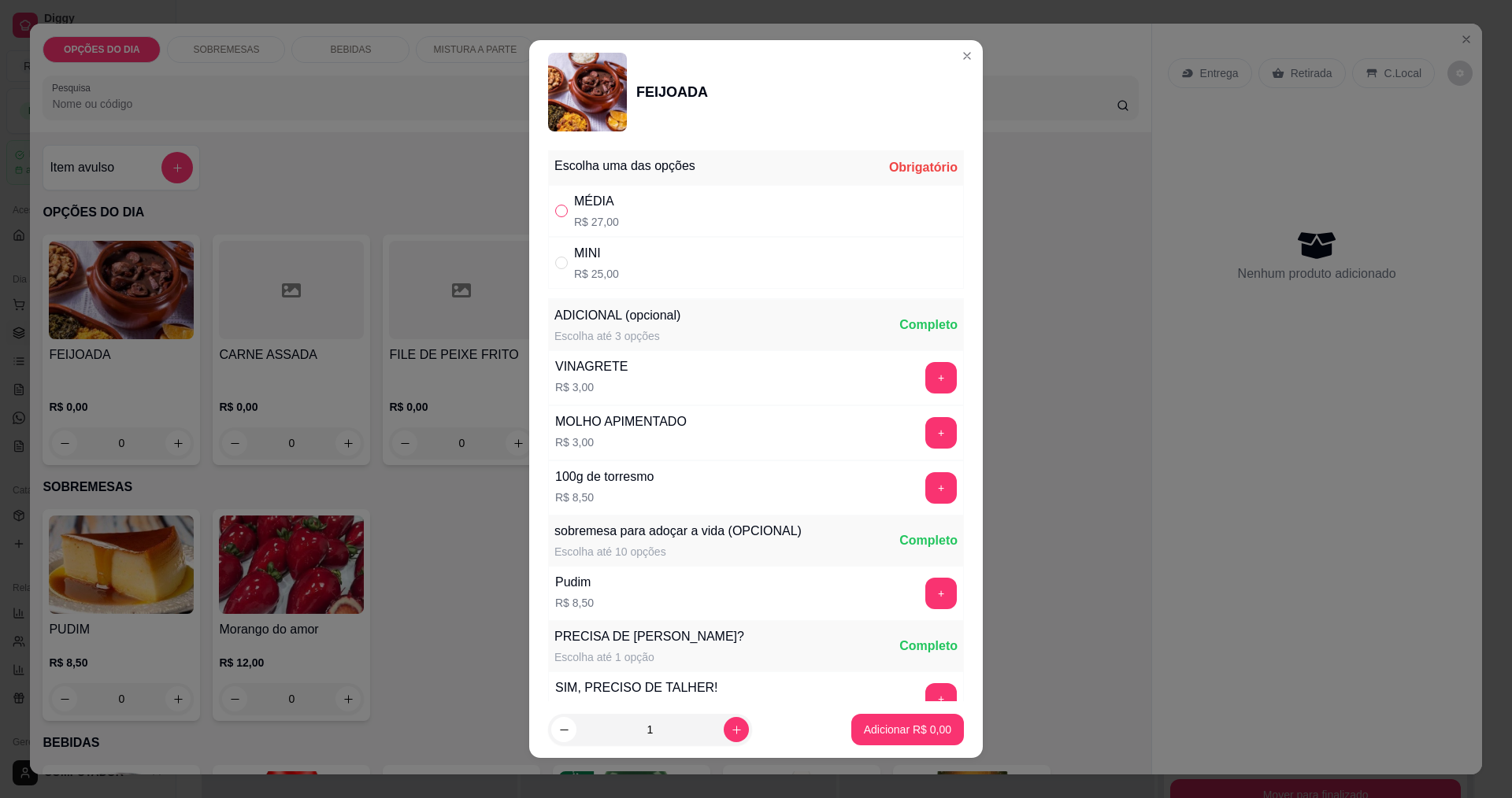
click at [559, 207] on input "" at bounding box center [561, 211] width 12 height 12
radio input "true"
click at [873, 728] on p "Adicionar R$ 27,00" at bounding box center [905, 729] width 94 height 16
type input "1"
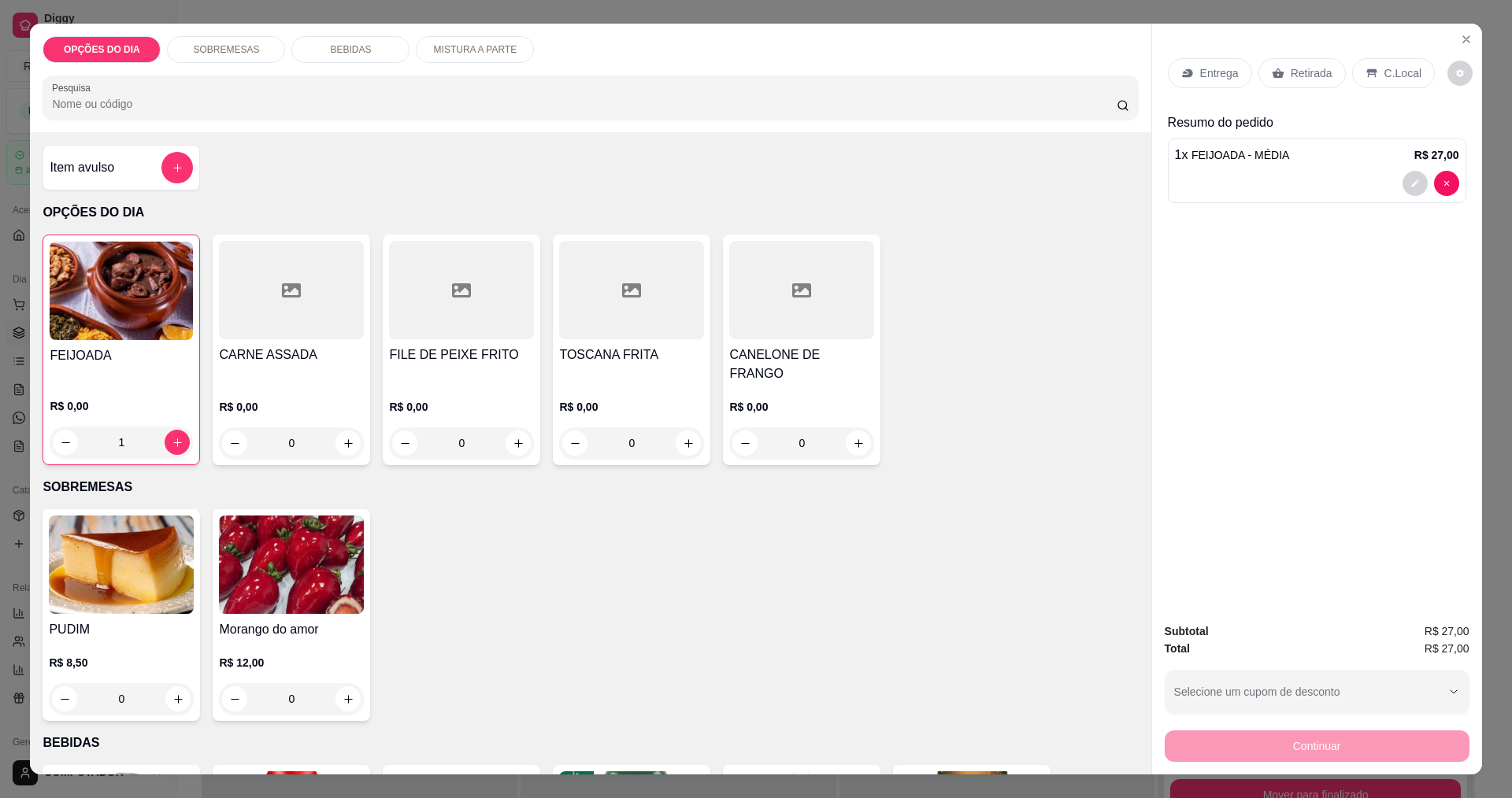
click at [1191, 82] on div "Entrega" at bounding box center [1210, 73] width 84 height 30
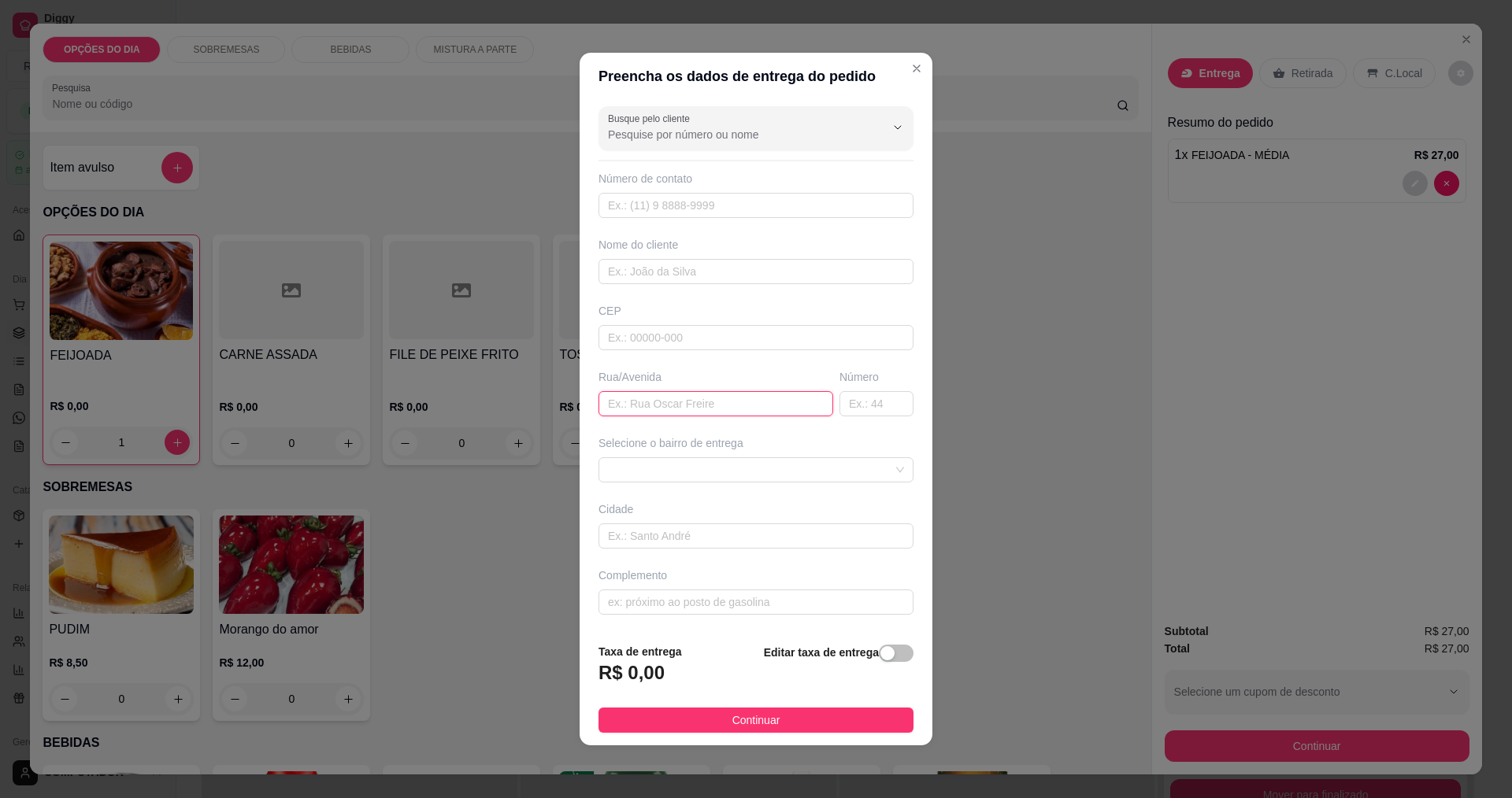
click at [704, 403] on input "text" at bounding box center [715, 404] width 235 height 26
type input "sebastian francisca de souza"
click at [722, 467] on span at bounding box center [756, 470] width 296 height 24
type input "22"
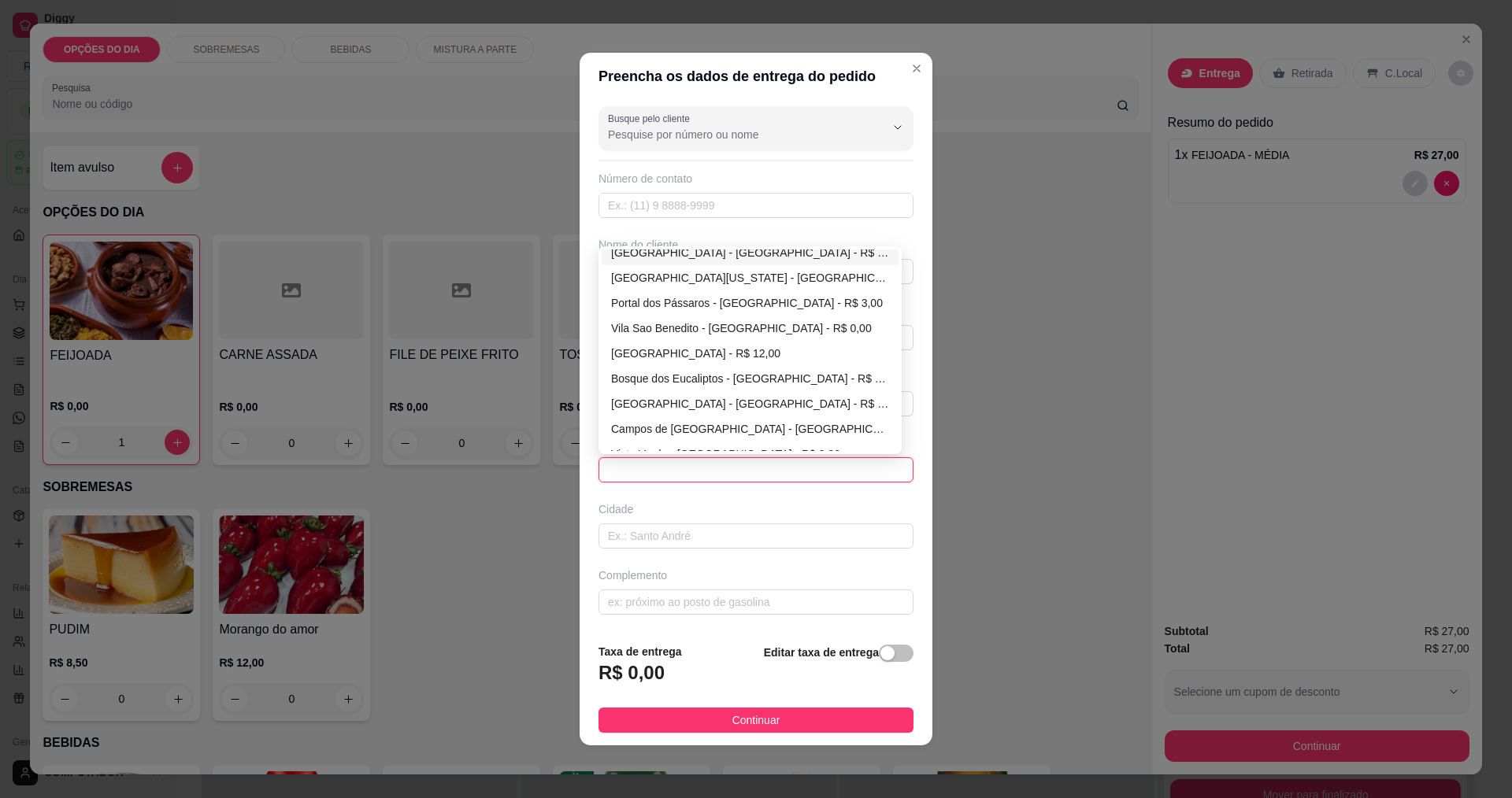
click at [672, 253] on div "Jardim Santa Júlia - São José dos Campos - R$ 6,00" at bounding box center [751, 253] width 278 height 17
type input "São José dos Campos"
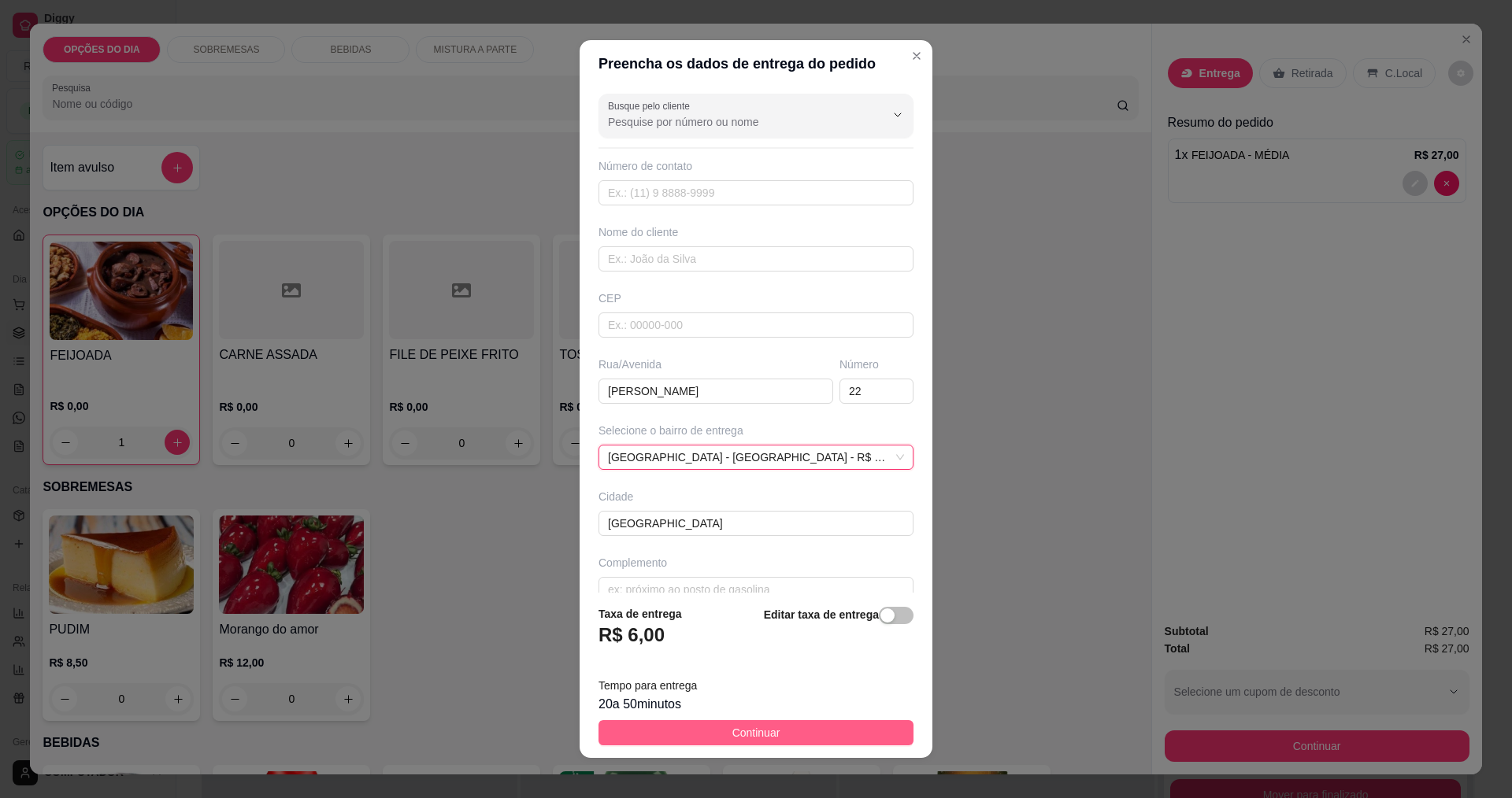
click at [688, 731] on button "Continuar" at bounding box center [756, 733] width 315 height 26
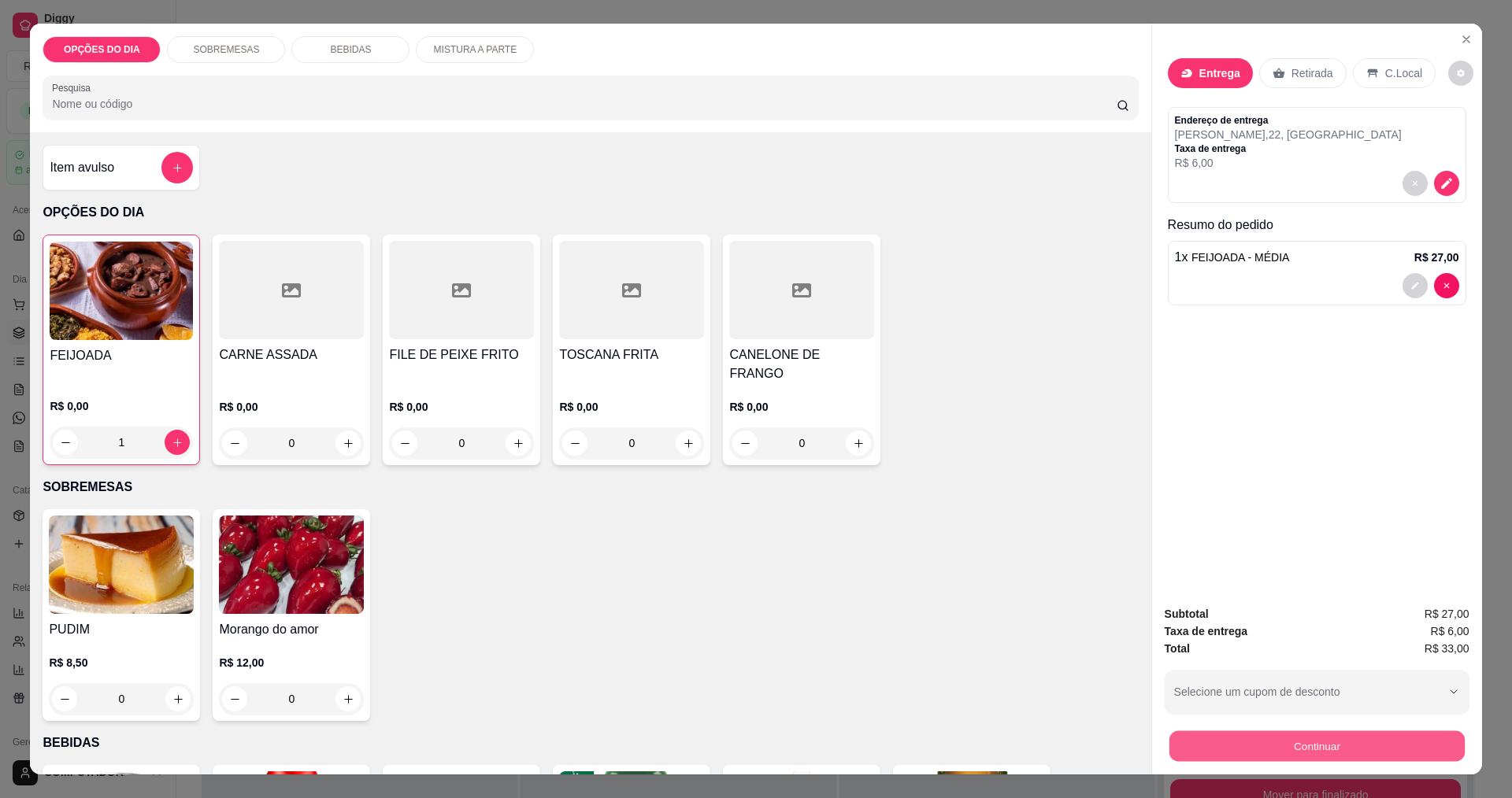
click at [1307, 741] on button "Continuar" at bounding box center [1316, 745] width 295 height 30
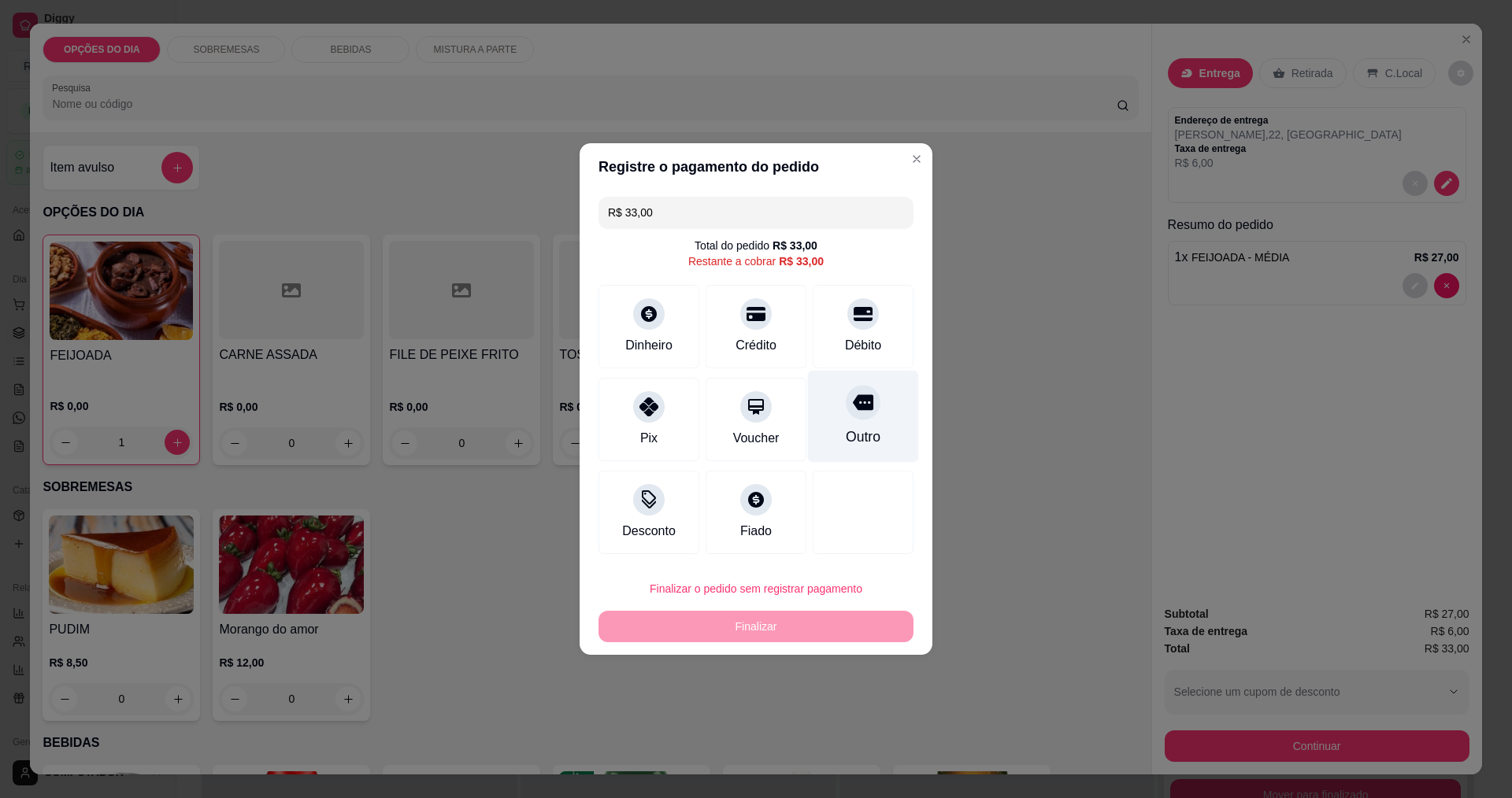
click at [843, 420] on div "Outro" at bounding box center [863, 417] width 111 height 92
type input "R$ 0,00"
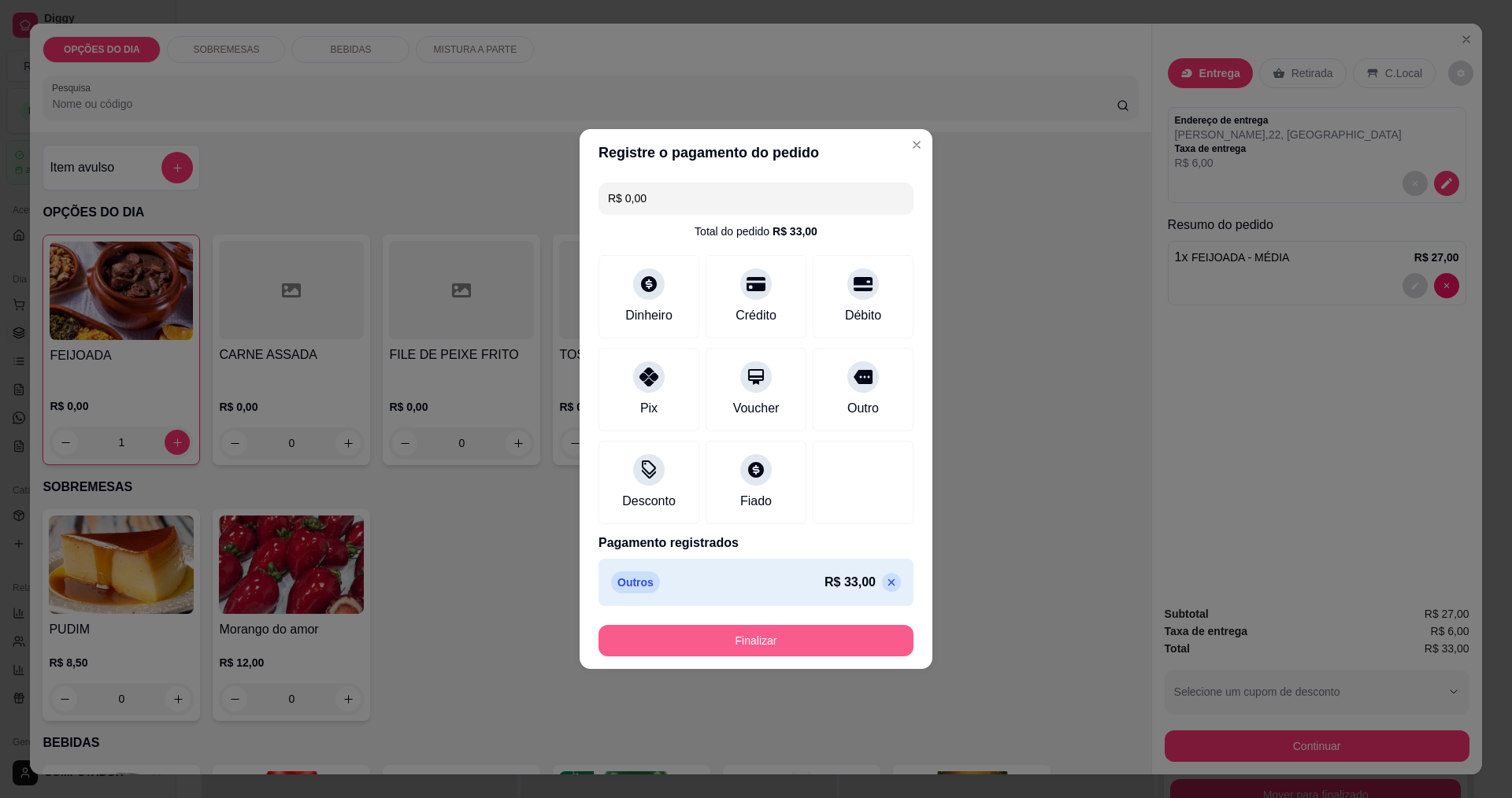
click at [802, 637] on button "Finalizar" at bounding box center [756, 641] width 315 height 31
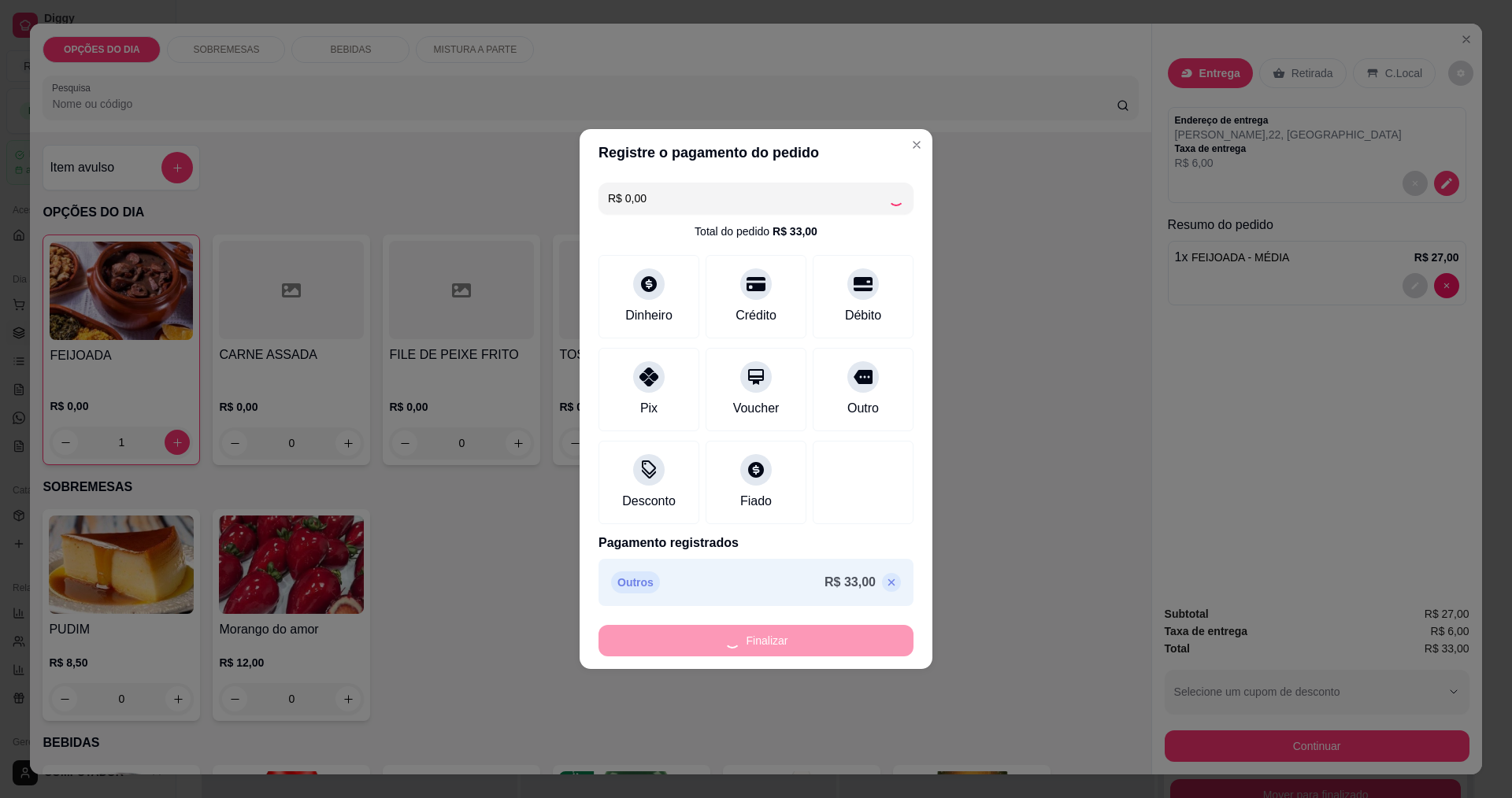
type input "0"
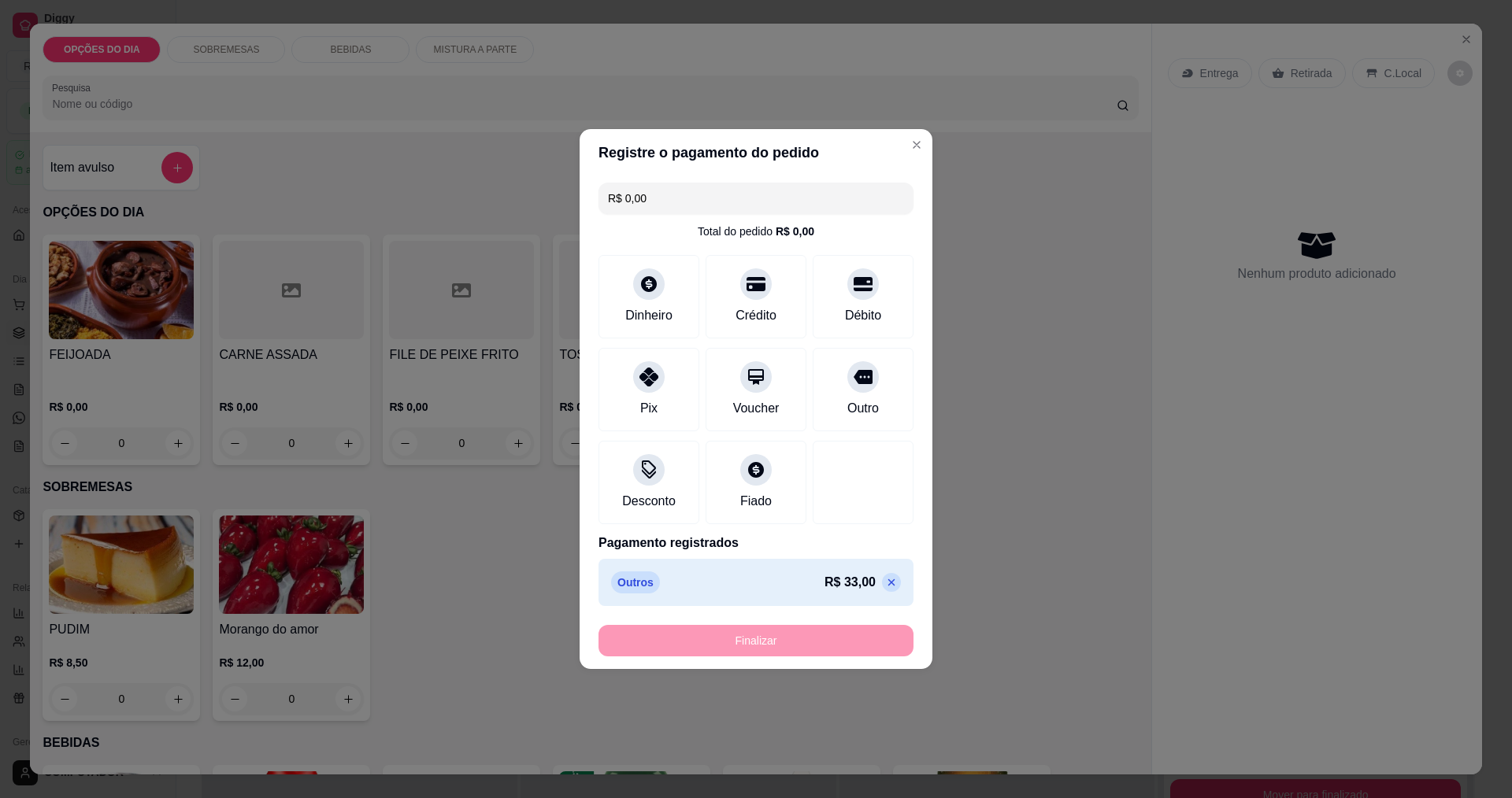
type input "-R$ 33,00"
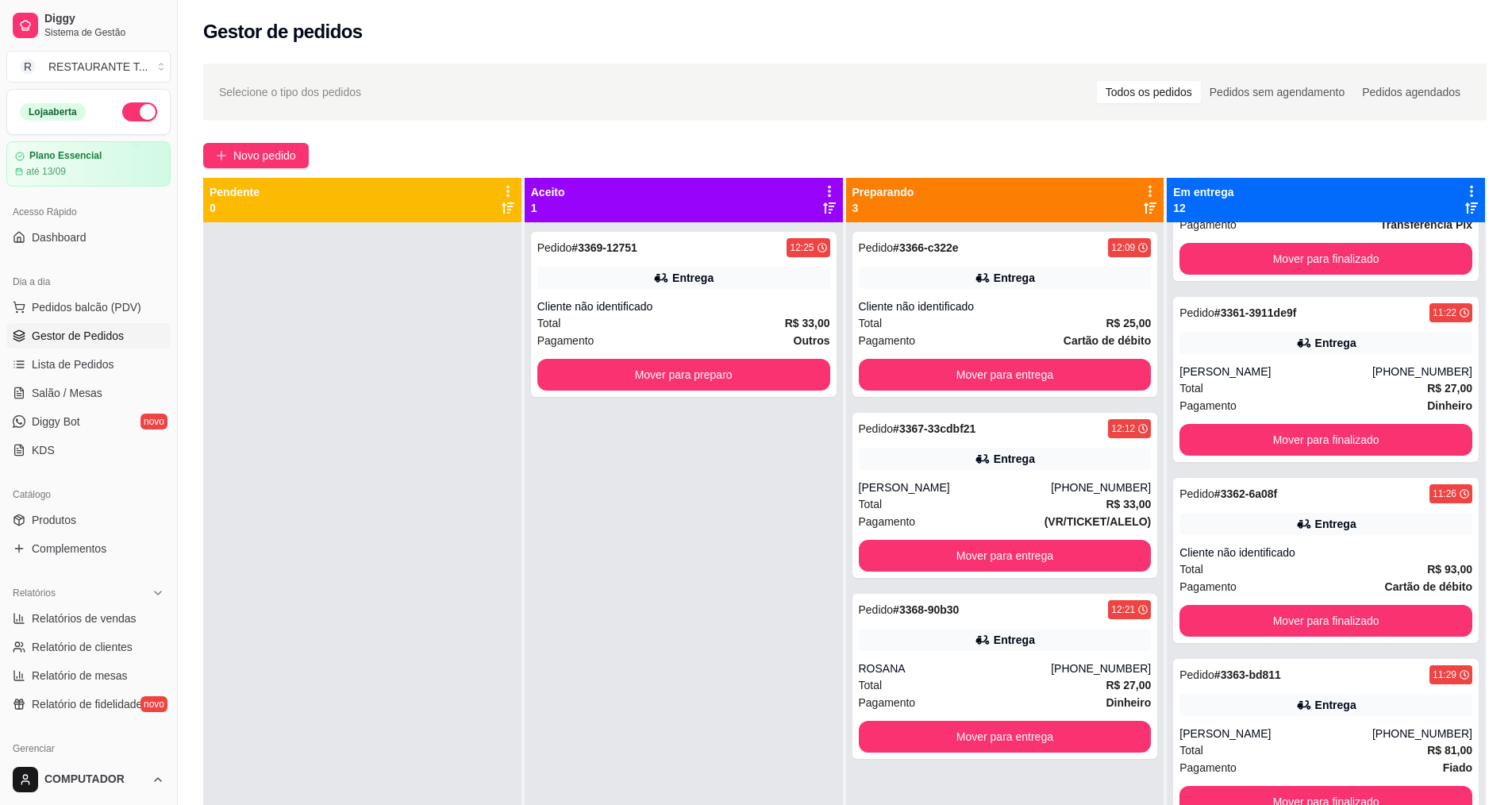
click at [826, 195] on icon at bounding box center [829, 191] width 14 height 14
click at [737, 306] on div "Cliente não identificado" at bounding box center [683, 306] width 293 height 16
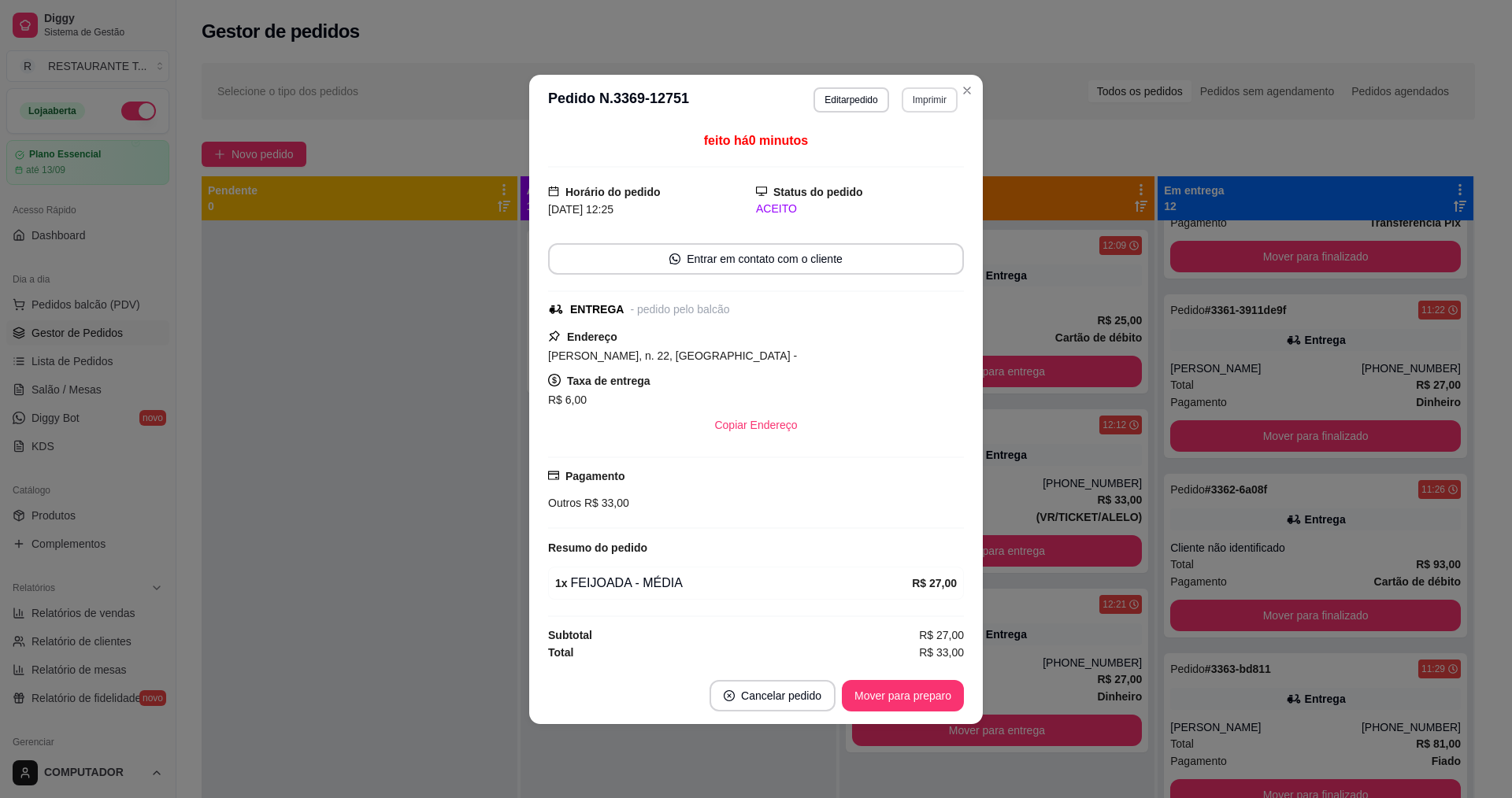
click at [923, 101] on button "Imprimir" at bounding box center [930, 100] width 56 height 26
click at [907, 162] on button "IMPRESSORA" at bounding box center [902, 155] width 114 height 26
click at [901, 702] on button "Mover para preparo" at bounding box center [903, 696] width 122 height 31
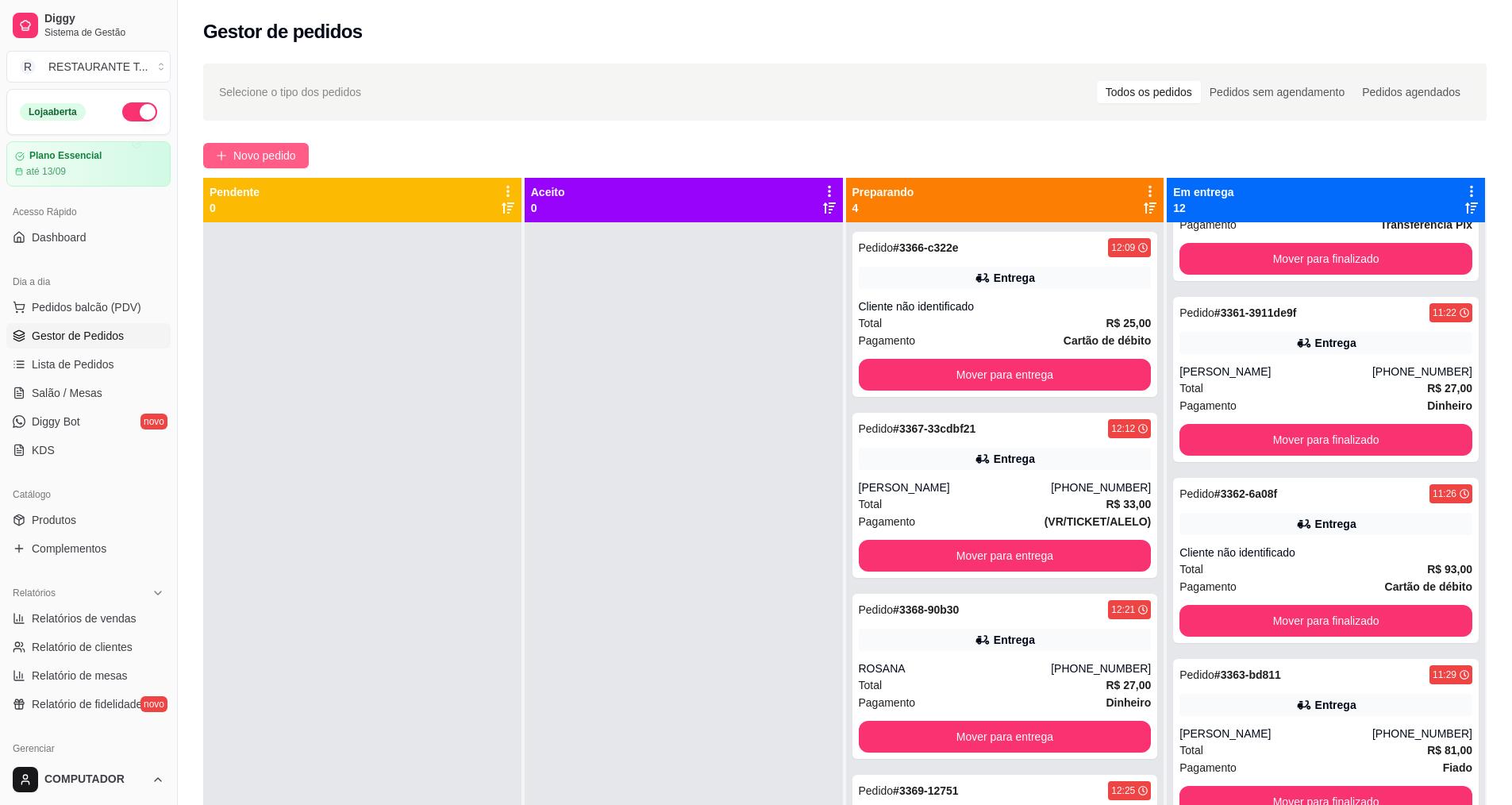
click at [228, 150] on button "Novo pedido" at bounding box center [255, 155] width 105 height 26
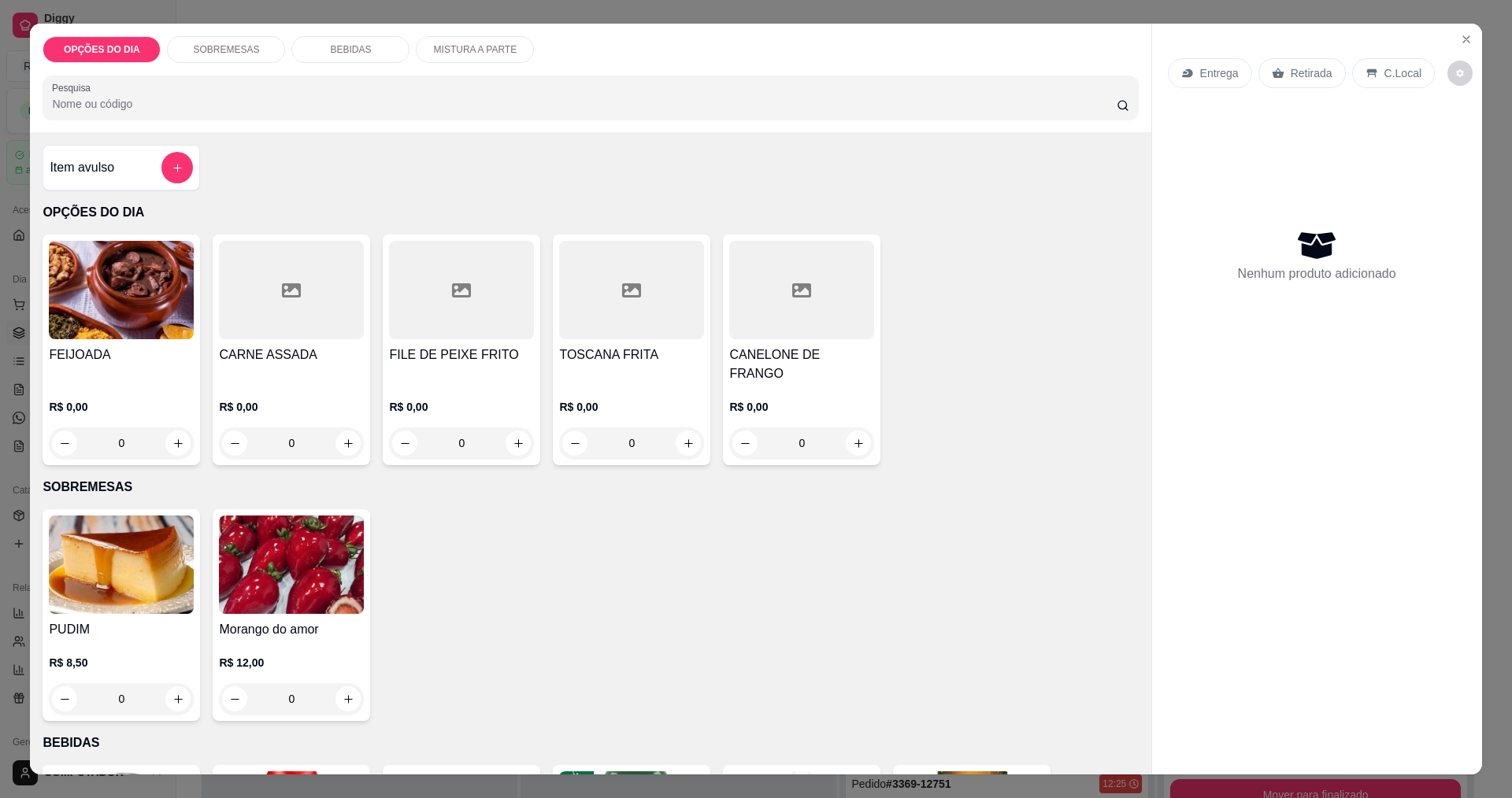
click at [173, 428] on div "0" at bounding box center [121, 443] width 145 height 31
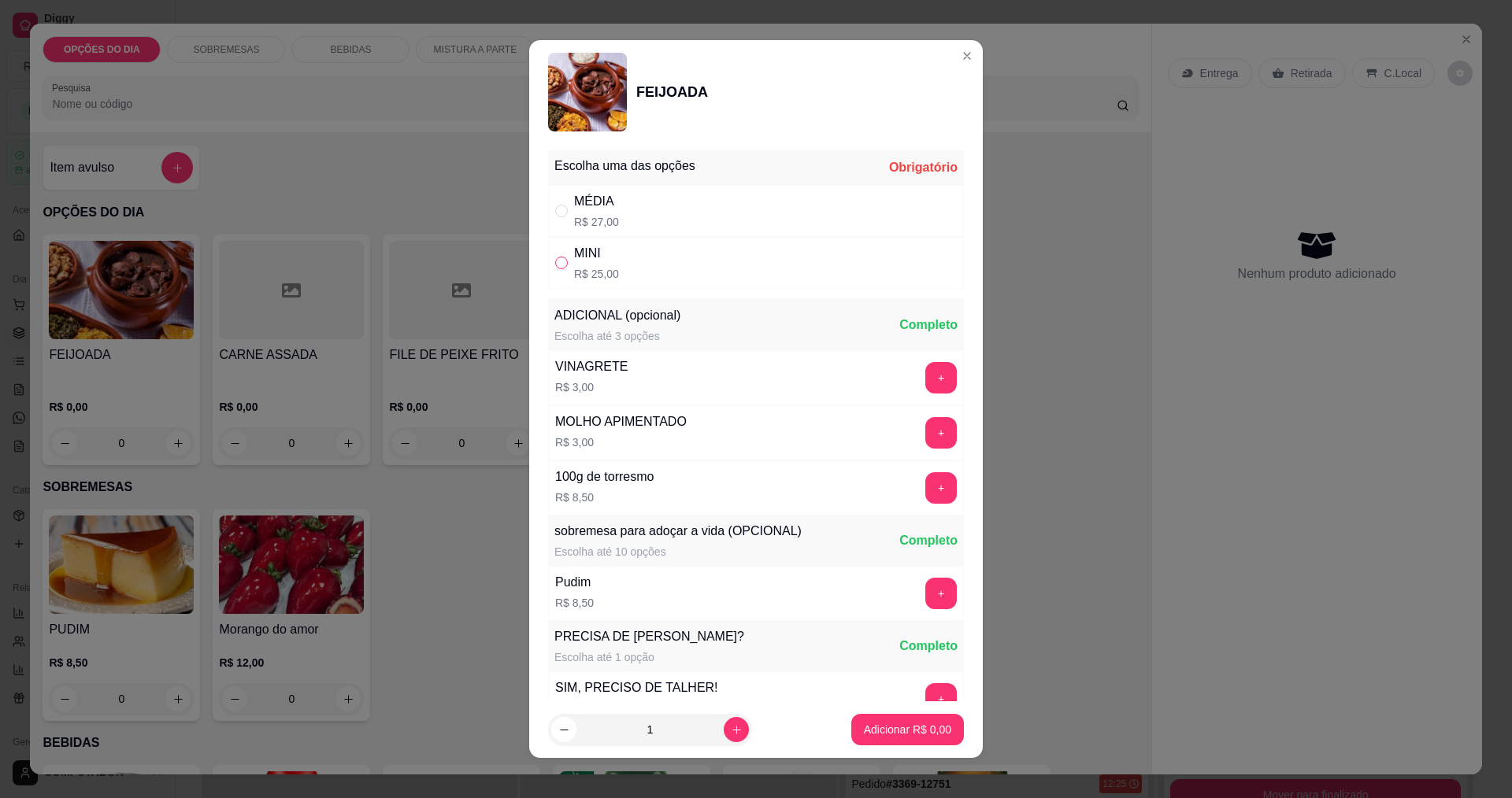
click at [557, 263] on input "" at bounding box center [561, 262] width 12 height 12
radio input "true"
click at [926, 729] on p "Adicionar R$ 25,00" at bounding box center [905, 730] width 91 height 15
type input "1"
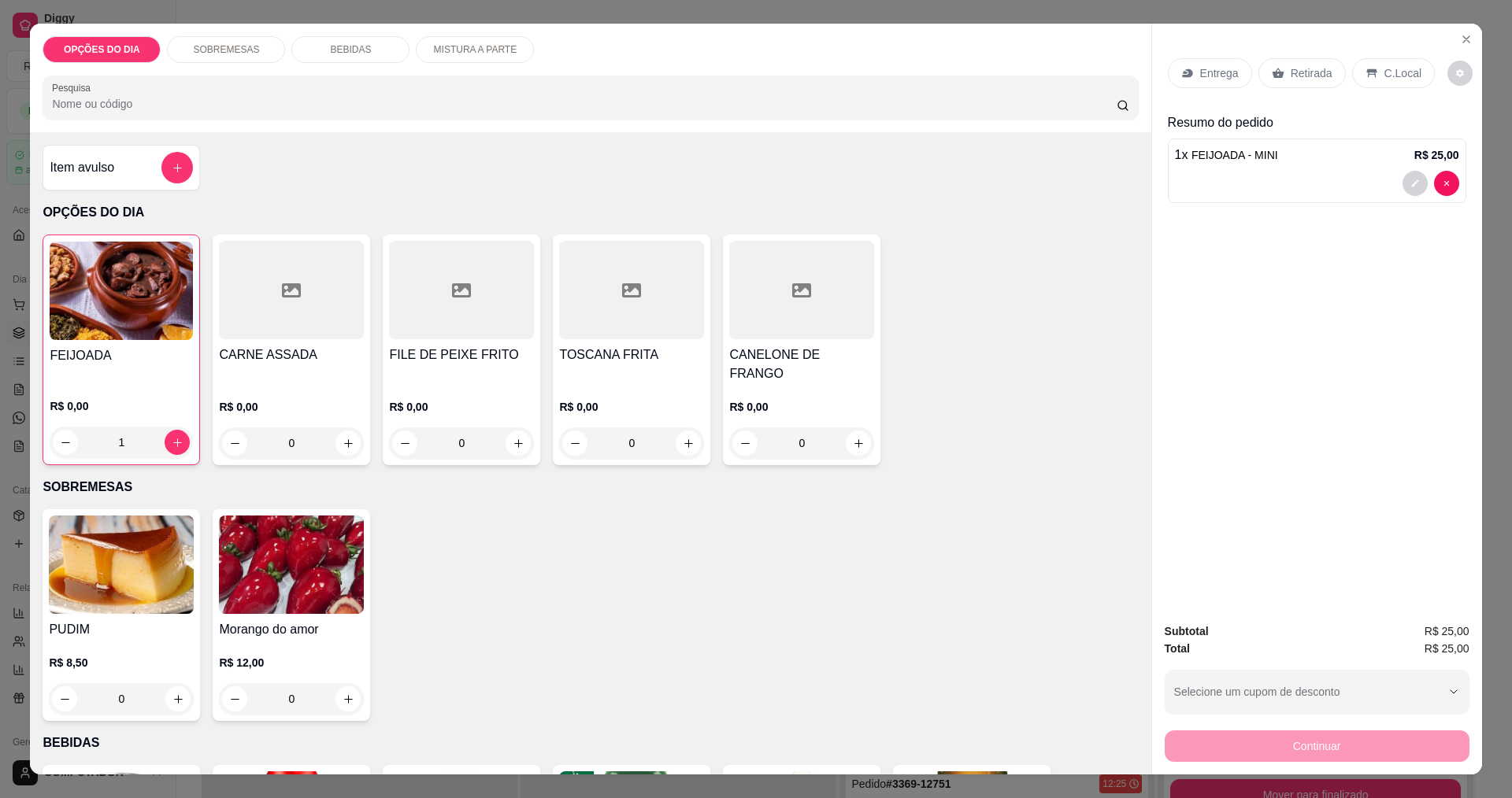
click at [1210, 76] on p "Entrega" at bounding box center [1219, 72] width 39 height 16
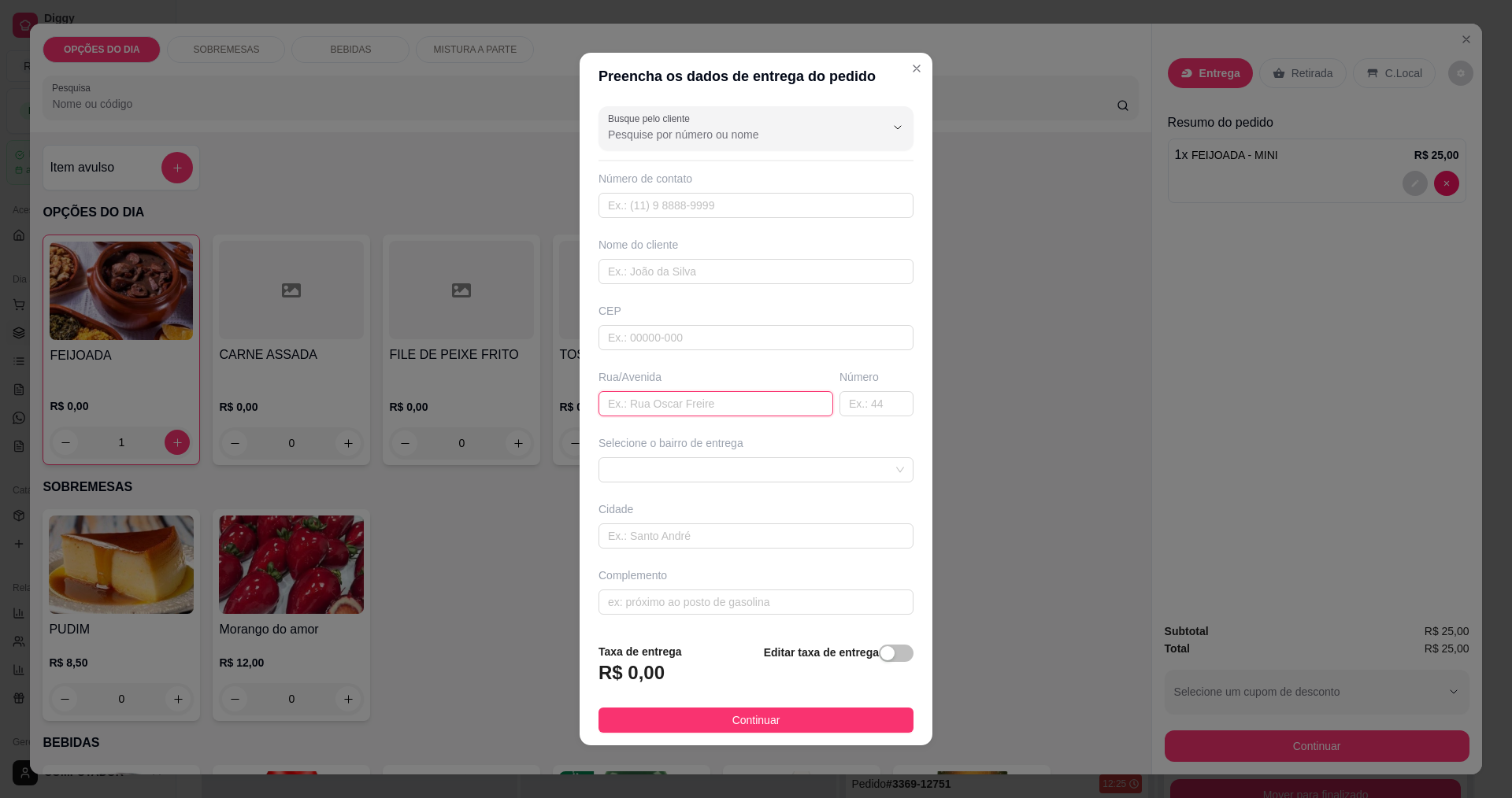
click at [745, 414] on input "text" at bounding box center [715, 404] width 235 height 26
type input "francisco cipriano do amaral"
click at [677, 469] on span at bounding box center [756, 470] width 296 height 24
type input "48"
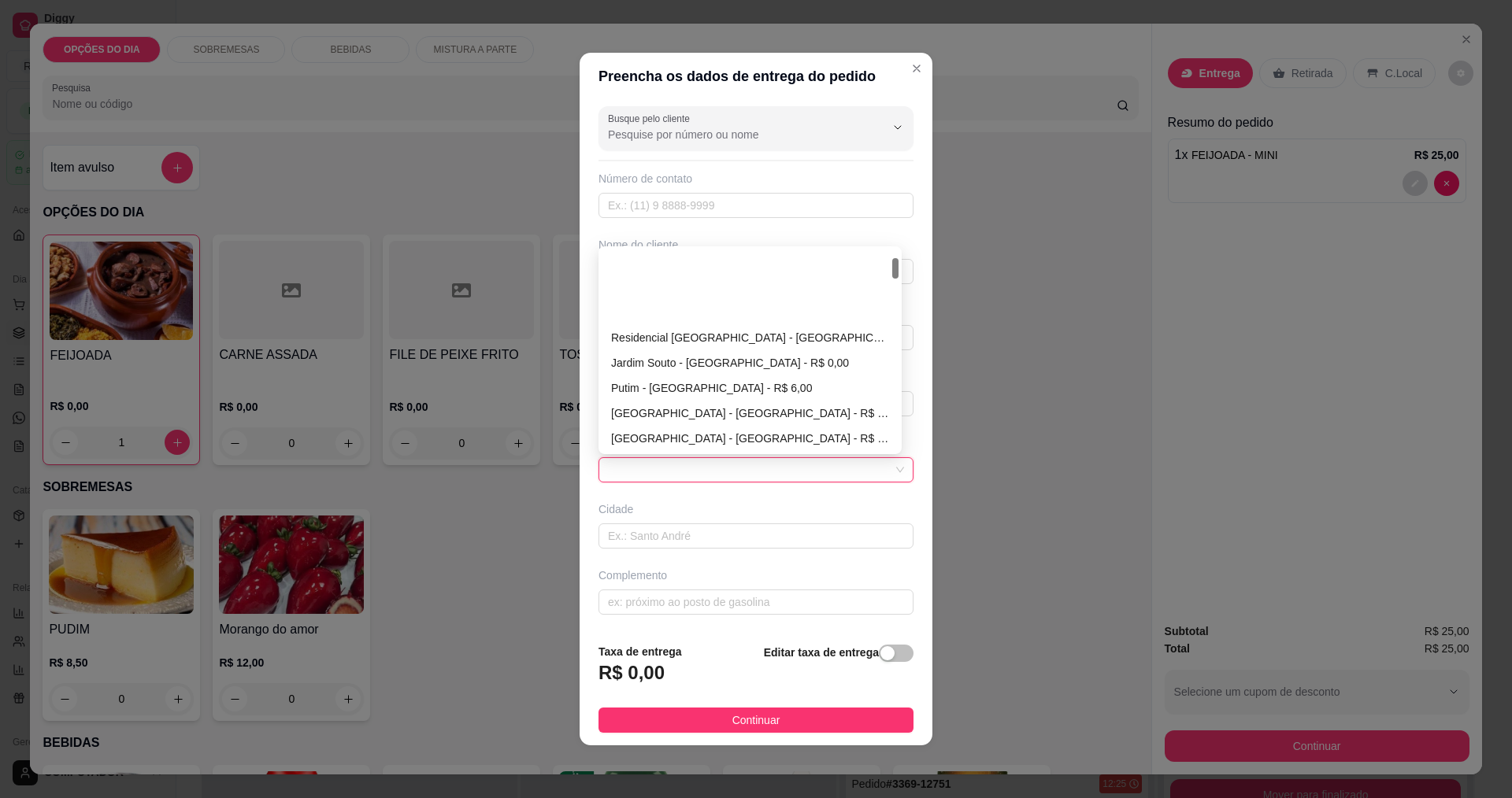
scroll to position [157, 0]
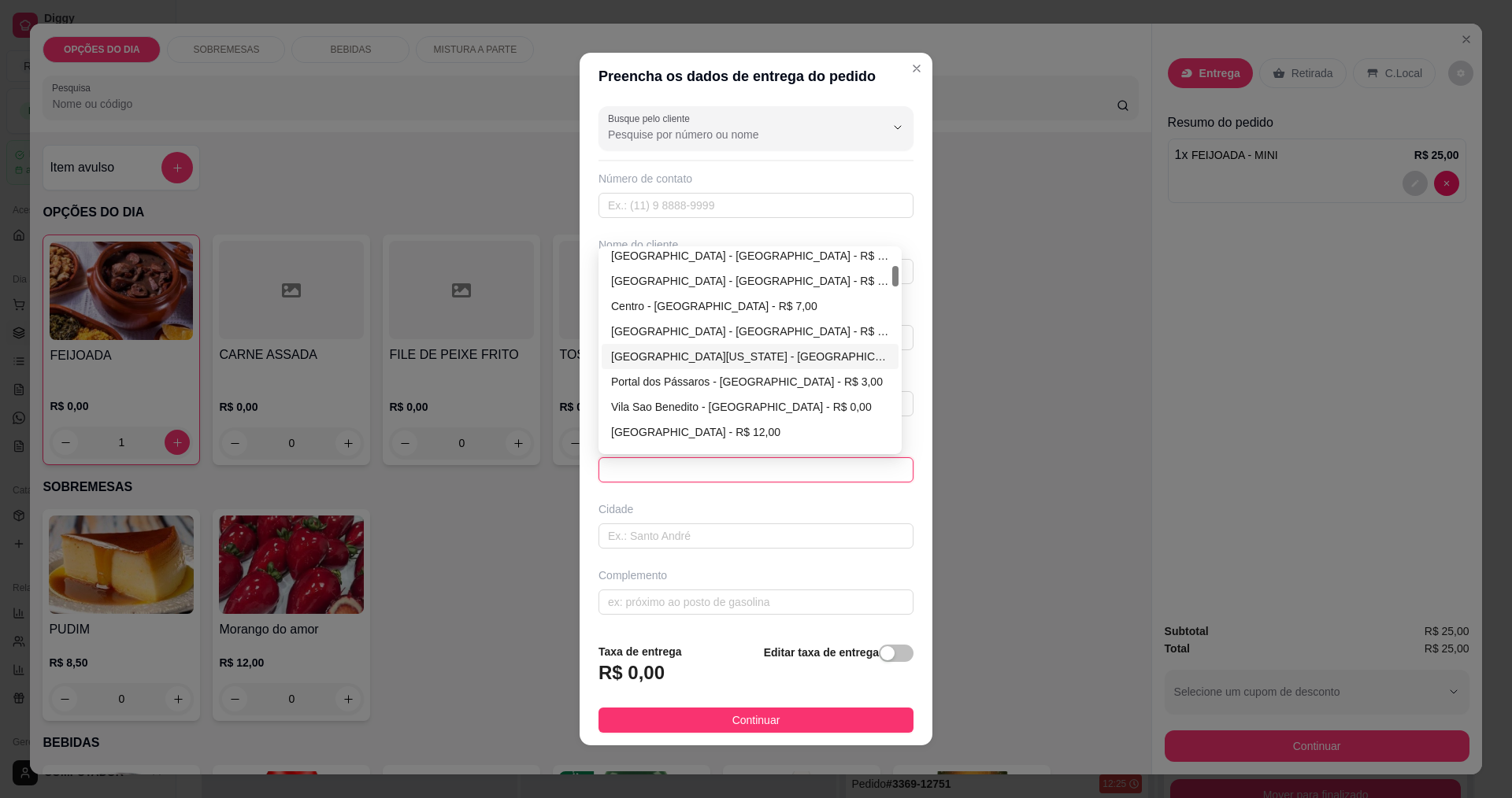
click at [664, 355] on div "Jardim Colorado - São José dos Campos - R$ 0,00" at bounding box center [751, 356] width 278 height 17
type input "São José dos Campos"
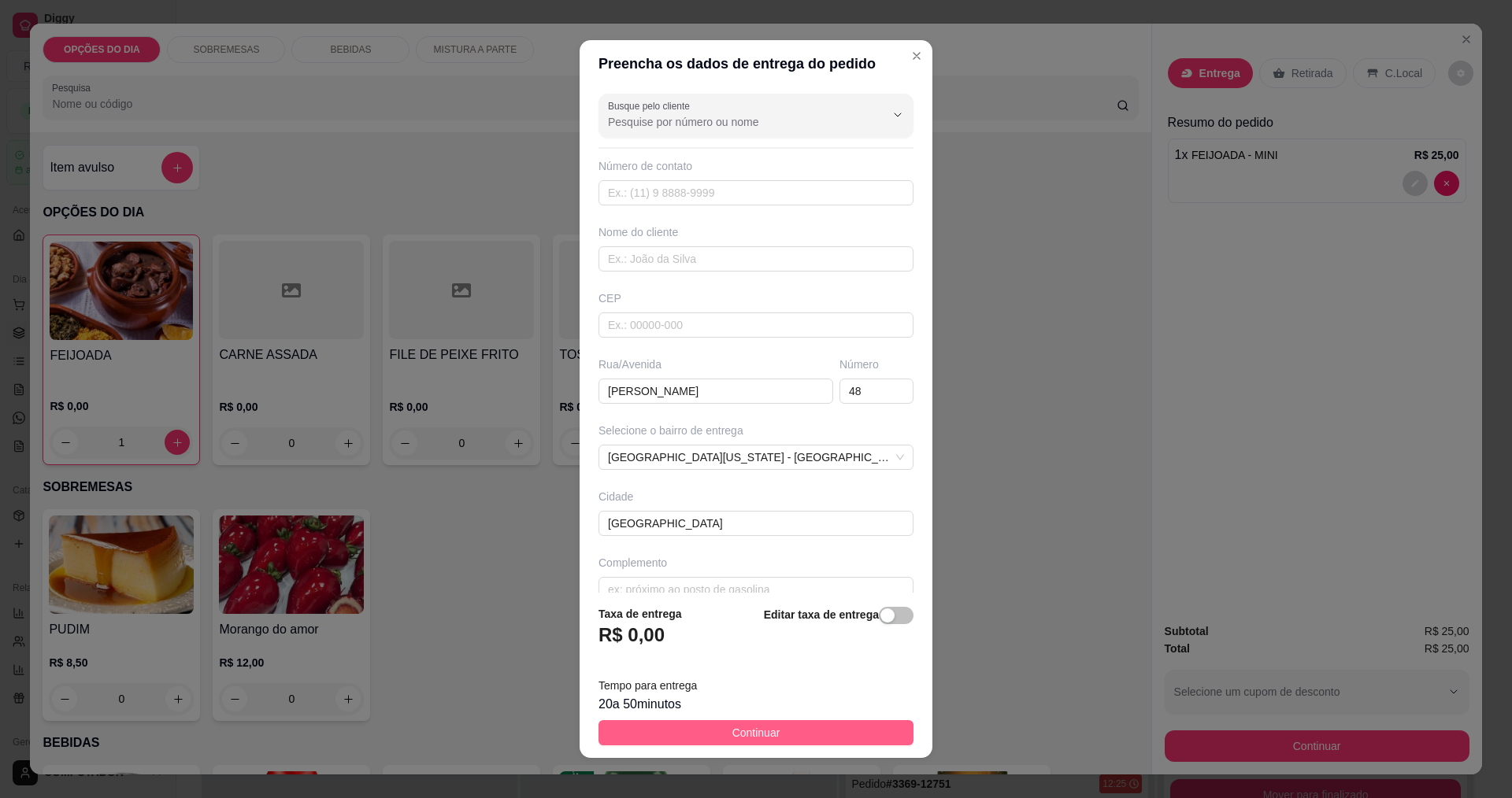
click at [781, 730] on button "Continuar" at bounding box center [756, 733] width 315 height 26
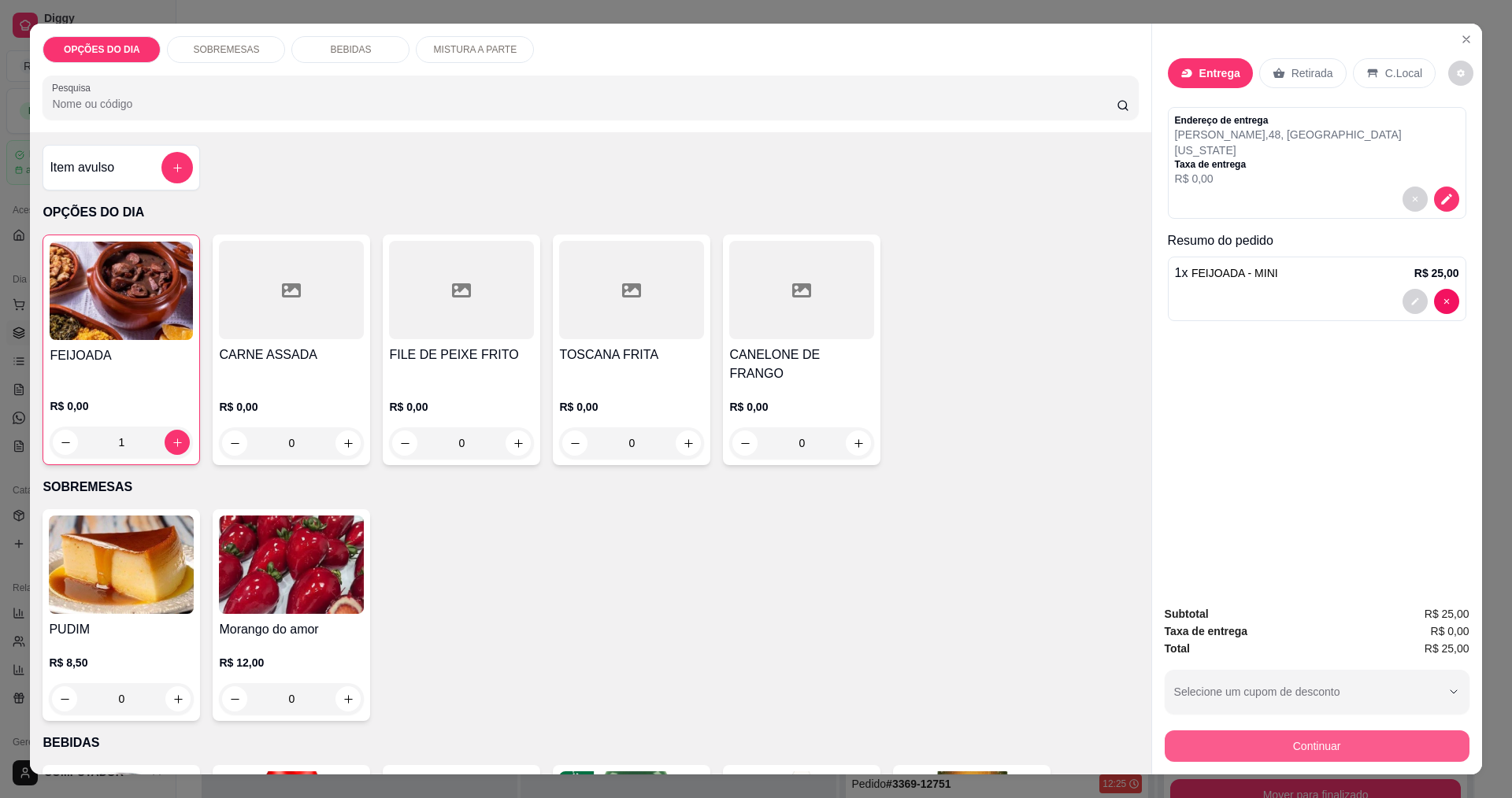
click at [1272, 752] on button "Continuar" at bounding box center [1317, 746] width 305 height 31
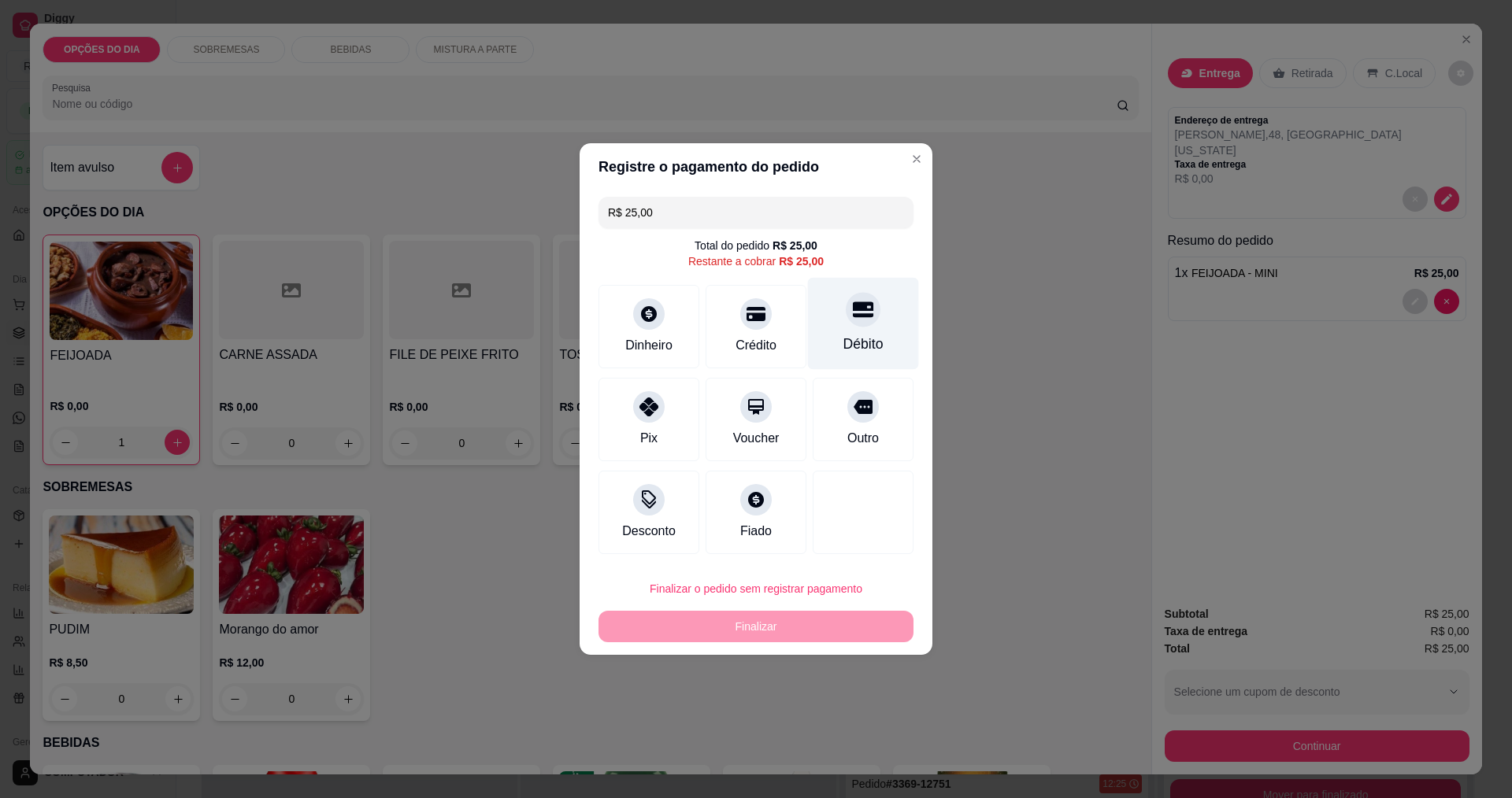
click at [854, 340] on div "Débito" at bounding box center [863, 344] width 40 height 21
type input "R$ 0,00"
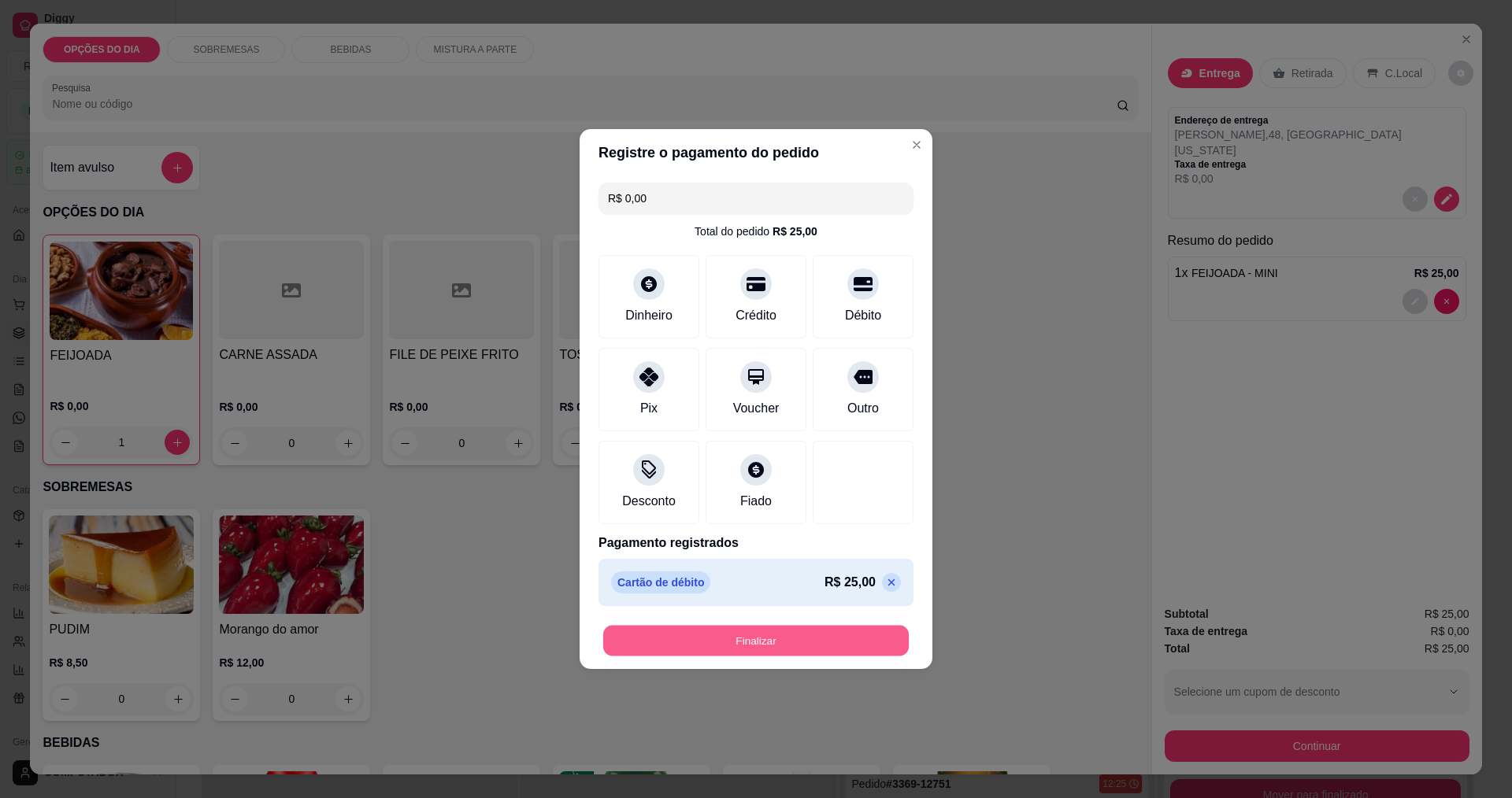
click at [812, 634] on button "Finalizar" at bounding box center [756, 641] width 305 height 30
type input "0"
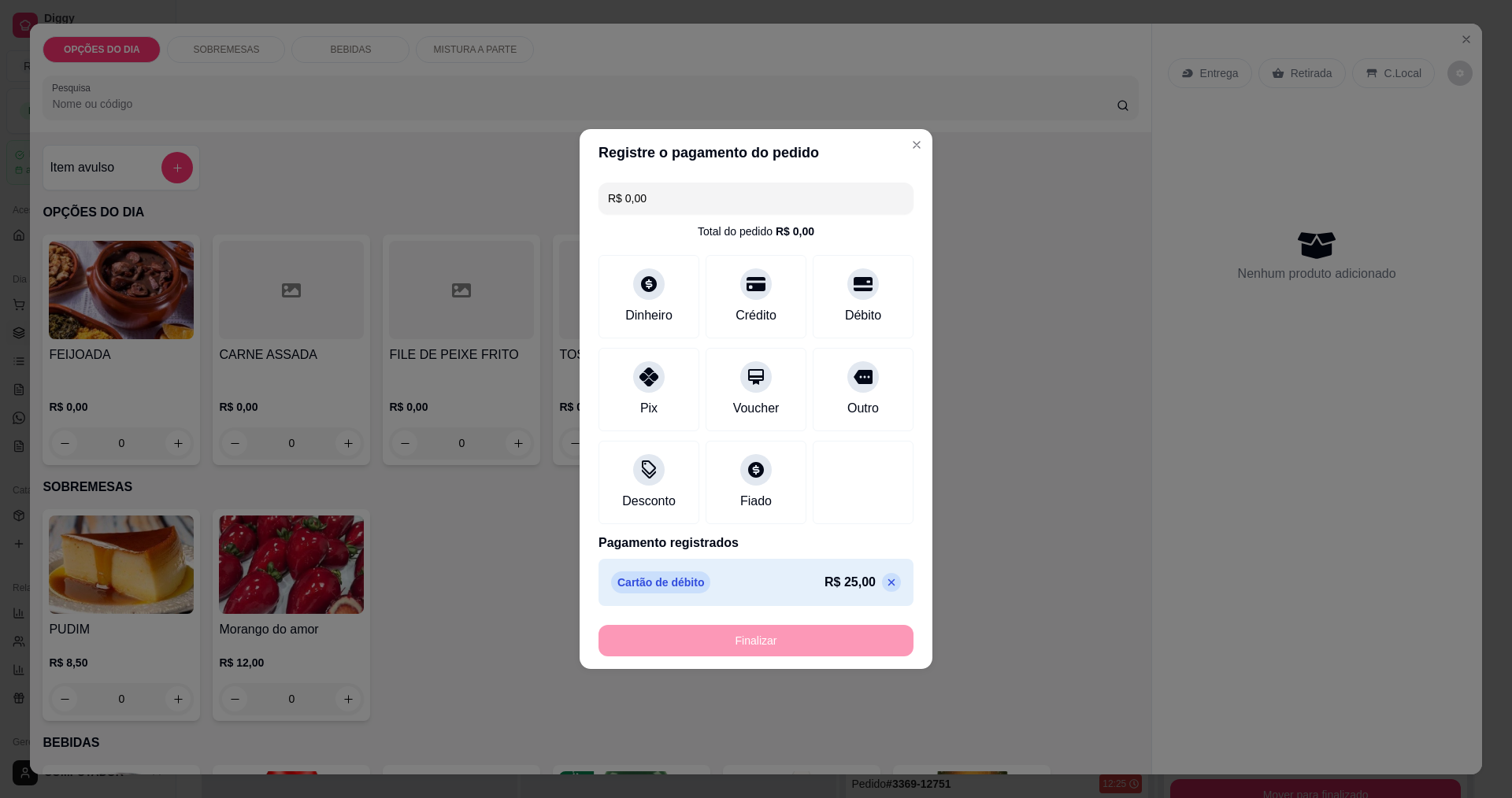
type input "-R$ 25,00"
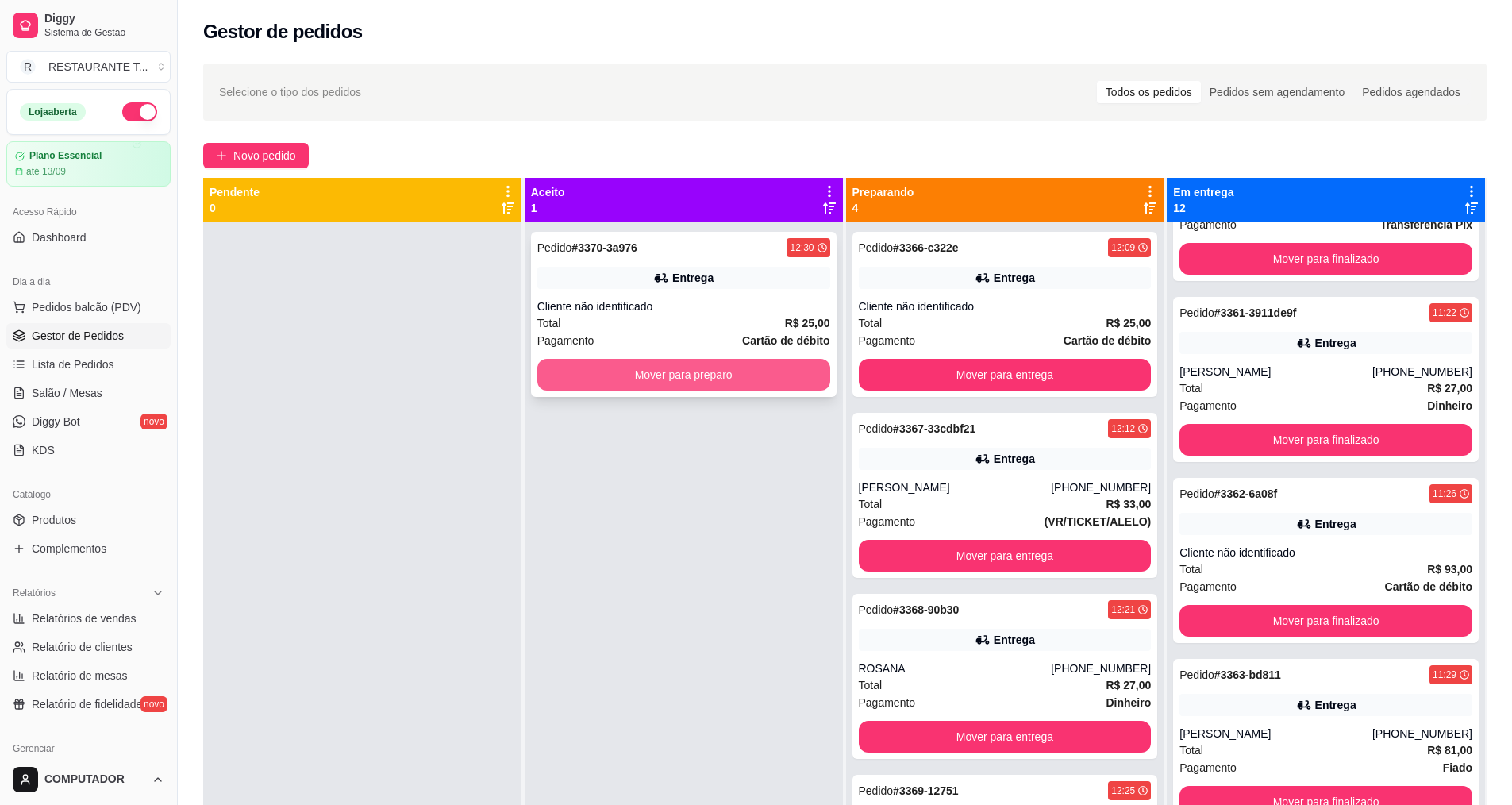
click at [689, 368] on button "Mover para preparo" at bounding box center [683, 375] width 293 height 32
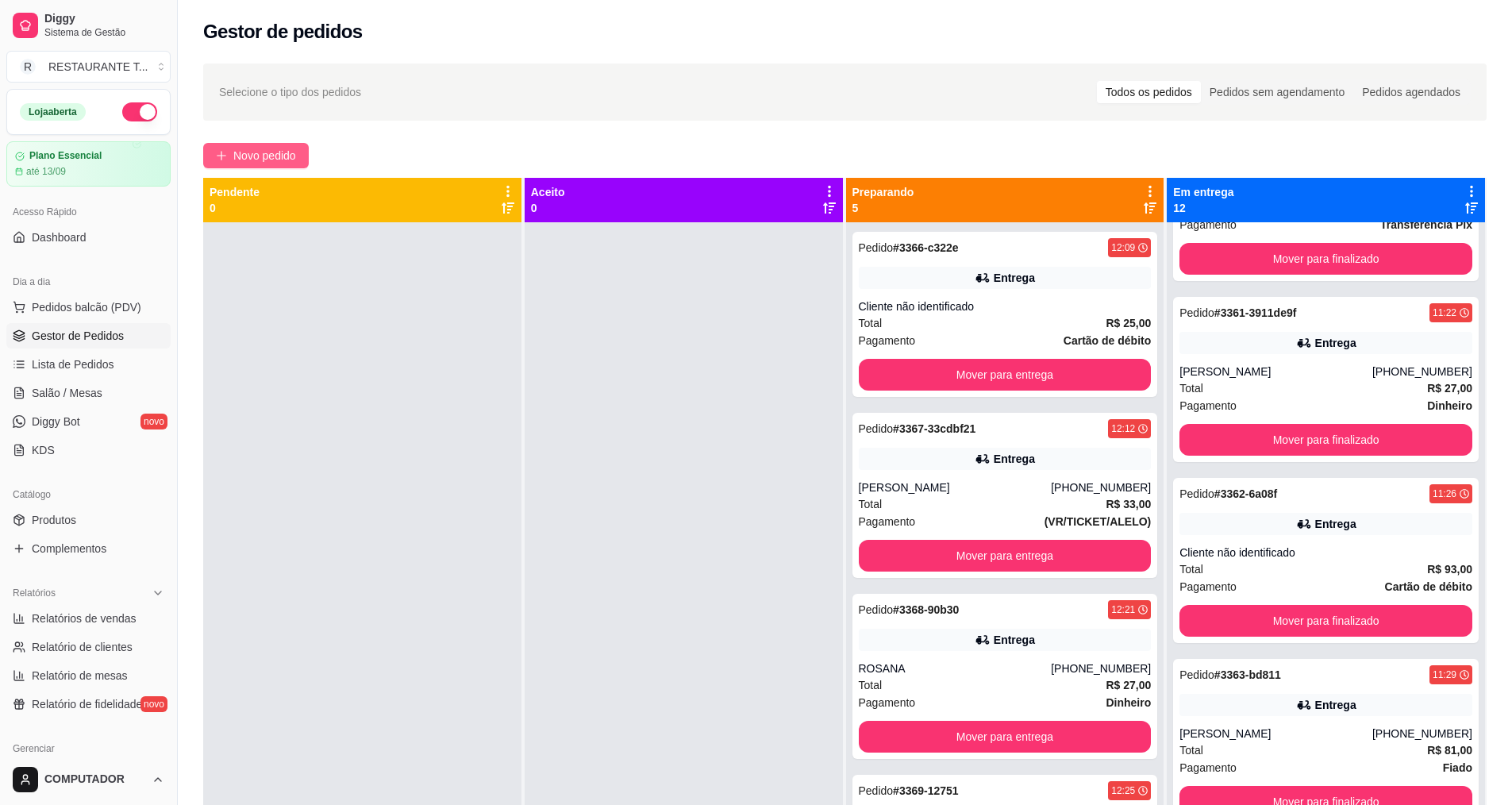
drag, startPoint x: 238, startPoint y: 159, endPoint x: 231, endPoint y: 165, distance: 9.2
click at [231, 165] on button "Novo pedido" at bounding box center [255, 155] width 105 height 26
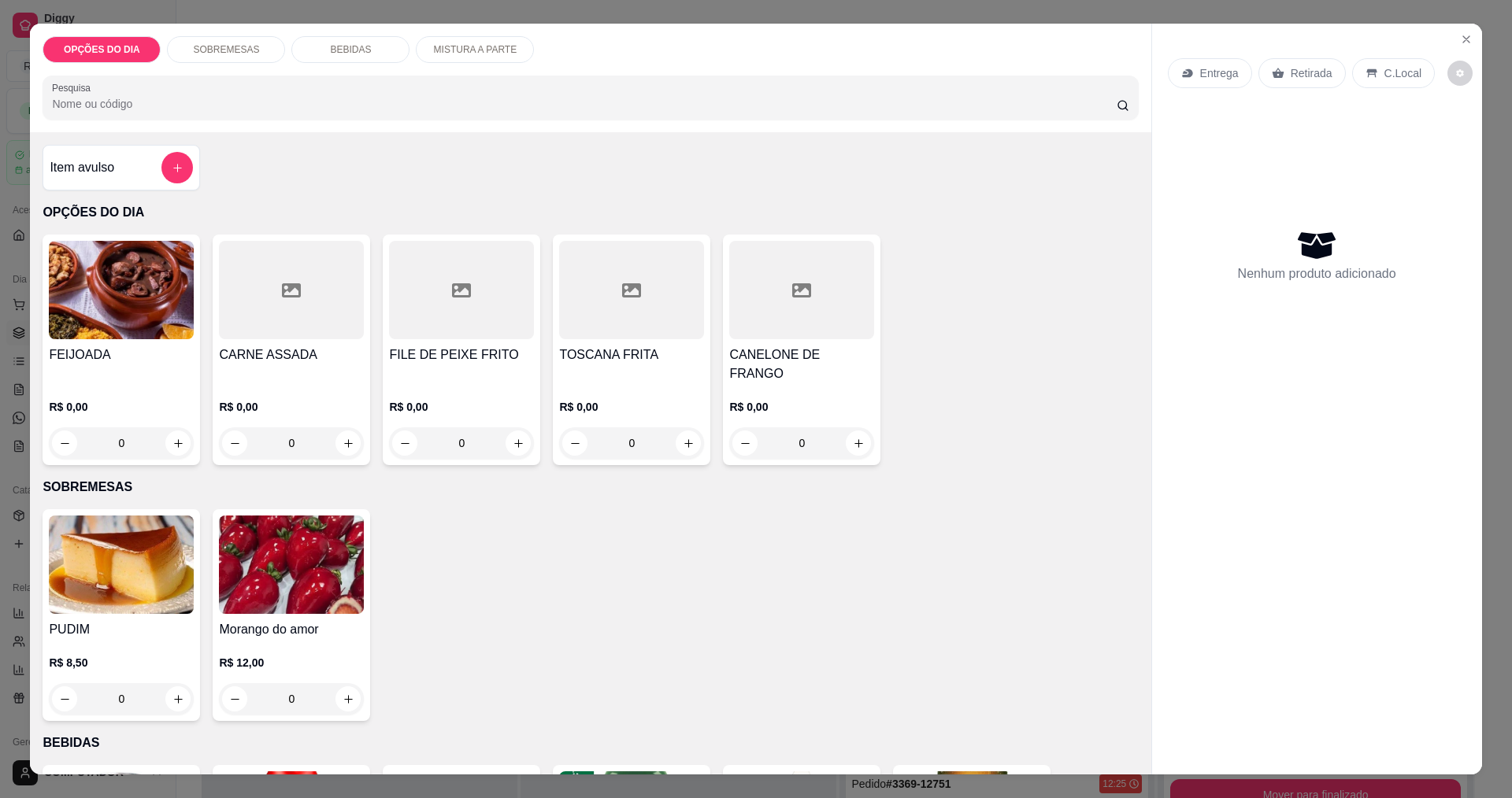
click at [176, 383] on div "R$ 0,00 0" at bounding box center [121, 421] width 145 height 76
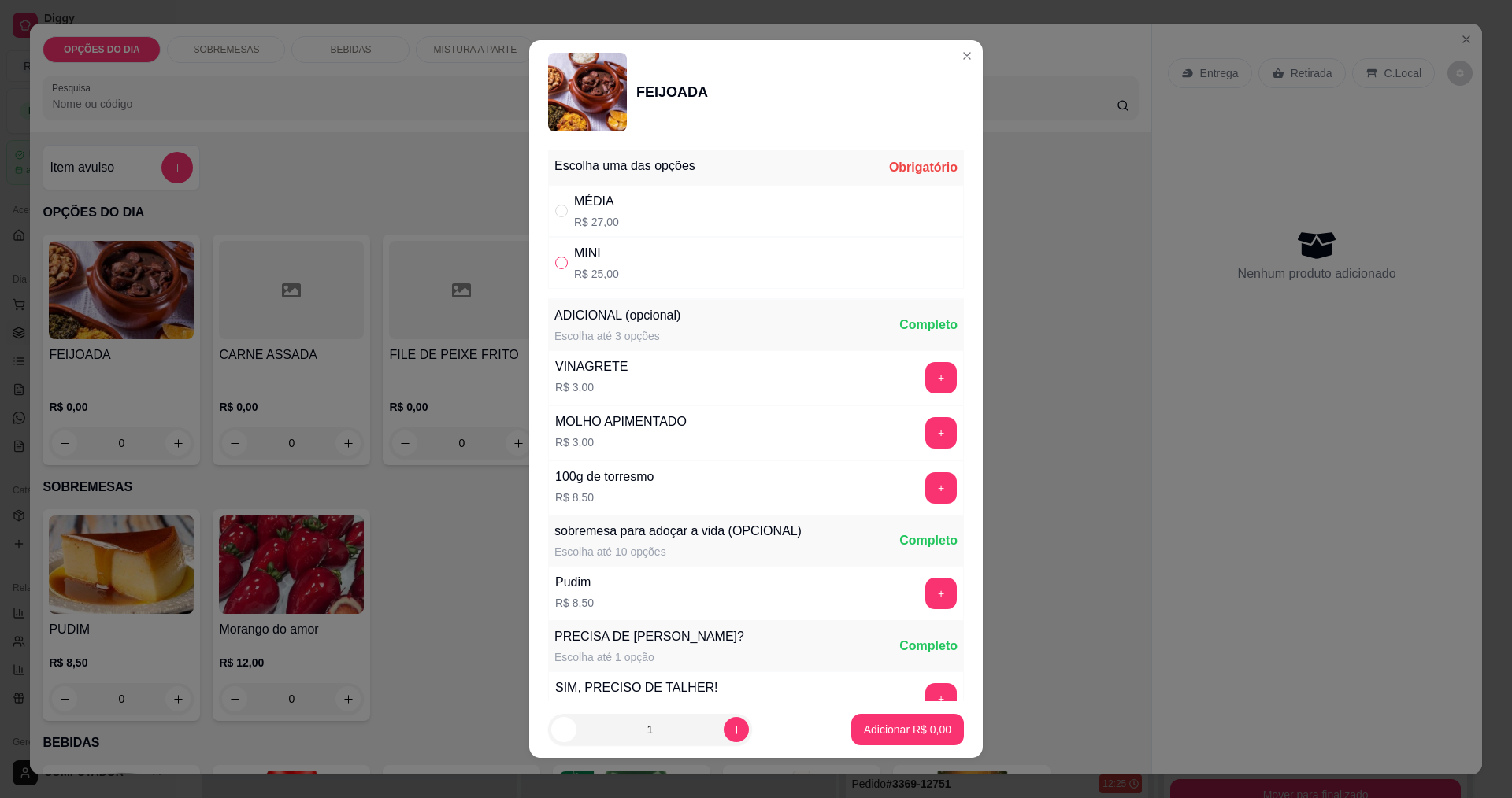
click at [556, 259] on input "" at bounding box center [561, 262] width 12 height 12
radio input "true"
click at [723, 730] on button "increase-product-quantity" at bounding box center [736, 731] width 25 height 25
type input "2"
click at [863, 724] on p "Adicionar R$ 50,00" at bounding box center [905, 729] width 94 height 16
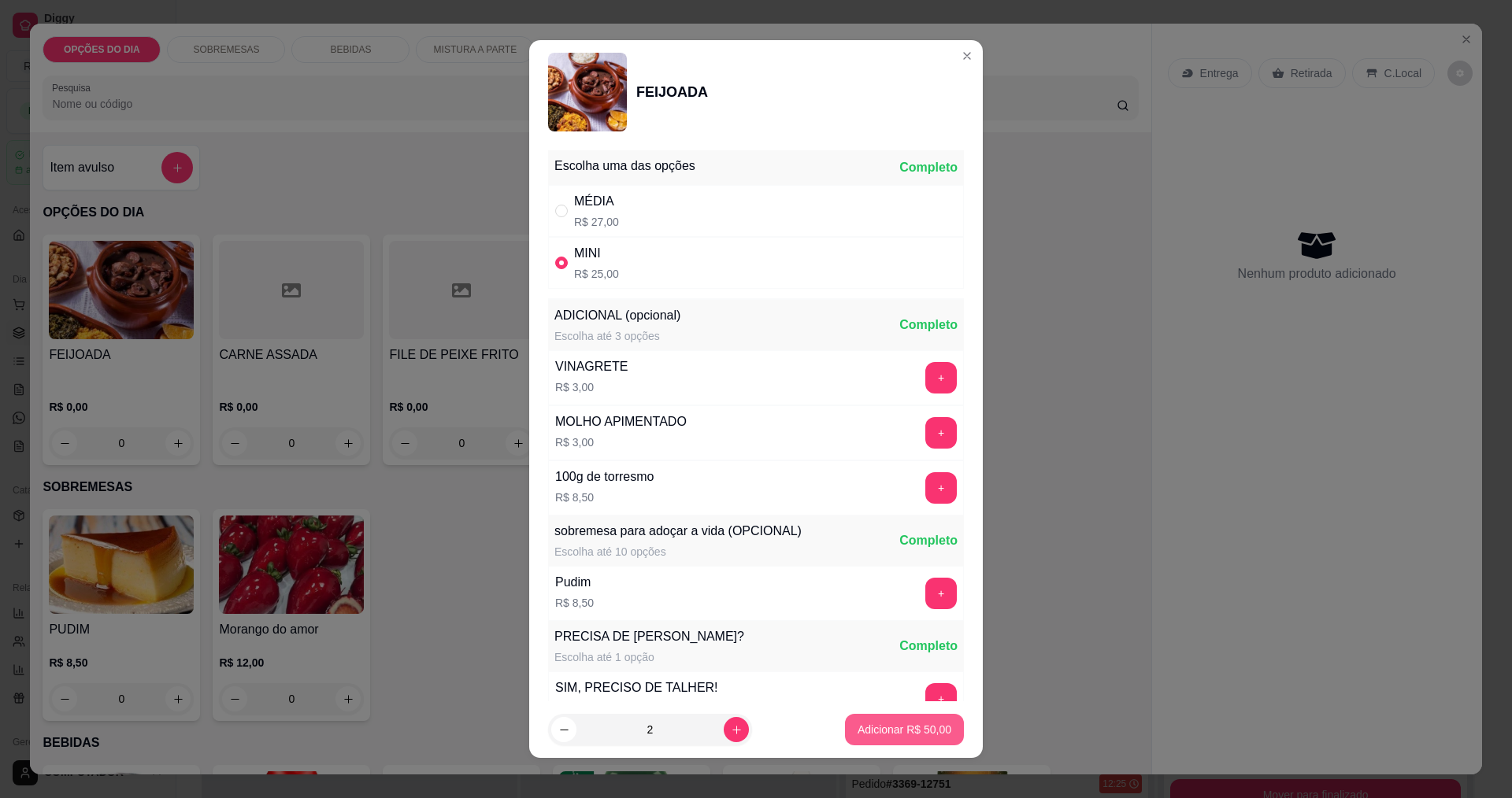
type input "2"
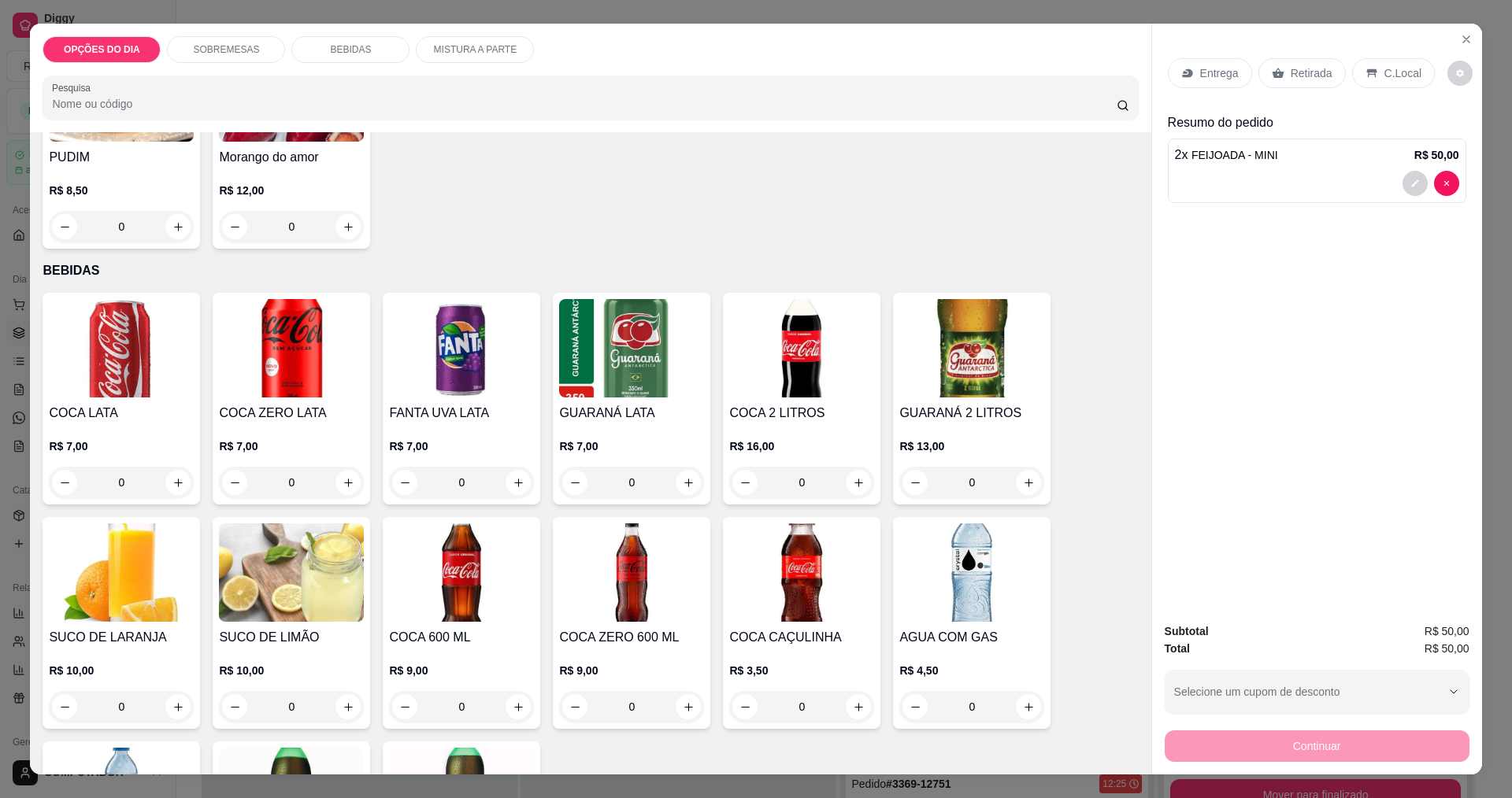
scroll to position [708, 0]
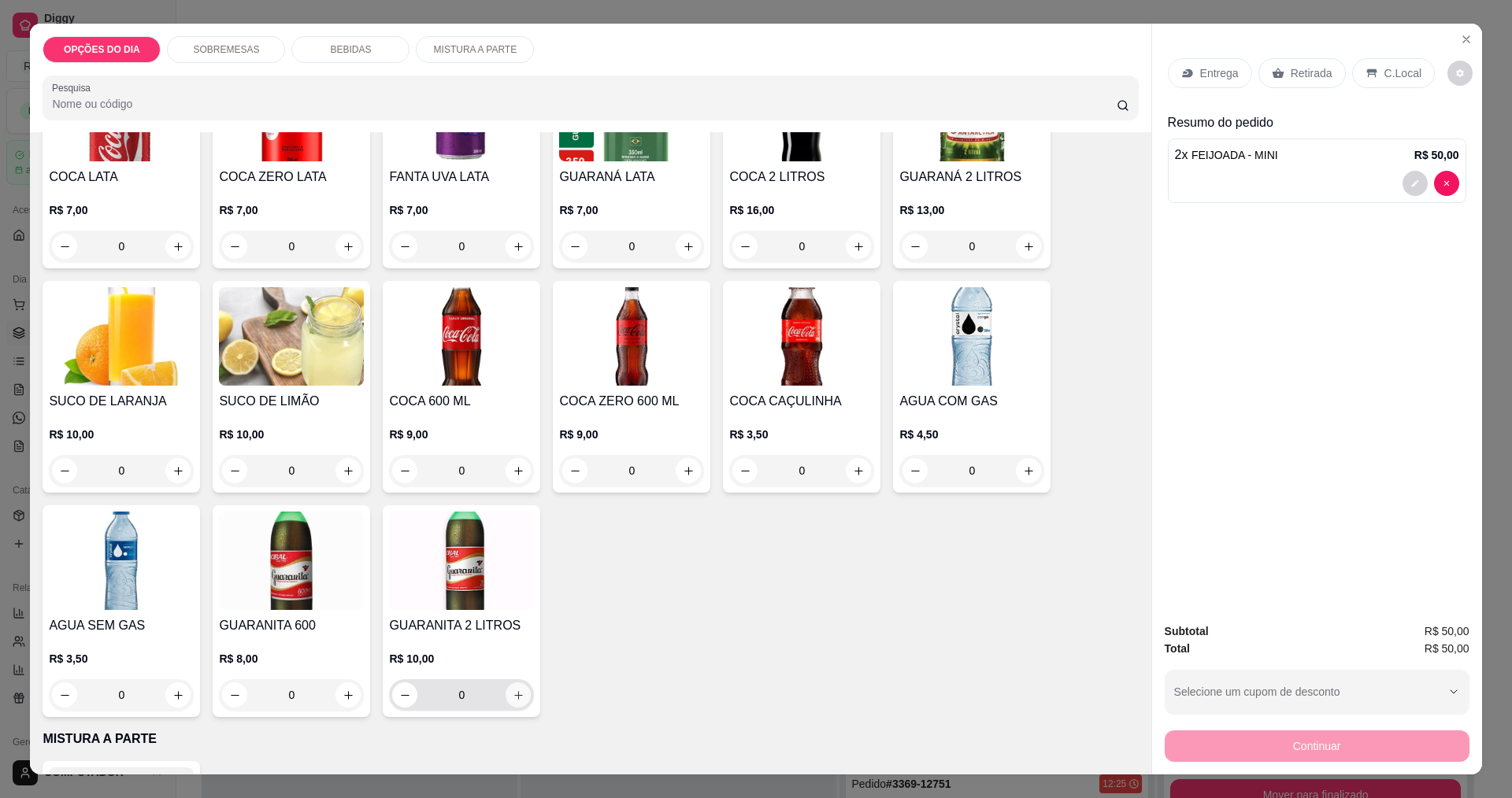
click at [513, 689] on icon "increase-product-quantity" at bounding box center [519, 695] width 12 height 12
type input "1"
click at [1210, 75] on p "Entrega" at bounding box center [1219, 72] width 39 height 16
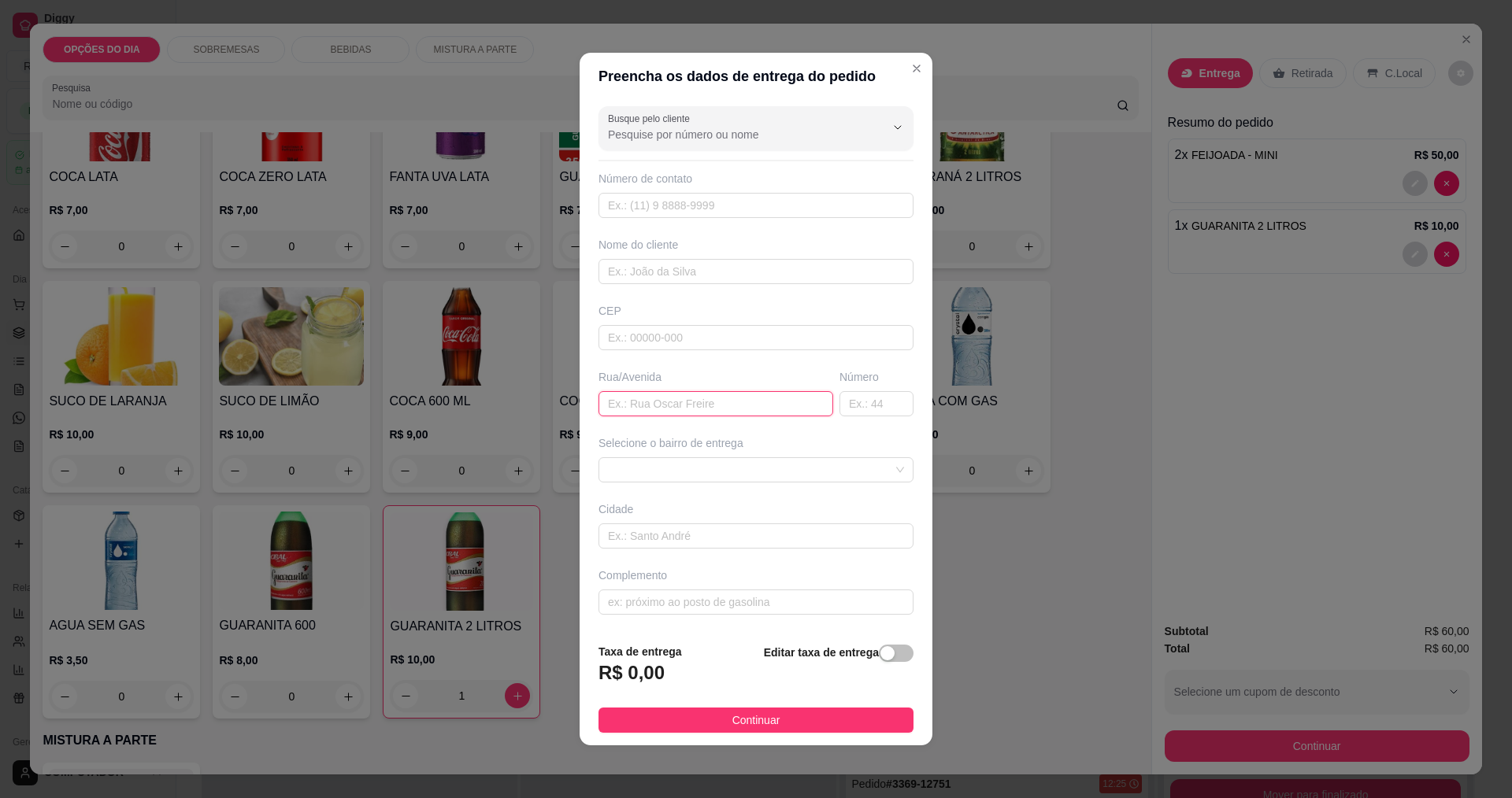
click at [691, 401] on input "text" at bounding box center [715, 404] width 235 height 26
type input "laercio henrique toledo"
click at [728, 463] on span at bounding box center [756, 470] width 296 height 24
type input "1800"
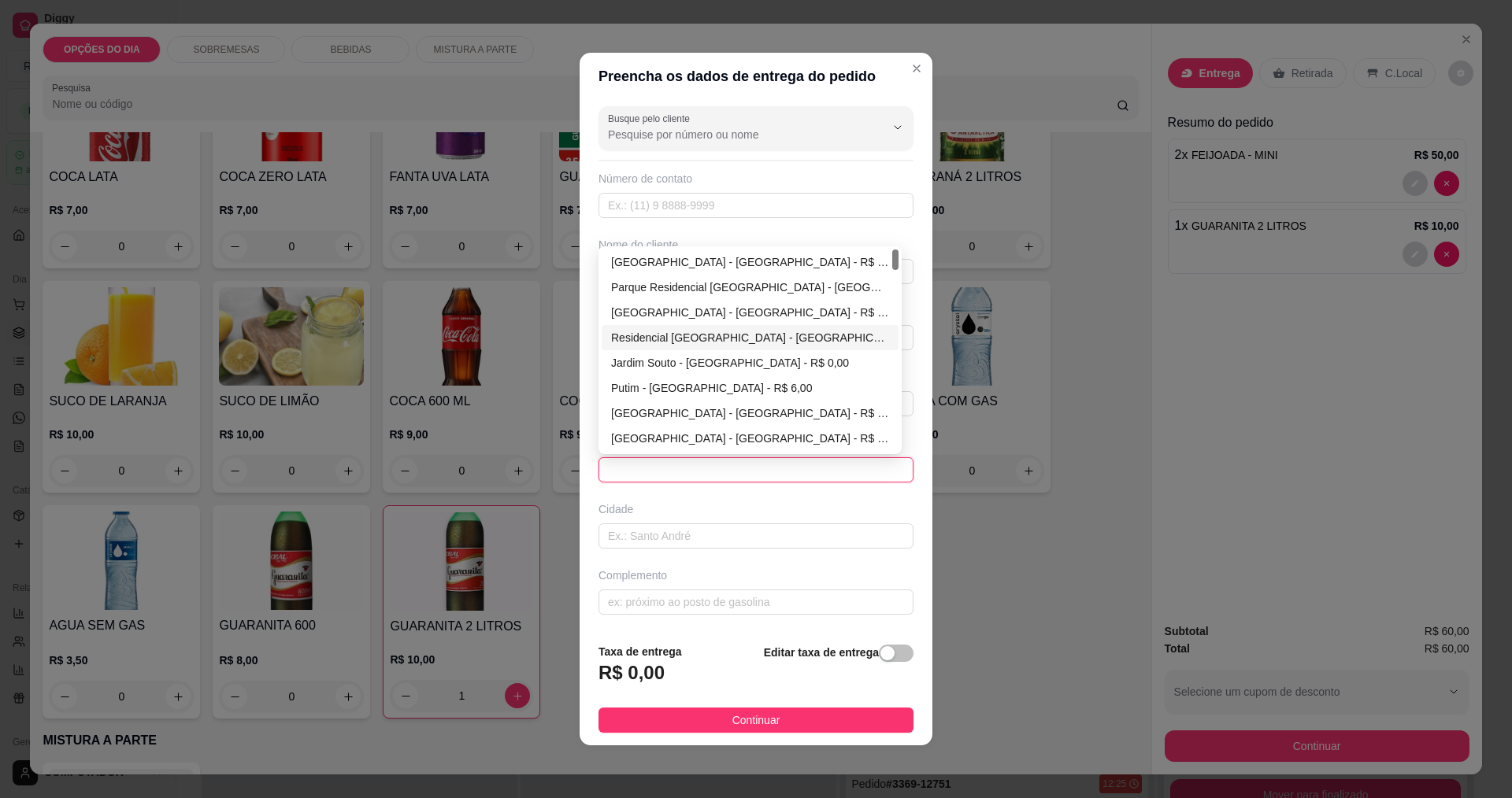
click at [686, 334] on div "Residencial Sao Francisco - São José dos Campos - R$ 0,00" at bounding box center [751, 337] width 278 height 17
type input "São José dos Campos"
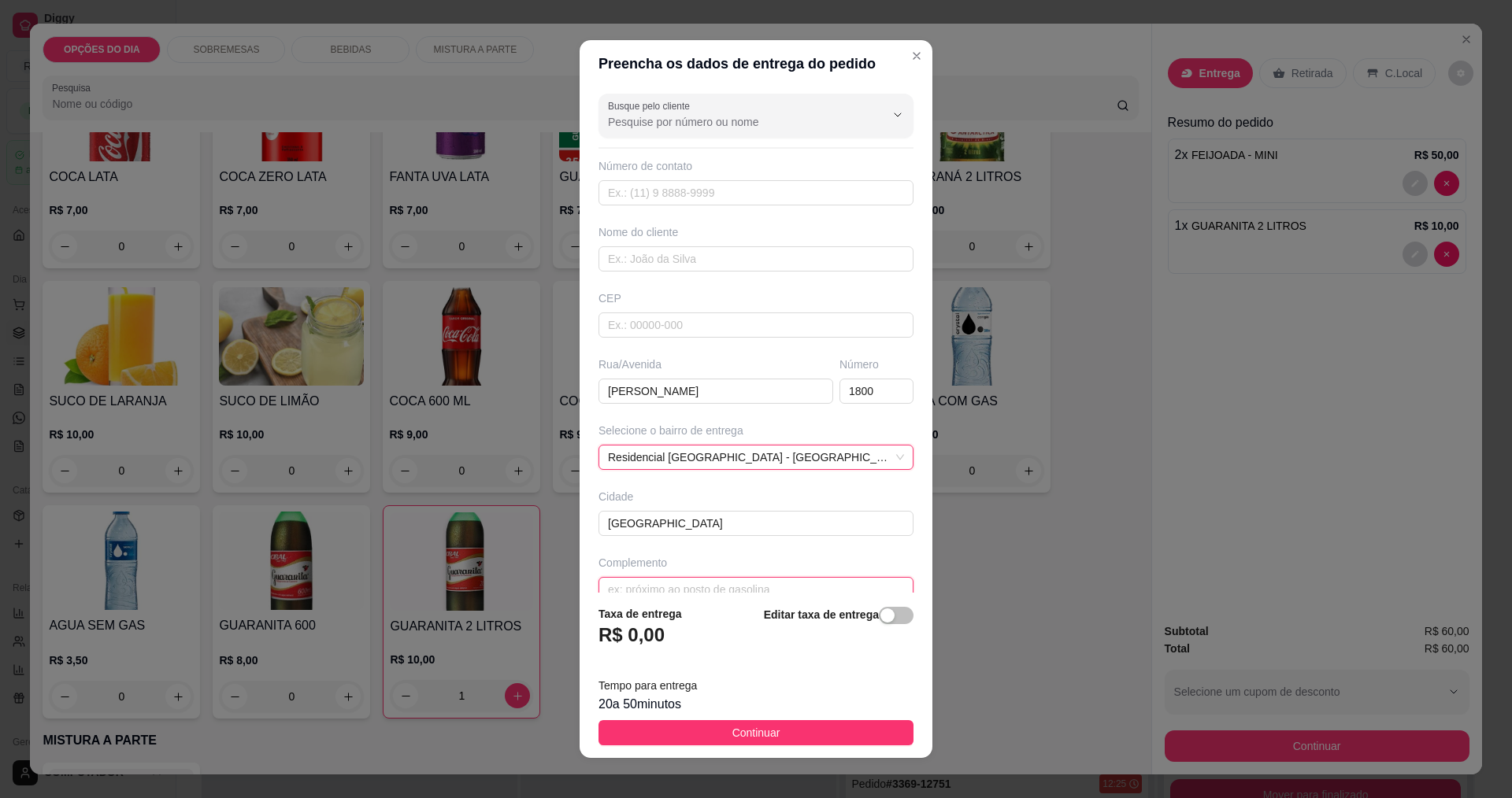
click at [740, 587] on input "text" at bounding box center [756, 589] width 315 height 26
click at [631, 584] on input "No fial da rua em frente uma arvore" at bounding box center [756, 589] width 315 height 26
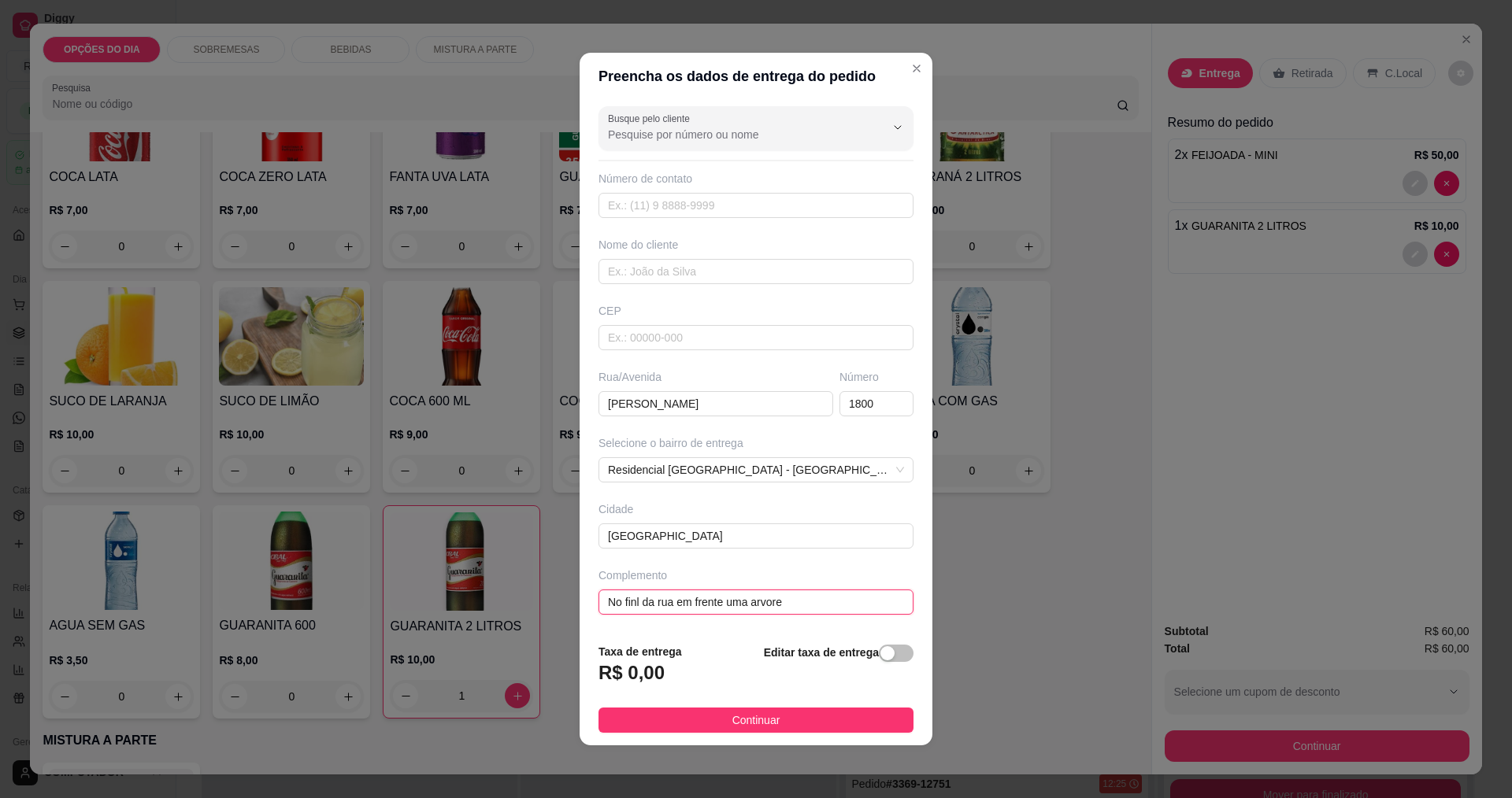
type input "No final da rua em frente uma arvore"
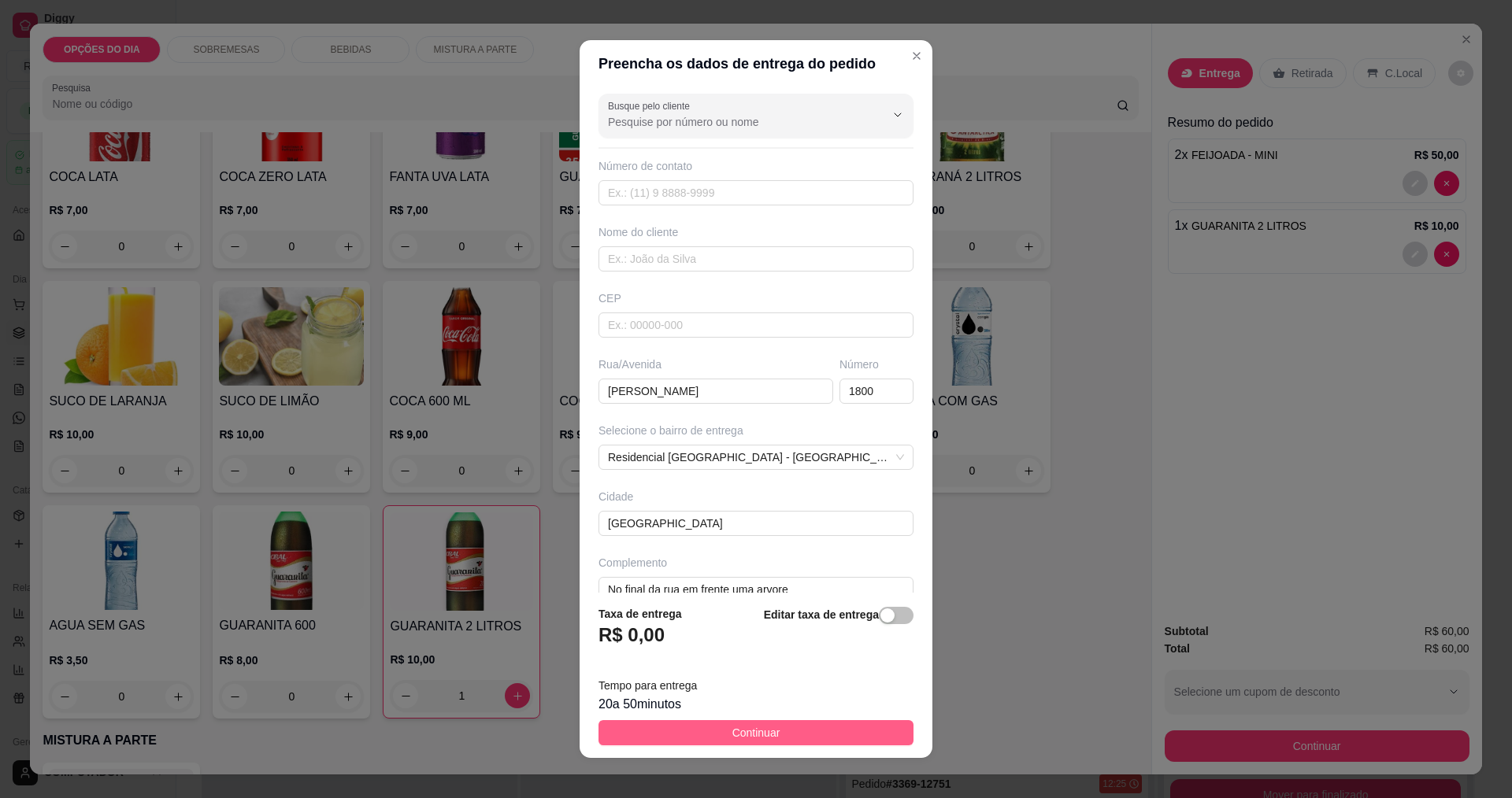
click at [756, 732] on span "Continuar" at bounding box center [756, 732] width 48 height 17
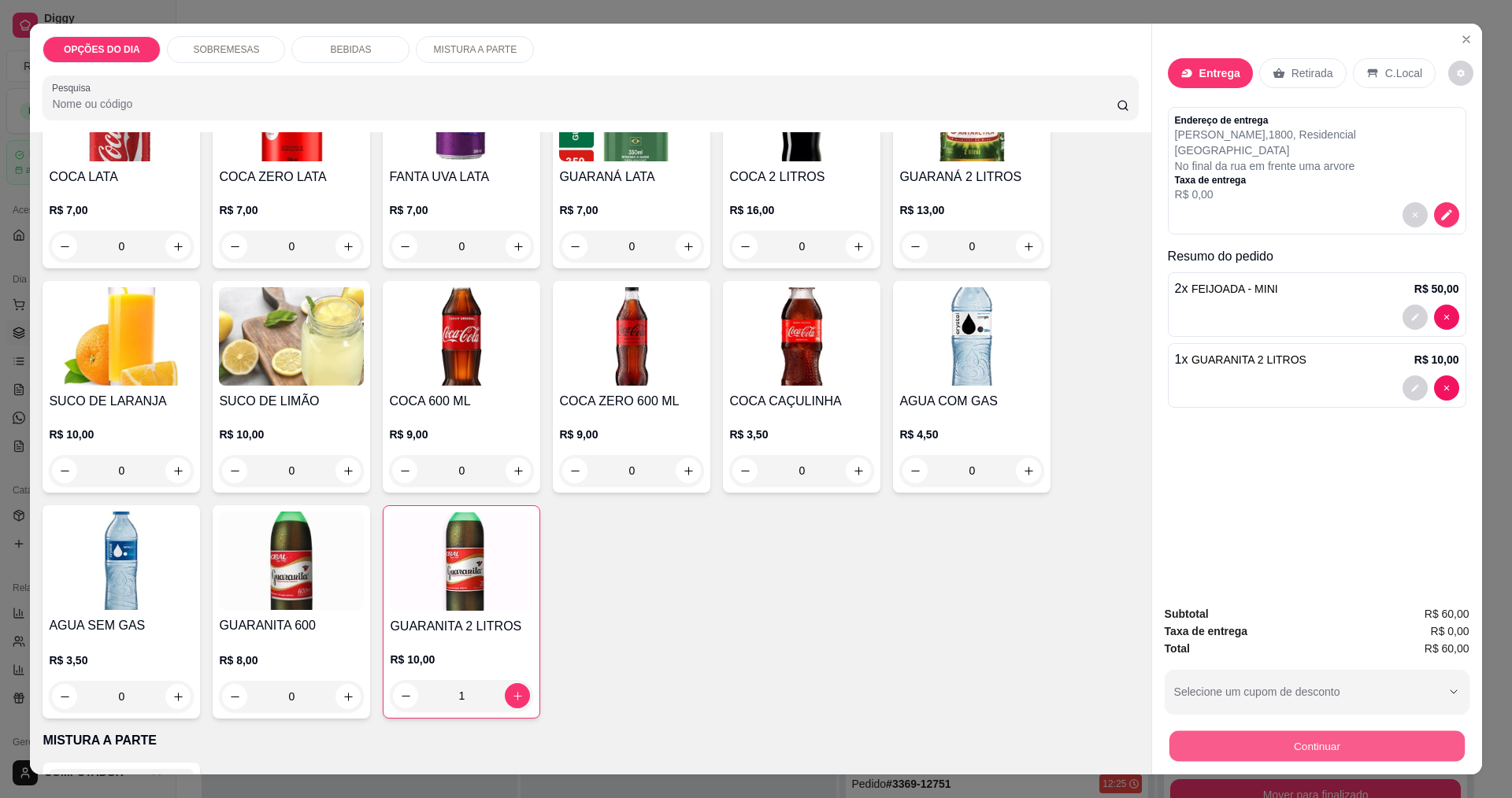
click at [1219, 740] on button "Continuar" at bounding box center [1316, 745] width 295 height 30
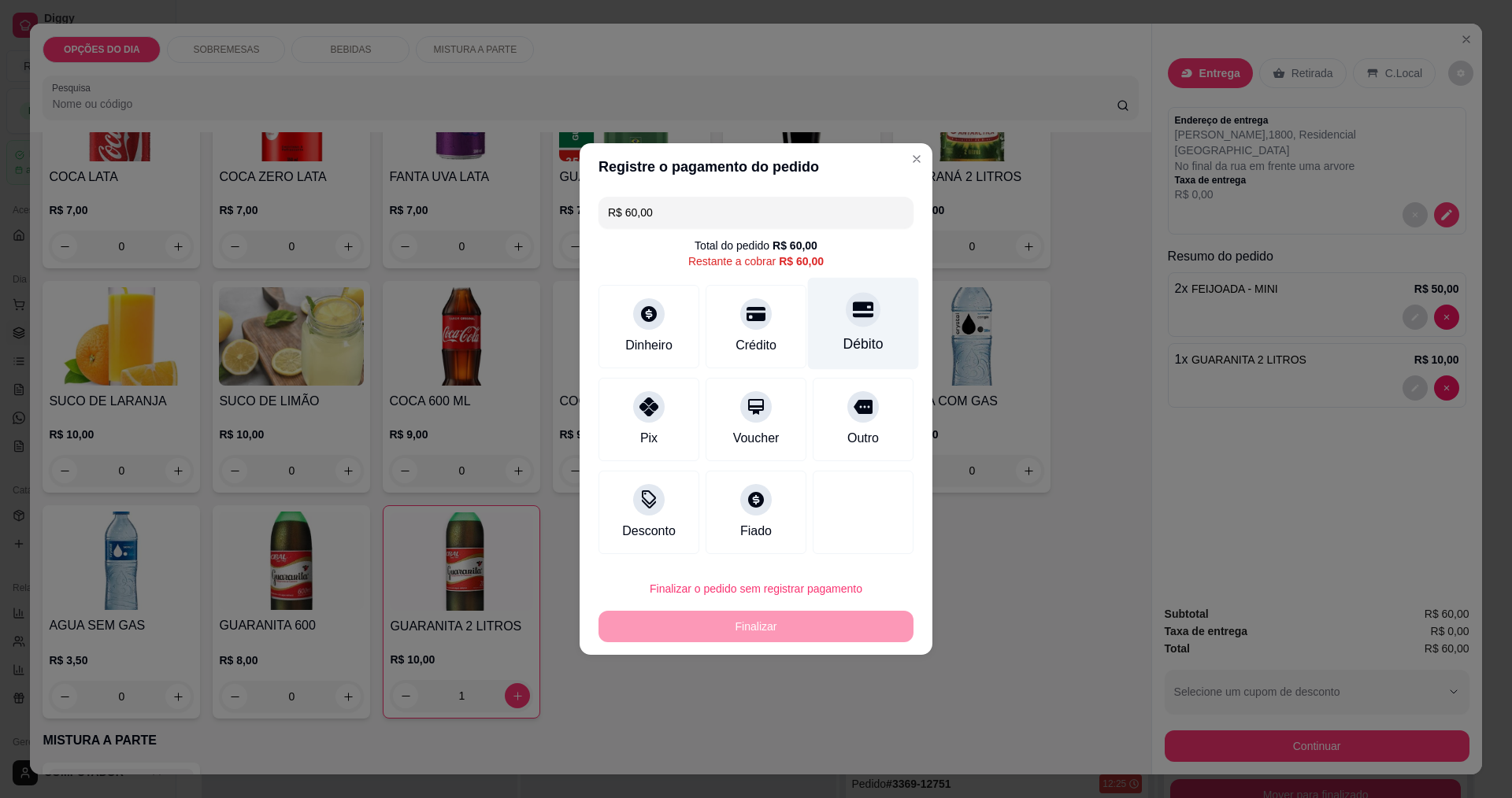
click at [862, 340] on div "Débito" at bounding box center [863, 344] width 40 height 21
type input "R$ 0,00"
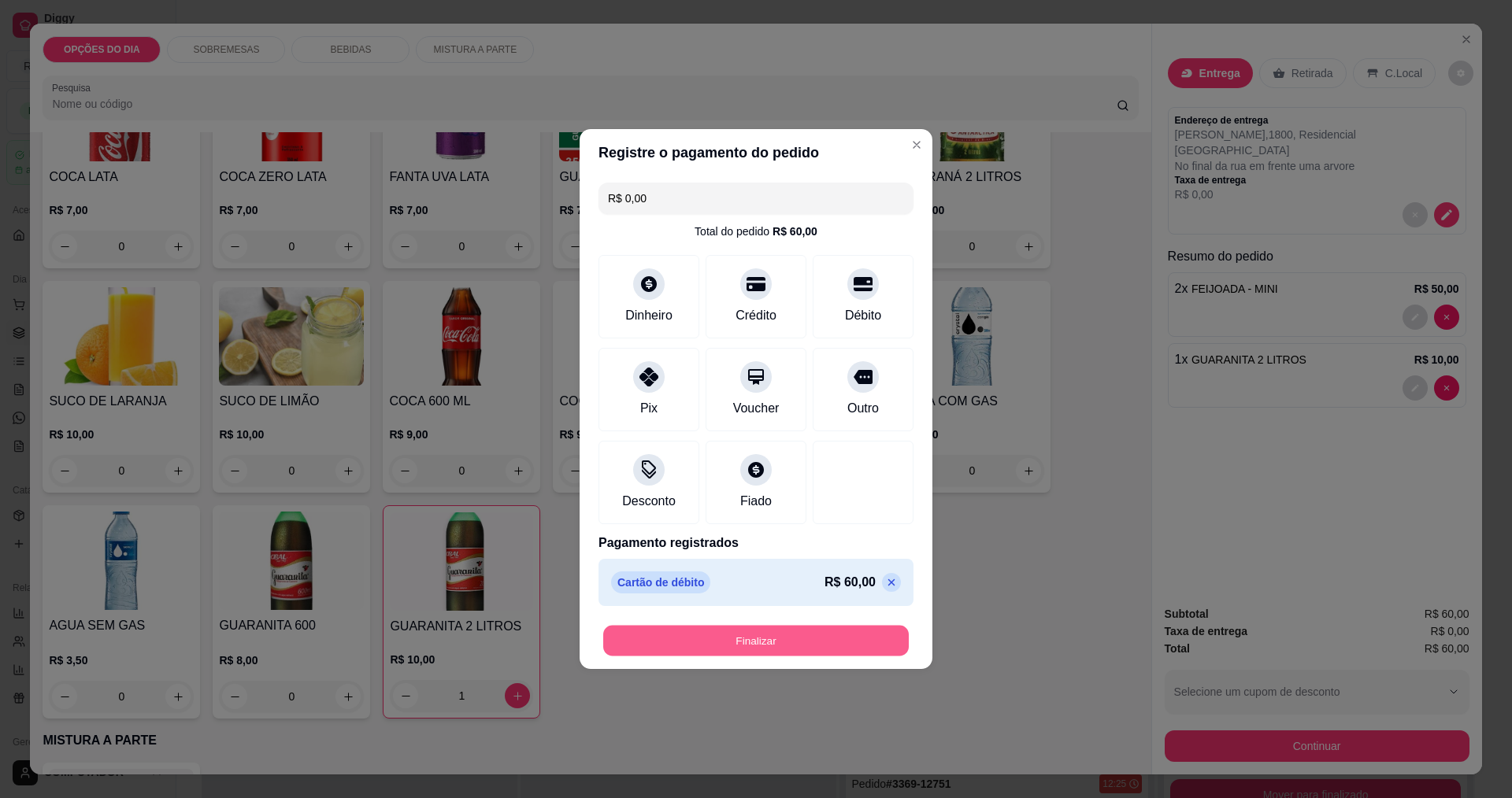
click at [809, 643] on button "Finalizar" at bounding box center [756, 641] width 305 height 30
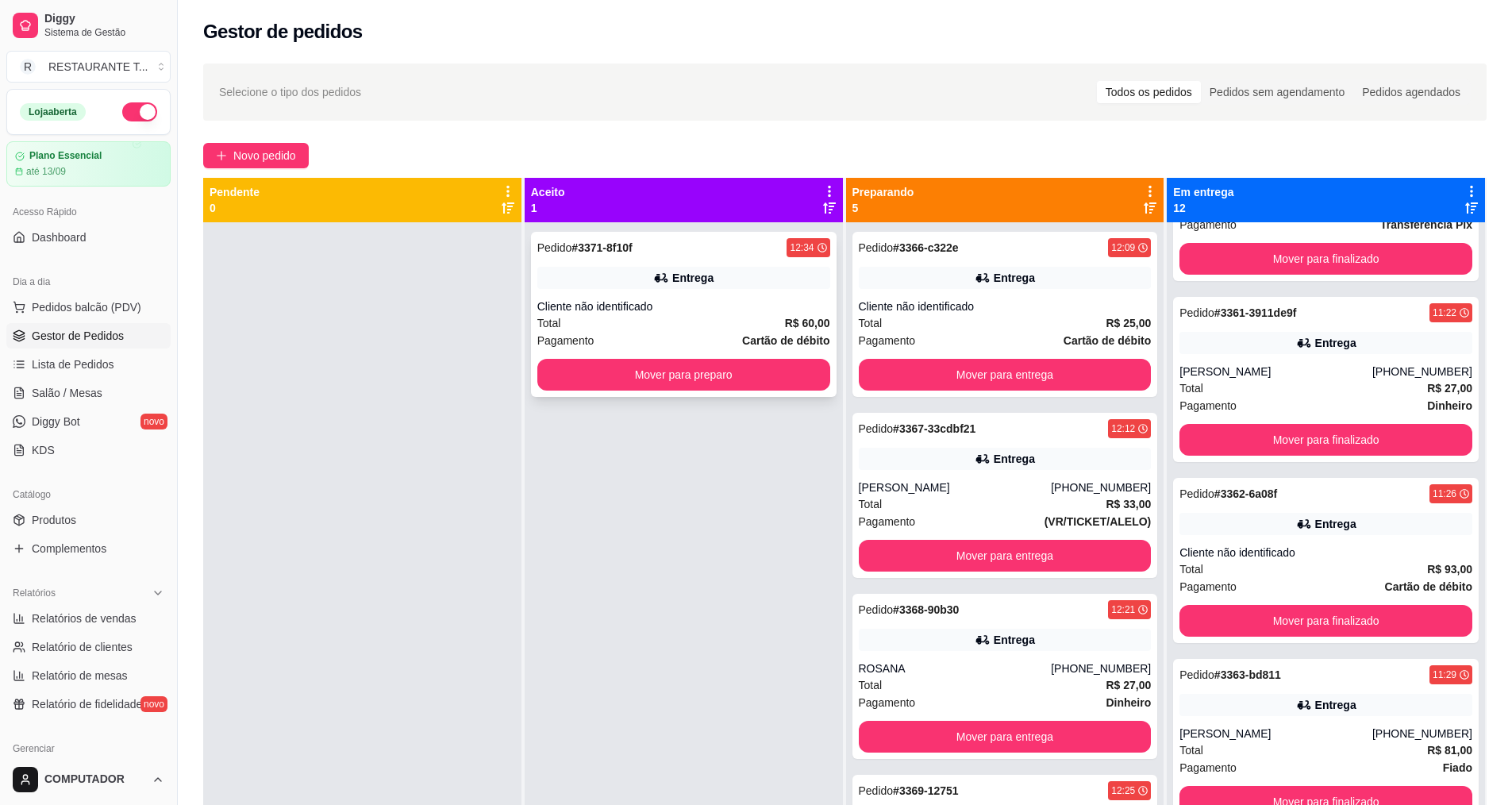
click at [654, 391] on div "Pedido # 3371-8f10f 12:34 Entrega Cliente não identificado Total R$ 60,00 Pagam…" at bounding box center [683, 314] width 305 height 165
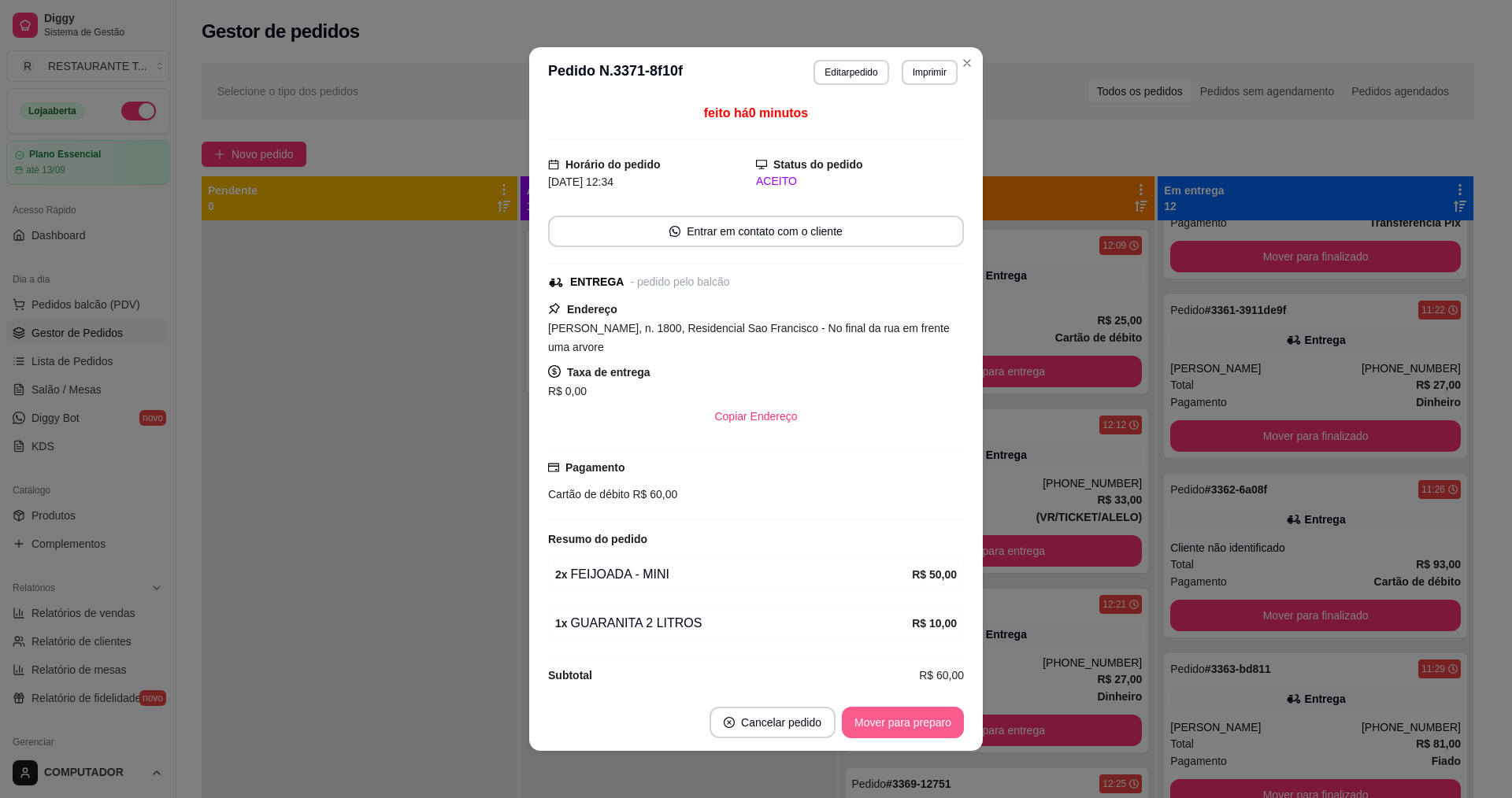
click at [864, 721] on button "Mover para preparo" at bounding box center [903, 722] width 122 height 31
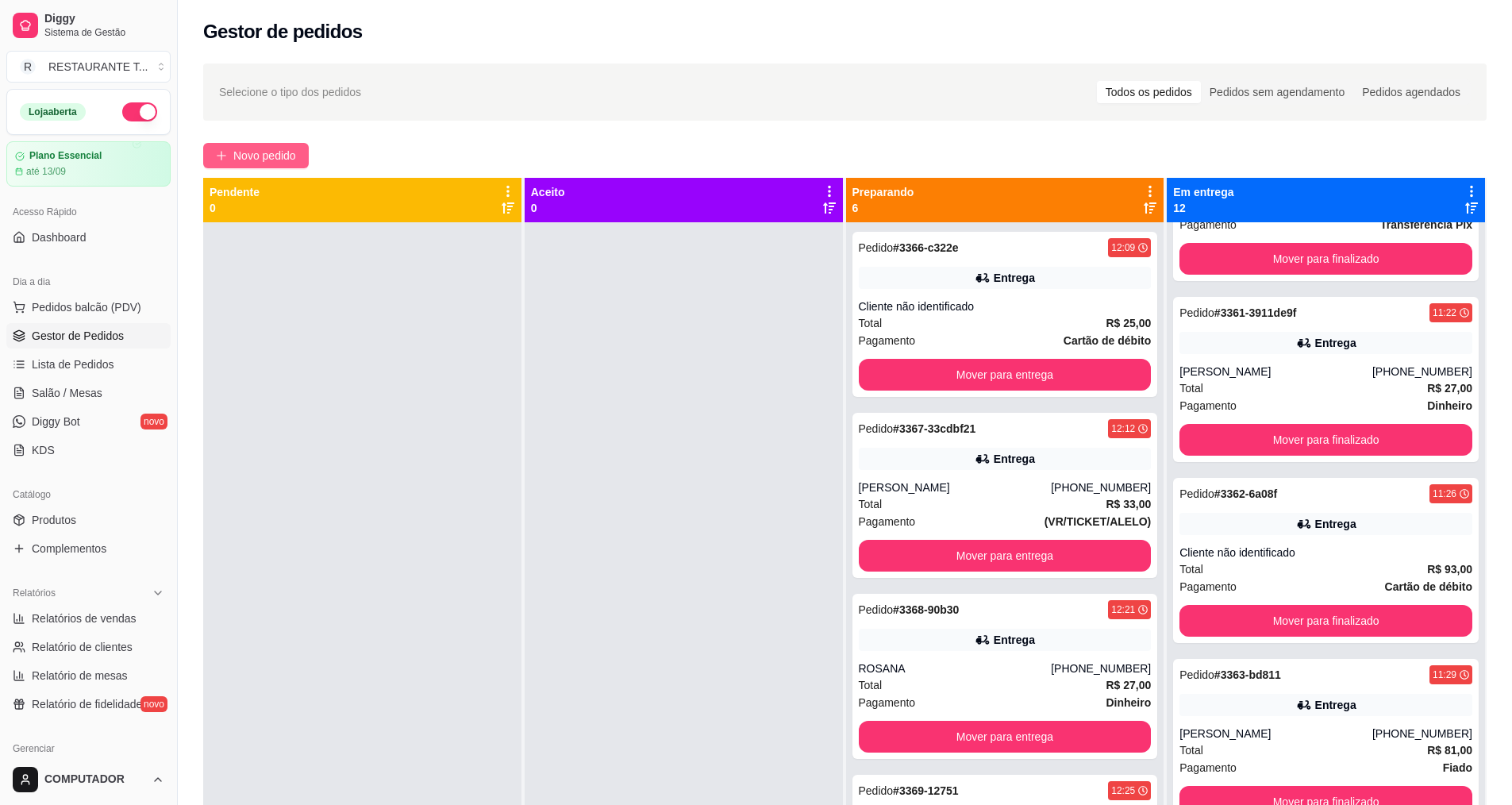
click at [267, 160] on span "Novo pedido" at bounding box center [265, 155] width 63 height 17
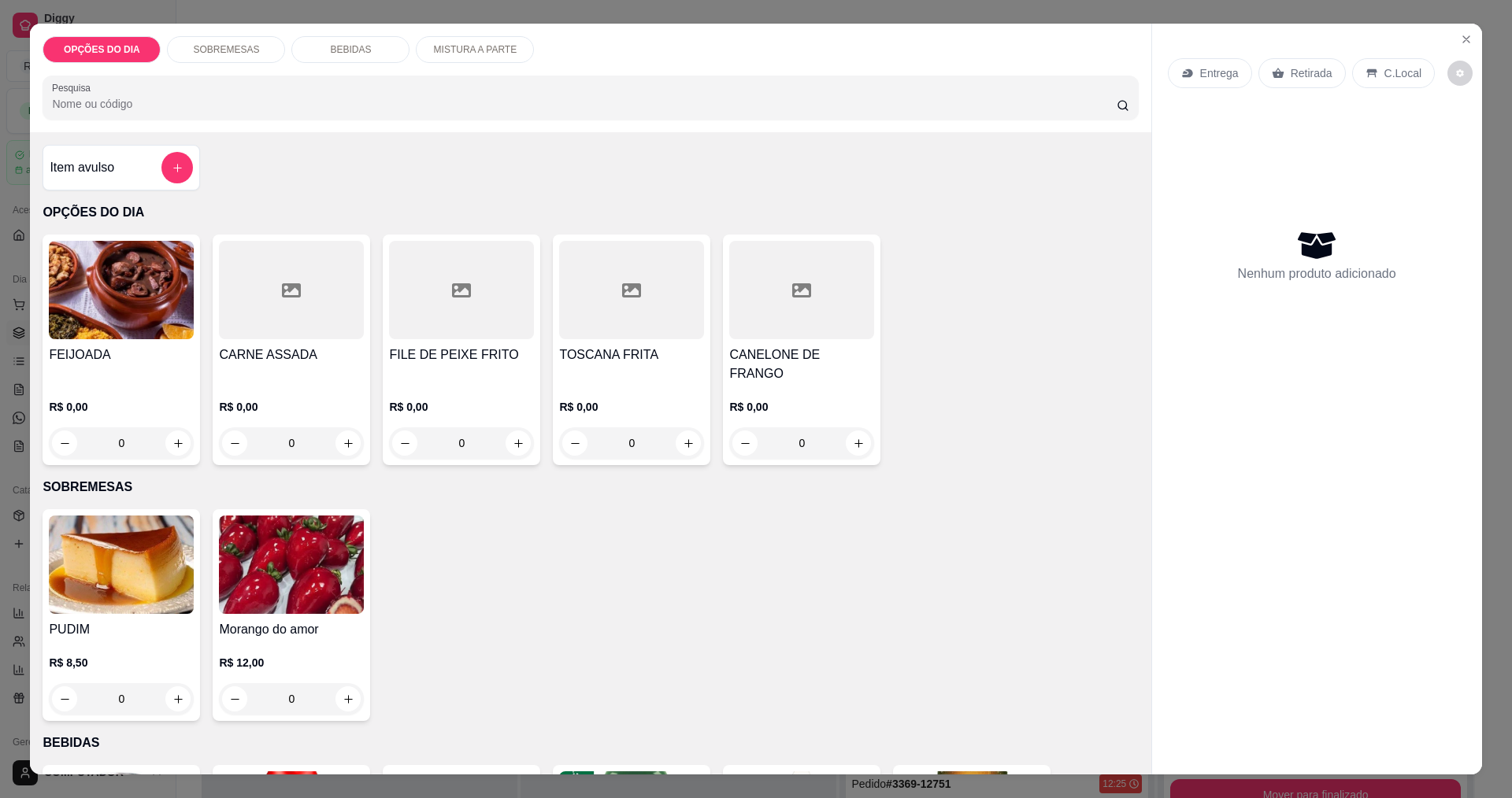
click at [516, 434] on div "0" at bounding box center [462, 443] width 145 height 31
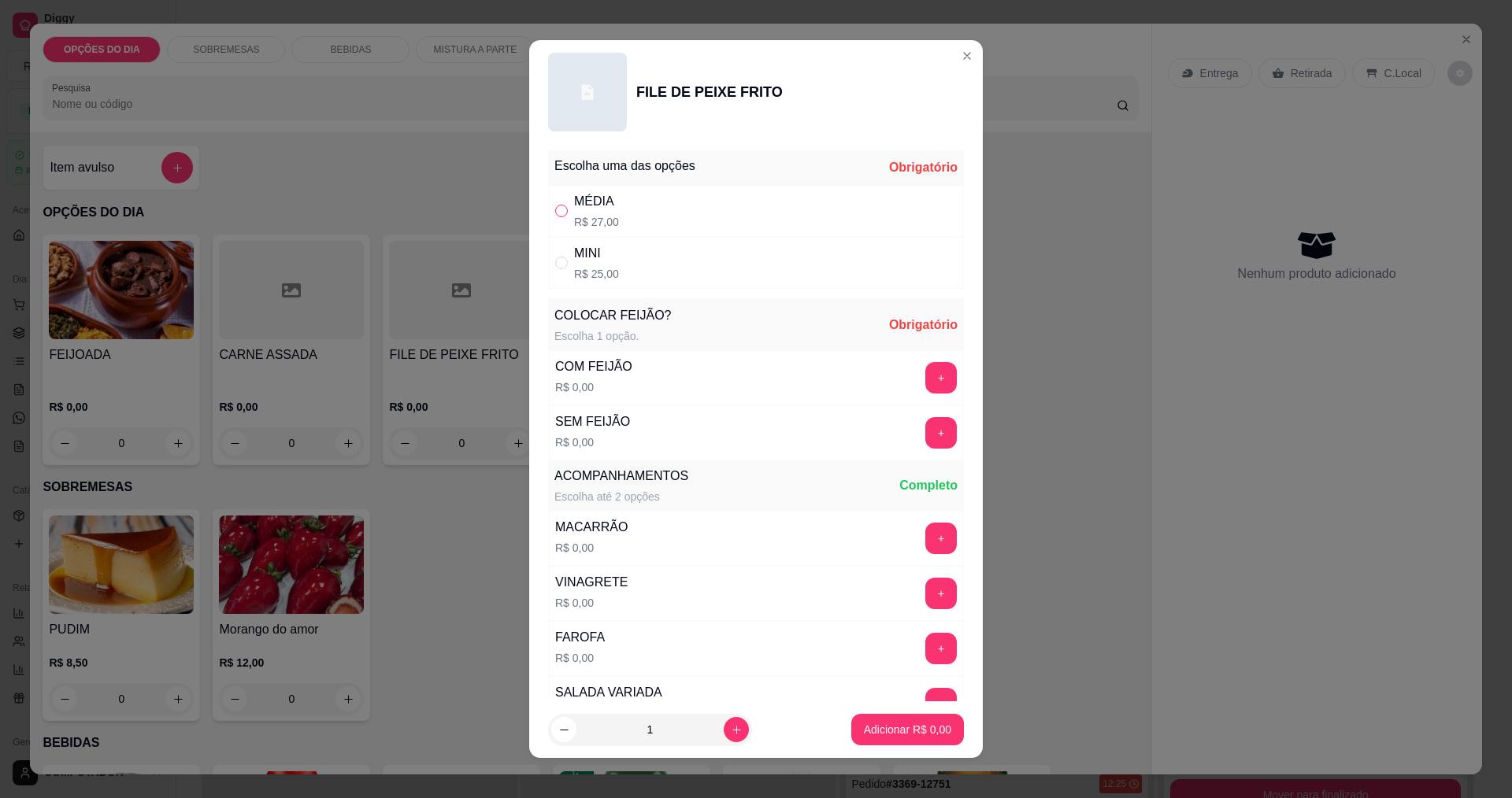
click at [559, 212] on input "" at bounding box center [561, 211] width 12 height 12
radio input "true"
click at [926, 438] on button "+" at bounding box center [941, 432] width 30 height 30
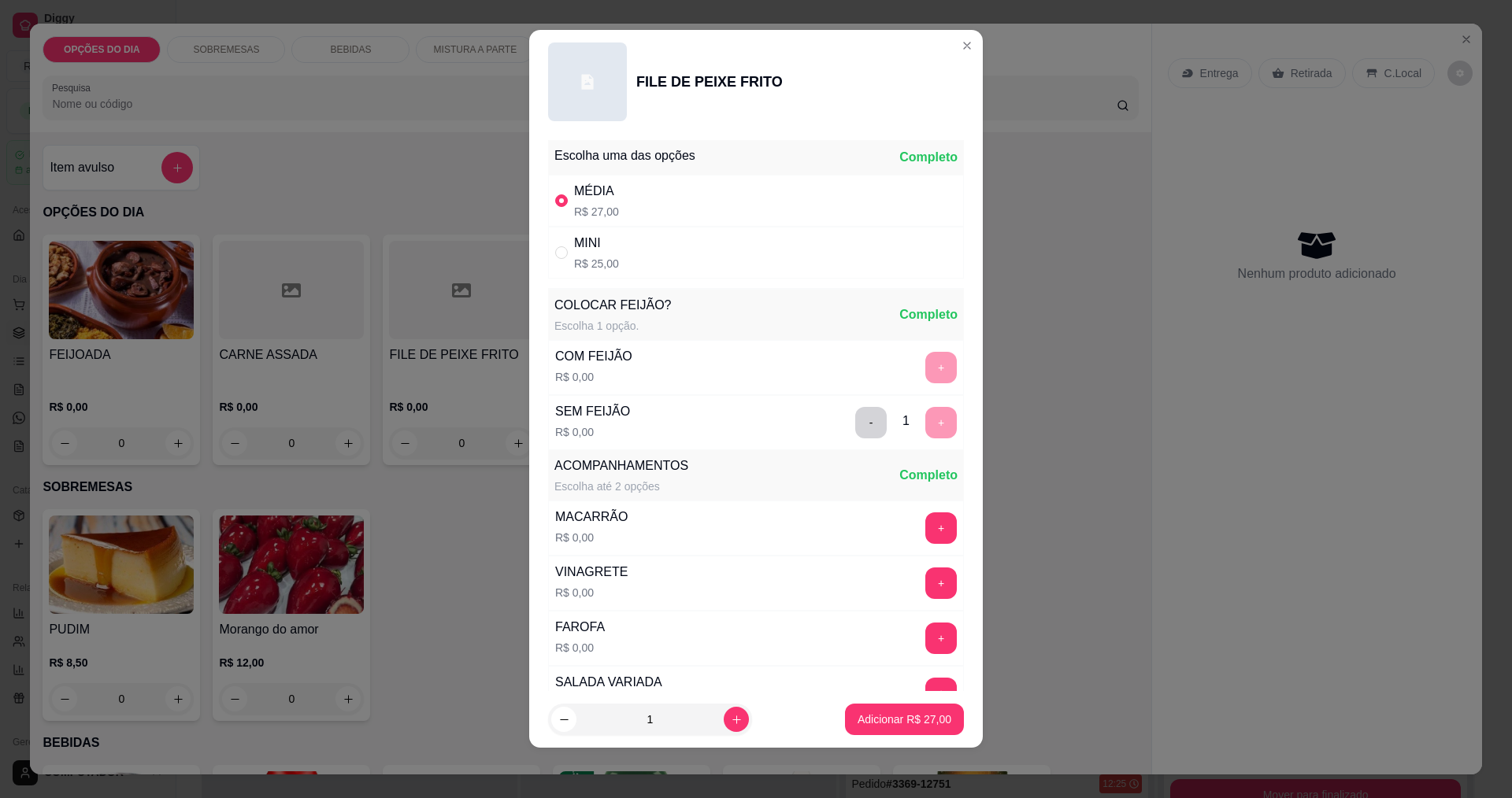
scroll to position [317, 0]
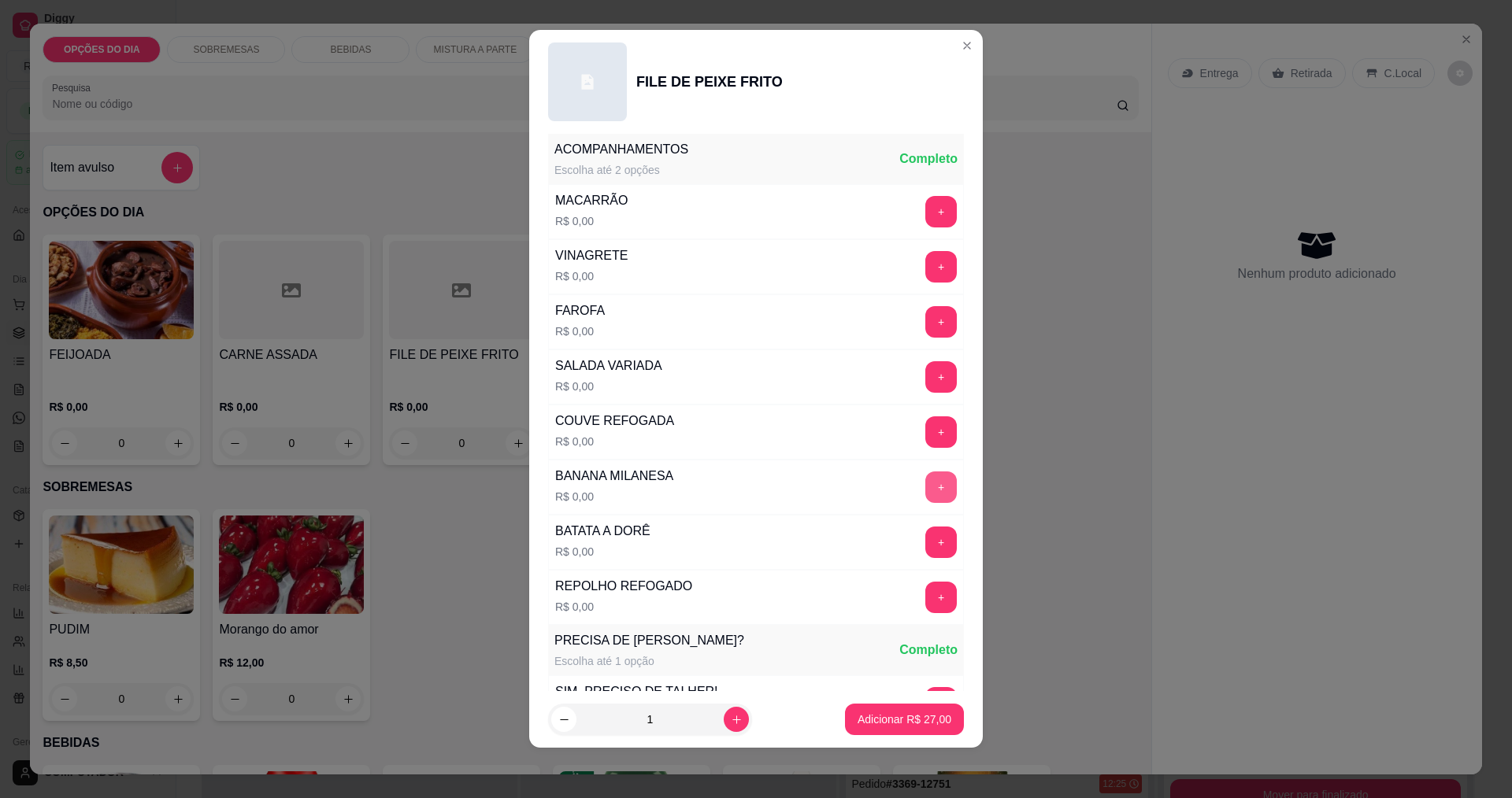
click at [925, 485] on button "+" at bounding box center [941, 487] width 31 height 31
click at [925, 595] on button "+" at bounding box center [941, 597] width 31 height 31
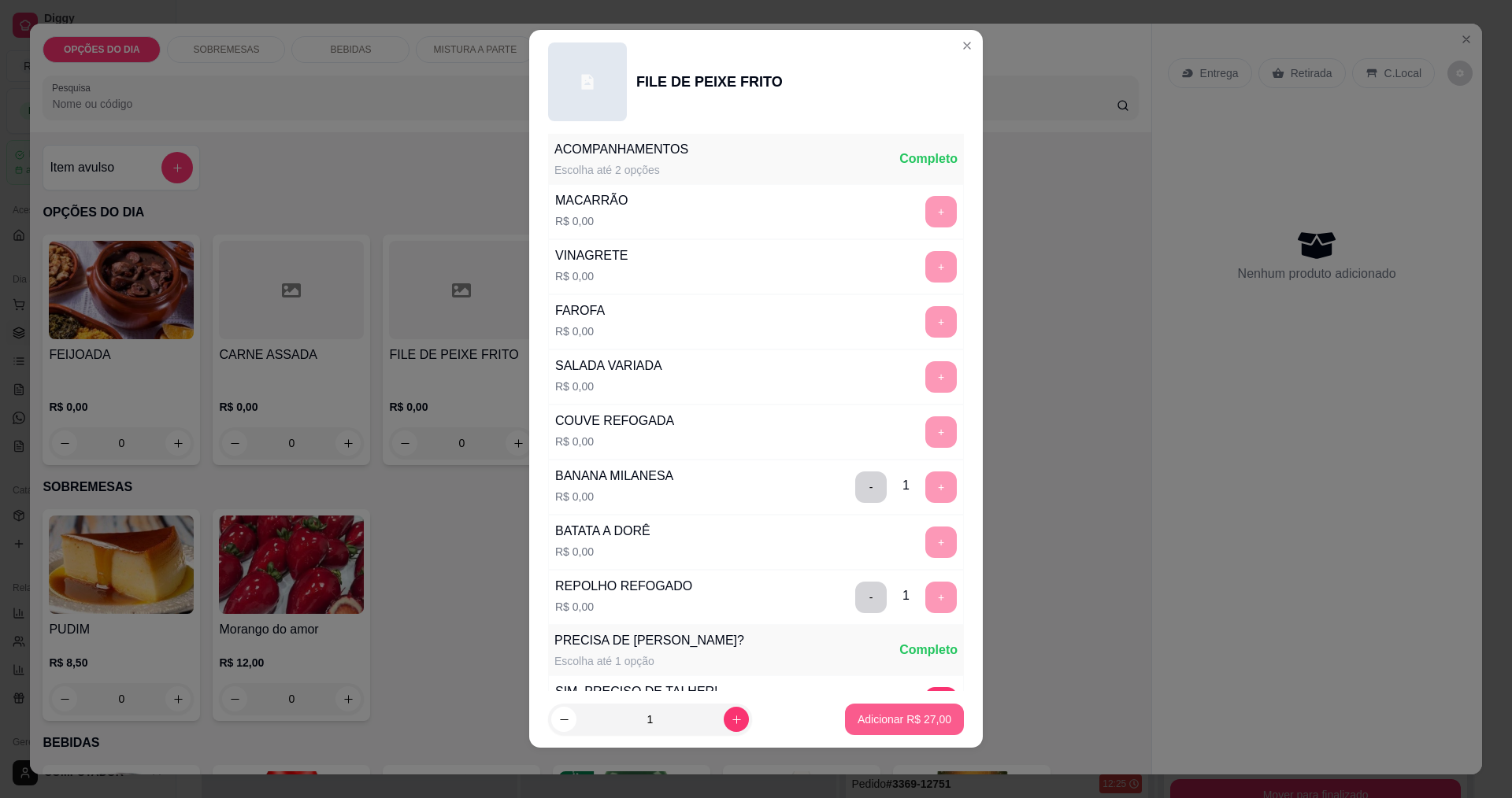
click at [897, 717] on p "Adicionar R$ 27,00" at bounding box center [905, 719] width 94 height 16
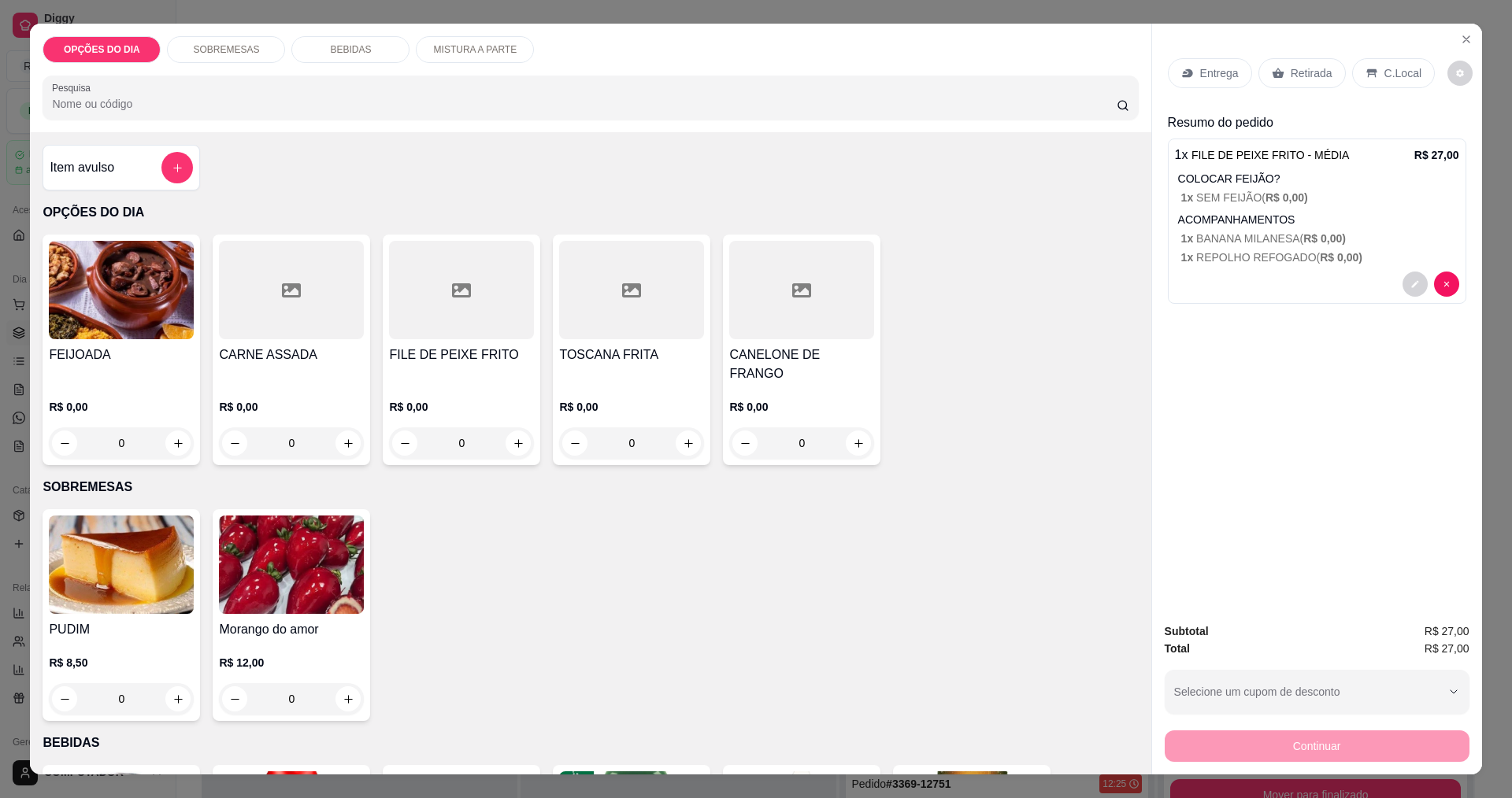
click at [1206, 77] on p "Entrega" at bounding box center [1219, 72] width 39 height 16
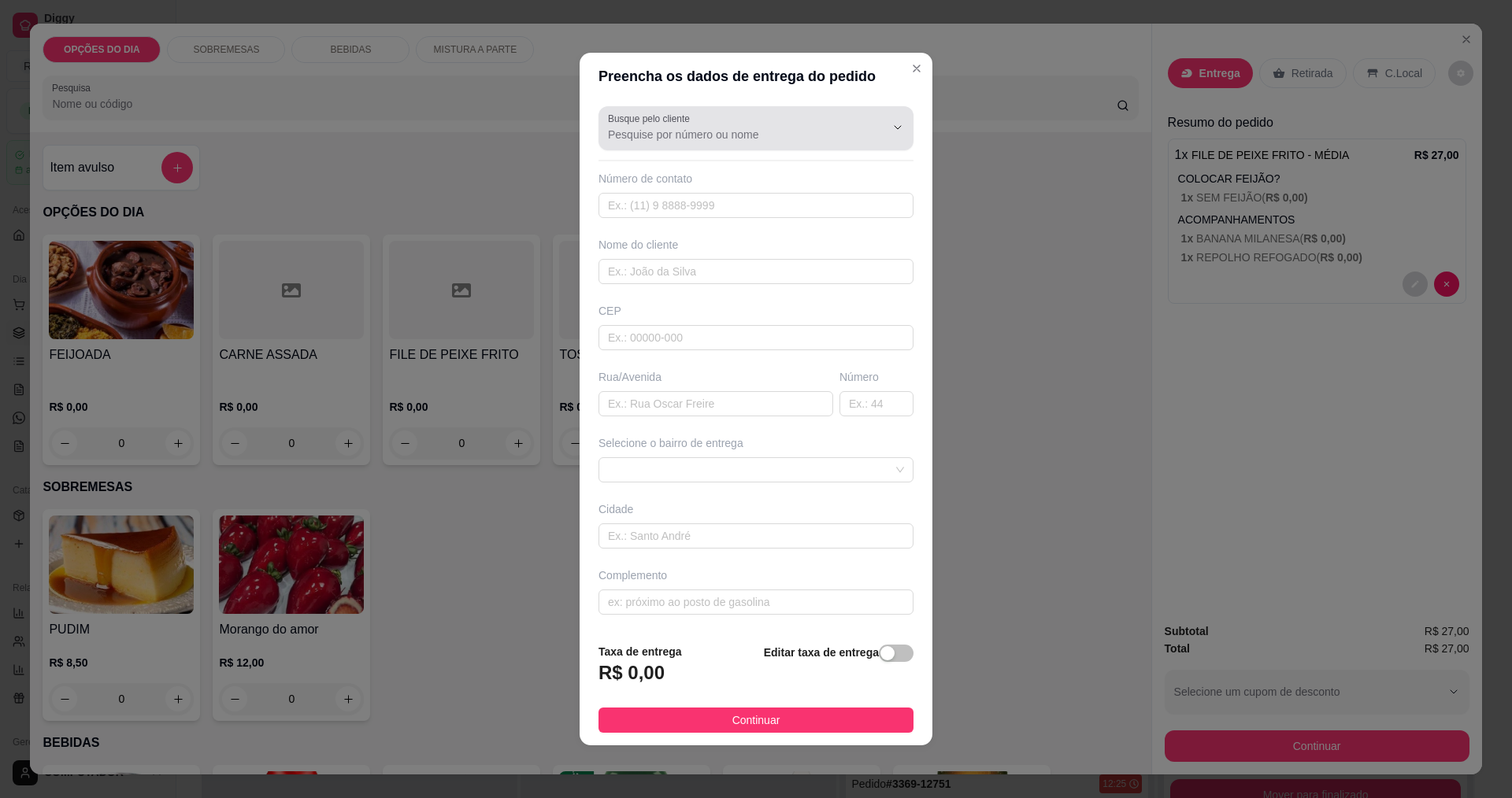
click at [786, 126] on div at bounding box center [756, 128] width 296 height 31
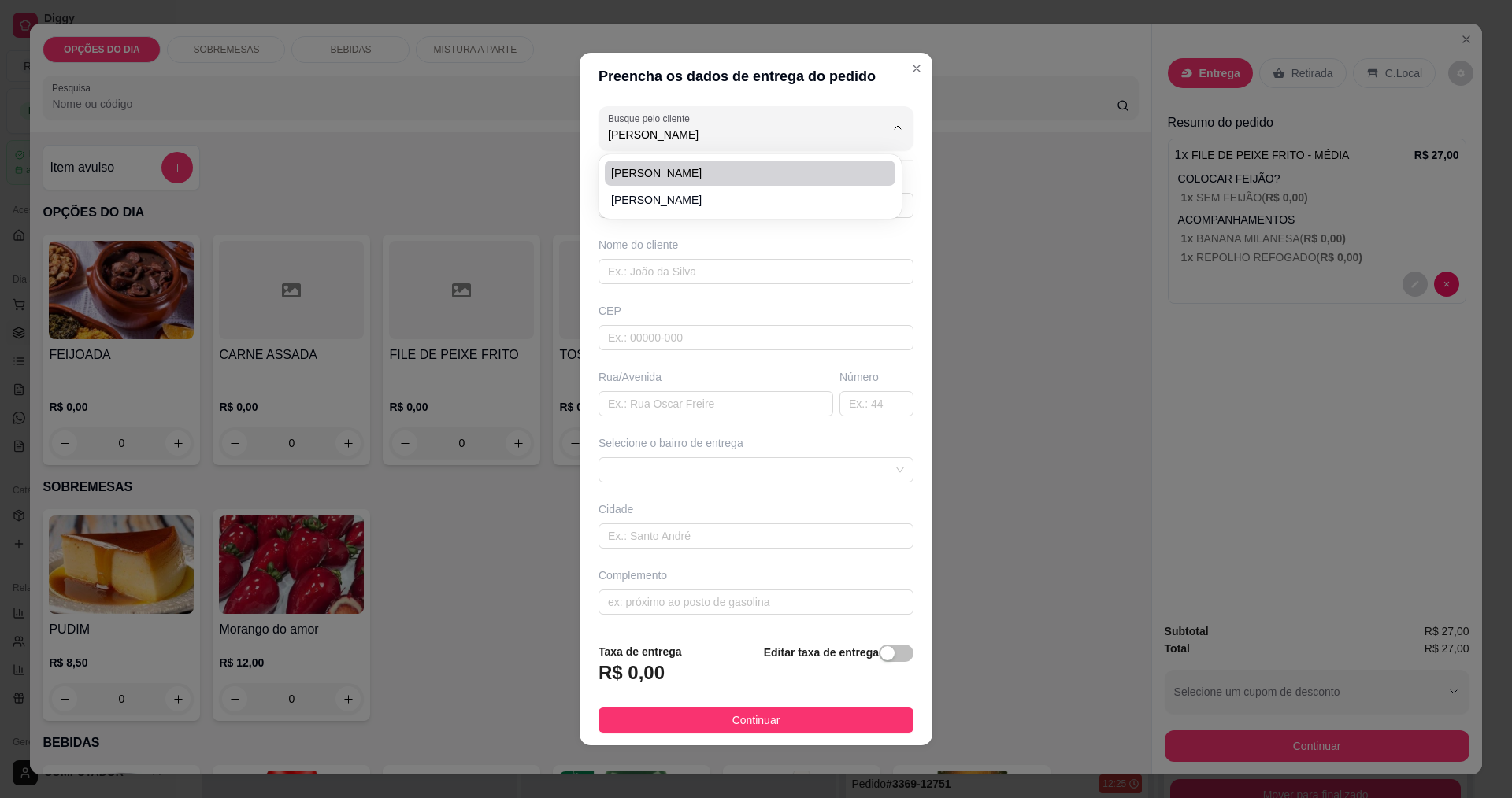
click at [715, 175] on span "Erik Eduardo Rodrigues" at bounding box center [742, 173] width 263 height 16
type input "Erik Eduardo Rodrigues"
type input "11969932141"
type input "Erik Eduardo Rodrigues"
type input "12227000"
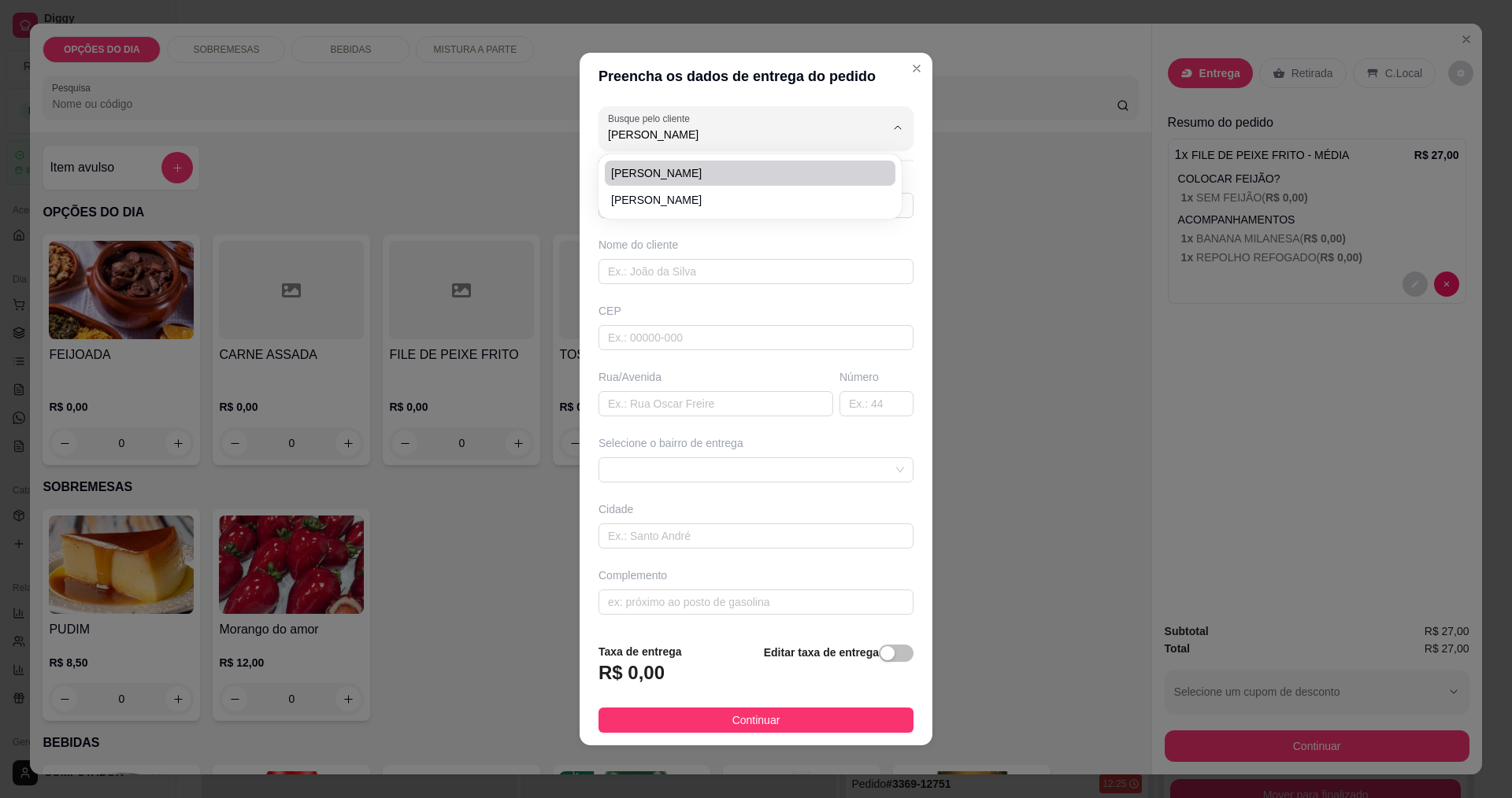
type input "Avenida Brigadeiro Faria Lima"
type input "2170"
type input "SÃO JOSÉ DOS CAMPOS"
type input "Portaria f32"
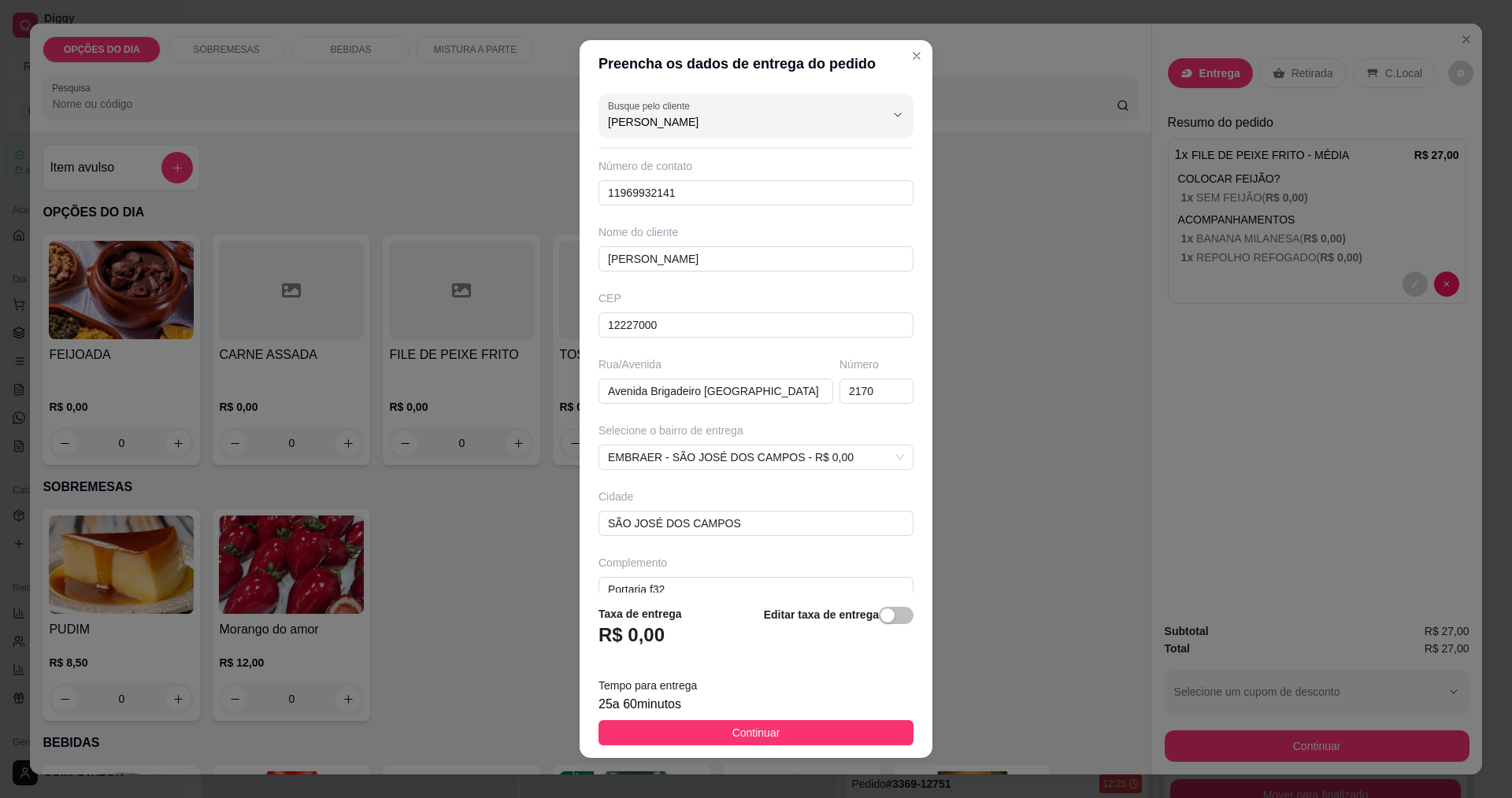
scroll to position [25, 0]
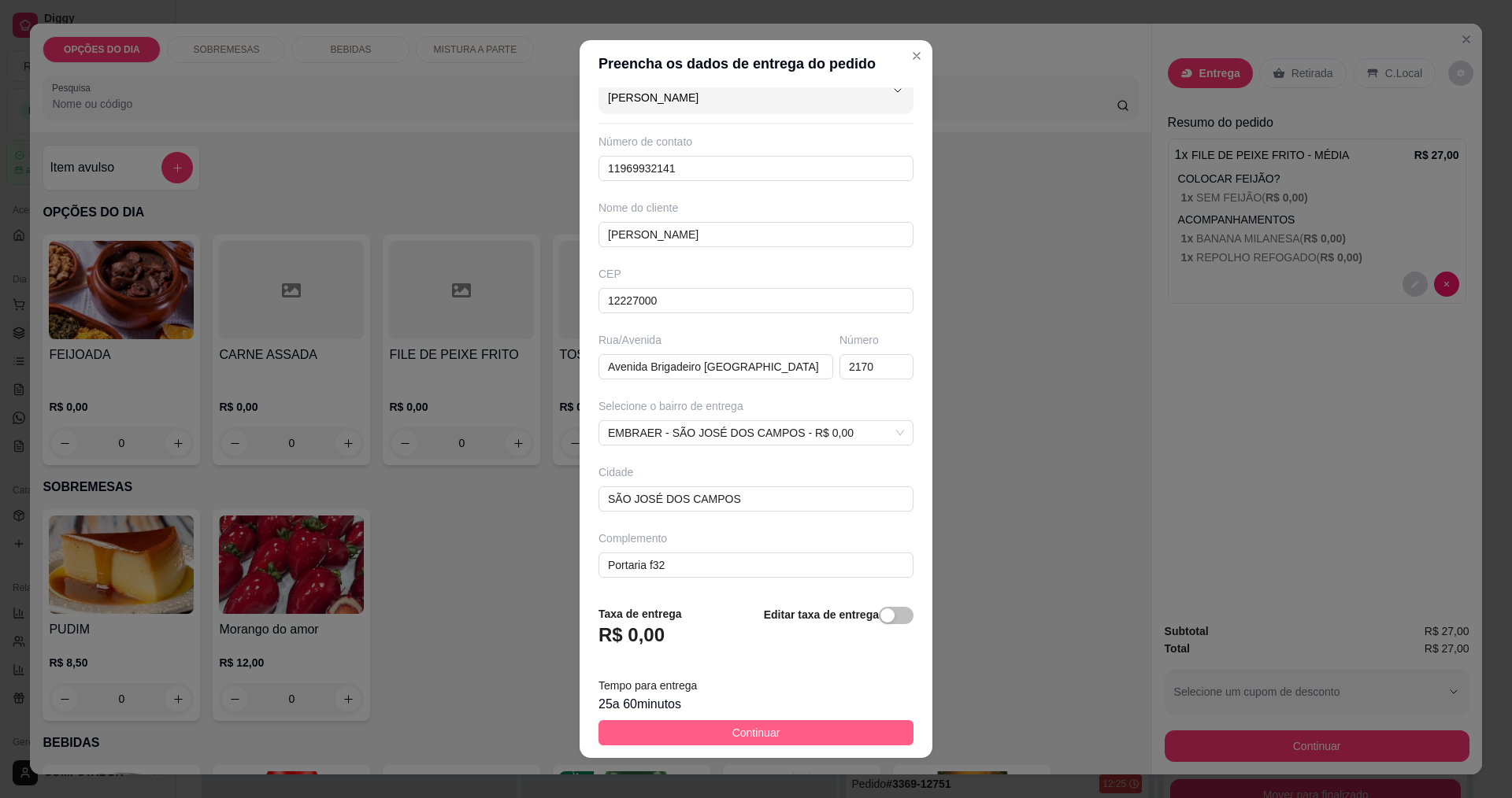
click at [686, 742] on button "Continuar" at bounding box center [756, 733] width 315 height 26
click at [686, 742] on div "Item avulso OPÇÕES DO DIA FEIJOADA R$ 0,00 0 CARNE ASSADA R$ 0,00 0 FILE DE PEI…" at bounding box center [590, 453] width 1121 height 642
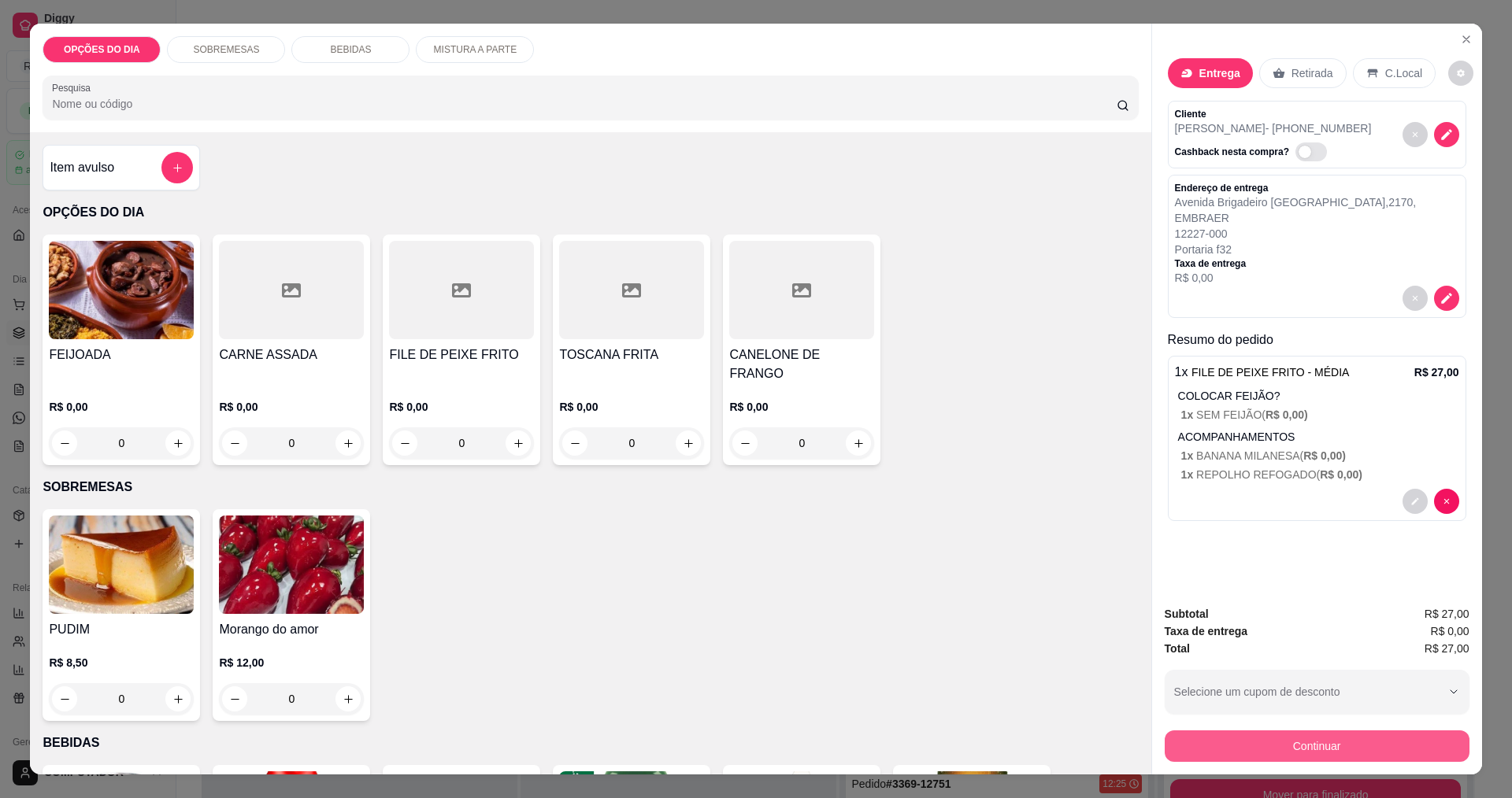
click at [1363, 756] on button "Continuar" at bounding box center [1317, 746] width 305 height 31
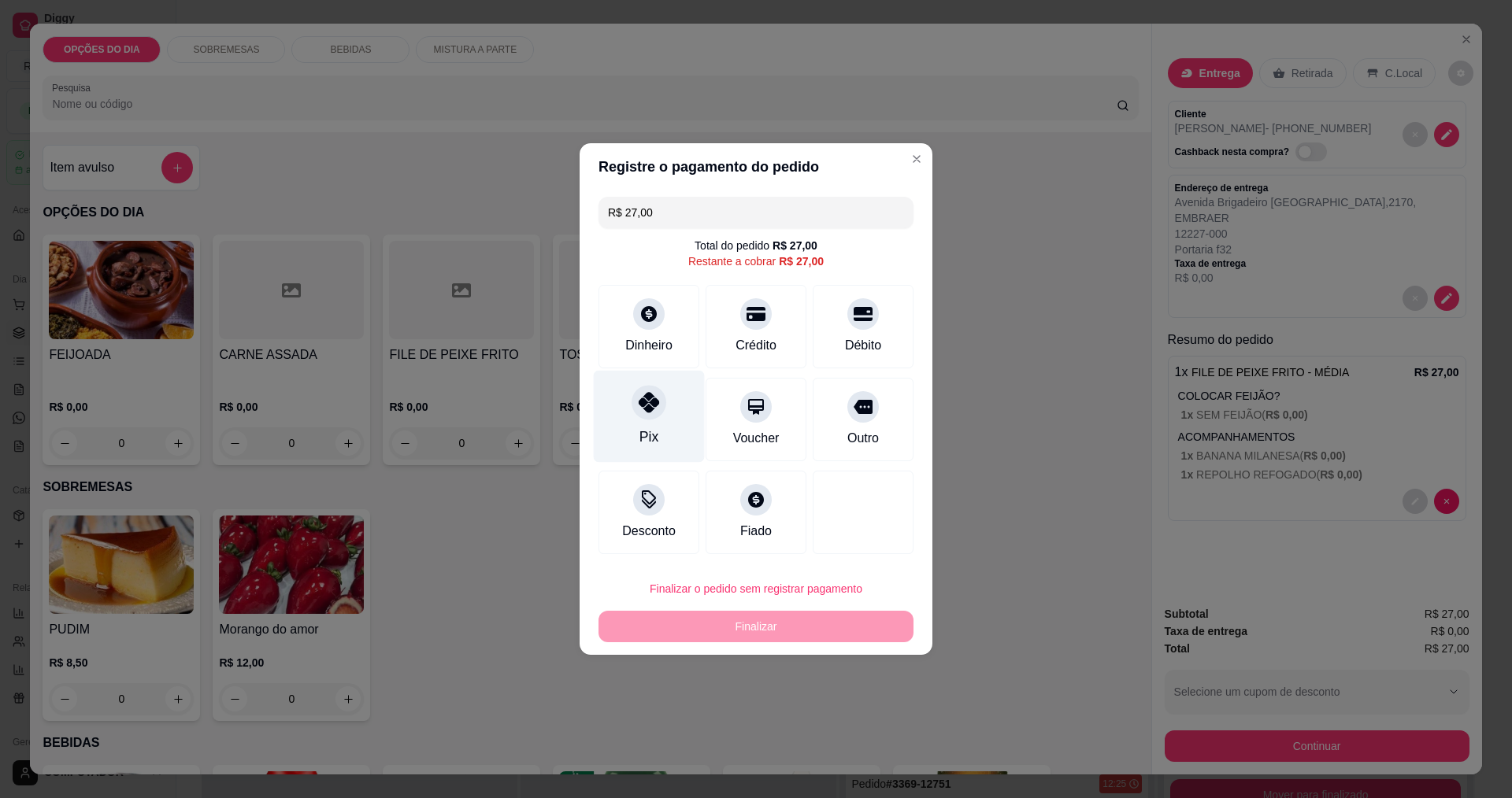
click at [677, 458] on div "Pix" at bounding box center [649, 417] width 111 height 92
type input "R$ 0,00"
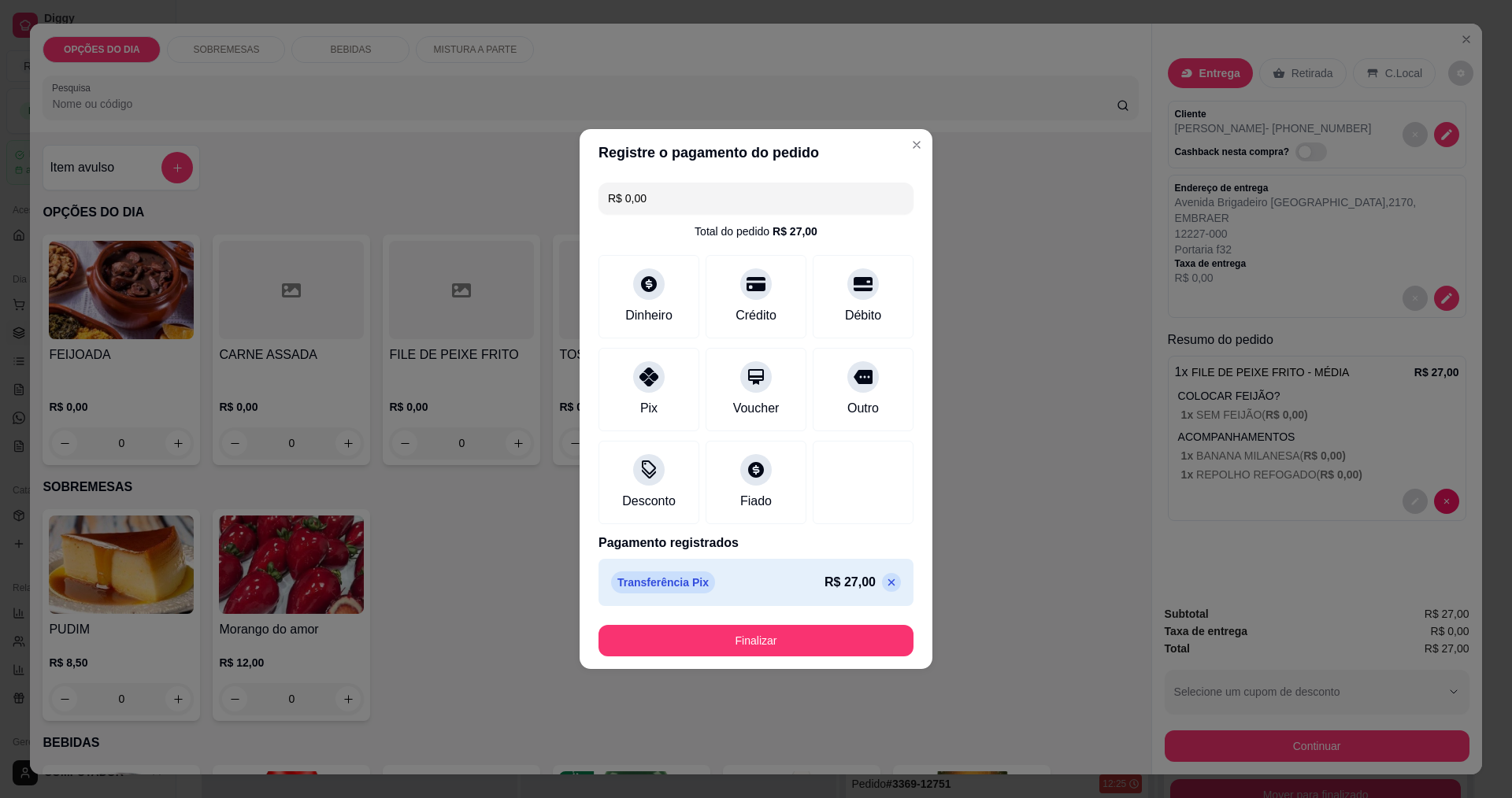
click at [693, 646] on button "Finalizar" at bounding box center [756, 641] width 315 height 31
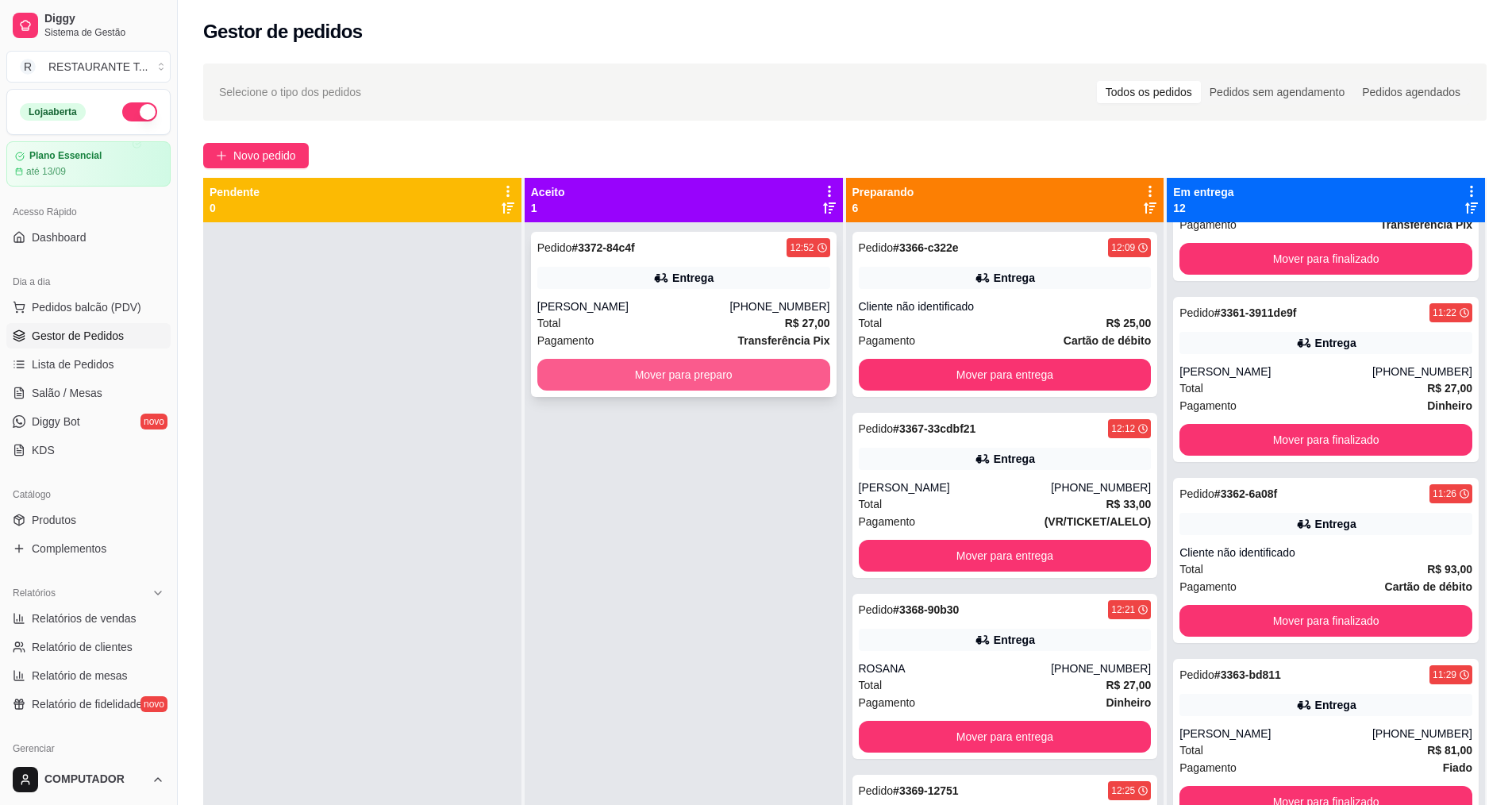
click at [776, 367] on button "Mover para preparo" at bounding box center [683, 375] width 293 height 32
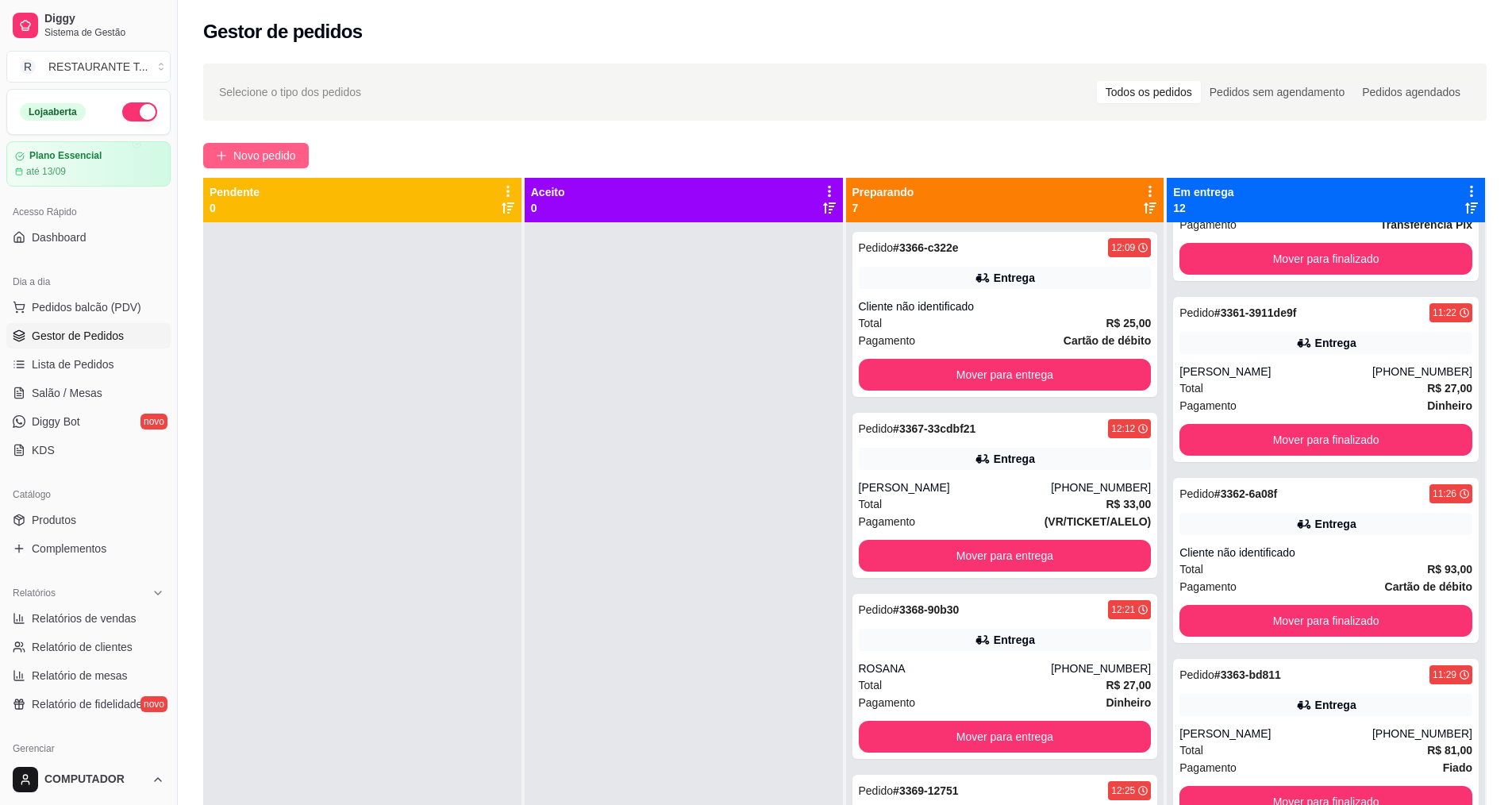
click at [272, 159] on span "Novo pedido" at bounding box center [265, 155] width 63 height 17
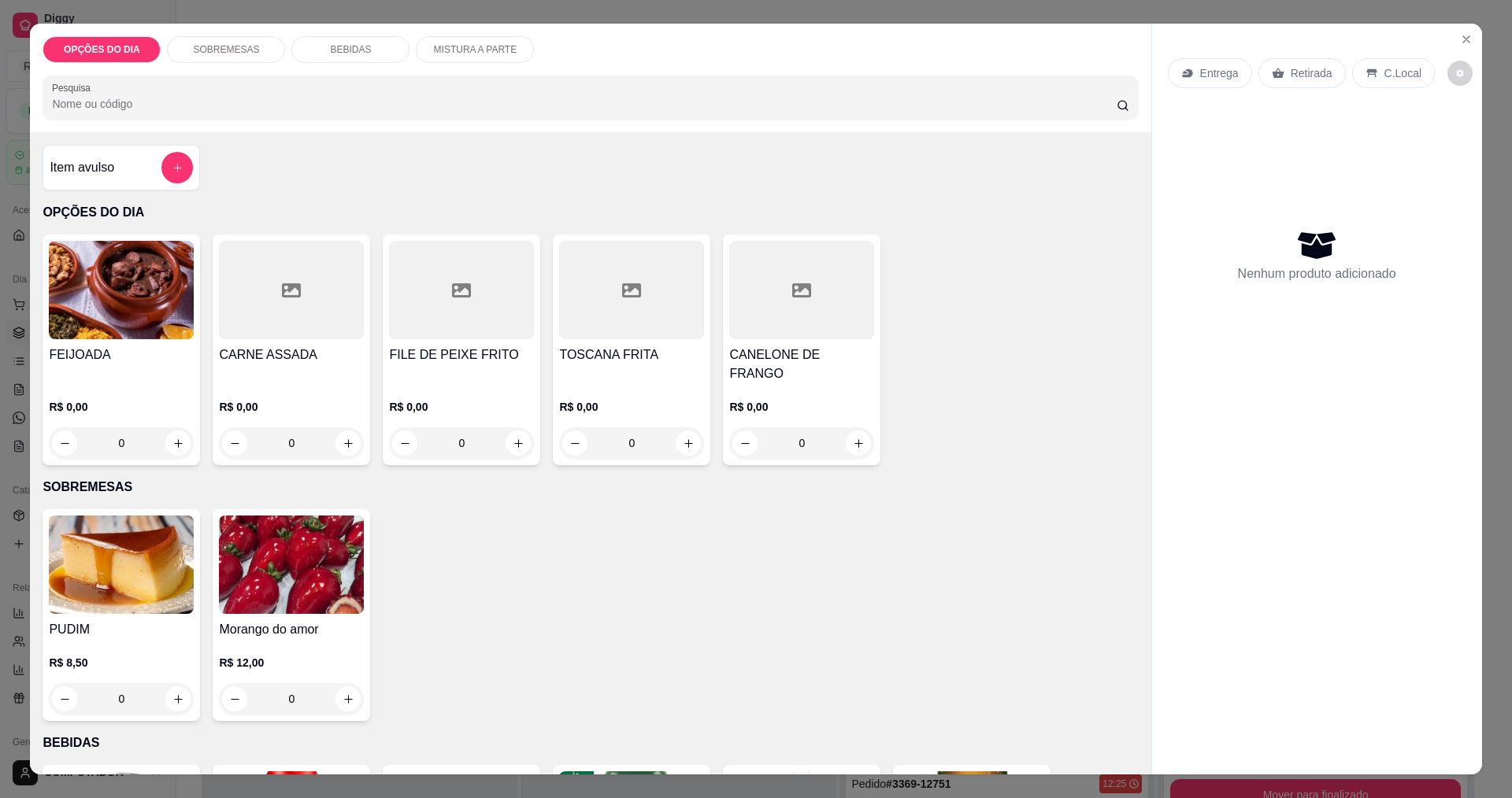
click at [178, 428] on div "0" at bounding box center [121, 443] width 145 height 31
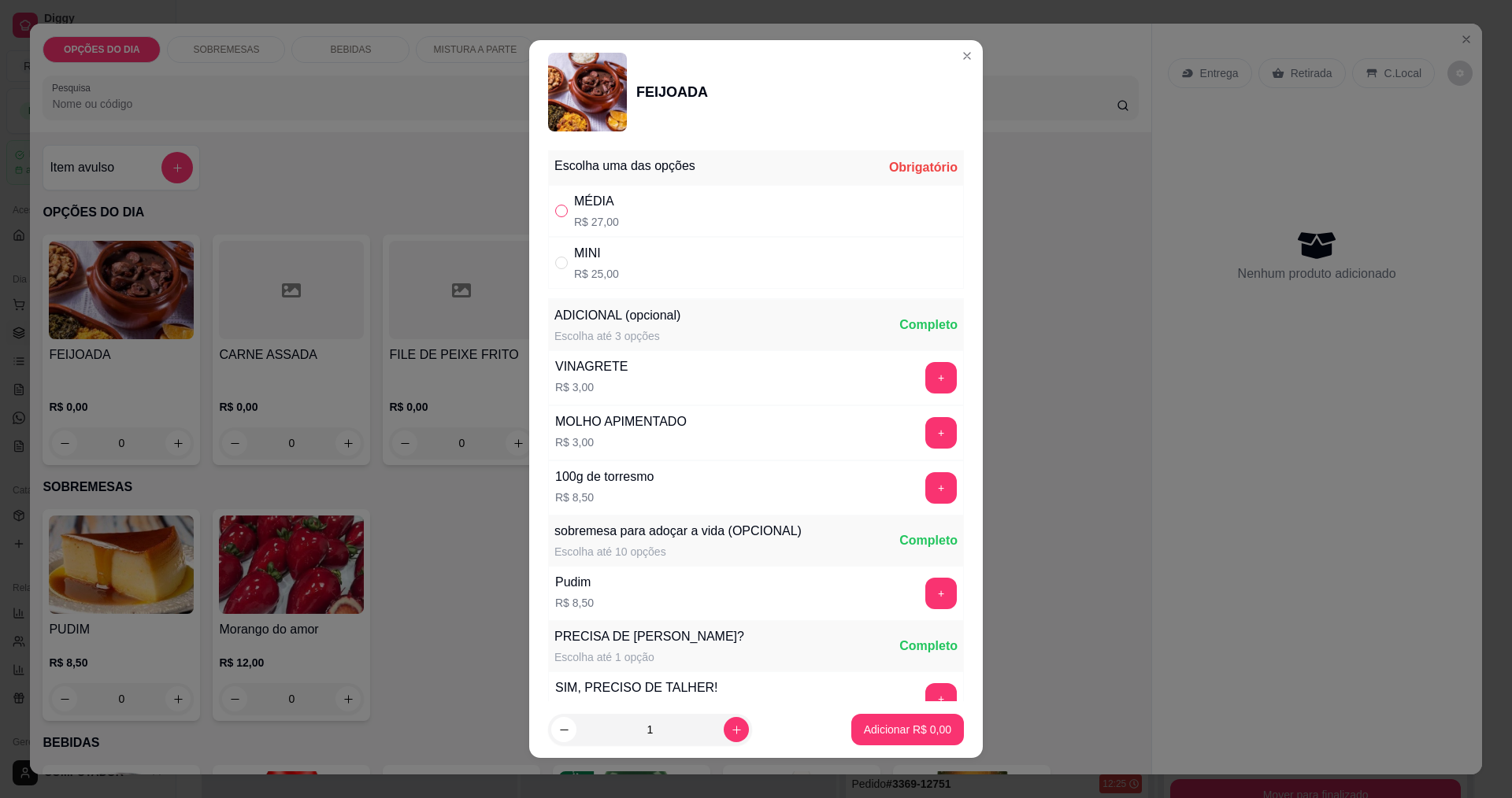
click at [556, 216] on input "" at bounding box center [561, 211] width 12 height 12
radio input "true"
click at [859, 726] on p "Adicionar R$ 27,00" at bounding box center [905, 730] width 91 height 15
type input "1"
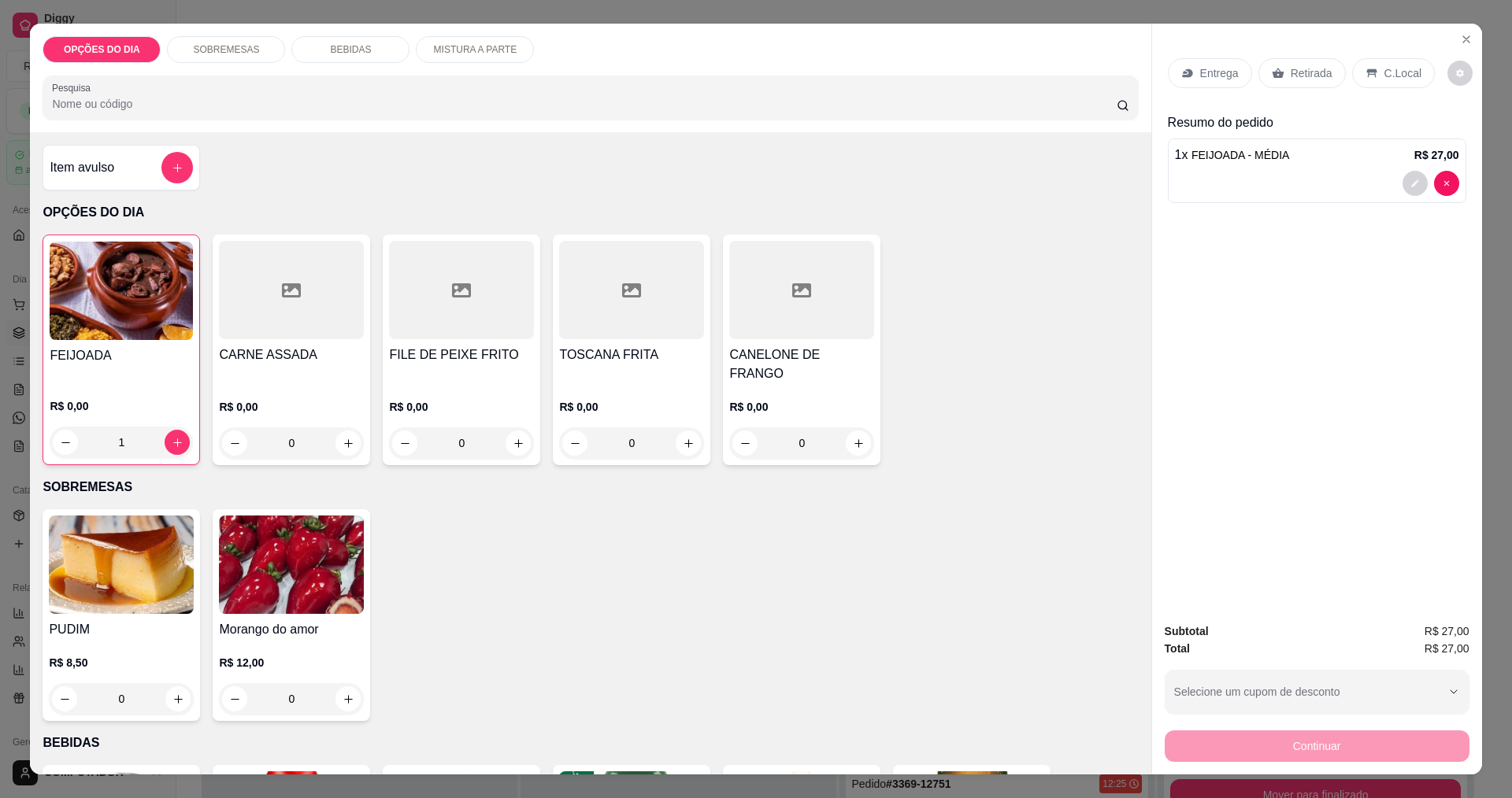
click at [1184, 74] on icon at bounding box center [1187, 73] width 10 height 9
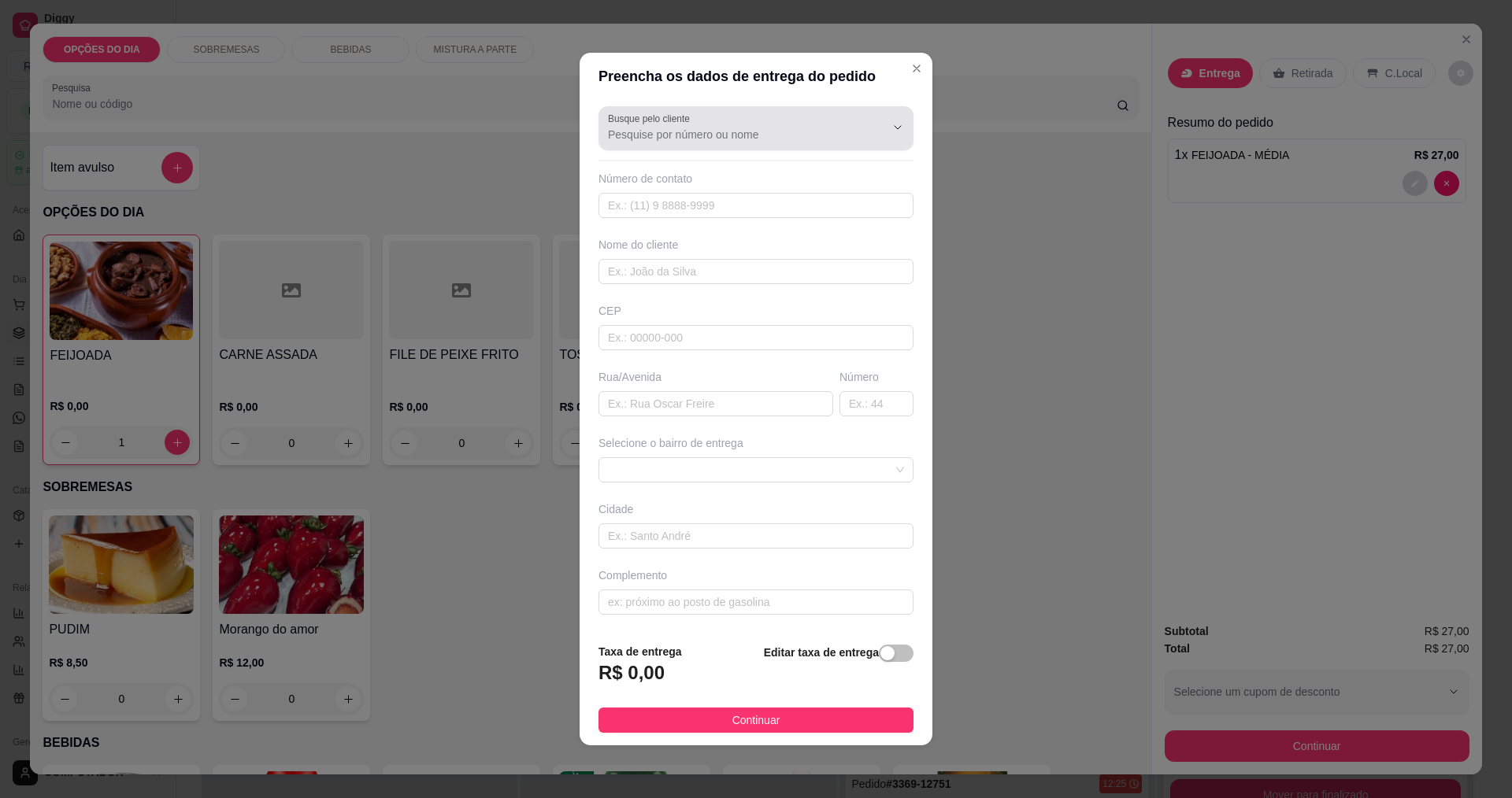
click at [699, 131] on input "Busque pelo cliente" at bounding box center [734, 134] width 252 height 16
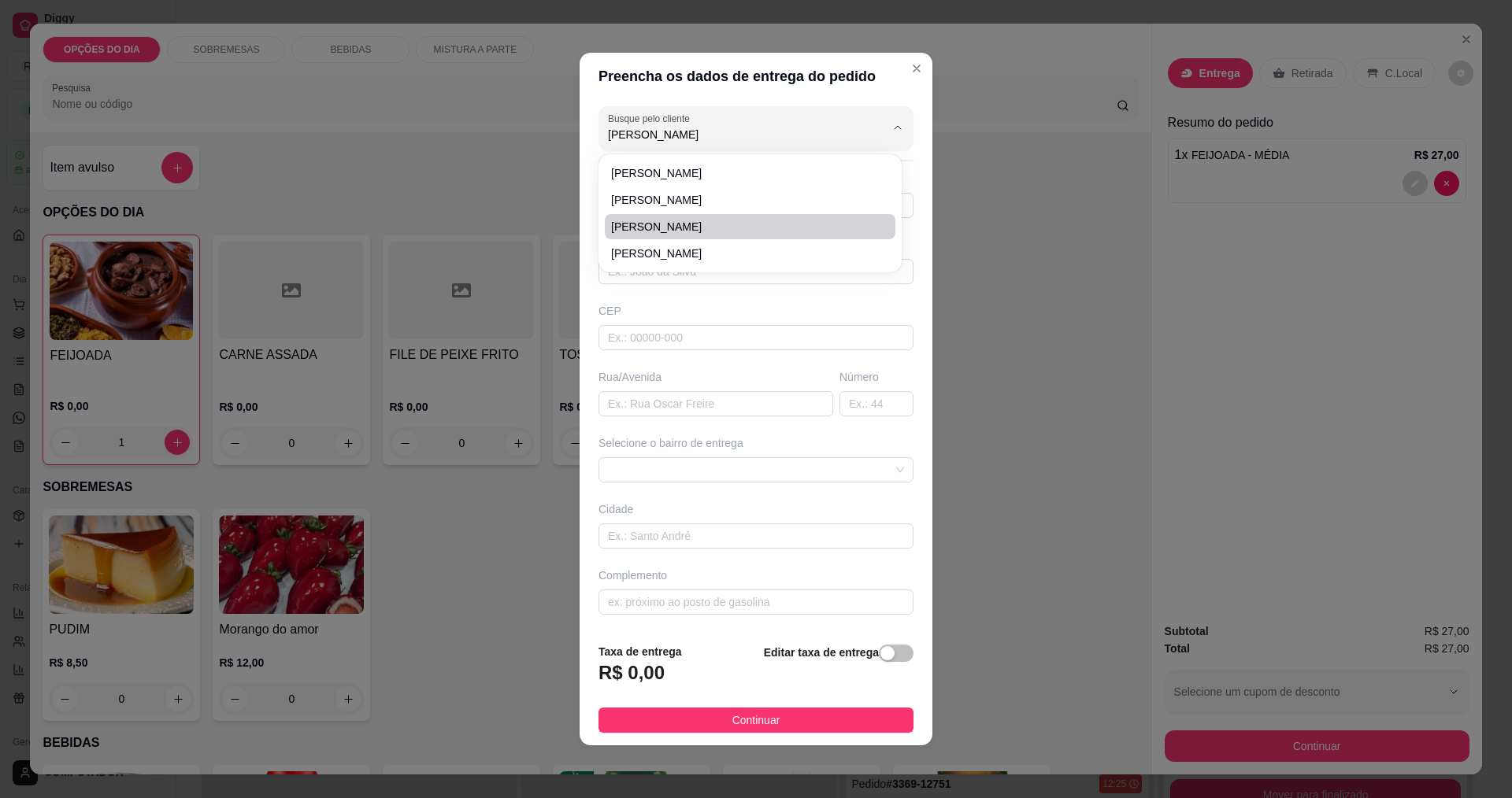
click at [728, 229] on span "ADRIANA COUTINHO" at bounding box center [742, 226] width 263 height 16
type input "ADRIANA COUTINHO"
type input "12988521256"
type input "ADRIANA COUTINHO"
type input "MADRE TEREZA DE CALCUTA"
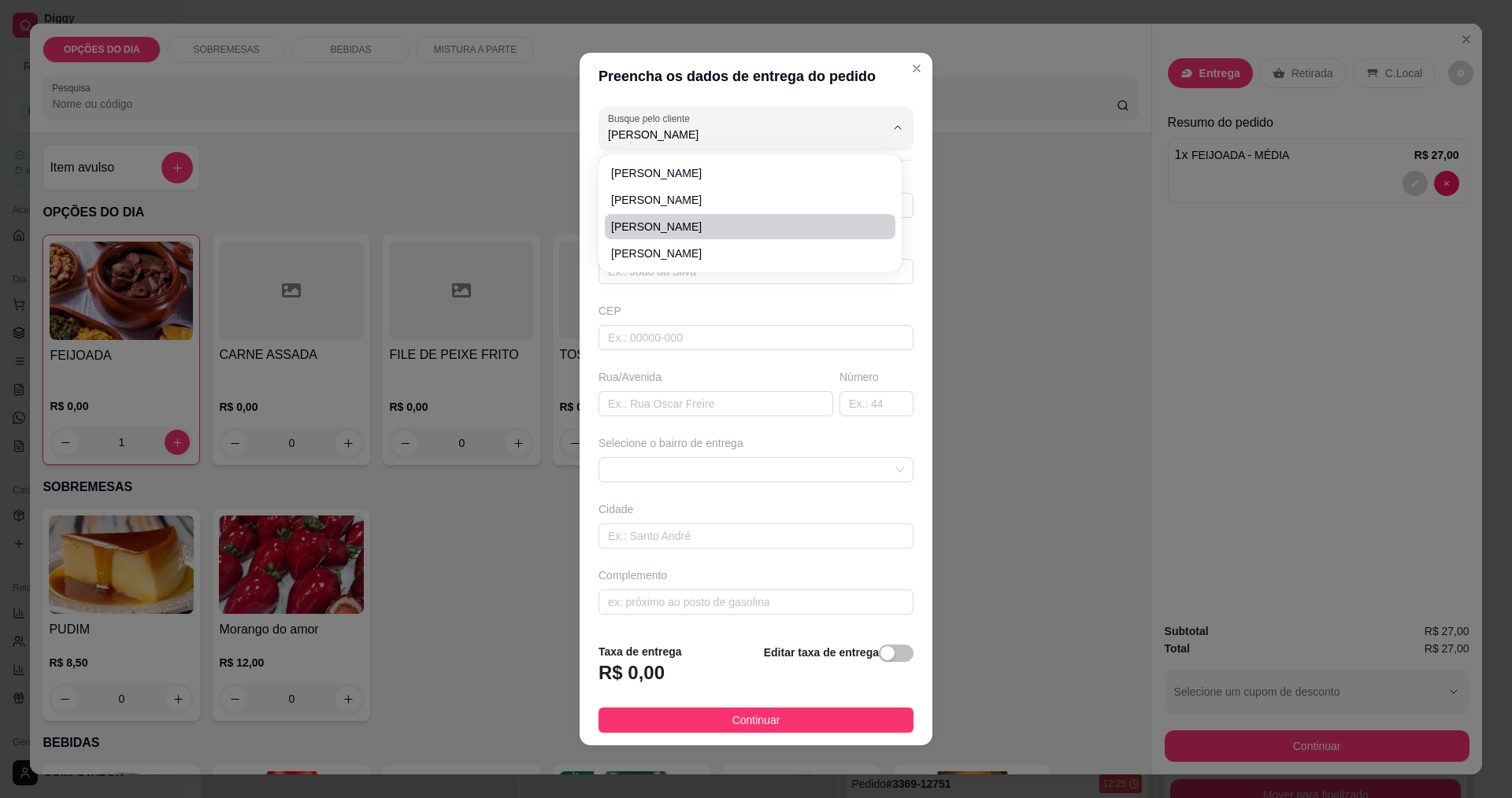
type input "1760"
type input "São José dos Campos"
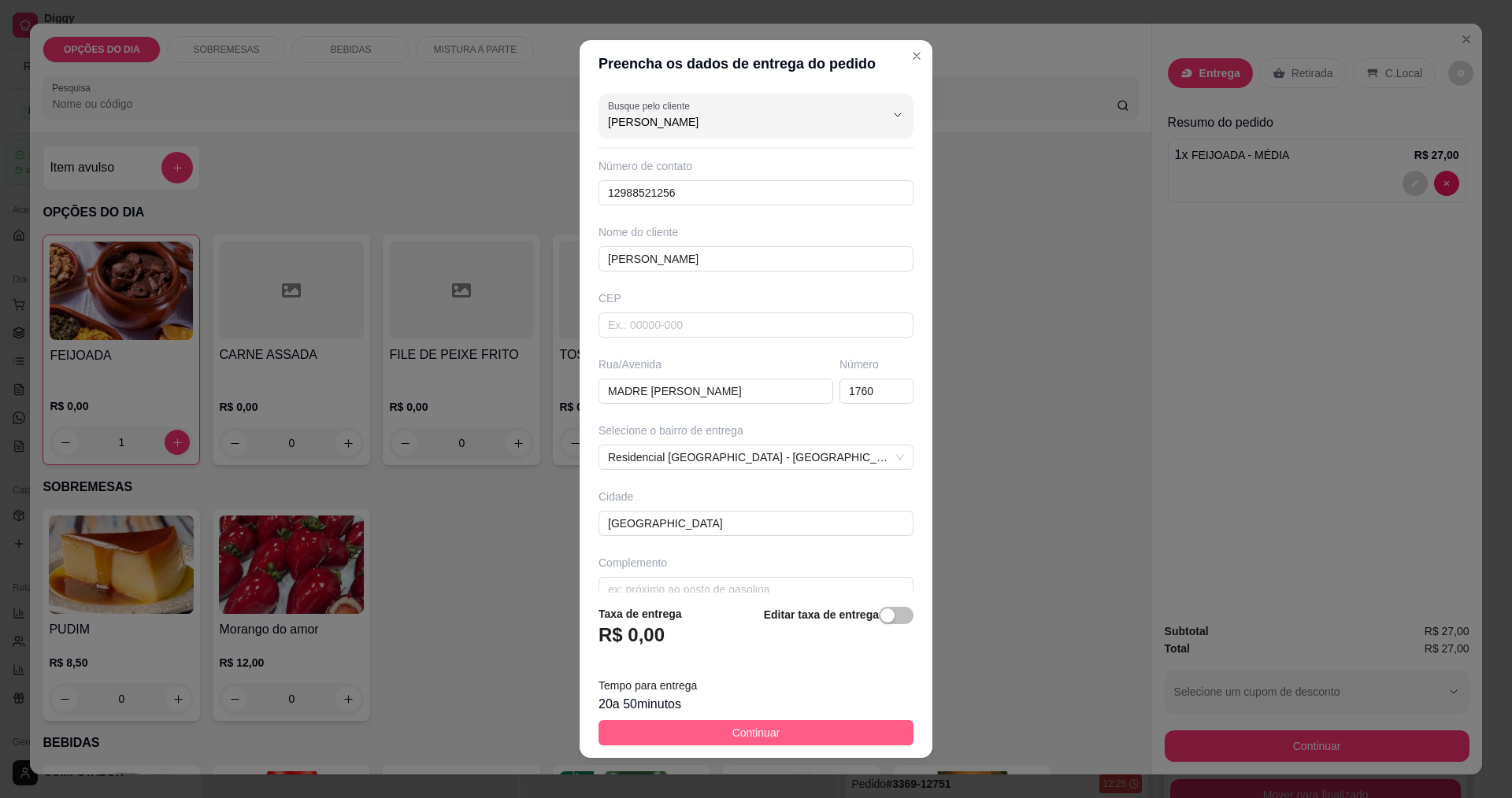
click at [813, 732] on button "Continuar" at bounding box center [756, 733] width 315 height 26
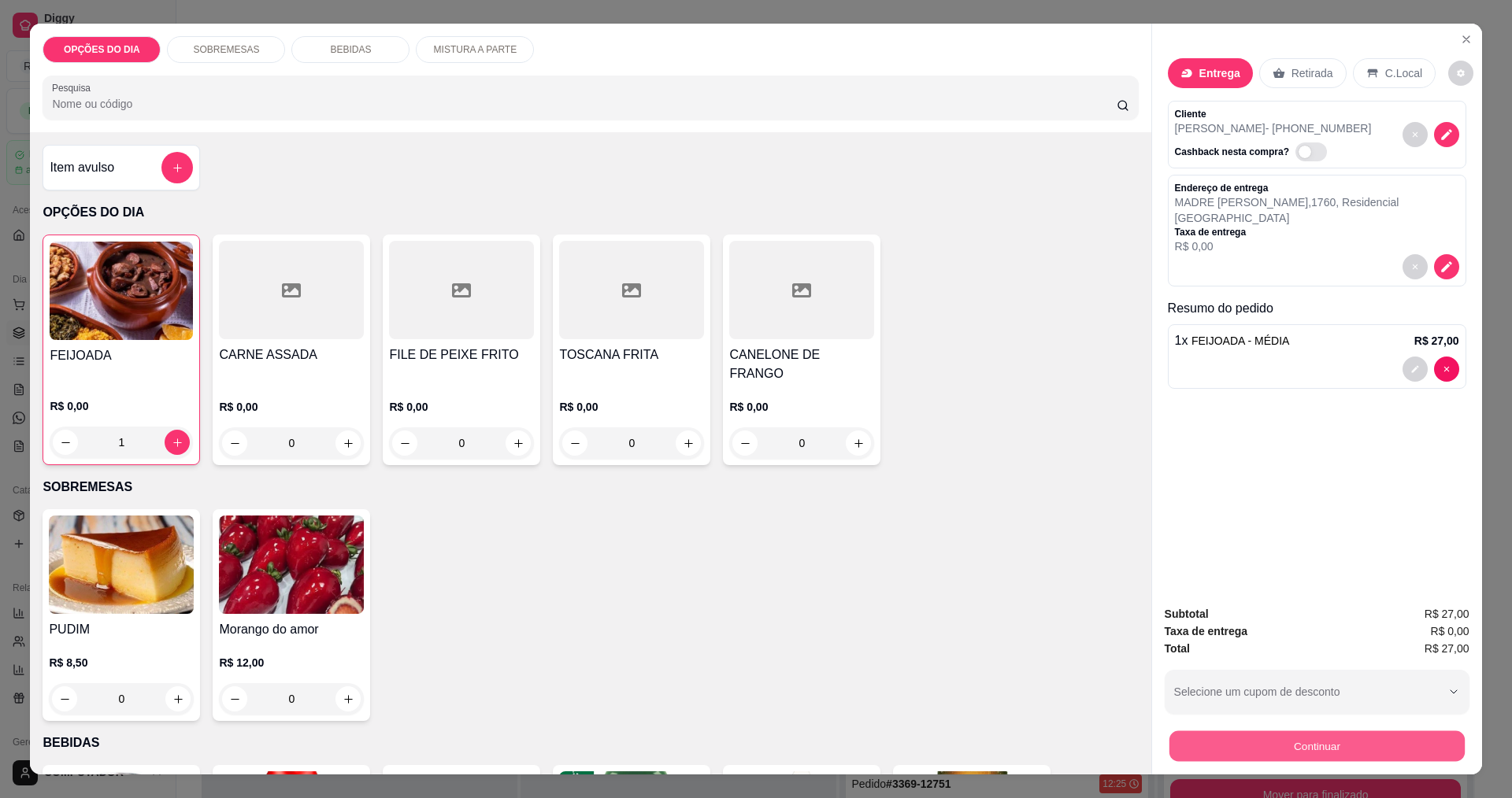
click at [1278, 759] on button "Continuar" at bounding box center [1316, 745] width 295 height 30
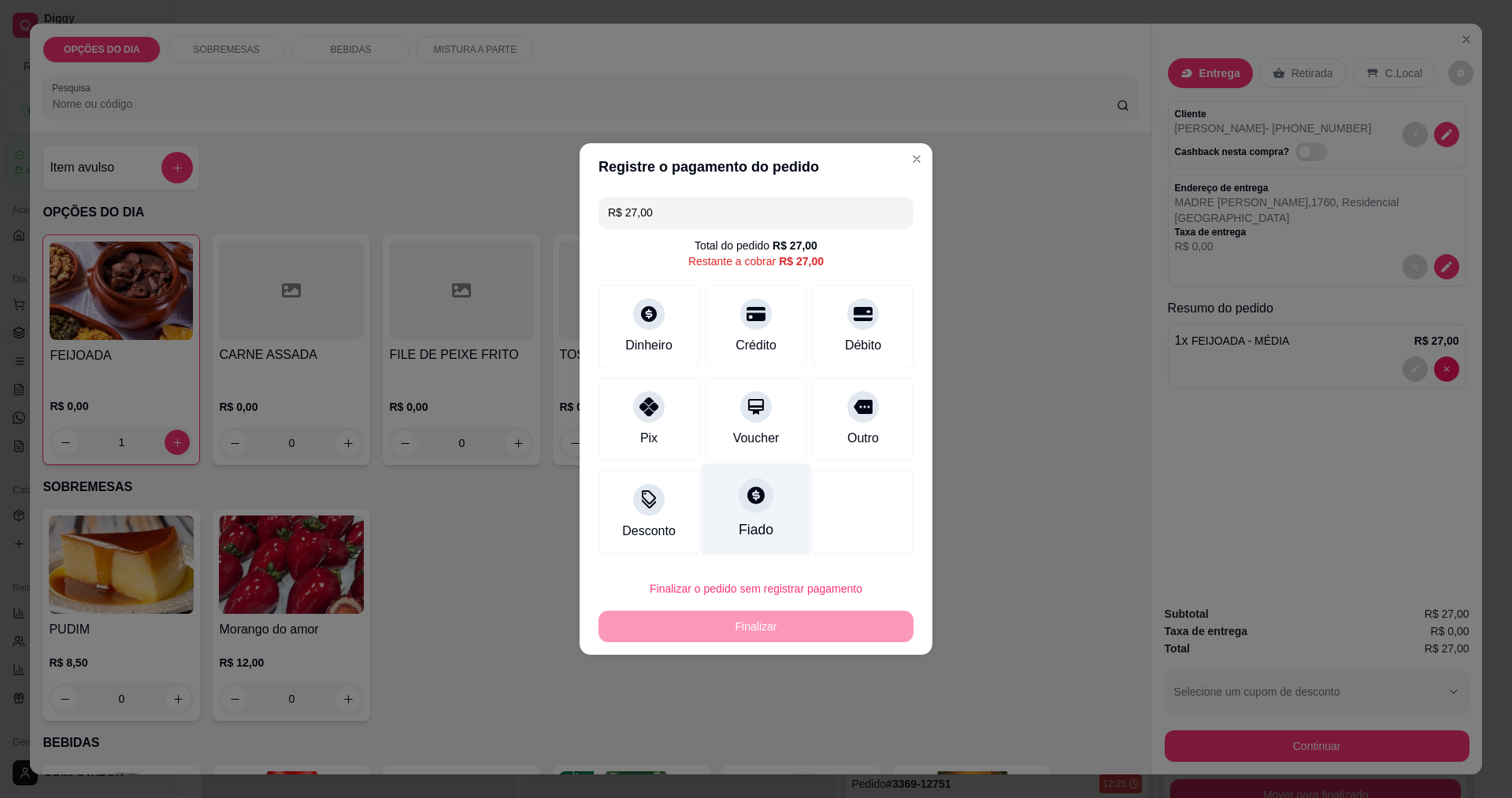
click at [775, 536] on div "Fiado" at bounding box center [756, 510] width 111 height 92
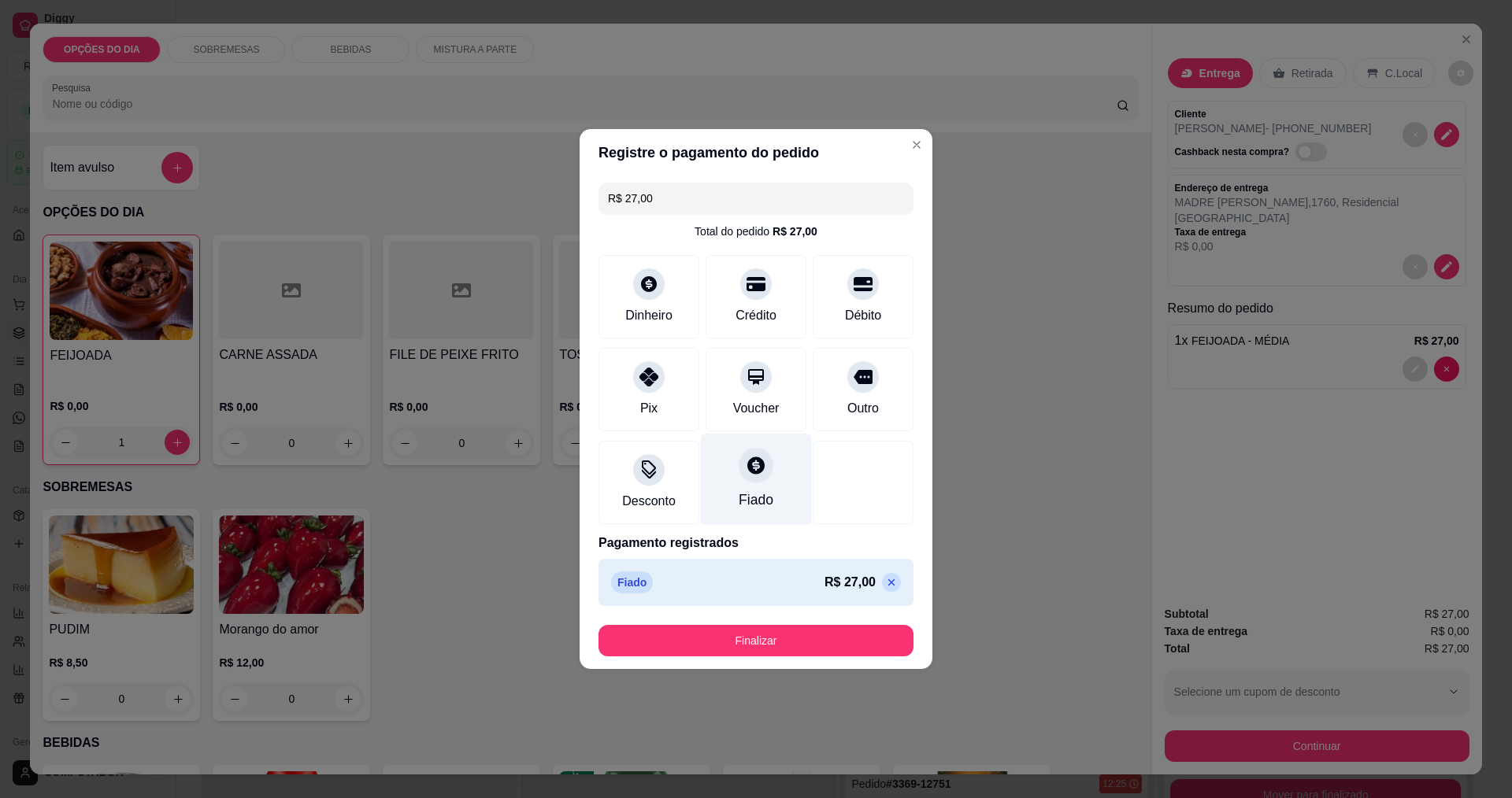
type input "R$ 0,00"
click at [818, 655] on button "Finalizar" at bounding box center [756, 641] width 315 height 31
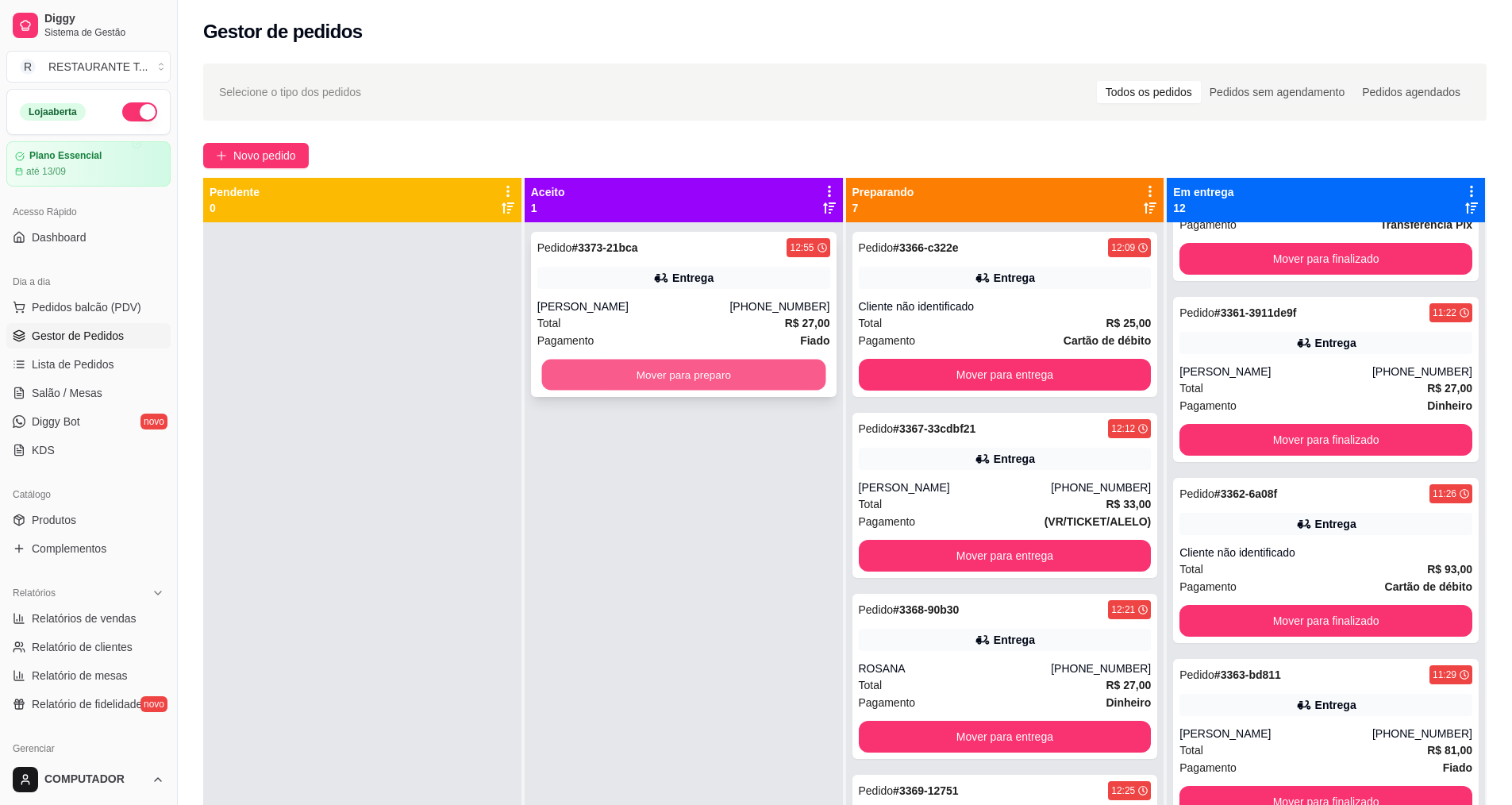
click at [723, 379] on button "Mover para preparo" at bounding box center [683, 374] width 284 height 31
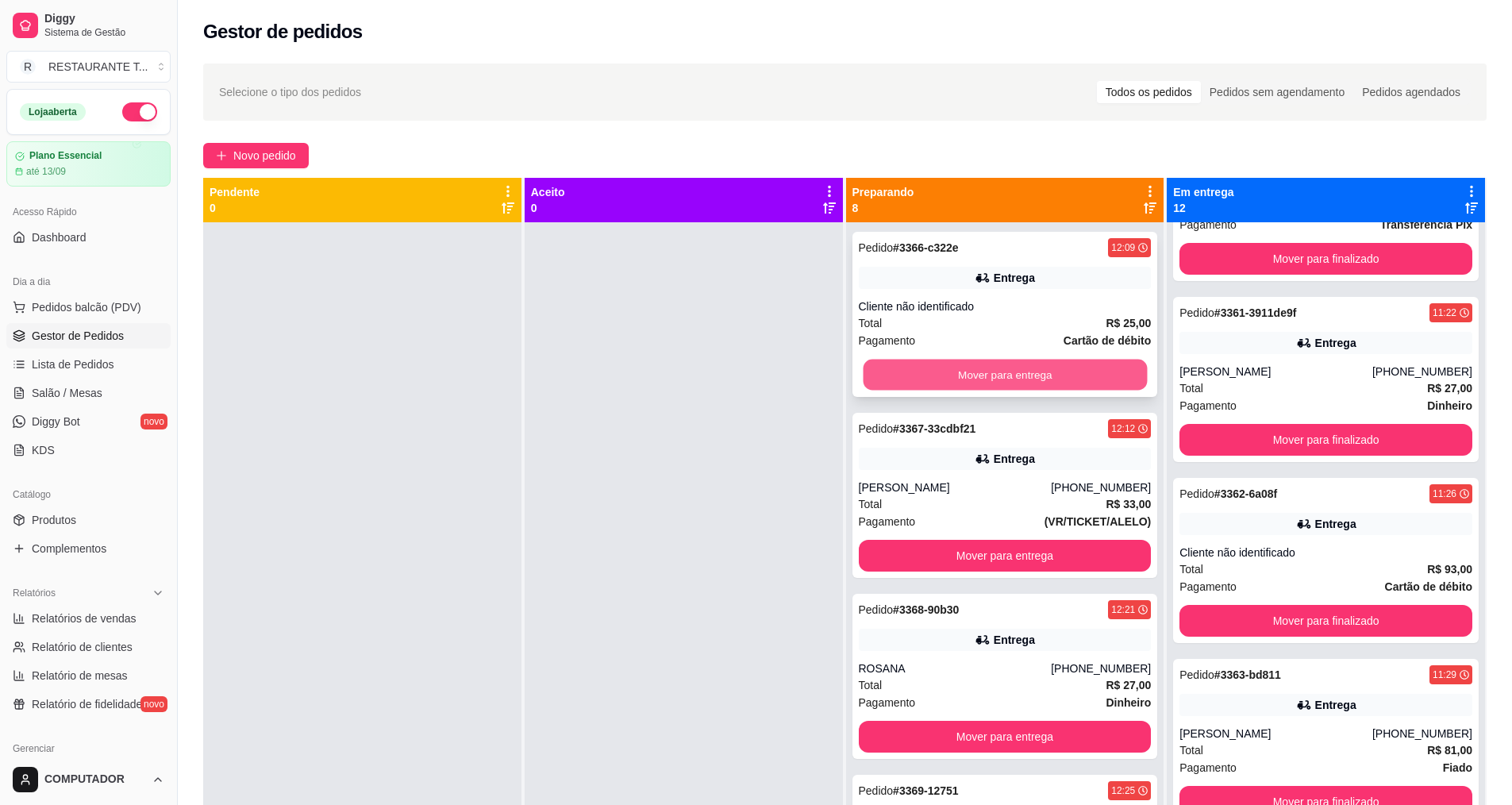
click at [1053, 380] on button "Mover para entrega" at bounding box center [1004, 374] width 284 height 31
click at [1053, 380] on button "Mover para entrega" at bounding box center [1004, 375] width 293 height 32
click at [1053, 380] on button "Mover para entrega" at bounding box center [1004, 374] width 284 height 31
click at [1053, 380] on button "Mover para entrega" at bounding box center [1004, 375] width 293 height 32
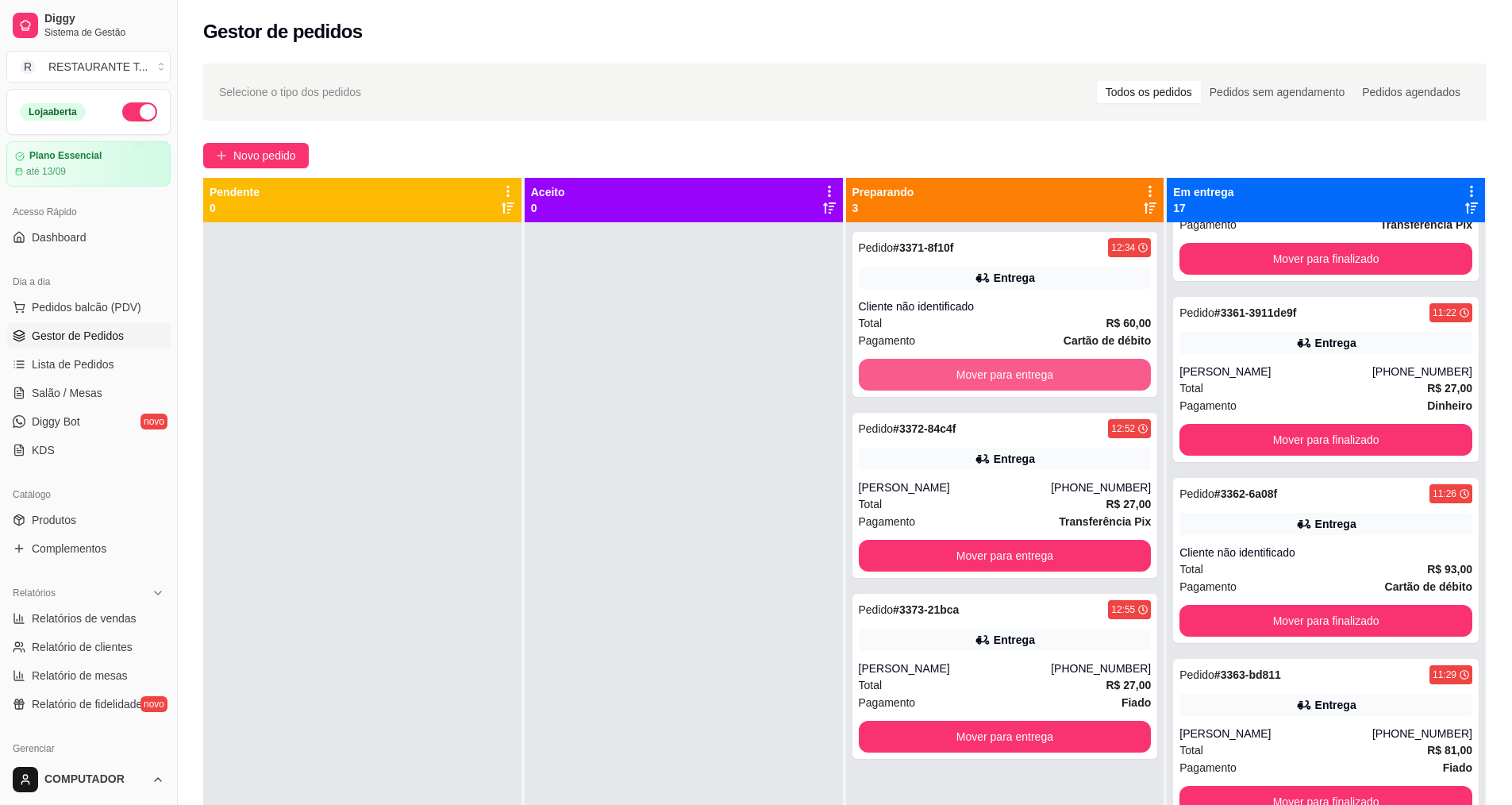
click at [1053, 380] on button "Mover para entrega" at bounding box center [1004, 375] width 293 height 32
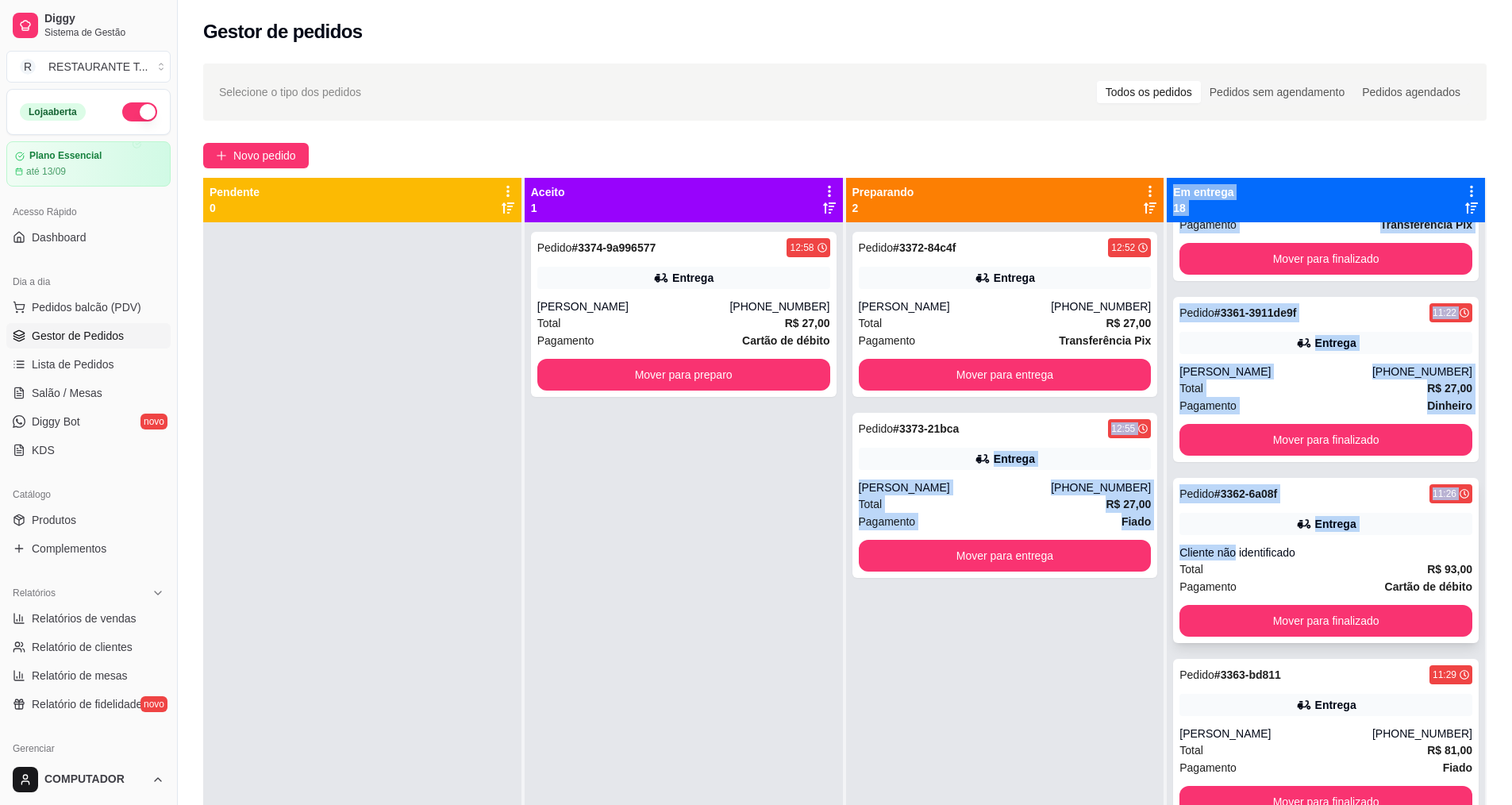
click at [1225, 542] on div "Pendente 0 Aceito 1 Pedido # 3374-9a996577 12:58 Entrega Beatriz (12) 99223-901…" at bounding box center [844, 580] width 1283 height 805
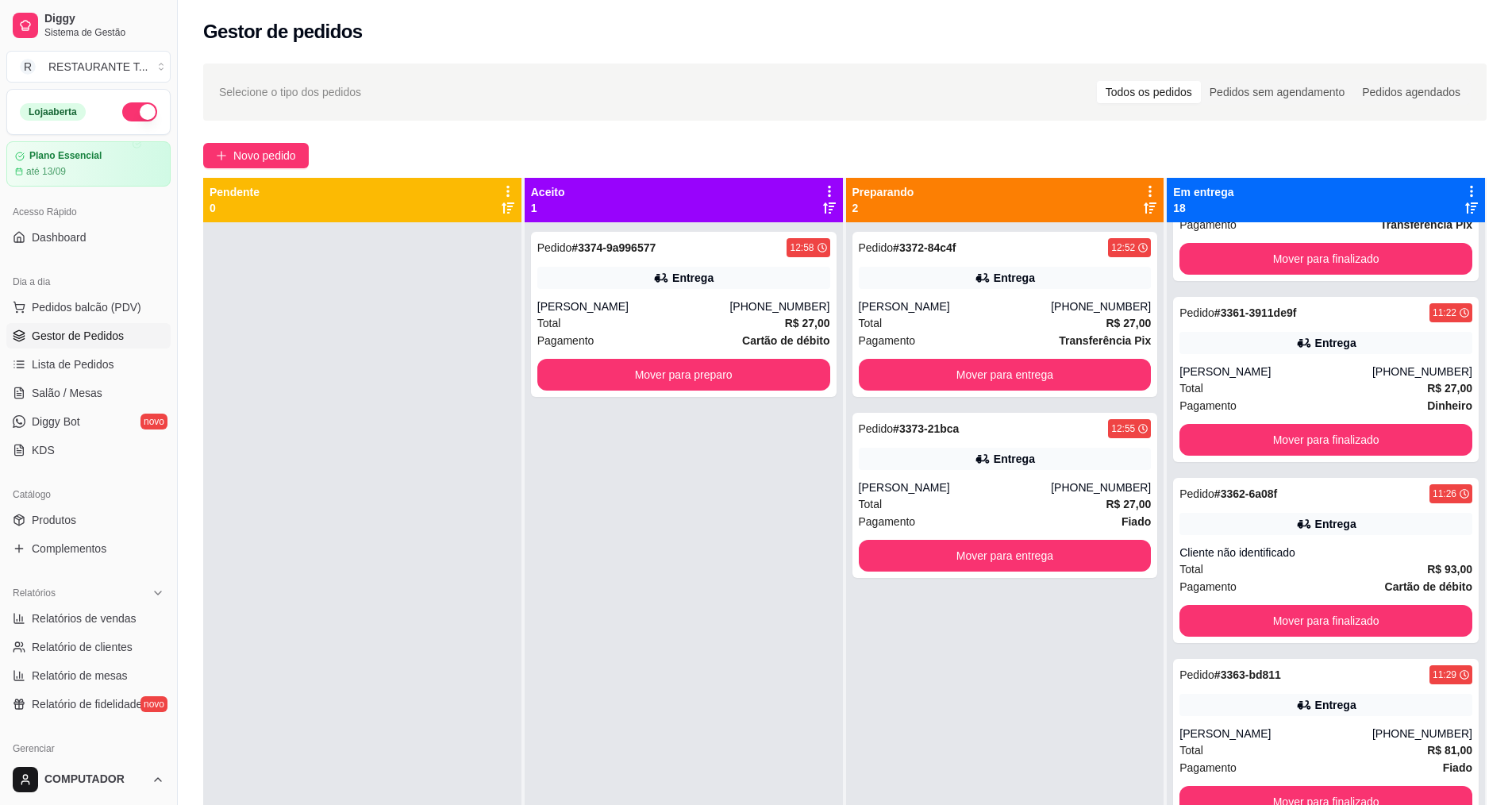
click at [610, 617] on div "Pedido # 3374-9a996577 12:58 Entrega Beatriz (12) 99223-9015 Total R$ 27,00 Pag…" at bounding box center [684, 625] width 318 height 805
click at [678, 379] on button "Mover para preparo" at bounding box center [683, 374] width 284 height 31
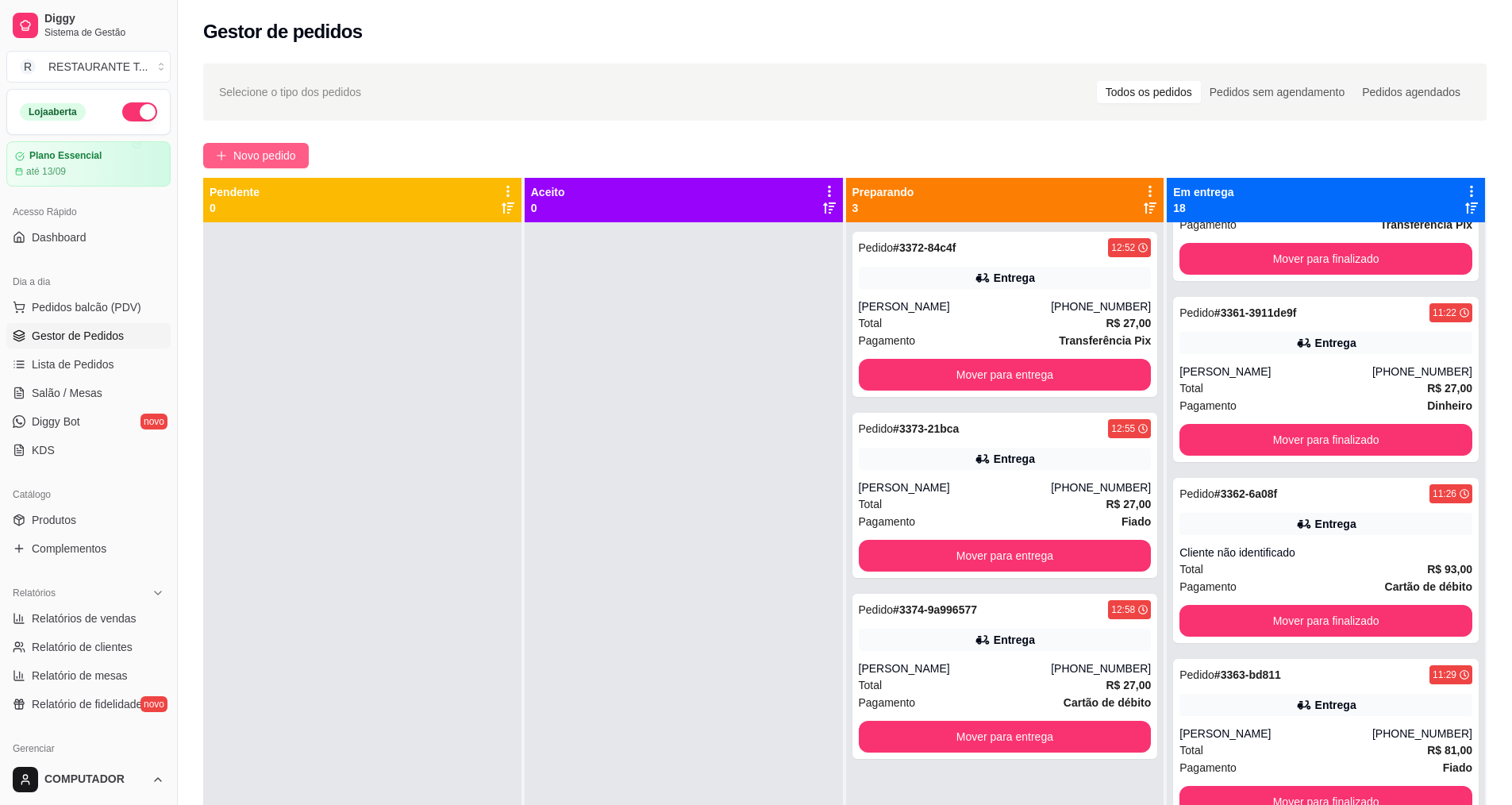
click at [285, 164] on button "Novo pedido" at bounding box center [255, 155] width 105 height 26
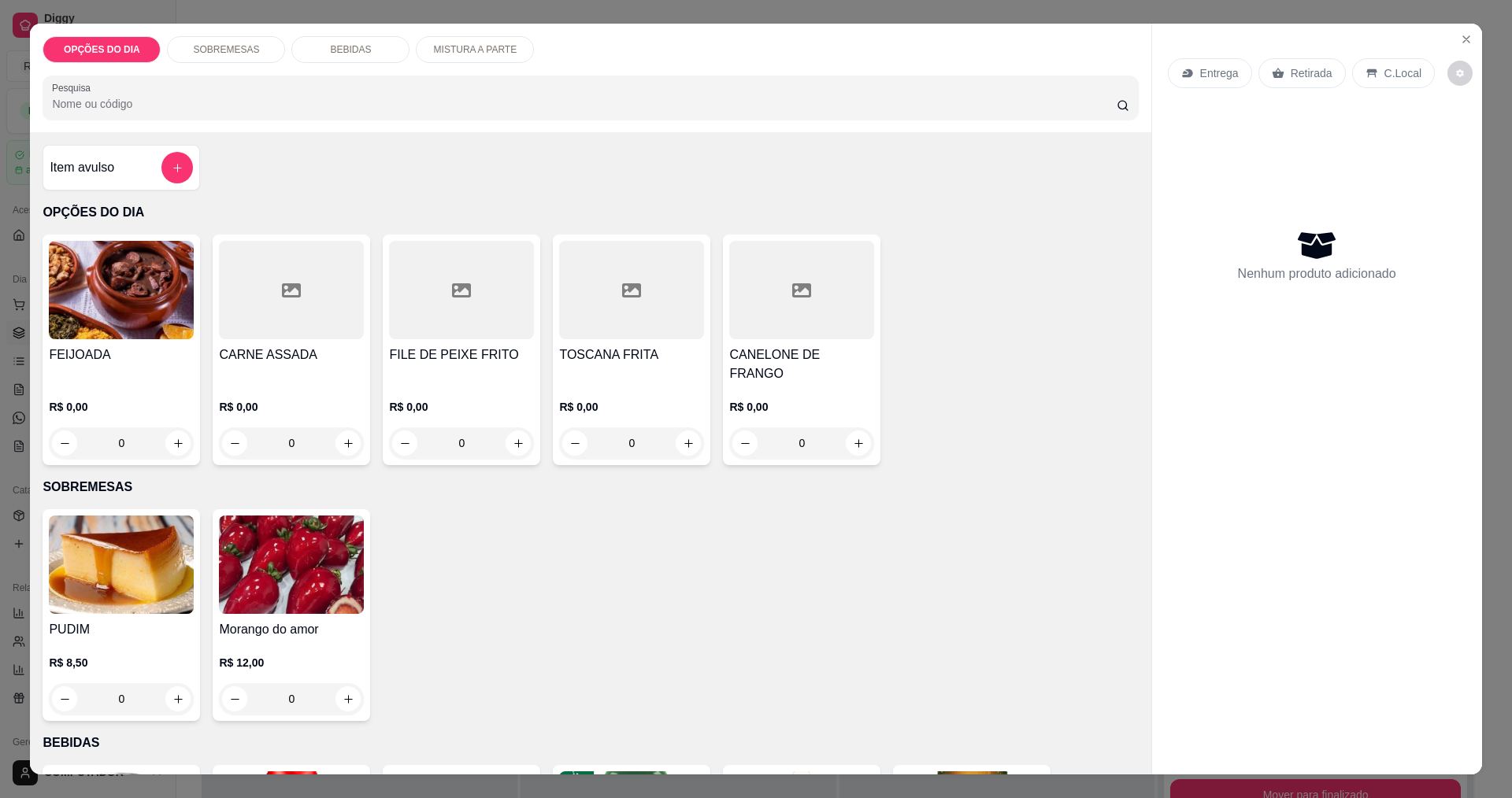
click at [509, 428] on div "0" at bounding box center [462, 443] width 145 height 31
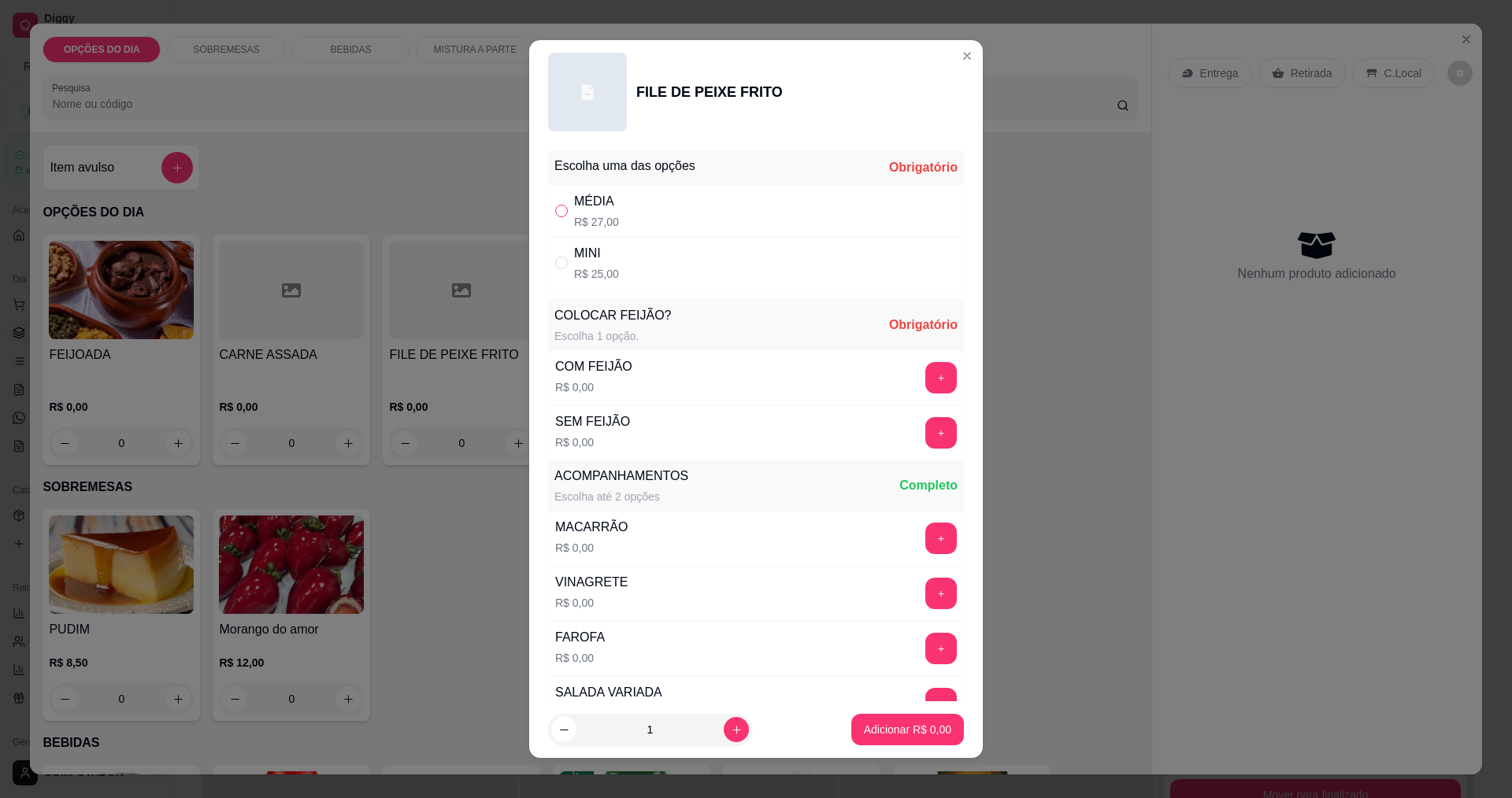
click at [556, 216] on input "" at bounding box center [561, 211] width 12 height 12
radio input "true"
click at [925, 378] on button "+" at bounding box center [941, 378] width 31 height 31
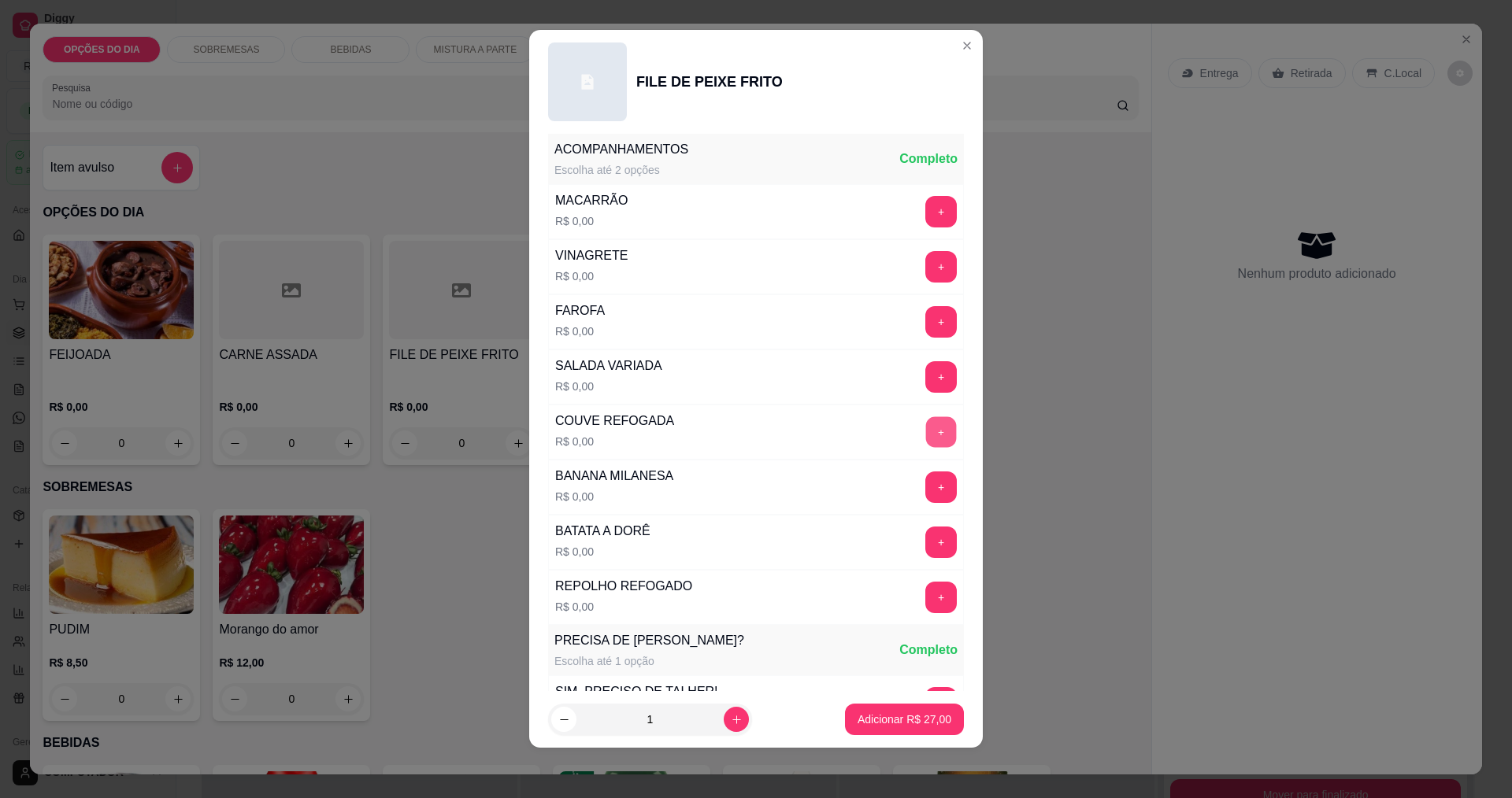
click at [926, 429] on button "+" at bounding box center [941, 431] width 30 height 30
click at [925, 540] on button "+" at bounding box center [941, 542] width 31 height 31
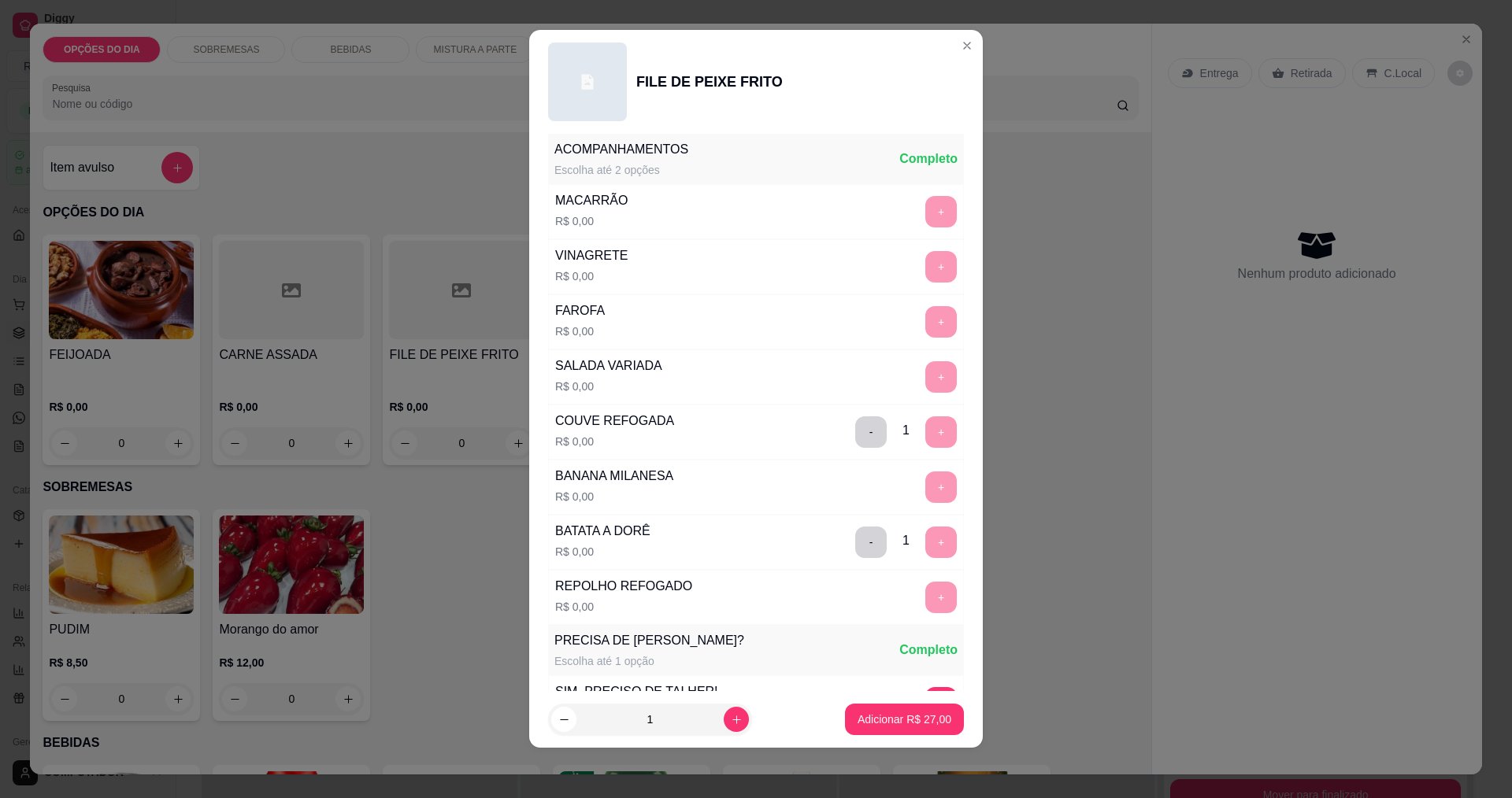
scroll to position [633, 0]
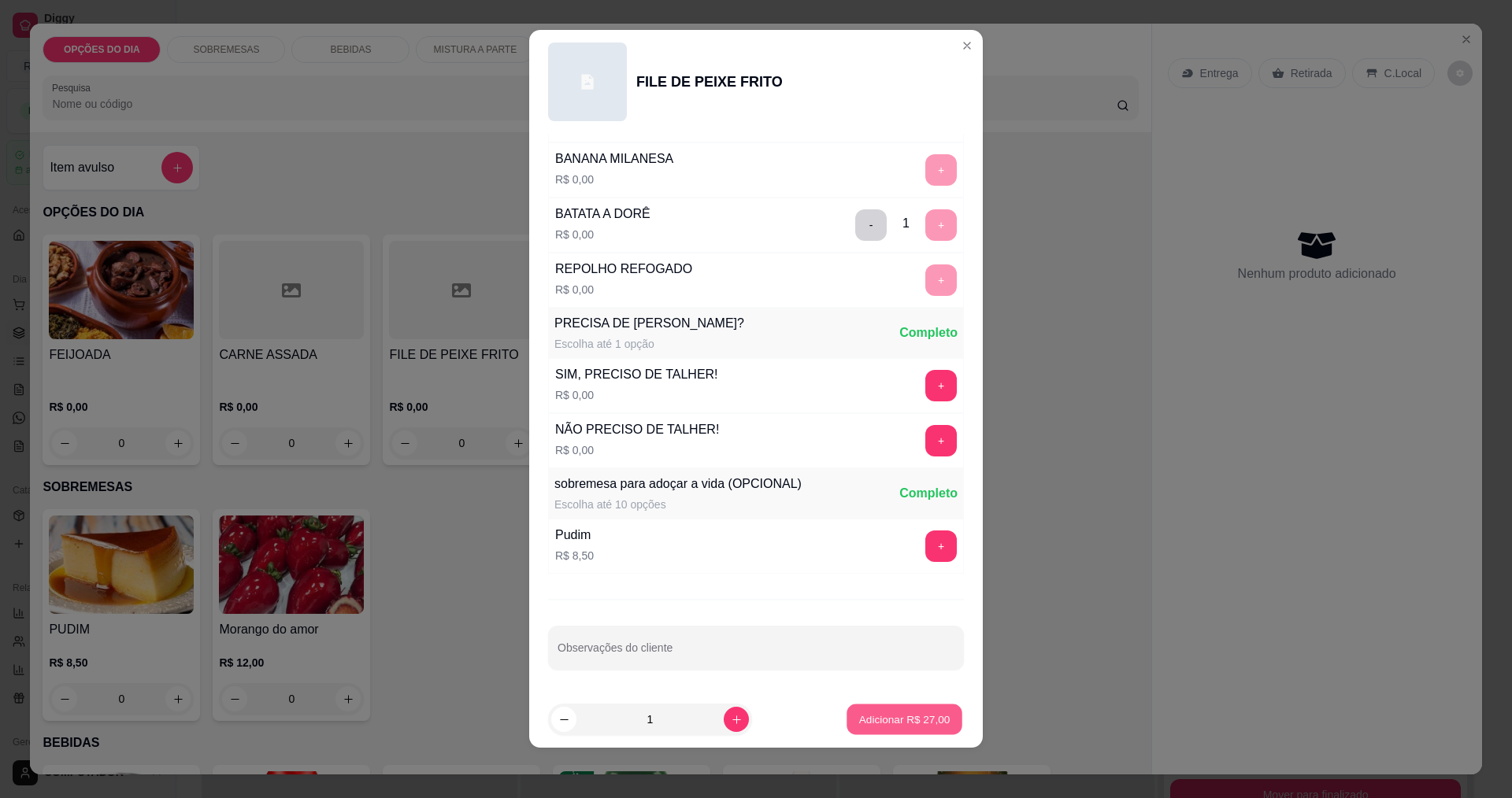
click at [914, 724] on p "Adicionar R$ 27,00" at bounding box center [905, 720] width 91 height 15
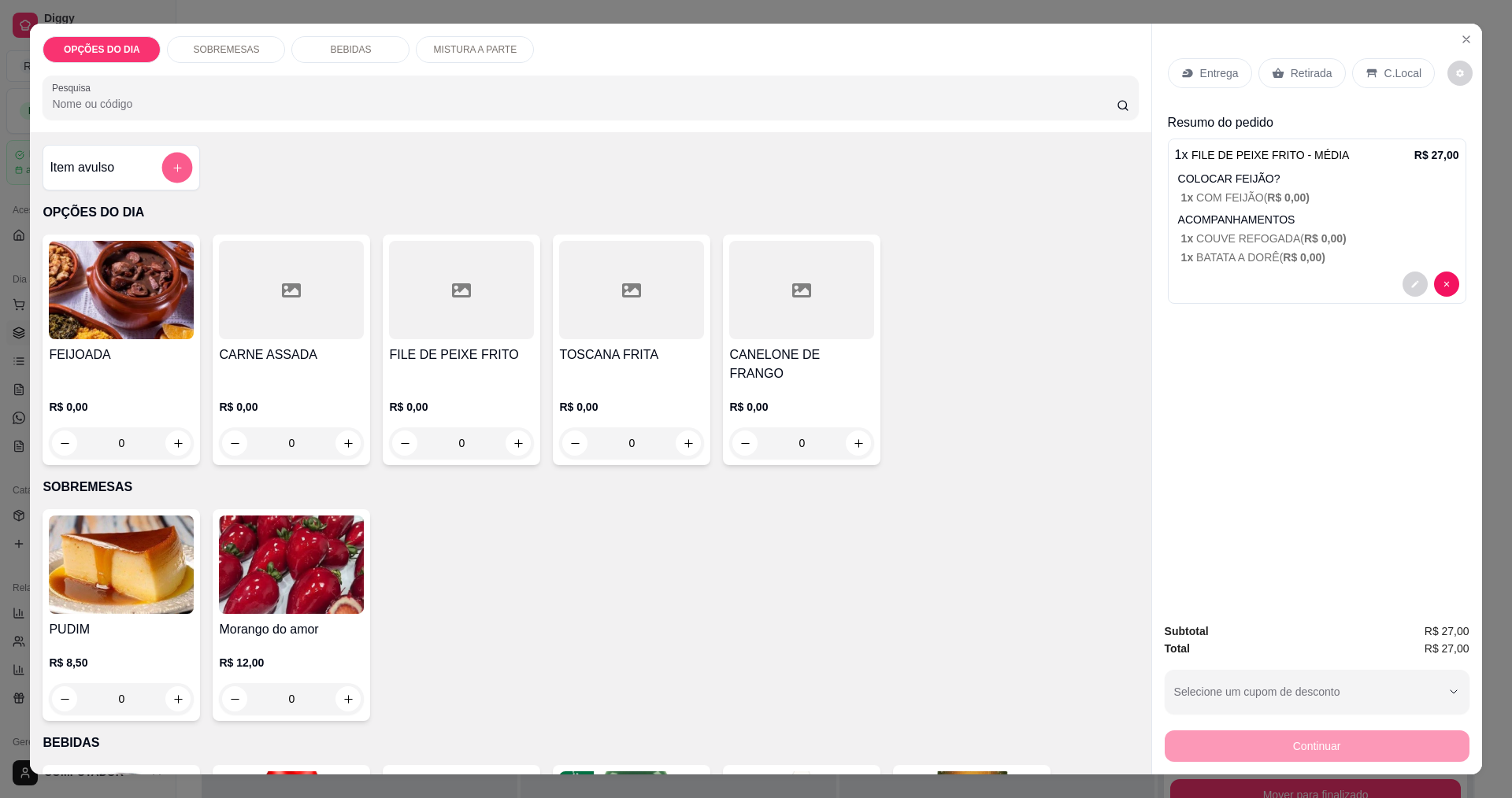
click at [174, 169] on icon "add-separate-item" at bounding box center [178, 168] width 12 height 12
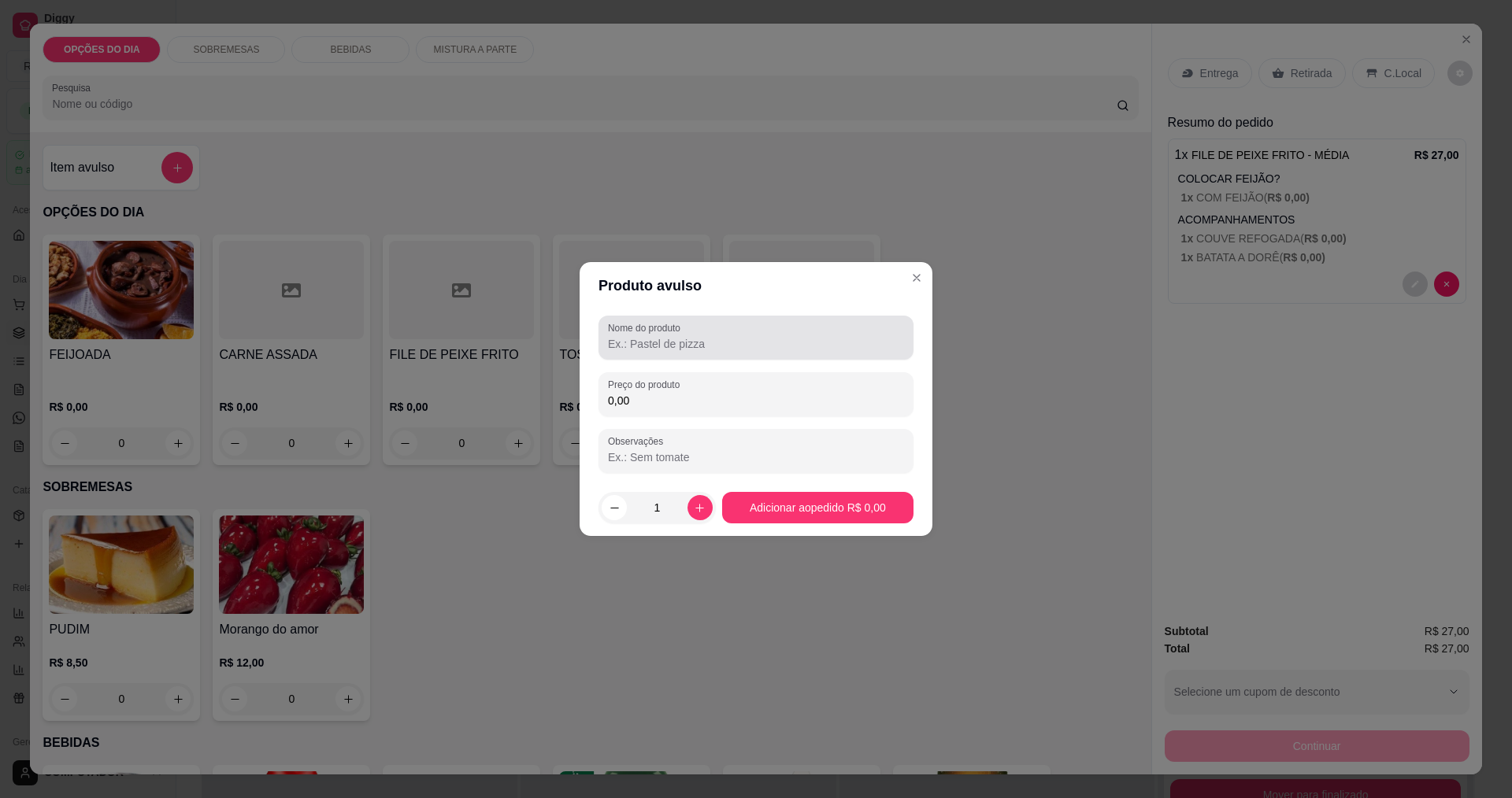
click at [708, 338] on input "Nome do produto" at bounding box center [756, 344] width 296 height 16
type input "p"
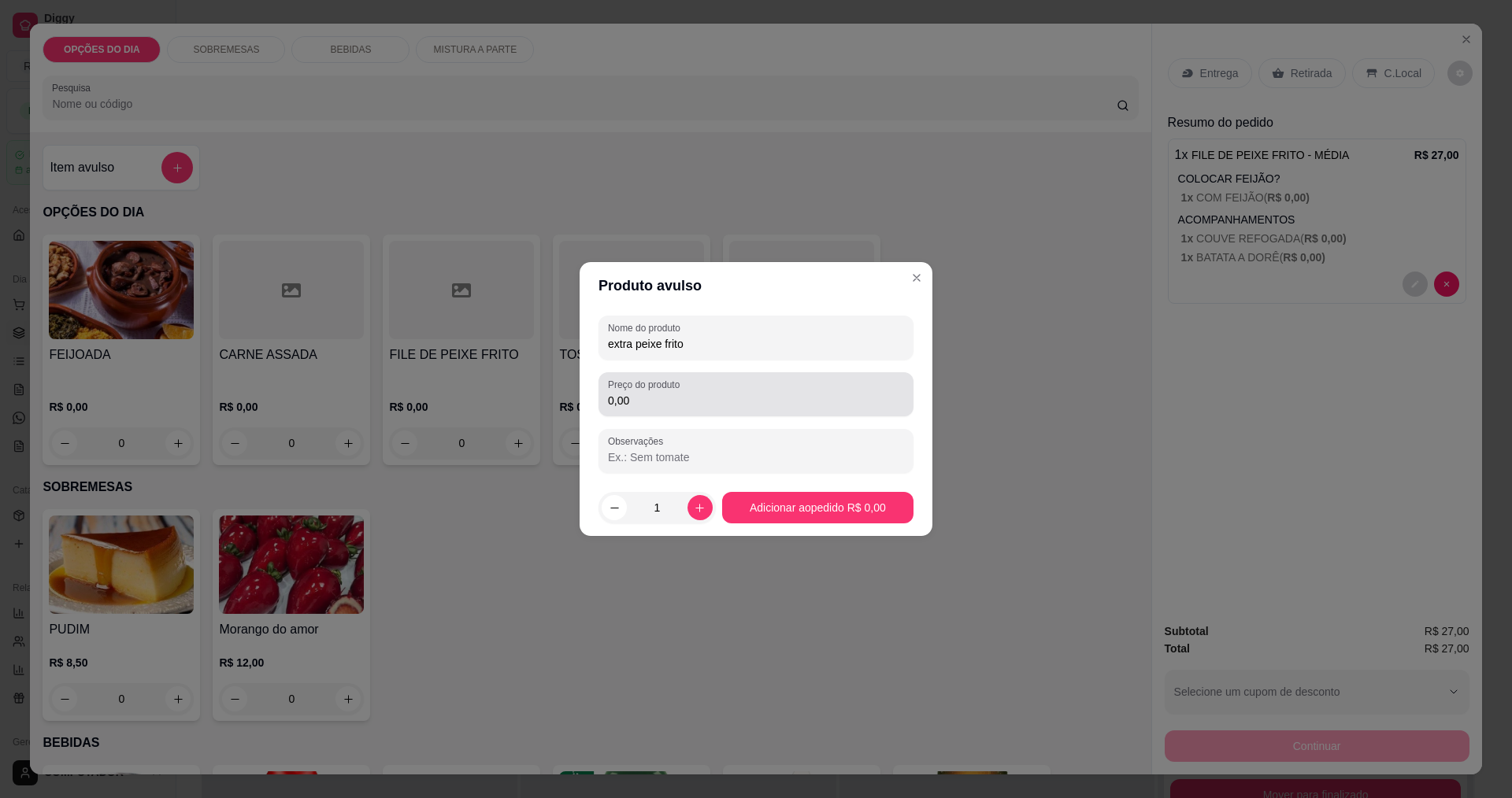
type input "extra peixe frito"
click at [714, 393] on input "0,00" at bounding box center [756, 401] width 296 height 16
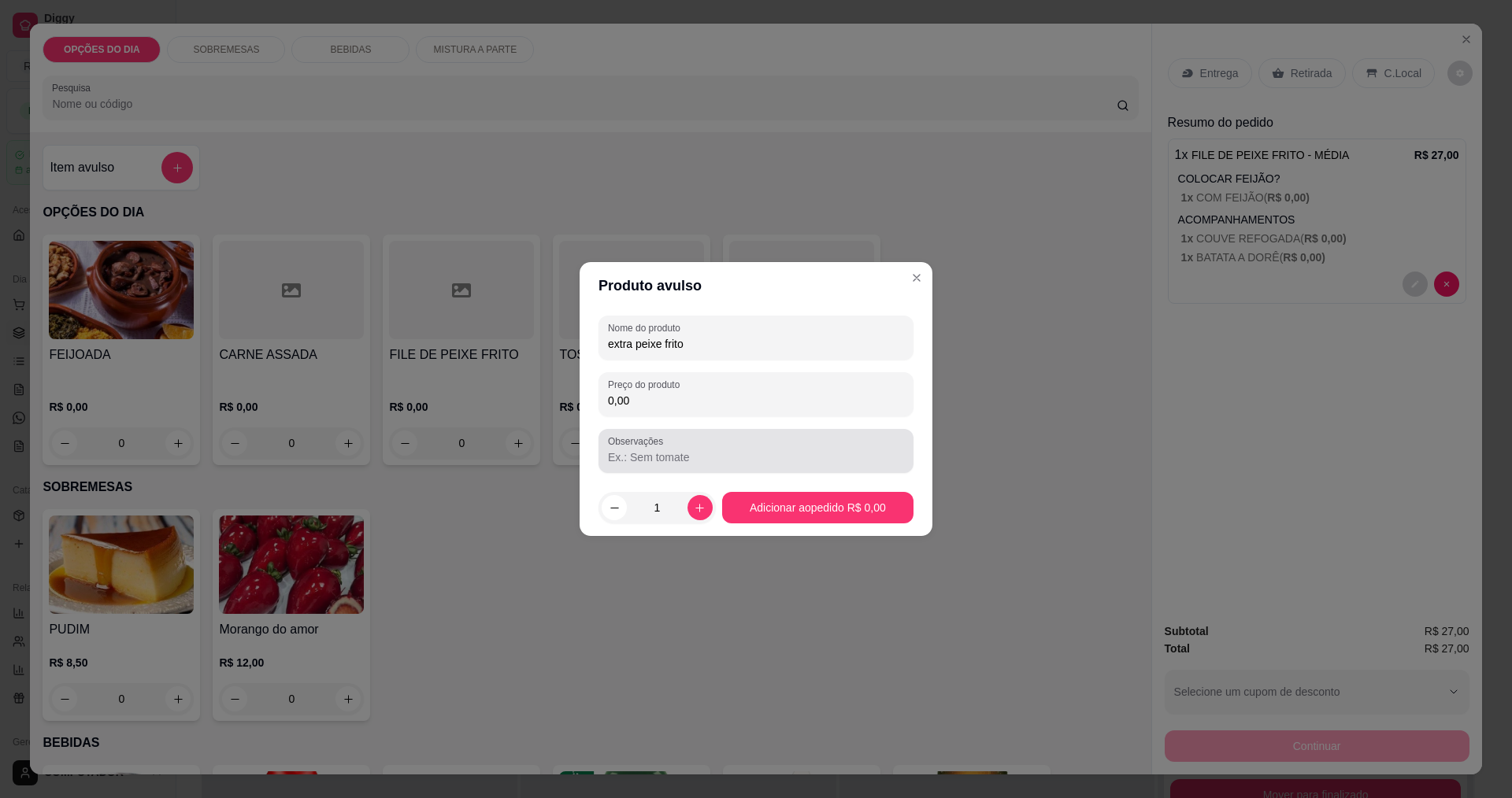
click at [787, 442] on div at bounding box center [756, 451] width 296 height 31
click at [703, 515] on button "increase-product-quantity" at bounding box center [700, 508] width 25 height 25
click at [607, 509] on button "decrease-product-quantity" at bounding box center [614, 508] width 26 height 26
type input "1"
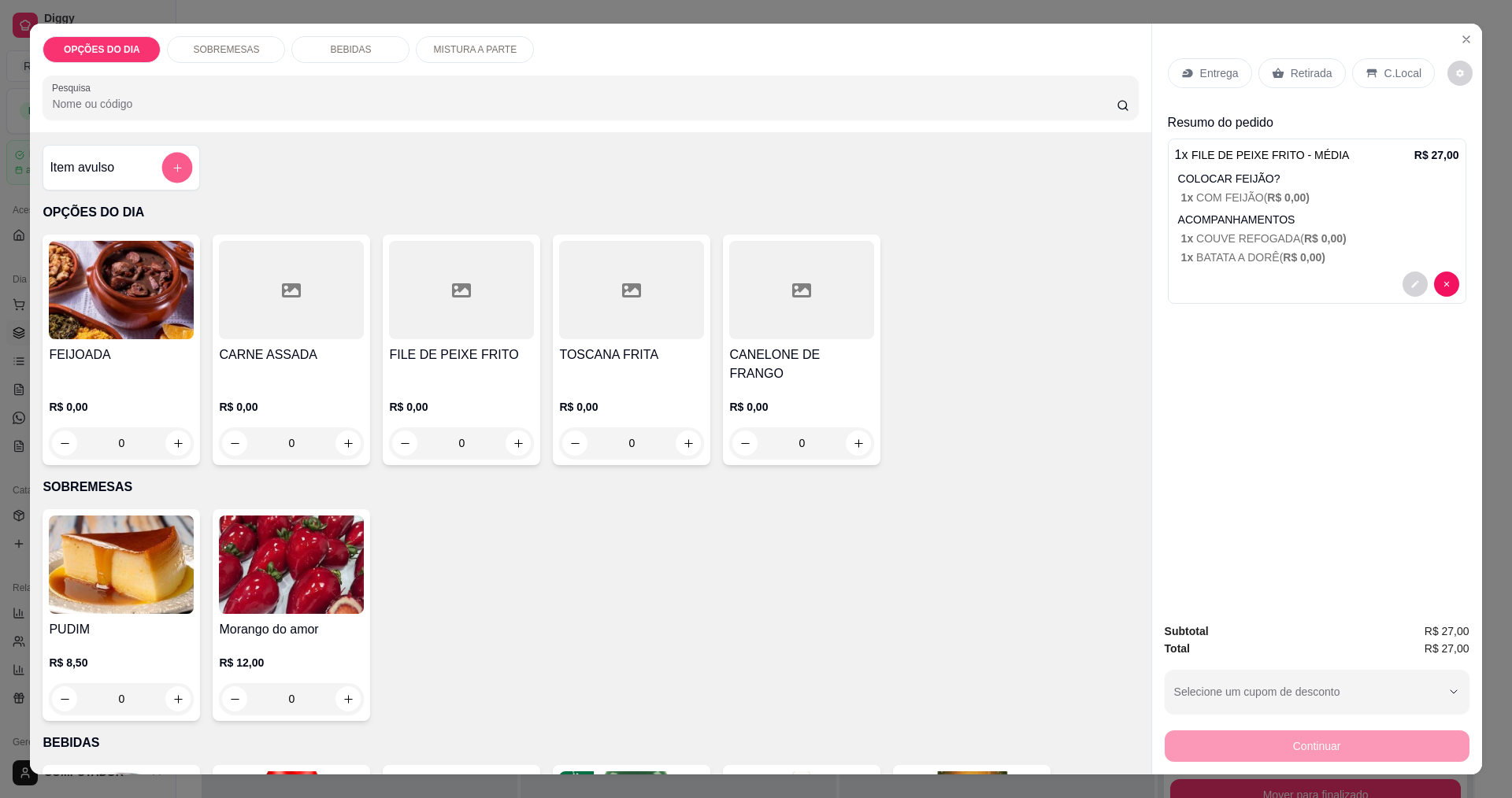
click at [174, 167] on icon "add-separate-item" at bounding box center [178, 168] width 12 height 12
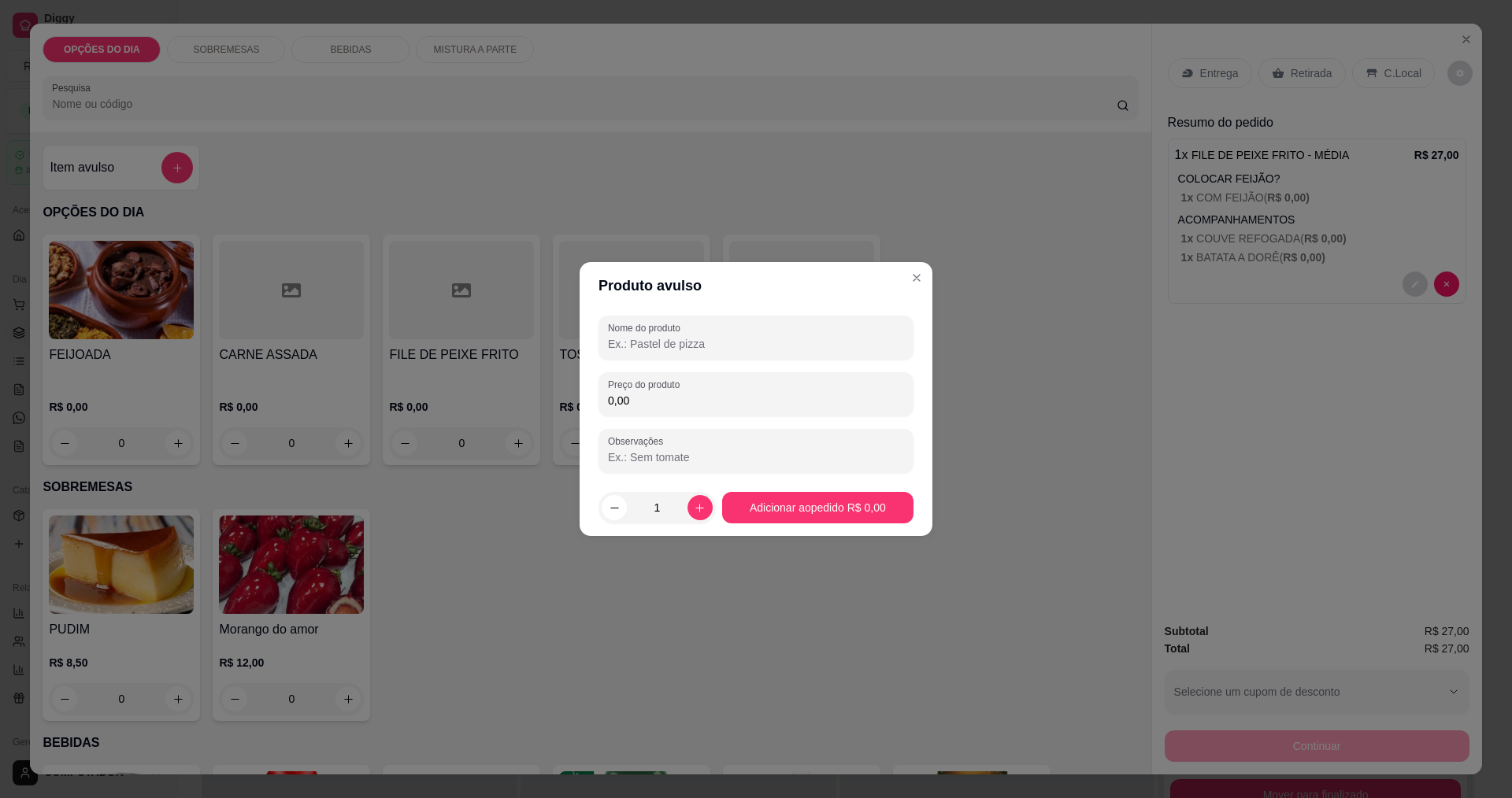
click at [765, 341] on input "Nome do produto" at bounding box center [756, 344] width 296 height 16
type input "peixe frito"
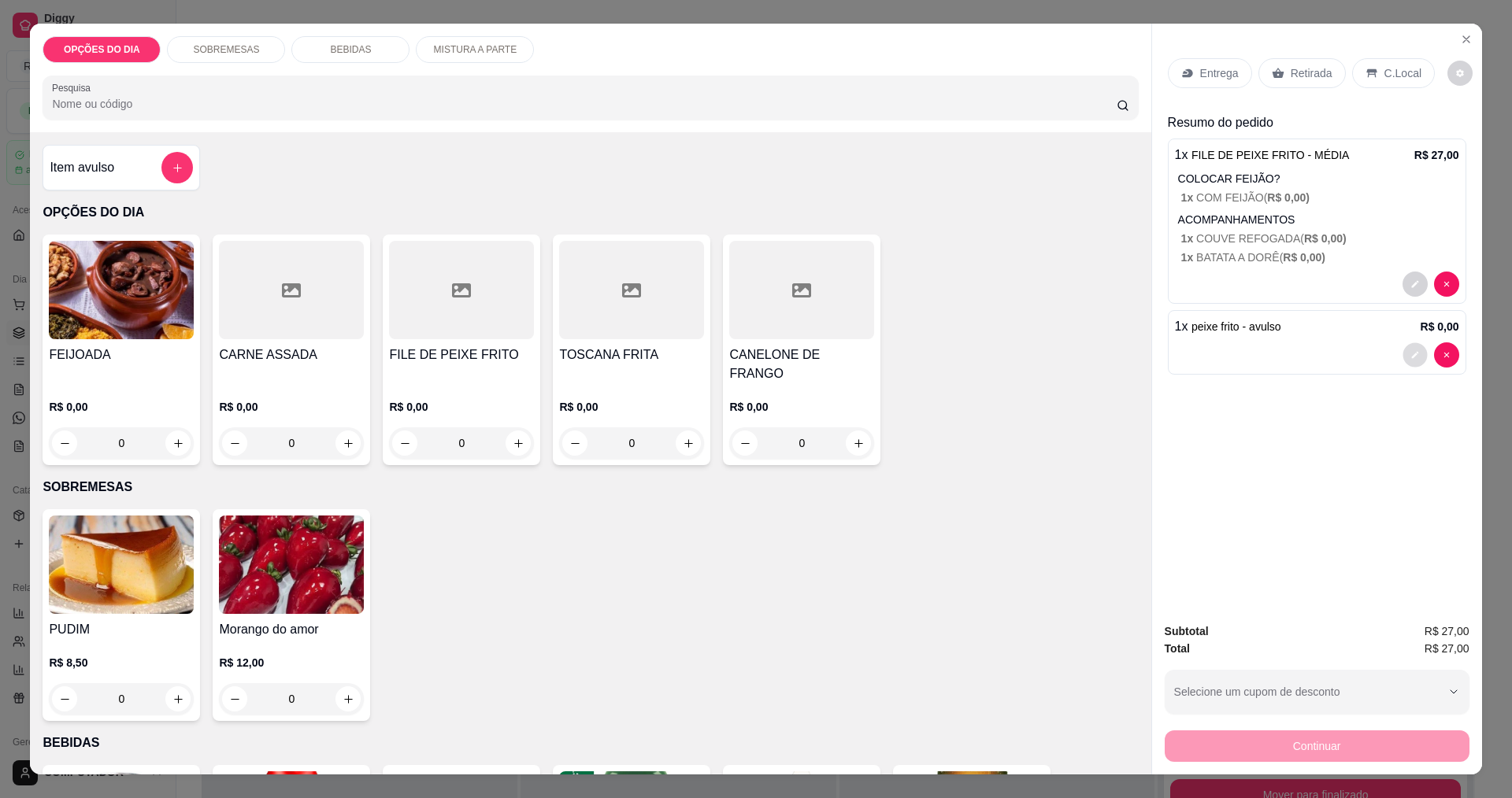
click at [1403, 356] on button "decrease-product-quantity" at bounding box center [1415, 355] width 25 height 25
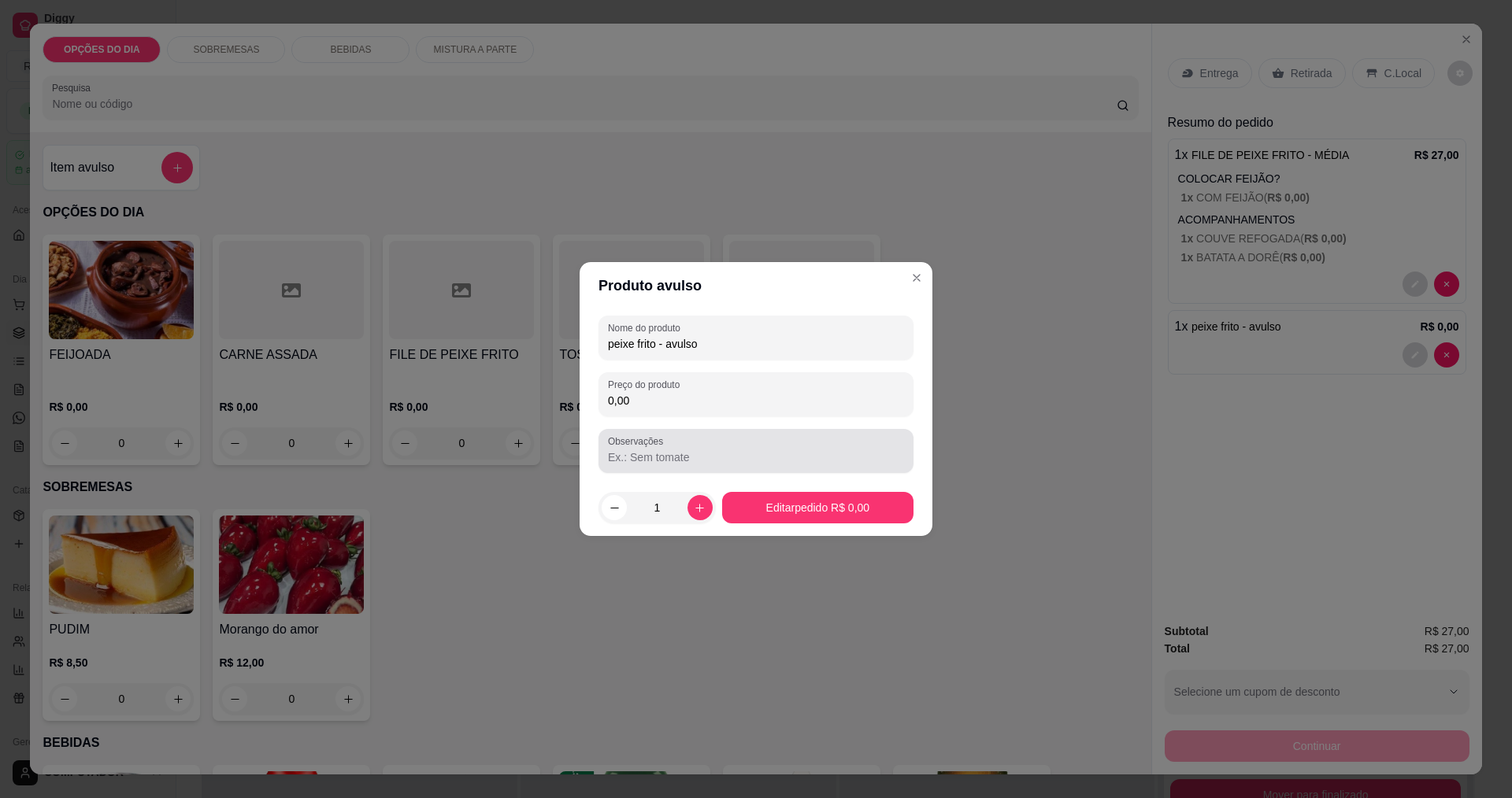
click at [677, 393] on input "0,00" at bounding box center [756, 401] width 296 height 16
type input "12,00"
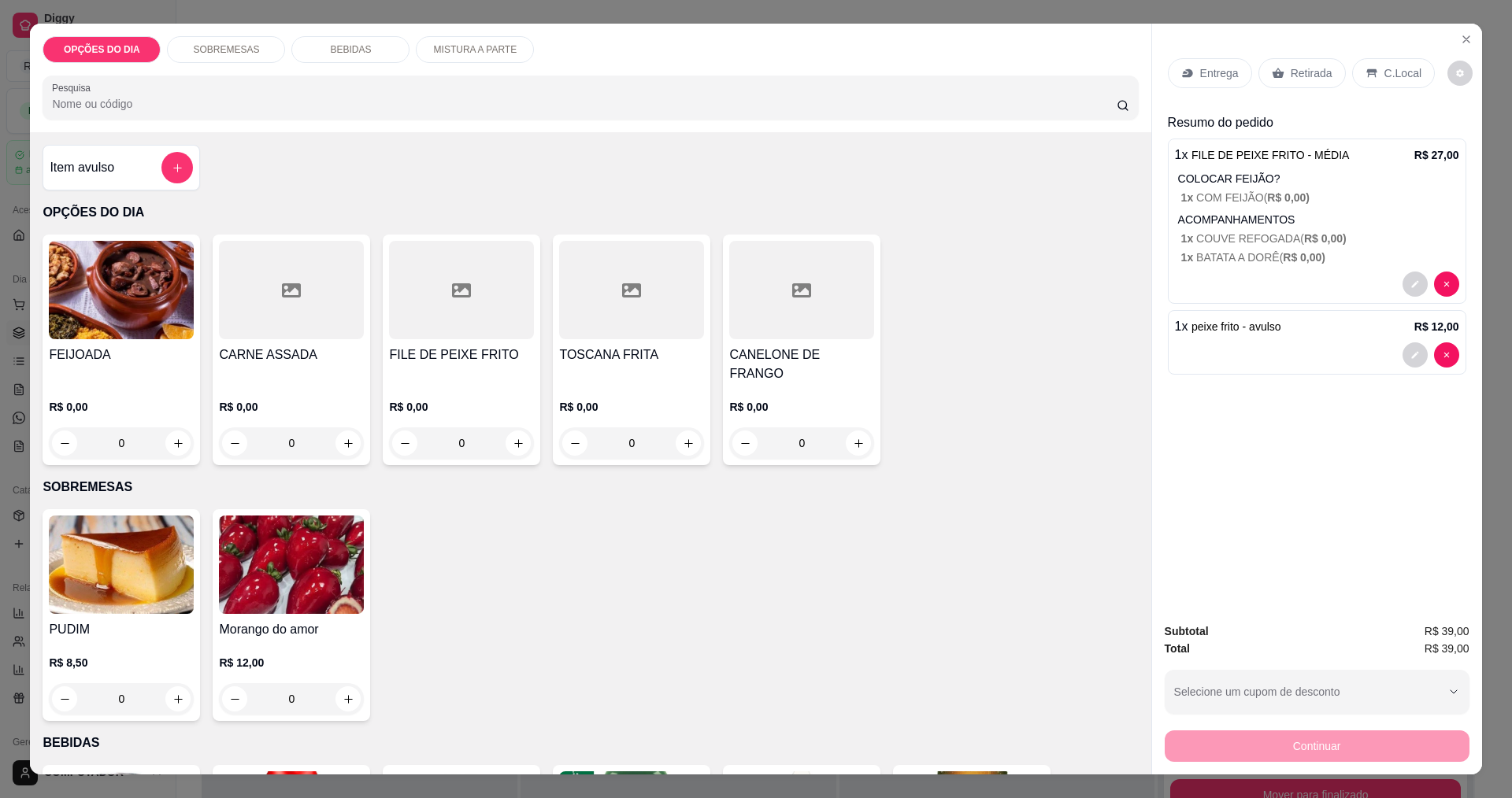
click at [1200, 69] on p "Entrega" at bounding box center [1219, 72] width 39 height 16
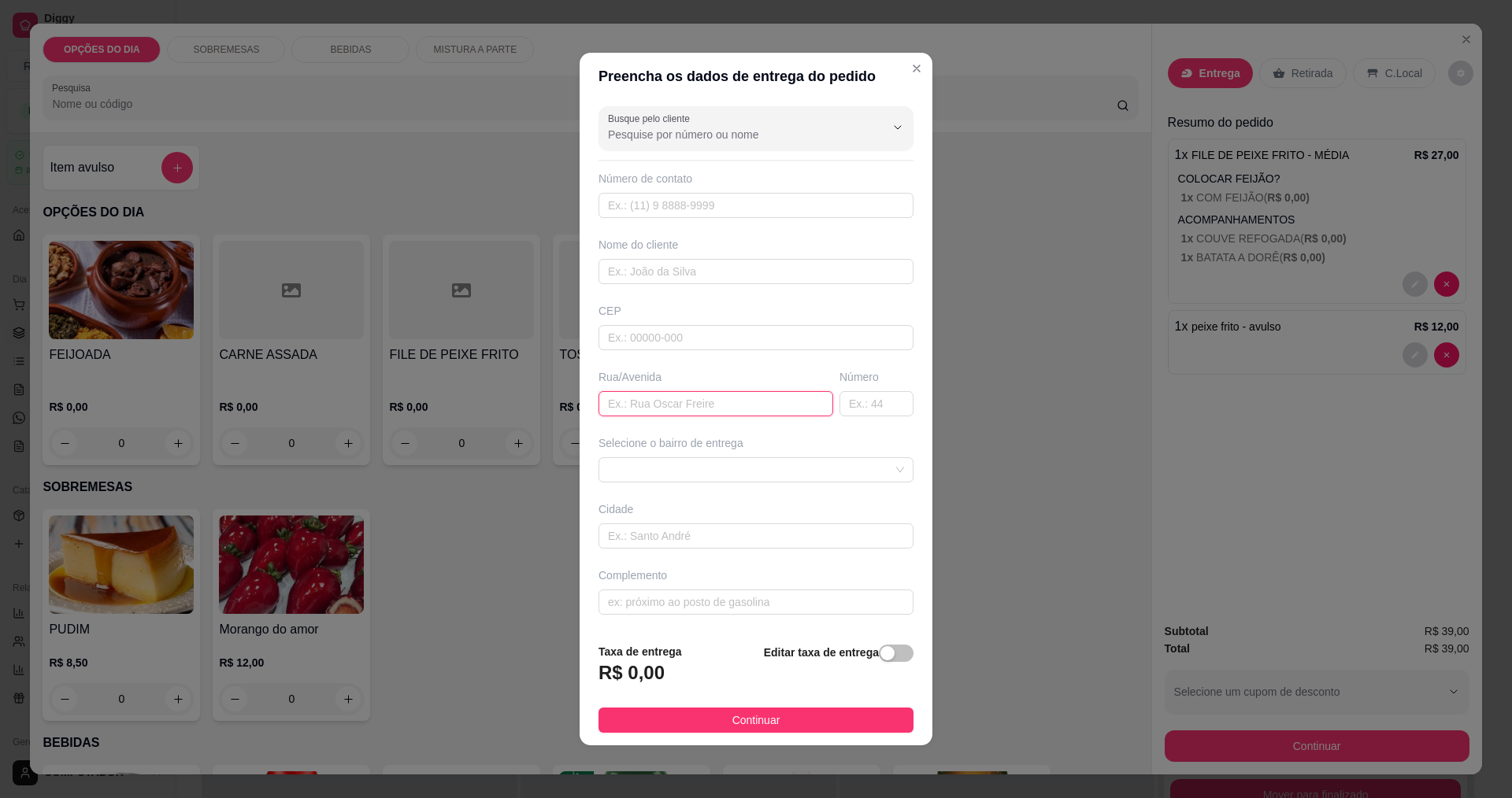
click at [718, 397] on input "text" at bounding box center [715, 404] width 235 height 26
type input "jose busato"
click at [724, 472] on span at bounding box center [756, 470] width 296 height 24
type input "951"
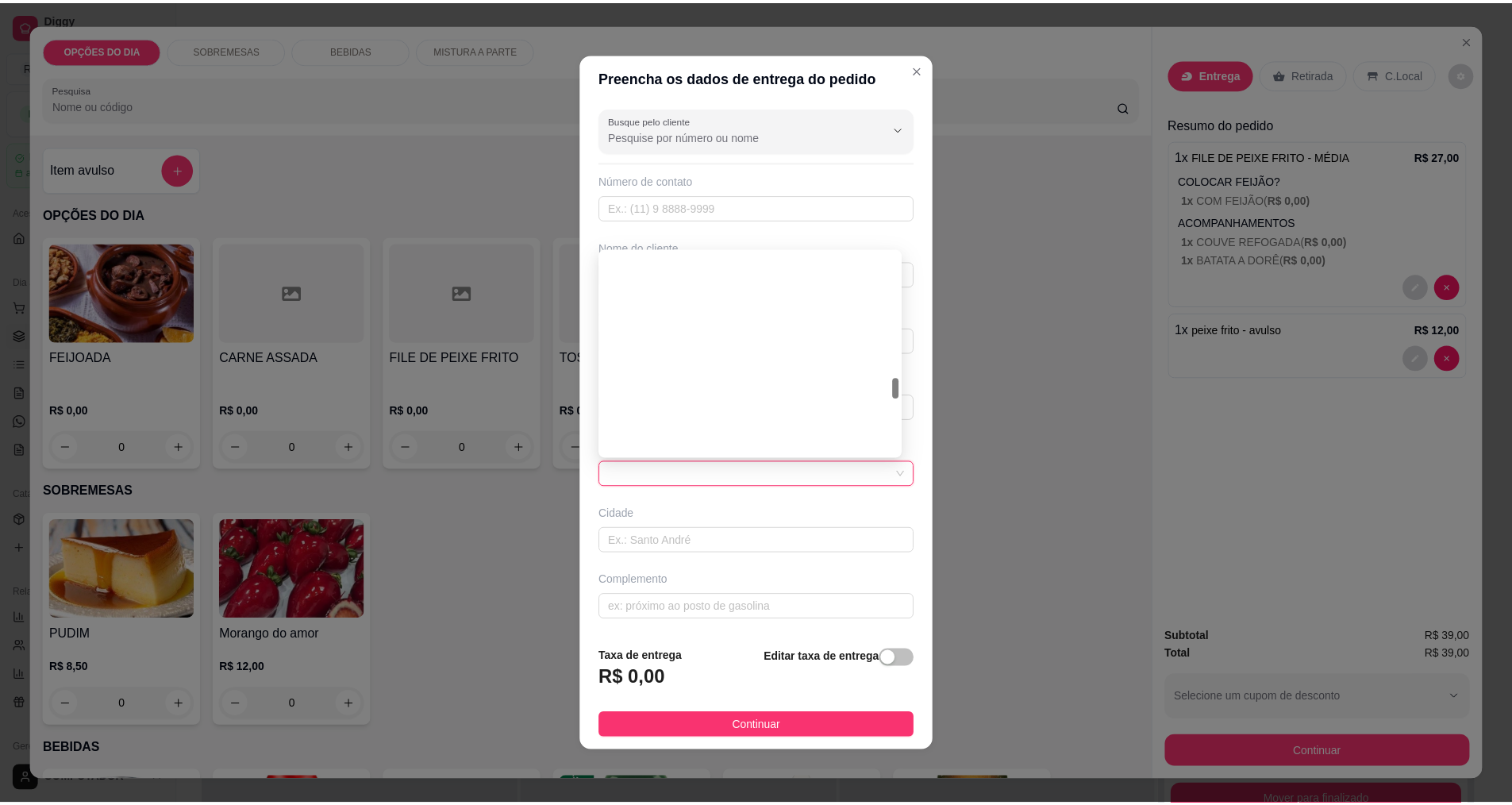
scroll to position [1191, 0]
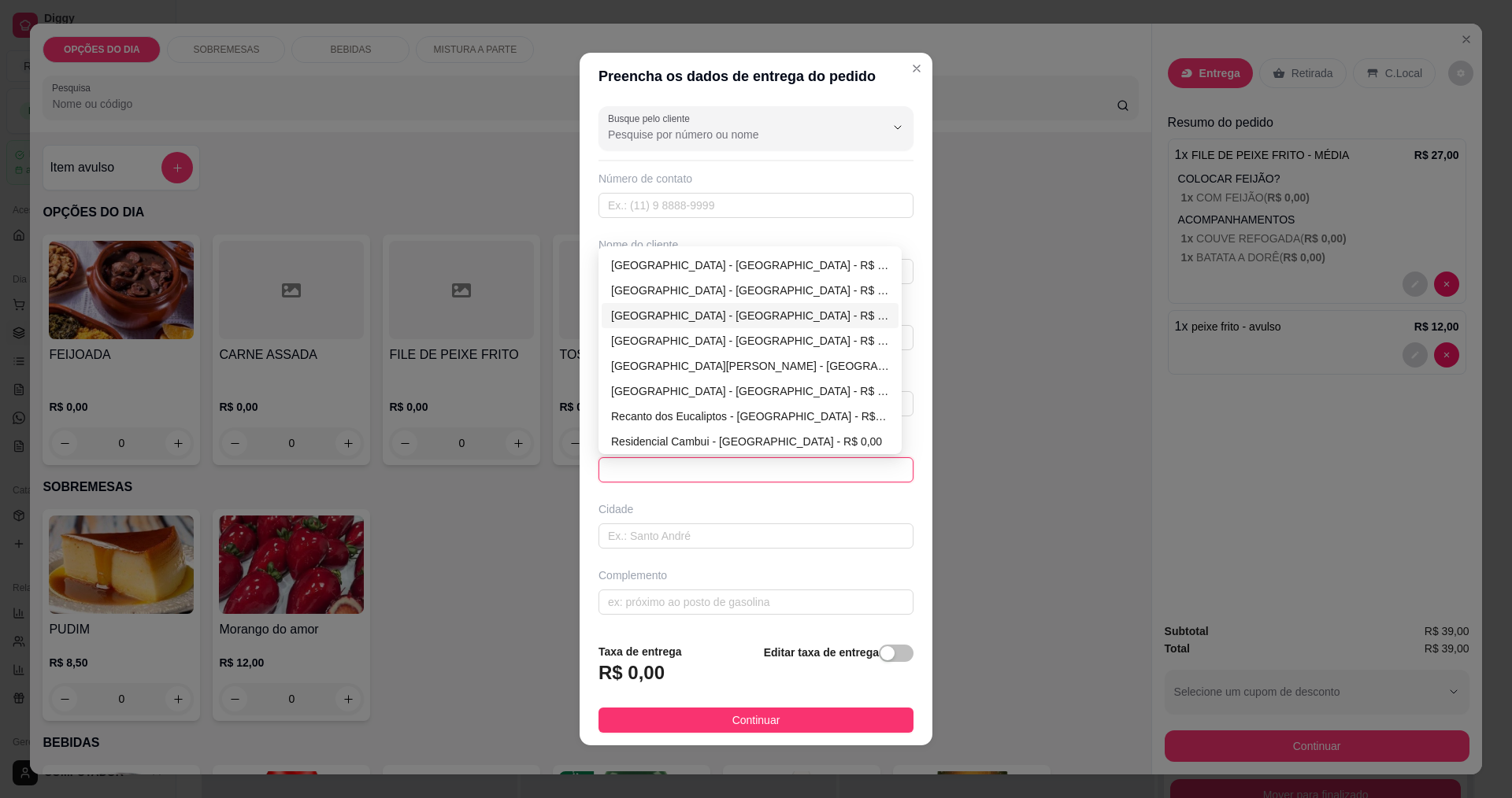
click at [692, 316] on div "Parque Santa Rita - São José dos Campos - R$ 0,00" at bounding box center [751, 315] width 278 height 17
type input "São José dos Campos"
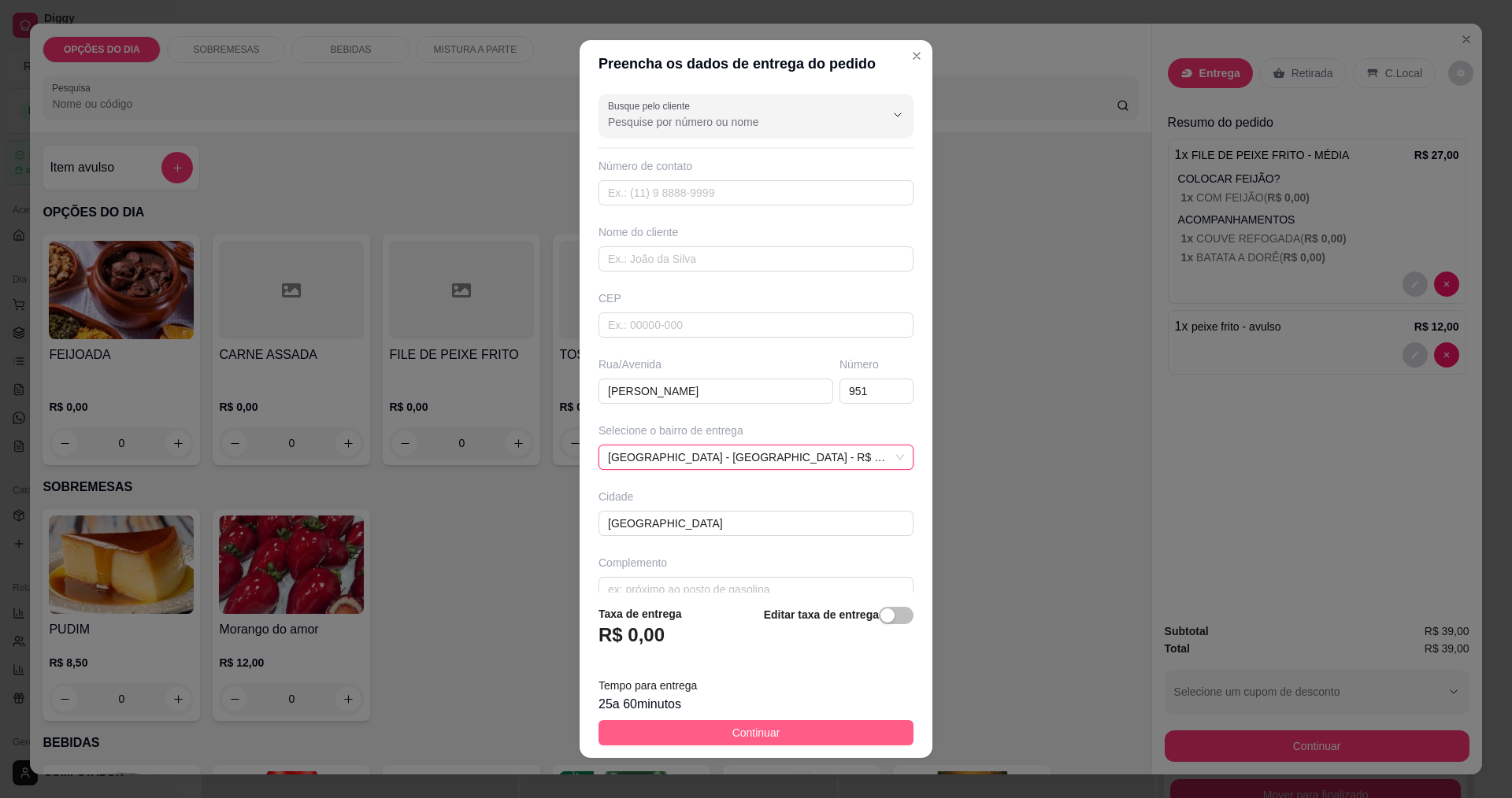
click at [803, 740] on button "Continuar" at bounding box center [756, 733] width 315 height 26
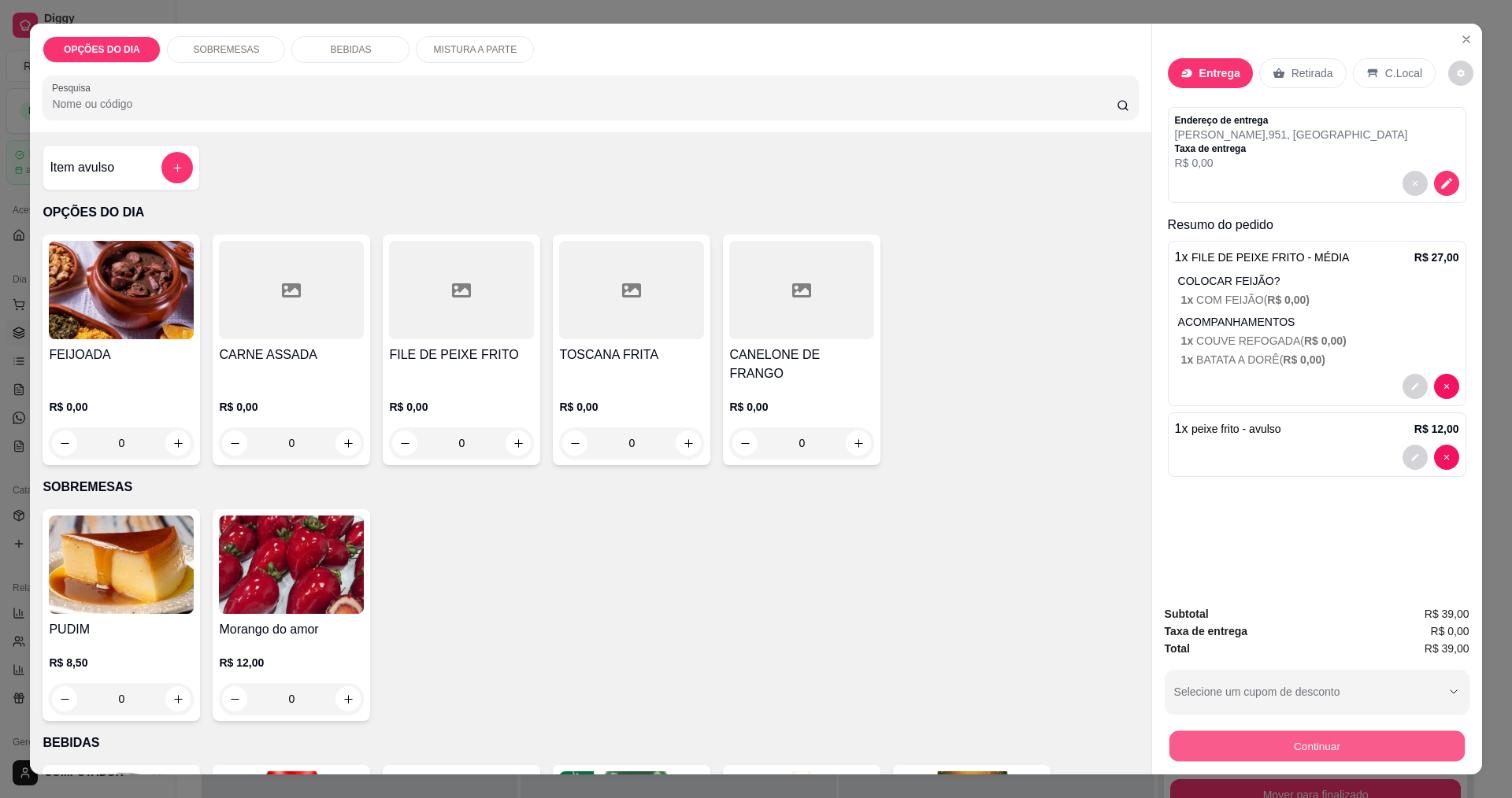
click at [1325, 754] on button "Continuar" at bounding box center [1316, 745] width 295 height 30
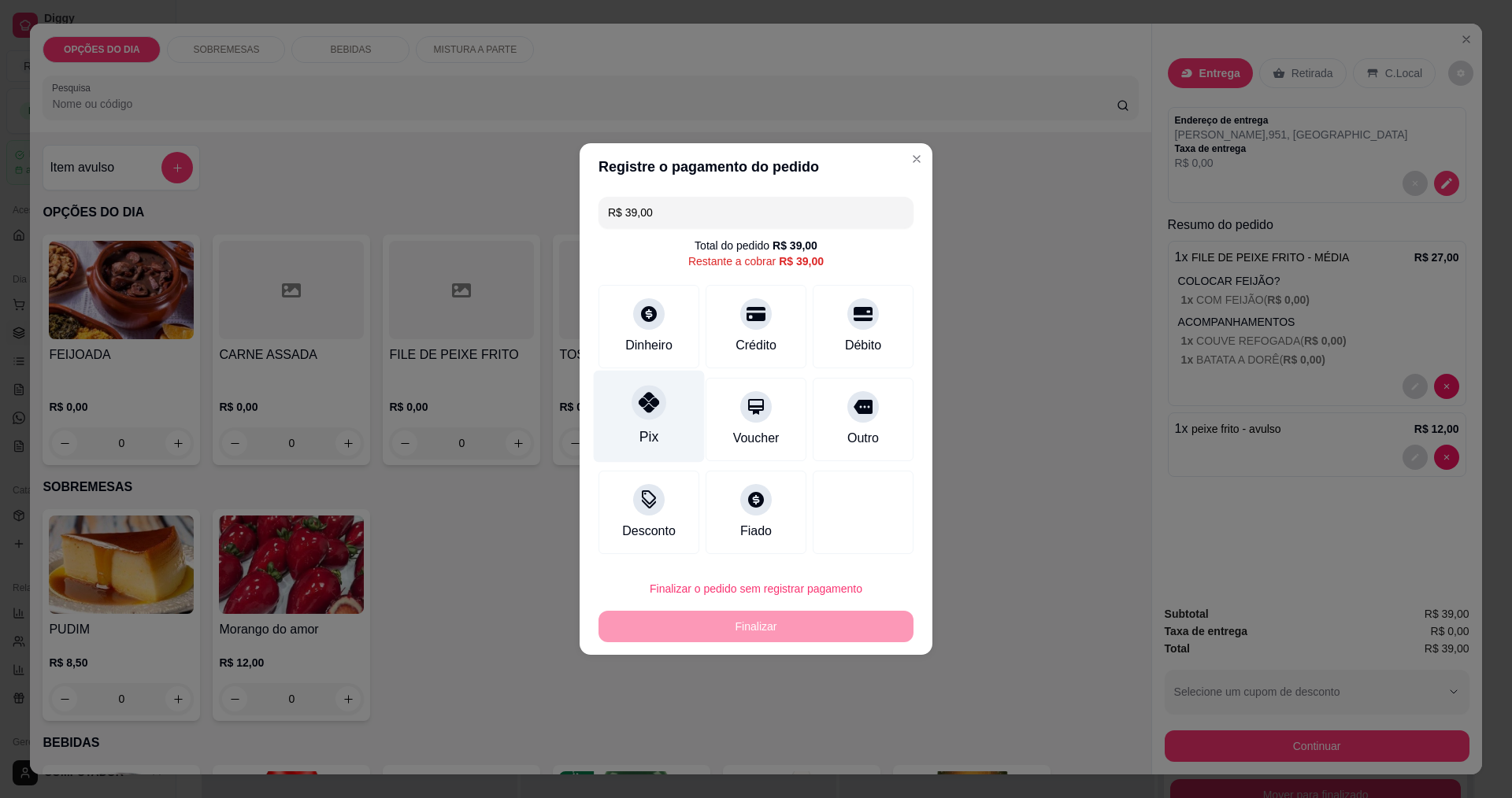
click at [677, 397] on div "Pix" at bounding box center [649, 417] width 111 height 92
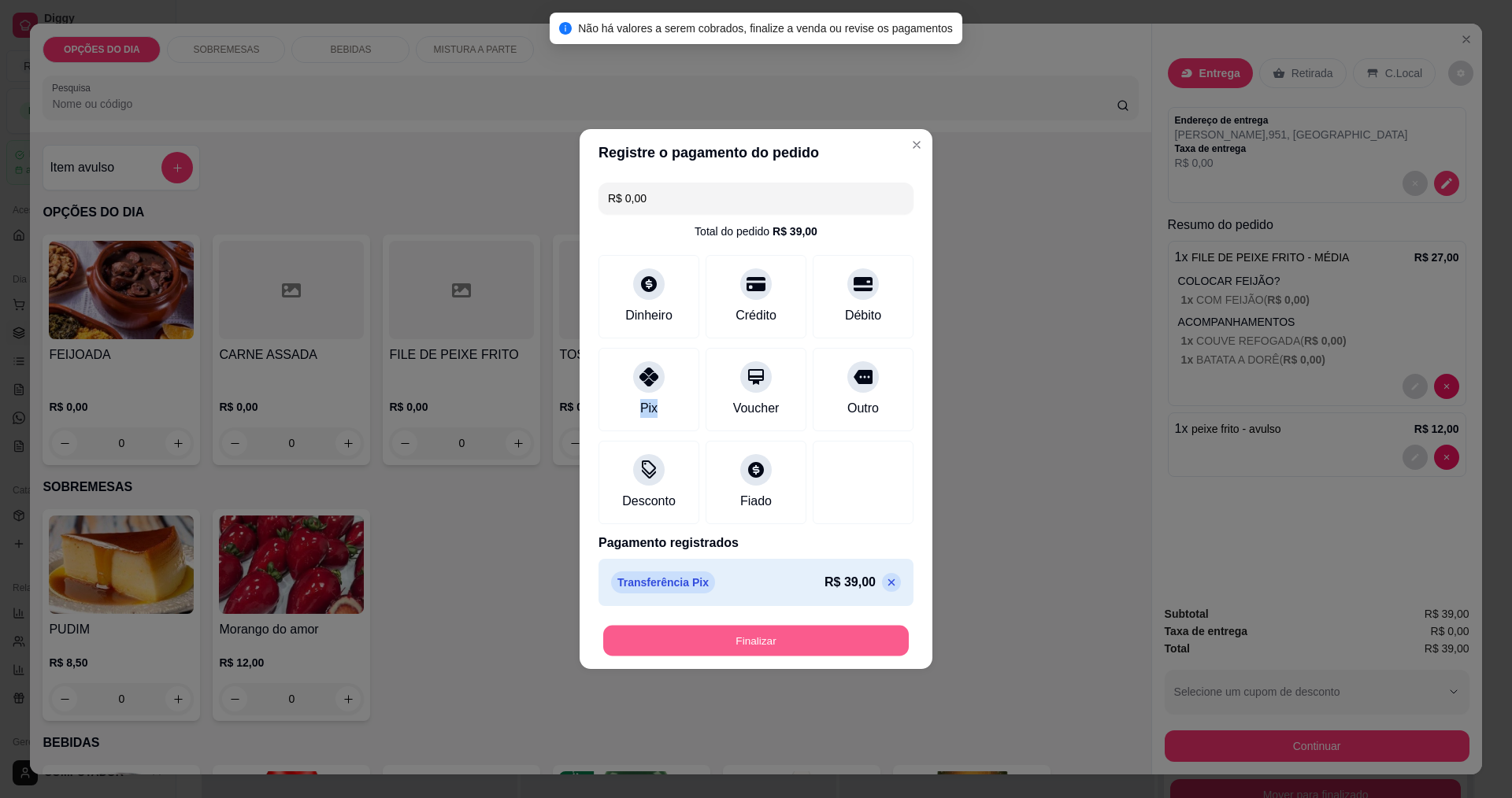
click at [654, 633] on button "Finalizar" at bounding box center [756, 641] width 305 height 30
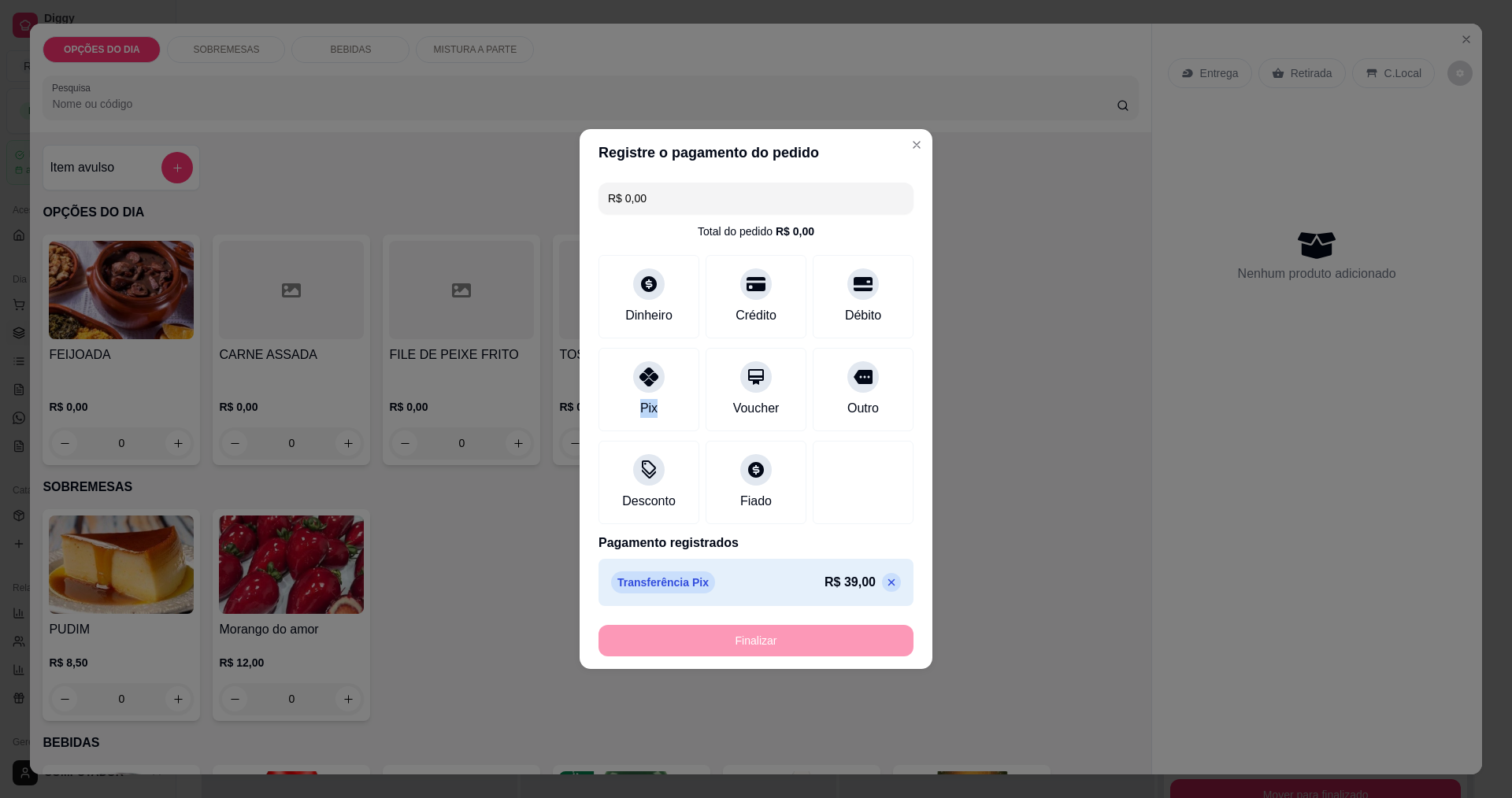
type input "-R$ 39,00"
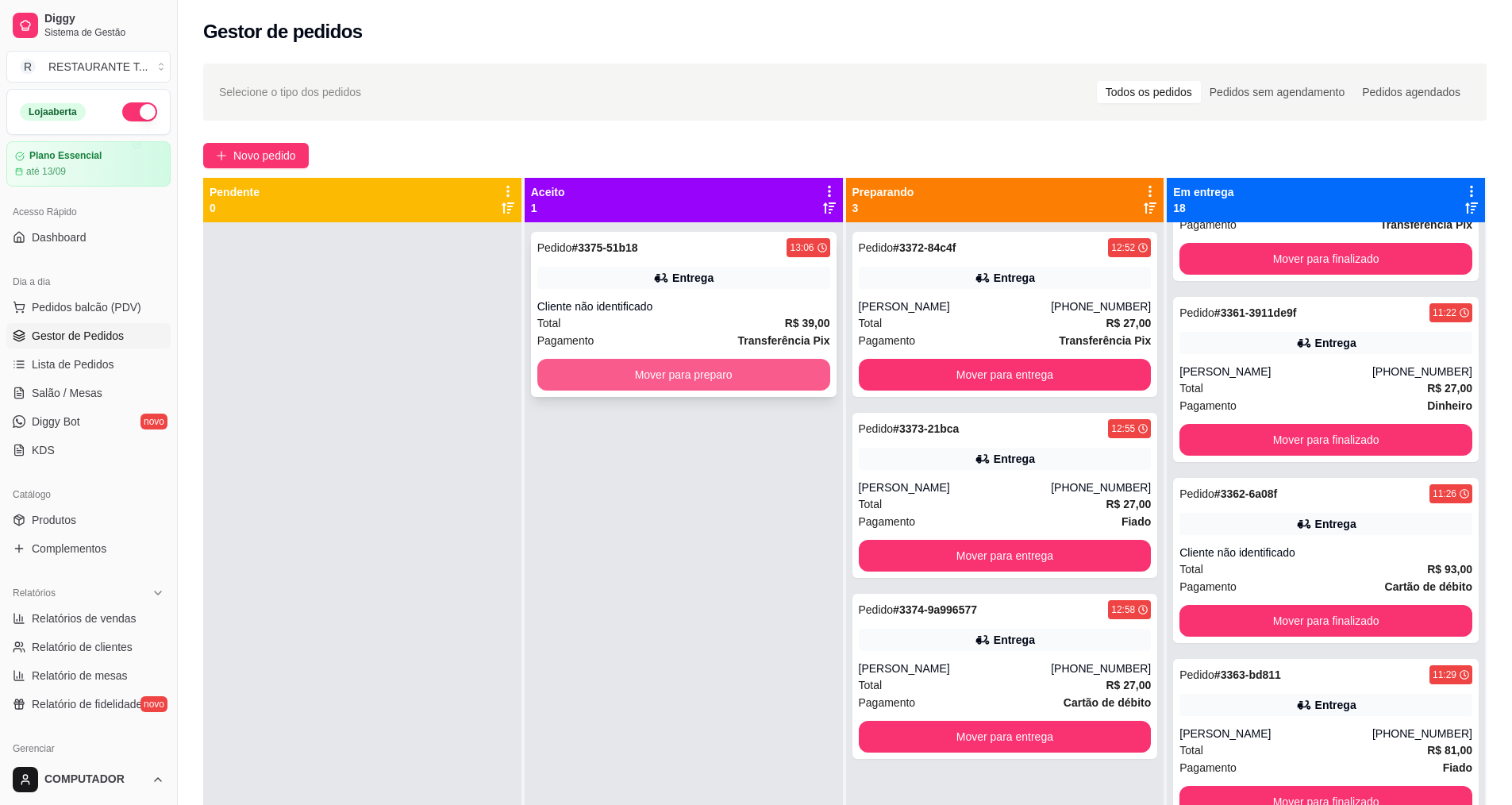
click at [708, 373] on button "Mover para preparo" at bounding box center [683, 375] width 293 height 32
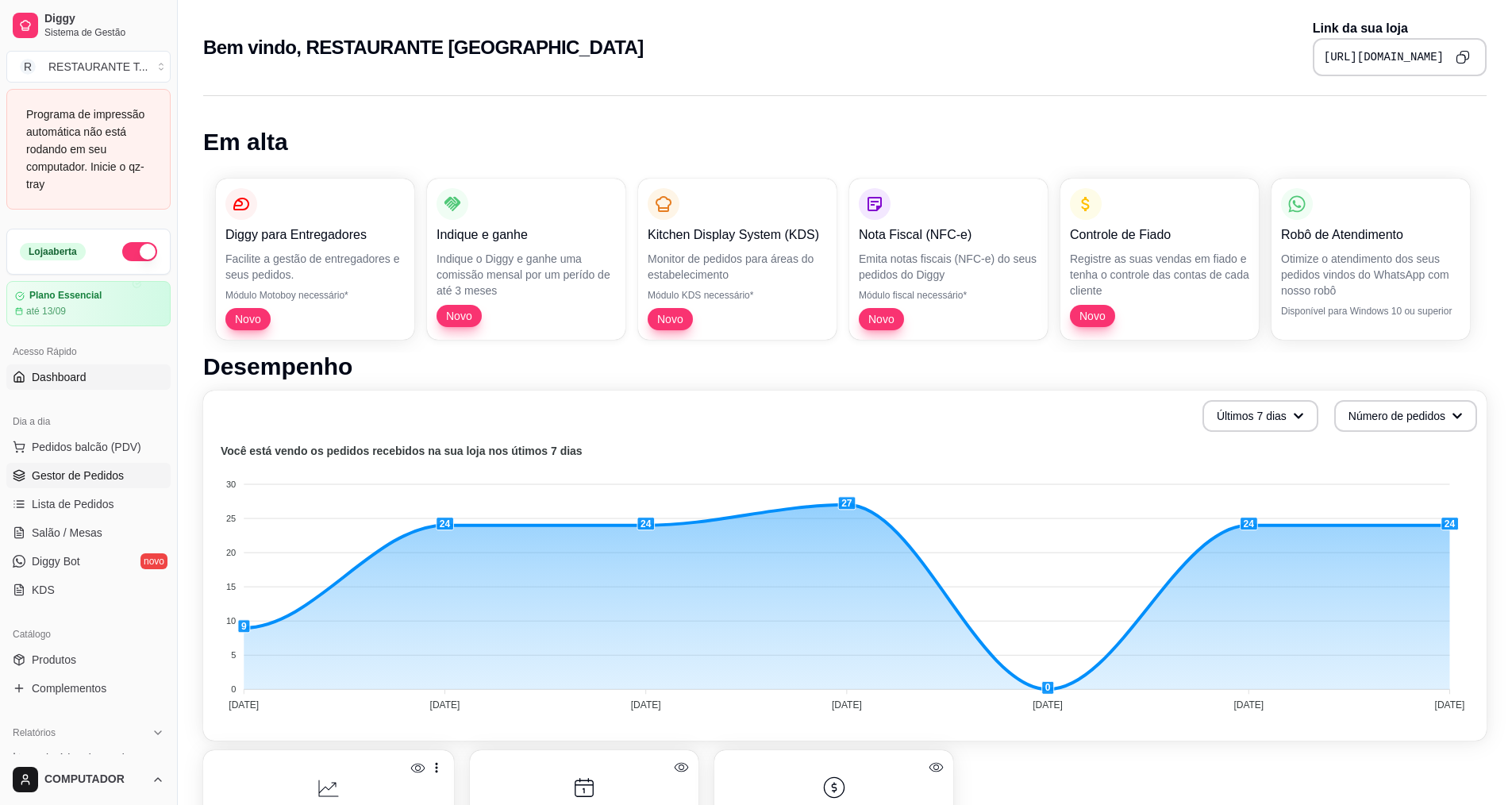
click at [88, 476] on span "Gestor de Pedidos" at bounding box center [77, 476] width 92 height 16
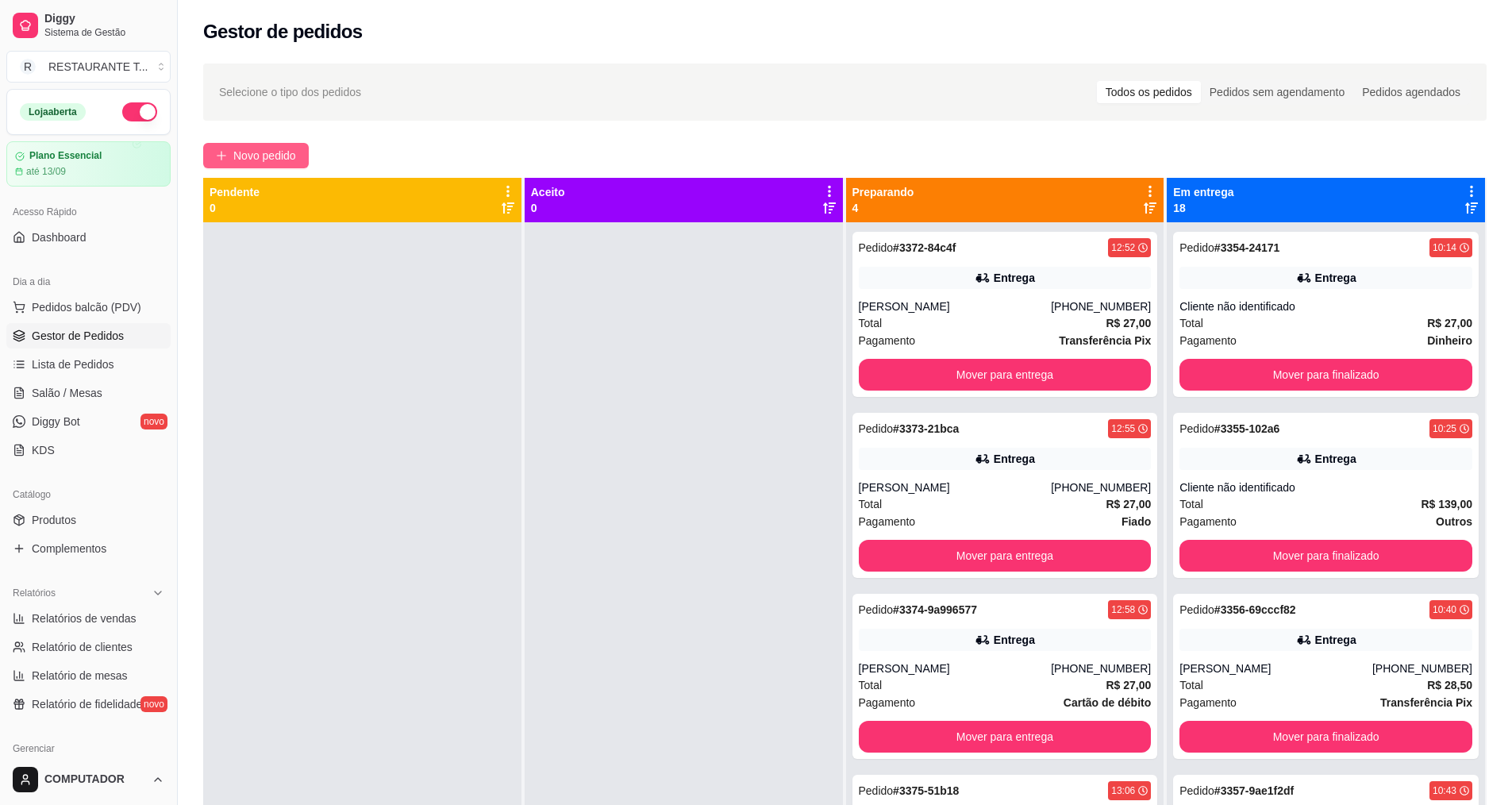
click at [225, 148] on button "Novo pedido" at bounding box center [255, 155] width 105 height 26
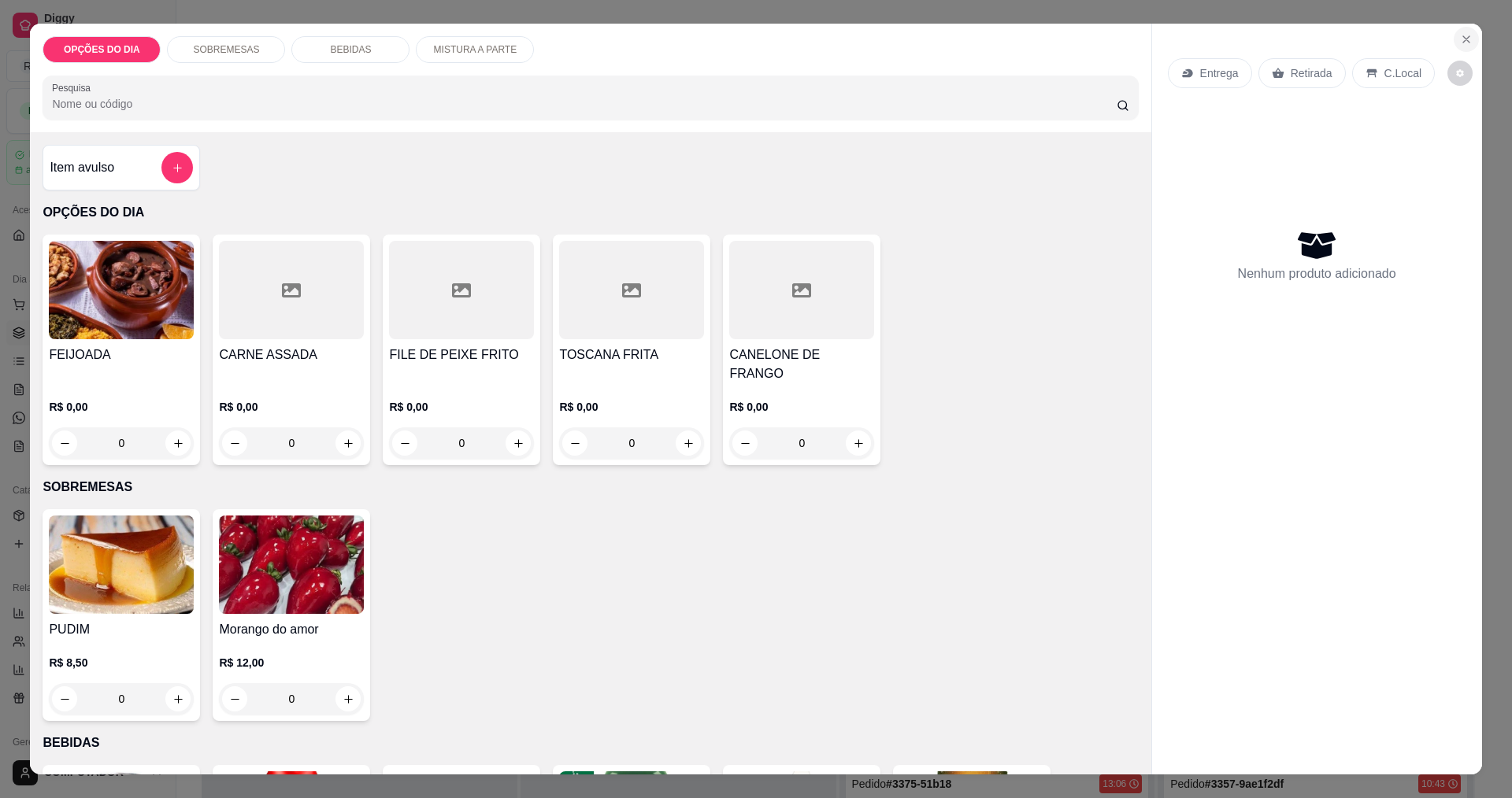
click at [1462, 40] on icon "Close" at bounding box center [1466, 39] width 12 height 12
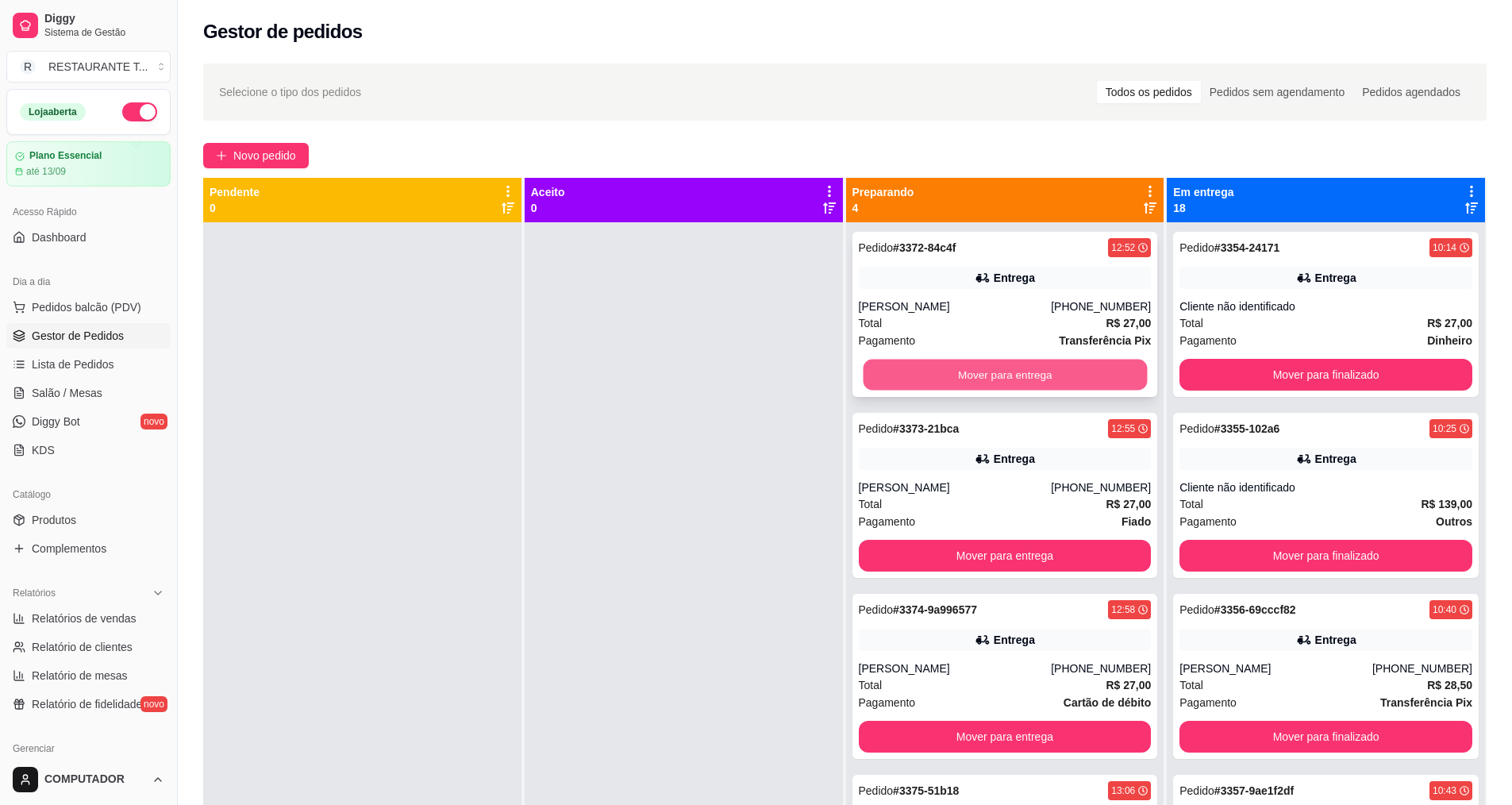
click at [981, 368] on button "Mover para entrega" at bounding box center [1004, 374] width 284 height 31
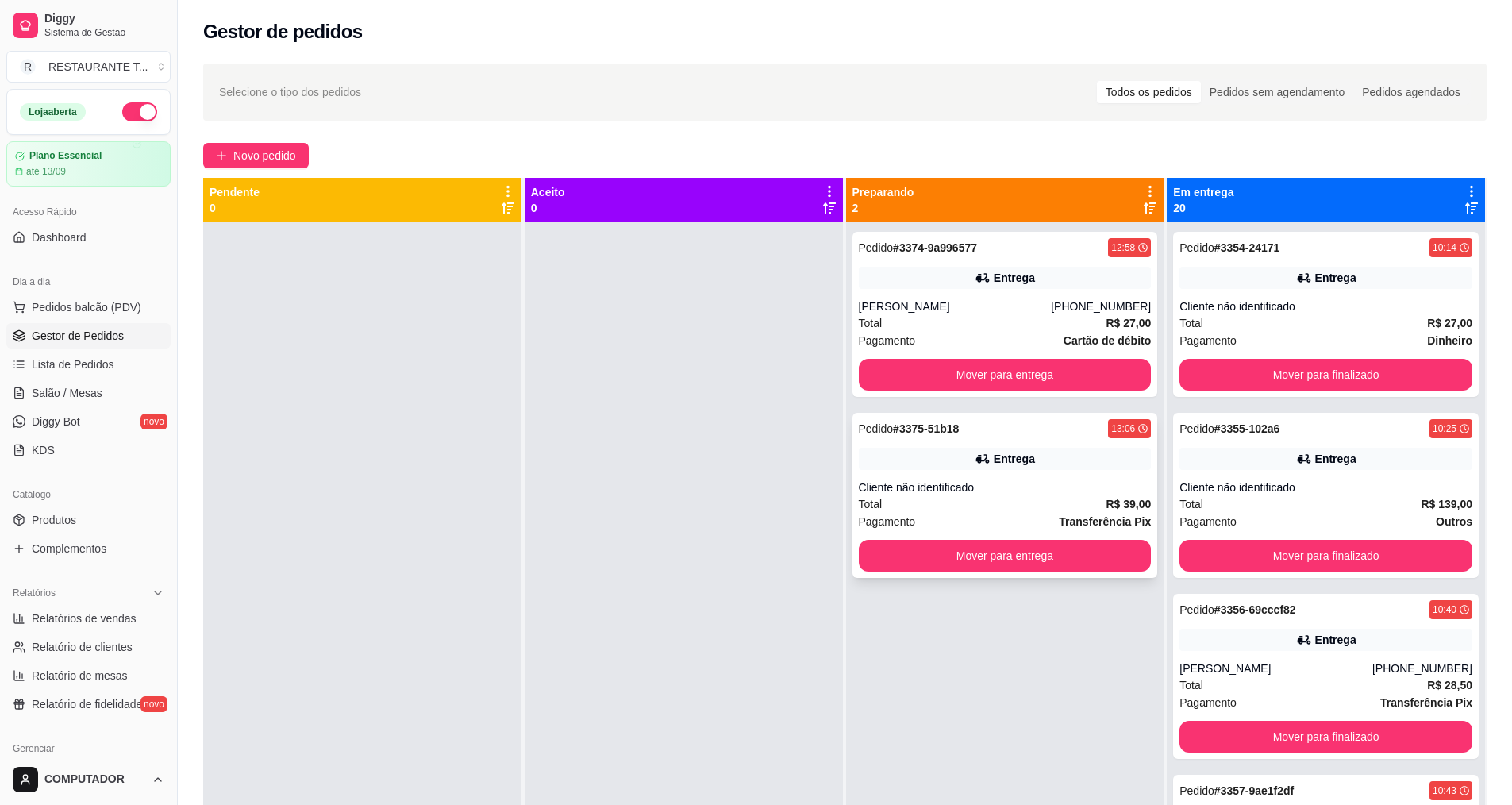
click at [947, 470] on div "Pedido # 3375-51b18 13:06 Entrega Cliente não identificado Total R$ 39,00 Pagam…" at bounding box center [1005, 495] width 305 height 165
click at [1084, 376] on button "Mover para entrega" at bounding box center [1004, 375] width 293 height 32
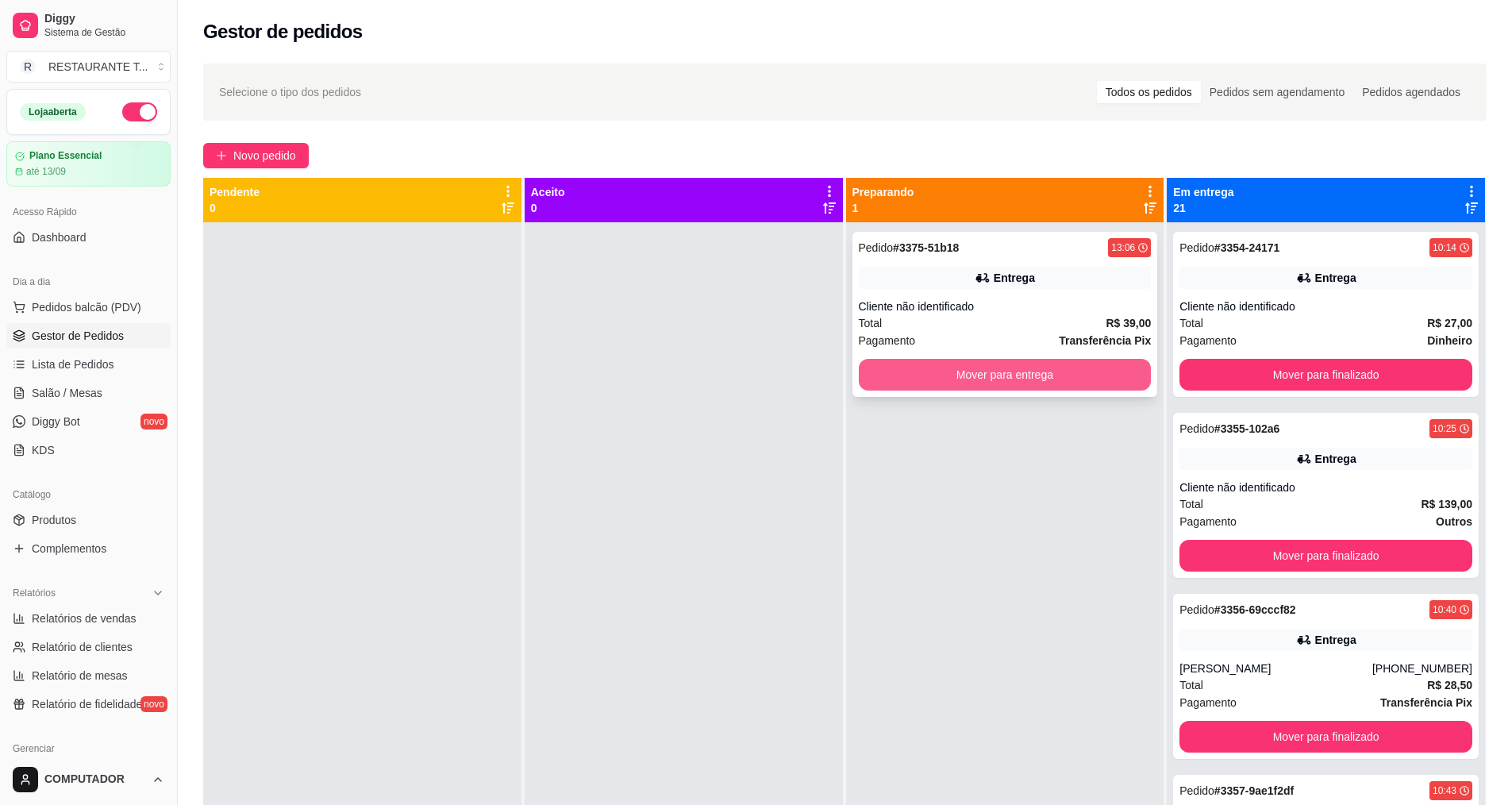
click at [1083, 373] on button "Mover para entrega" at bounding box center [1004, 375] width 293 height 32
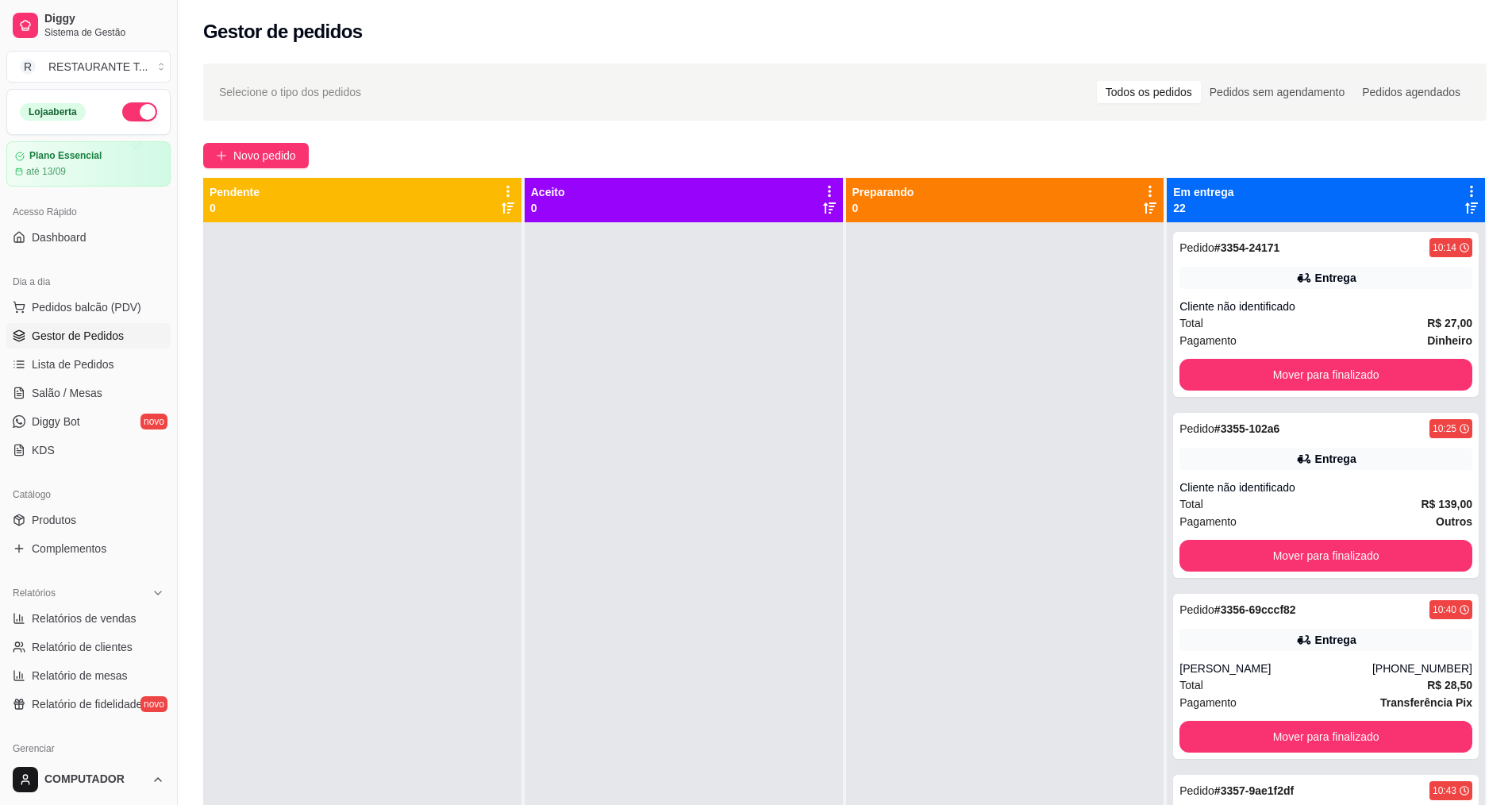
drag, startPoint x: 1079, startPoint y: 368, endPoint x: 1093, endPoint y: 368, distance: 14.0
click at [1091, 368] on div at bounding box center [1005, 625] width 318 height 805
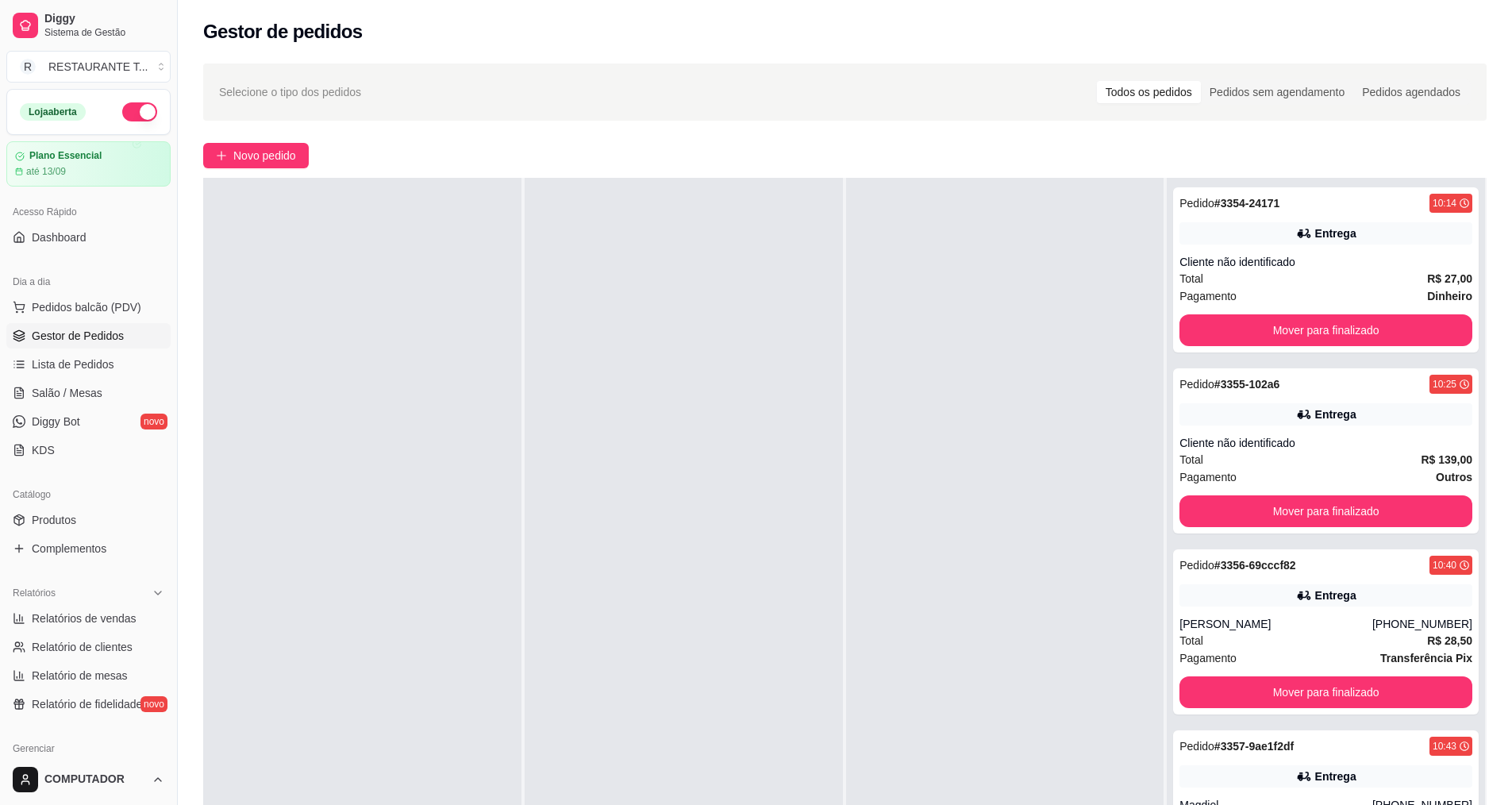
scroll to position [242, 0]
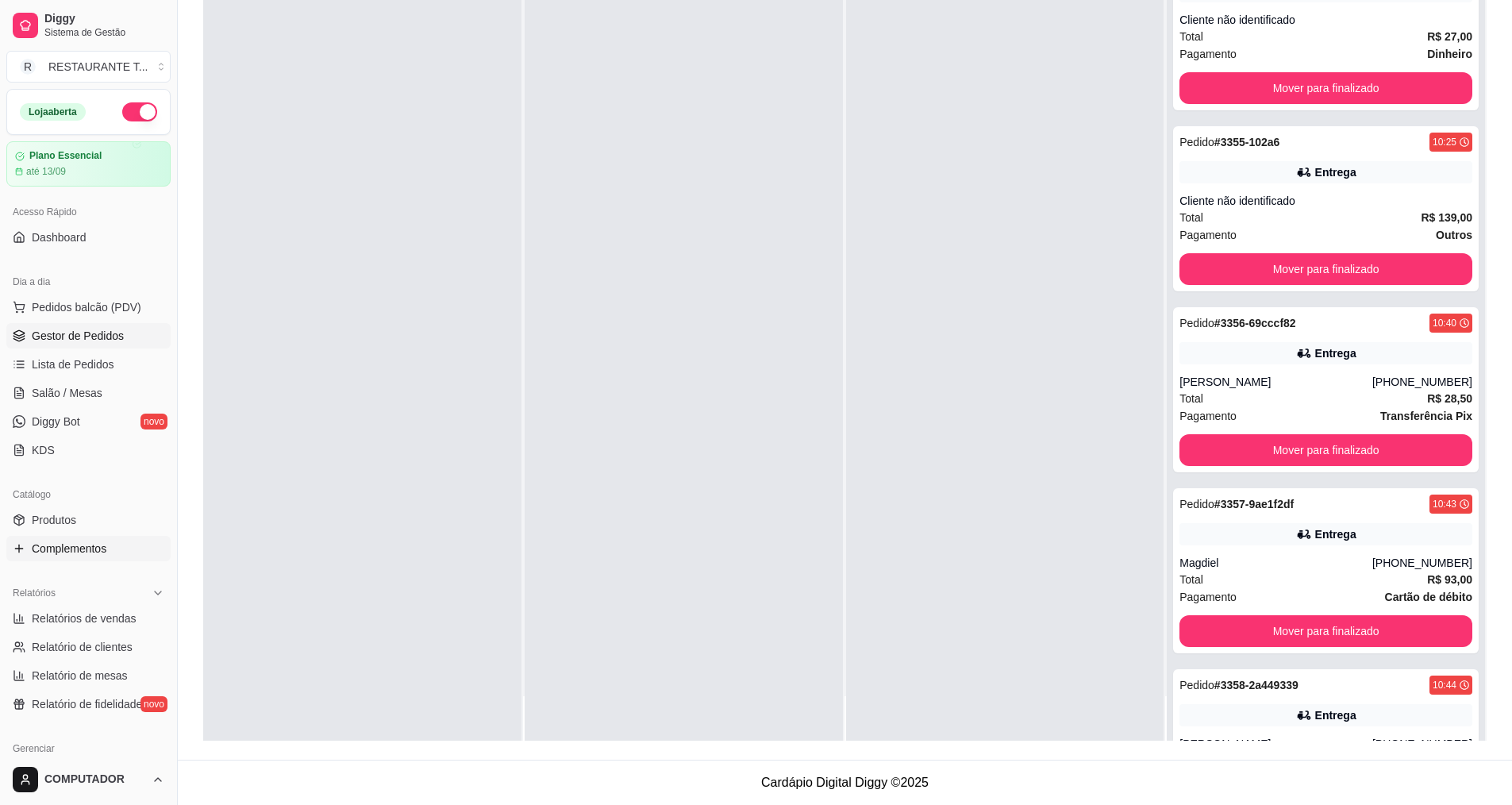
click at [77, 551] on span "Complementos" at bounding box center [69, 549] width 75 height 16
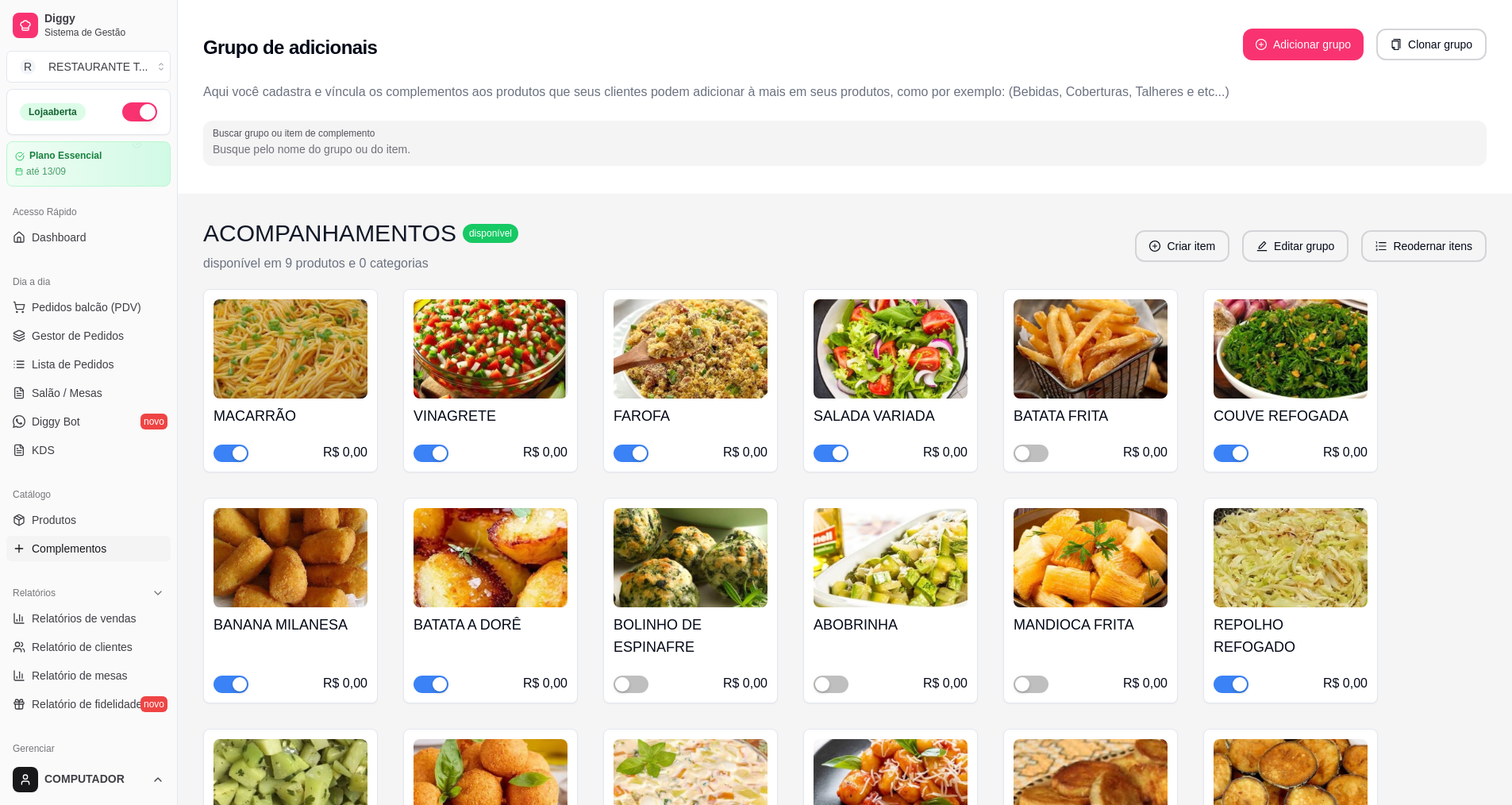
click at [217, 454] on span "button" at bounding box center [231, 453] width 35 height 17
click at [45, 341] on span "Gestor de Pedidos" at bounding box center [77, 335] width 92 height 16
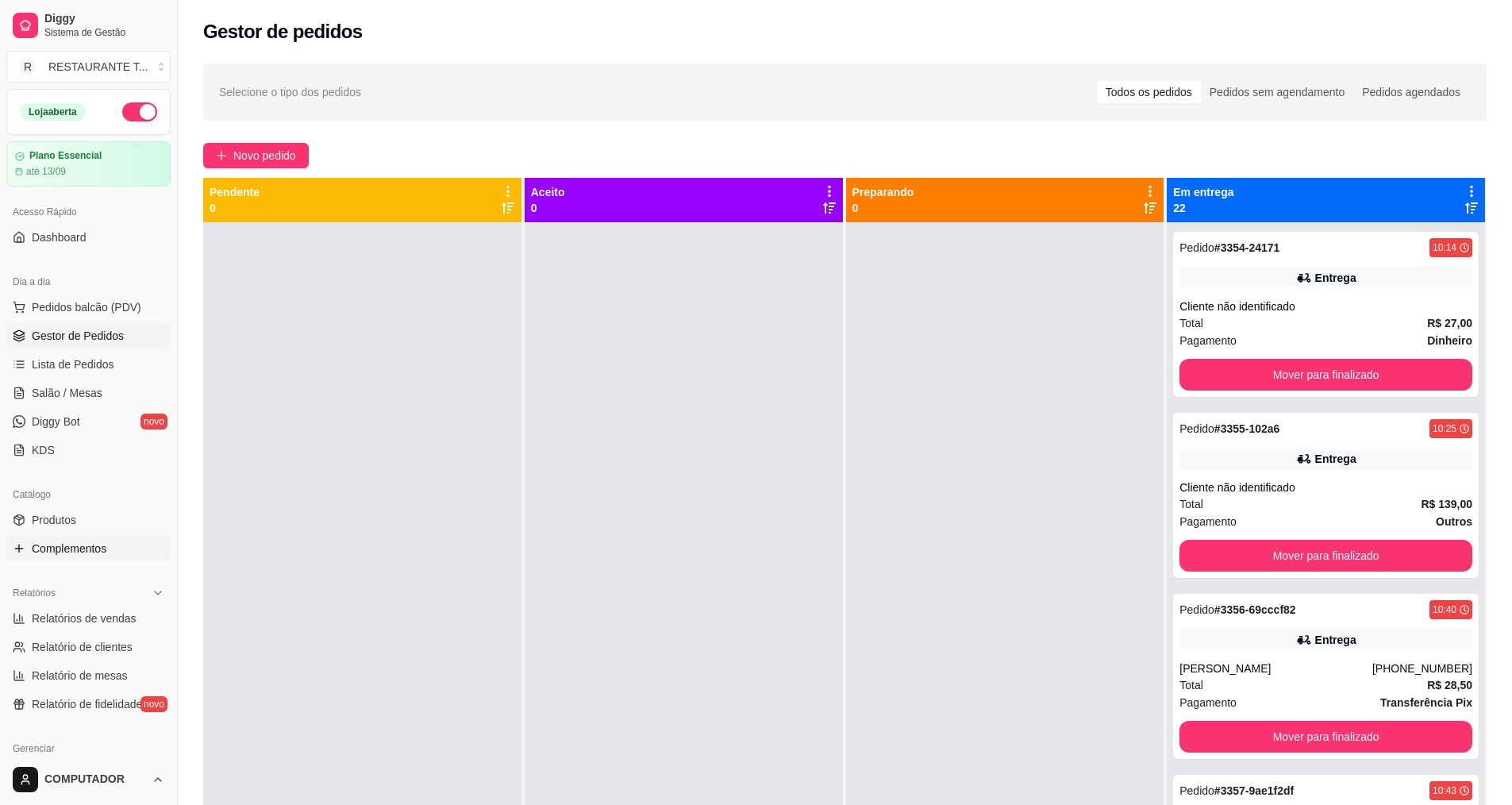
click at [121, 546] on link "Complementos" at bounding box center [89, 549] width 164 height 26
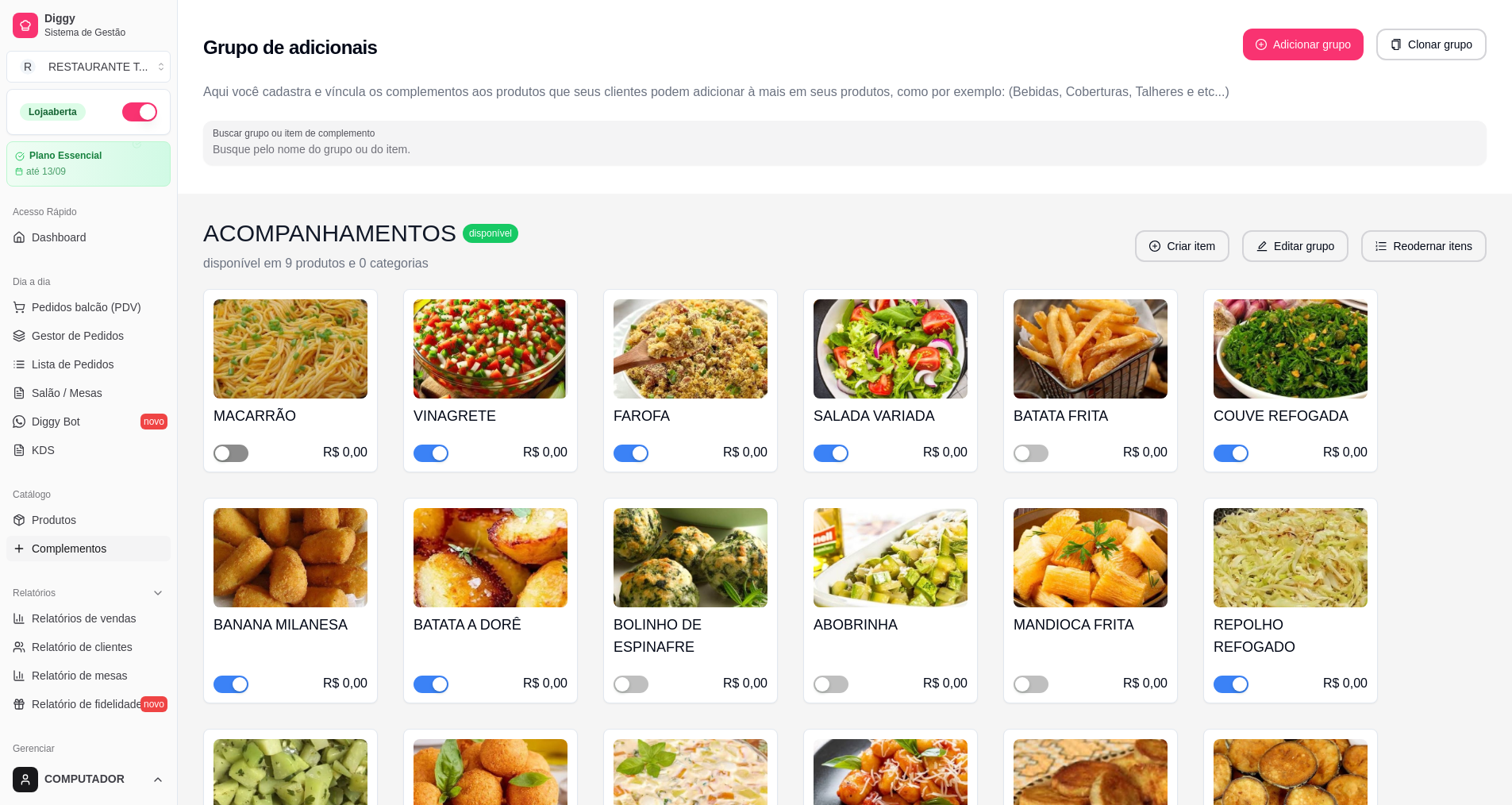
click at [237, 461] on span "button" at bounding box center [231, 453] width 35 height 17
click at [39, 324] on link "Gestor de Pedidos" at bounding box center [89, 335] width 164 height 26
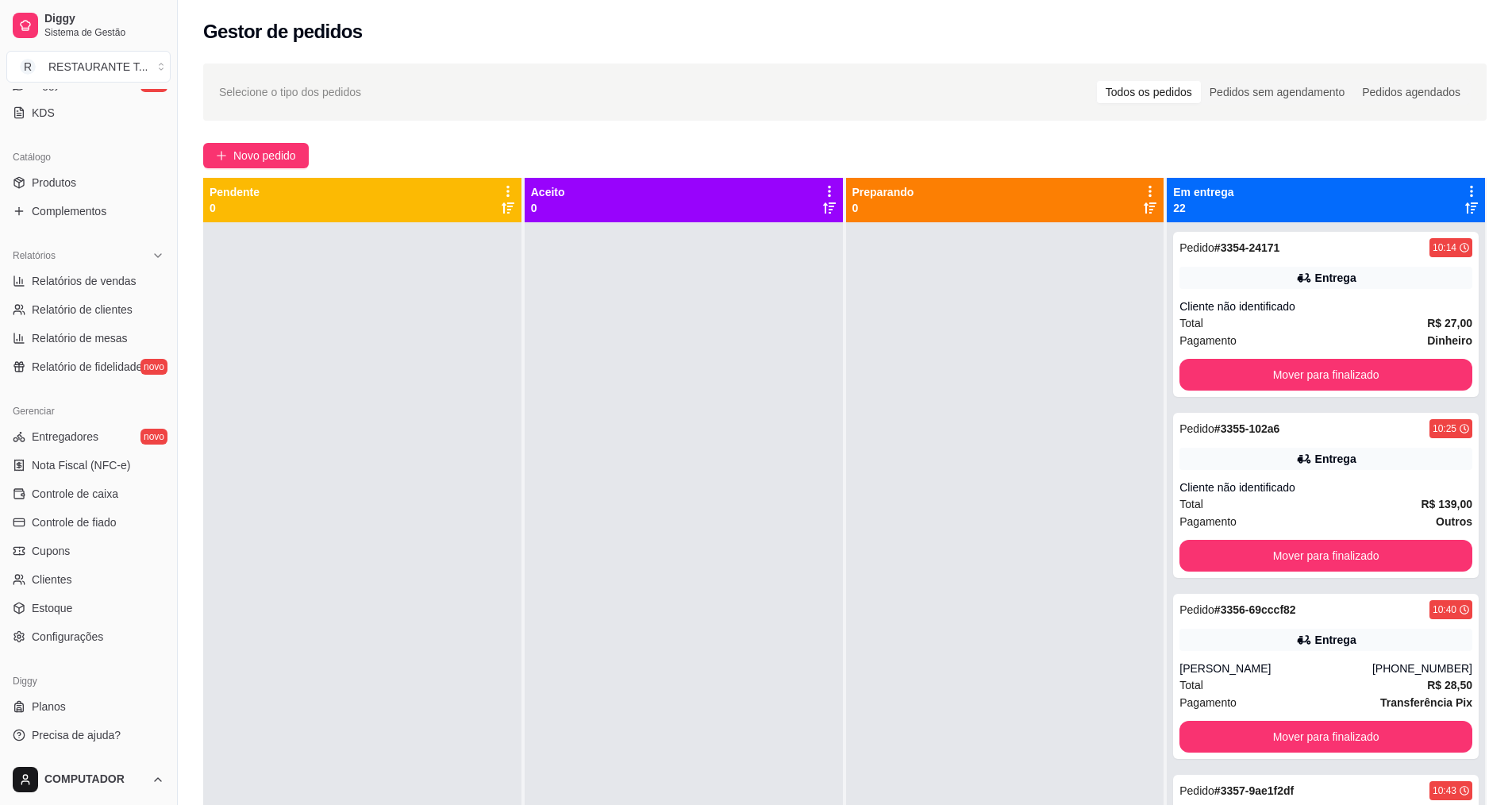
click at [1465, 187] on icon at bounding box center [1471, 191] width 14 height 14
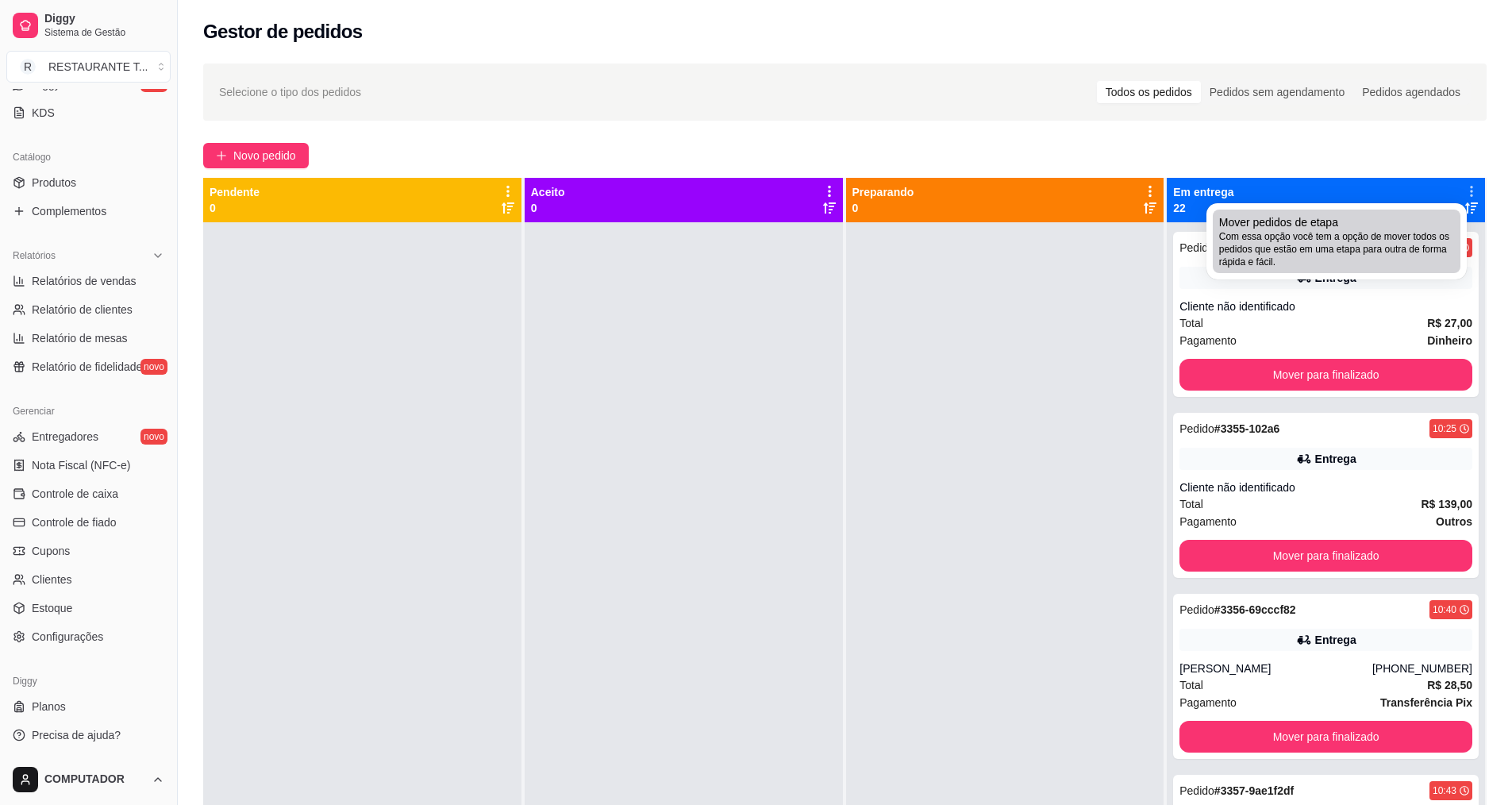
click at [1328, 249] on span "Com essa opção você tem a opção de mover todos os pedidos que estão em uma etap…" at bounding box center [1336, 250] width 235 height 38
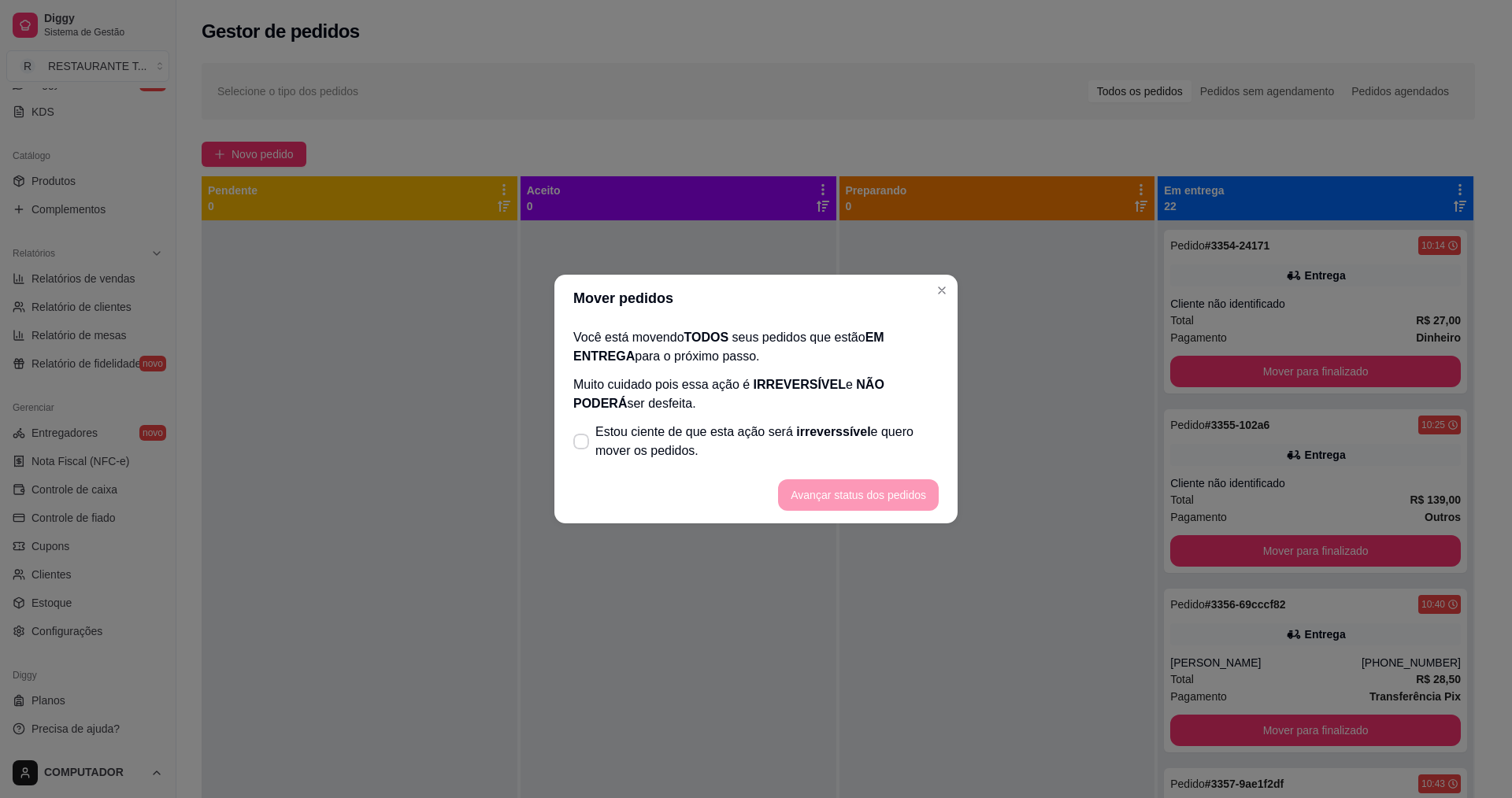
click at [593, 446] on label "Estou ciente de que esta ação será irreverssível e quero mover os pedidos." at bounding box center [756, 441] width 378 height 50
click at [583, 446] on input "Estou ciente de que esta ação será irreverssível e quero mover os pedidos." at bounding box center [578, 450] width 10 height 10
checkbox input "true"
click at [830, 499] on button "Avançar status dos pedidos" at bounding box center [858, 495] width 161 height 31
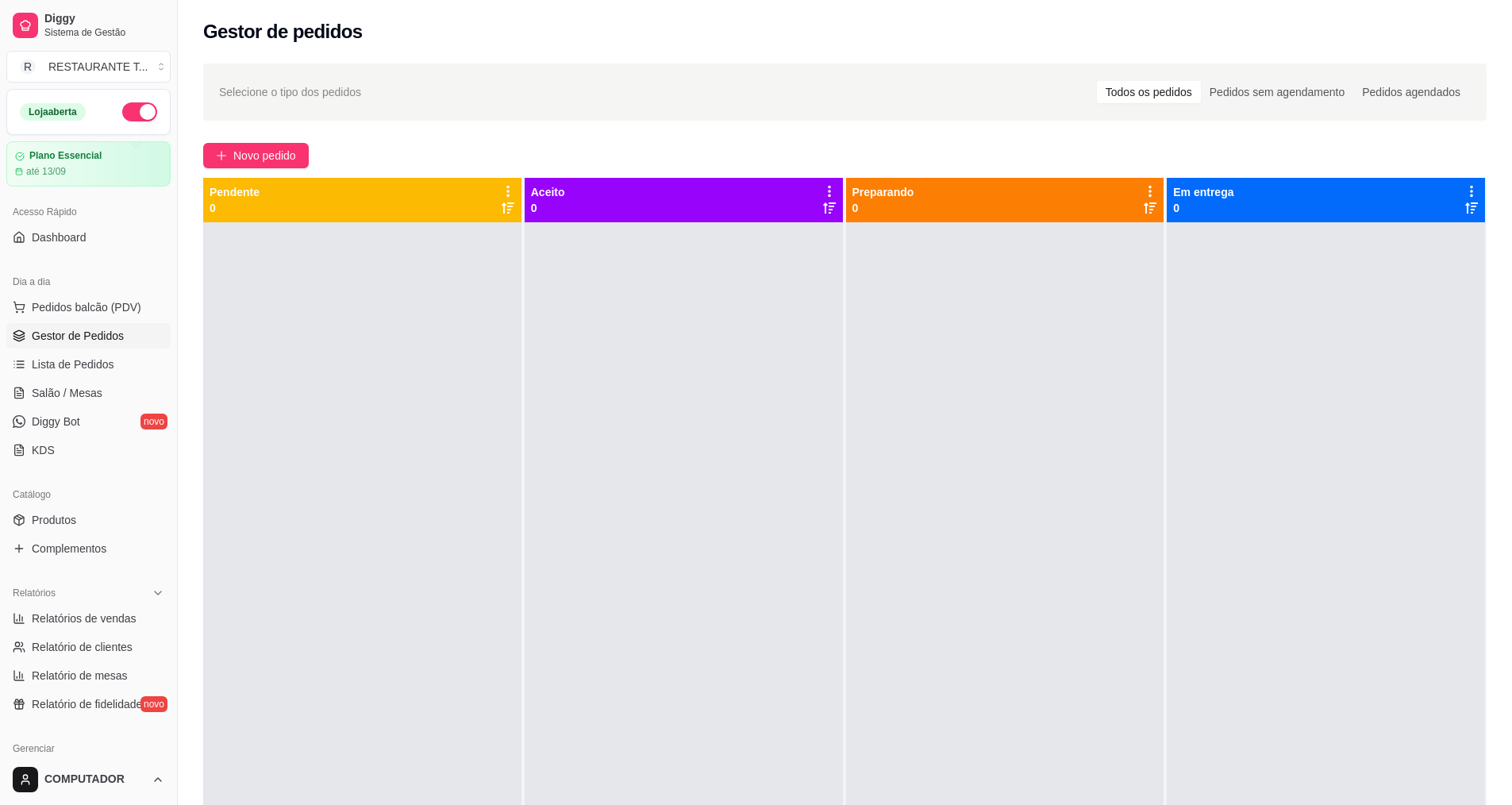
click at [127, 116] on button "button" at bounding box center [139, 111] width 35 height 19
click at [137, 120] on button "button" at bounding box center [139, 111] width 35 height 19
click at [133, 120] on button "button" at bounding box center [139, 111] width 35 height 19
